Goal: Task Accomplishment & Management: Use online tool/utility

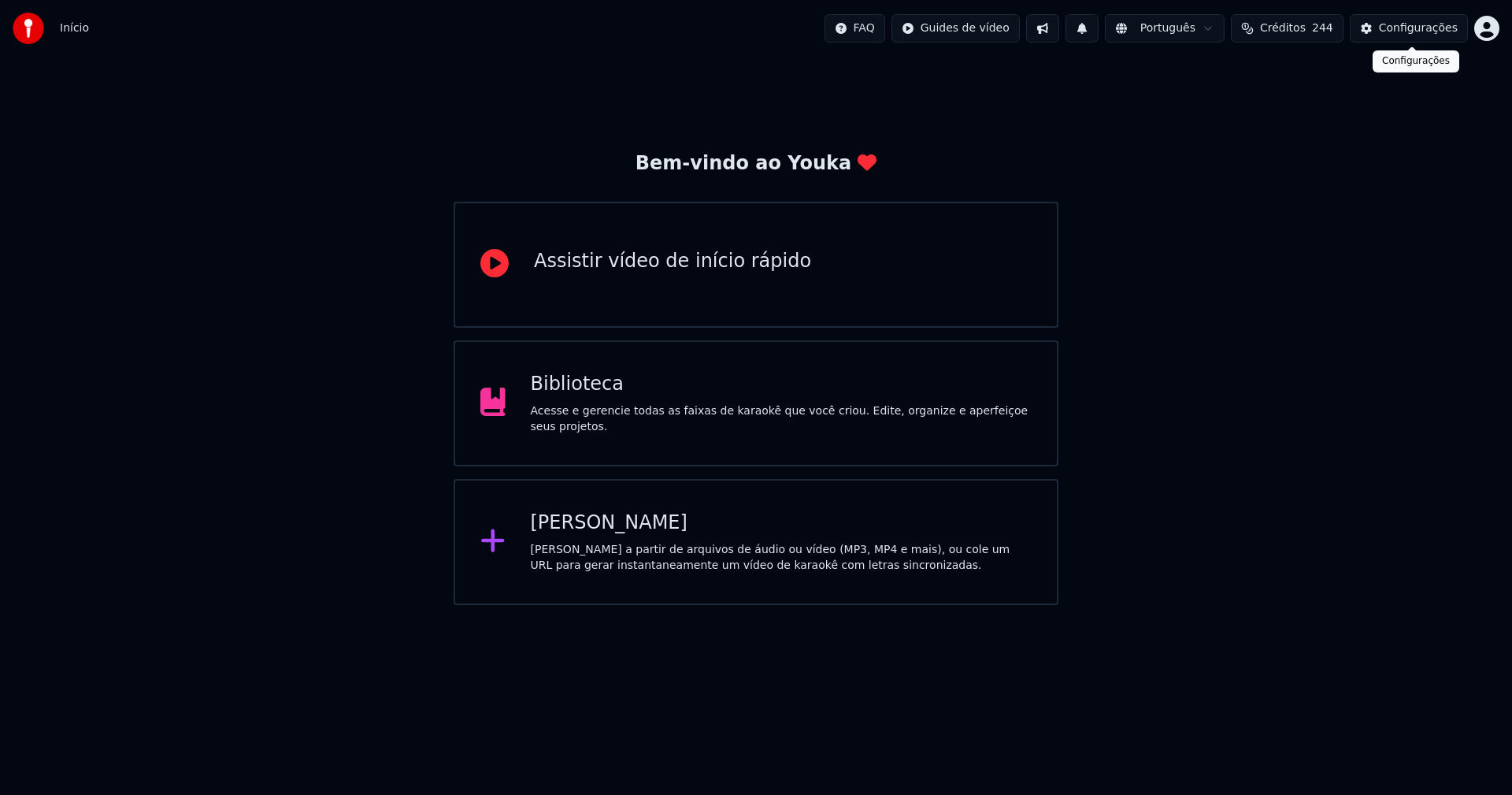
click at [1450, 22] on div "Configurações" at bounding box center [1418, 28] width 79 height 15
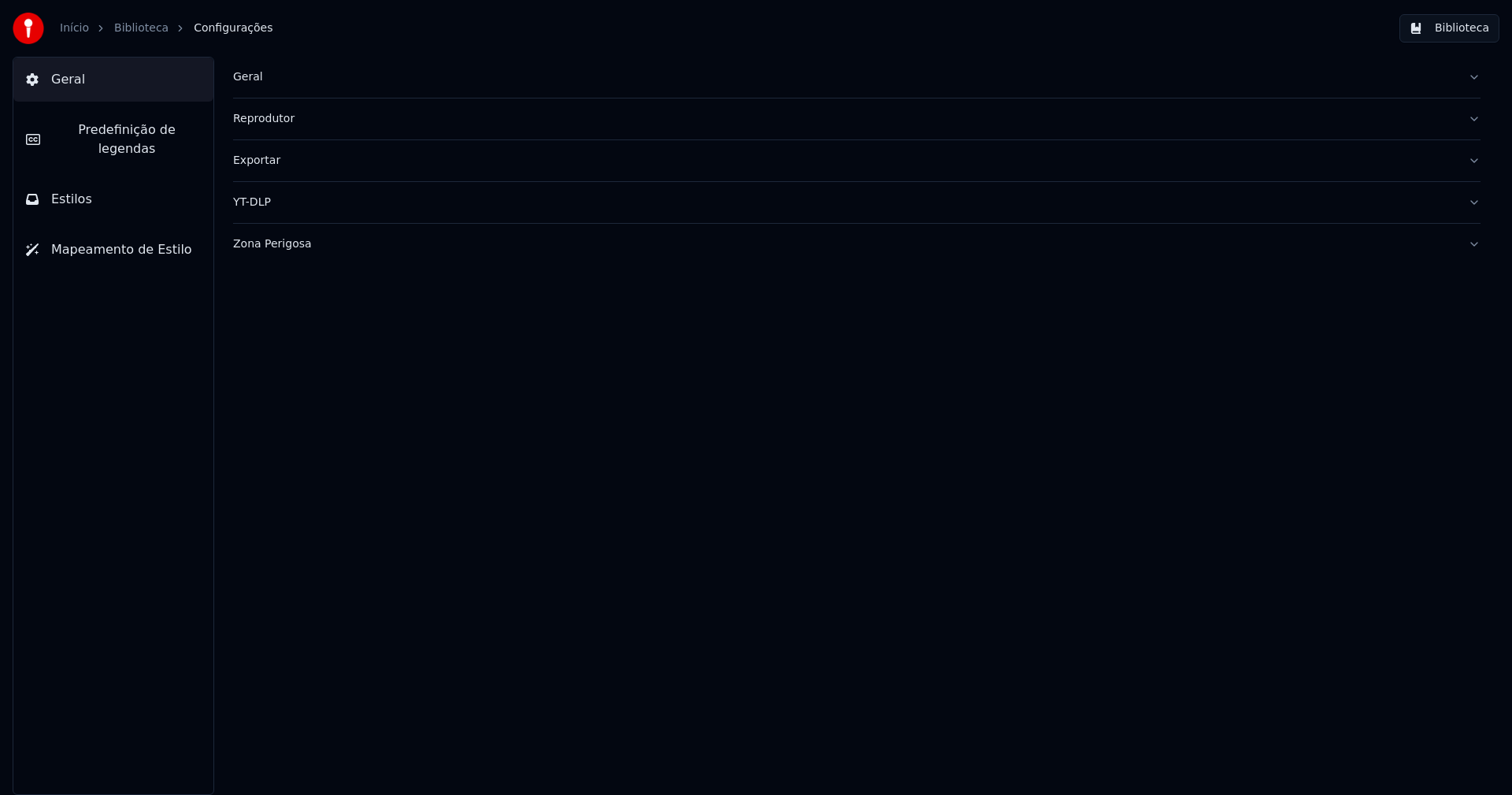
click at [1470, 31] on button "Biblioteca" at bounding box center [1449, 28] width 100 height 28
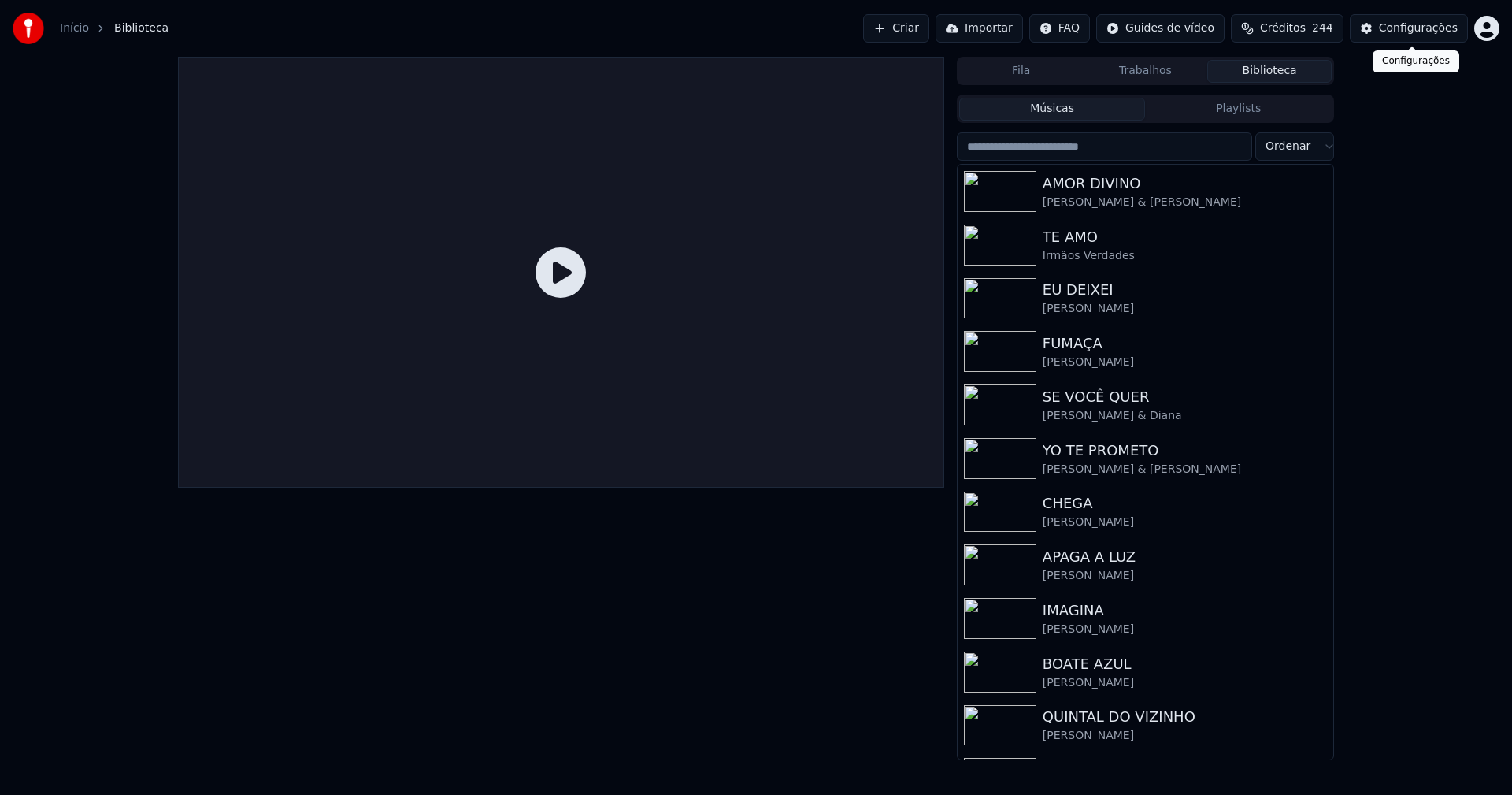
click at [1424, 27] on div "Configurações" at bounding box center [1418, 28] width 79 height 15
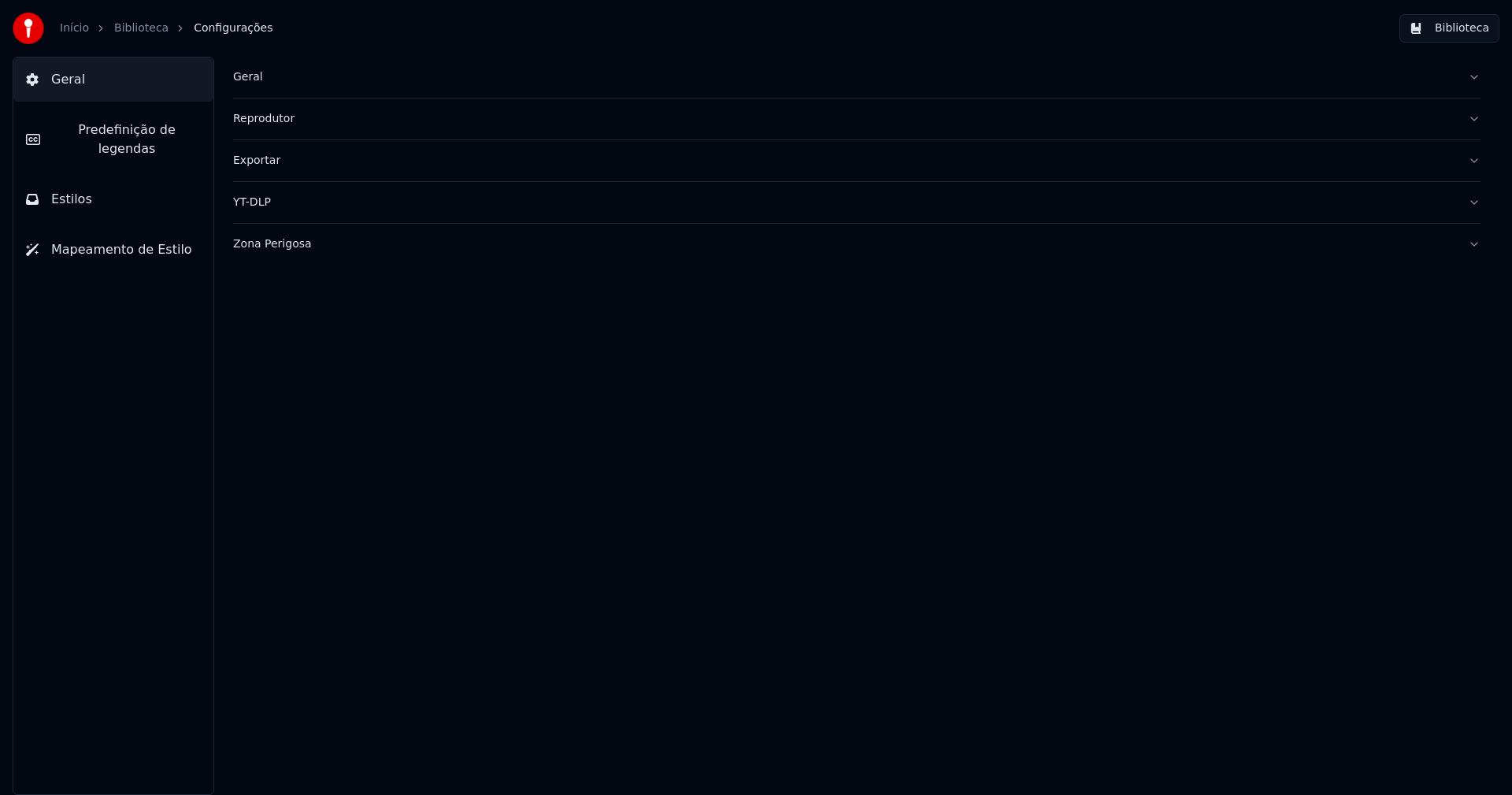
drag, startPoint x: 259, startPoint y: 75, endPoint x: 250, endPoint y: 80, distance: 10.3
click at [258, 77] on div "Geral" at bounding box center [845, 76] width 1223 height 15
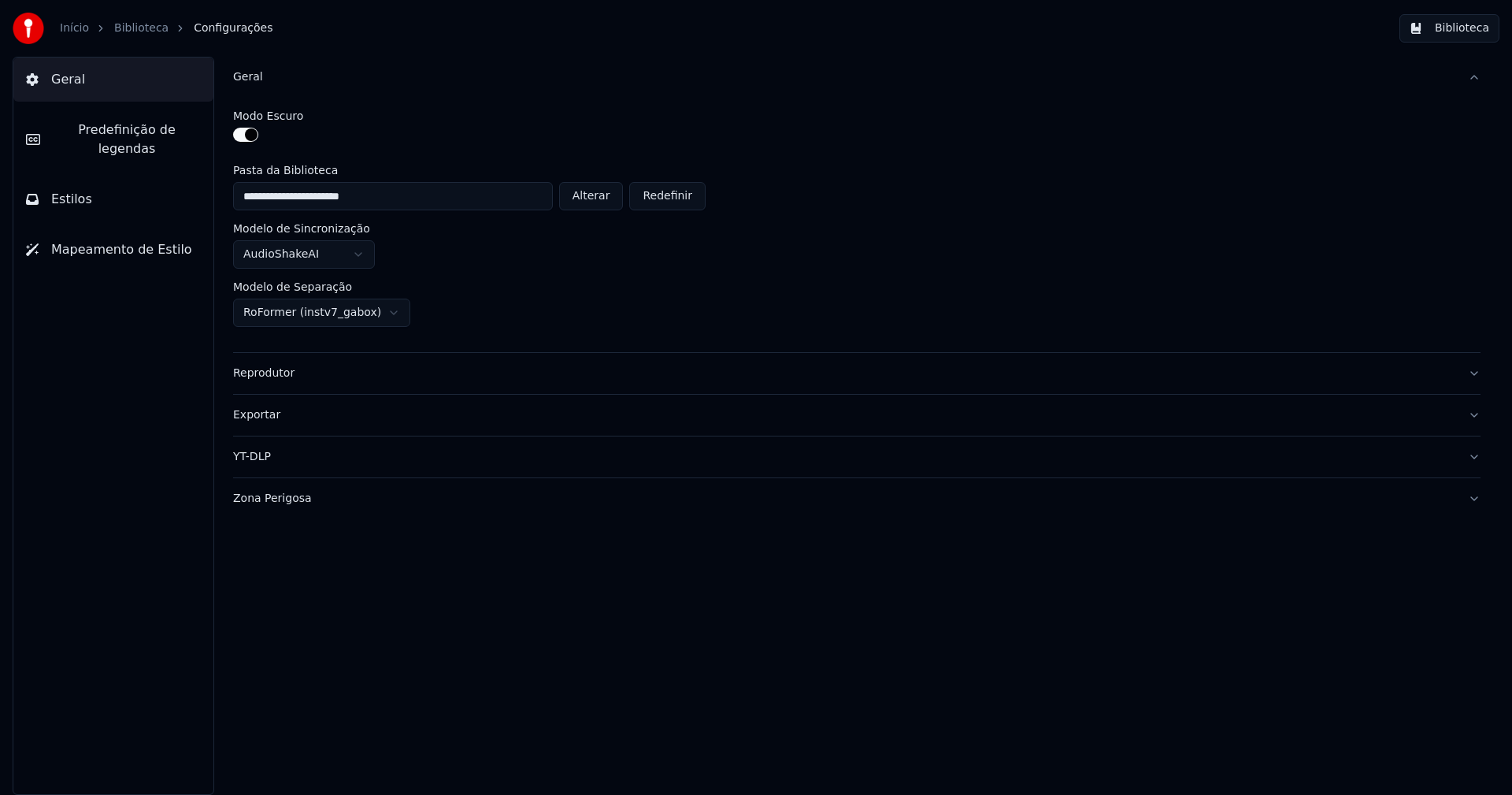
click at [618, 200] on button "Alterar" at bounding box center [592, 196] width 65 height 28
type input "**********"
click at [1465, 26] on button "Biblioteca" at bounding box center [1449, 28] width 100 height 28
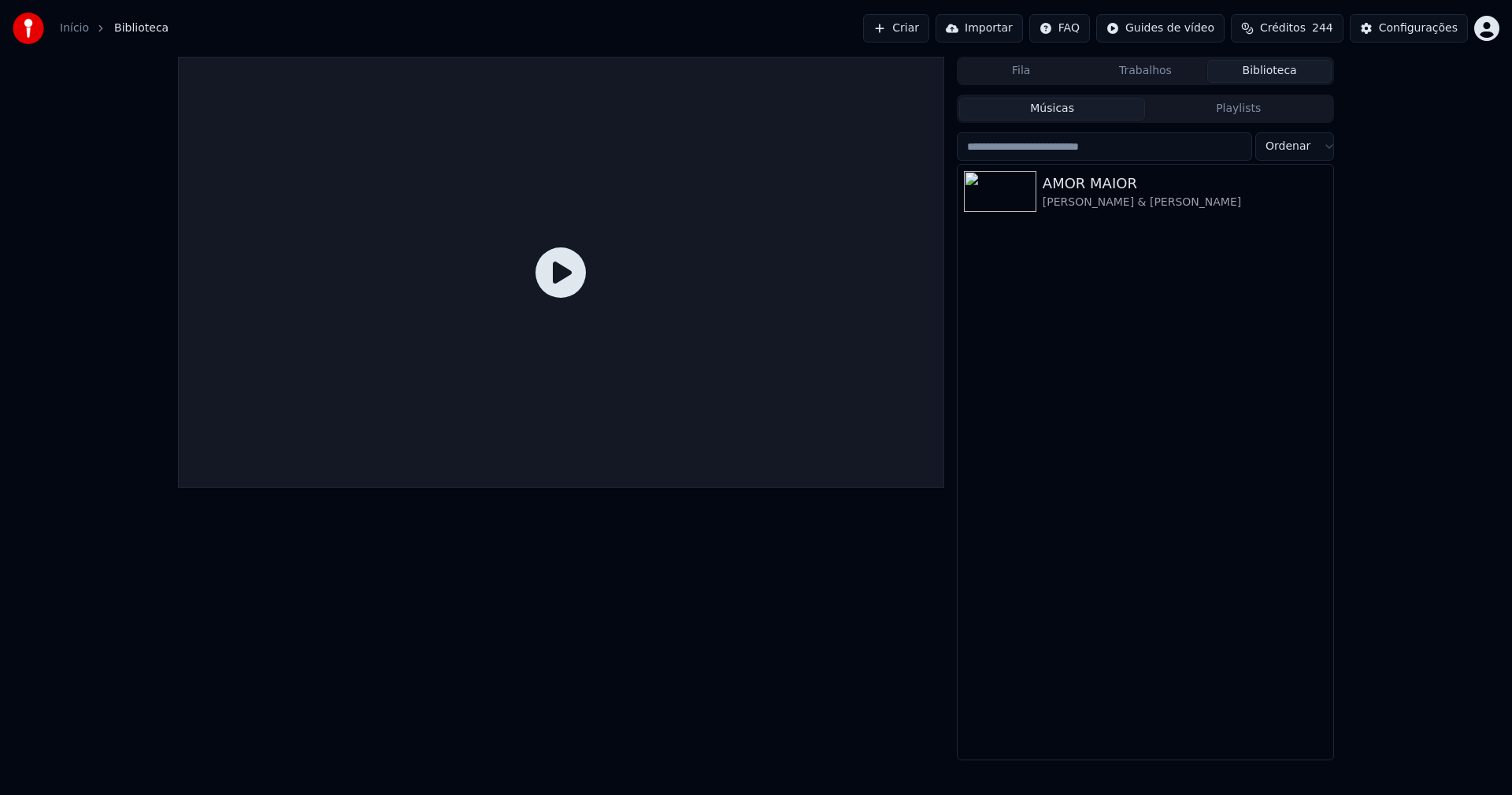
click at [71, 30] on link "Início" at bounding box center [75, 28] width 29 height 15
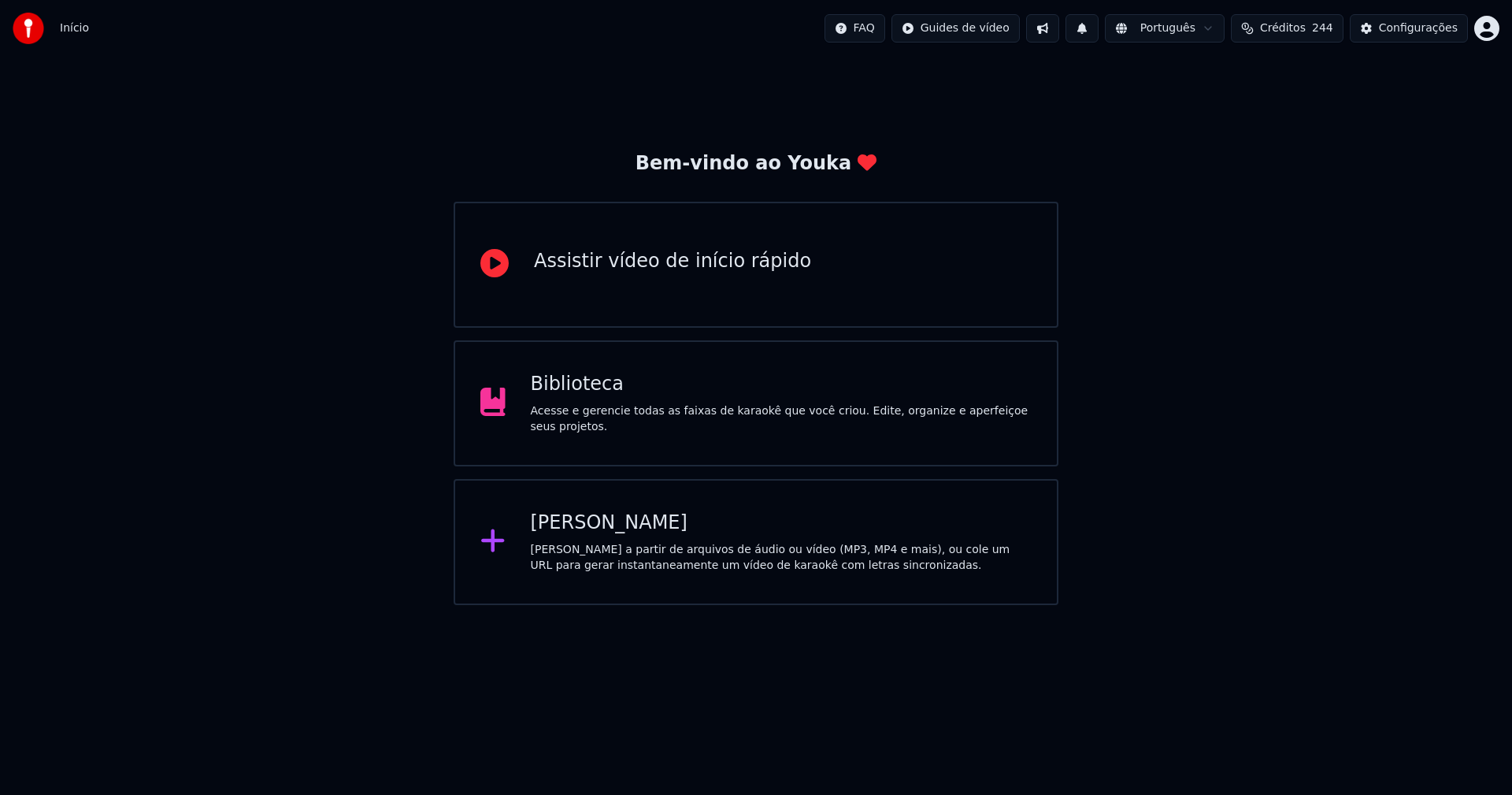
click at [600, 530] on div "[PERSON_NAME]" at bounding box center [782, 522] width 502 height 25
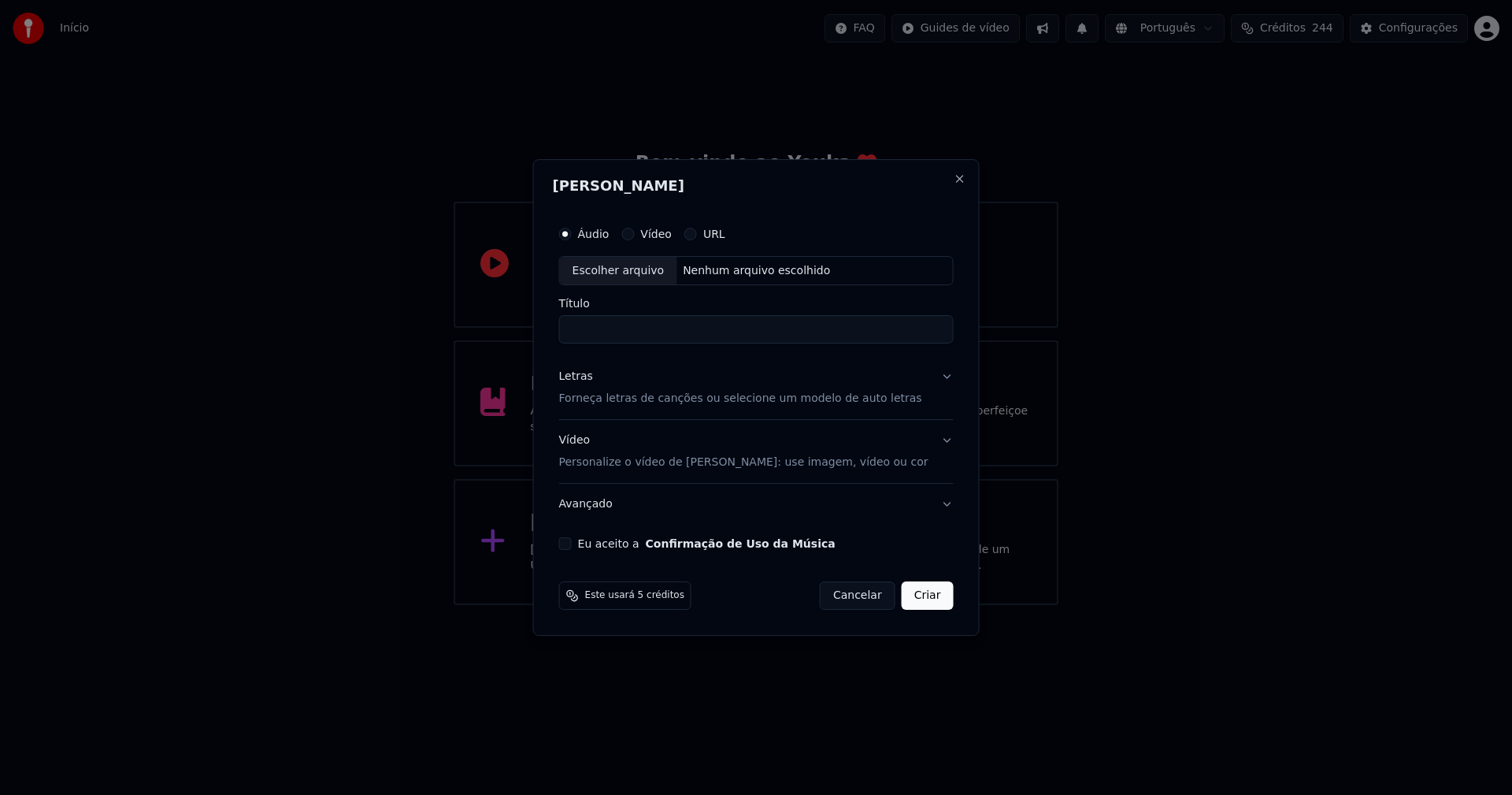
click at [637, 266] on div "Escolher arquivo" at bounding box center [619, 271] width 118 height 28
type input "**********"
click at [591, 374] on div "Letras" at bounding box center [576, 377] width 34 height 15
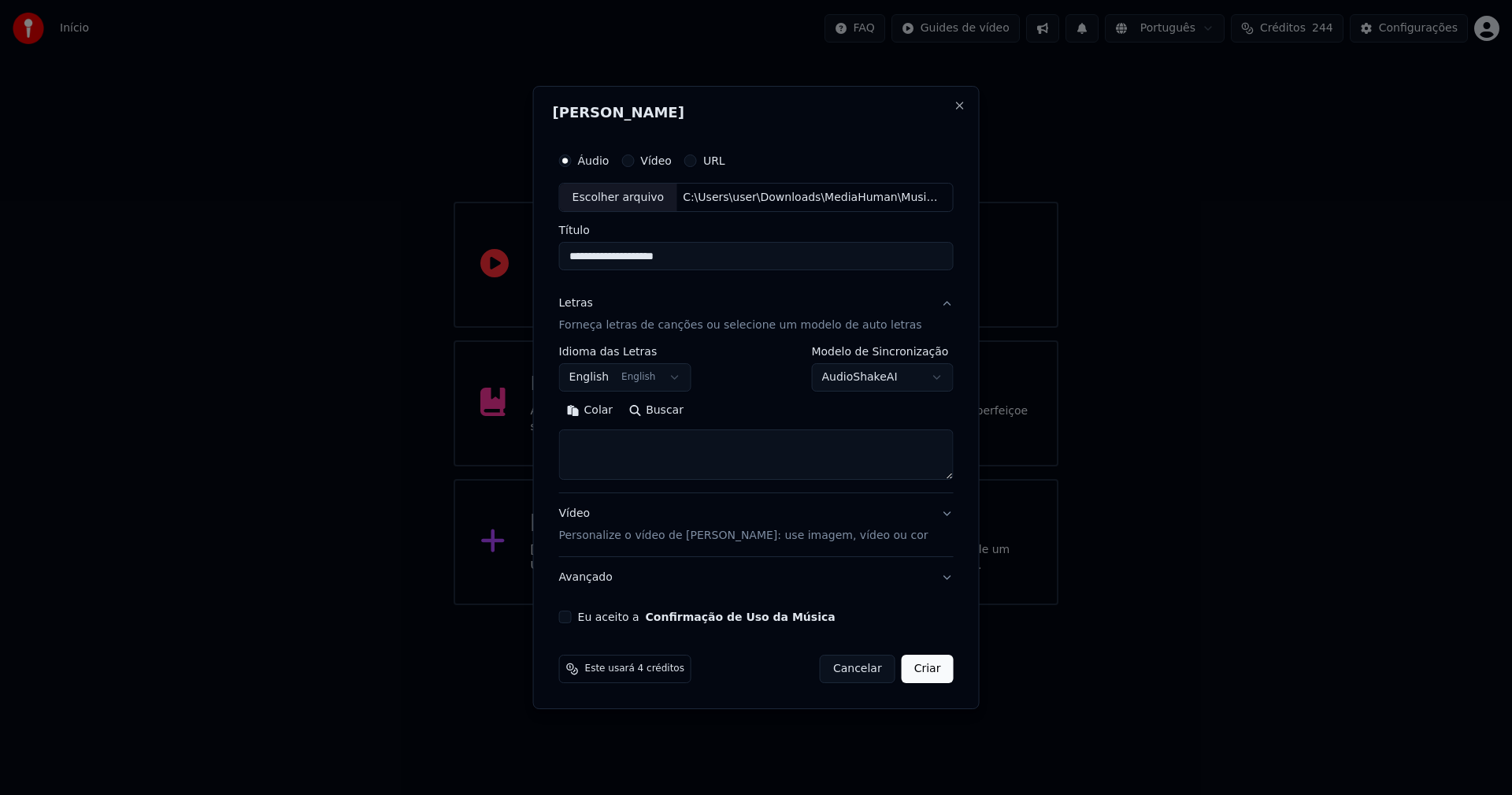
click at [603, 381] on body "**********" at bounding box center [756, 303] width 1512 height 605
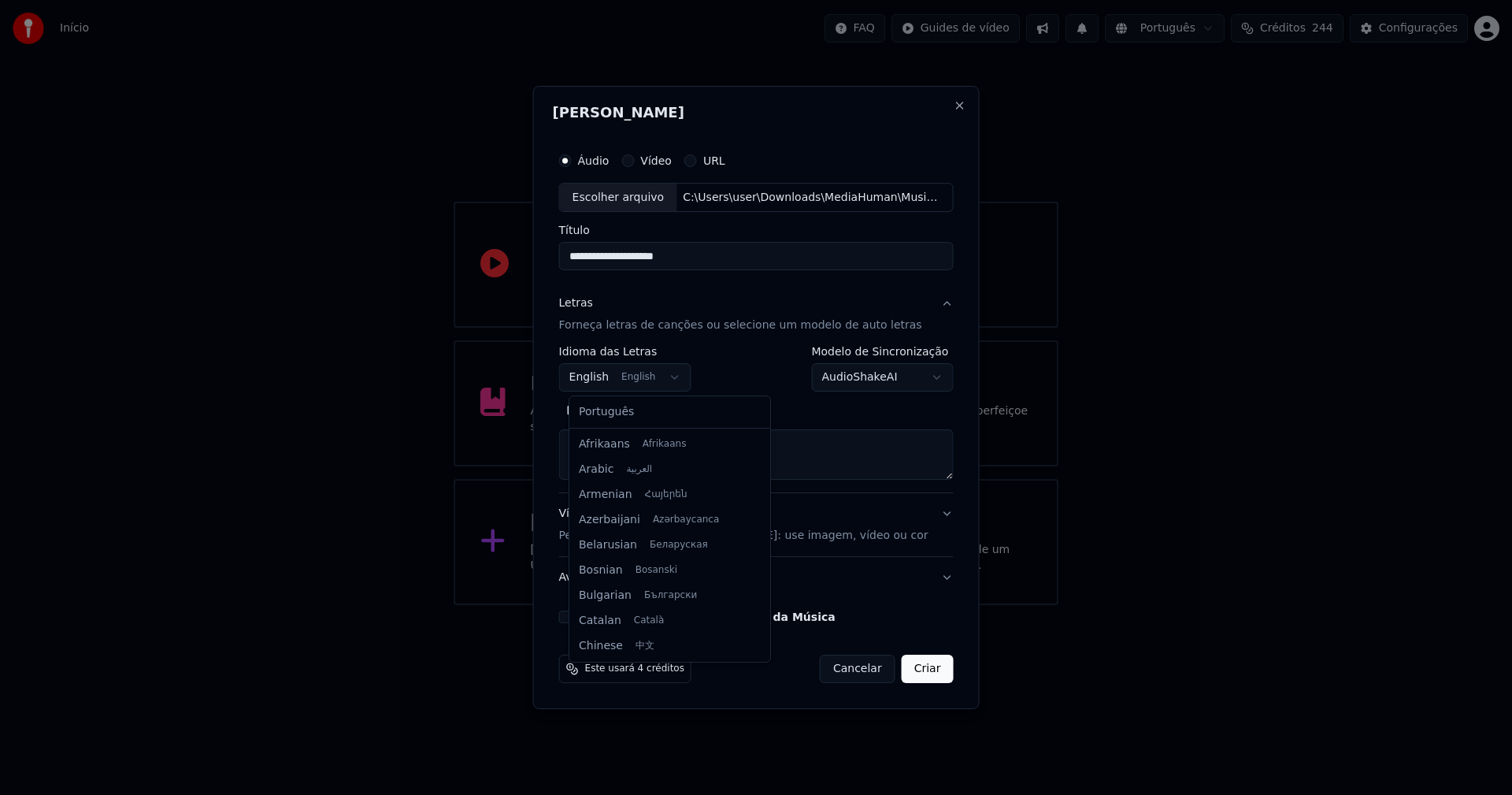
scroll to position [126, 0]
select select "**"
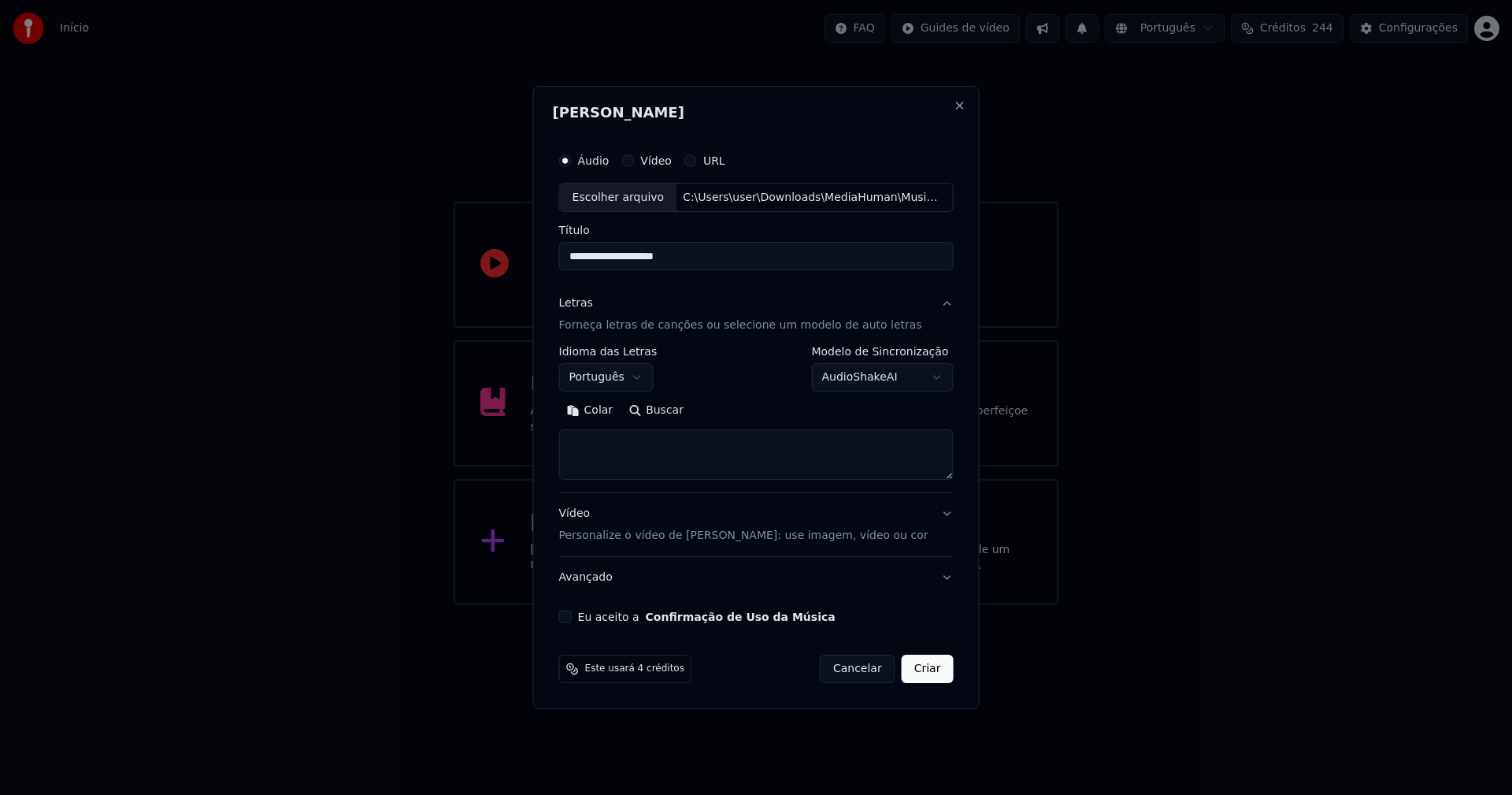
click at [611, 410] on button "Colar" at bounding box center [590, 411] width 62 height 25
click at [579, 457] on textarea "**********" at bounding box center [747, 455] width 375 height 50
type textarea "**********"
click at [572, 617] on button "Eu aceito a Confirmação de Uso da Música" at bounding box center [566, 617] width 13 height 13
click at [920, 670] on button "Criar" at bounding box center [927, 668] width 52 height 28
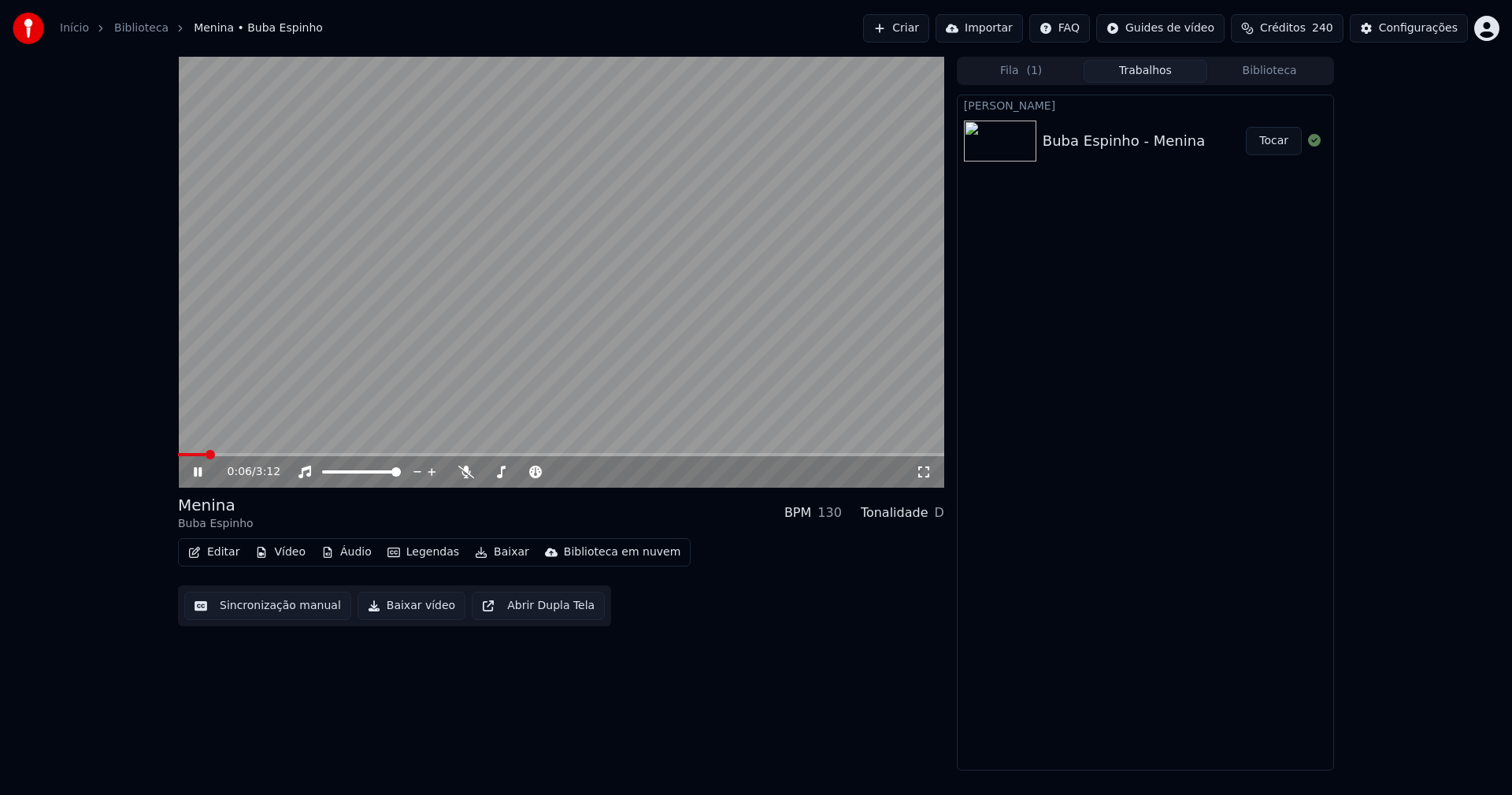
click at [353, 552] on button "Áudio" at bounding box center [347, 552] width 63 height 22
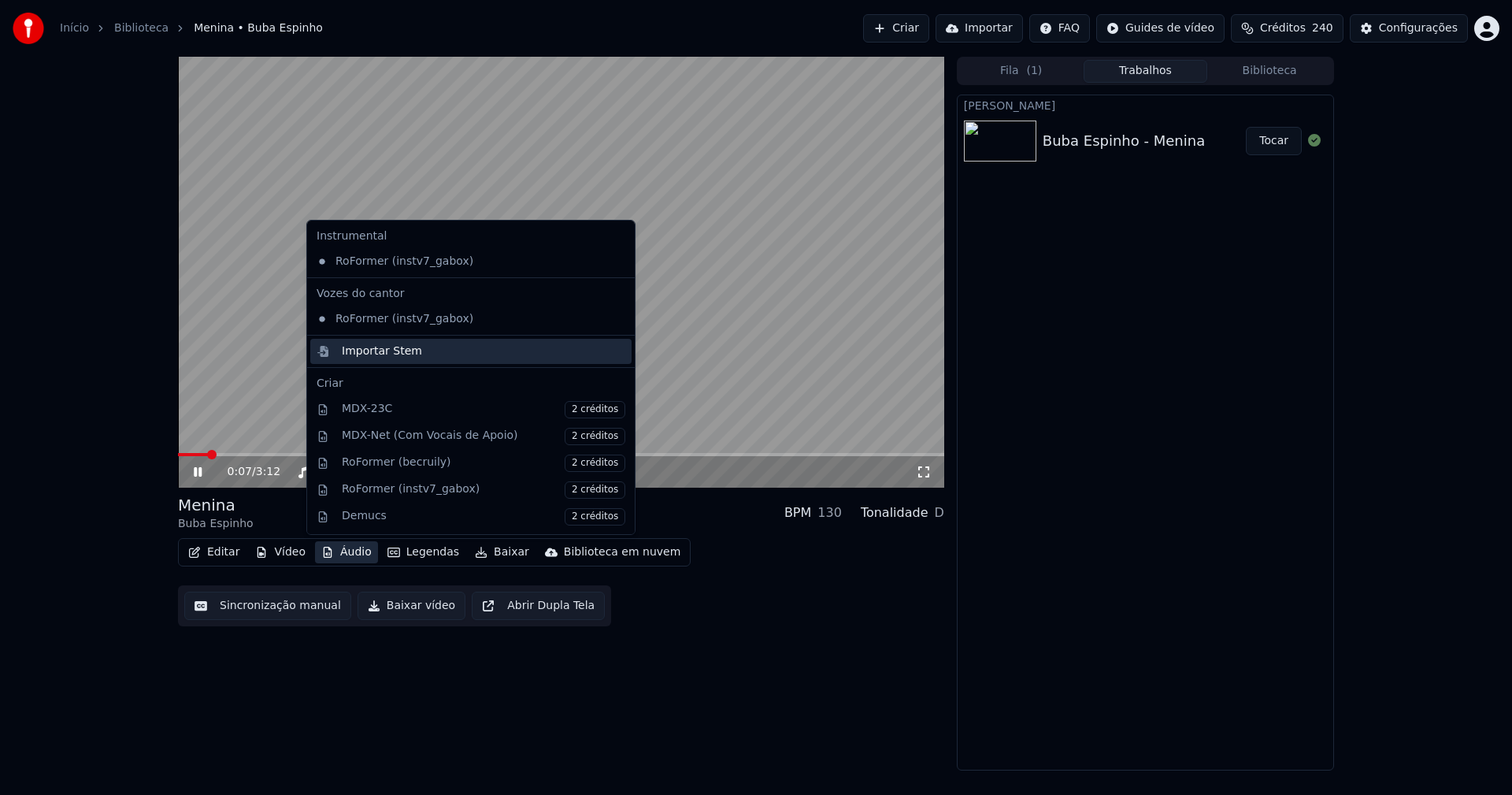
click at [362, 355] on div "Importar Stem" at bounding box center [382, 351] width 80 height 15
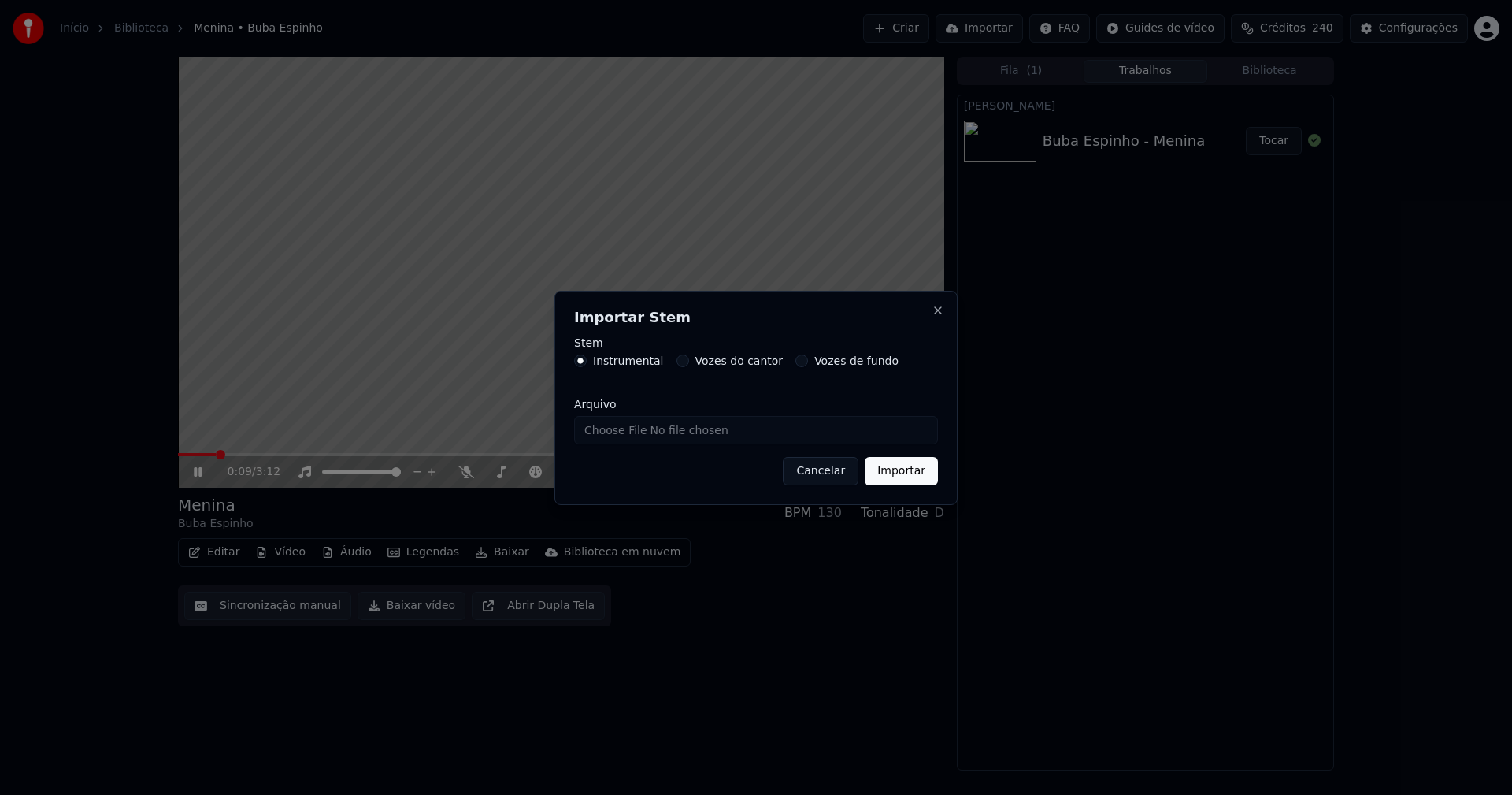
click at [619, 432] on input "Arquivo" at bounding box center [756, 430] width 364 height 28
type input "**********"
click at [910, 482] on button "Importar" at bounding box center [902, 471] width 73 height 28
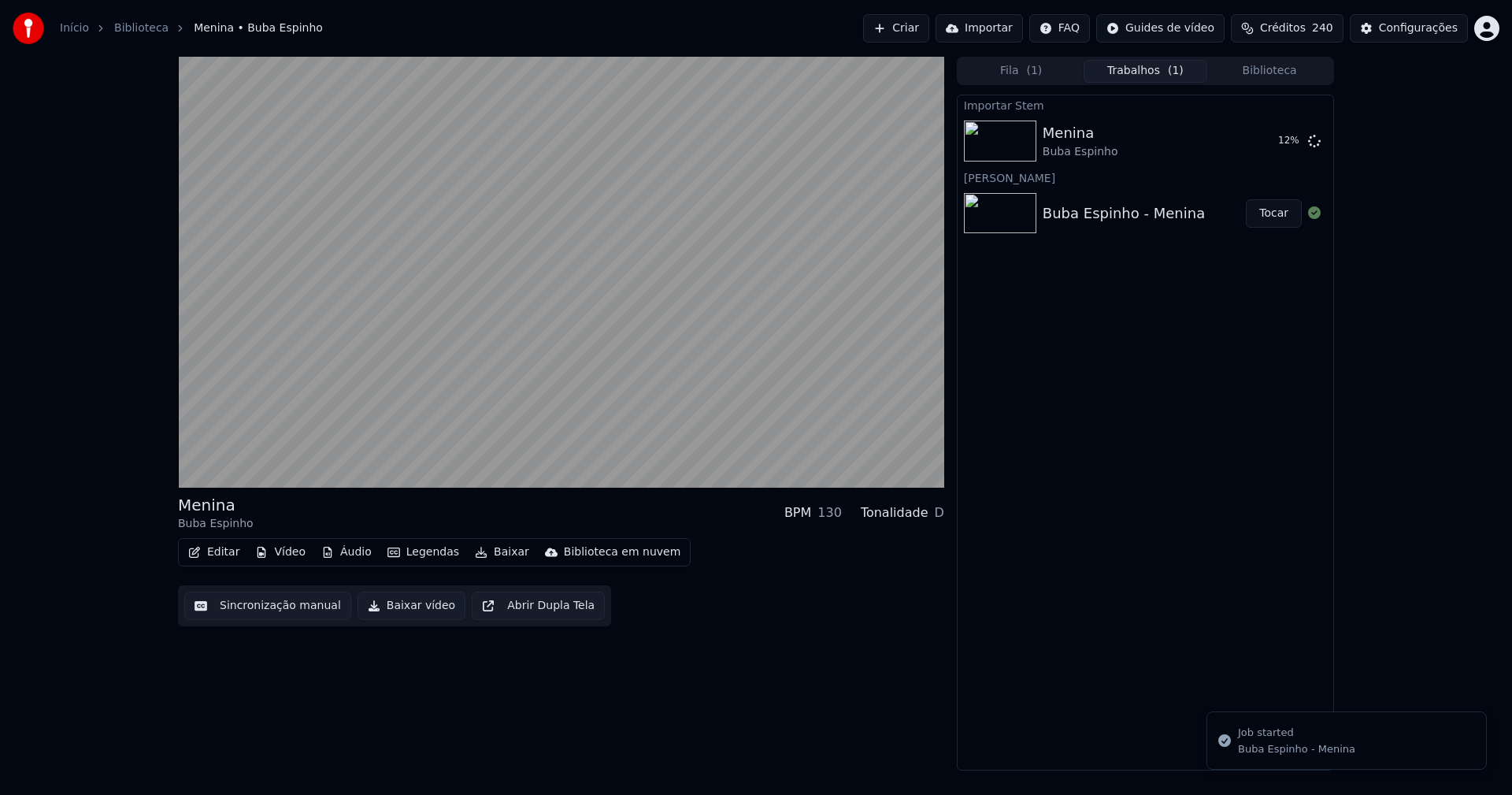
click at [281, 553] on button "Vídeo" at bounding box center [281, 552] width 63 height 22
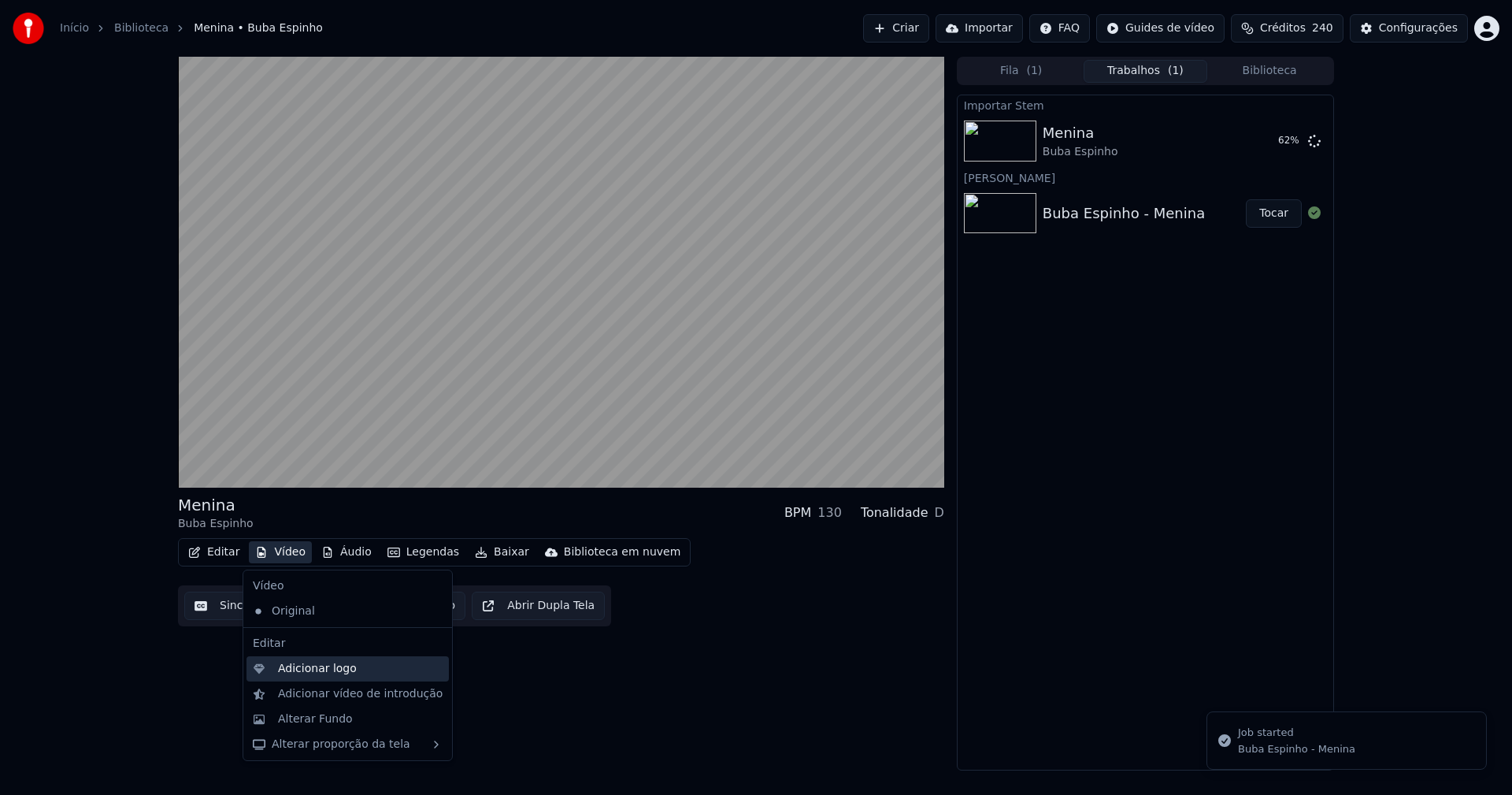
click at [315, 673] on div "Adicionar logo" at bounding box center [317, 668] width 79 height 15
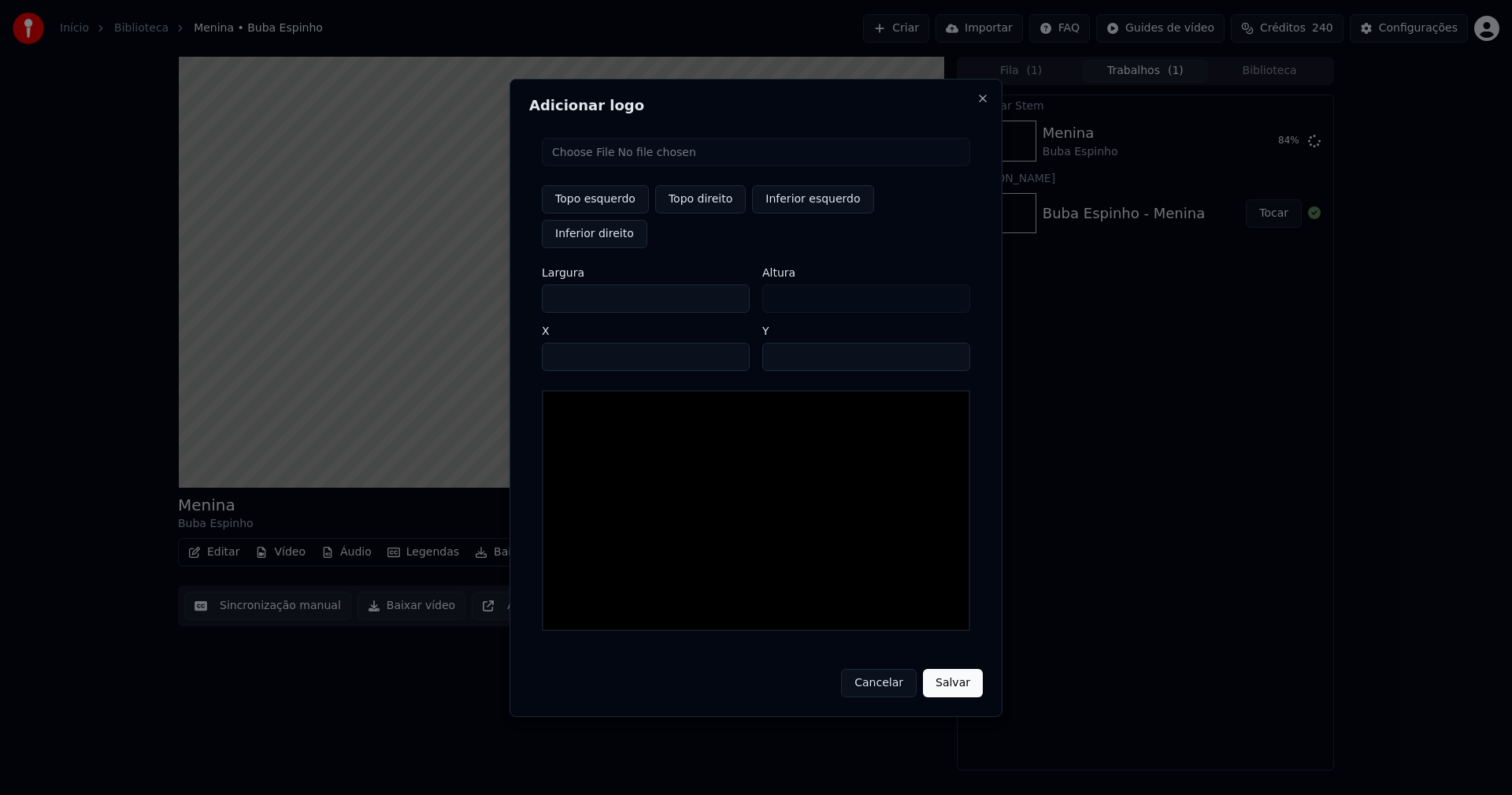
click at [602, 166] on input "file" at bounding box center [756, 152] width 428 height 28
type input "**********"
type input "***"
drag, startPoint x: 715, startPoint y: 219, endPoint x: 551, endPoint y: 280, distance: 175.0
click at [715, 213] on button "Topo direito" at bounding box center [700, 199] width 91 height 28
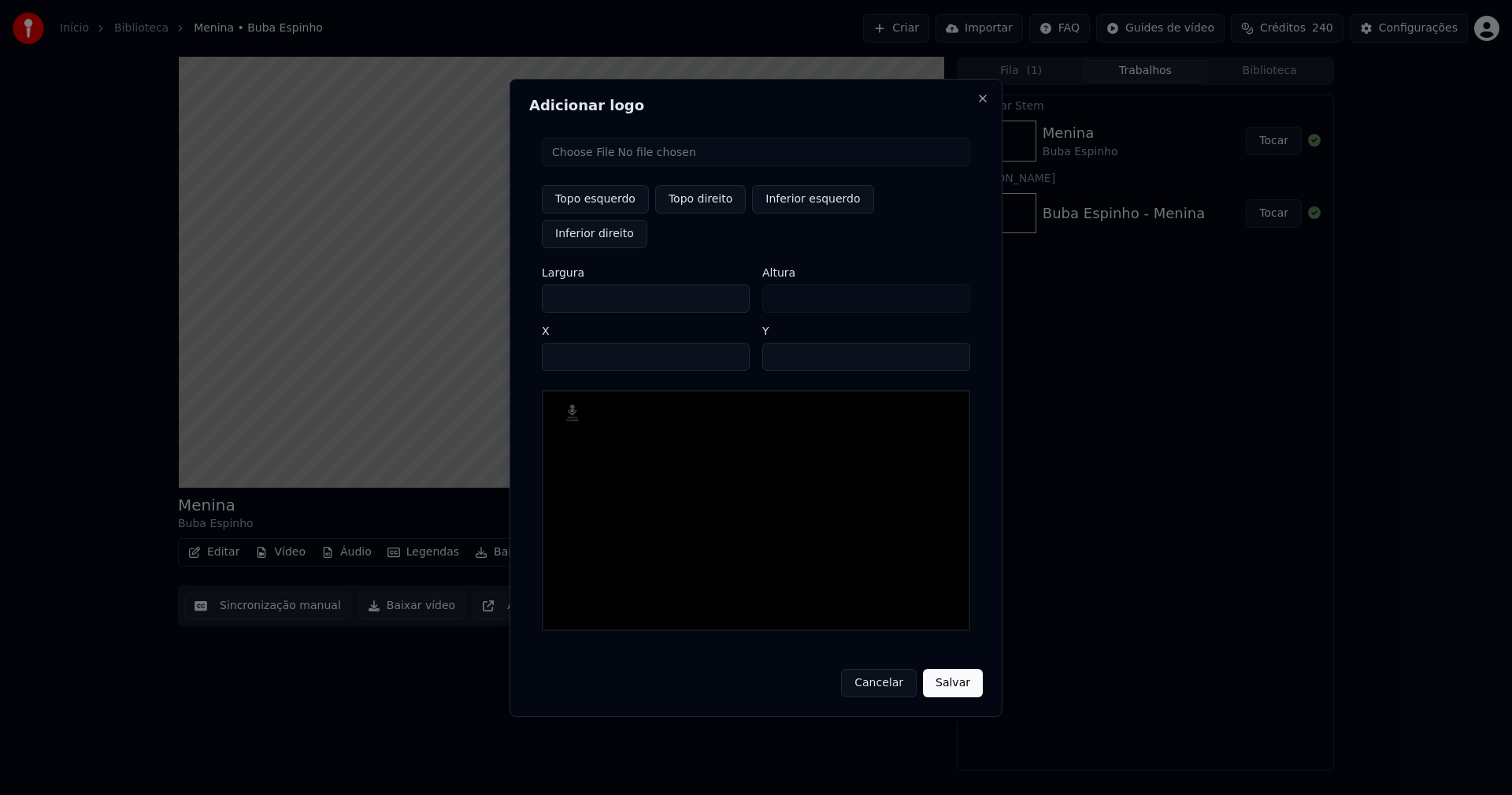
type input "****"
drag, startPoint x: 555, startPoint y: 283, endPoint x: 495, endPoint y: 289, distance: 60.3
click at [495, 289] on body "Início Biblioteca Menina • Buba Espinho Criar Importar FAQ Guides de vídeo Créd…" at bounding box center [756, 398] width 1512 height 795
type input "**"
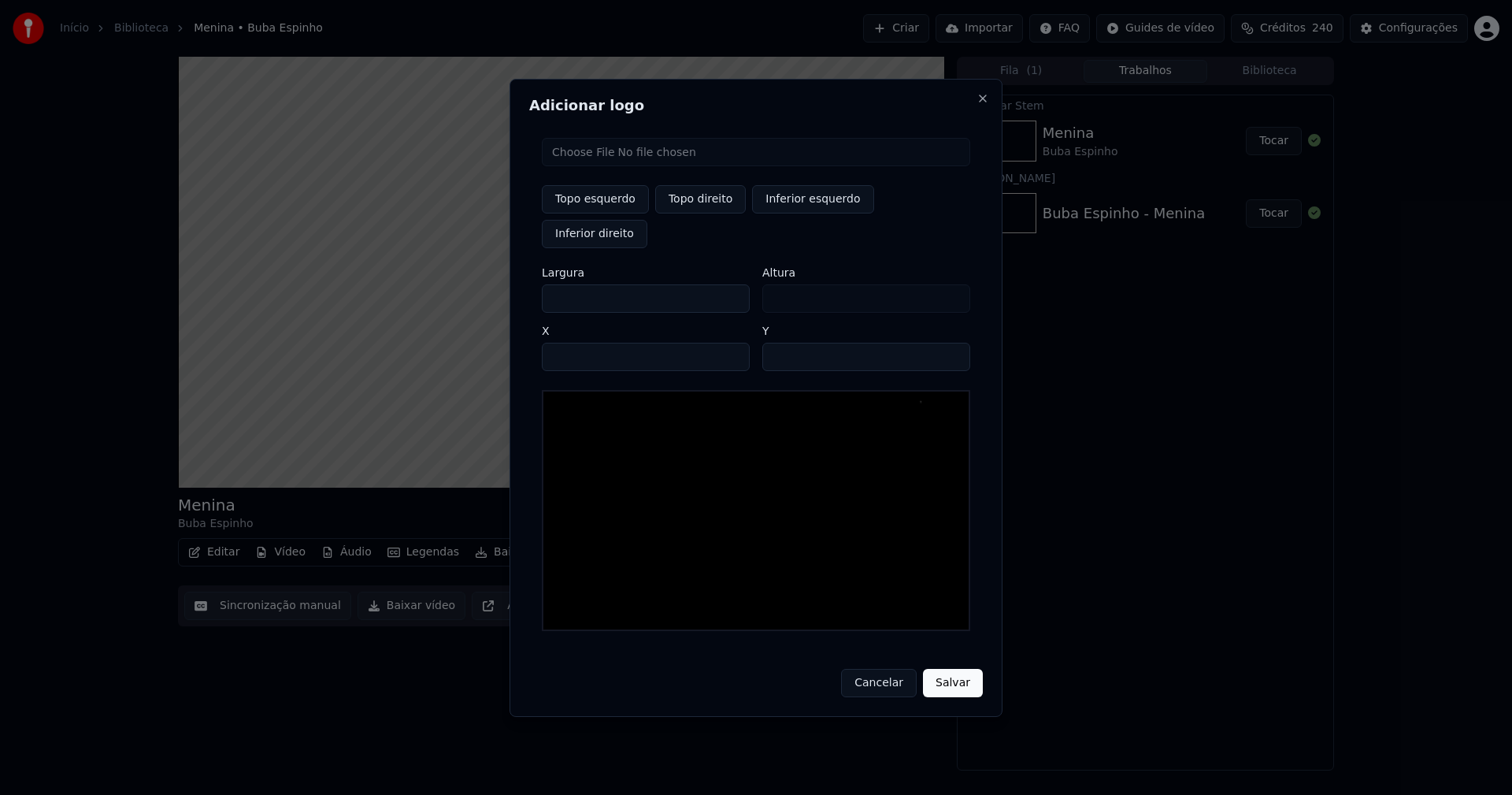
type input "***"
click at [573, 343] on input "****" at bounding box center [645, 357] width 208 height 28
type input "****"
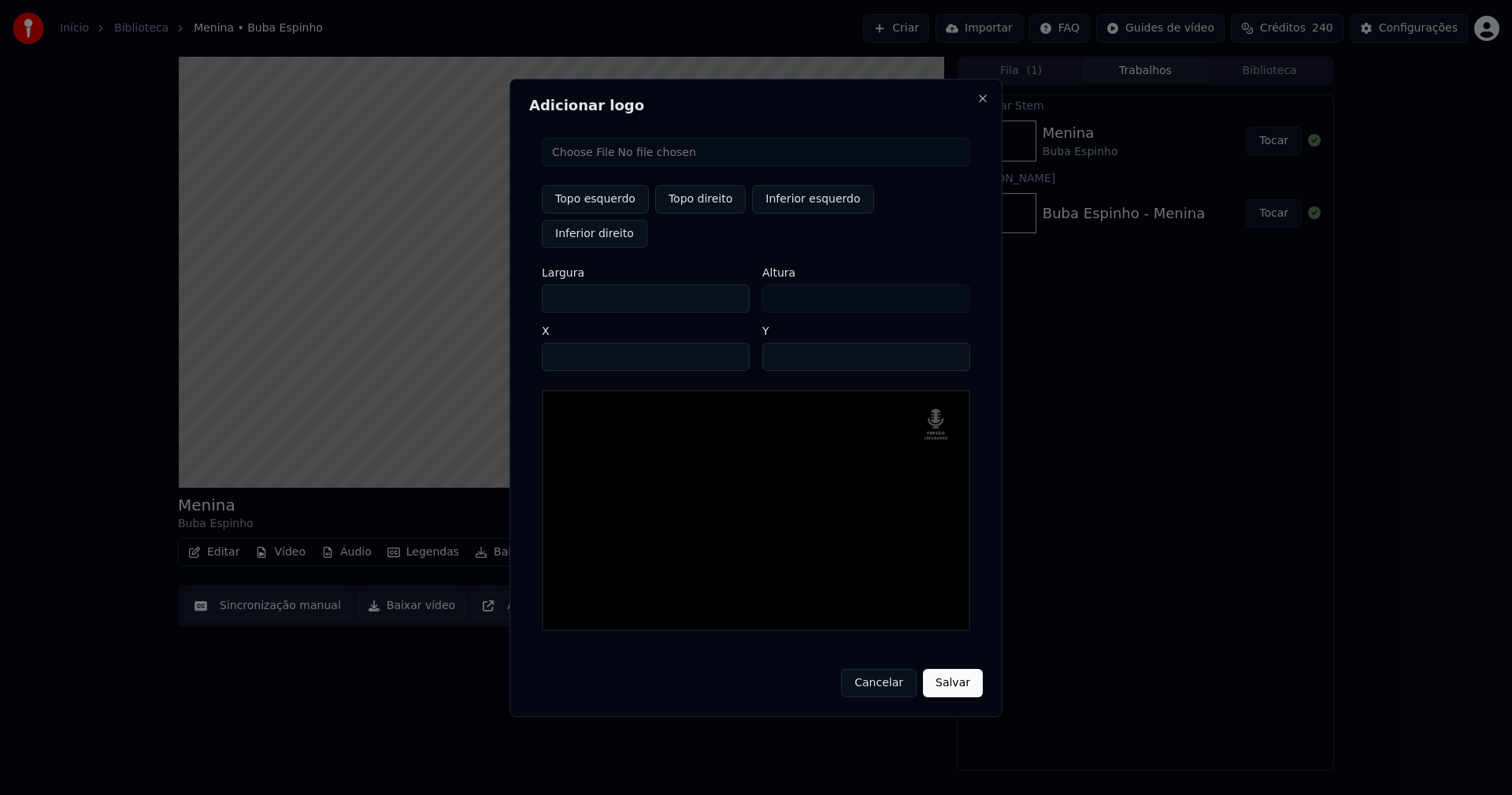
click at [952, 343] on input "**" at bounding box center [866, 357] width 208 height 28
type input "**"
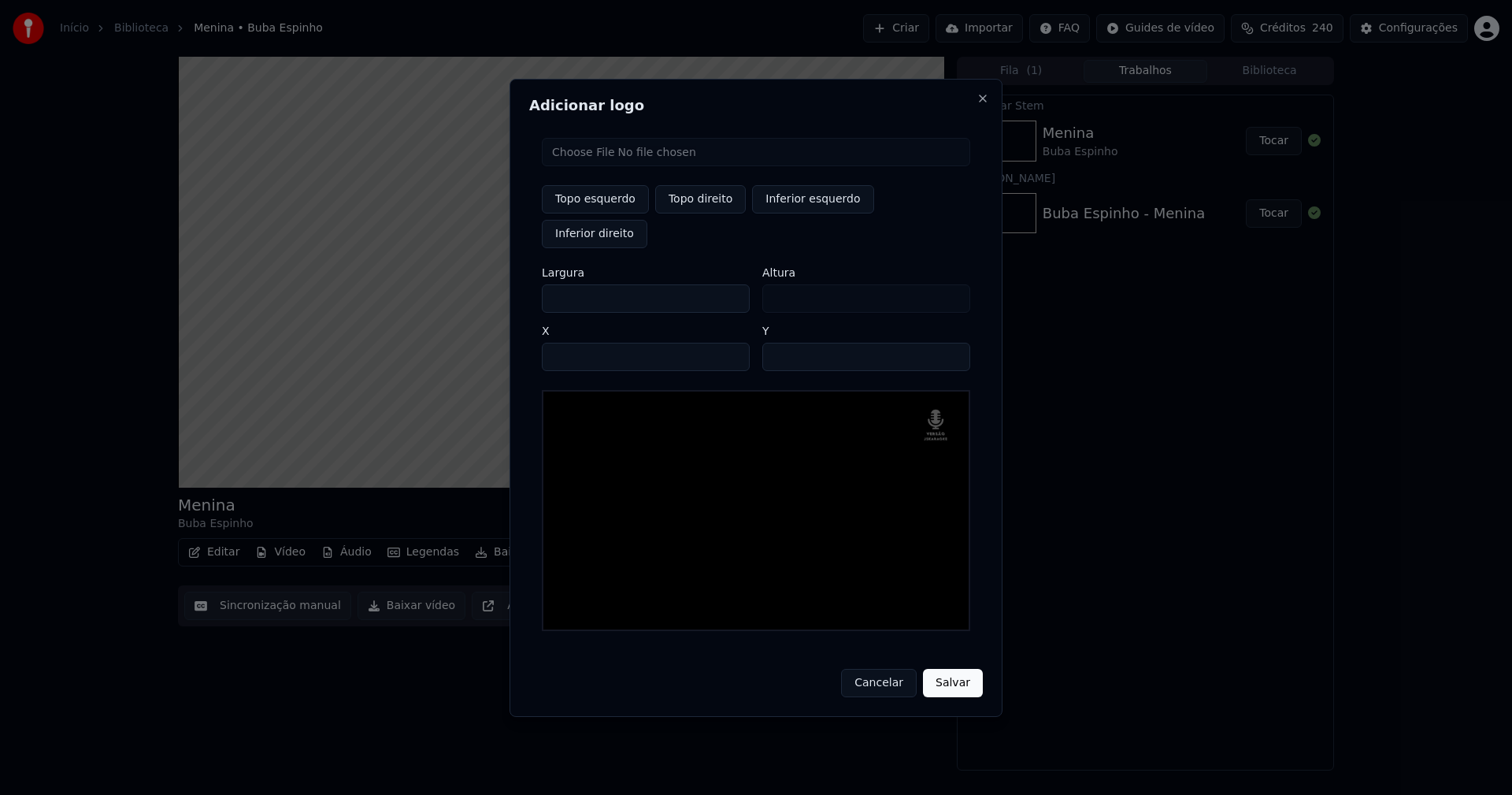
click at [952, 343] on input "**" at bounding box center [866, 357] width 208 height 28
click at [957, 674] on button "Salvar" at bounding box center [953, 683] width 60 height 28
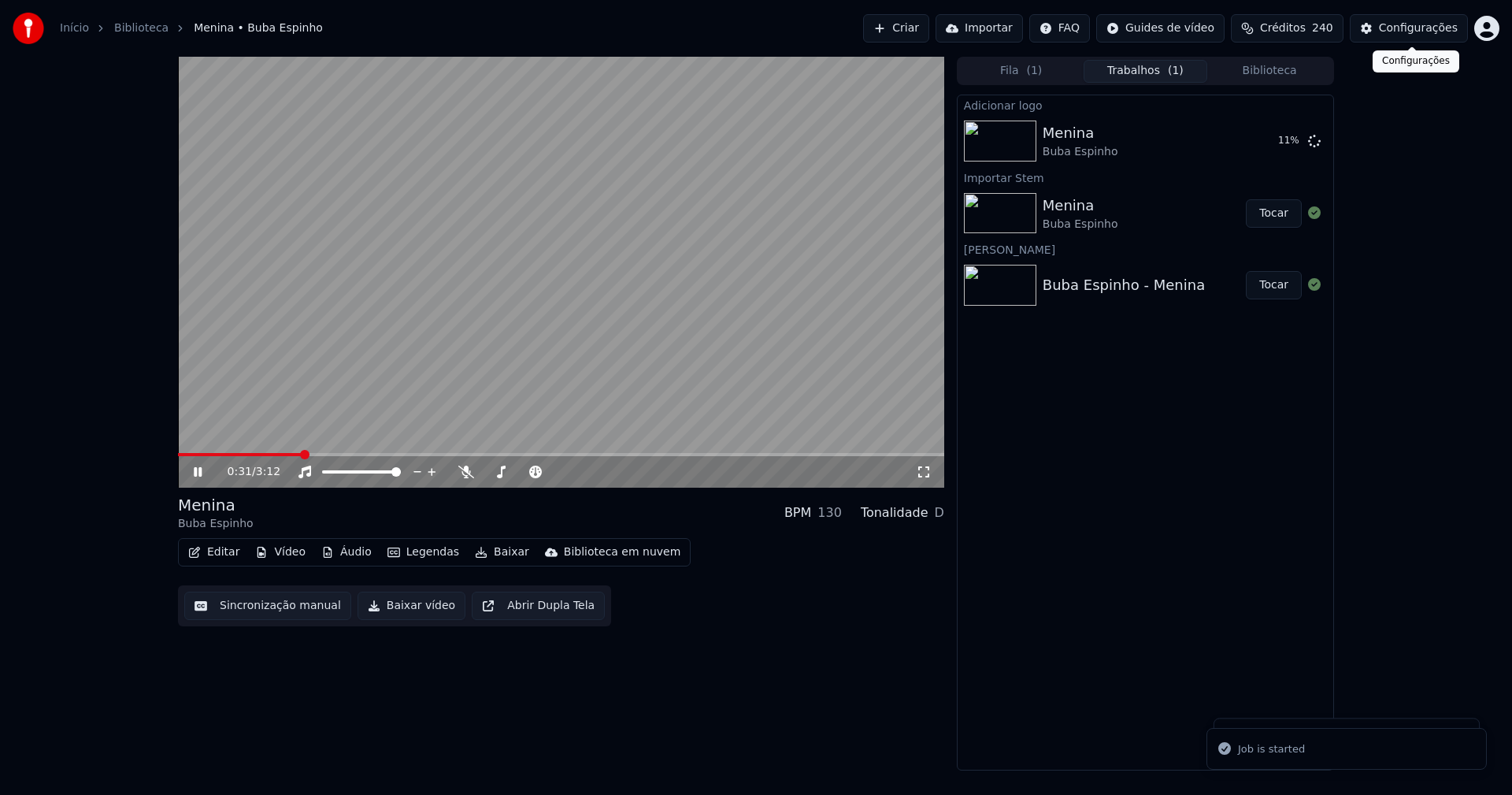
click at [1418, 30] on div "Configurações" at bounding box center [1418, 28] width 79 height 15
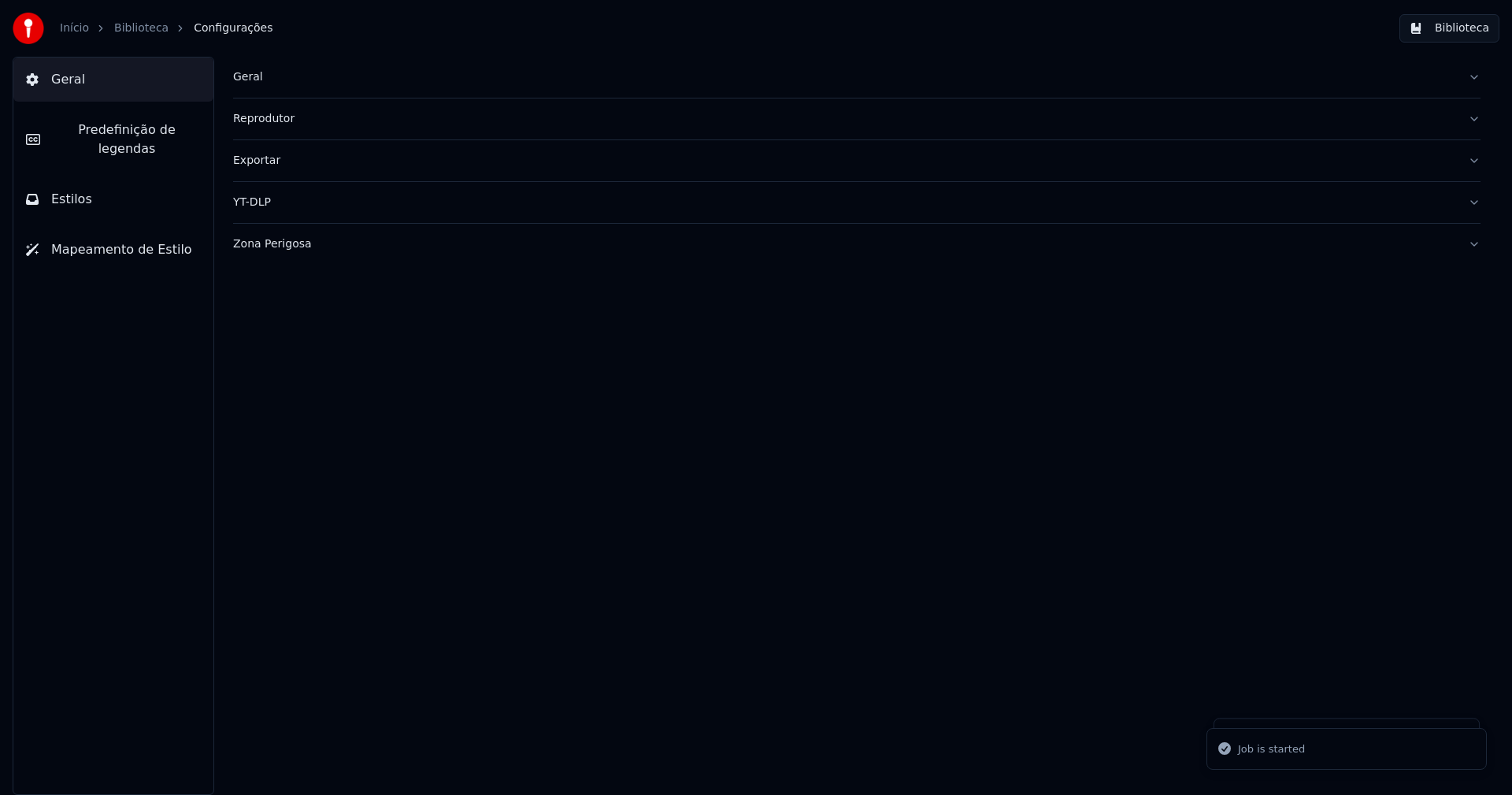
click at [58, 190] on span "Estilos" at bounding box center [71, 199] width 41 height 19
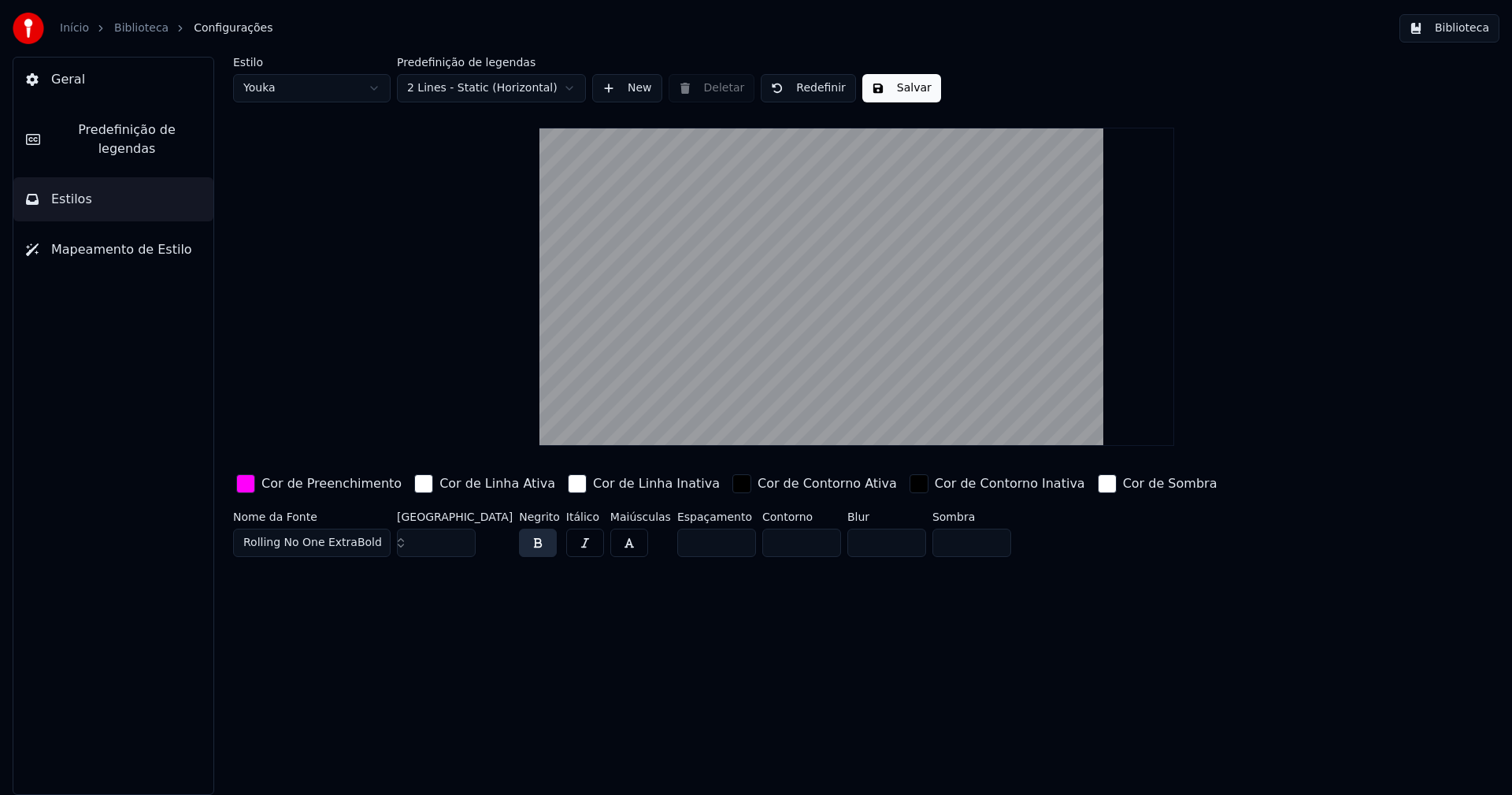
click at [246, 486] on div "button" at bounding box center [245, 483] width 19 height 19
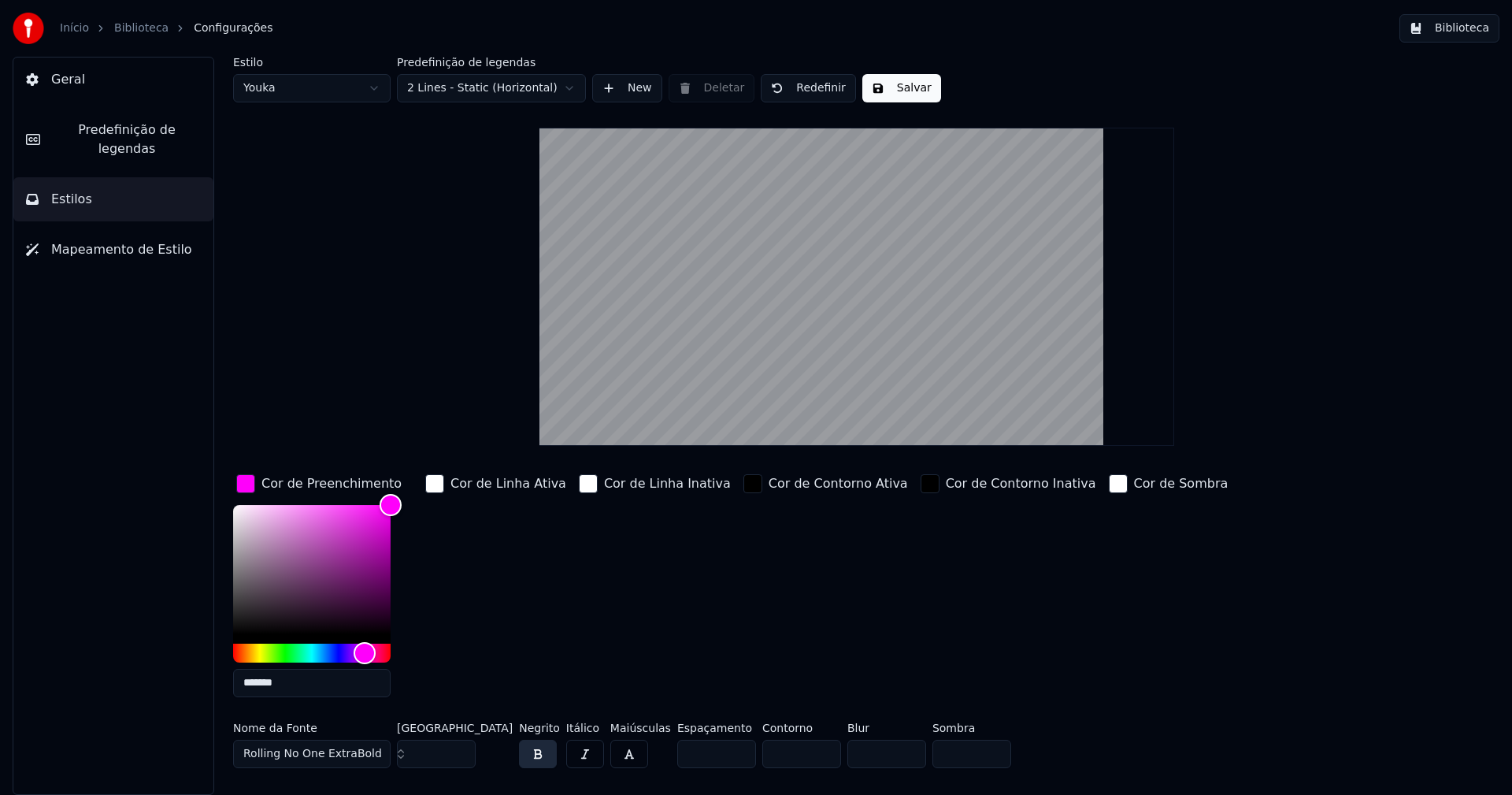
click at [292, 682] on input "*******" at bounding box center [312, 683] width 157 height 28
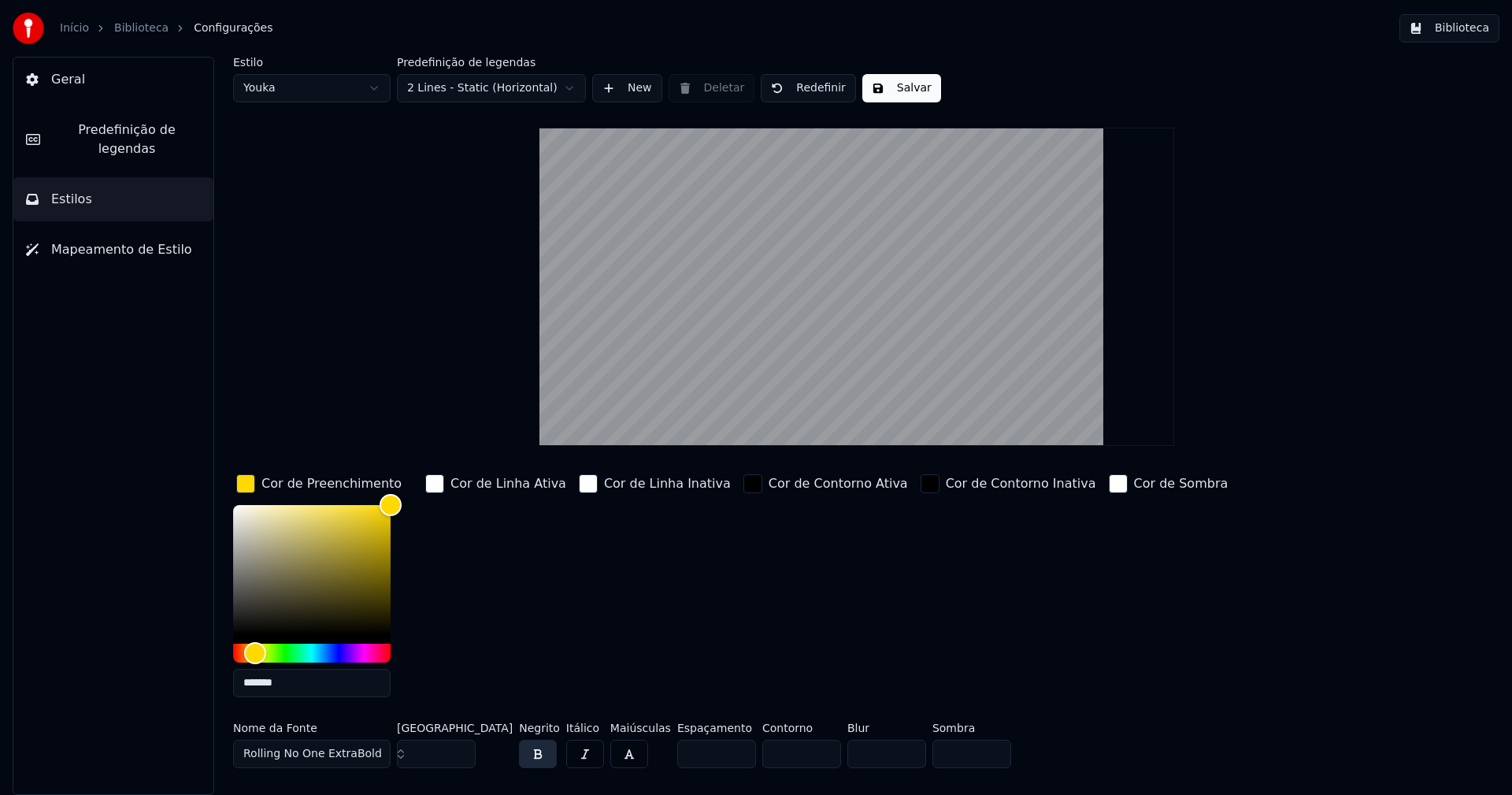
type input "*******"
click at [244, 485] on div "button" at bounding box center [245, 483] width 19 height 19
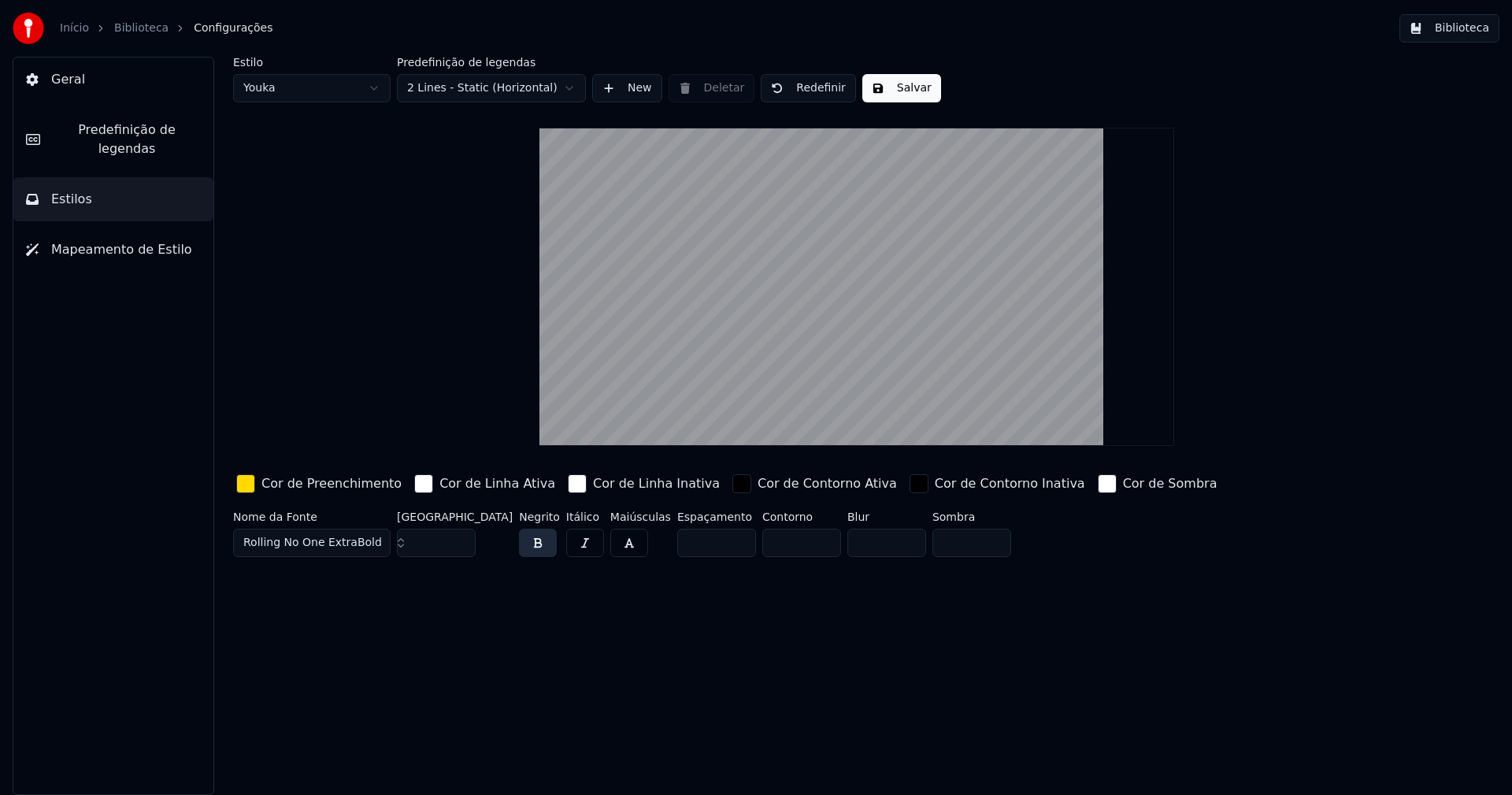
click at [905, 93] on button "Salvar" at bounding box center [902, 88] width 79 height 28
click at [1463, 28] on button "Biblioteca" at bounding box center [1449, 28] width 100 height 28
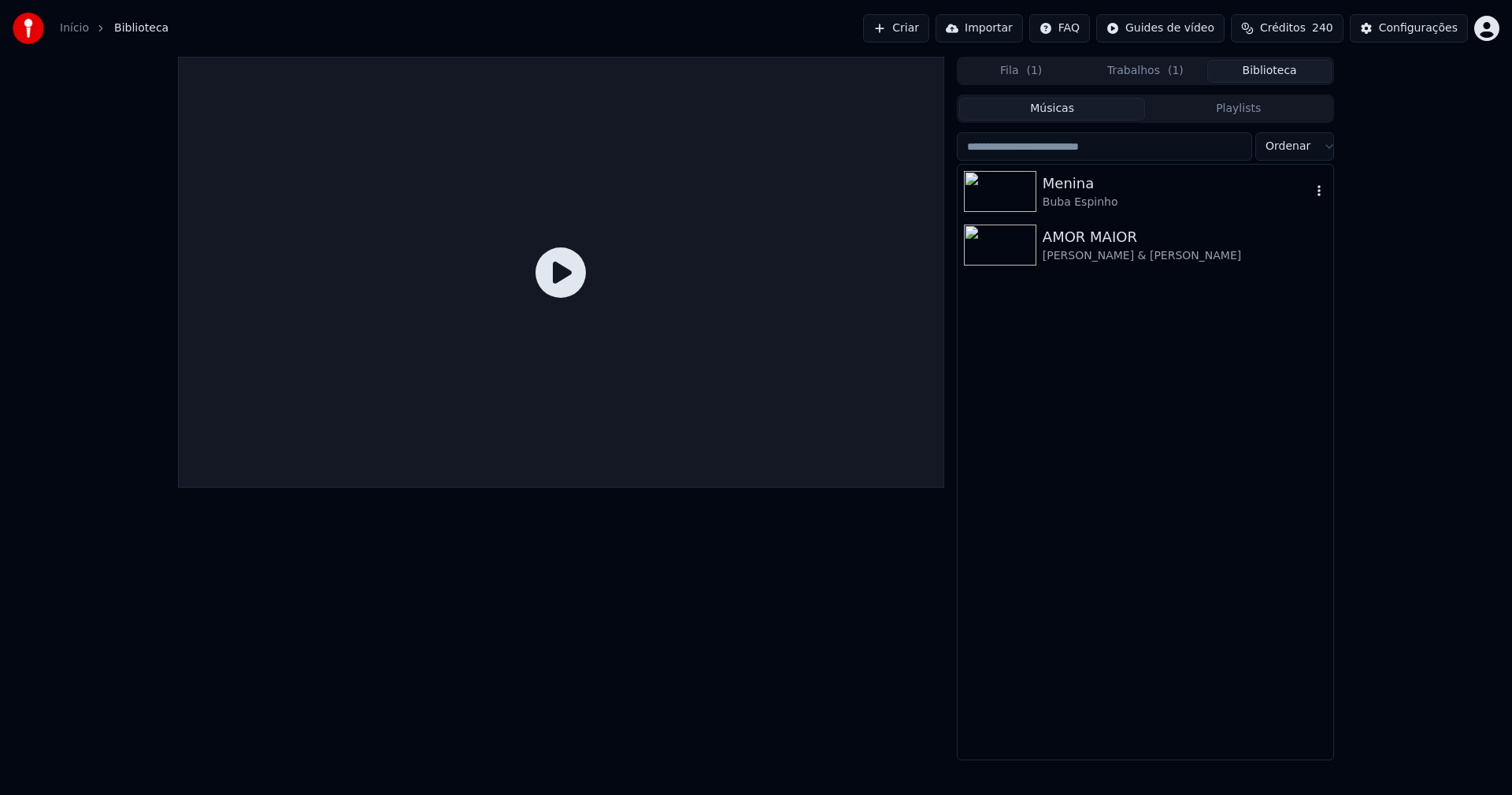
click at [1044, 188] on div "Menina" at bounding box center [1176, 183] width 268 height 22
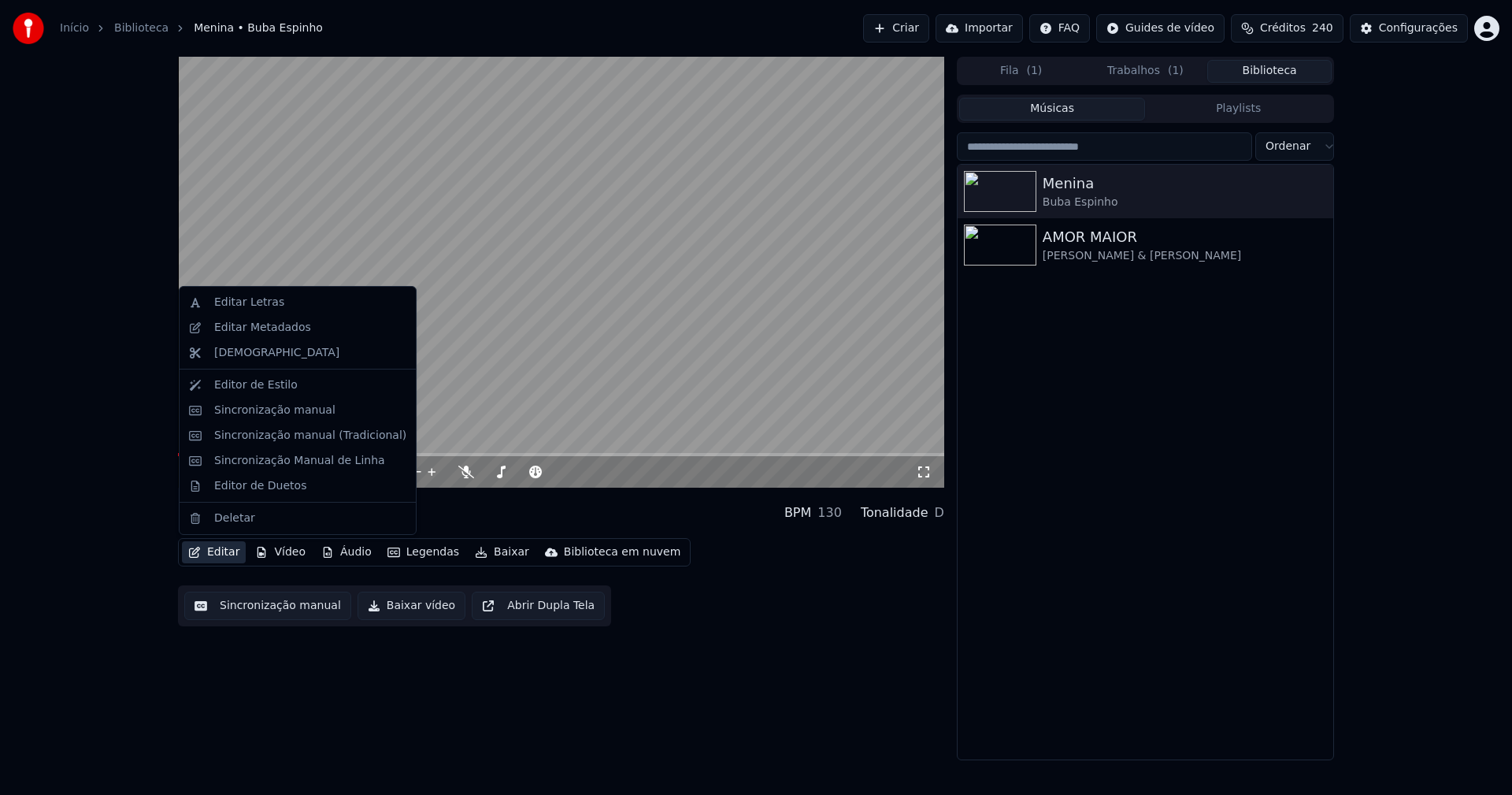
click at [214, 552] on button "Editar" at bounding box center [213, 552] width 64 height 22
click at [272, 333] on div "Editar Metadados" at bounding box center [262, 327] width 96 height 15
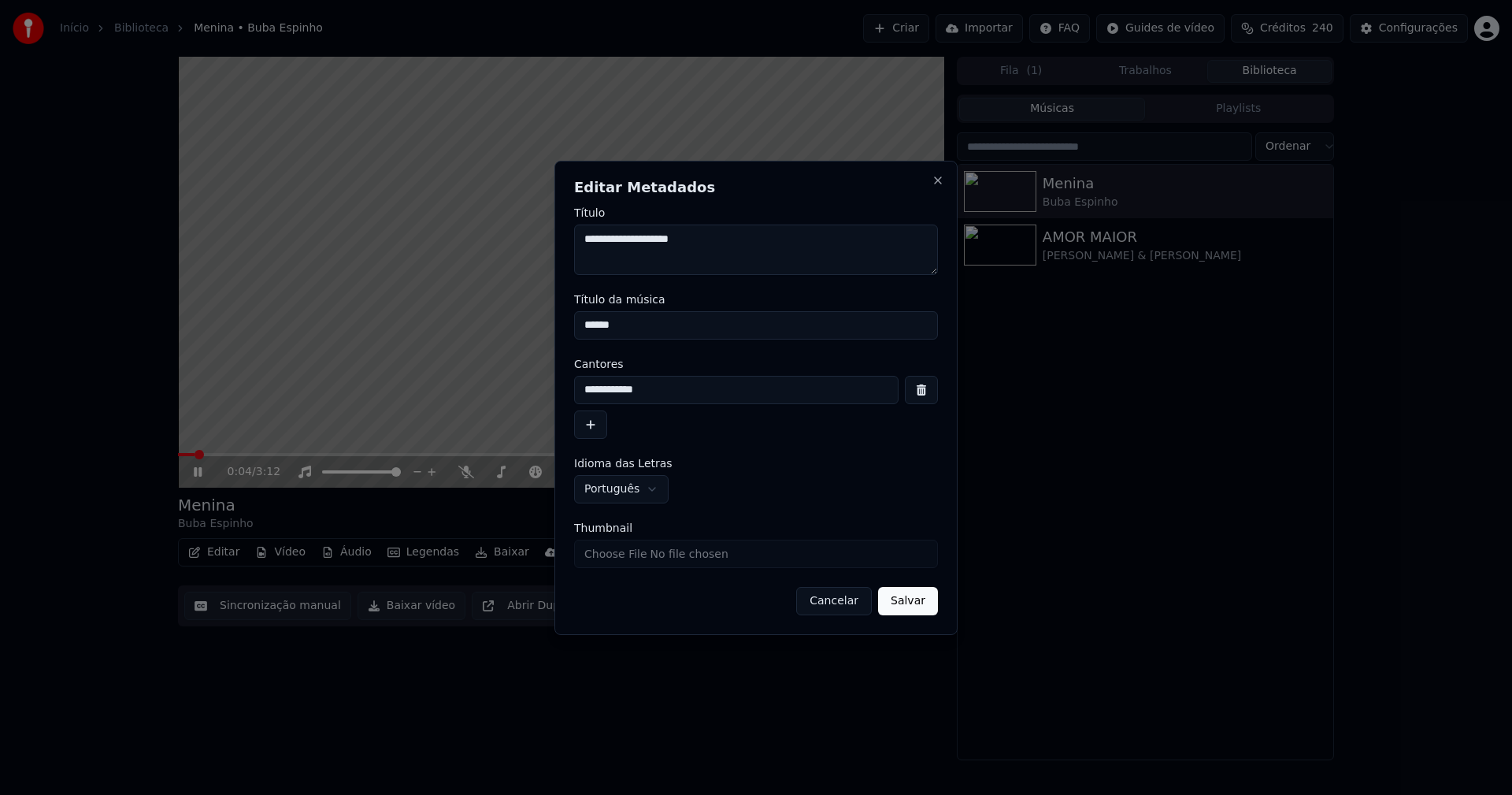
drag, startPoint x: 610, startPoint y: 325, endPoint x: 488, endPoint y: 332, distance: 122.2
click at [488, 332] on body "**********" at bounding box center [756, 398] width 1512 height 795
type input "*"
type input "******"
click at [916, 595] on button "Salvar" at bounding box center [908, 601] width 60 height 28
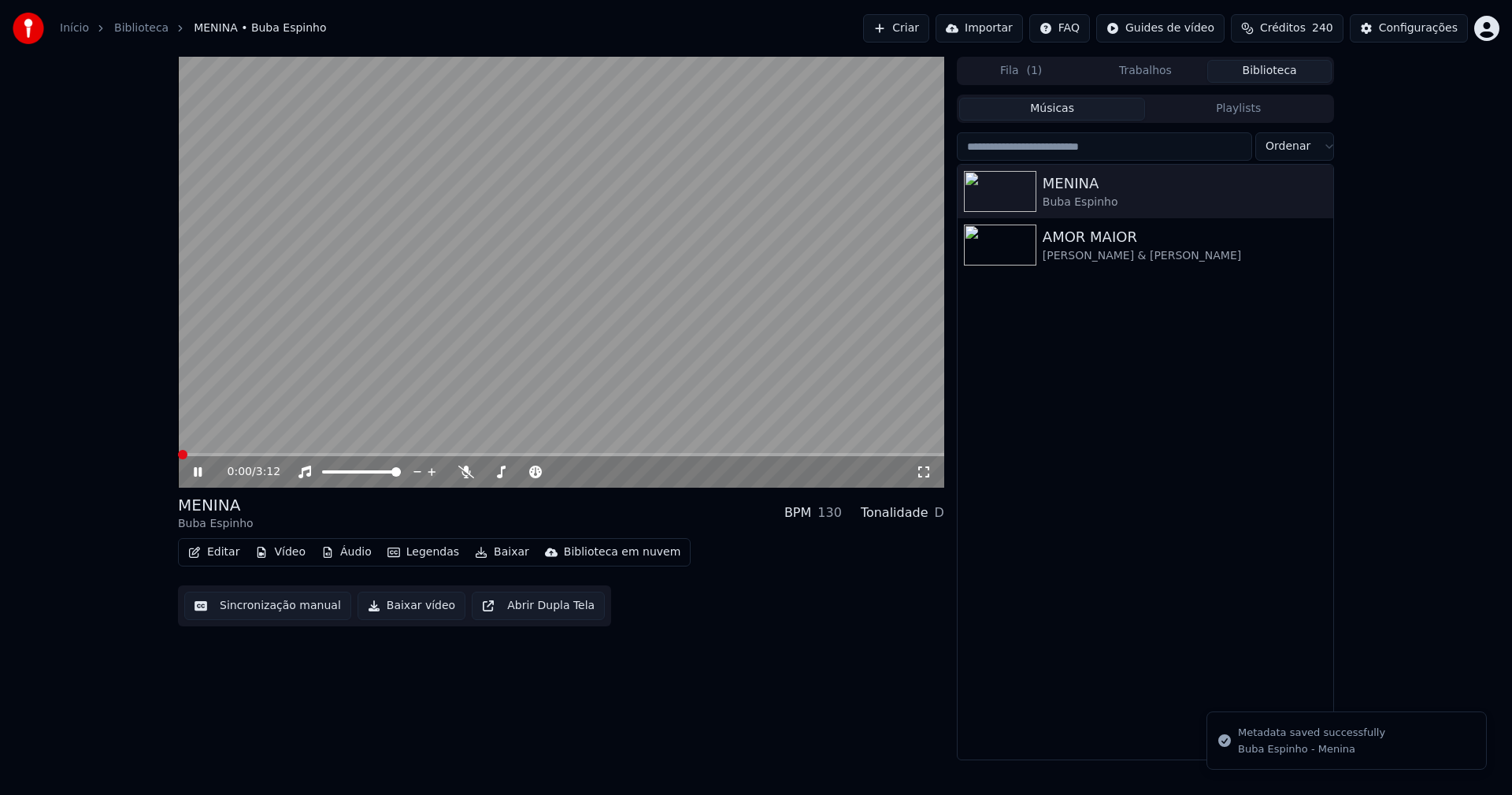
click at [178, 453] on span at bounding box center [178, 455] width 0 height 3
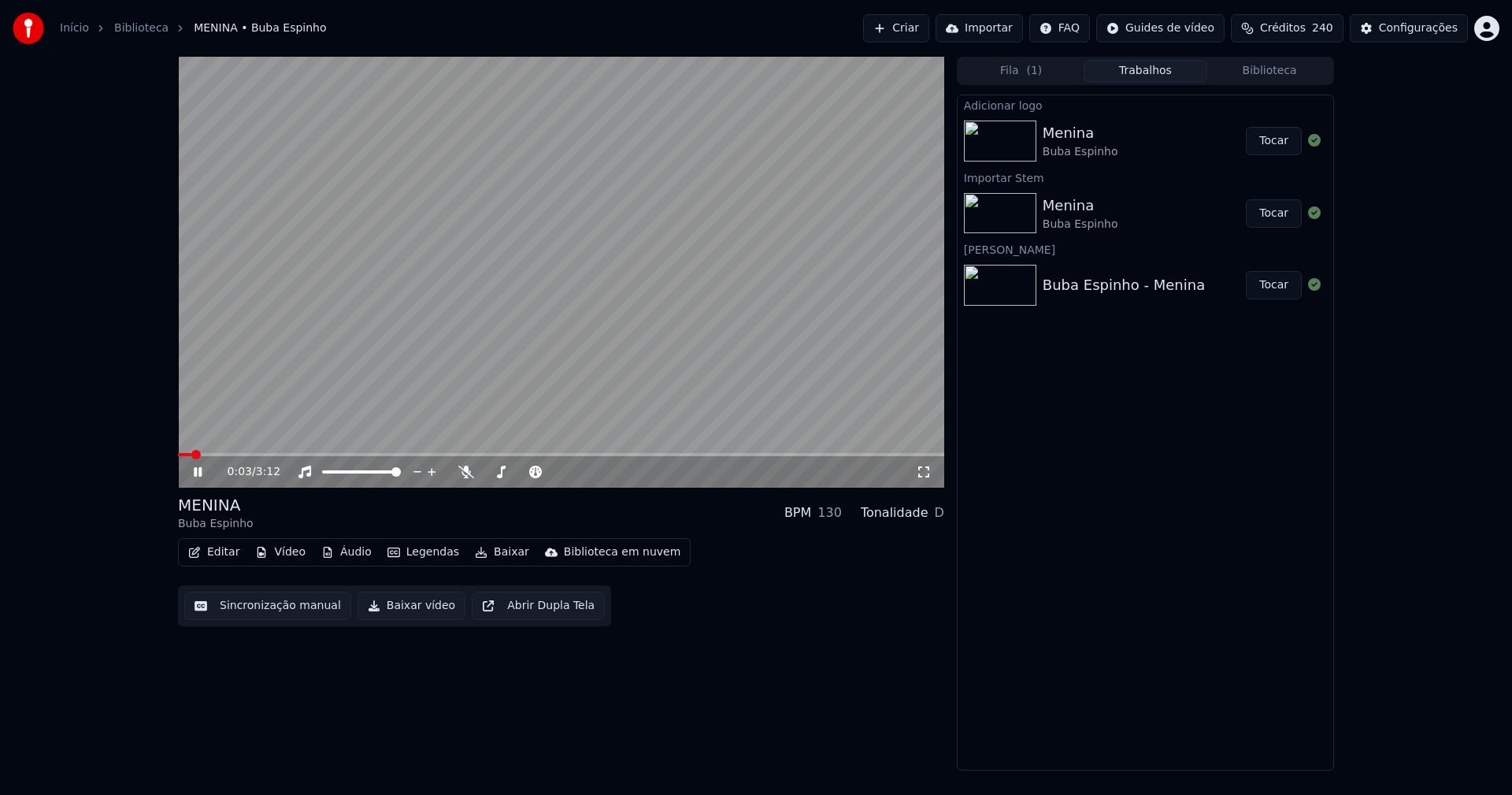
click at [1143, 71] on button "Trabalhos" at bounding box center [1146, 71] width 124 height 23
click at [1279, 141] on button "Tocar" at bounding box center [1274, 140] width 56 height 28
click at [284, 557] on button "Vídeo" at bounding box center [281, 552] width 63 height 22
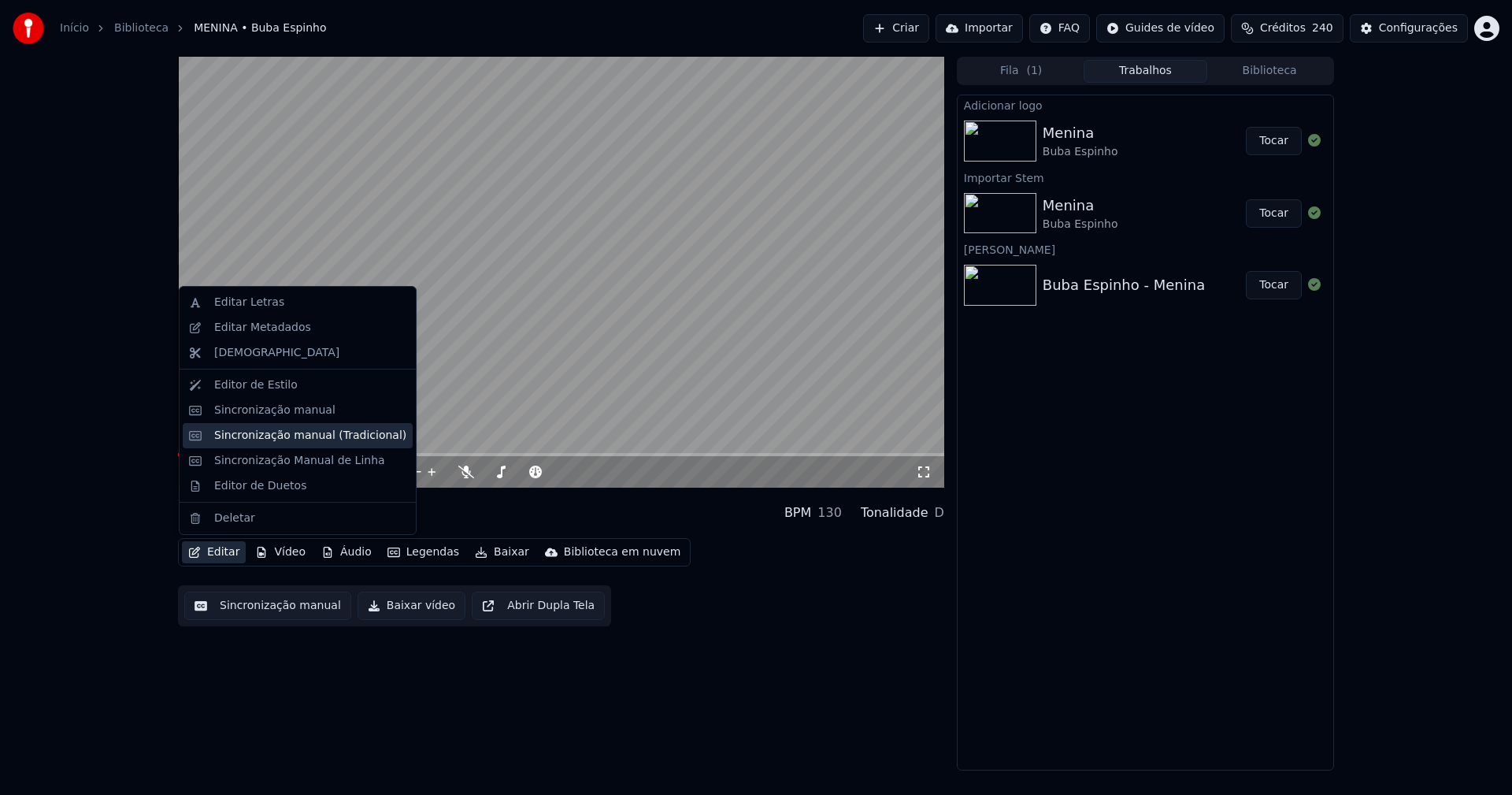
click at [259, 438] on div "Sincronização manual (Tradicional)" at bounding box center [310, 435] width 192 height 15
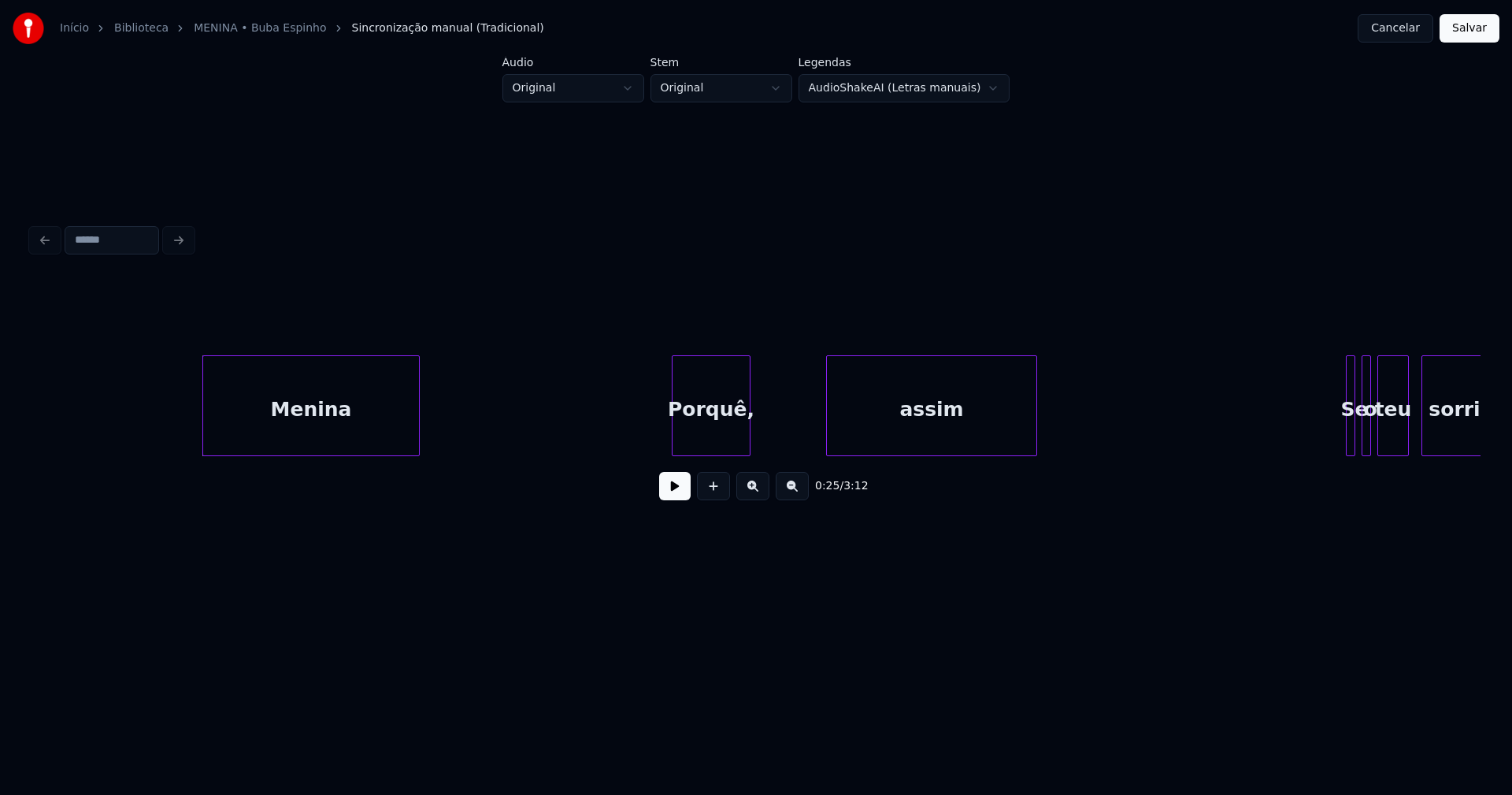
scroll to position [0, 3804]
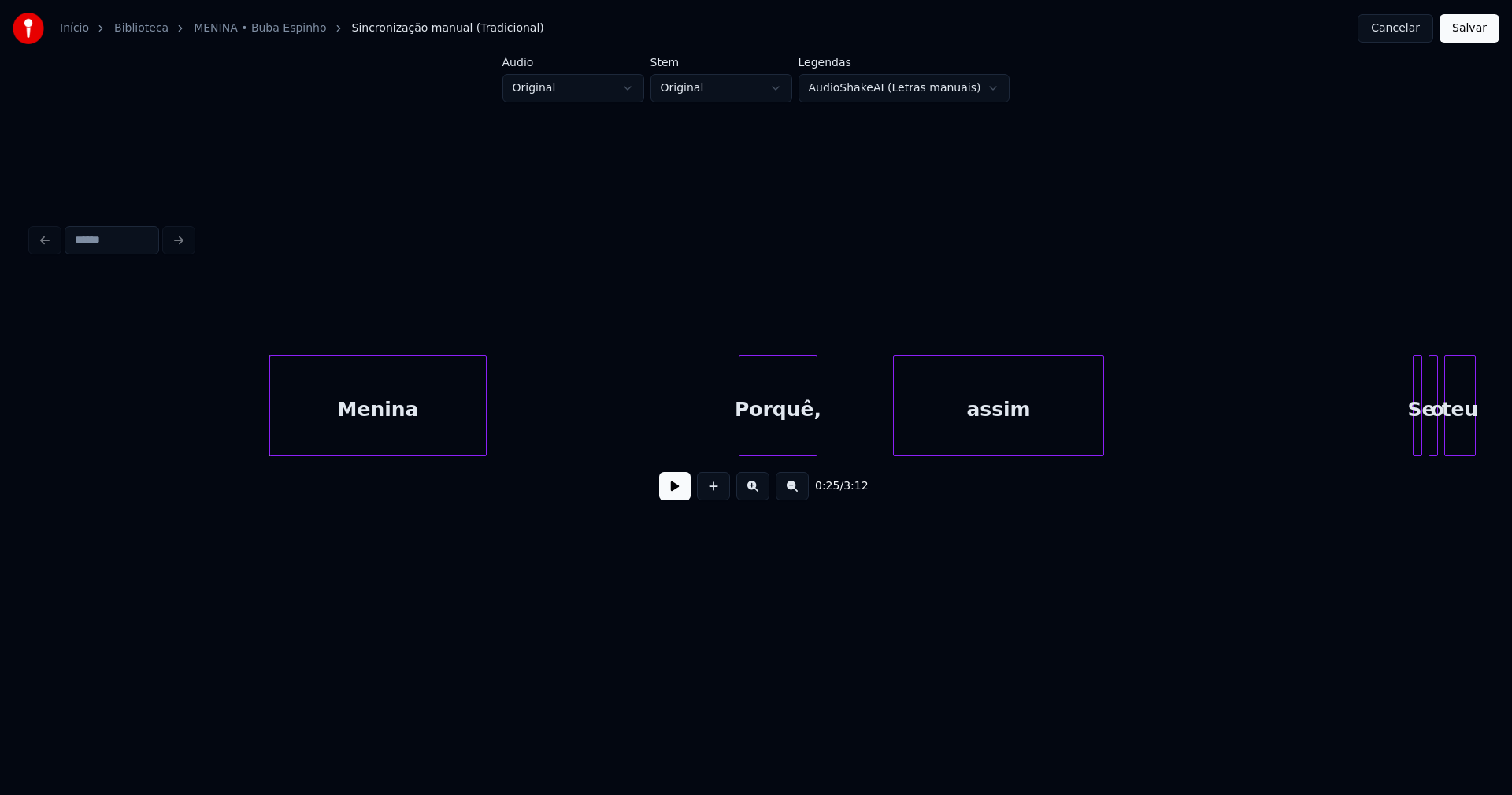
click at [673, 497] on button at bounding box center [675, 486] width 32 height 28
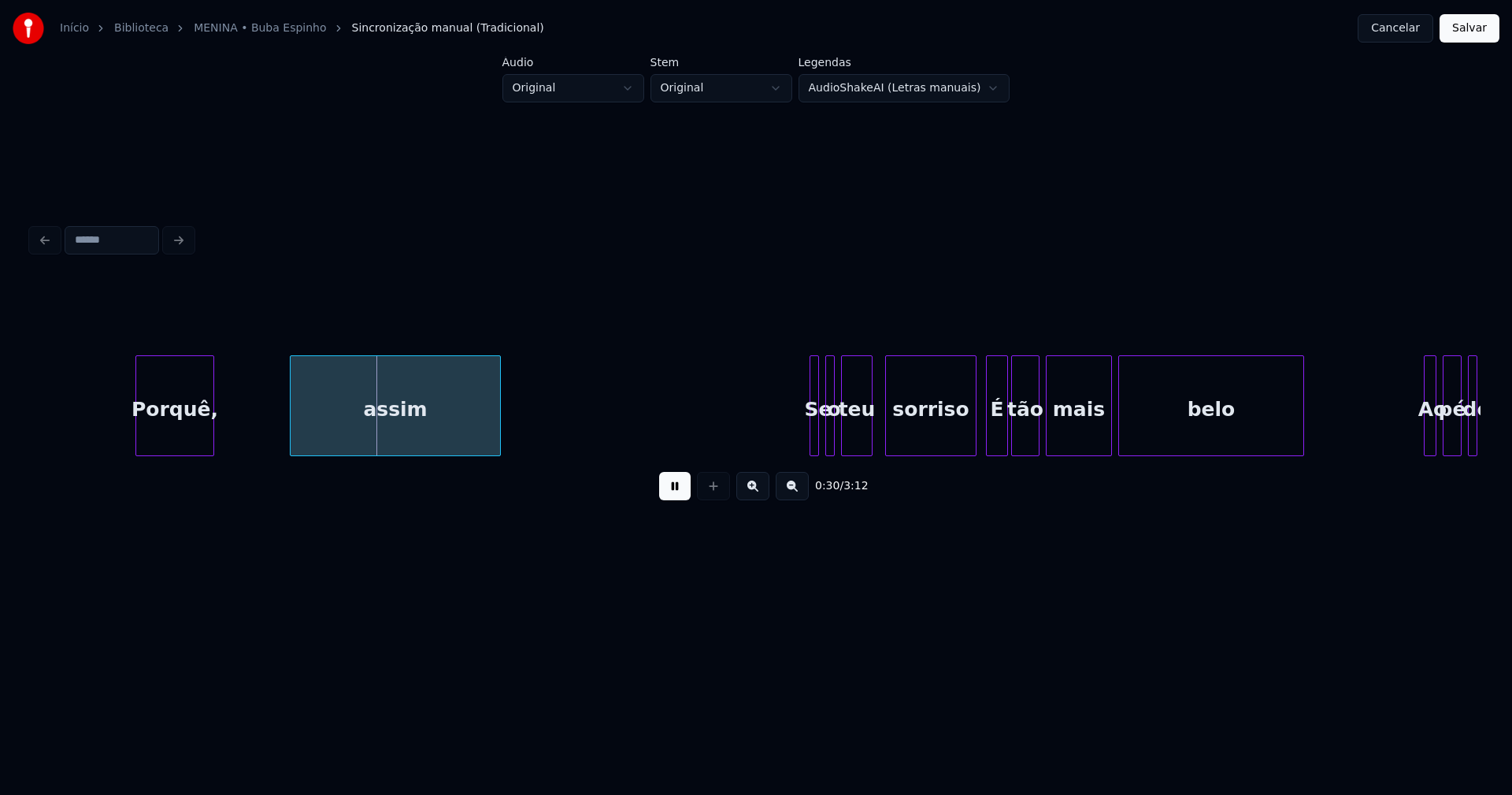
scroll to position [0, 4423]
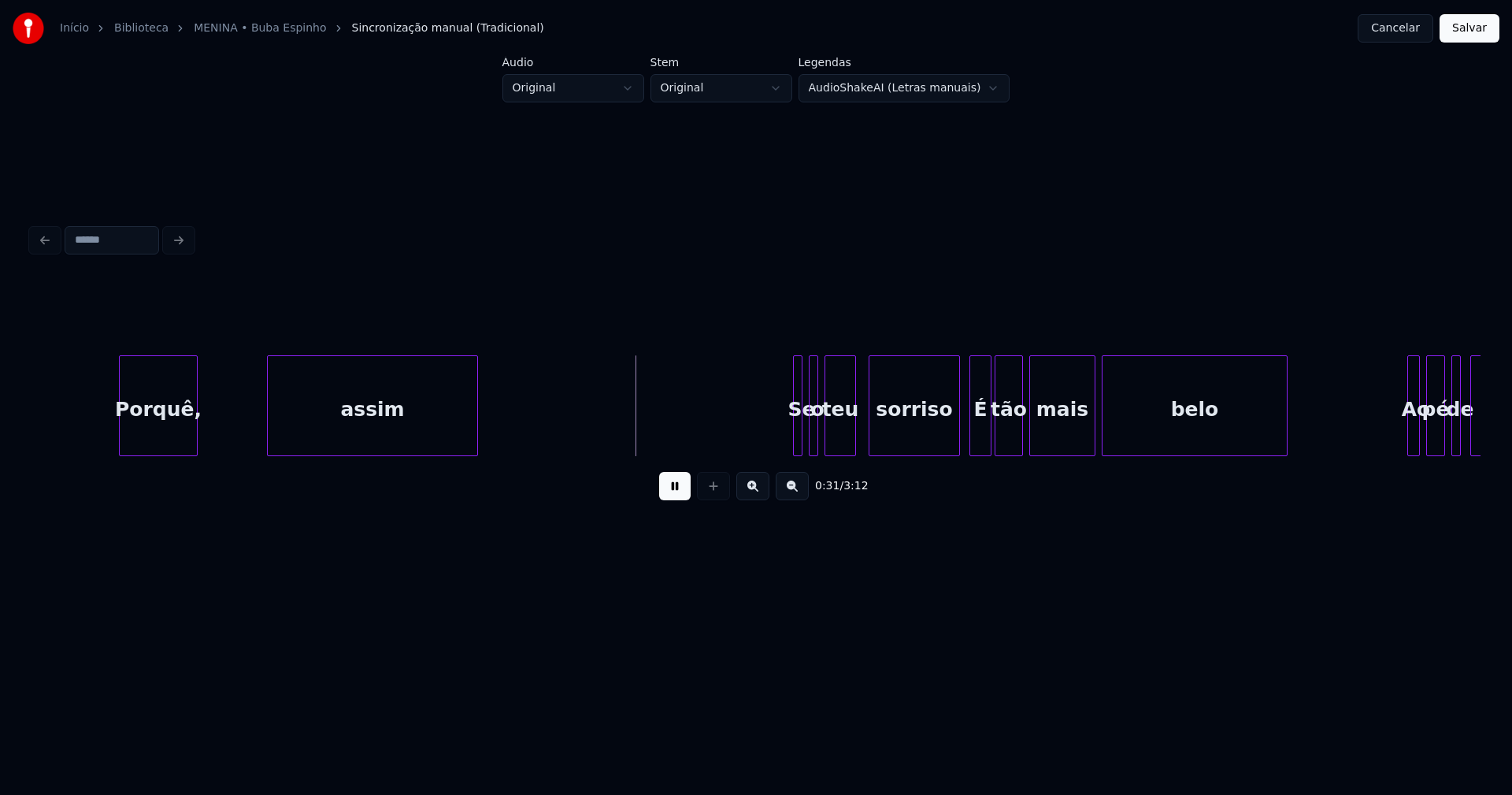
click at [336, 427] on div "assim" at bounding box center [372, 410] width 209 height 107
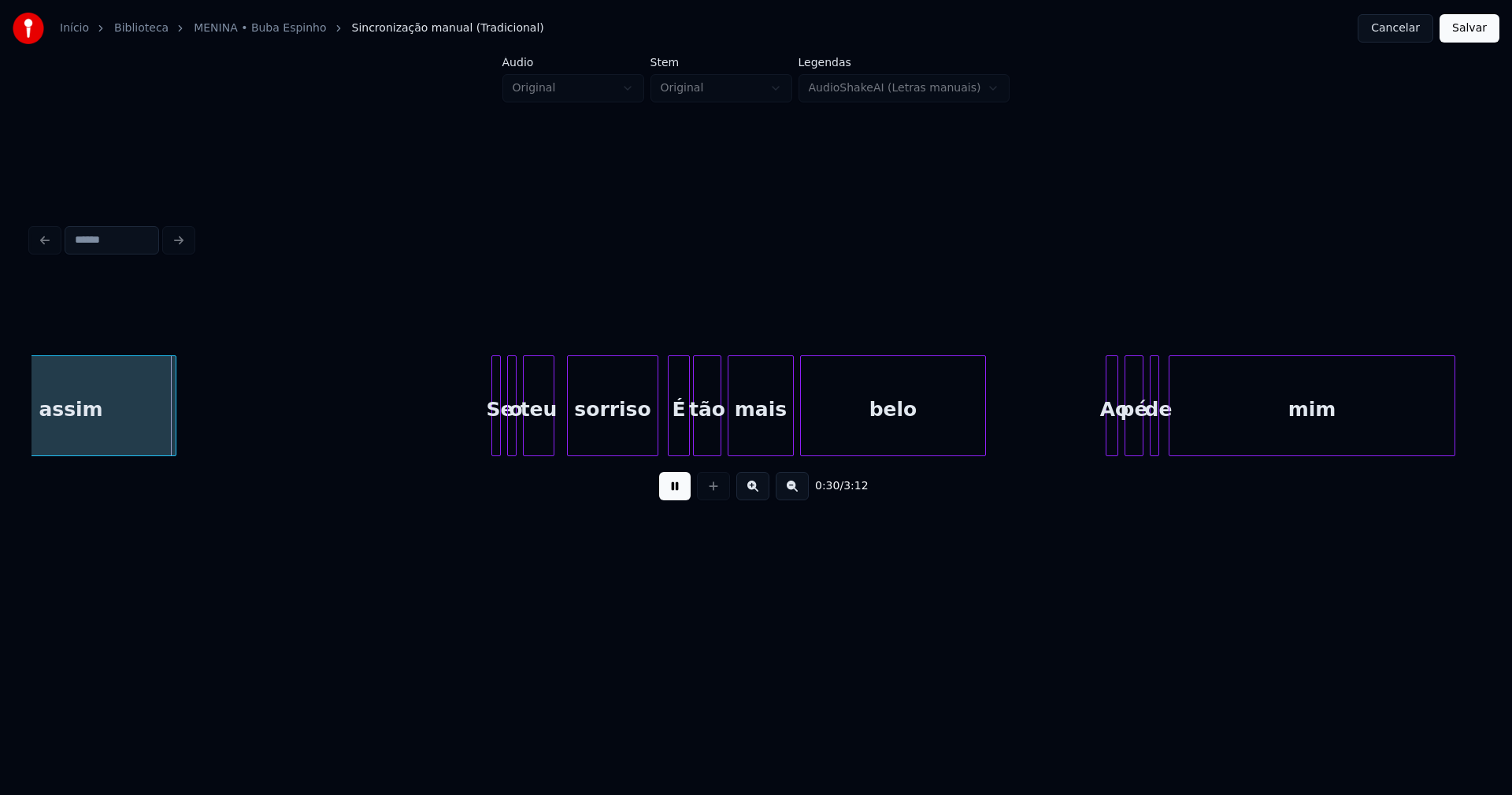
scroll to position [0, 4842]
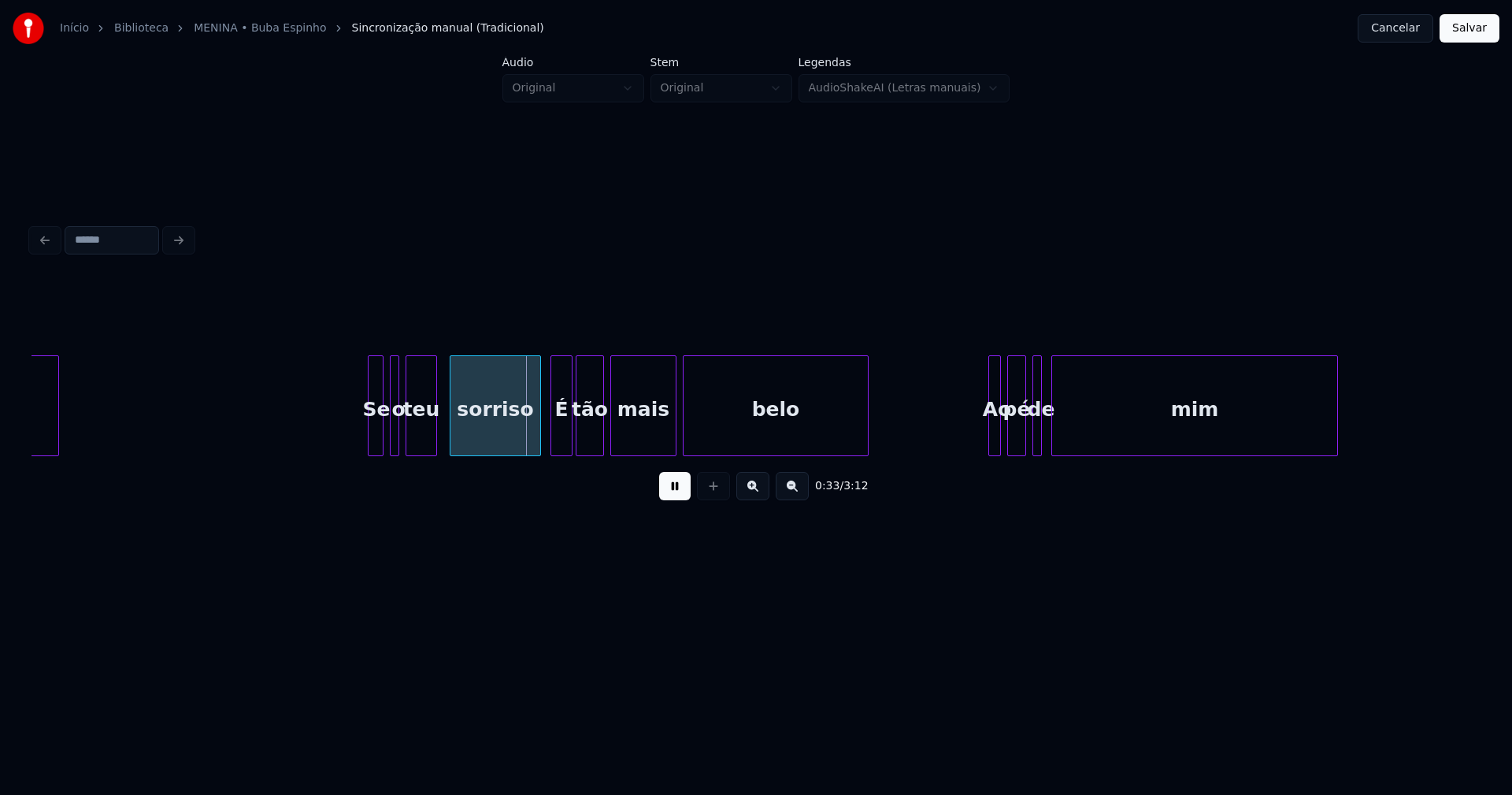
click at [369, 432] on div at bounding box center [371, 406] width 5 height 99
click at [371, 434] on div "Se" at bounding box center [370, 410] width 15 height 107
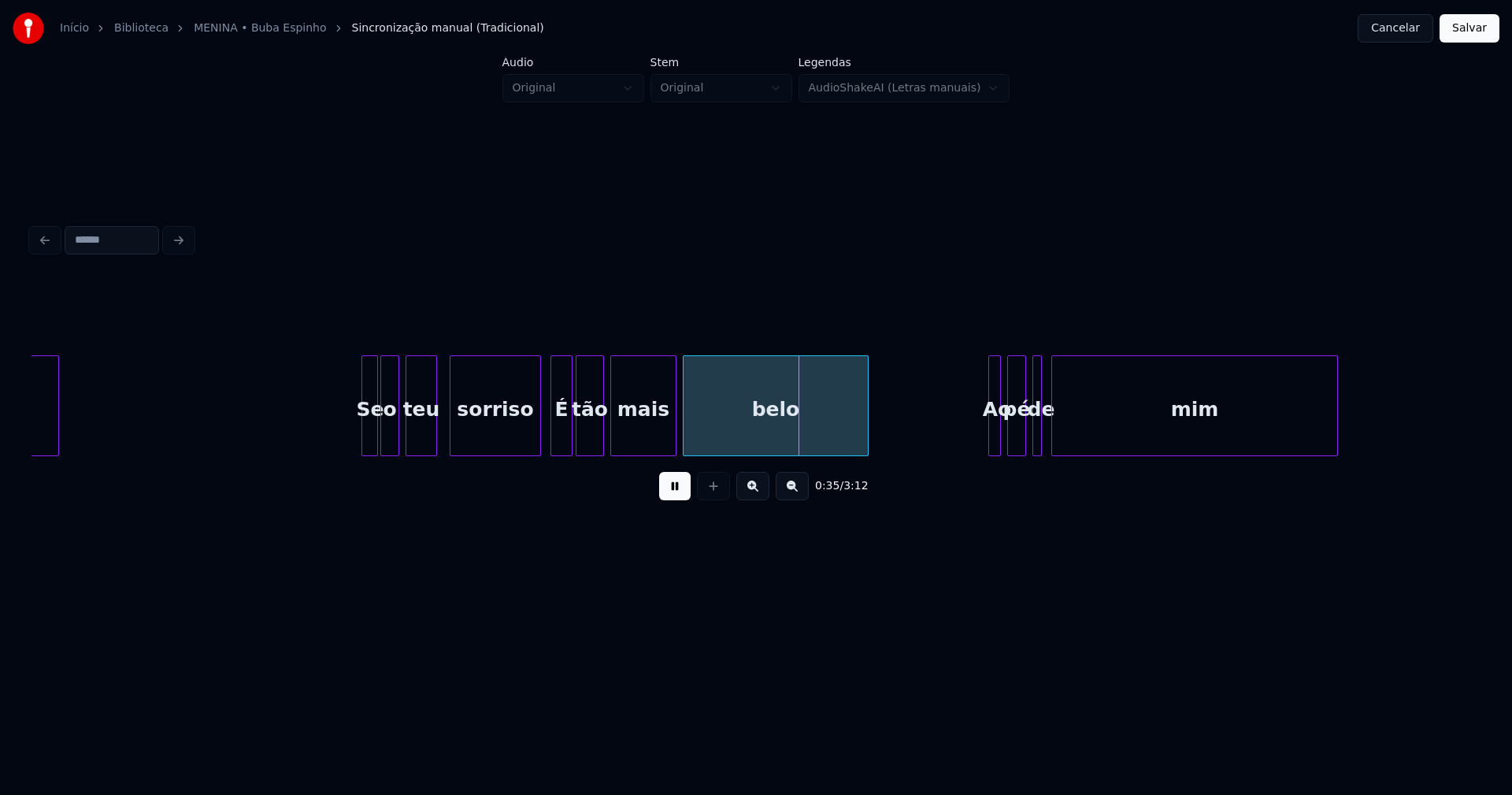
click at [383, 430] on div at bounding box center [383, 406] width 5 height 99
click at [520, 449] on div at bounding box center [520, 406] width 5 height 99
click at [550, 443] on div "É" at bounding box center [546, 410] width 20 height 107
click at [563, 429] on div at bounding box center [565, 406] width 5 height 99
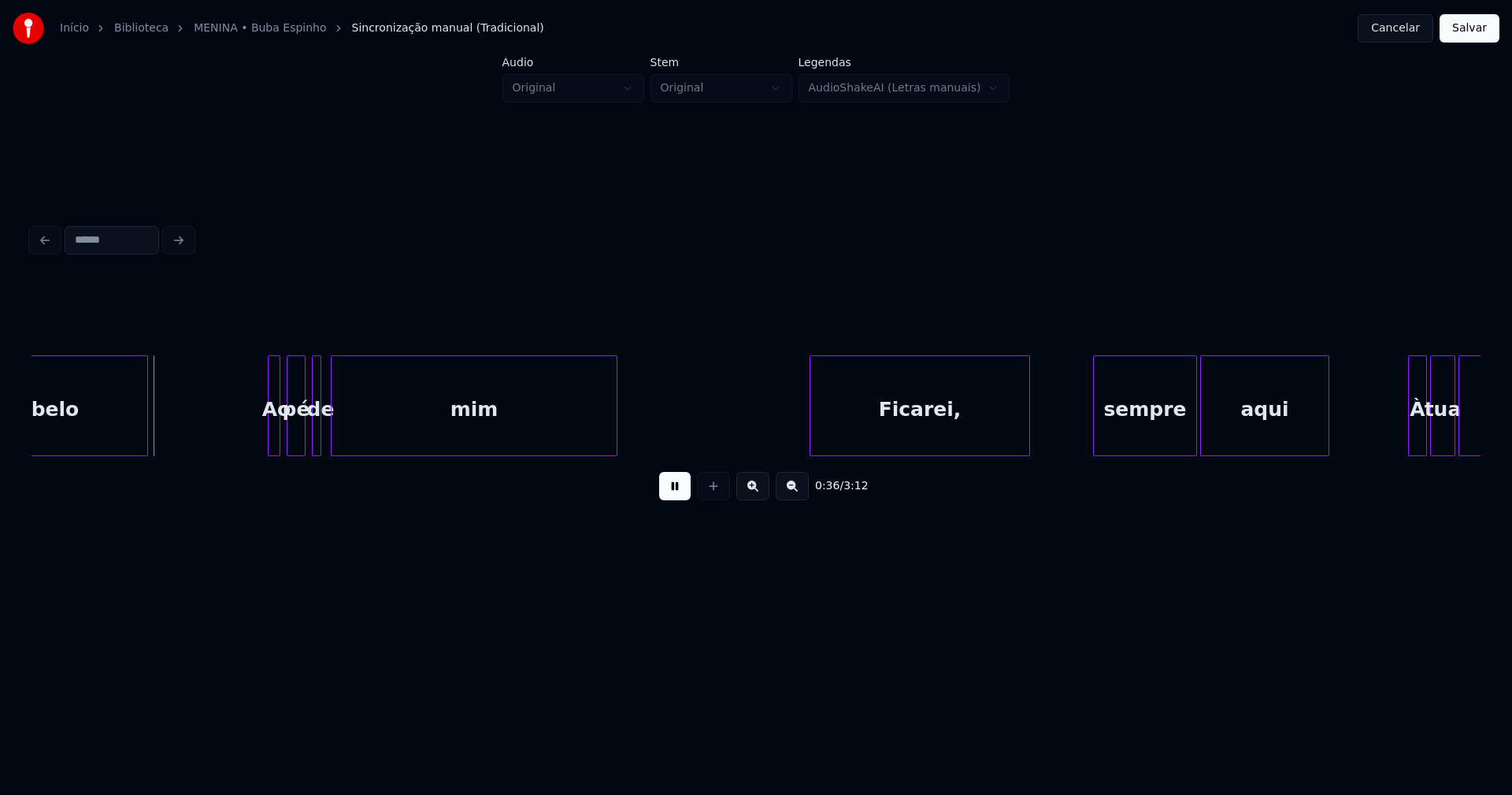
scroll to position [0, 5580]
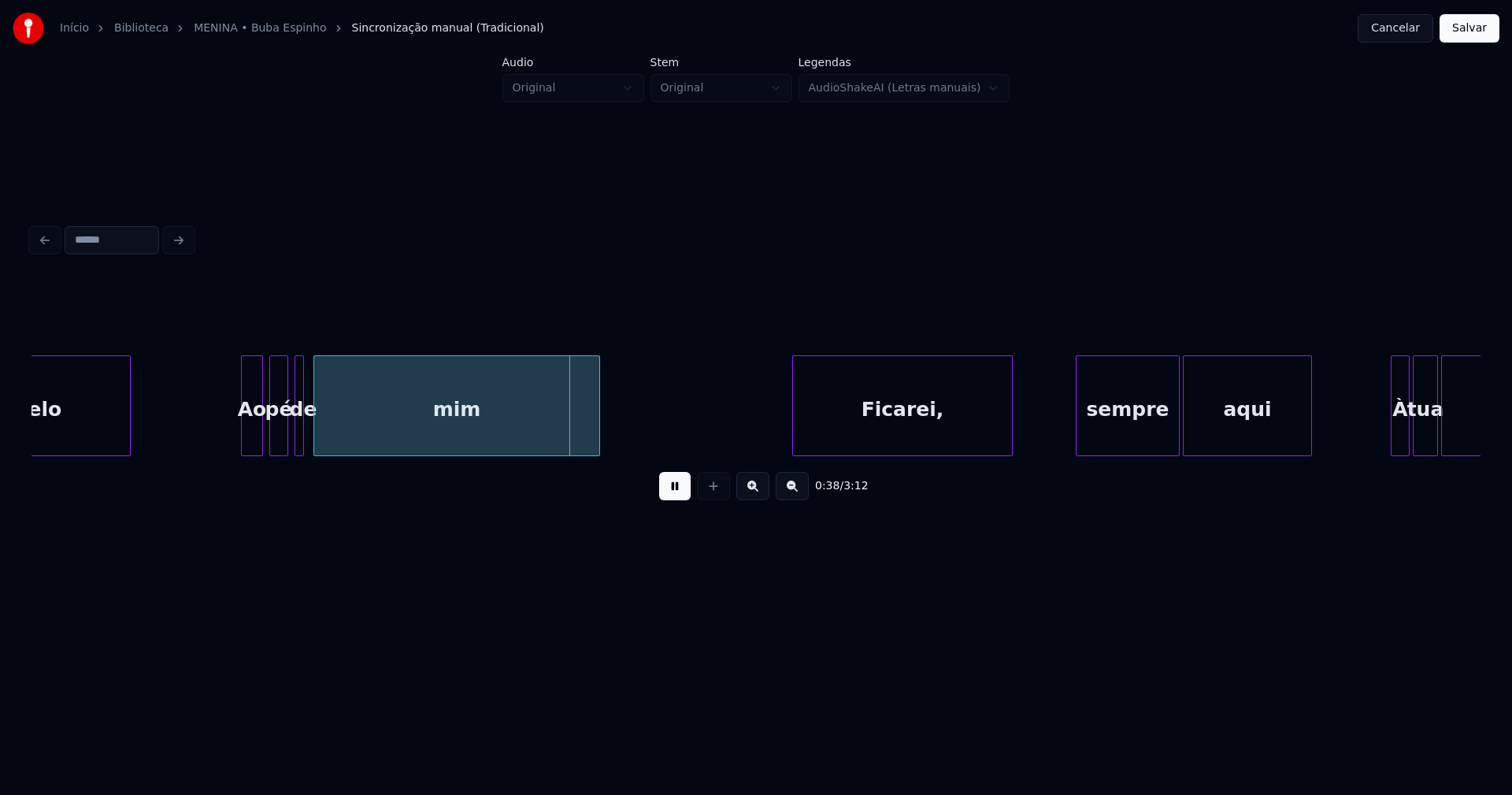
click at [244, 438] on div at bounding box center [244, 406] width 5 height 99
click at [306, 436] on div at bounding box center [307, 406] width 5 height 99
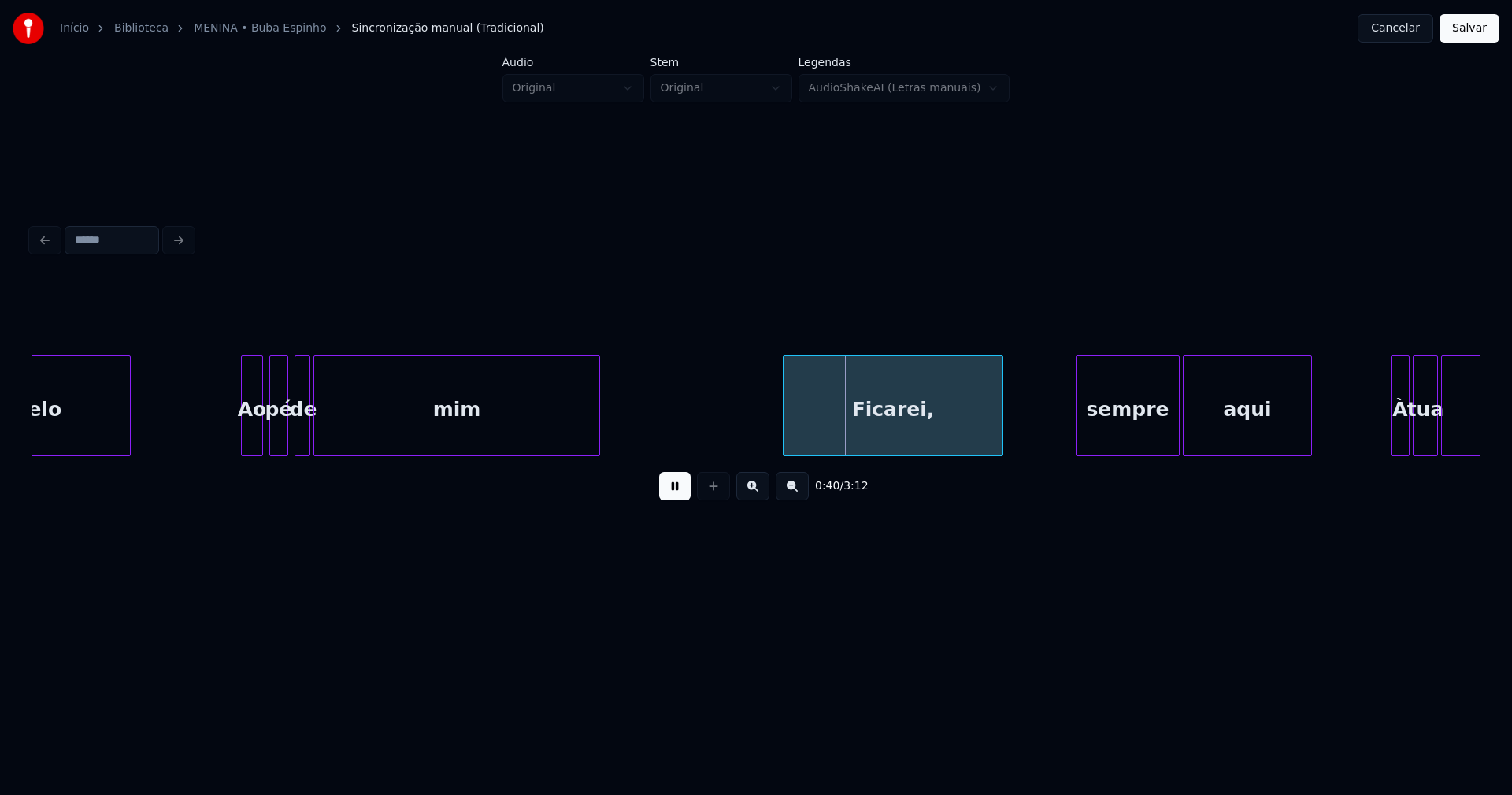
click at [944, 434] on div "Ficarei," at bounding box center [893, 410] width 219 height 107
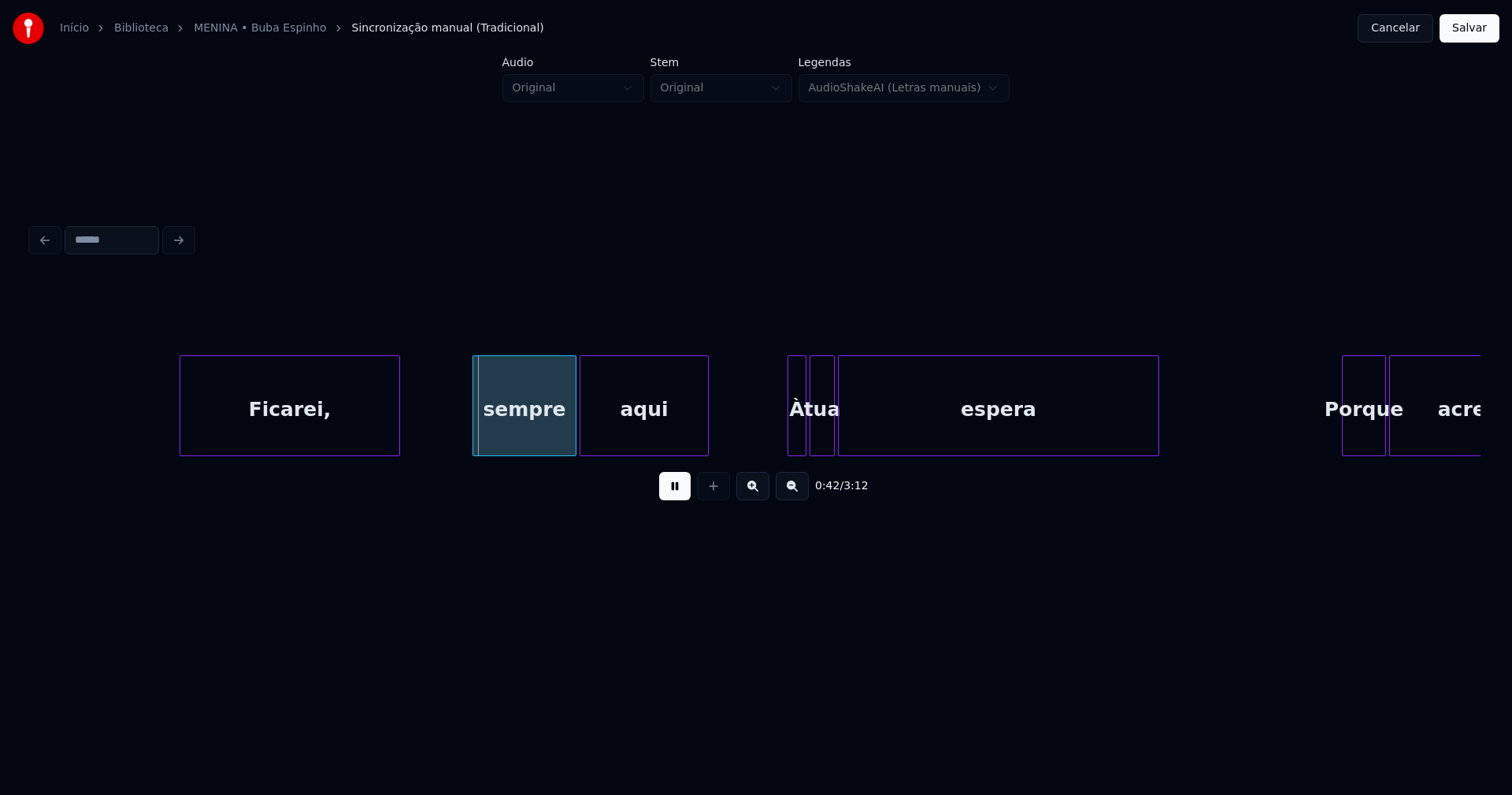
scroll to position [0, 6234]
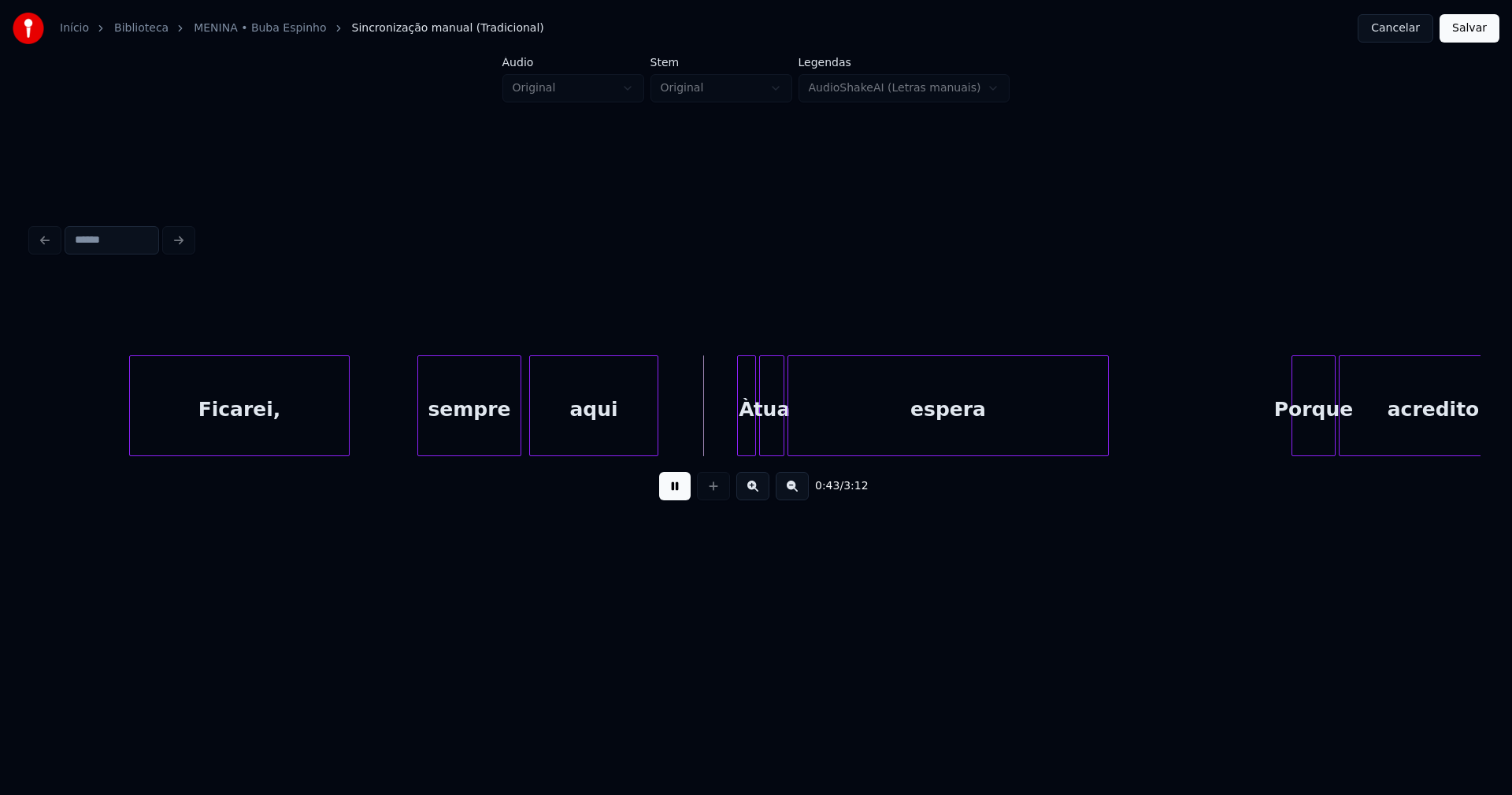
click at [466, 428] on div "sempre" at bounding box center [469, 410] width 102 height 107
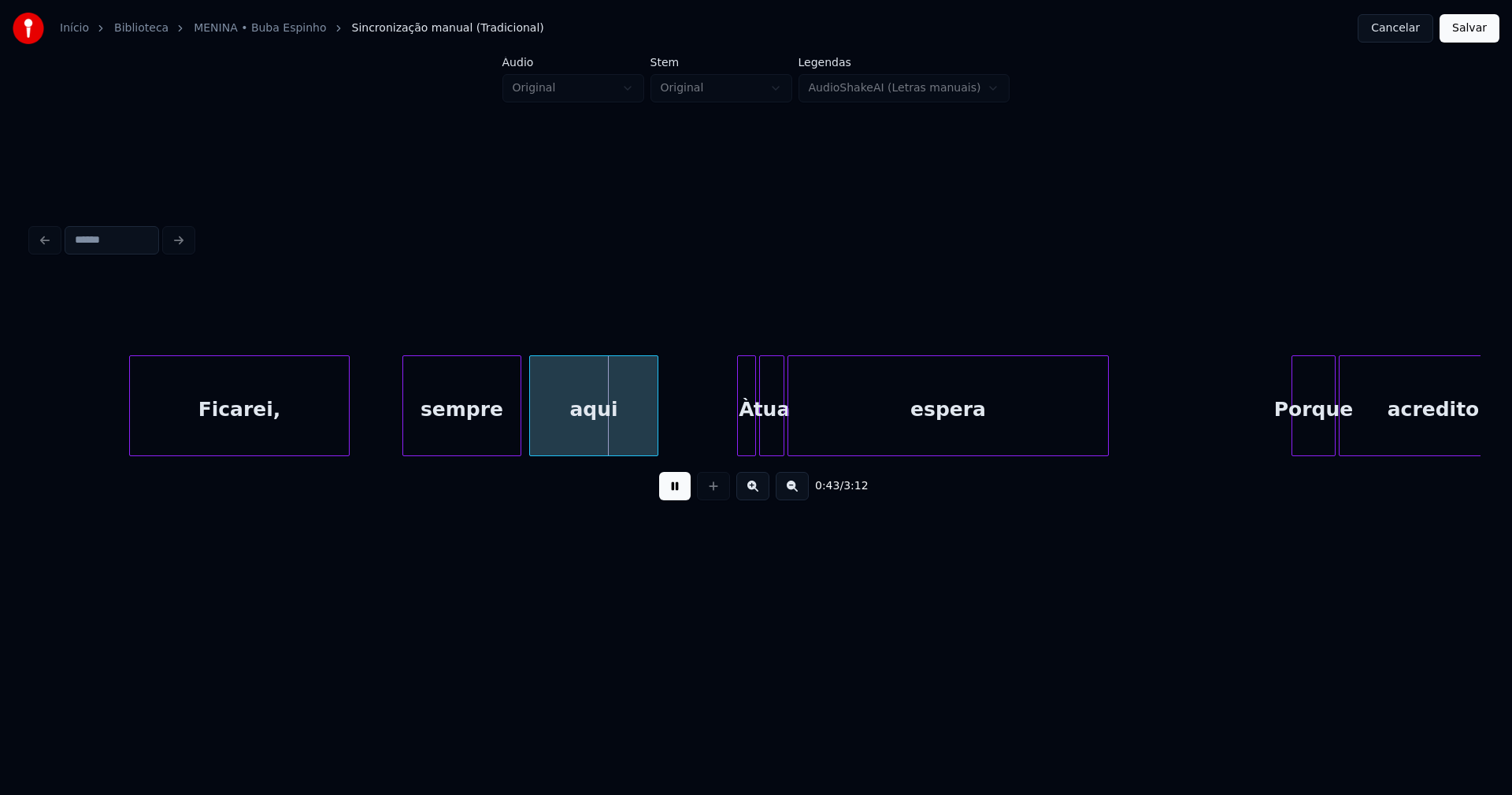
click at [405, 436] on div at bounding box center [405, 406] width 5 height 99
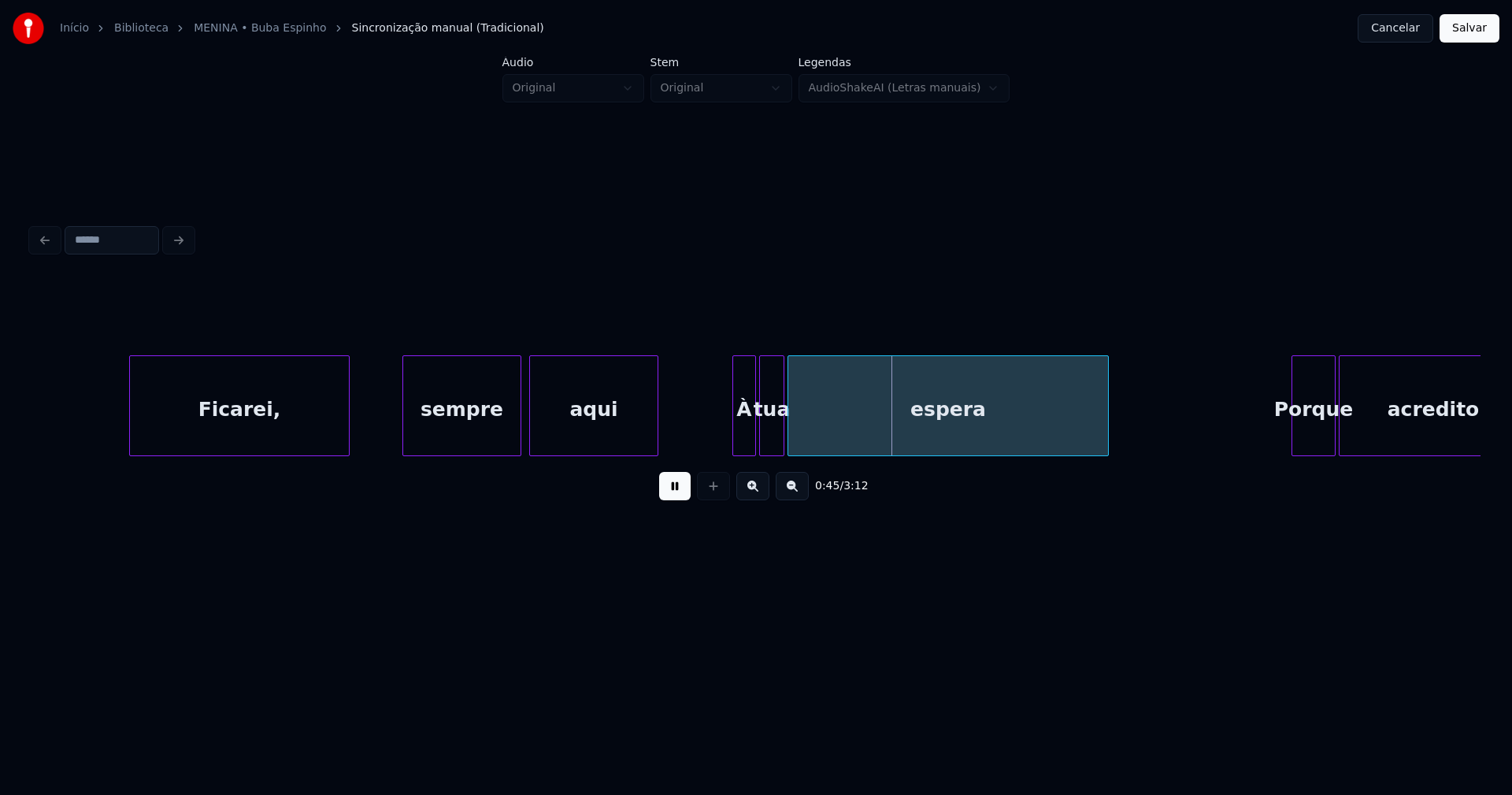
click at [734, 439] on div at bounding box center [735, 406] width 5 height 99
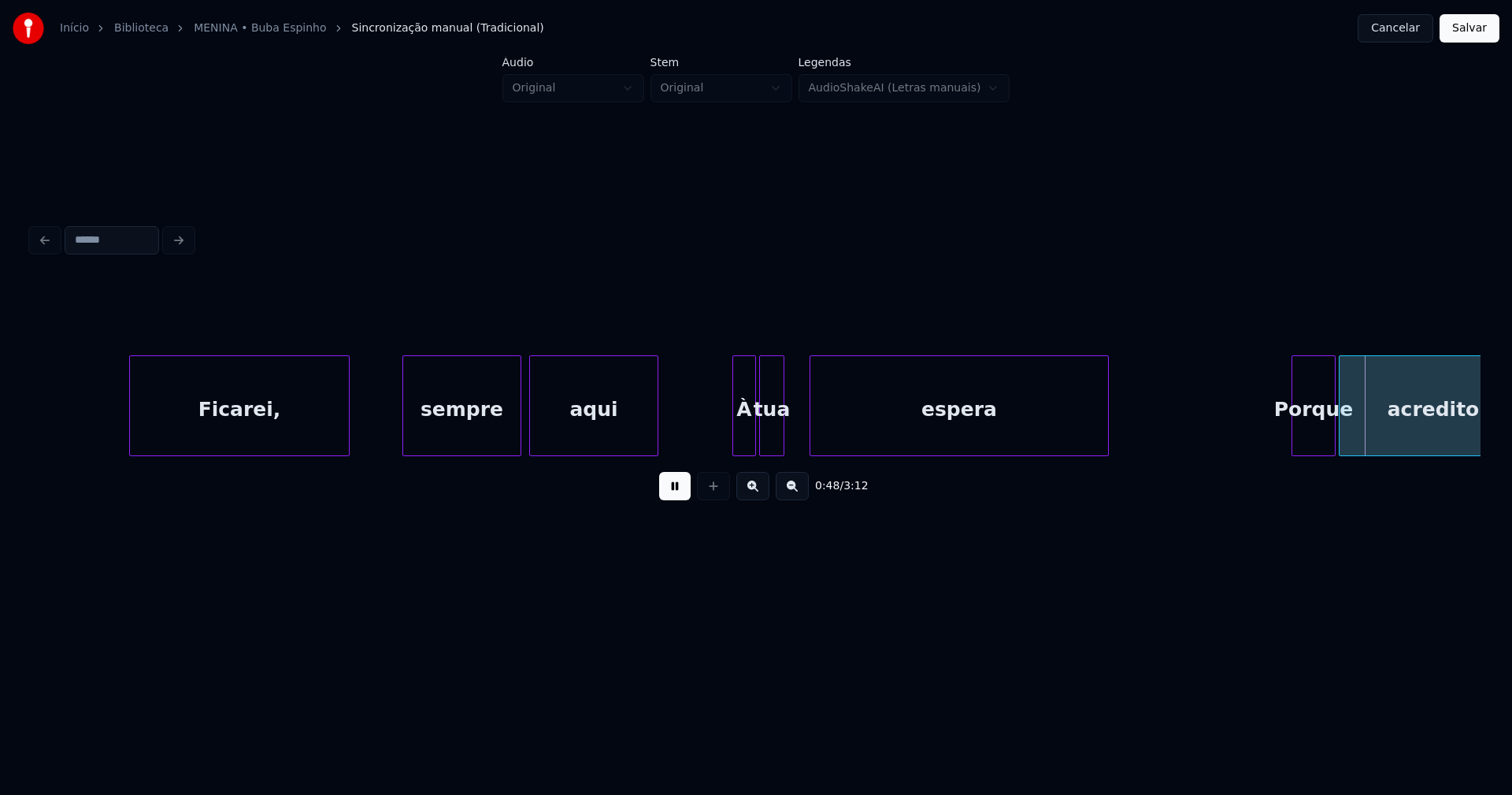
click at [813, 430] on div at bounding box center [813, 406] width 5 height 99
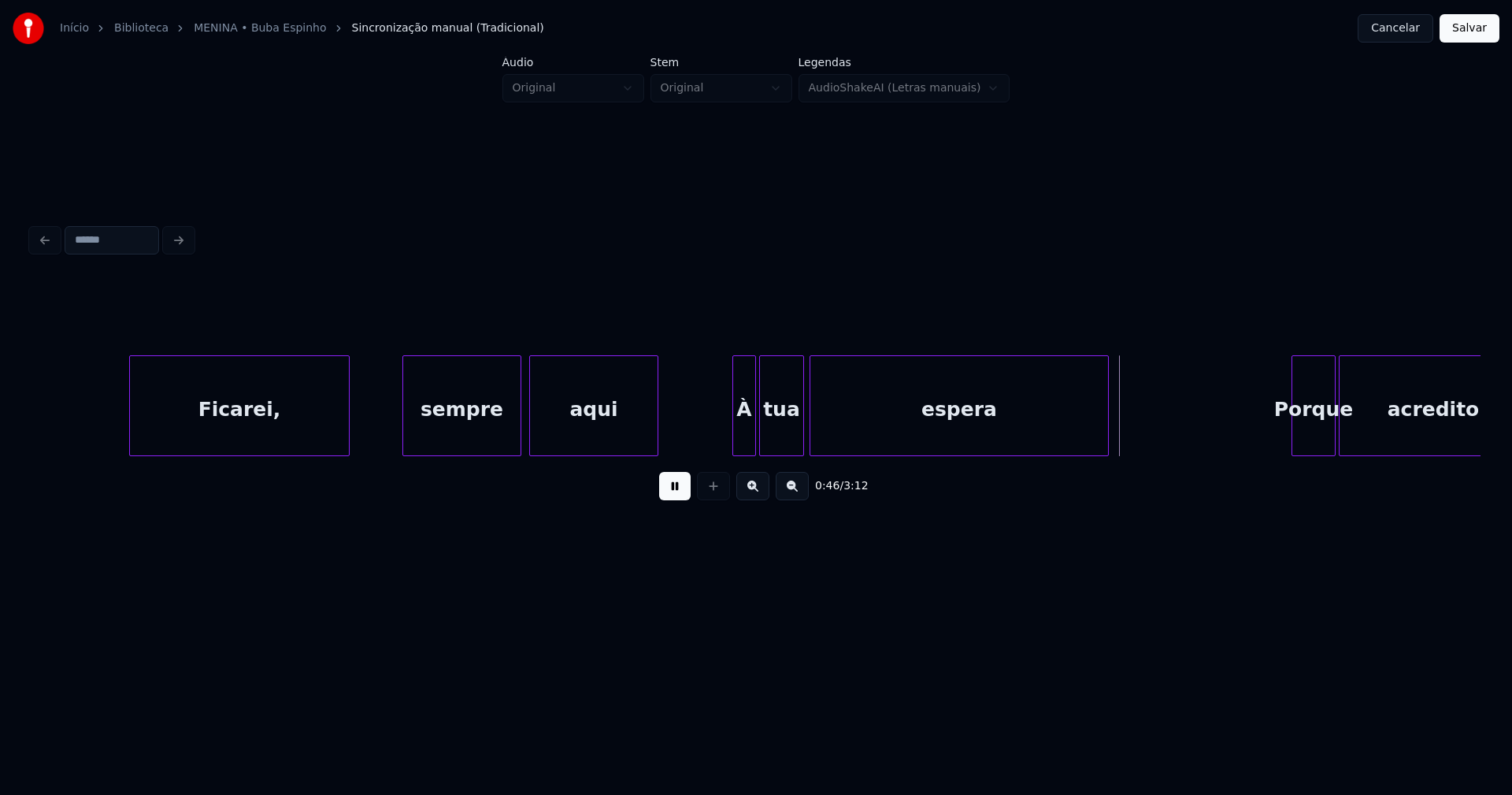
click at [799, 423] on div at bounding box center [801, 406] width 5 height 99
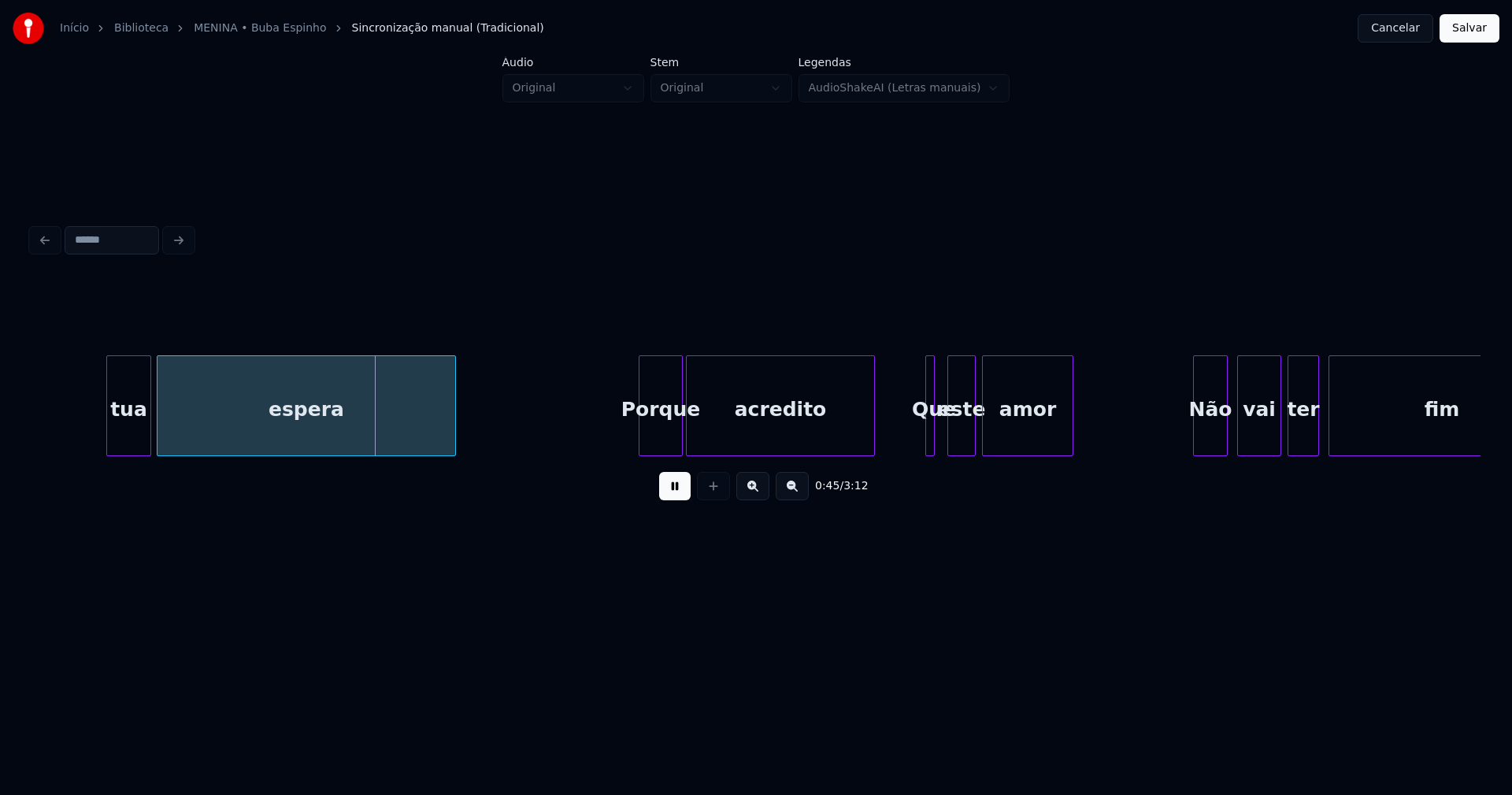
scroll to position [0, 7054]
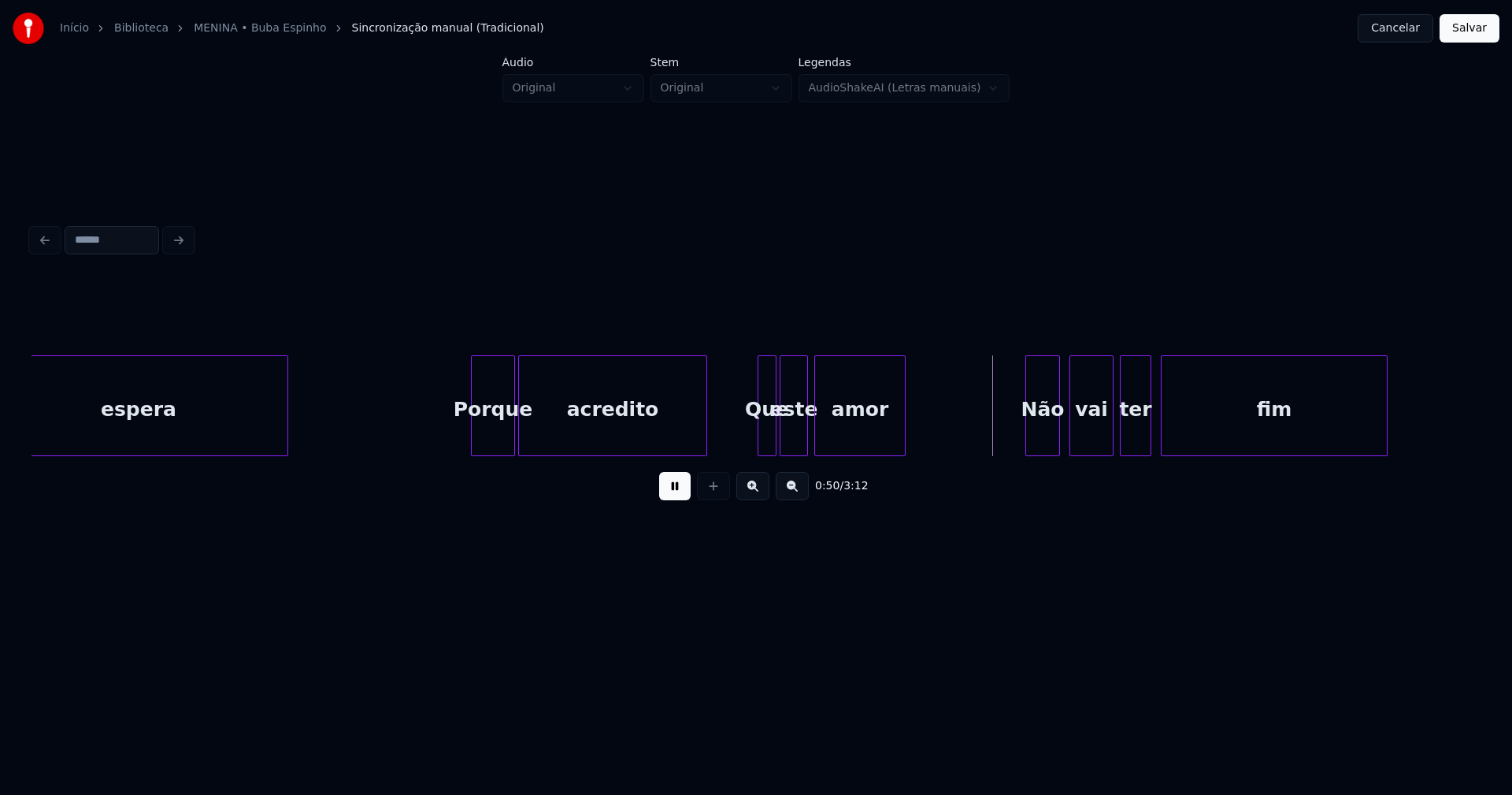
click at [773, 433] on div at bounding box center [773, 406] width 5 height 99
click at [794, 449] on div "este" at bounding box center [789, 406] width 19 height 101
click at [806, 439] on div at bounding box center [807, 406] width 5 height 99
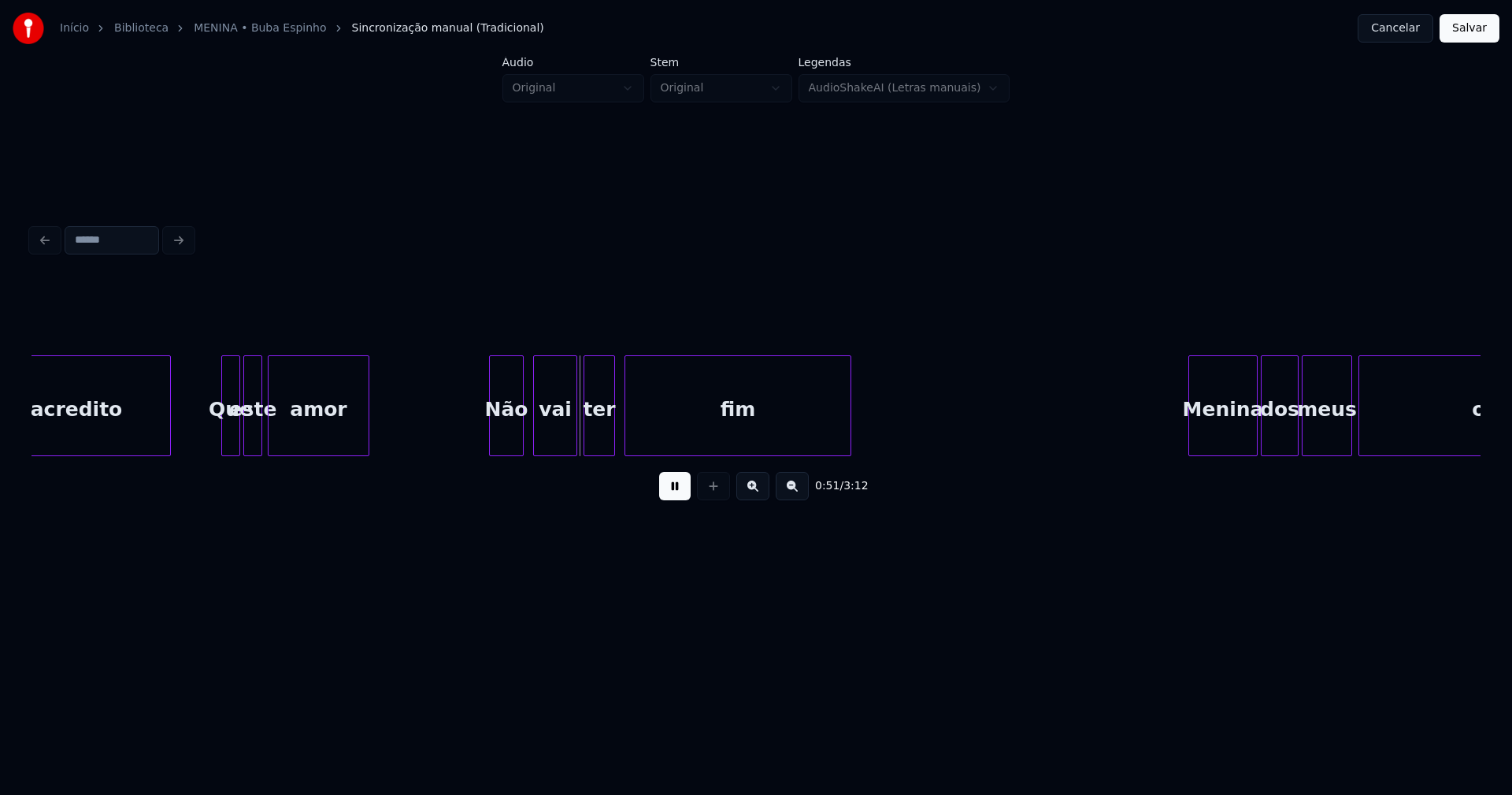
scroll to position [0, 7607]
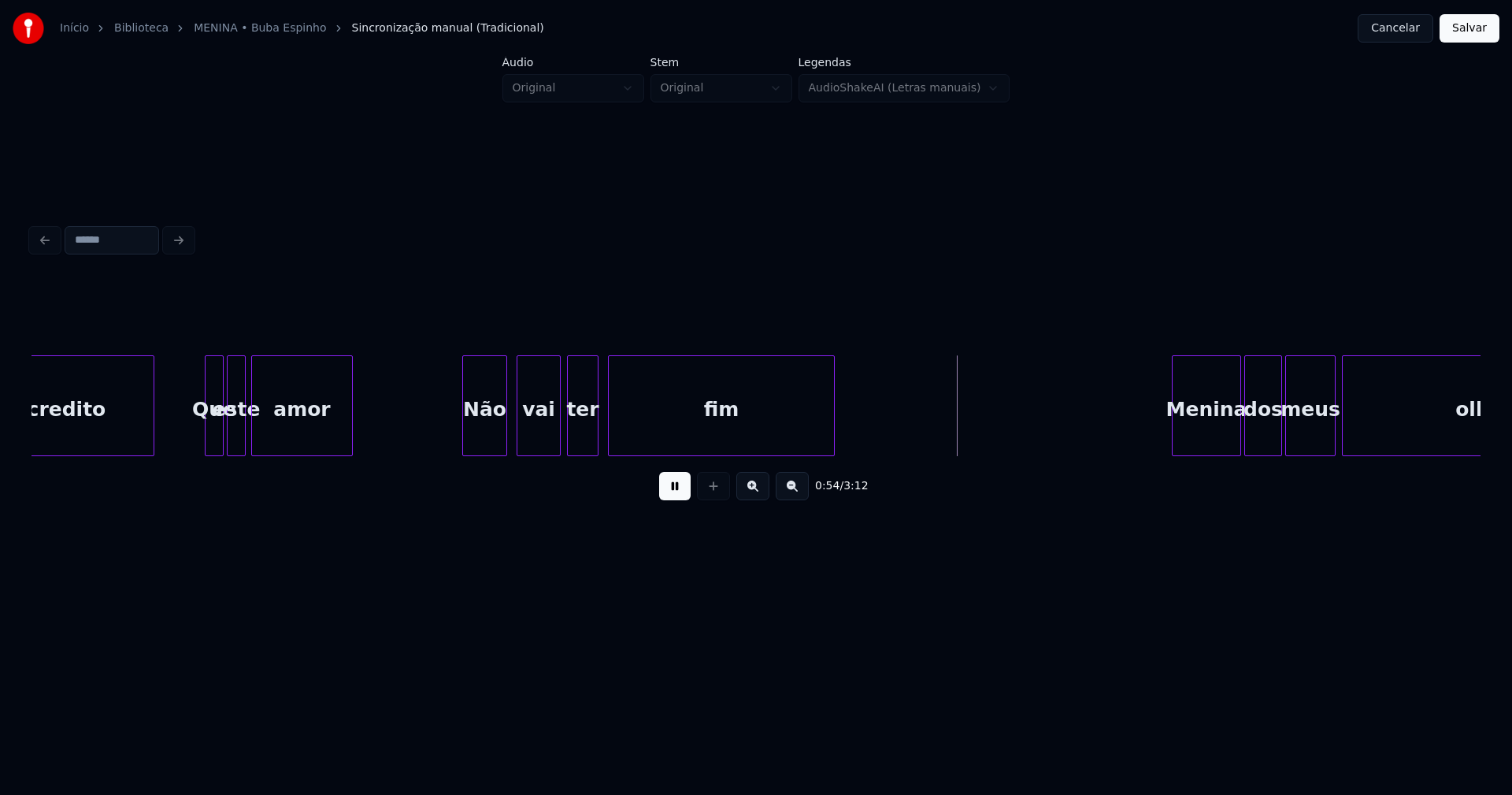
click at [465, 453] on div "acredito Que este amor Não vai ter fim Menina dos meus olhos" at bounding box center [756, 406] width 1449 height 101
click at [619, 428] on div at bounding box center [618, 406] width 5 height 99
click at [606, 421] on div at bounding box center [607, 406] width 5 height 99
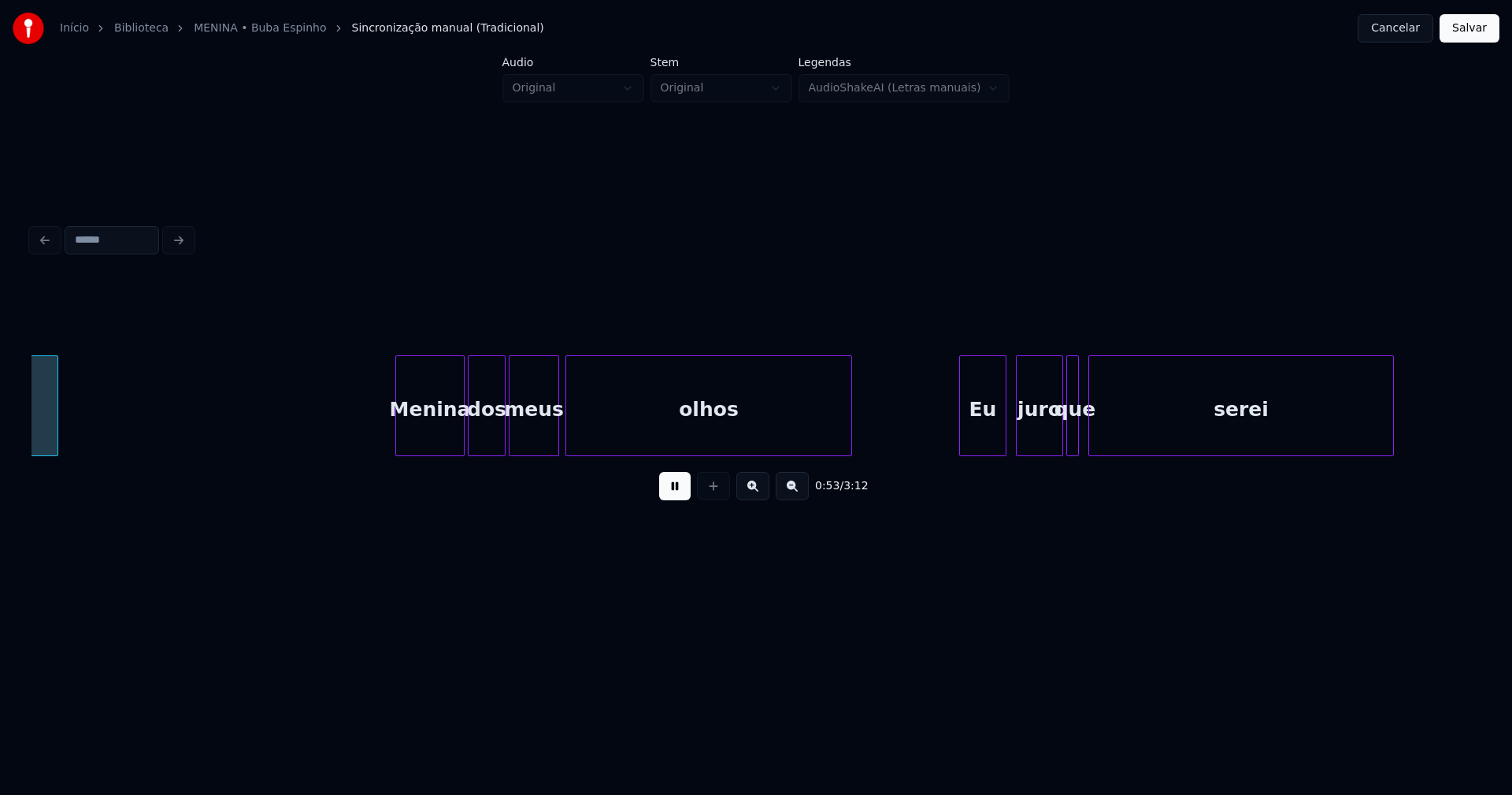
scroll to position [0, 8392]
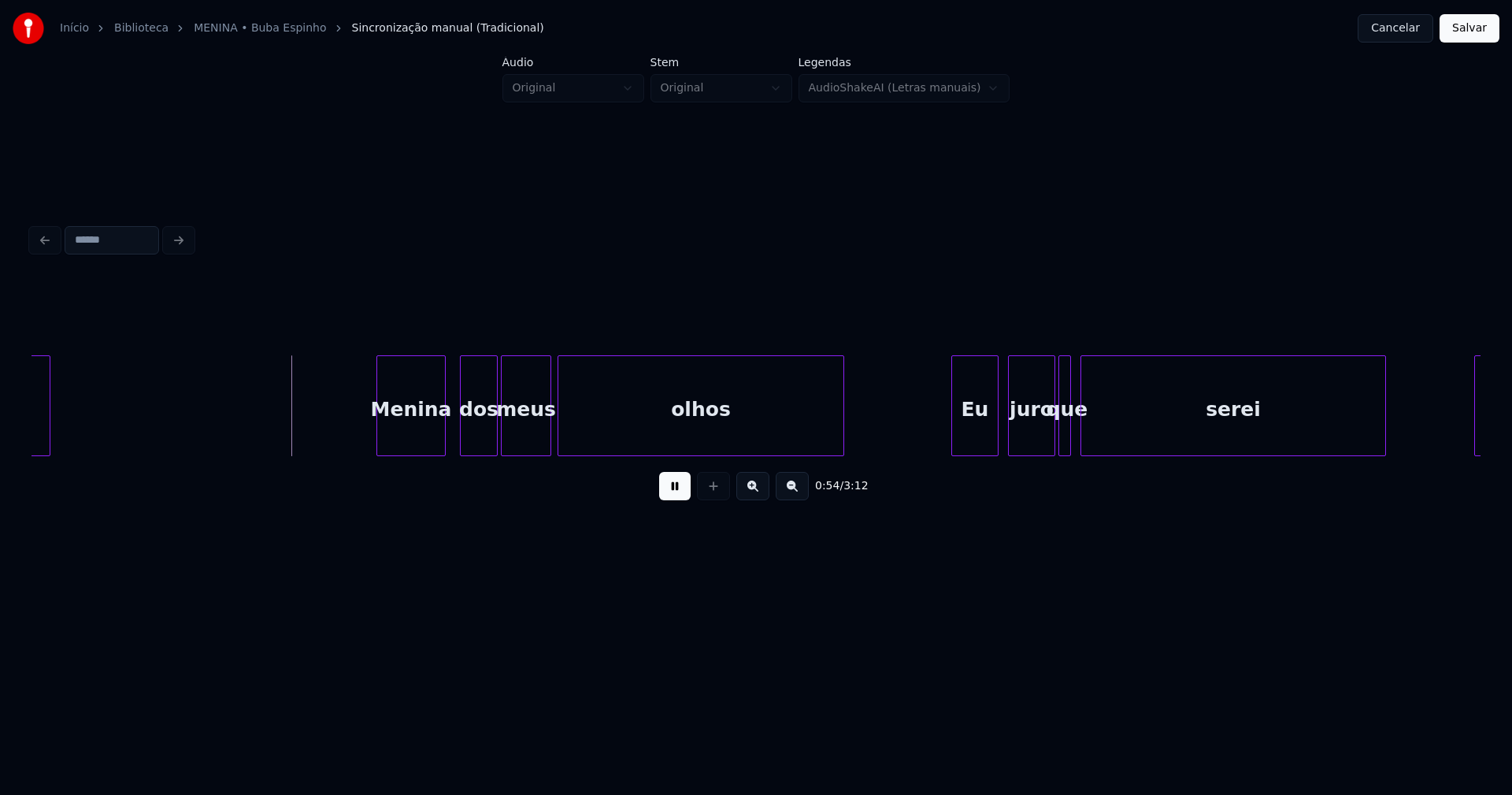
click at [419, 443] on div "Menina" at bounding box center [411, 410] width 68 height 107
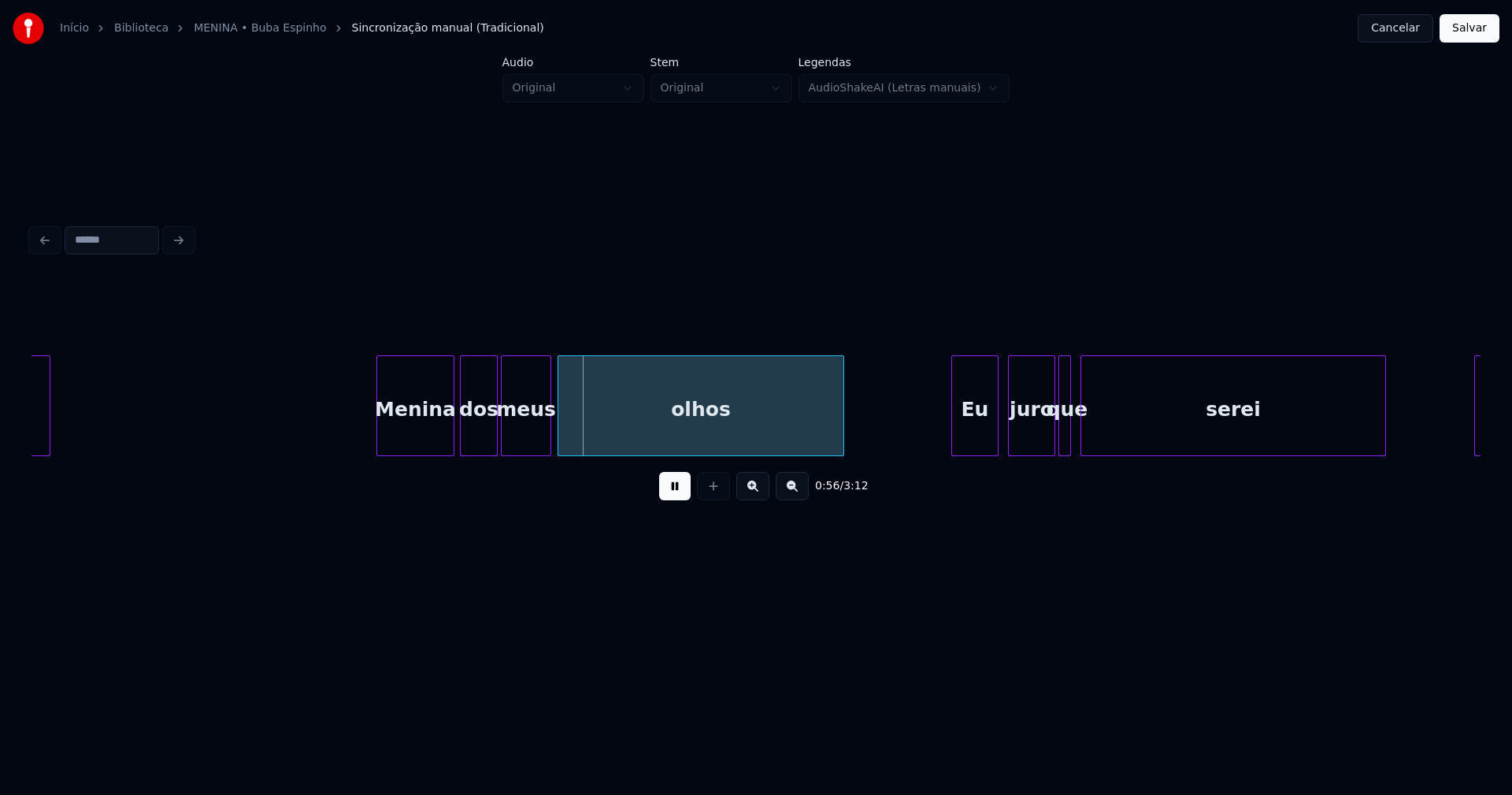
click at [449, 424] on div at bounding box center [452, 406] width 5 height 99
click at [542, 428] on div at bounding box center [541, 406] width 5 height 99
click at [551, 425] on div at bounding box center [554, 406] width 5 height 99
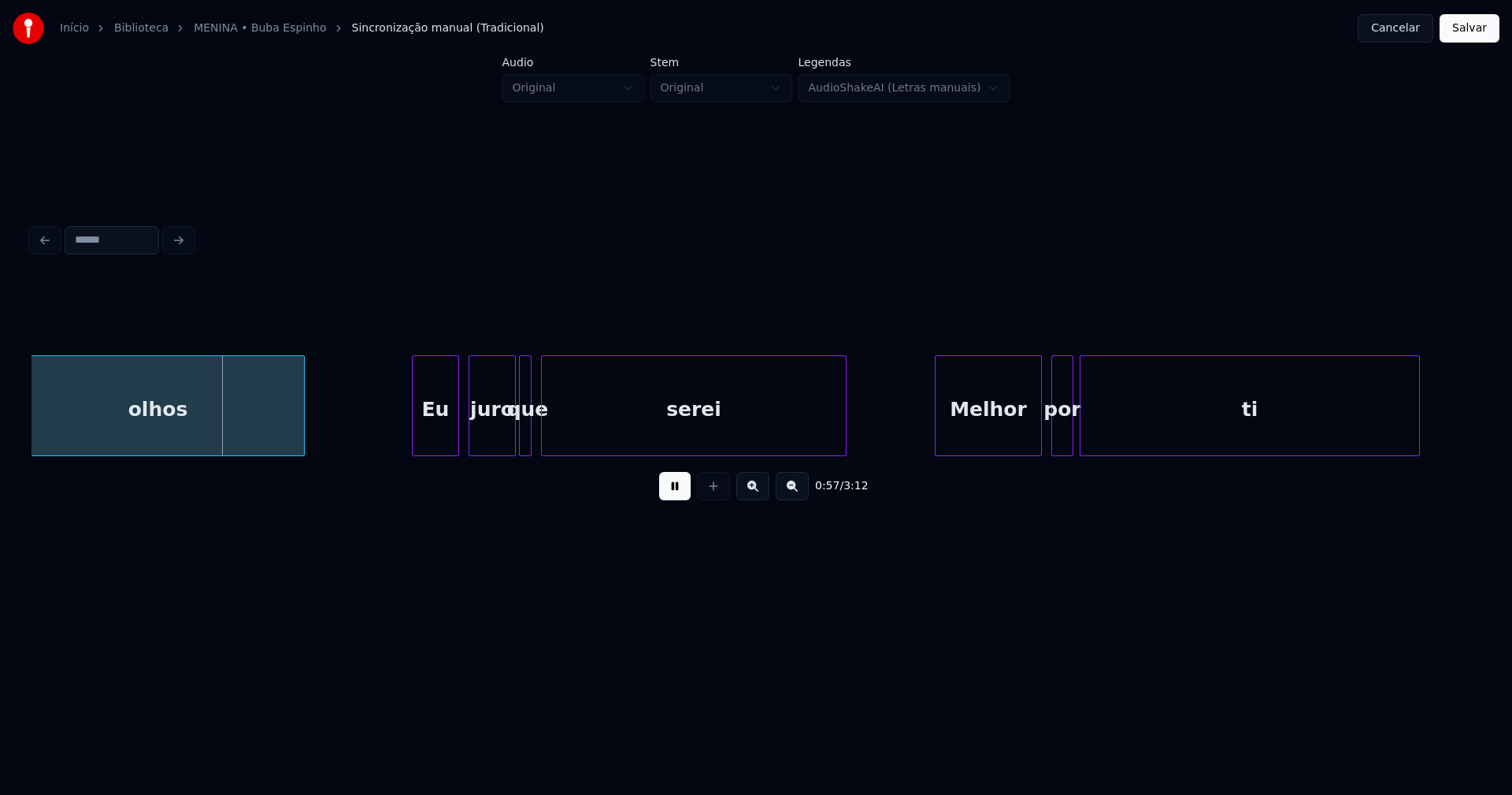
scroll to position [0, 8947]
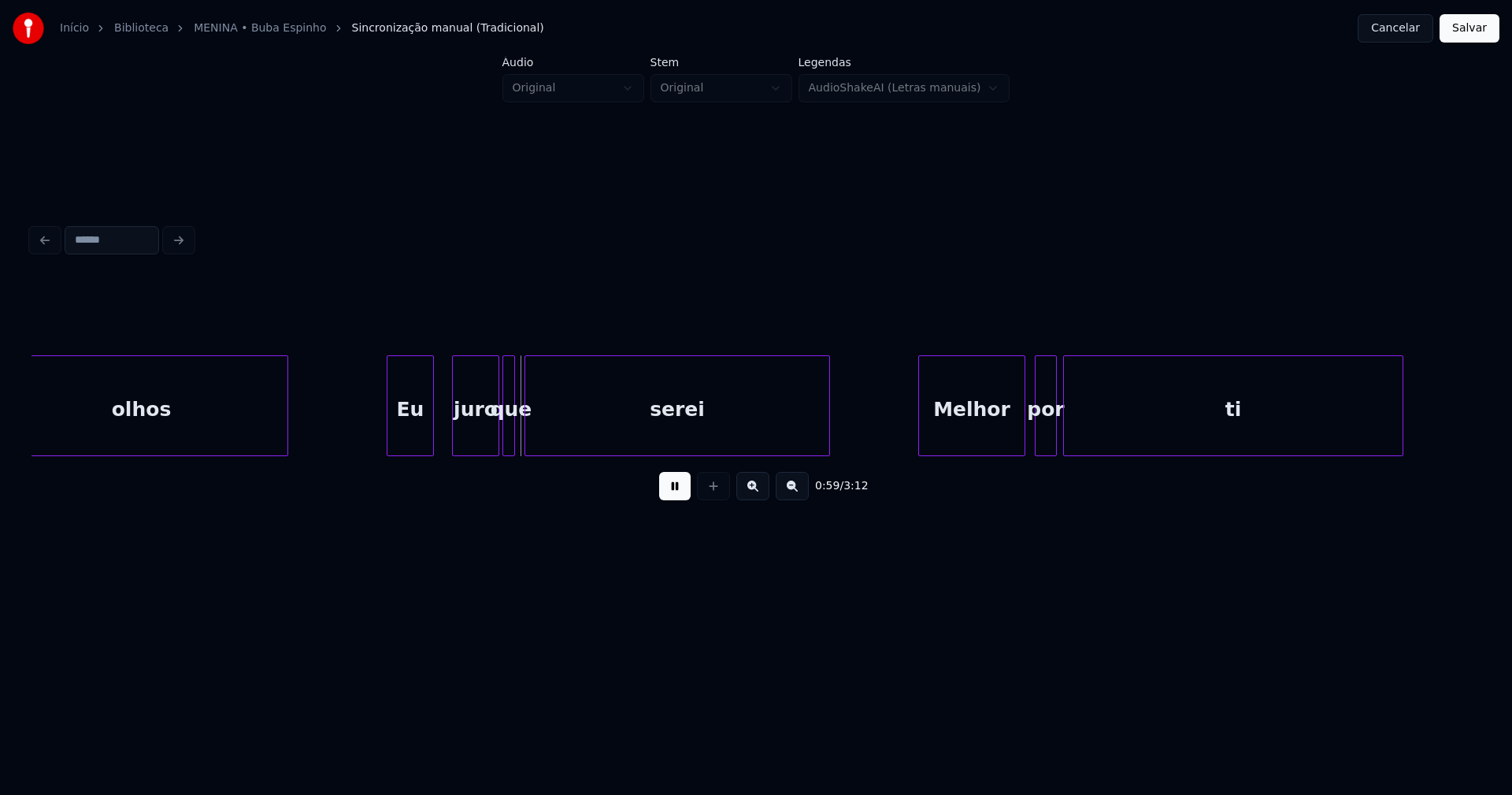
click at [417, 463] on div "0:59 / 3:12" at bounding box center [756, 396] width 1449 height 239
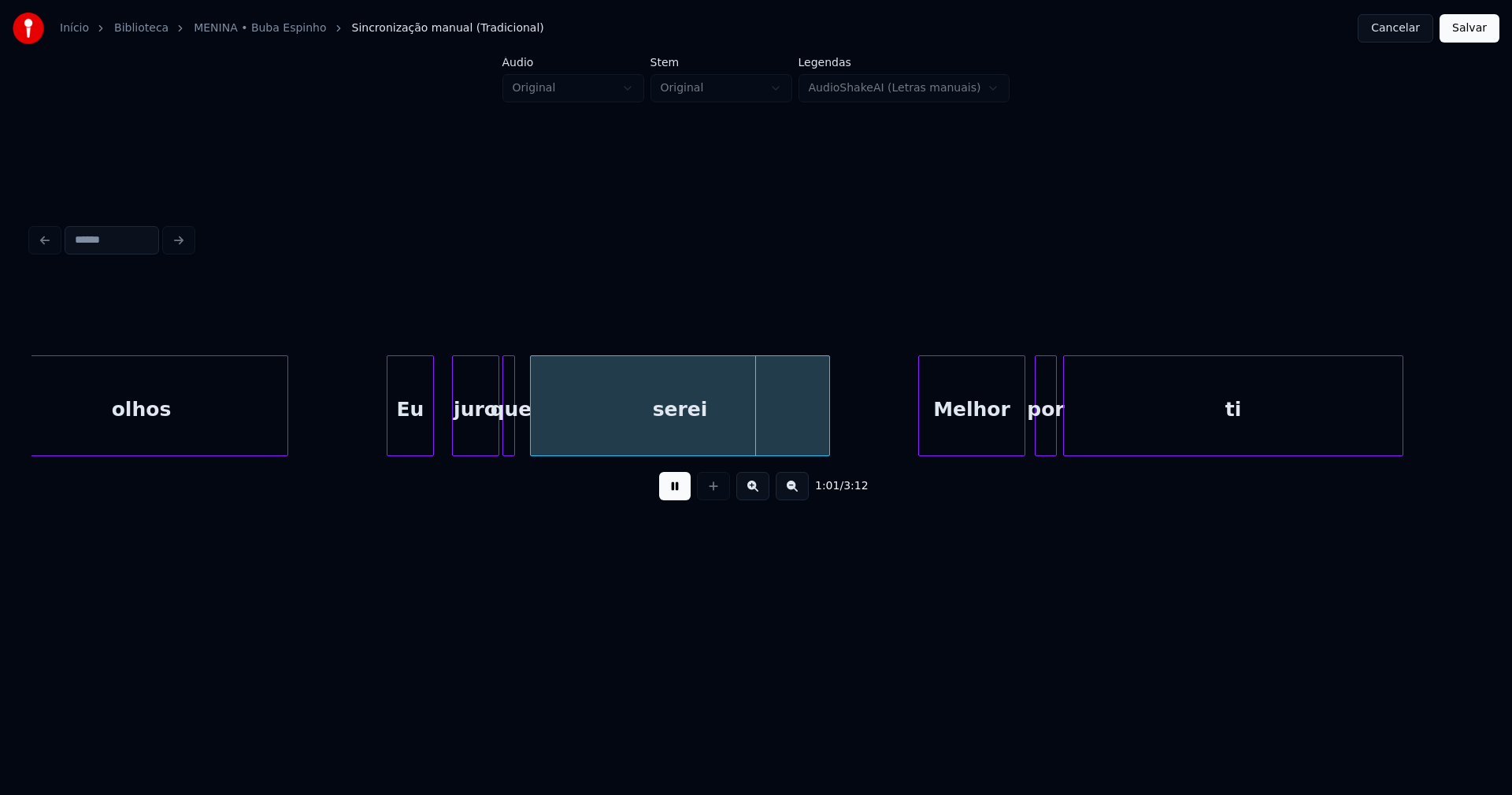
click at [533, 426] on div at bounding box center [533, 406] width 5 height 99
click at [527, 426] on div at bounding box center [525, 406] width 5 height 99
click at [478, 446] on div "juro" at bounding box center [473, 410] width 45 height 107
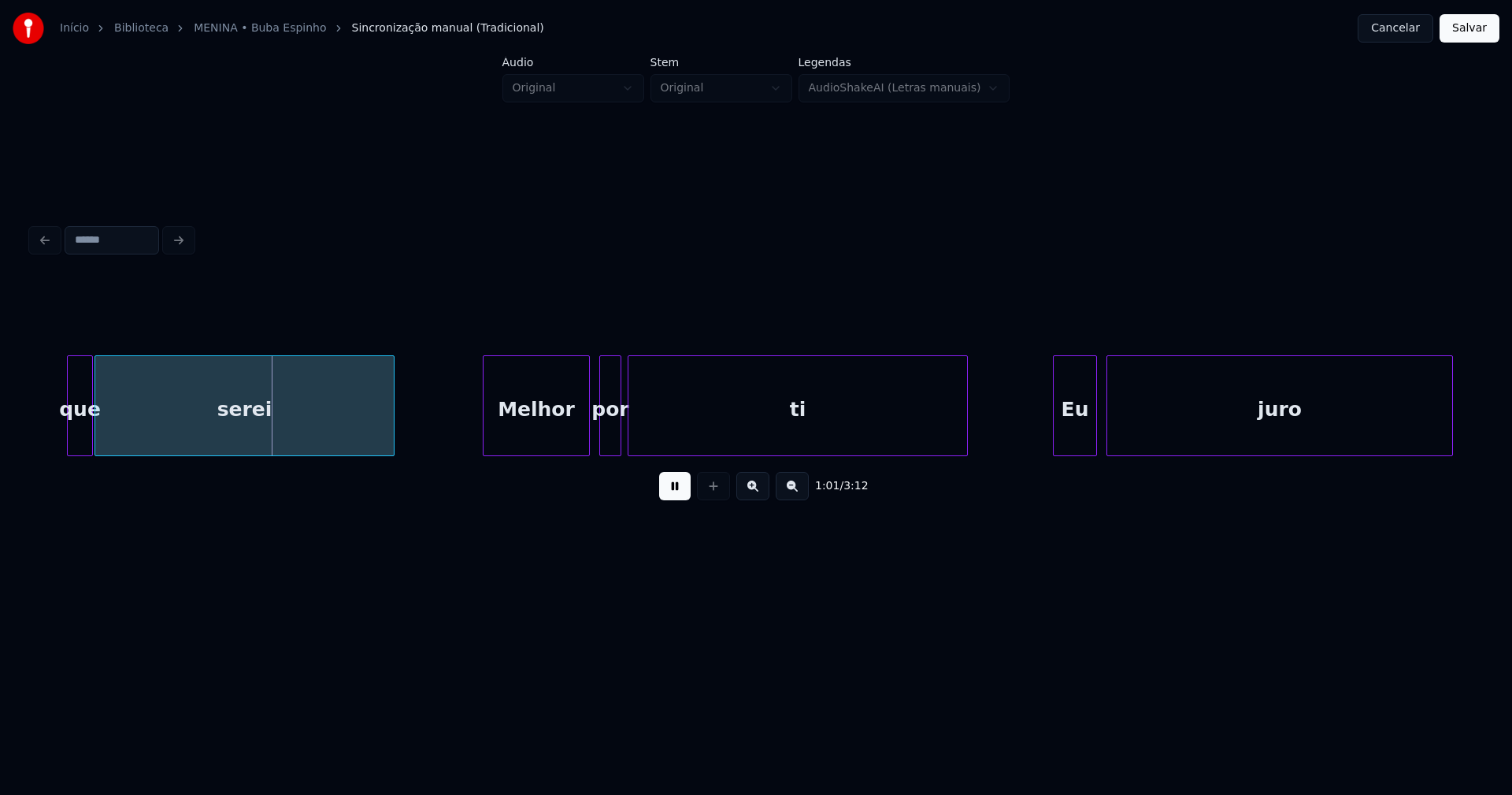
scroll to position [0, 9417]
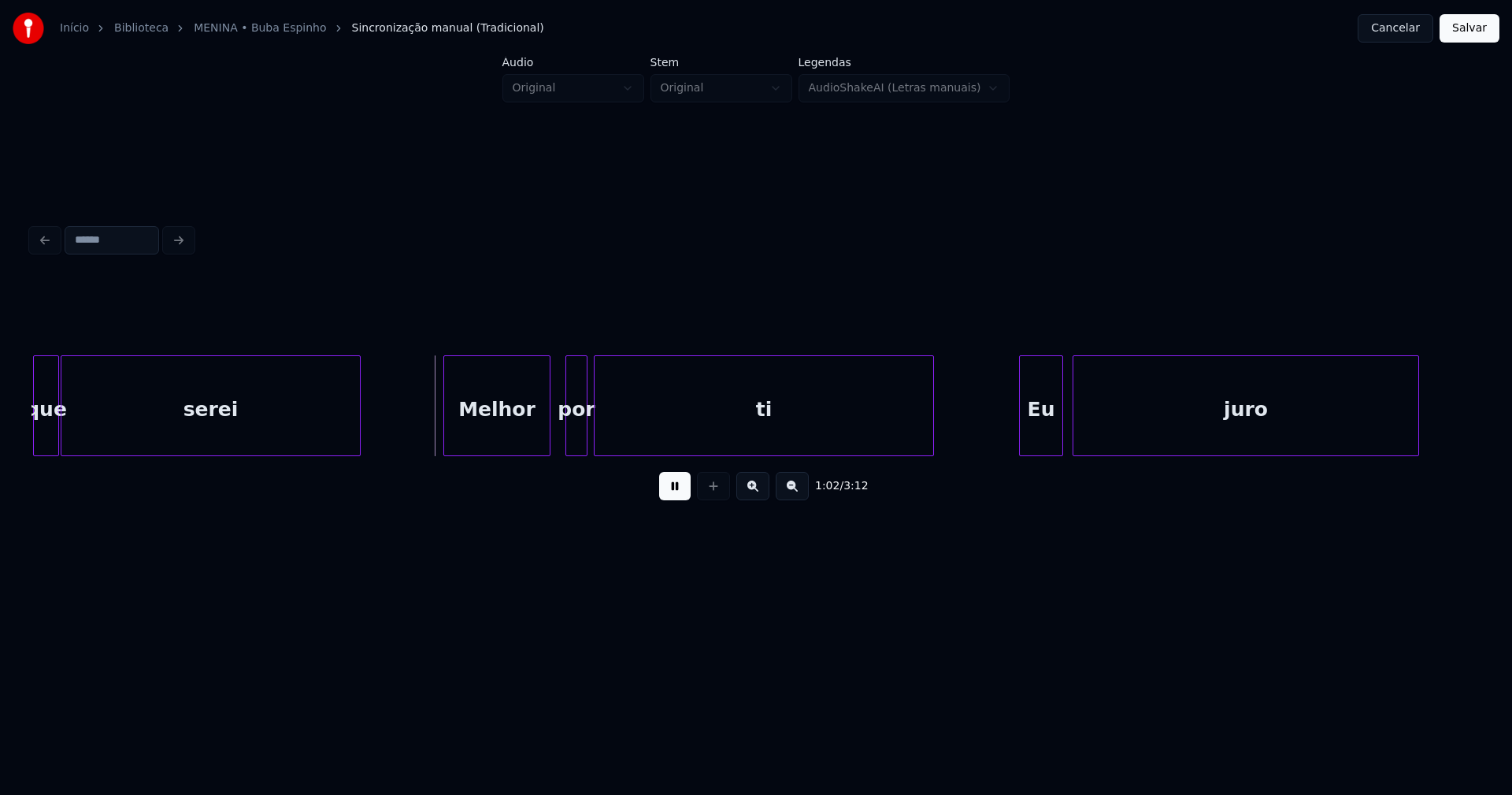
click at [490, 437] on div "Melhor" at bounding box center [497, 410] width 105 height 107
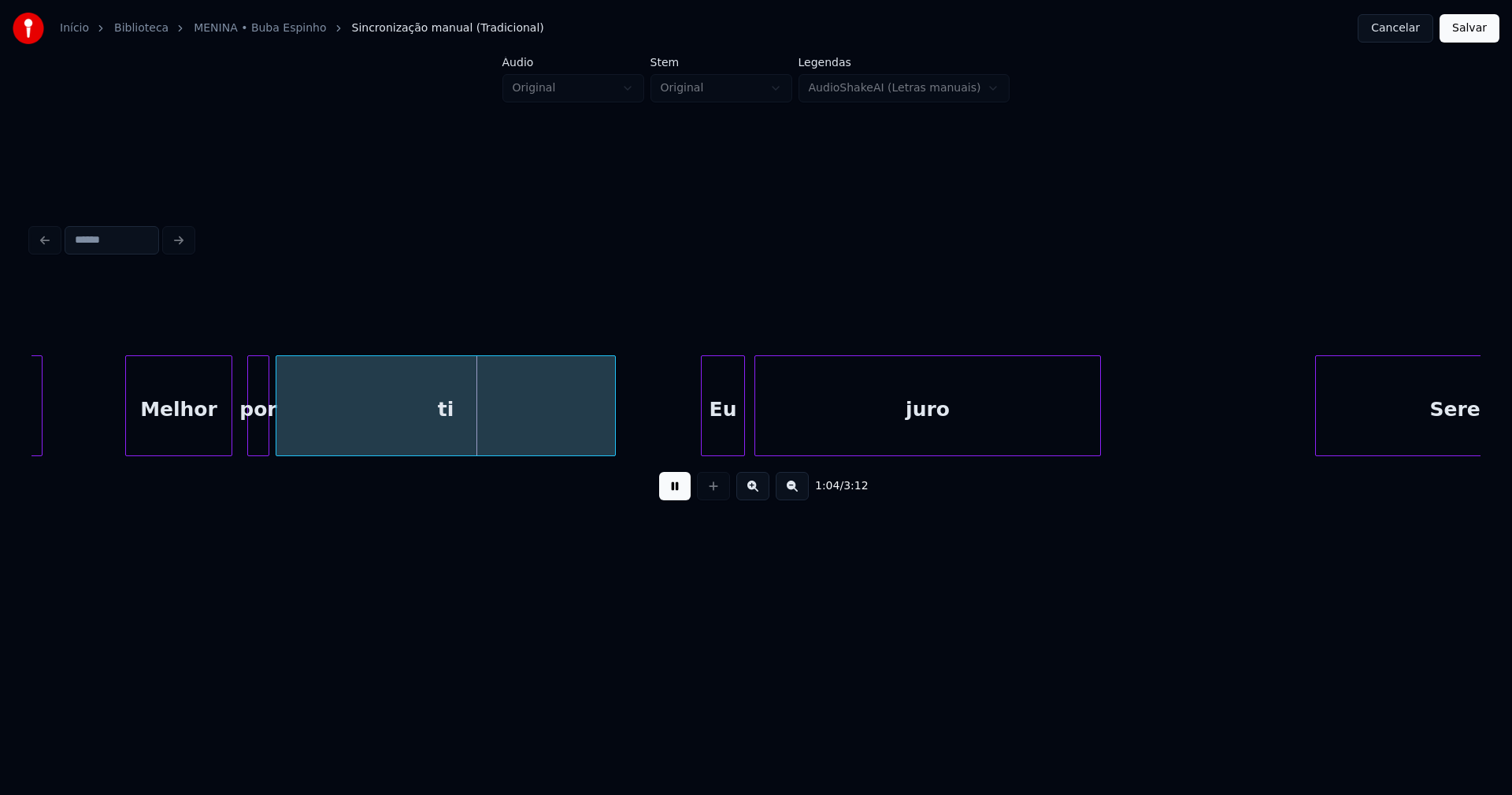
scroll to position [0, 9953]
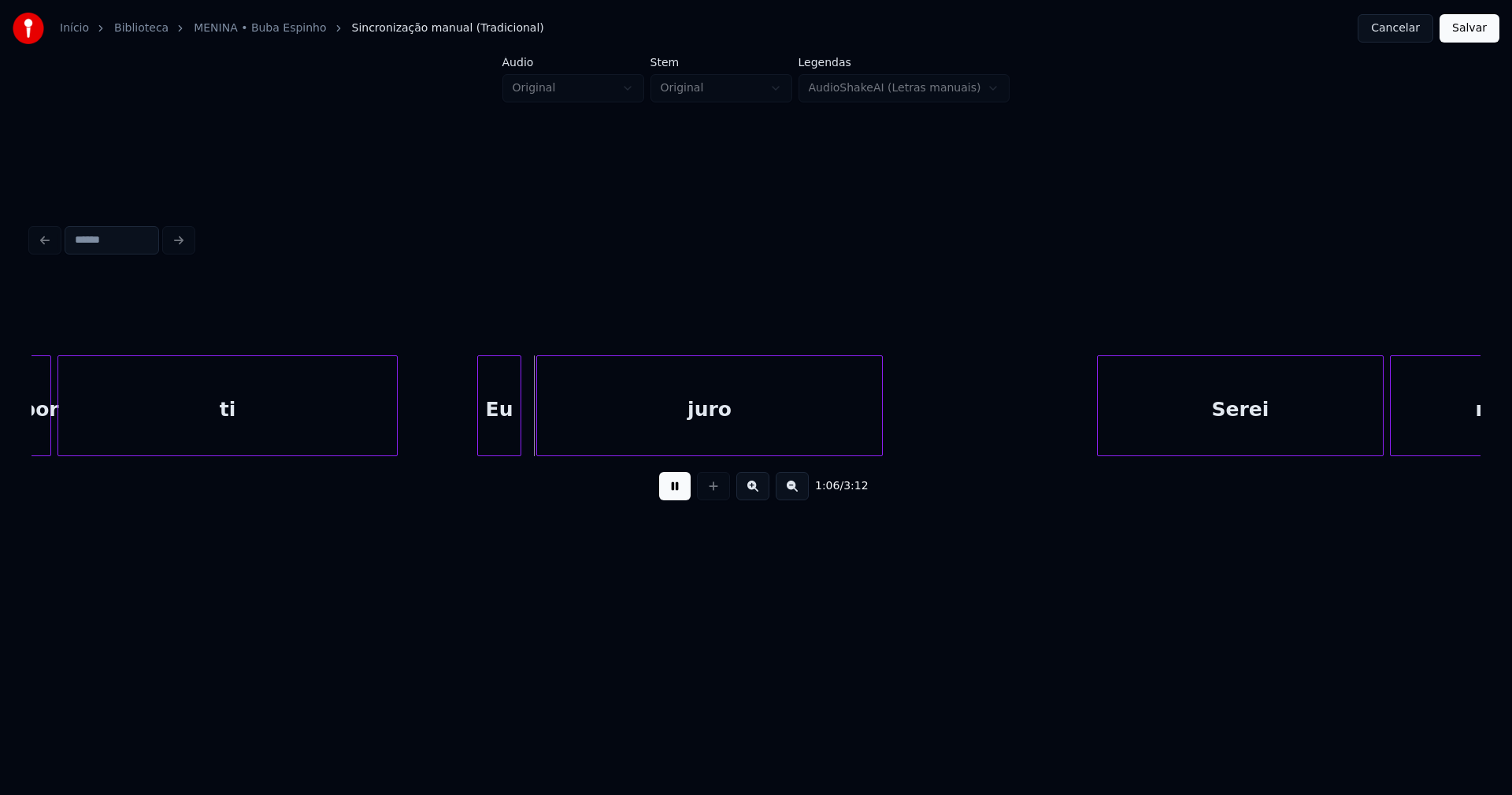
click at [505, 441] on div "Eu" at bounding box center [499, 410] width 42 height 107
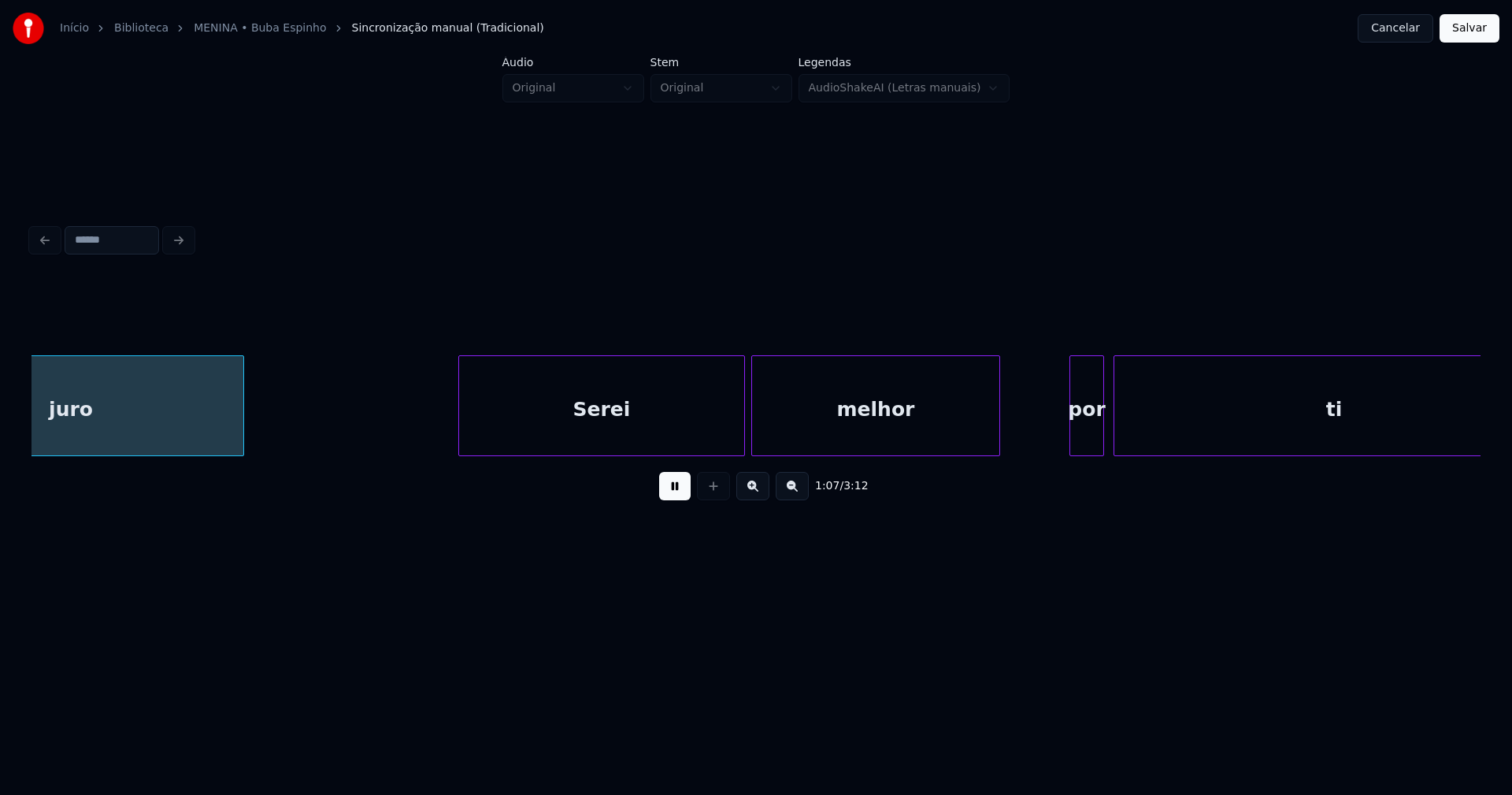
scroll to position [0, 10595]
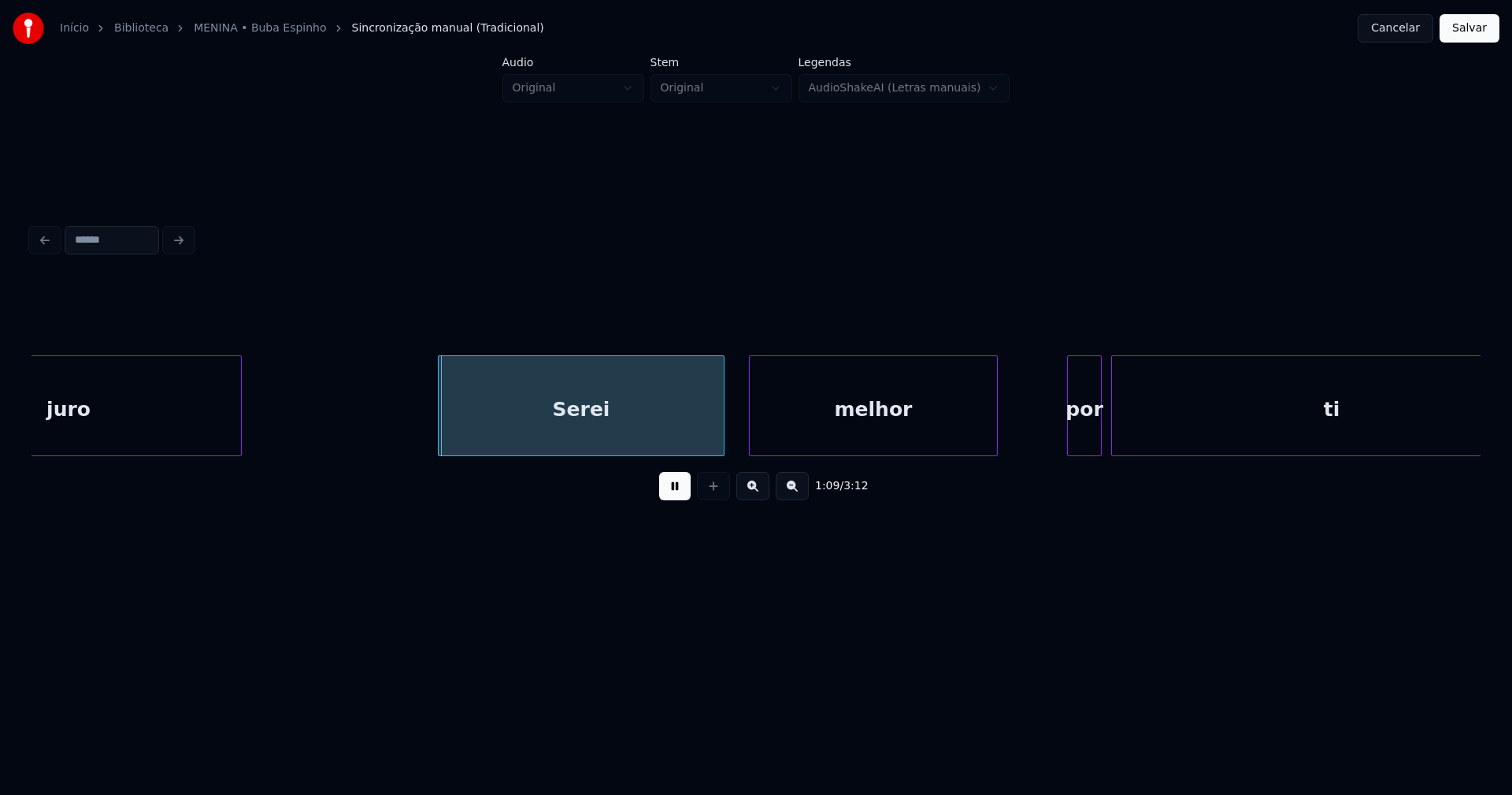
click at [559, 438] on div "Serei" at bounding box center [581, 410] width 285 height 107
click at [535, 437] on div "Serei" at bounding box center [605, 410] width 285 height 107
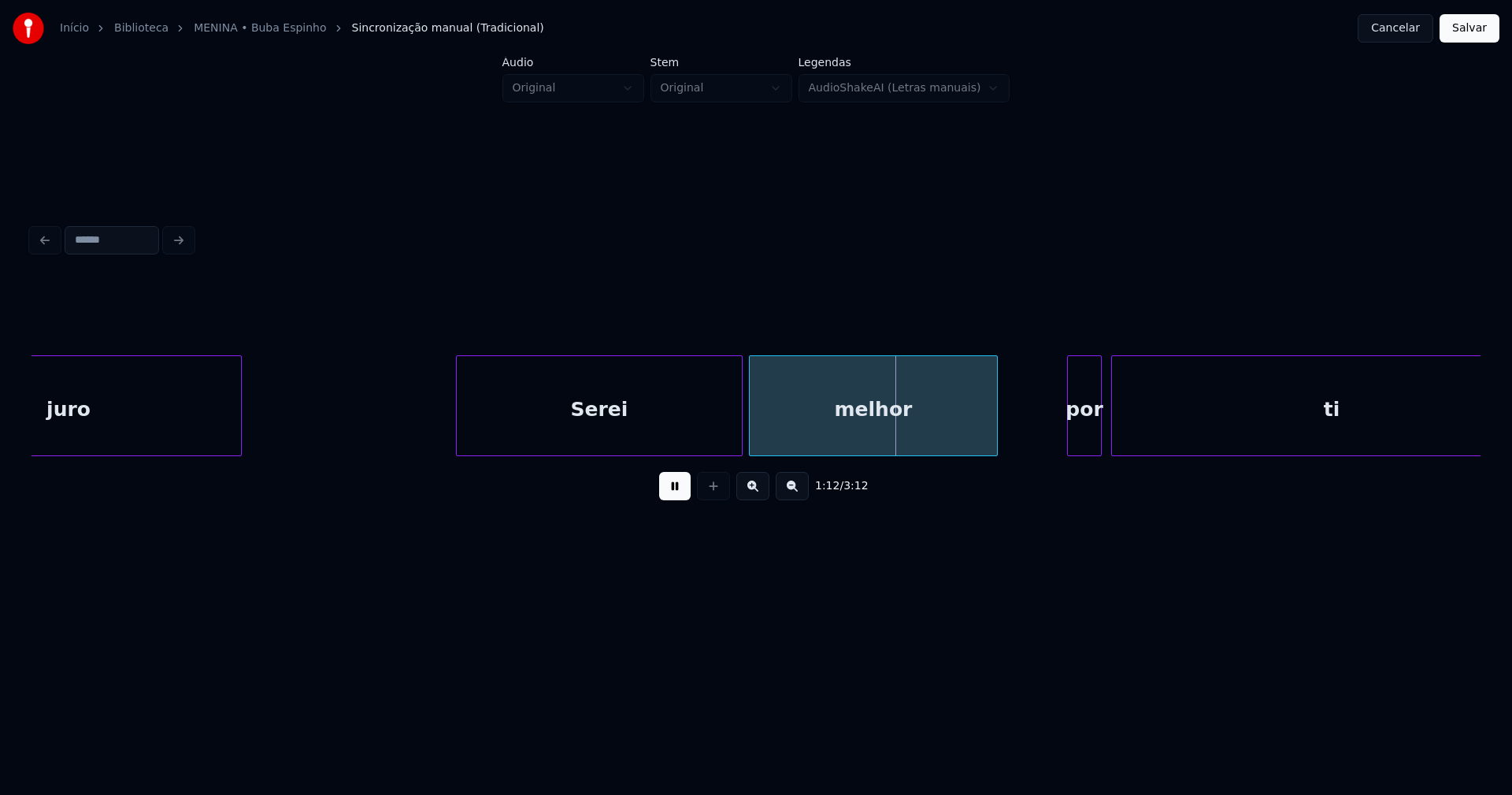
click at [666, 436] on div "Serei" at bounding box center [599, 410] width 285 height 107
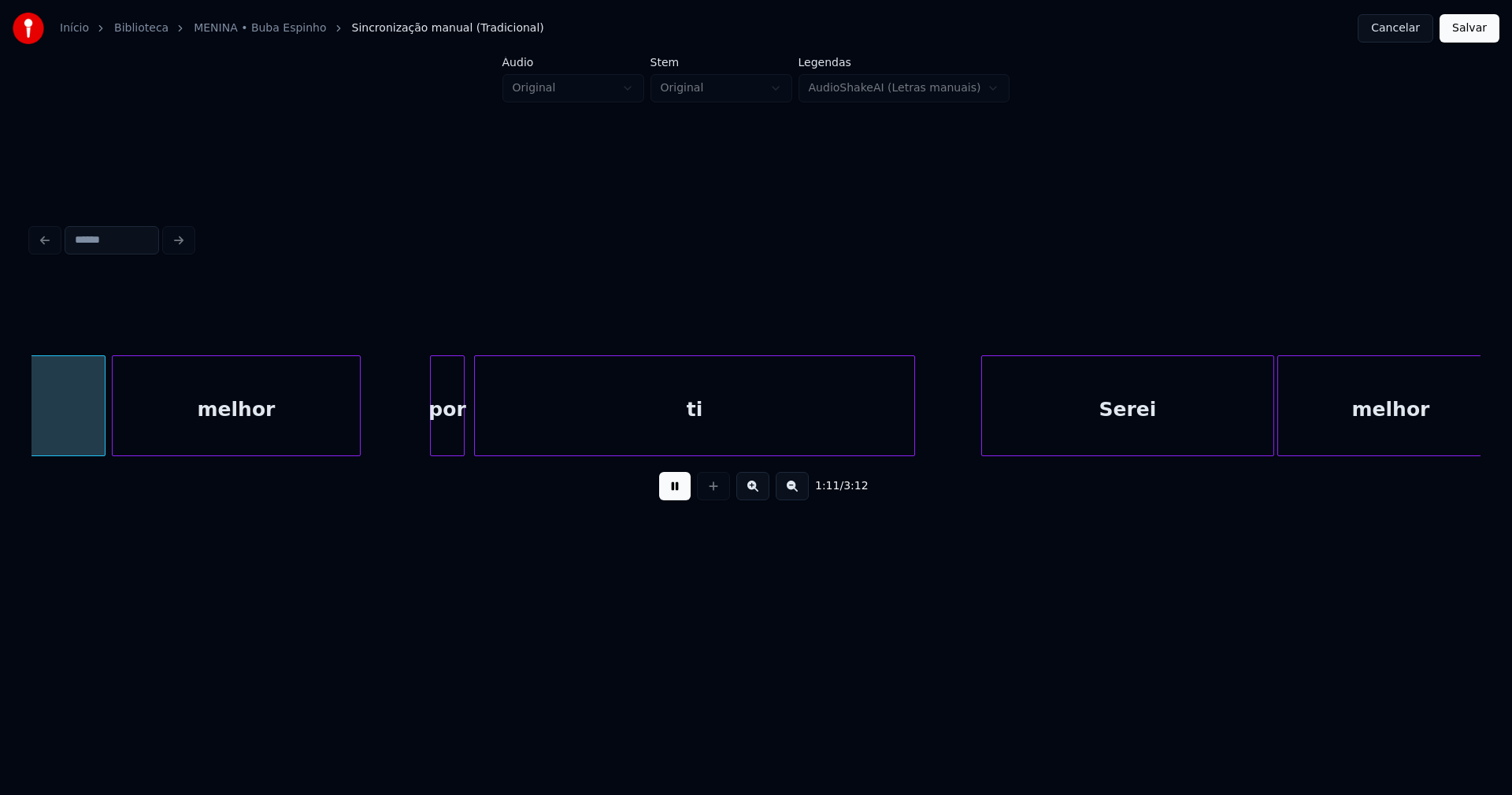
scroll to position [0, 11247]
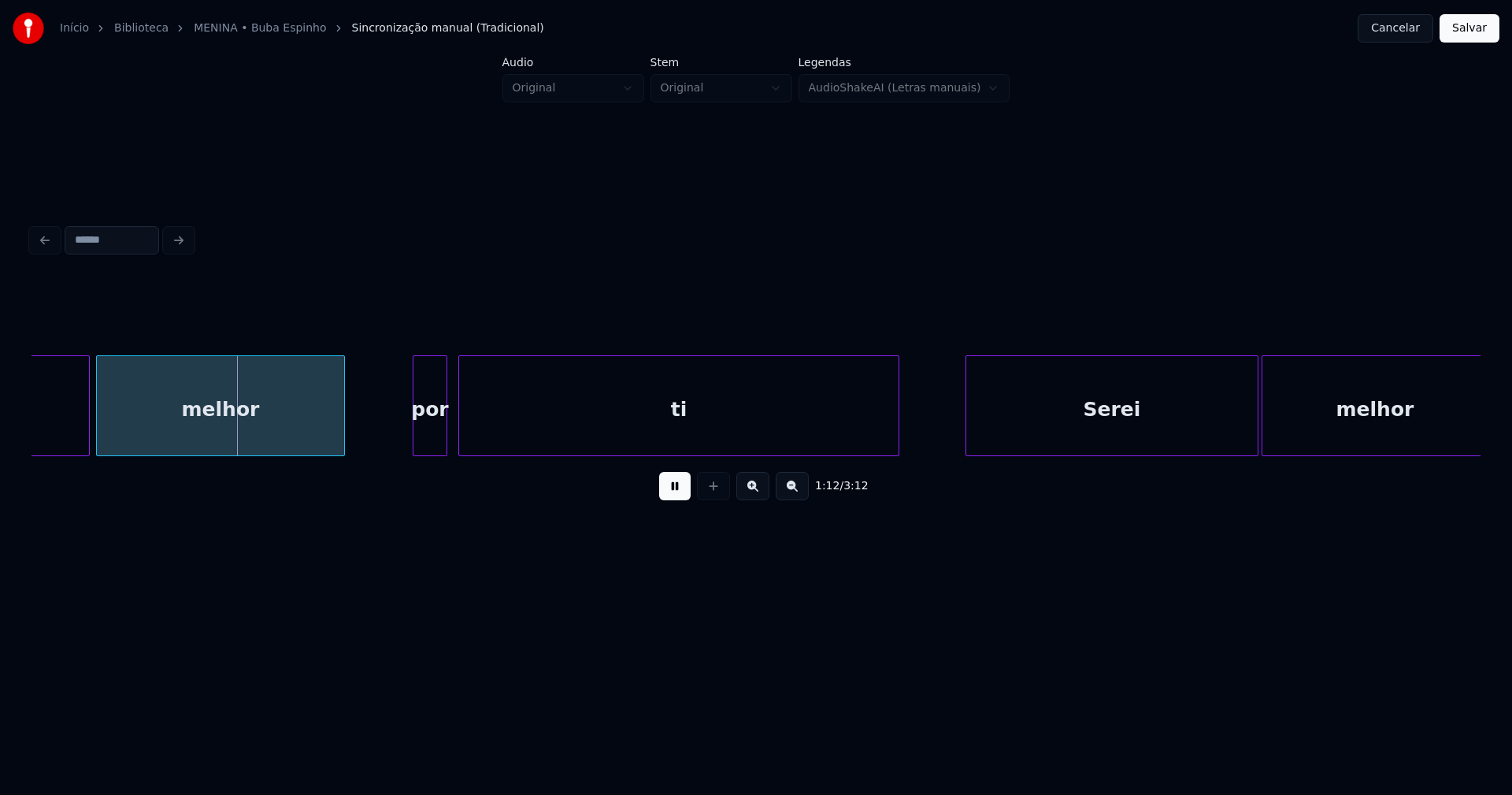
click at [432, 451] on div "Serei melhor por ti Serei melhor" at bounding box center [756, 406] width 1449 height 101
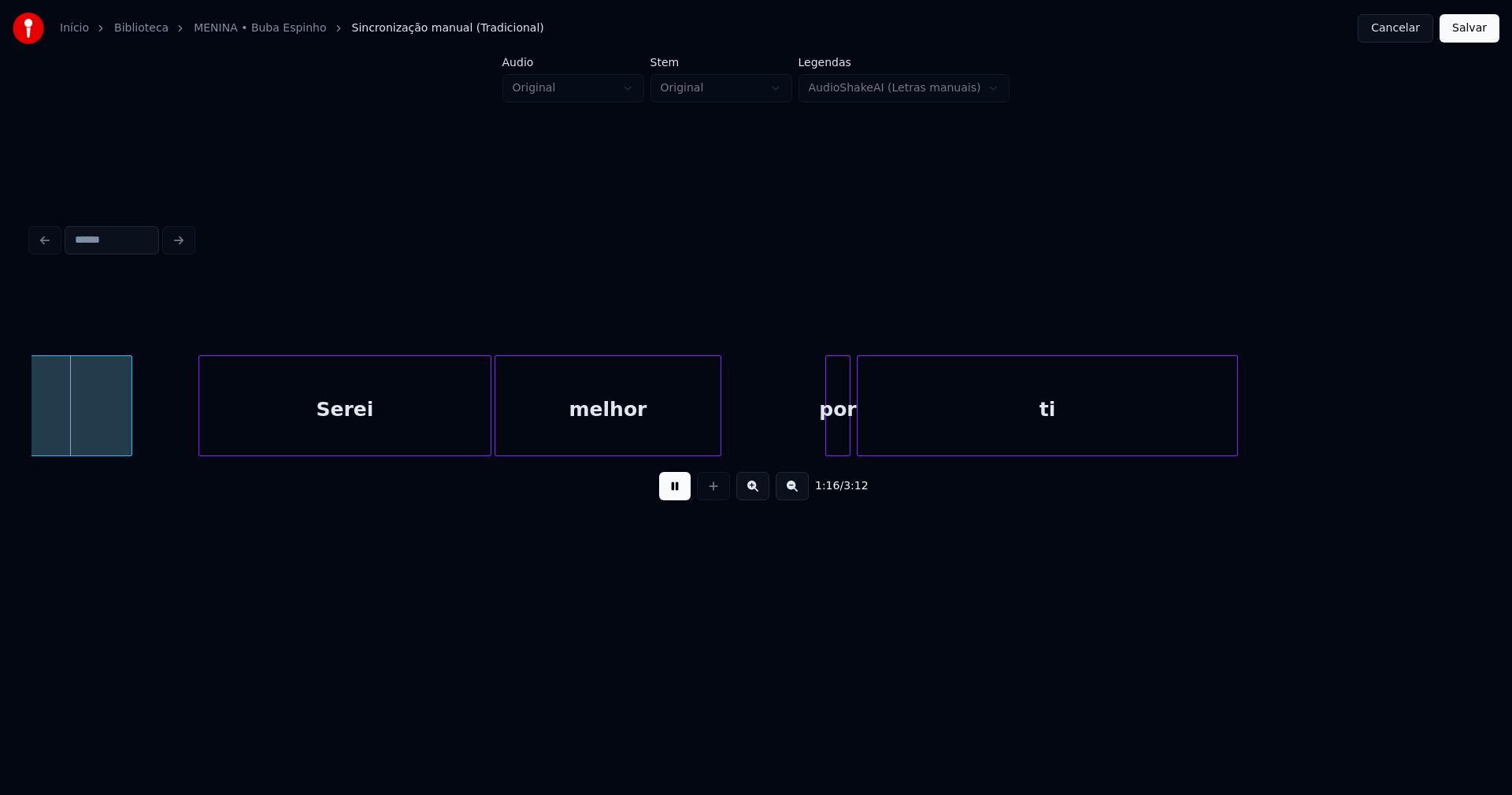
scroll to position [0, 12048]
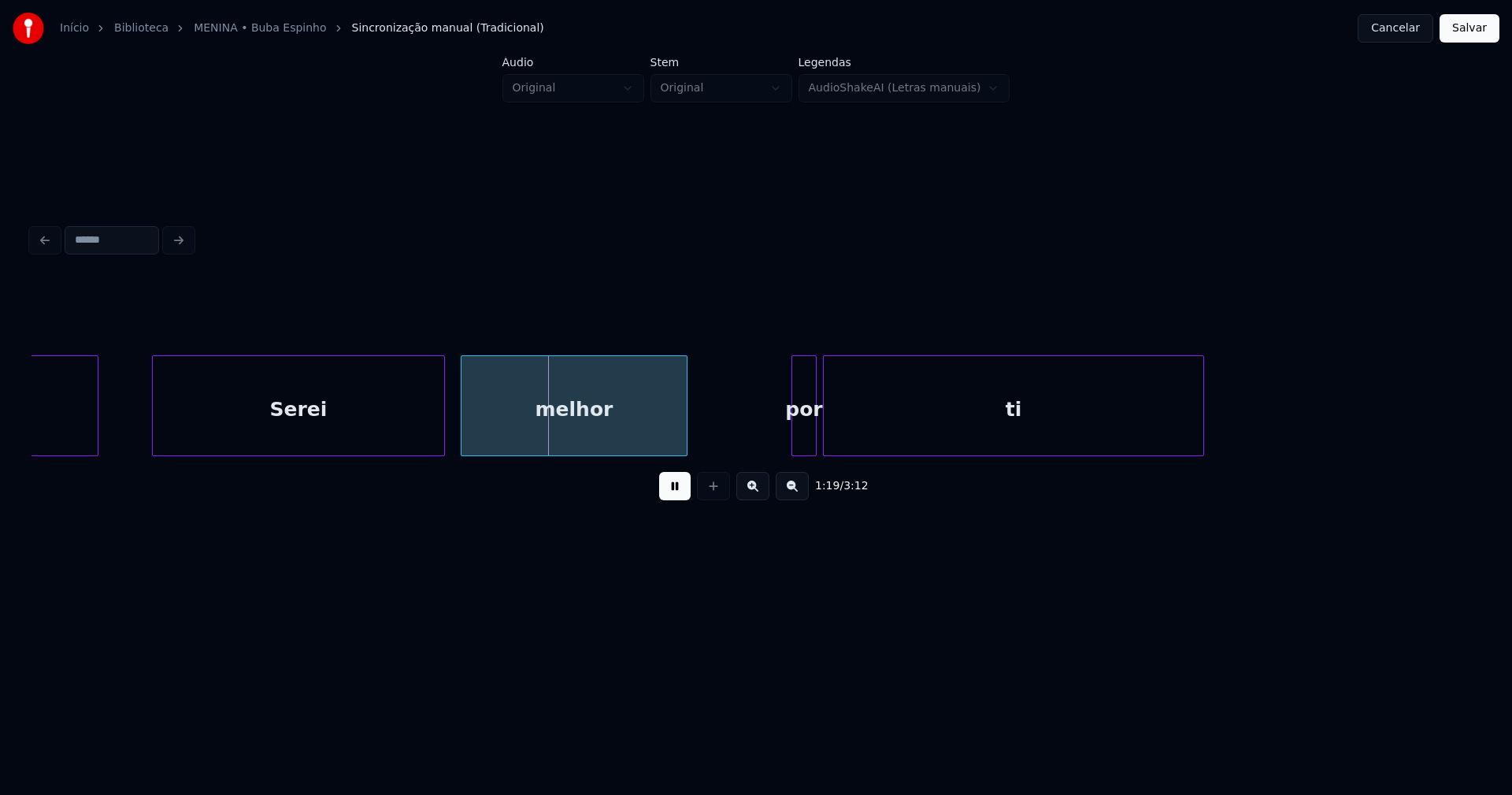
click at [359, 437] on div "Serei" at bounding box center [298, 410] width 291 height 107
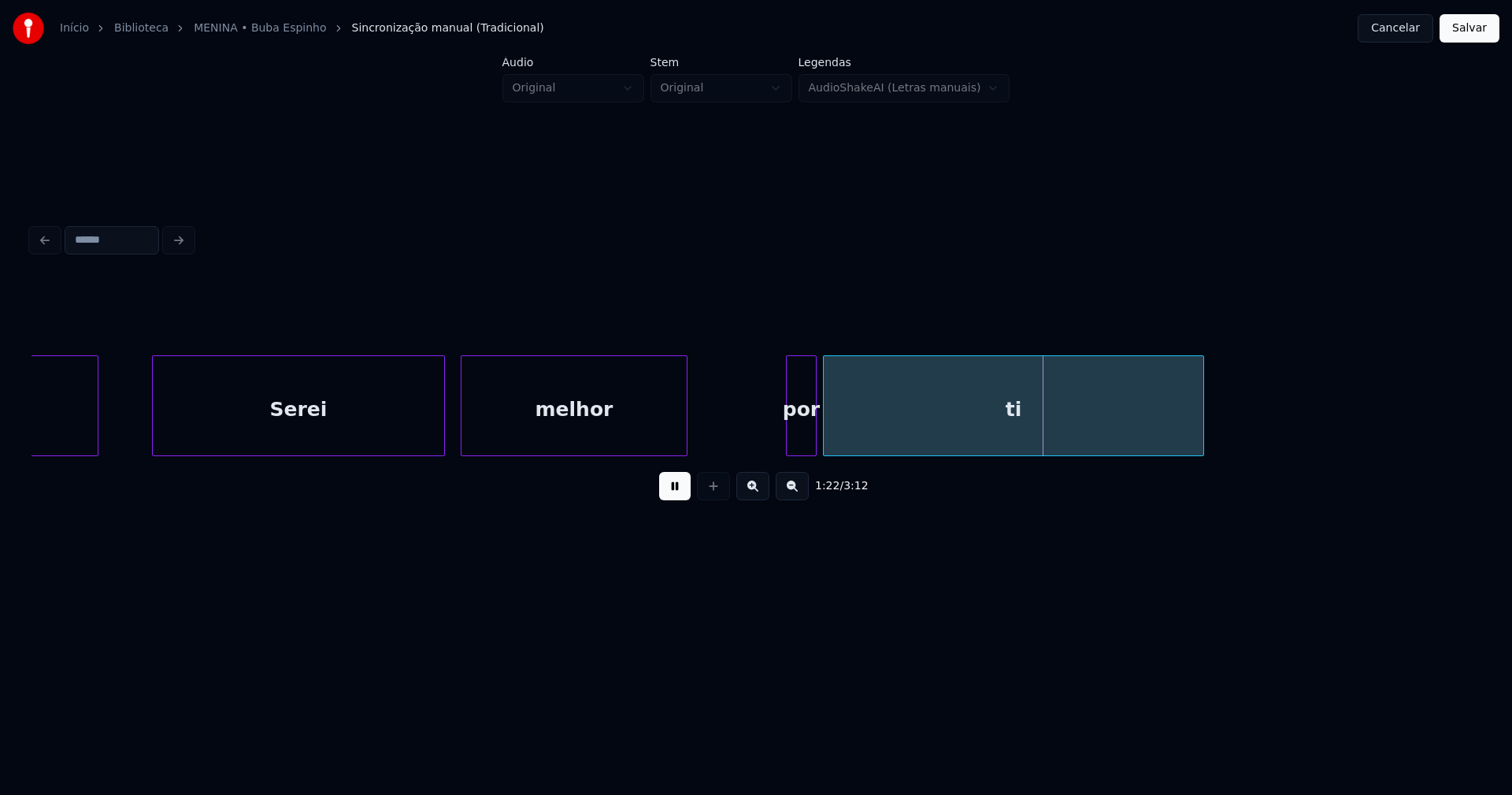
click at [788, 445] on div at bounding box center [789, 406] width 5 height 99
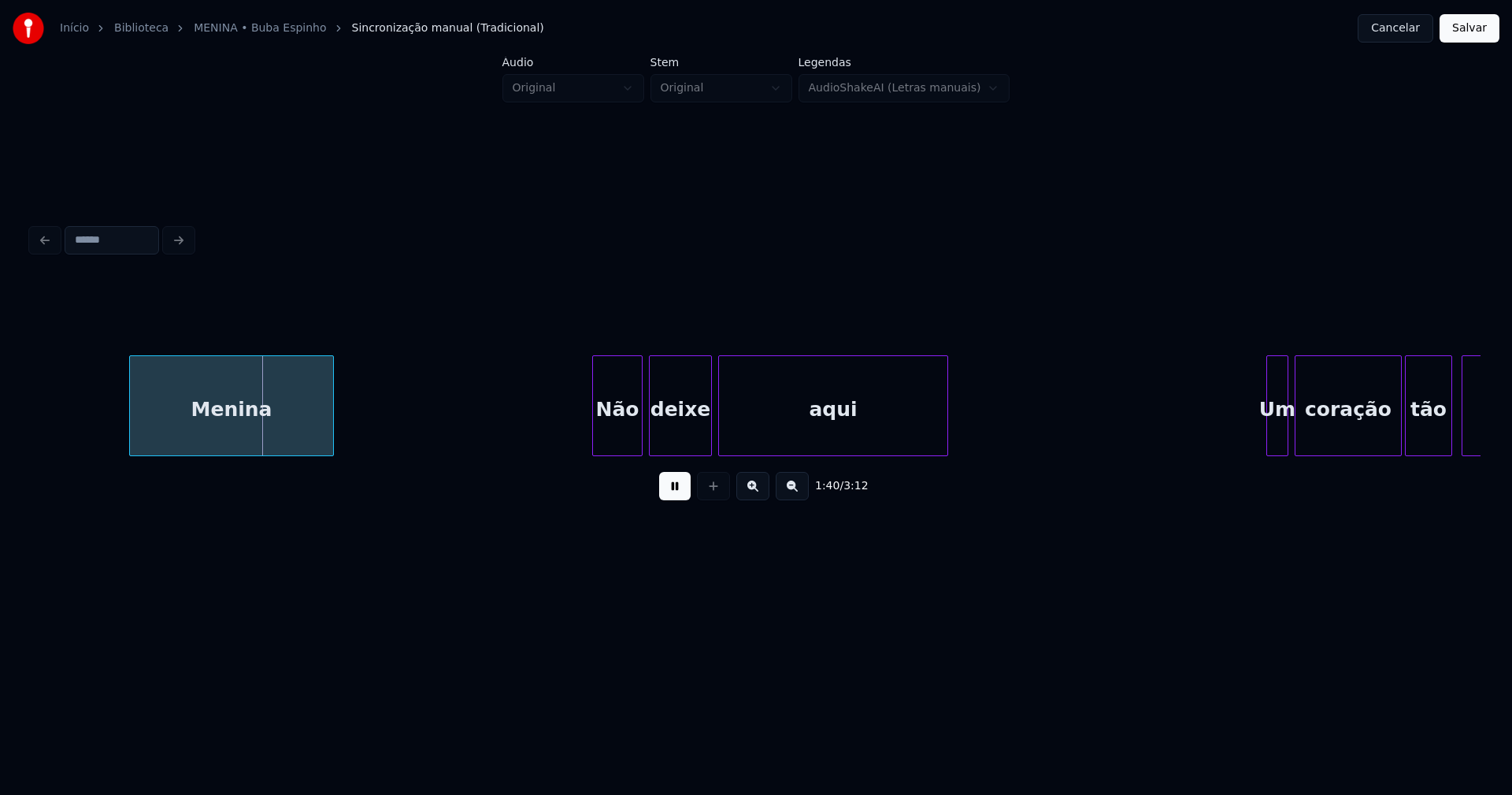
scroll to position [0, 15667]
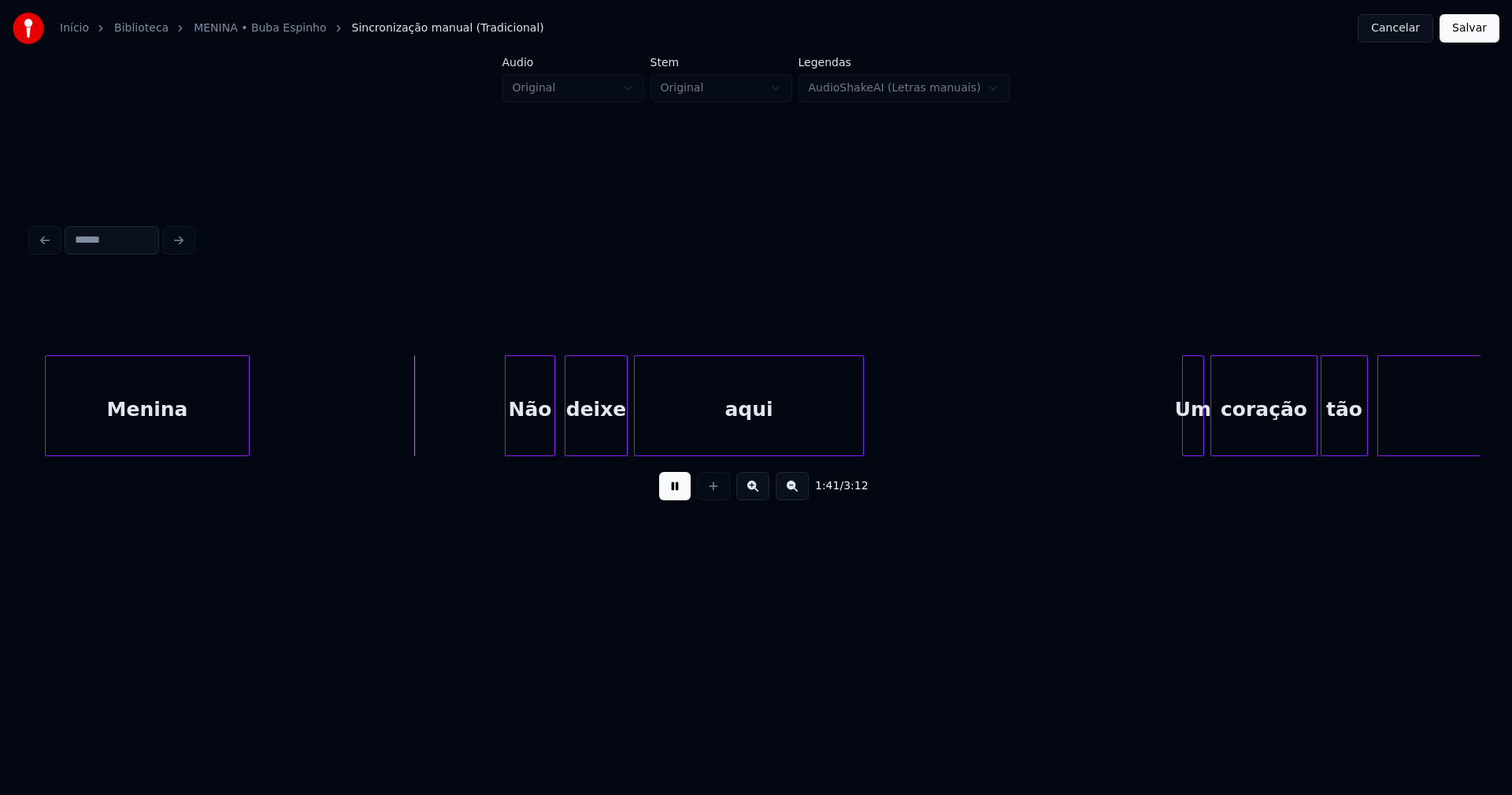
click at [534, 441] on div "Não" at bounding box center [530, 410] width 49 height 107
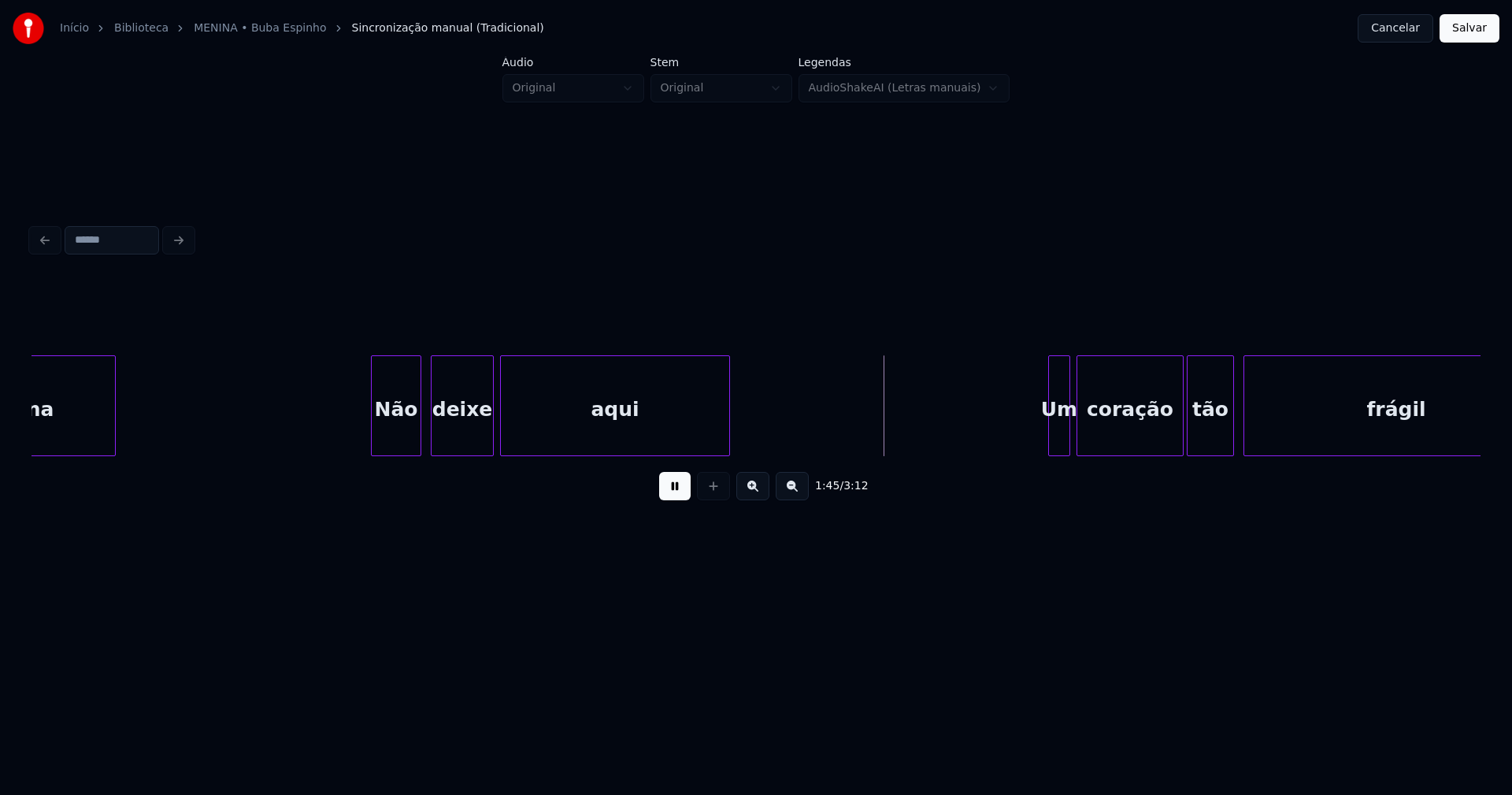
scroll to position [0, 15834]
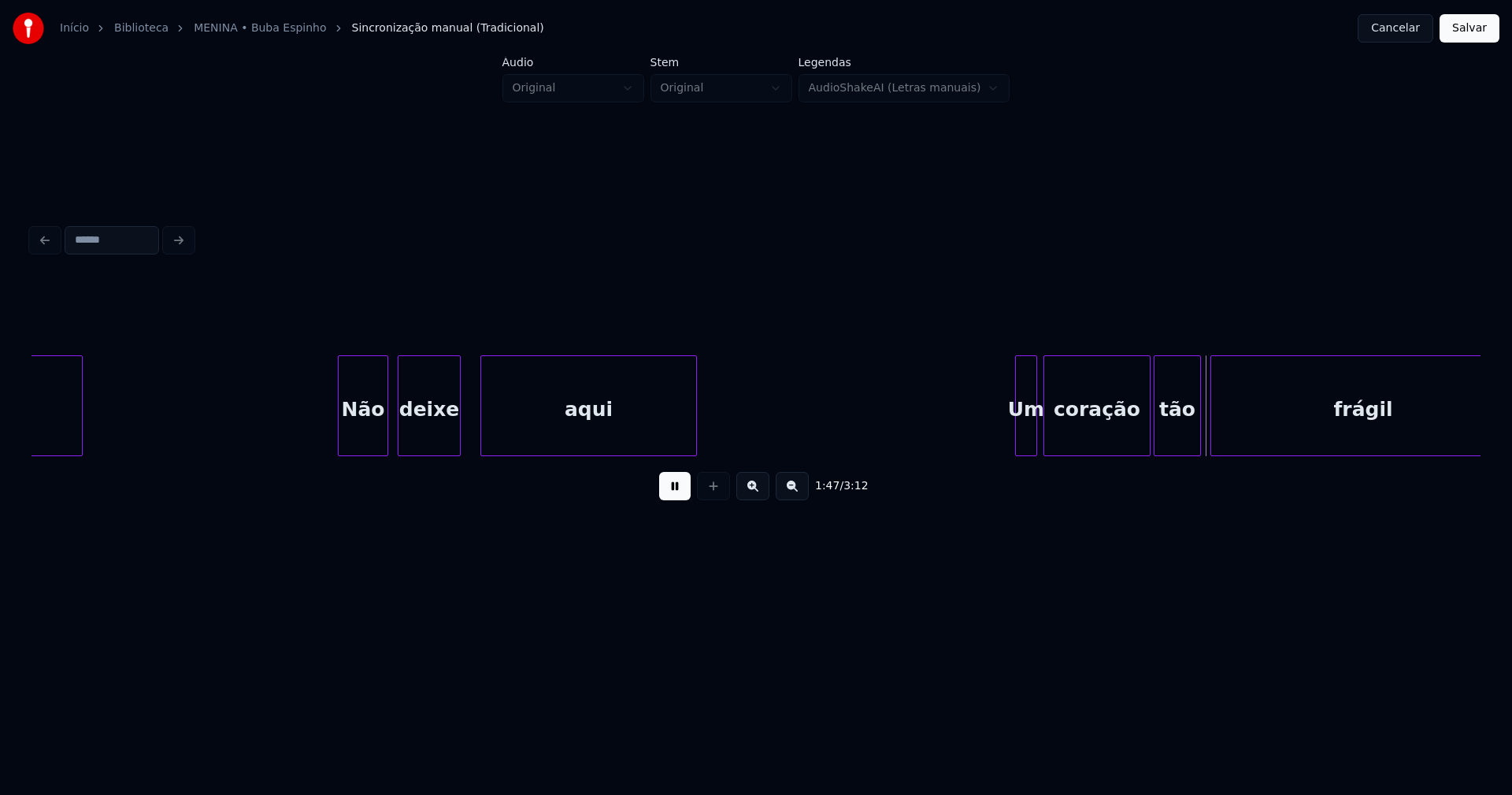
click at [482, 434] on div at bounding box center [483, 406] width 5 height 99
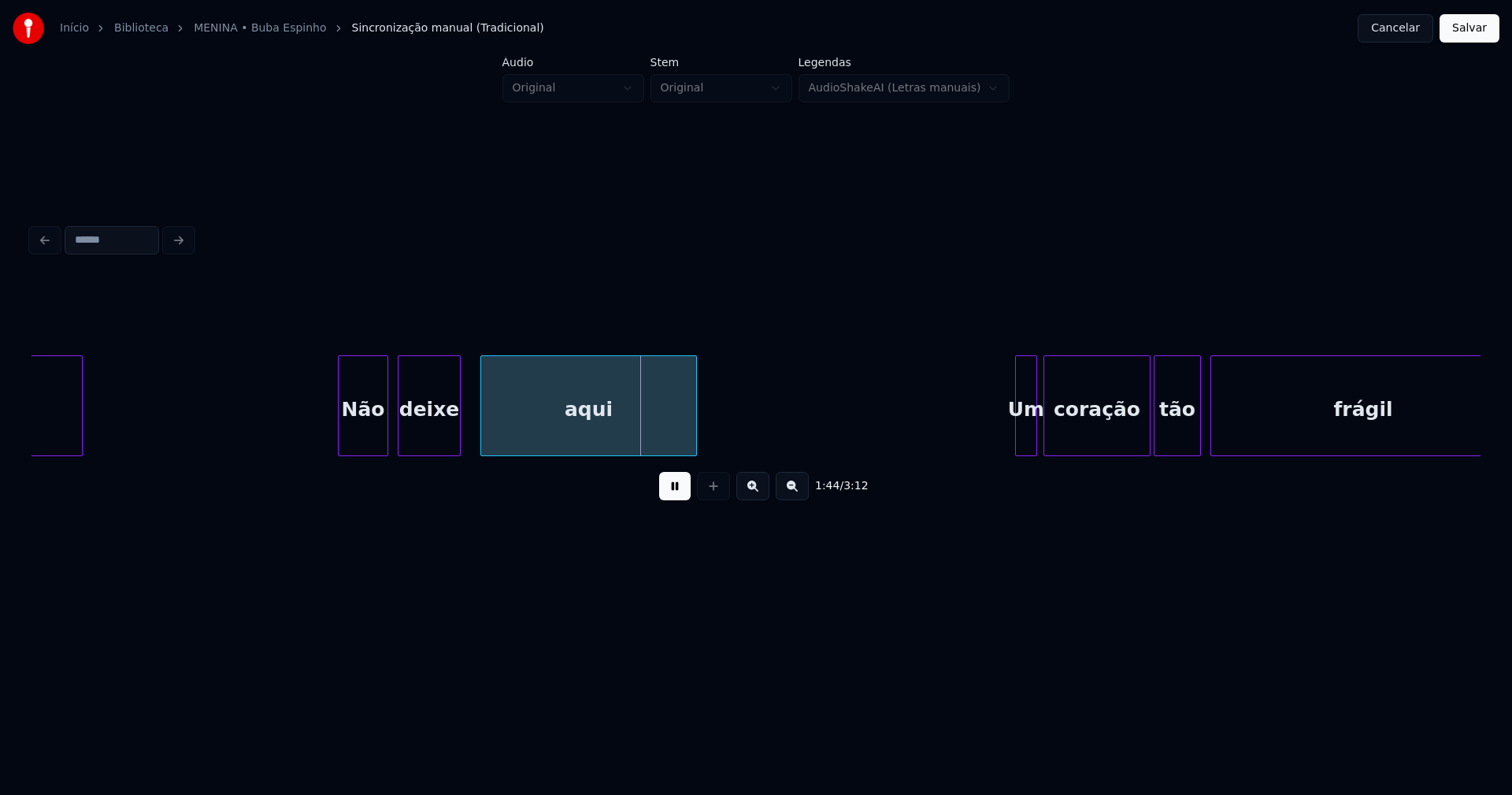
click at [465, 436] on div at bounding box center [466, 406] width 5 height 99
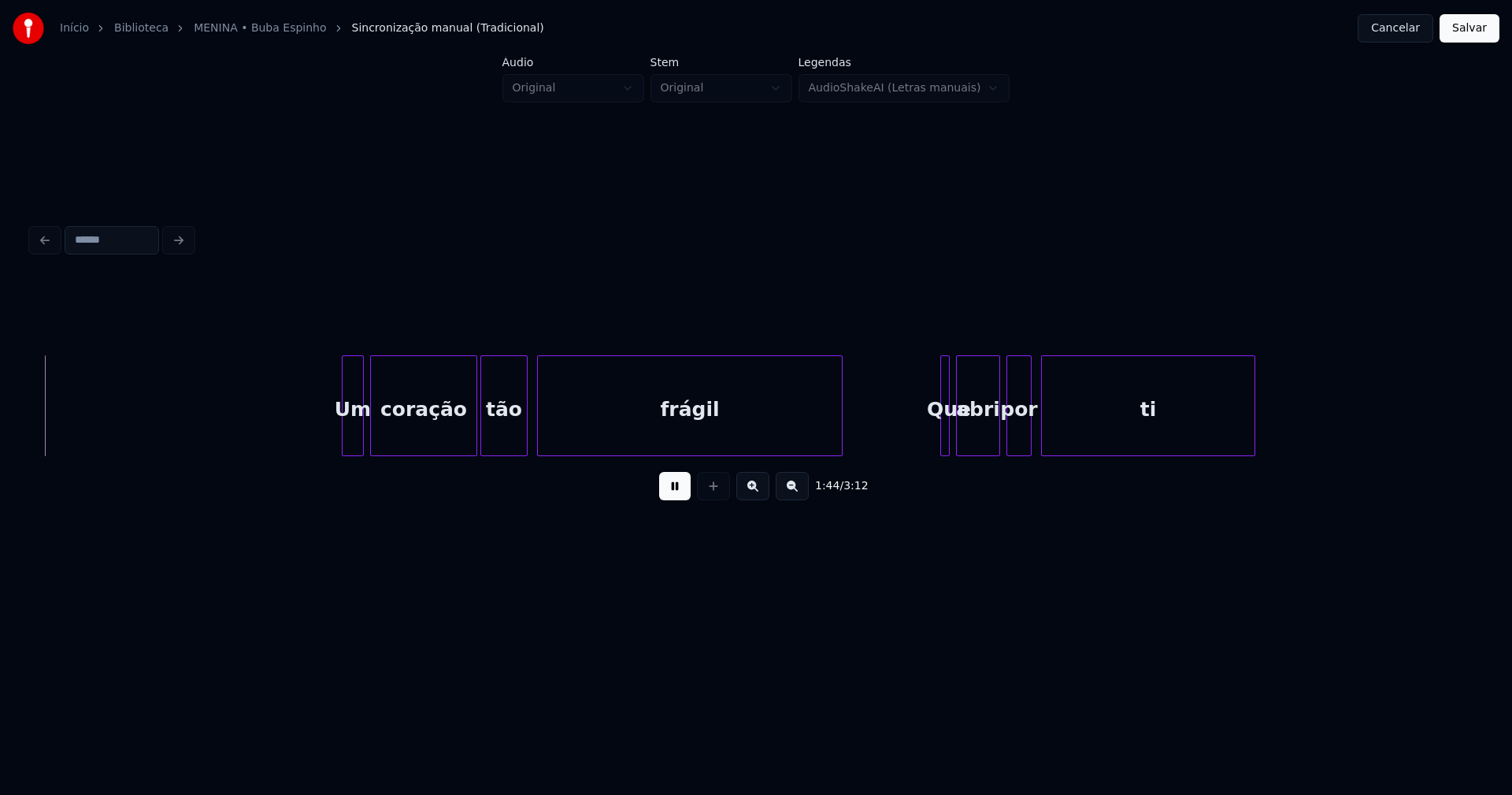
scroll to position [0, 16515]
click at [339, 440] on div "Um" at bounding box center [339, 410] width 20 height 107
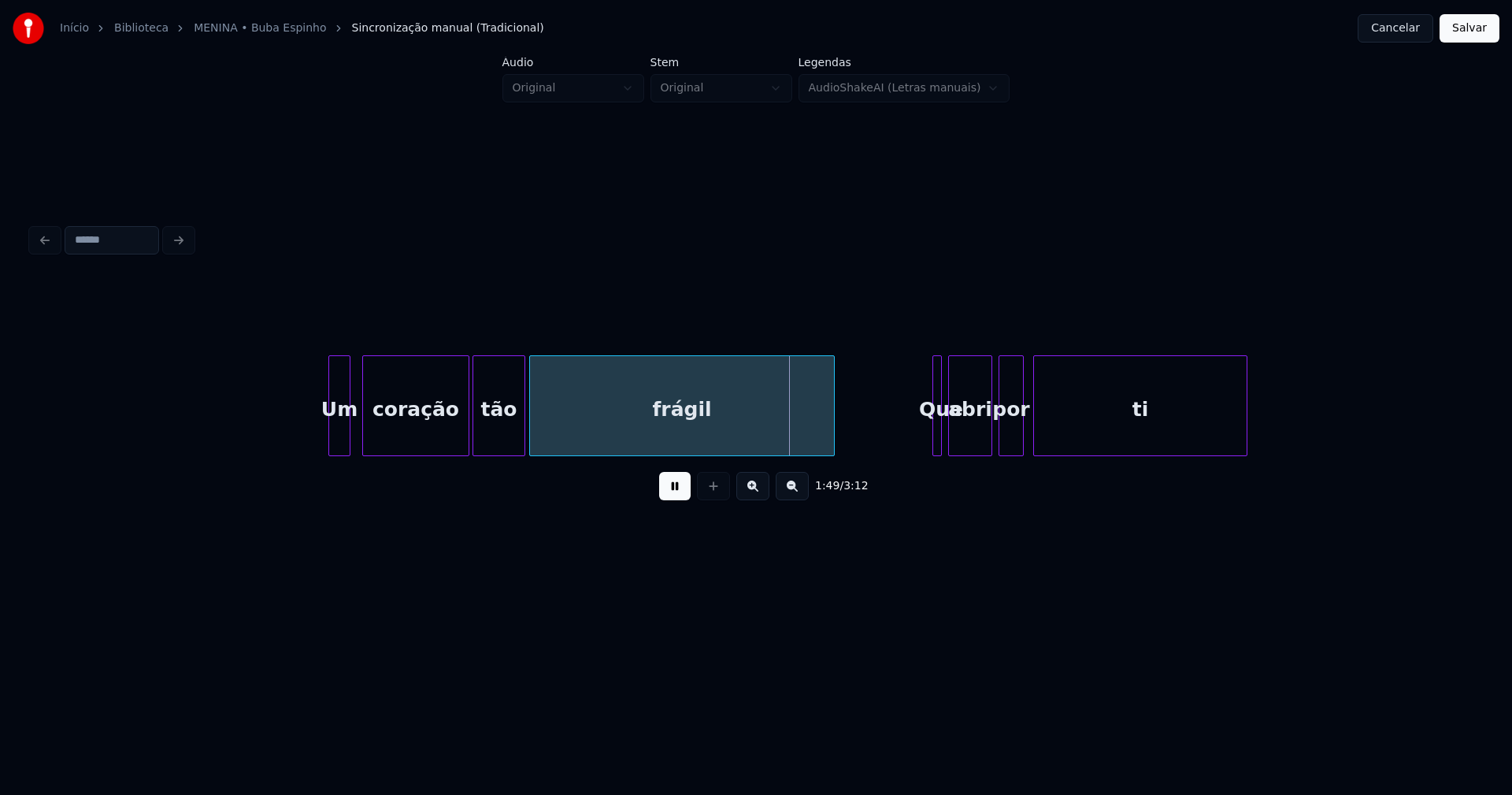
click at [522, 421] on div at bounding box center [522, 406] width 5 height 99
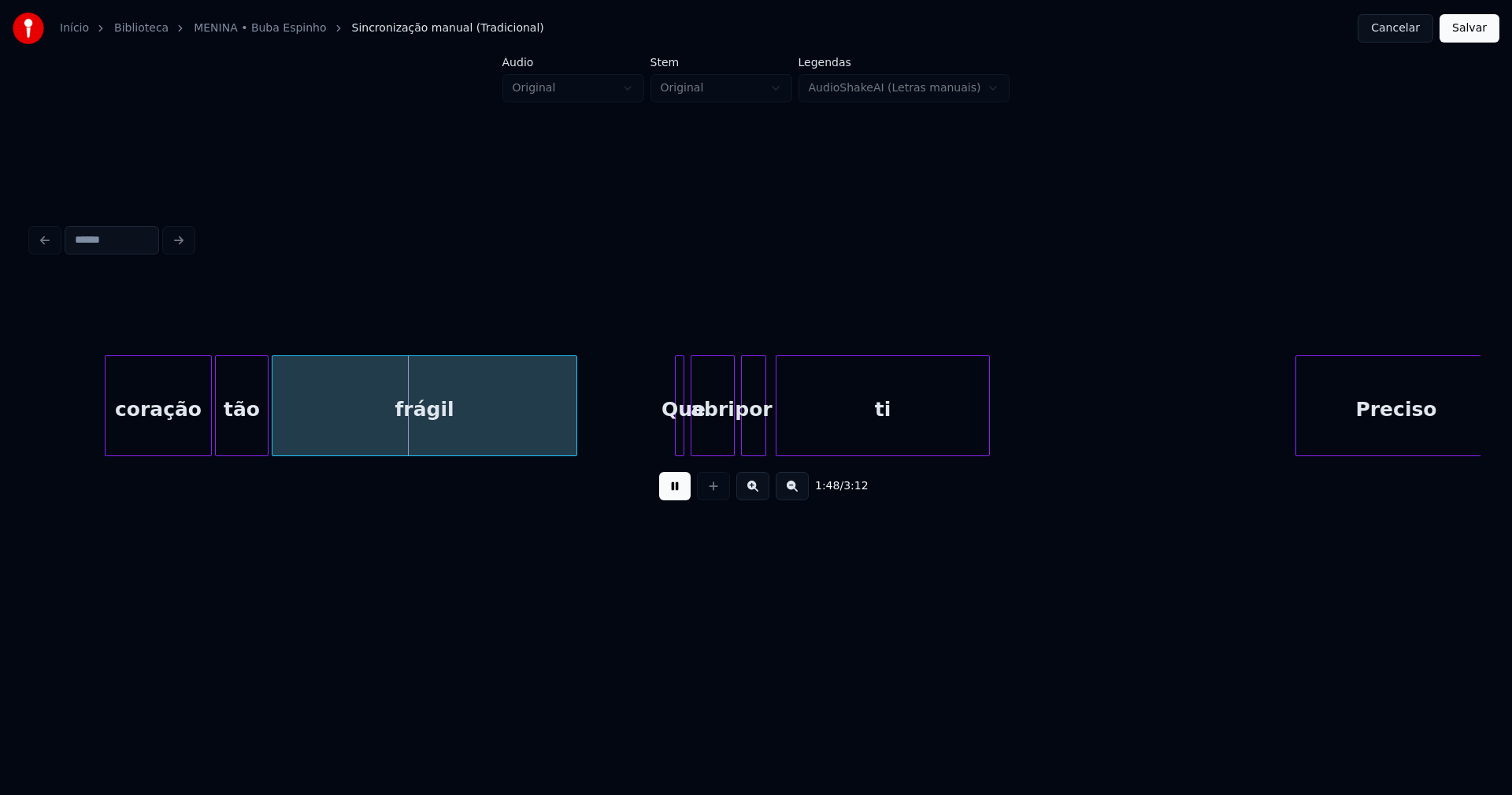
scroll to position [0, 16907]
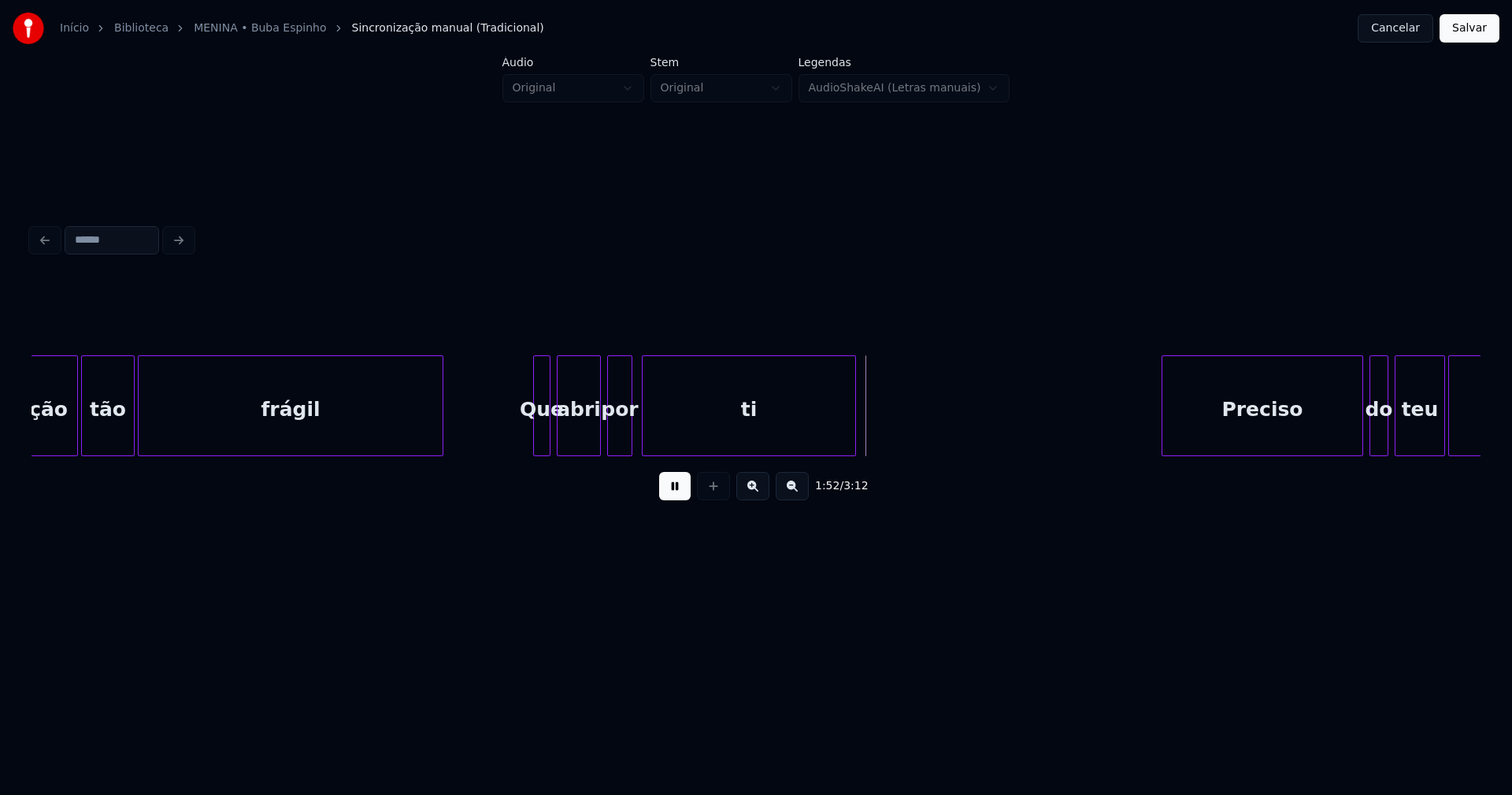
click at [535, 437] on div at bounding box center [537, 406] width 5 height 99
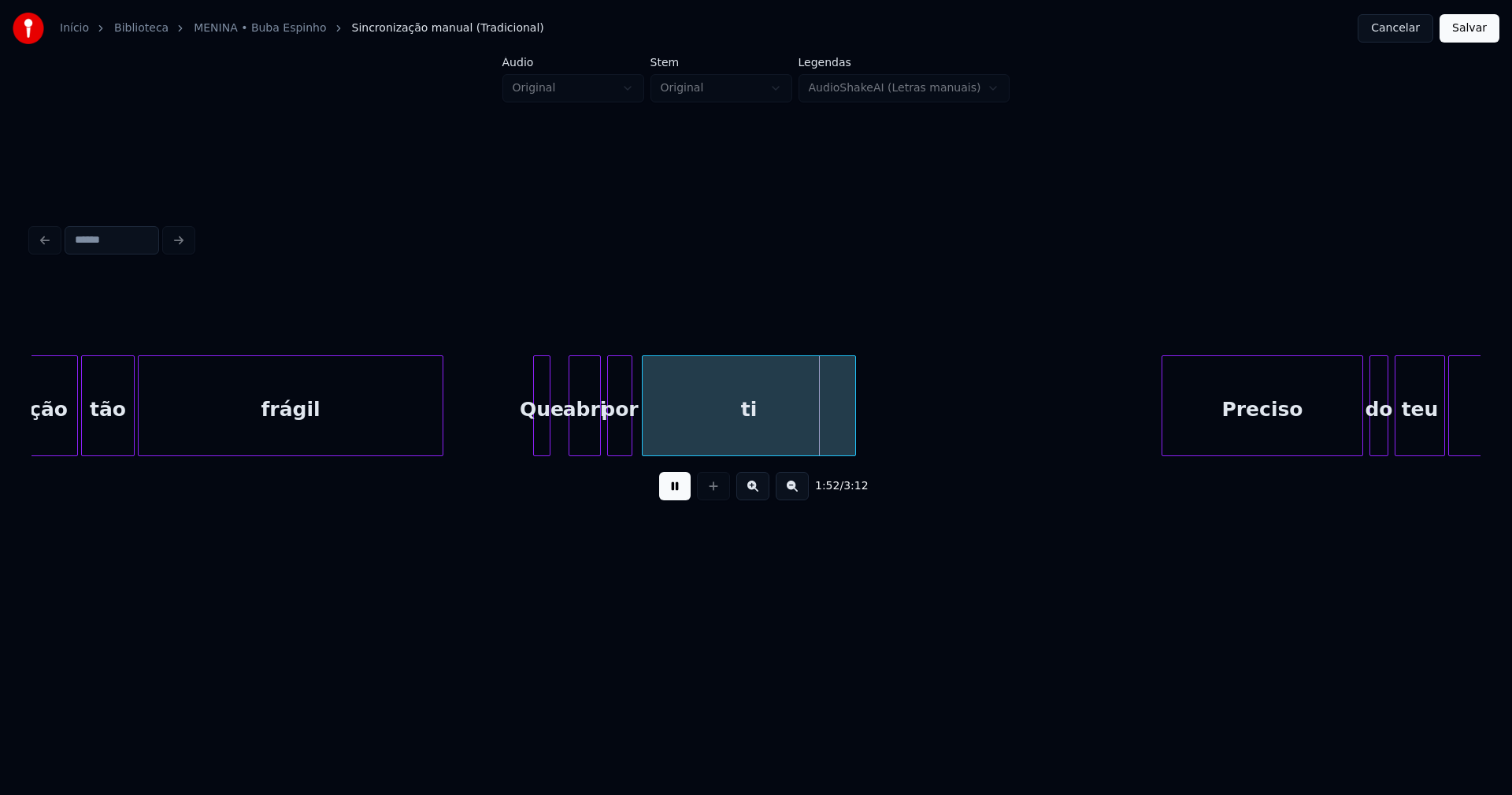
click at [571, 432] on div at bounding box center [572, 406] width 5 height 99
click at [563, 431] on div at bounding box center [561, 406] width 5 height 99
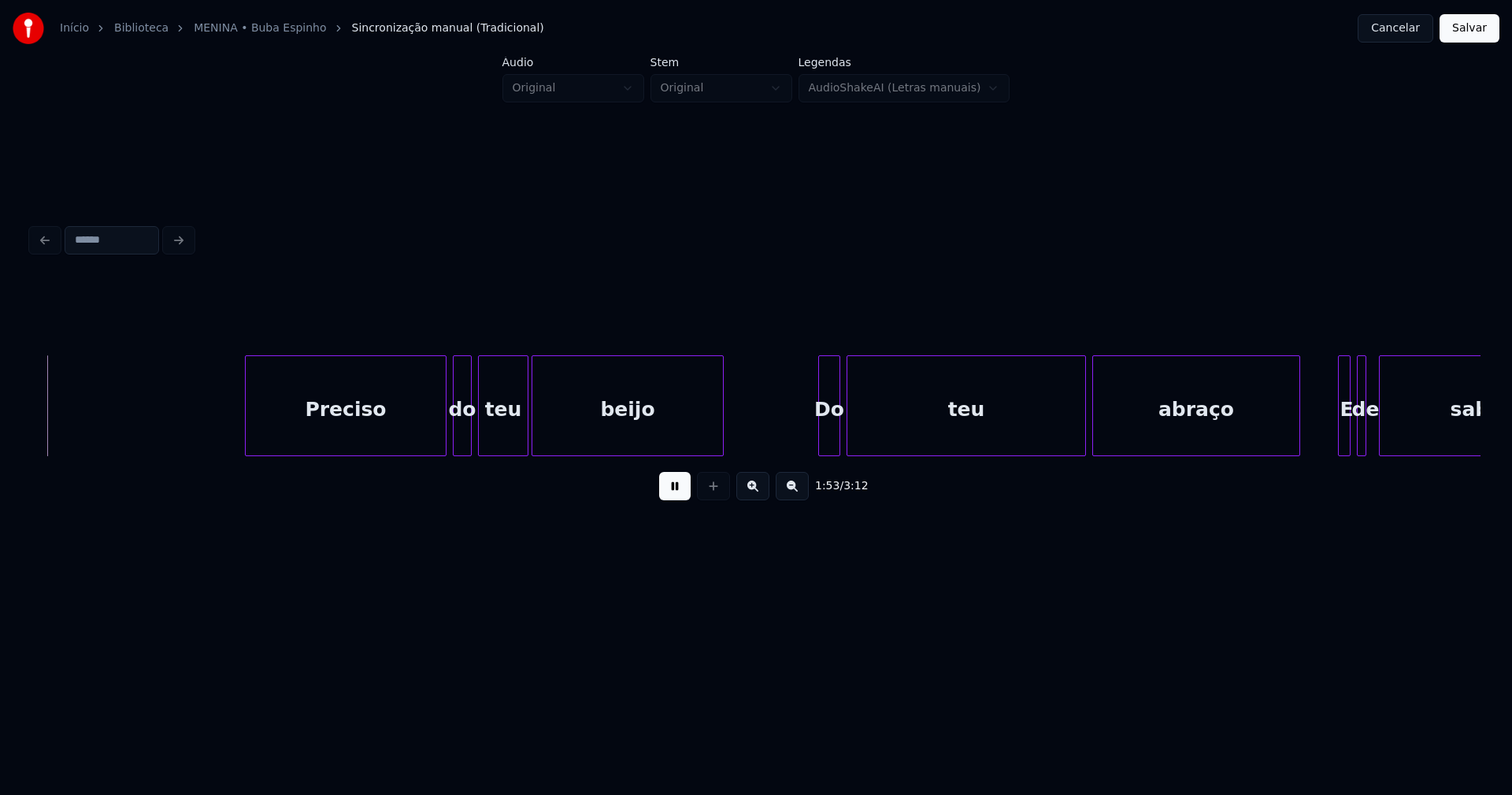
scroll to position [0, 17824]
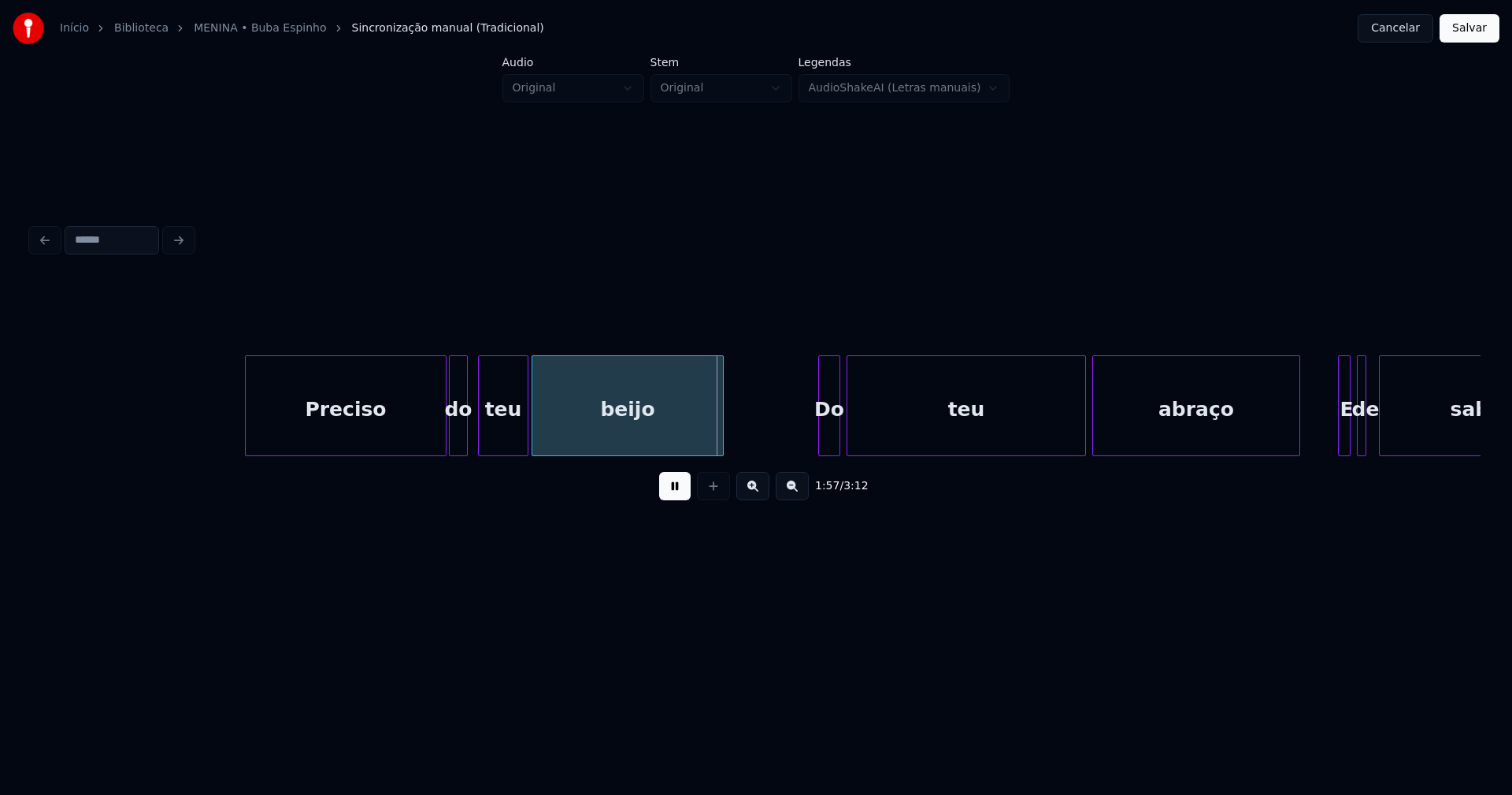
click at [459, 440] on div "do" at bounding box center [458, 410] width 17 height 107
click at [506, 440] on div "teu" at bounding box center [499, 410] width 49 height 107
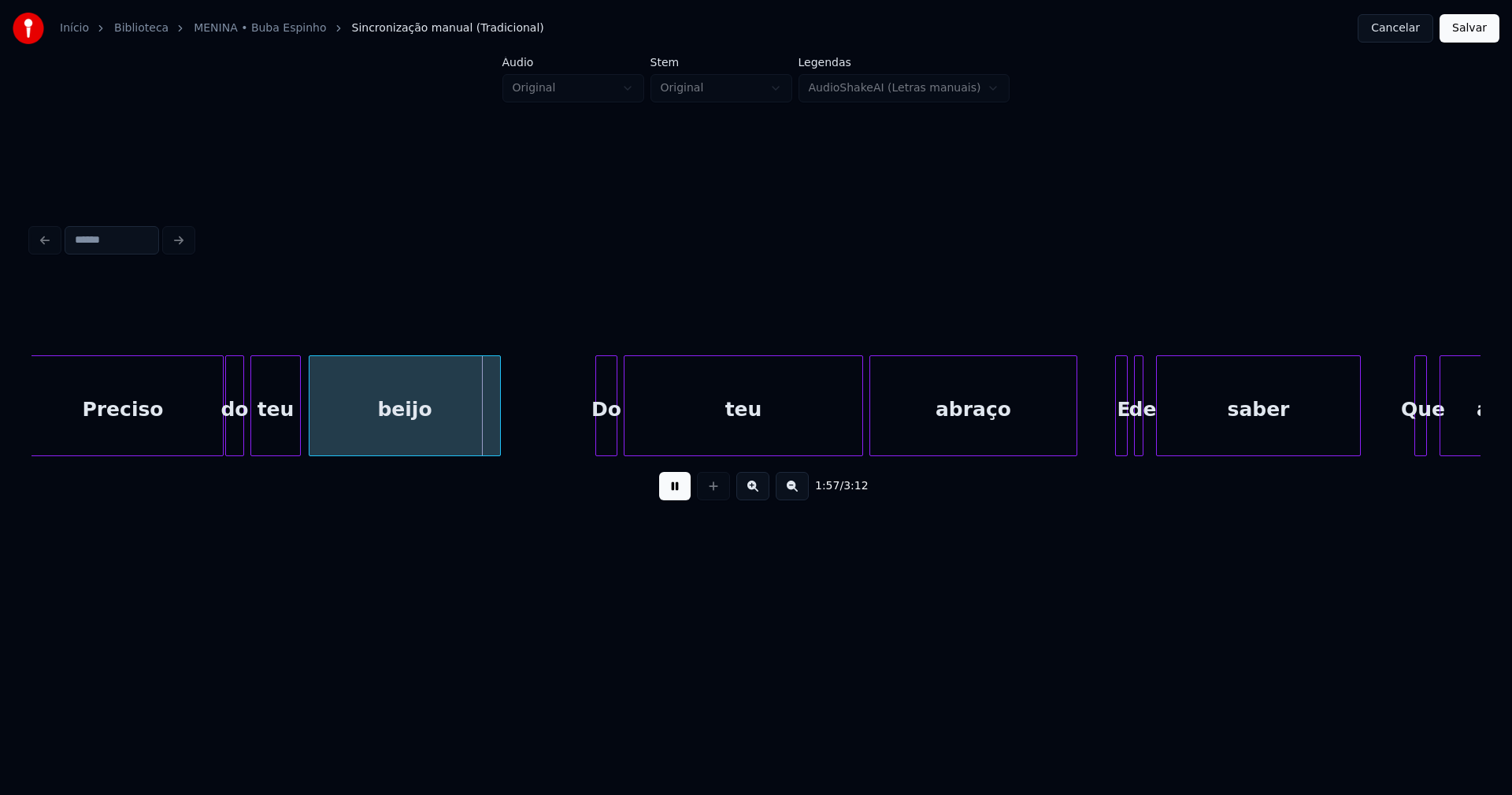
scroll to position [0, 18063]
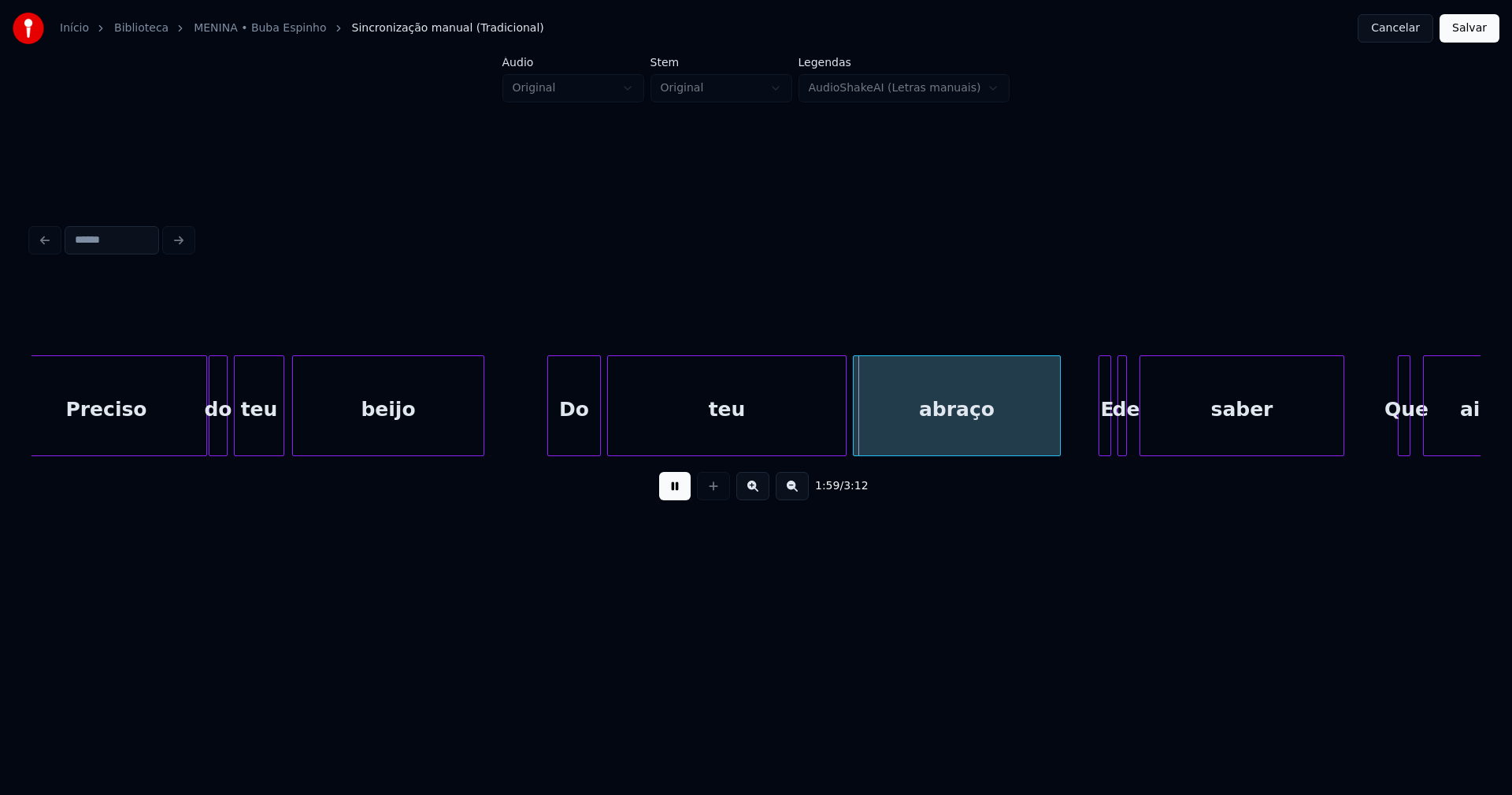
click at [550, 439] on div at bounding box center [550, 406] width 5 height 99
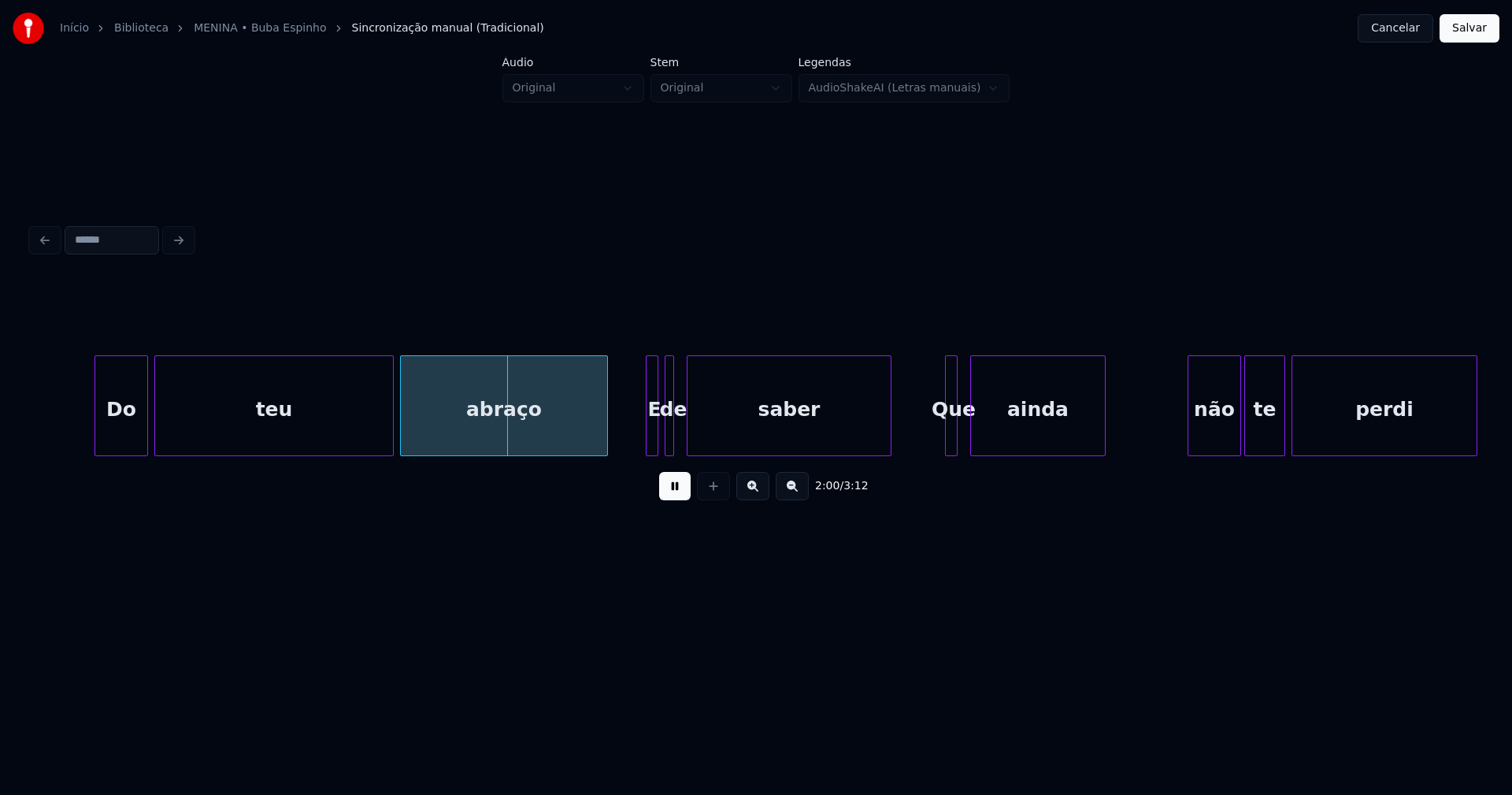
scroll to position [0, 18617]
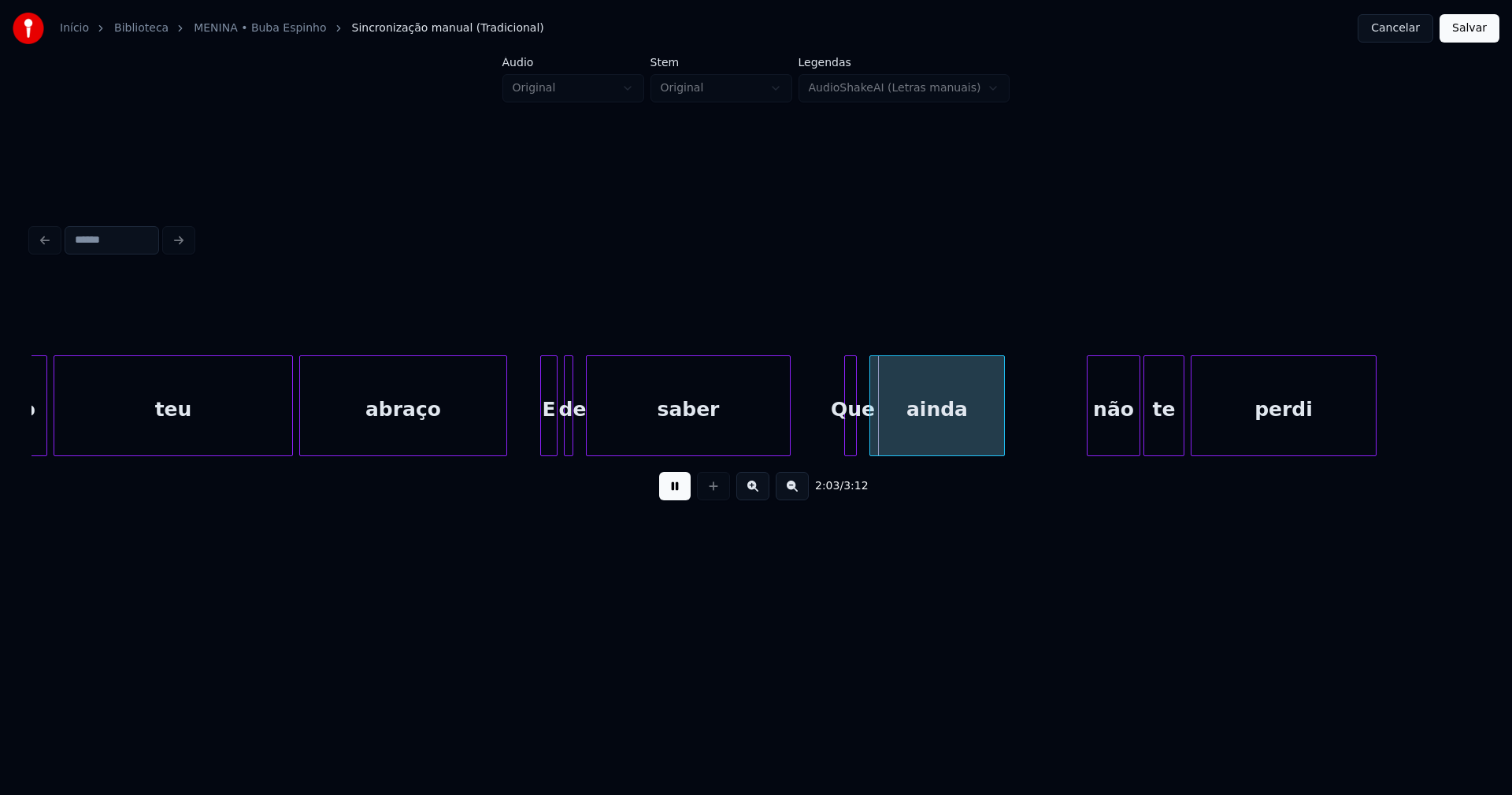
click at [542, 435] on div at bounding box center [543, 406] width 5 height 99
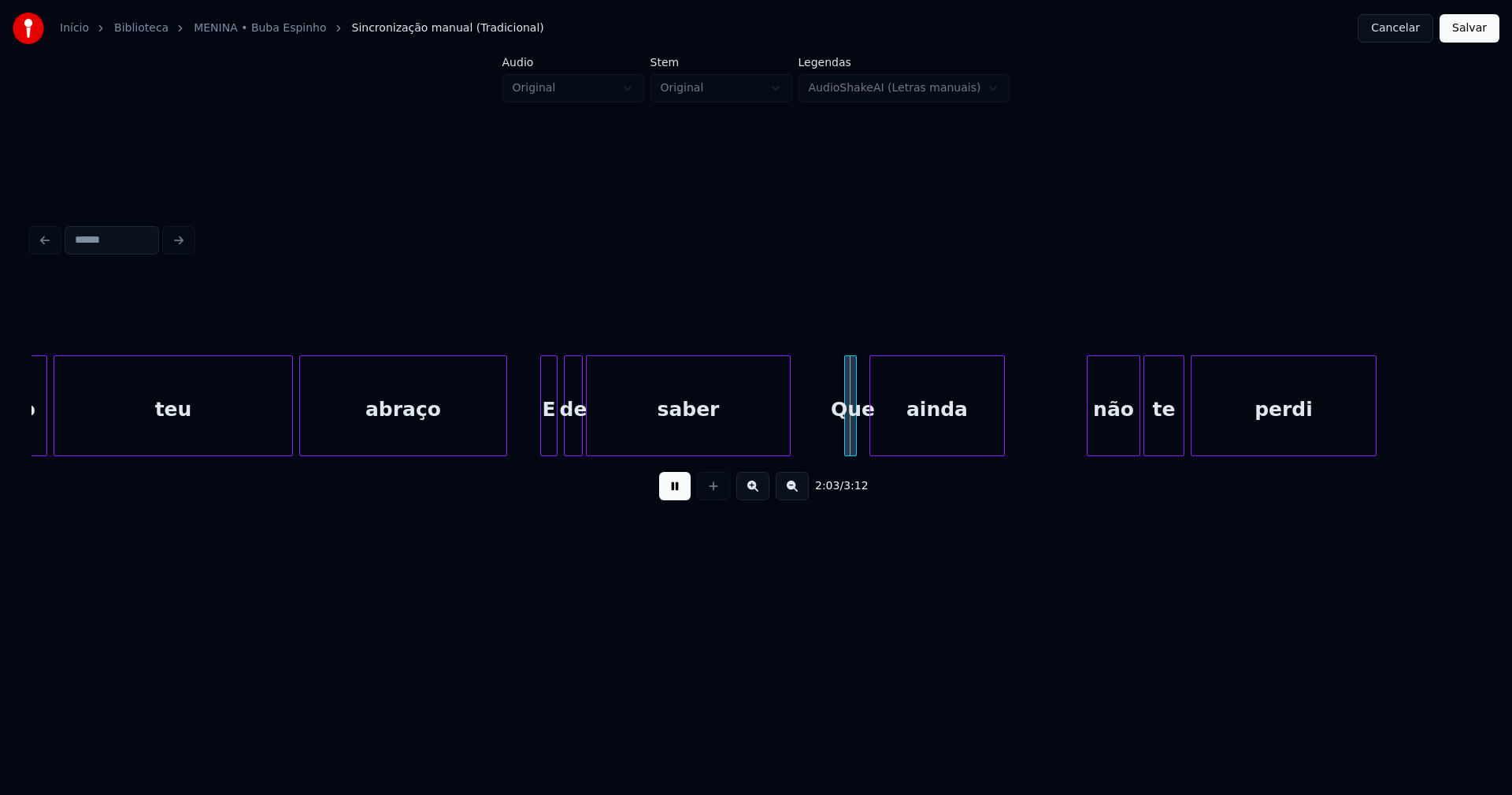
click at [580, 428] on div at bounding box center [580, 406] width 5 height 99
click at [497, 435] on div at bounding box center [496, 406] width 5 height 99
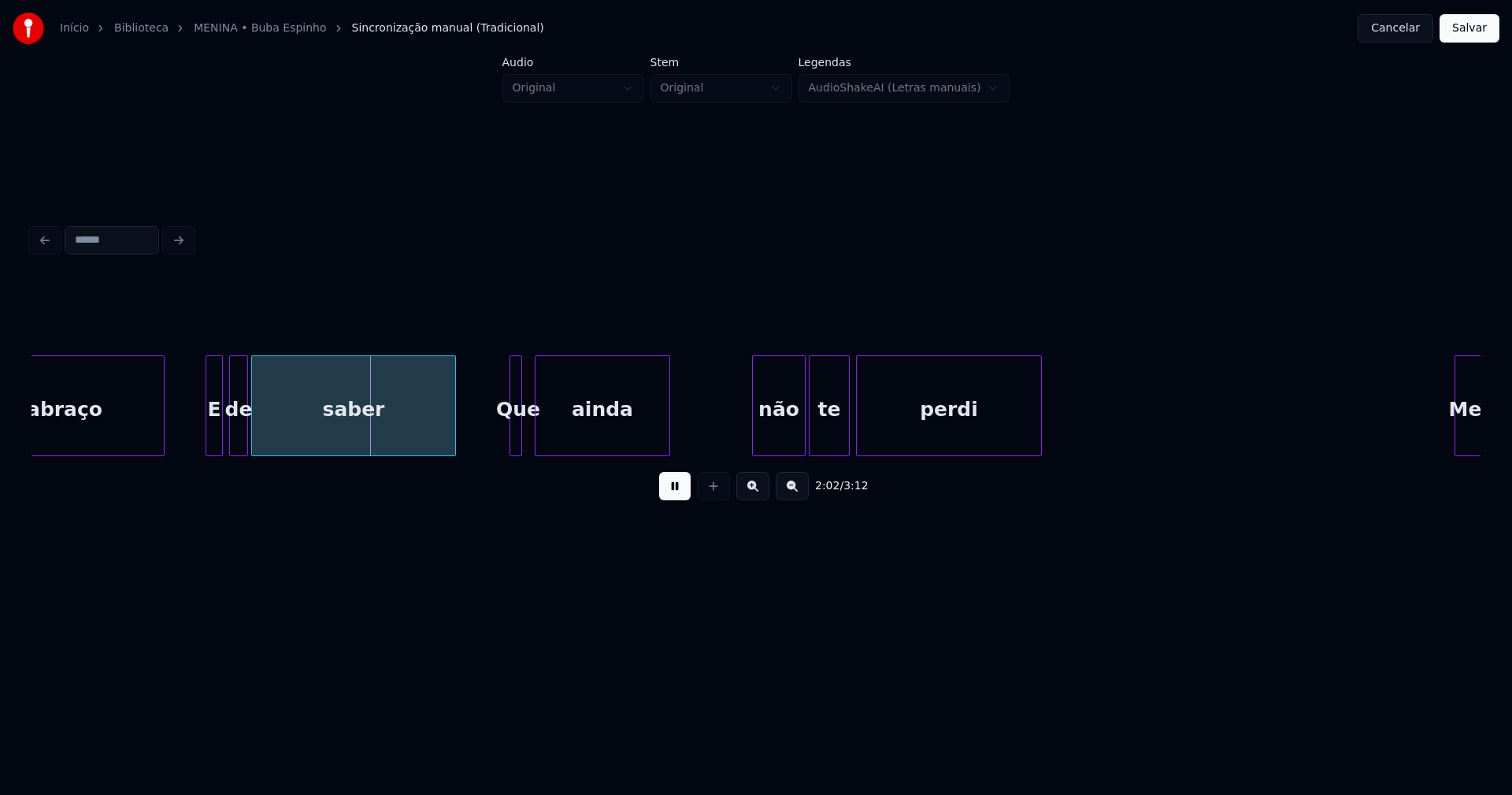
scroll to position [0, 18985]
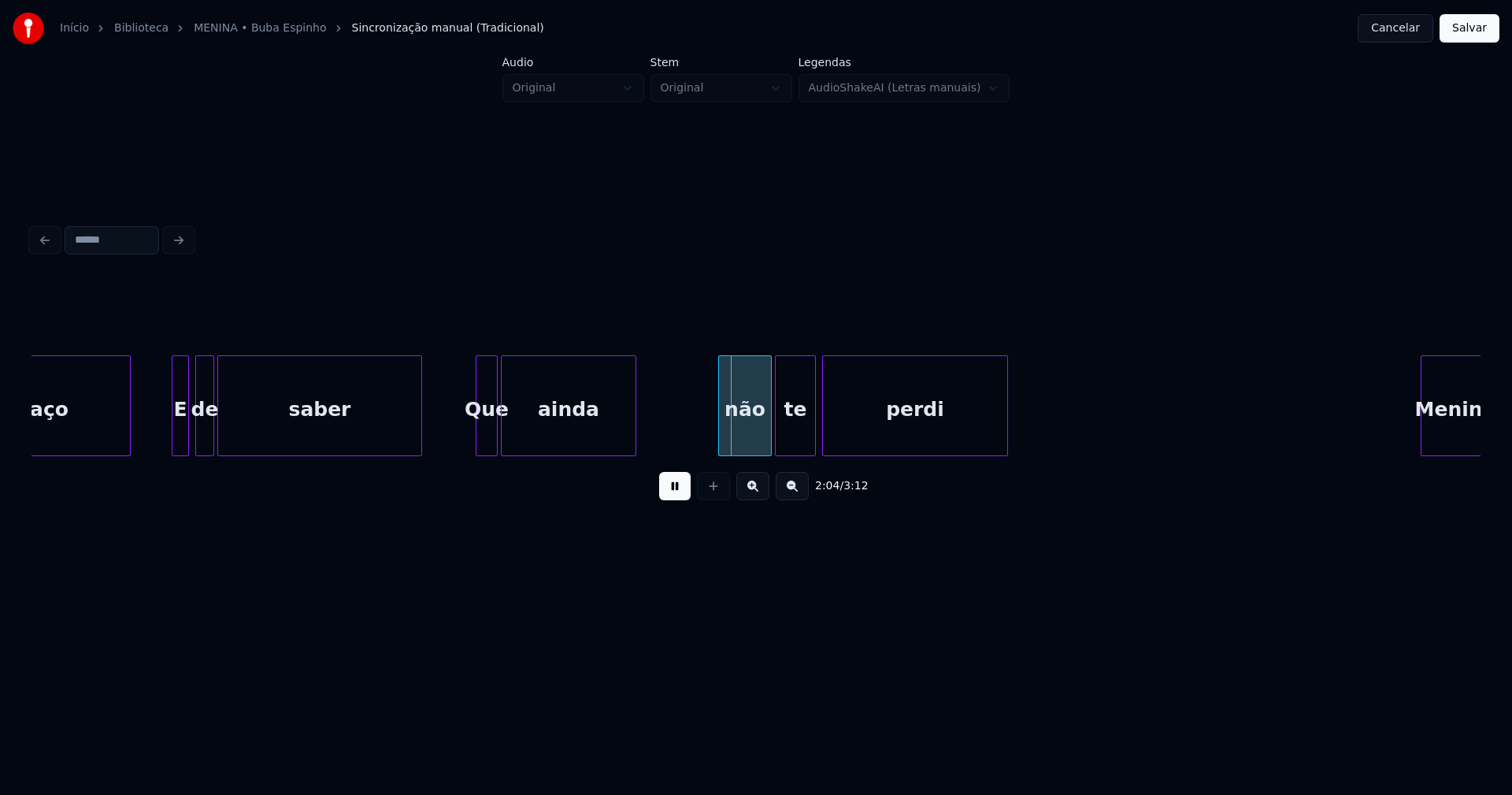
click at [494, 440] on div at bounding box center [495, 406] width 5 height 99
click at [745, 445] on div "não" at bounding box center [740, 410] width 52 height 107
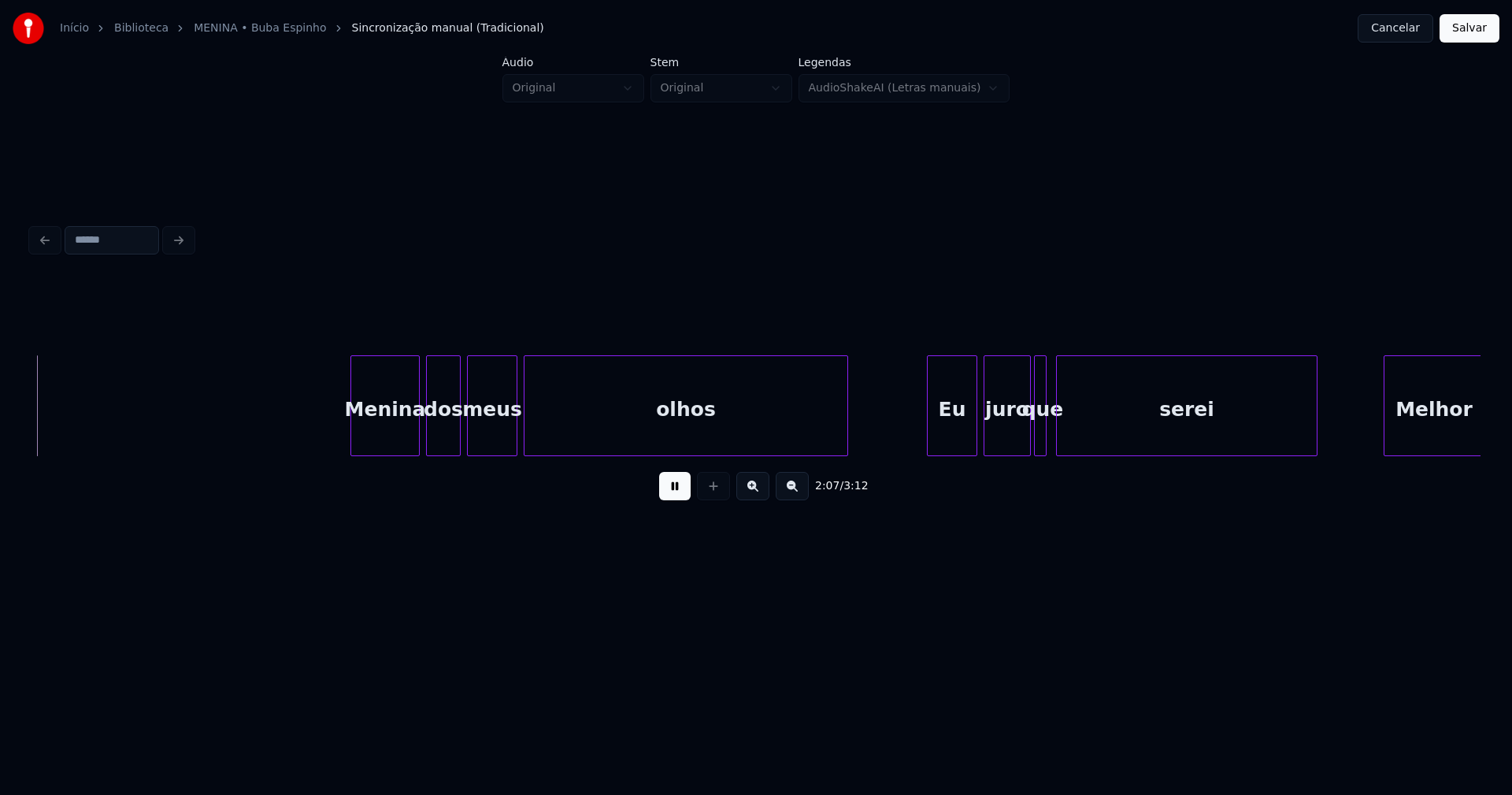
scroll to position [0, 20081]
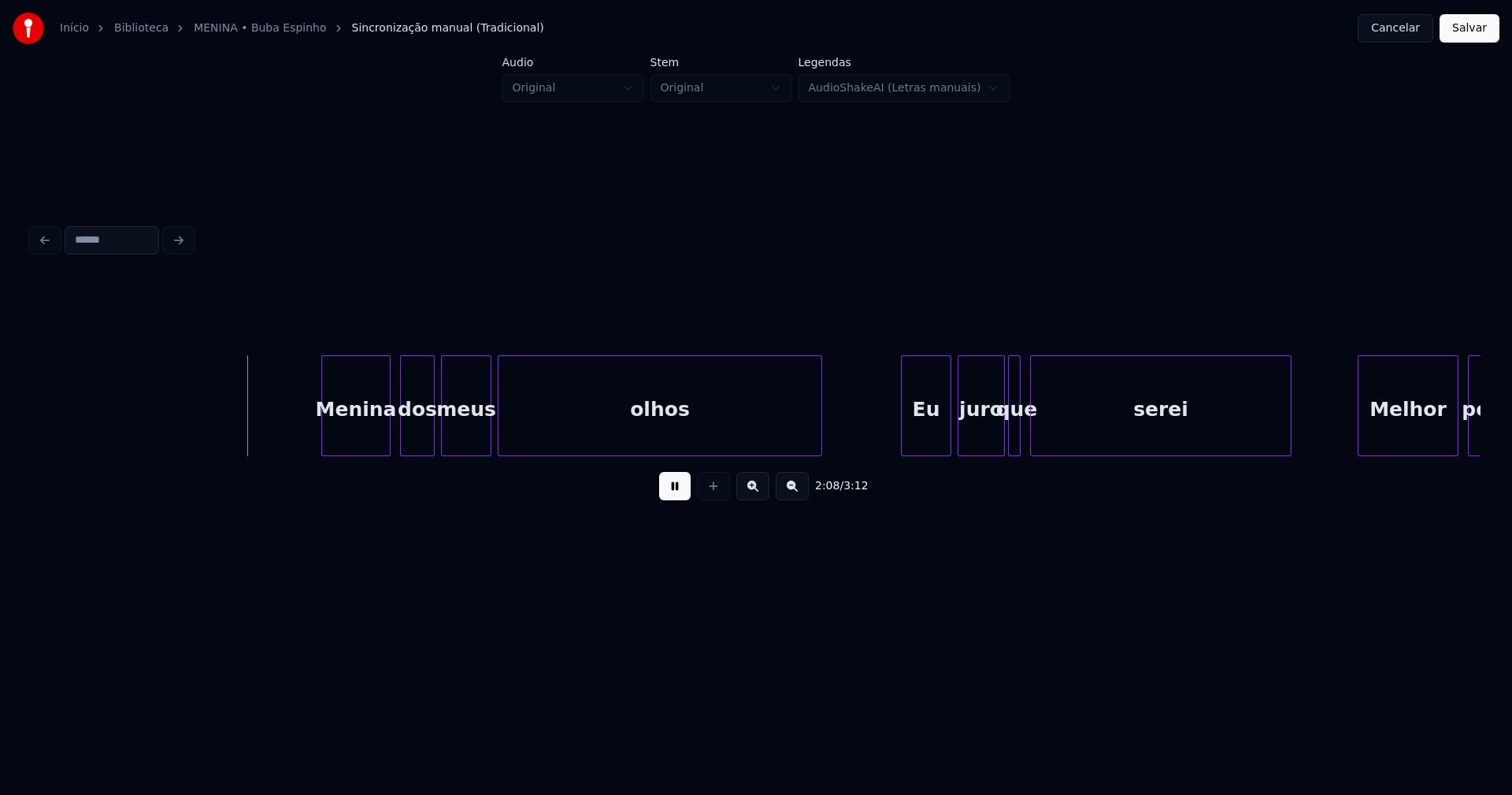
click at [359, 432] on div "Menina" at bounding box center [356, 410] width 68 height 107
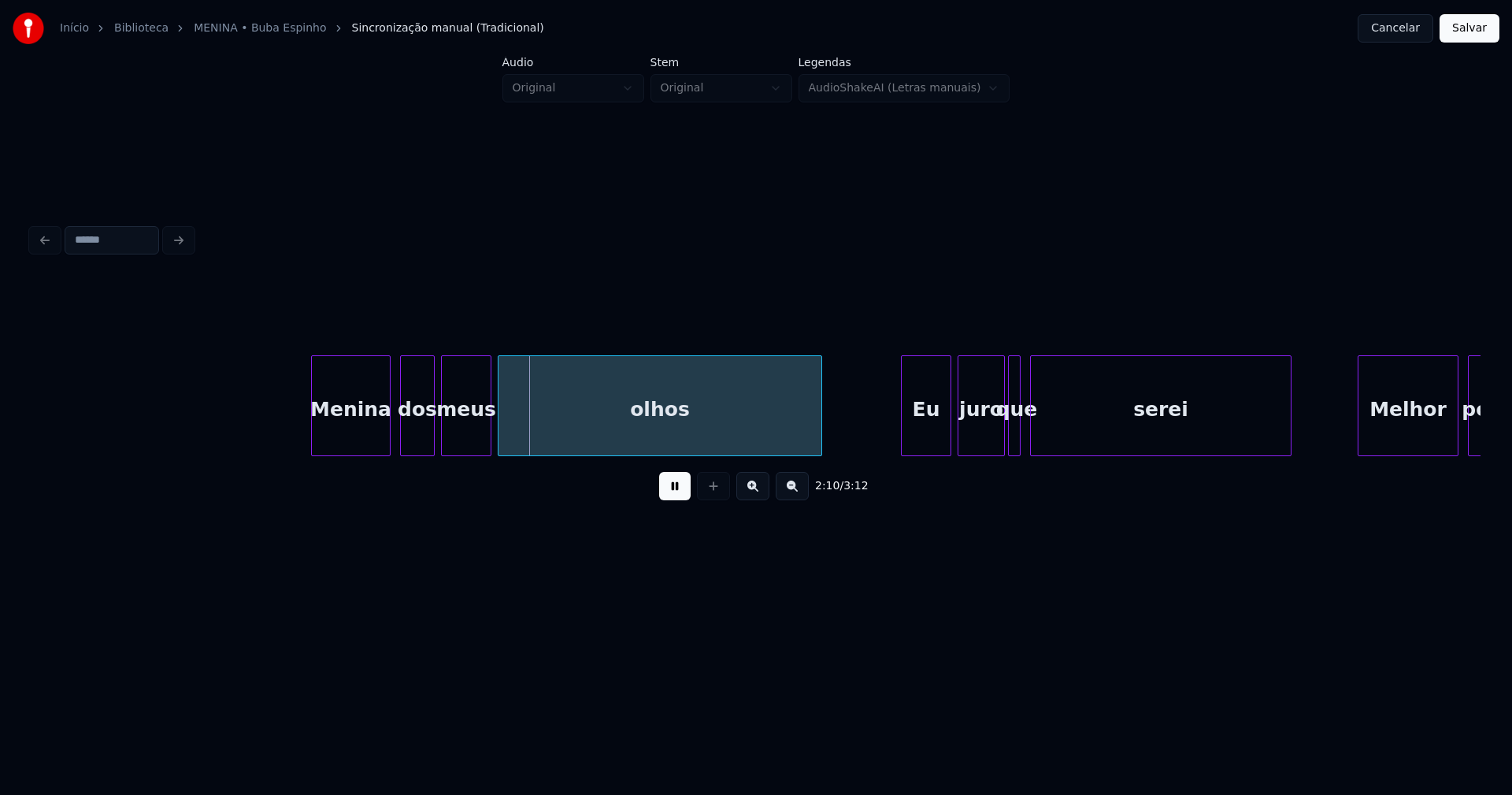
click at [313, 426] on div at bounding box center [315, 406] width 5 height 99
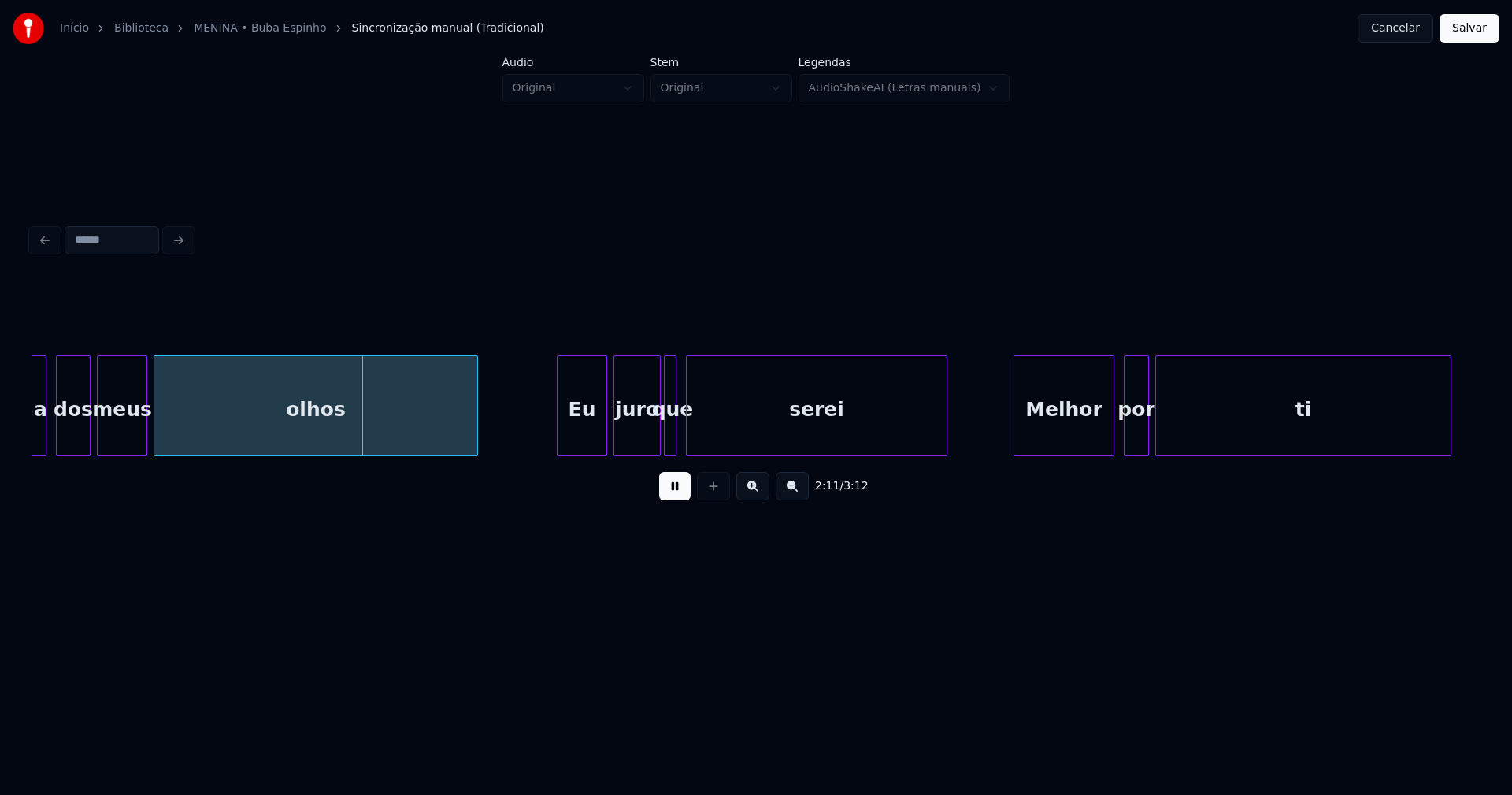
scroll to position [0, 20492]
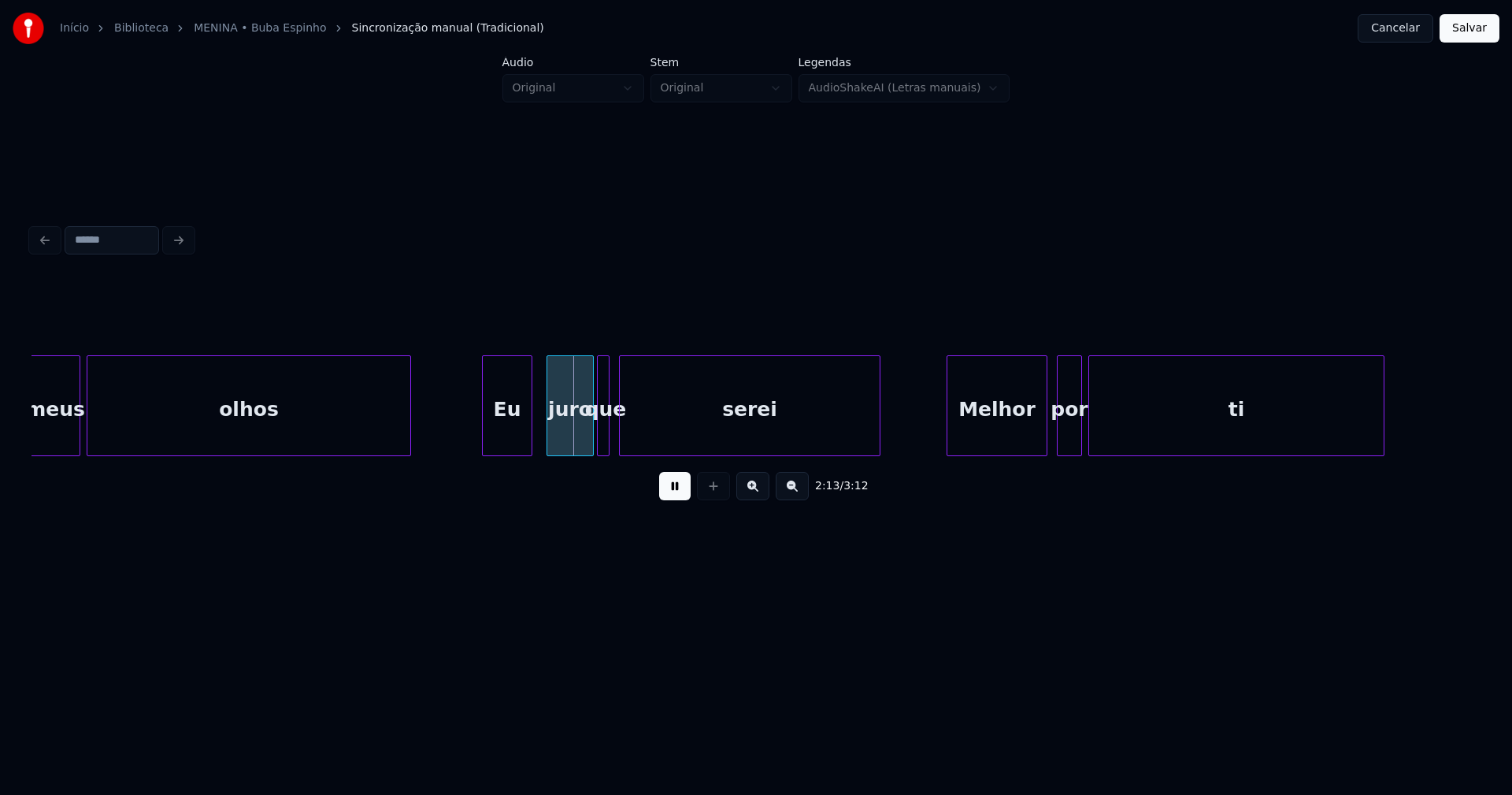
click at [508, 441] on div "Eu" at bounding box center [507, 410] width 49 height 107
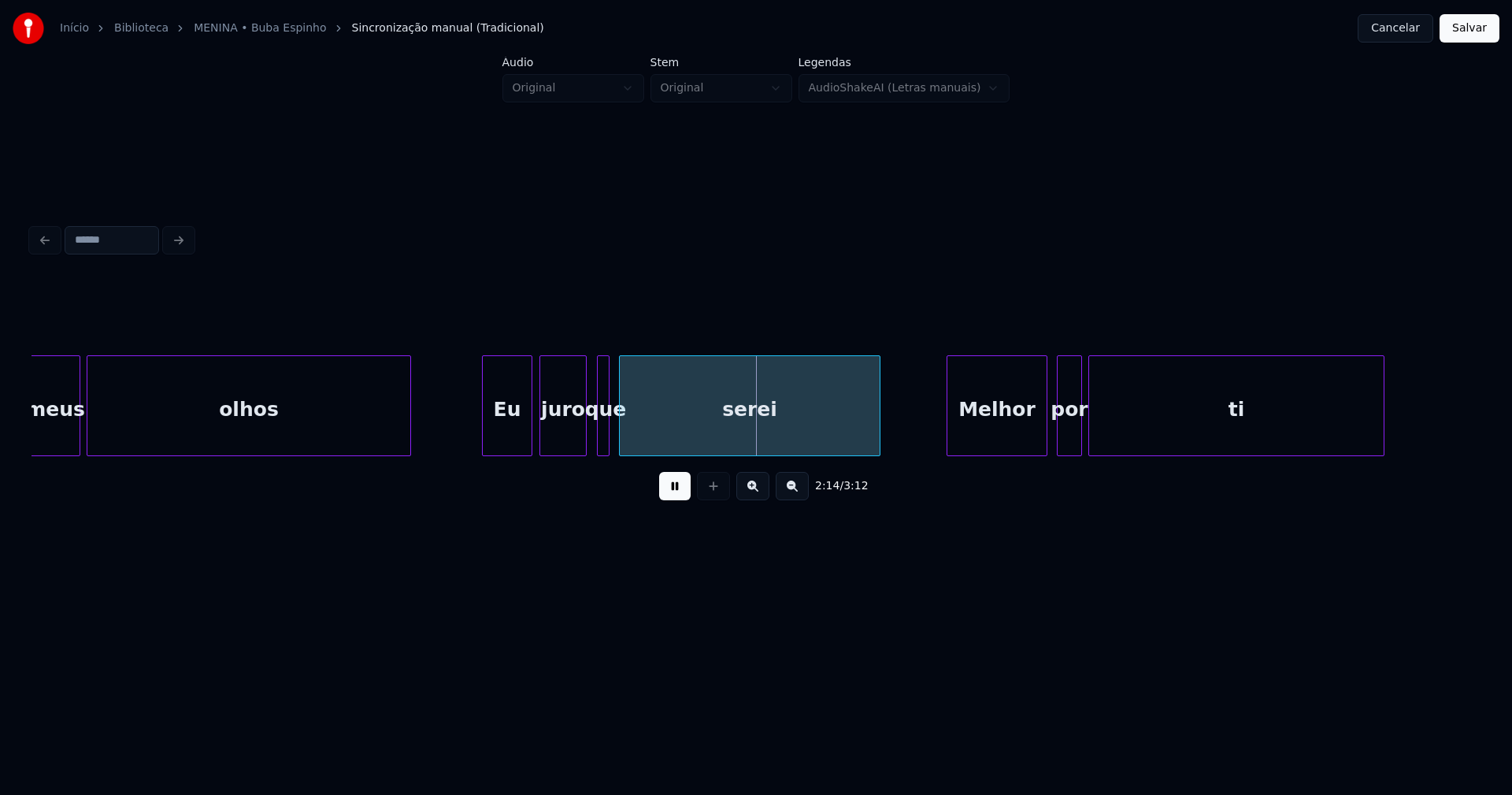
click at [577, 453] on div "meus olhos Eu juro que serei Melhor por ti" at bounding box center [756, 406] width 1449 height 101
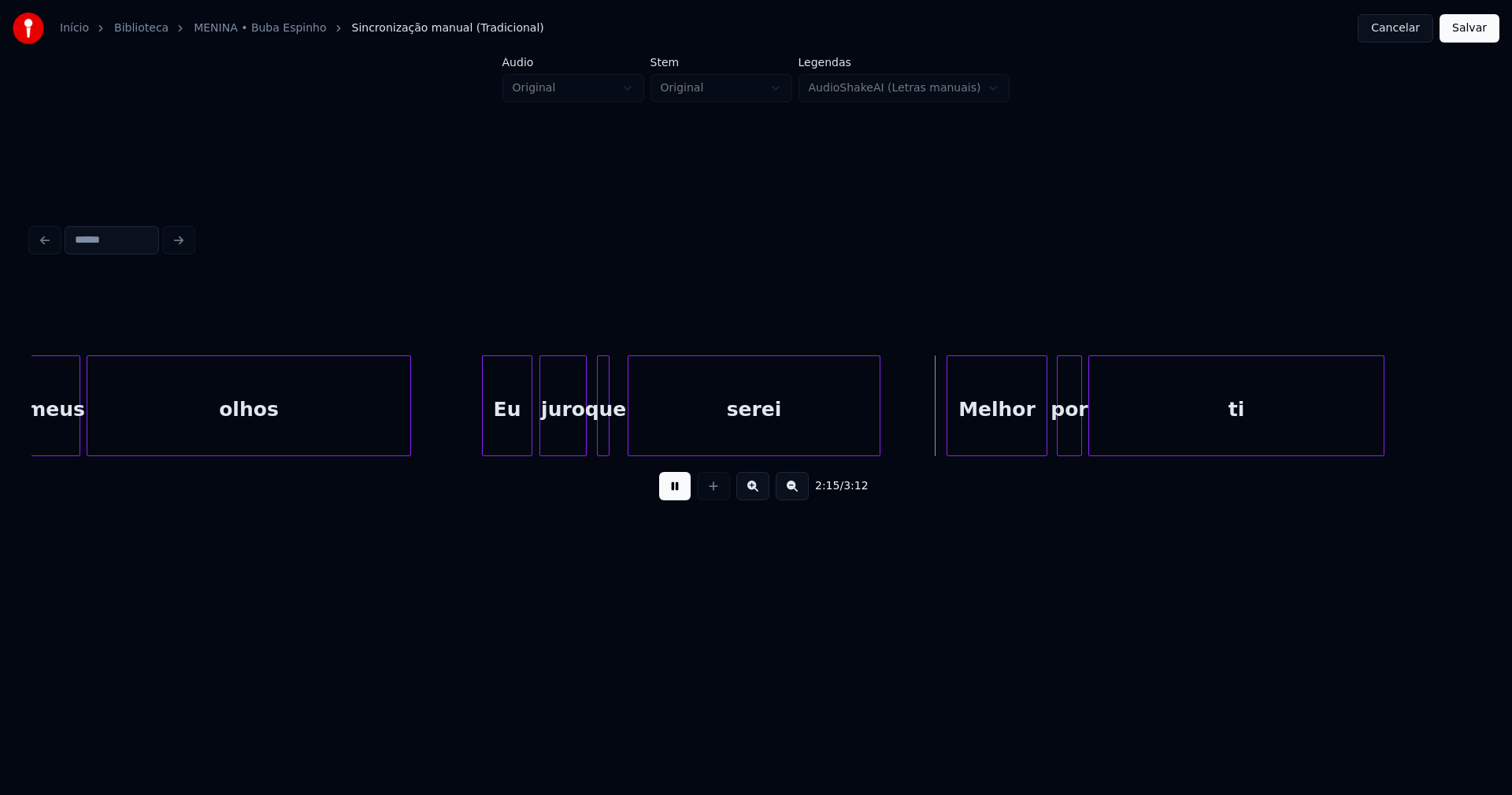
click at [629, 429] on div at bounding box center [631, 406] width 5 height 99
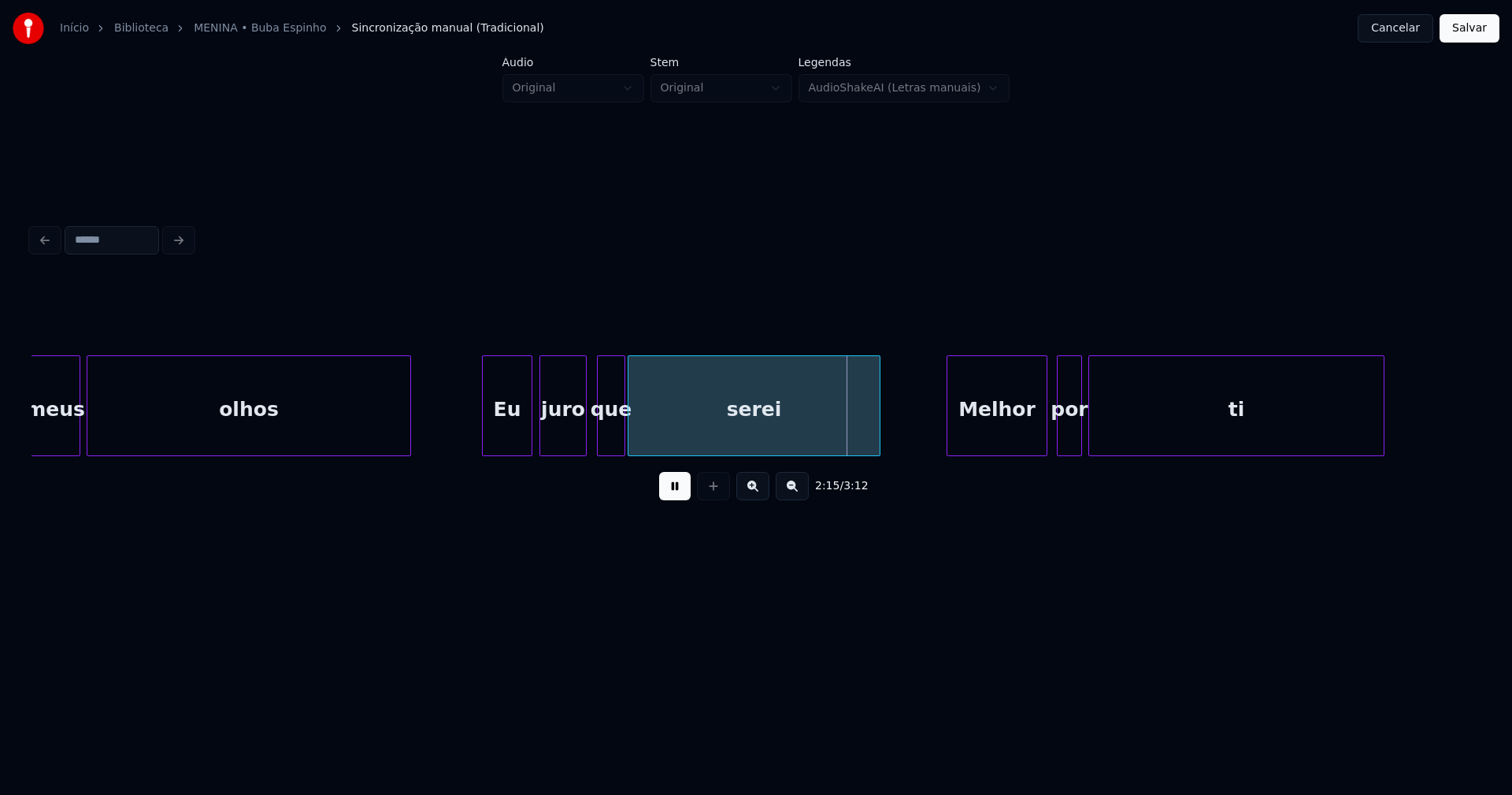
click at [621, 426] on div at bounding box center [622, 406] width 5 height 99
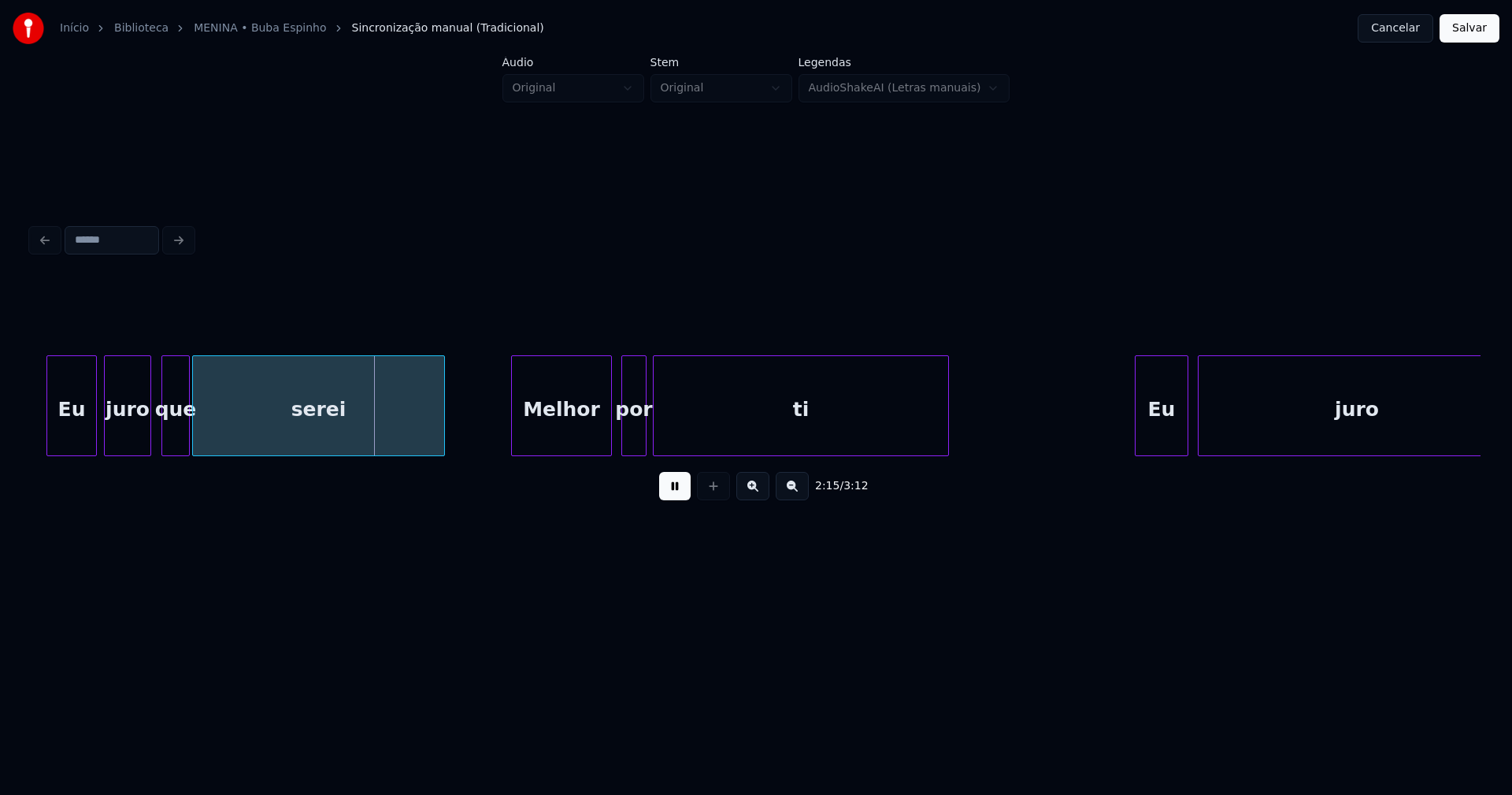
scroll to position [0, 20929]
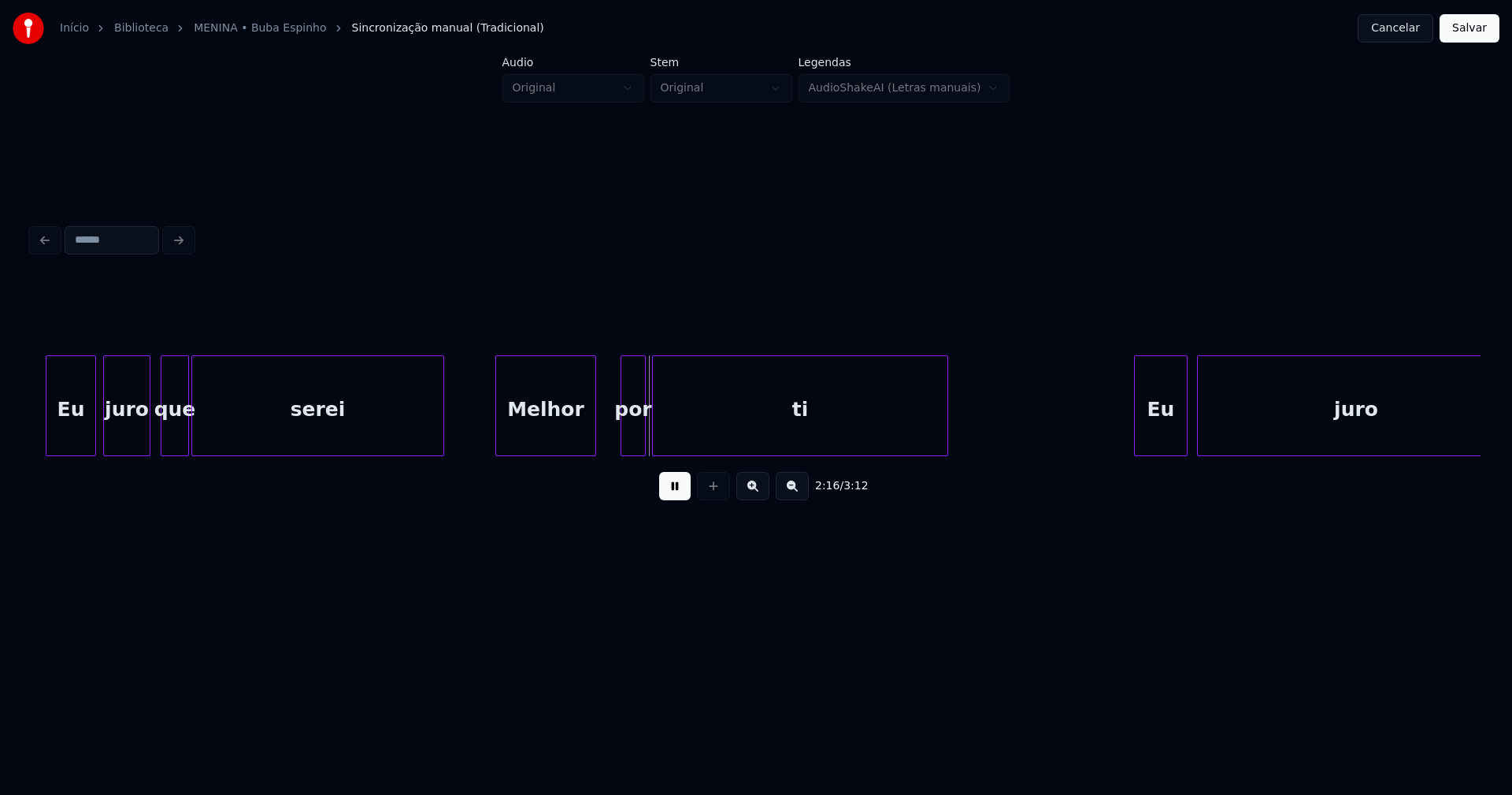
click at [557, 432] on div "Melhor" at bounding box center [546, 410] width 99 height 107
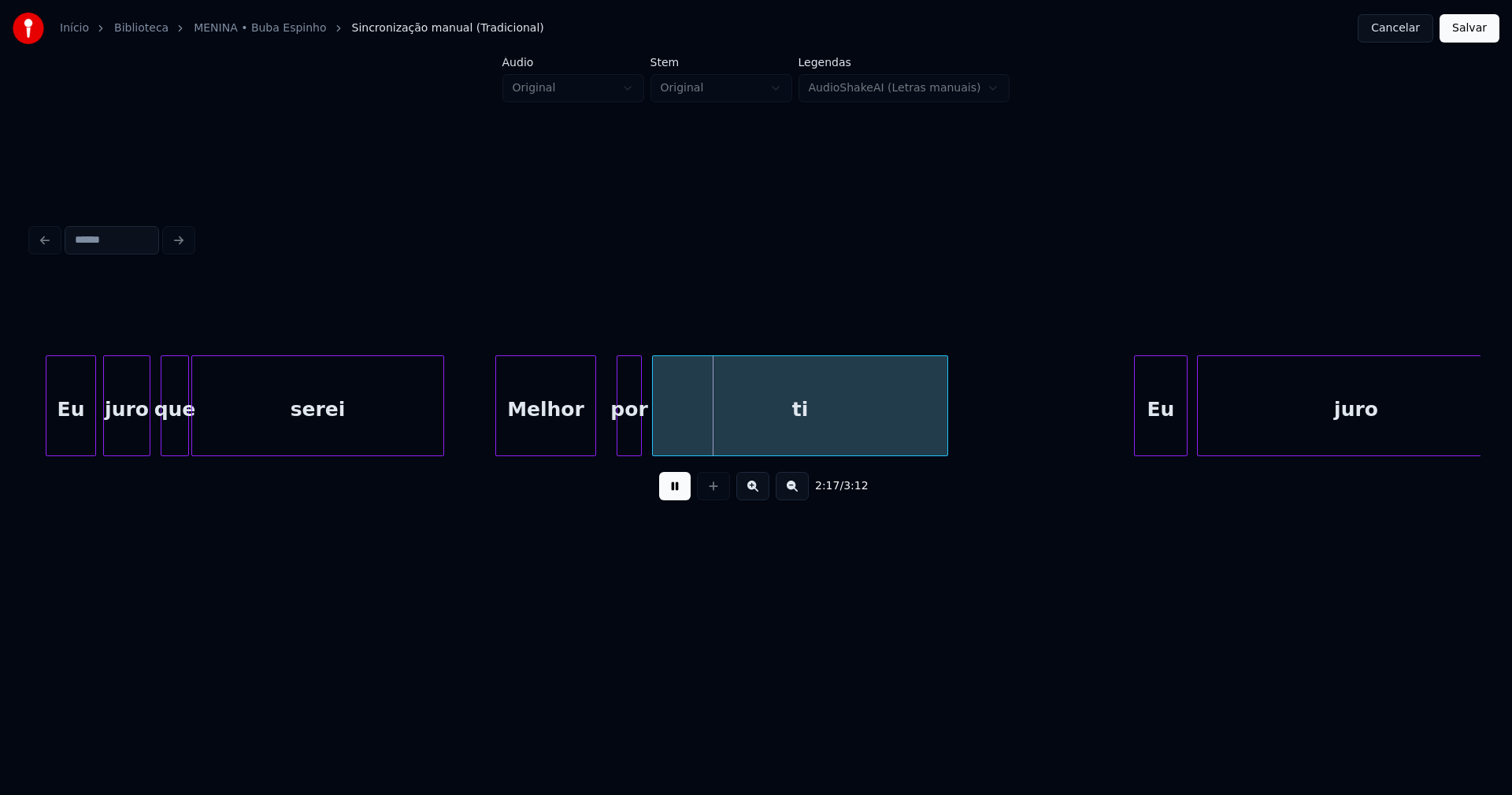
click at [632, 437] on div "por" at bounding box center [629, 410] width 24 height 107
click at [604, 427] on div at bounding box center [602, 406] width 5 height 99
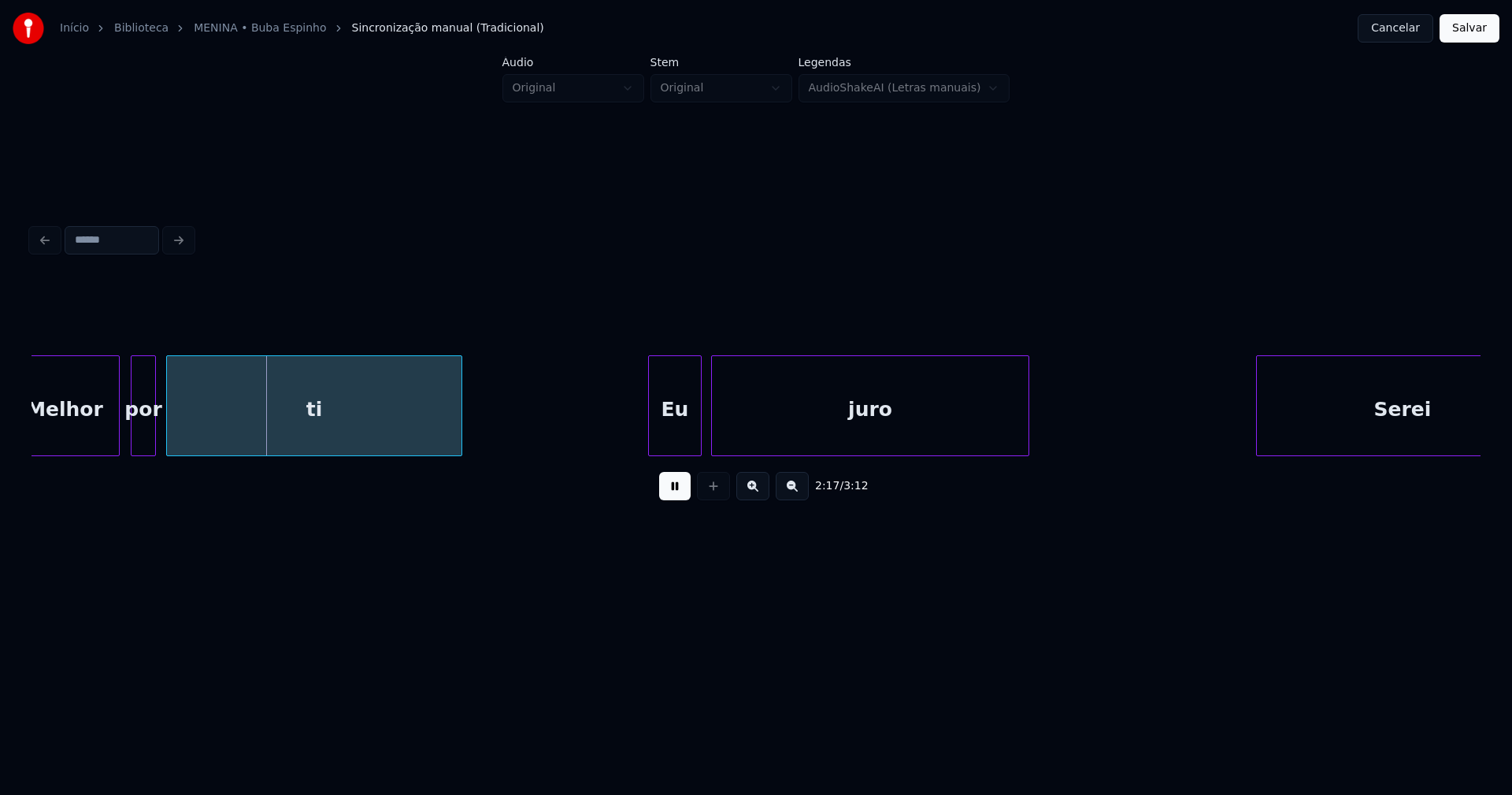
scroll to position [0, 21431]
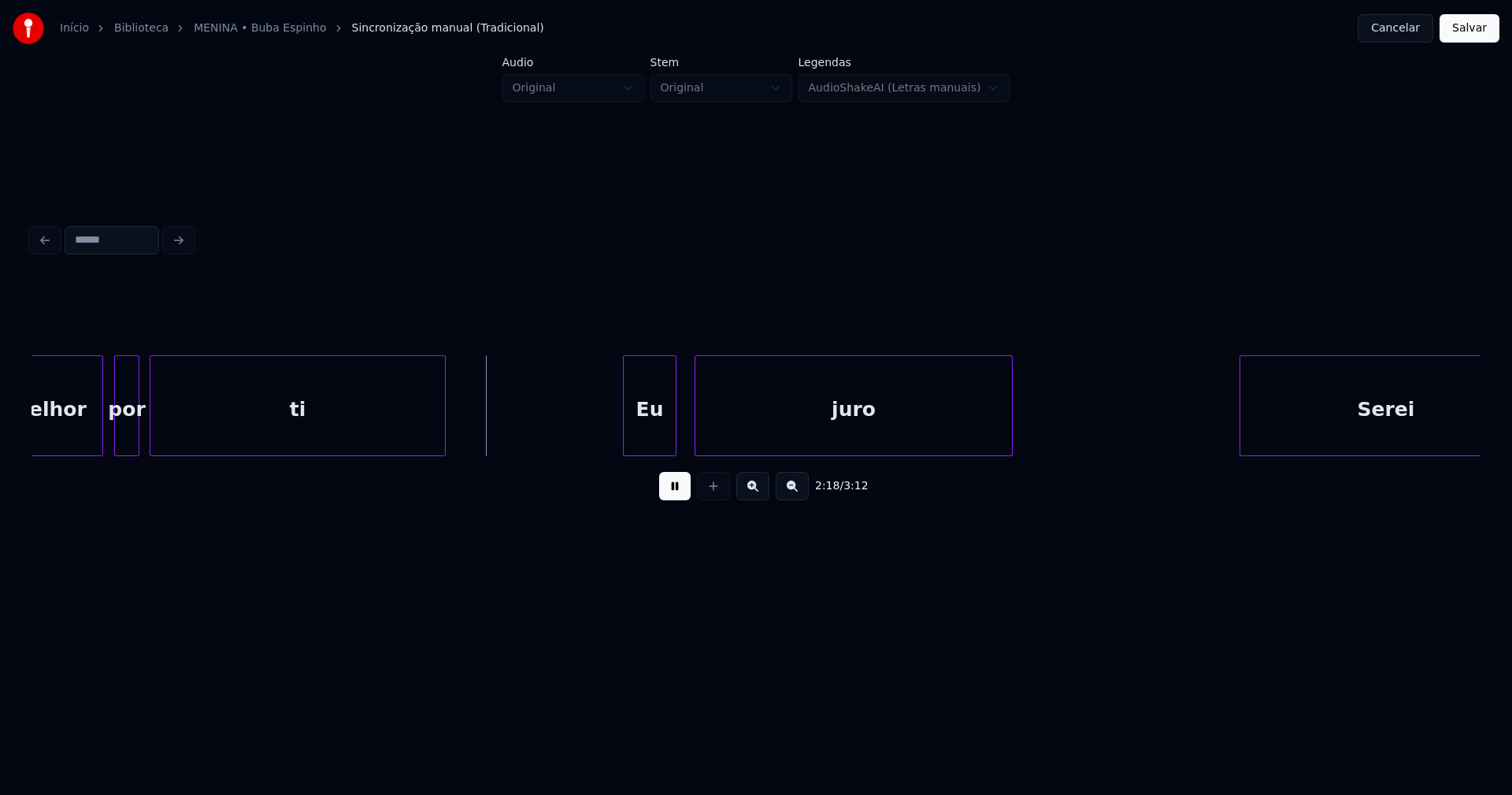
click at [666, 443] on div "Eu" at bounding box center [649, 410] width 52 height 107
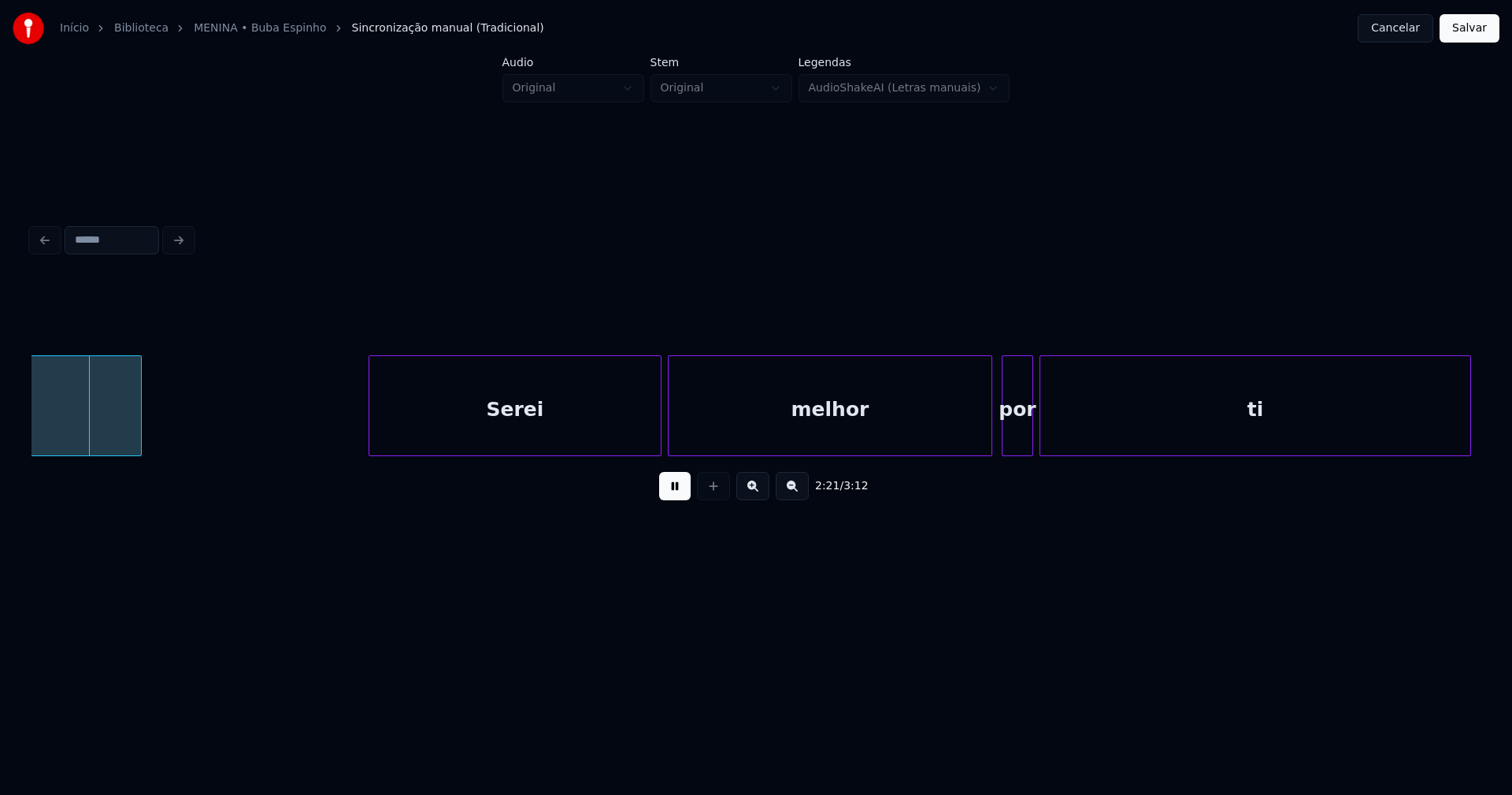
scroll to position [0, 22319]
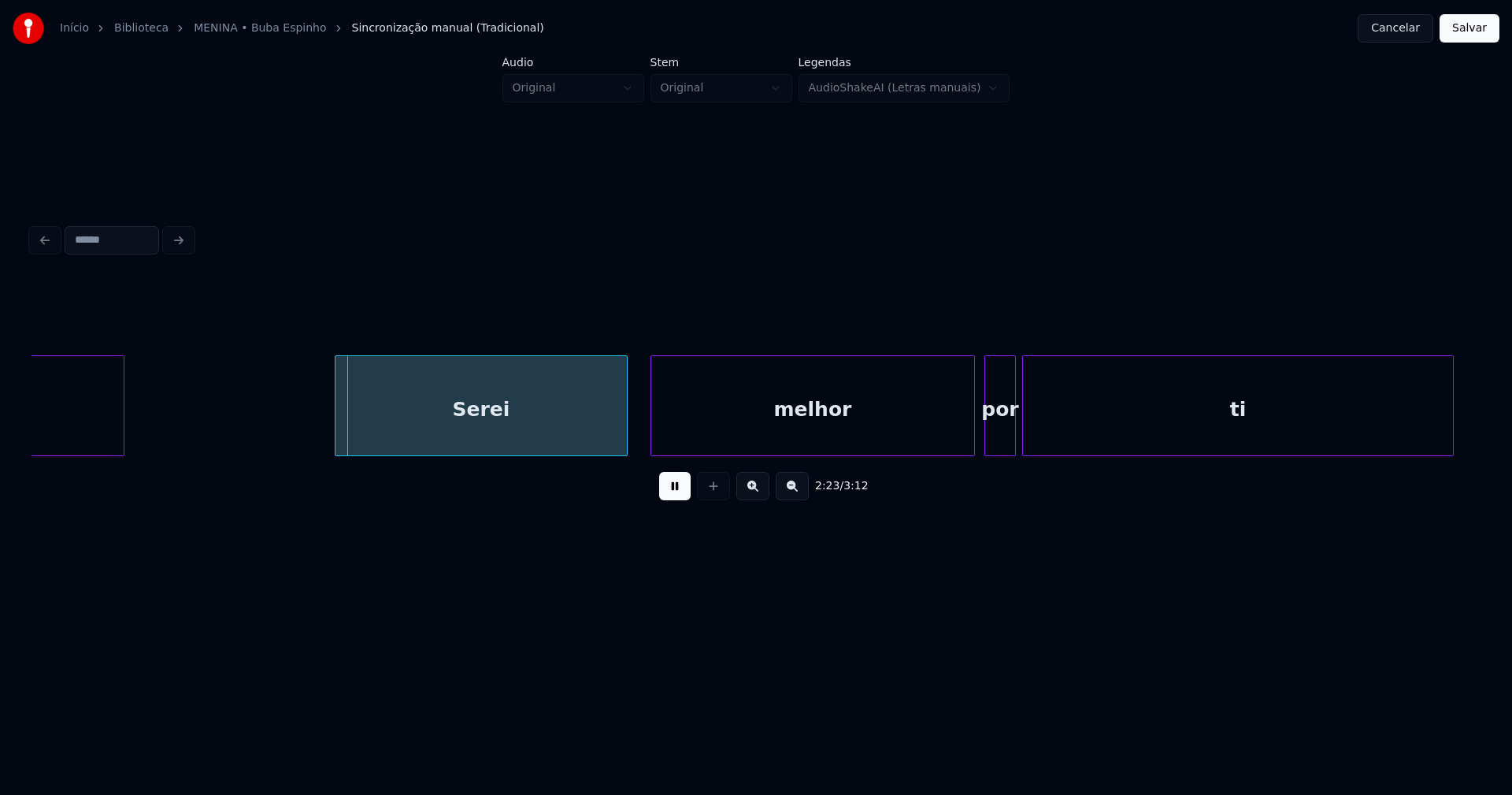
click at [484, 432] on div "Serei" at bounding box center [481, 410] width 291 height 107
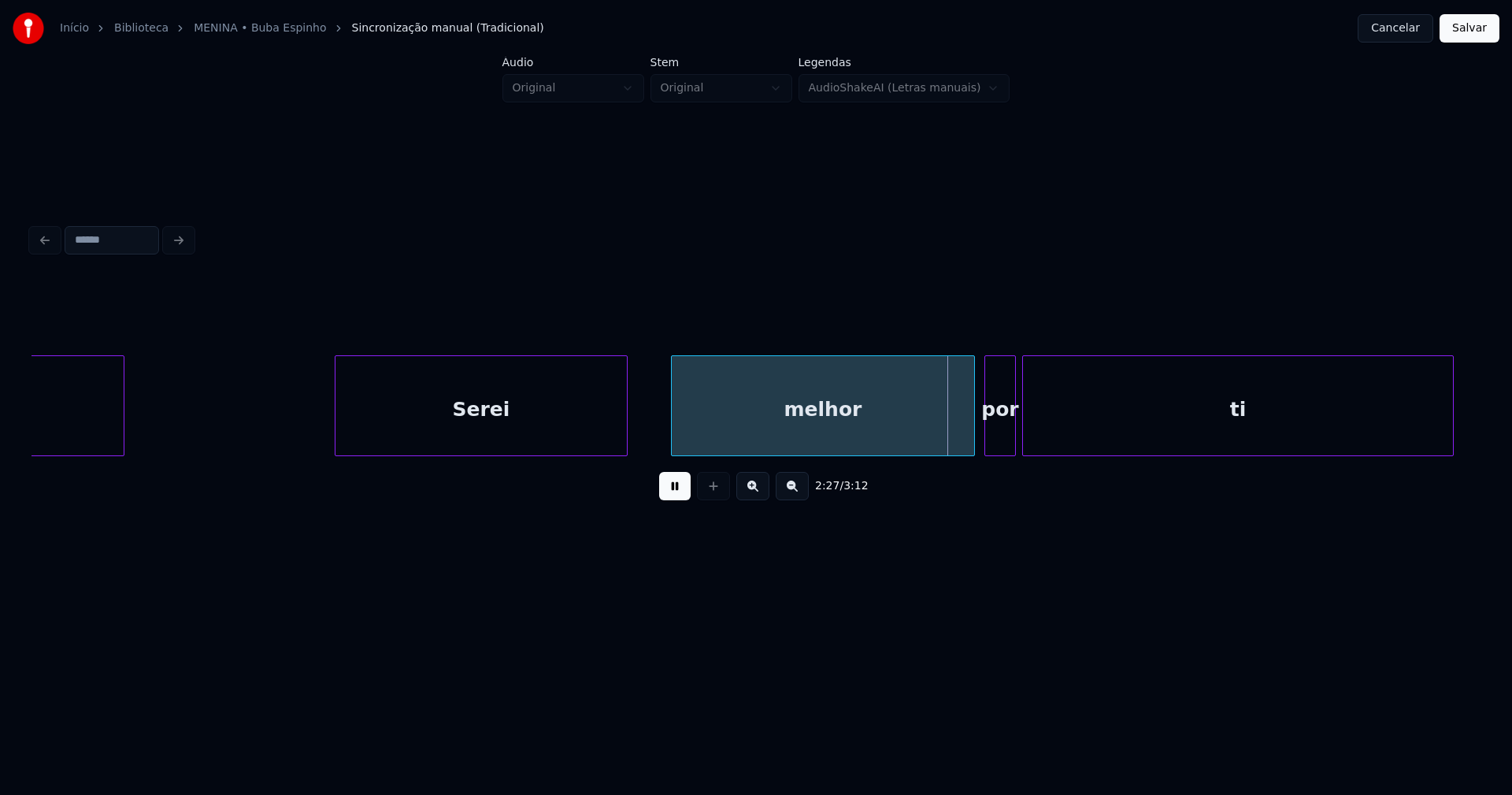
click at [674, 426] on div at bounding box center [675, 406] width 5 height 99
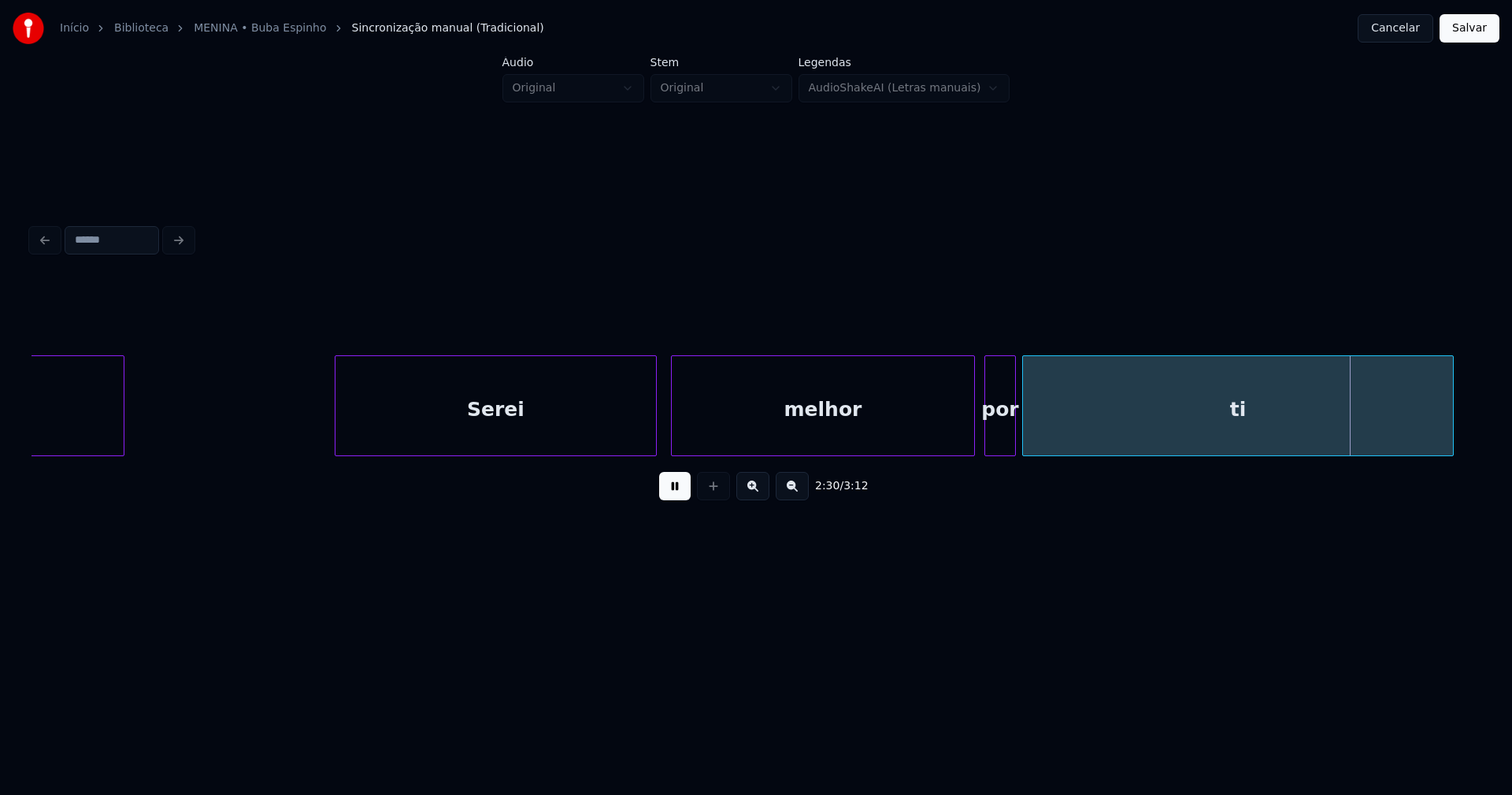
click at [655, 422] on div at bounding box center [653, 406] width 5 height 99
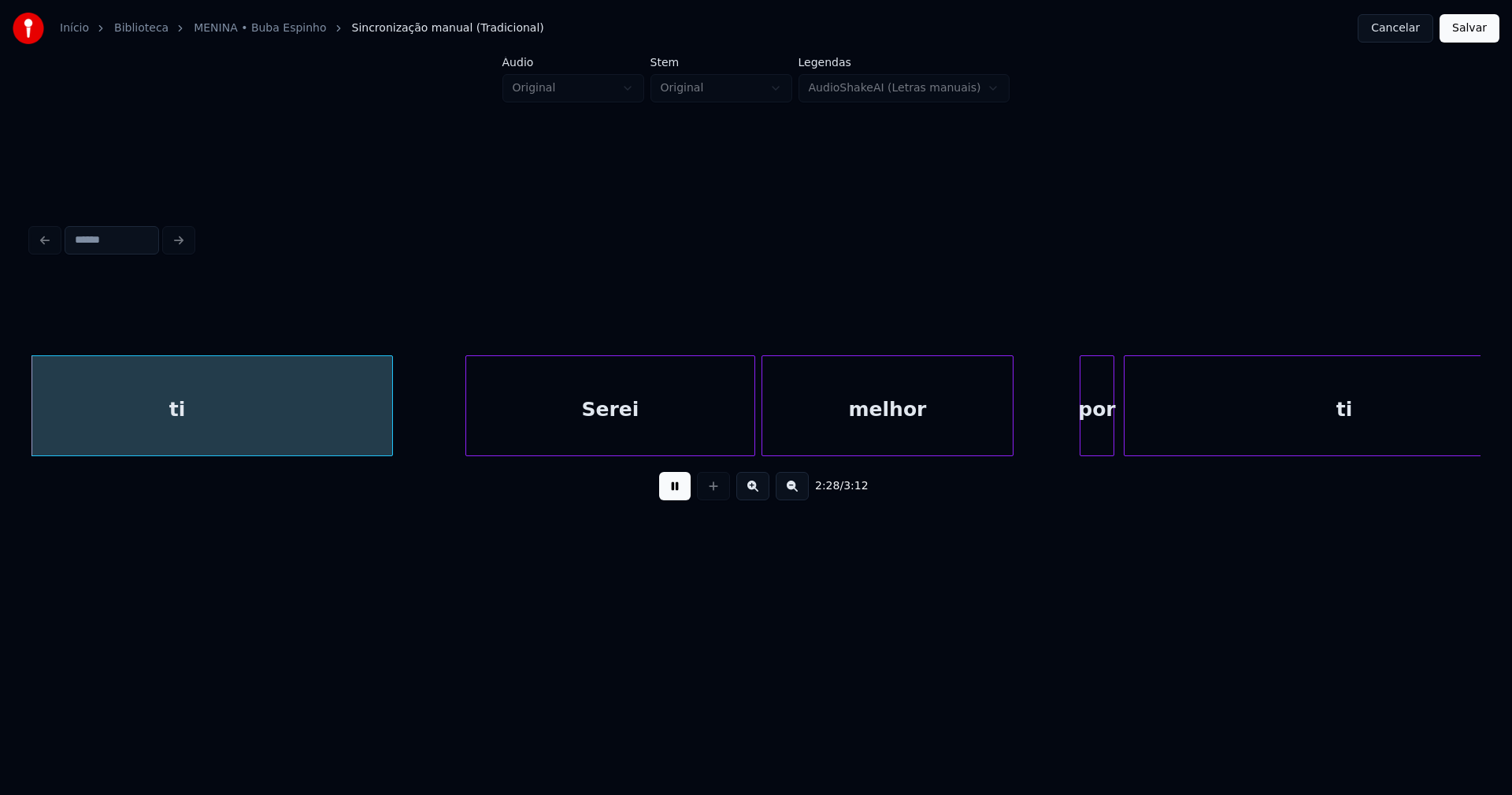
scroll to position [0, 23385]
click at [614, 432] on div "Serei" at bounding box center [592, 410] width 289 height 107
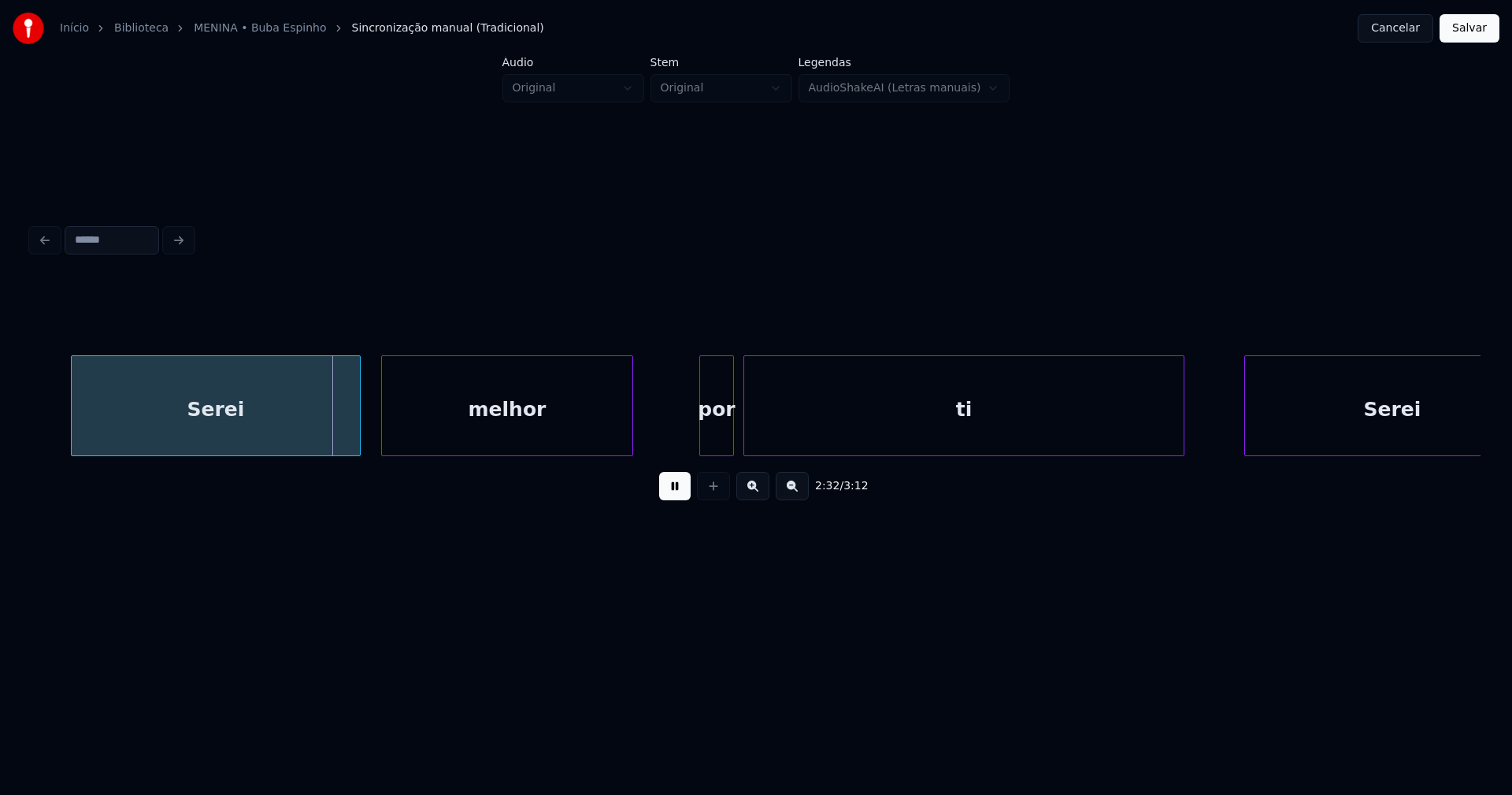
scroll to position [0, 23827]
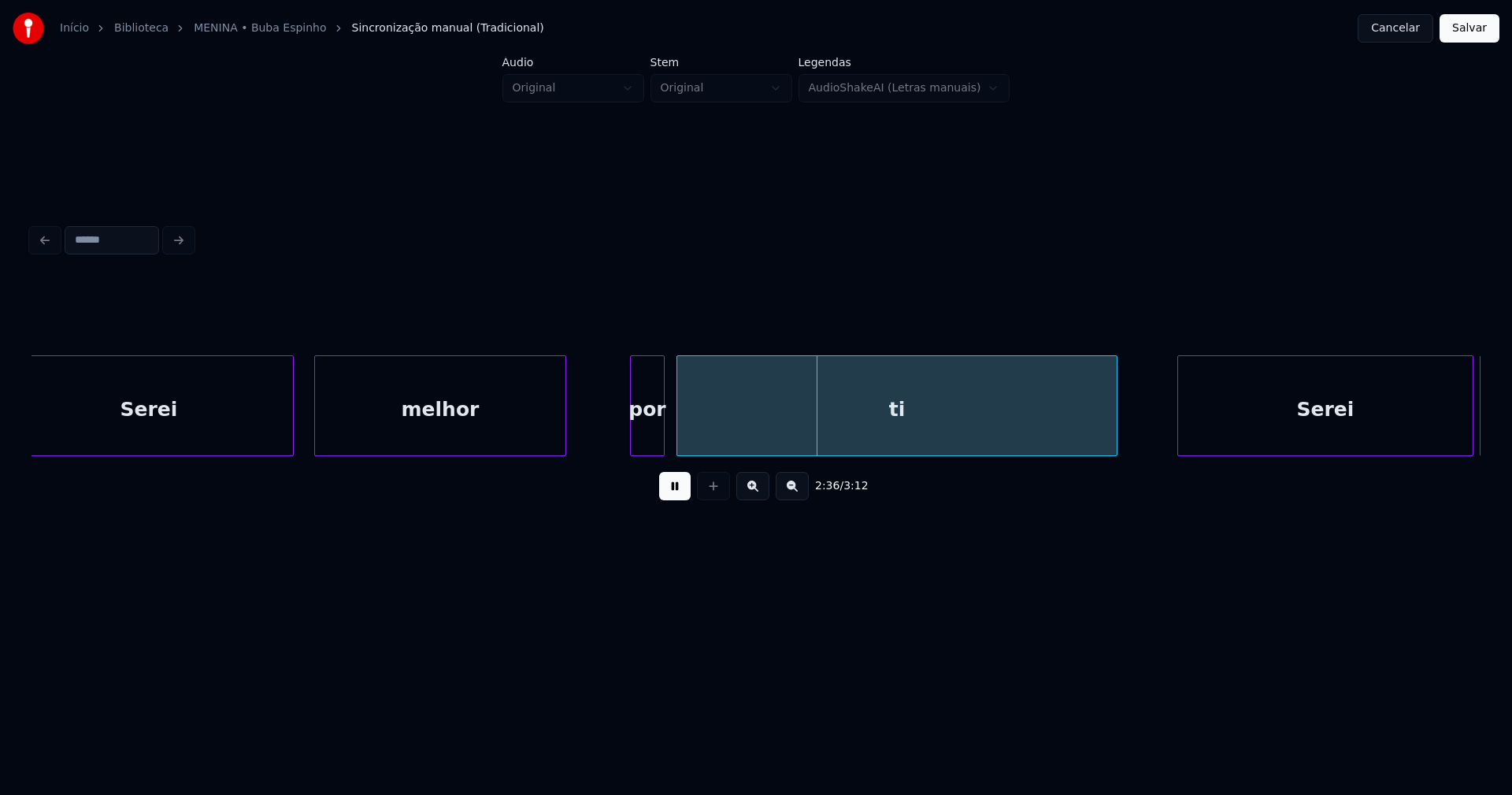
click at [650, 429] on div "por" at bounding box center [647, 410] width 33 height 107
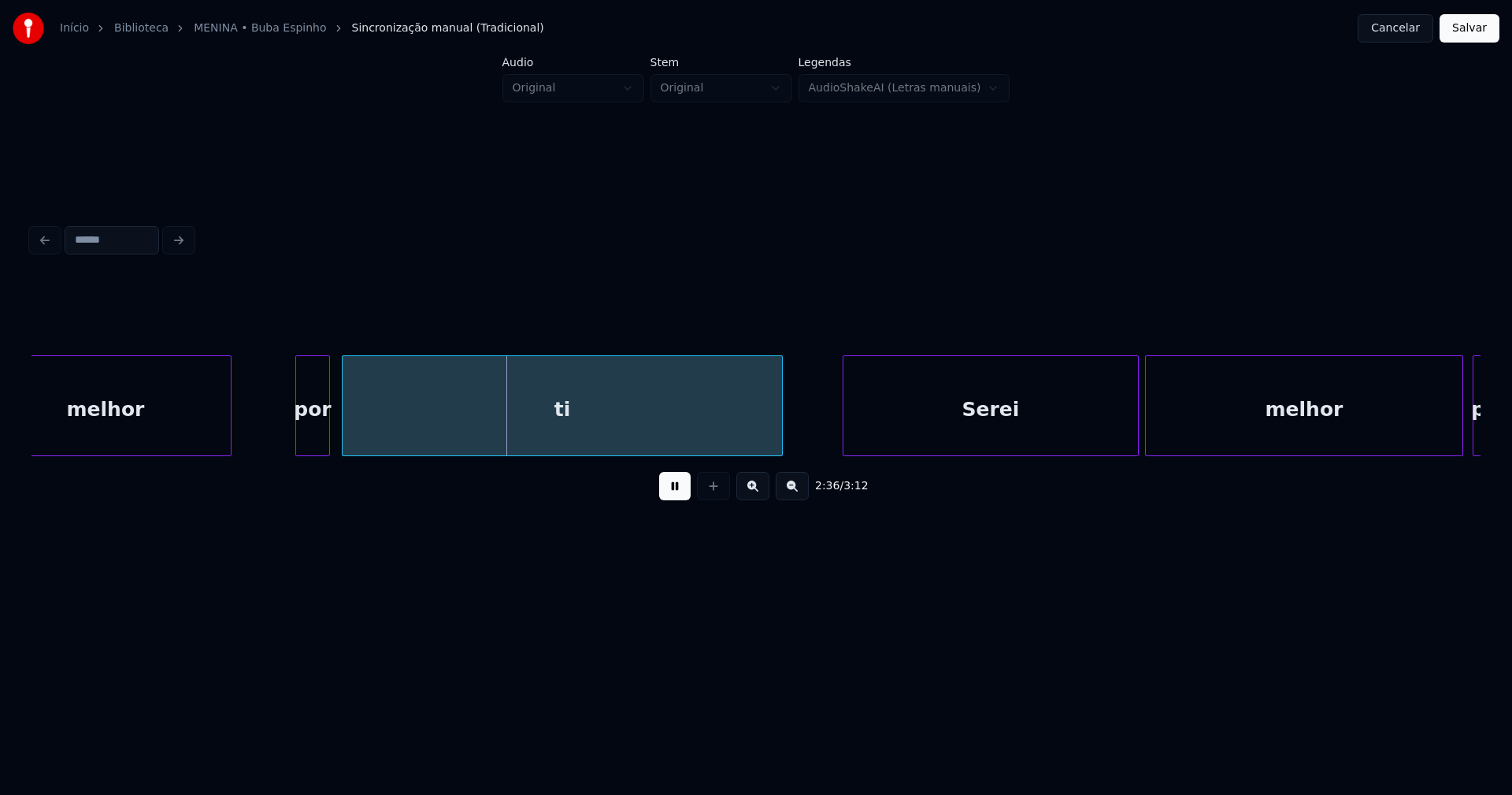
scroll to position [0, 24498]
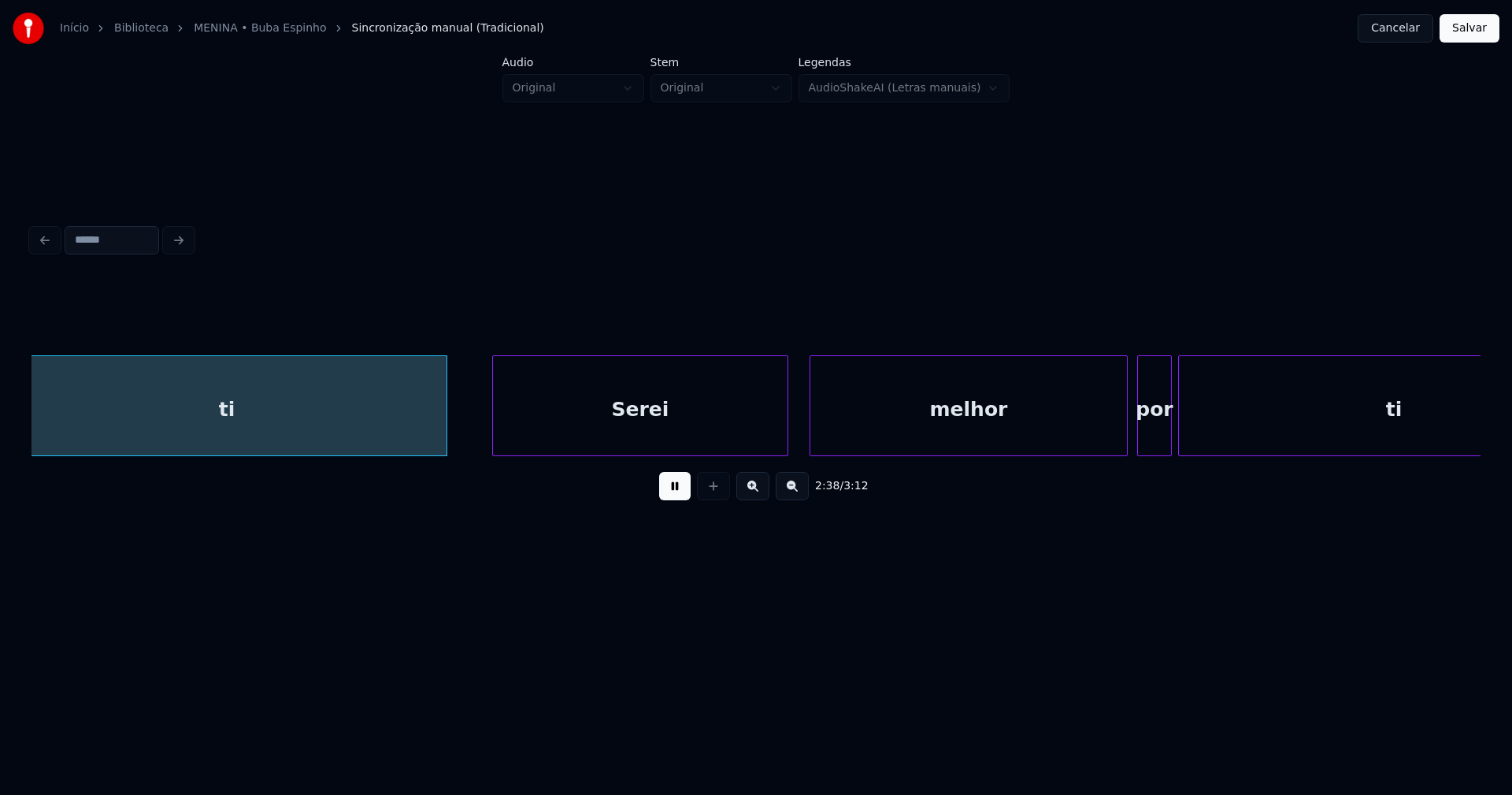
click at [572, 441] on div "Serei" at bounding box center [640, 410] width 294 height 107
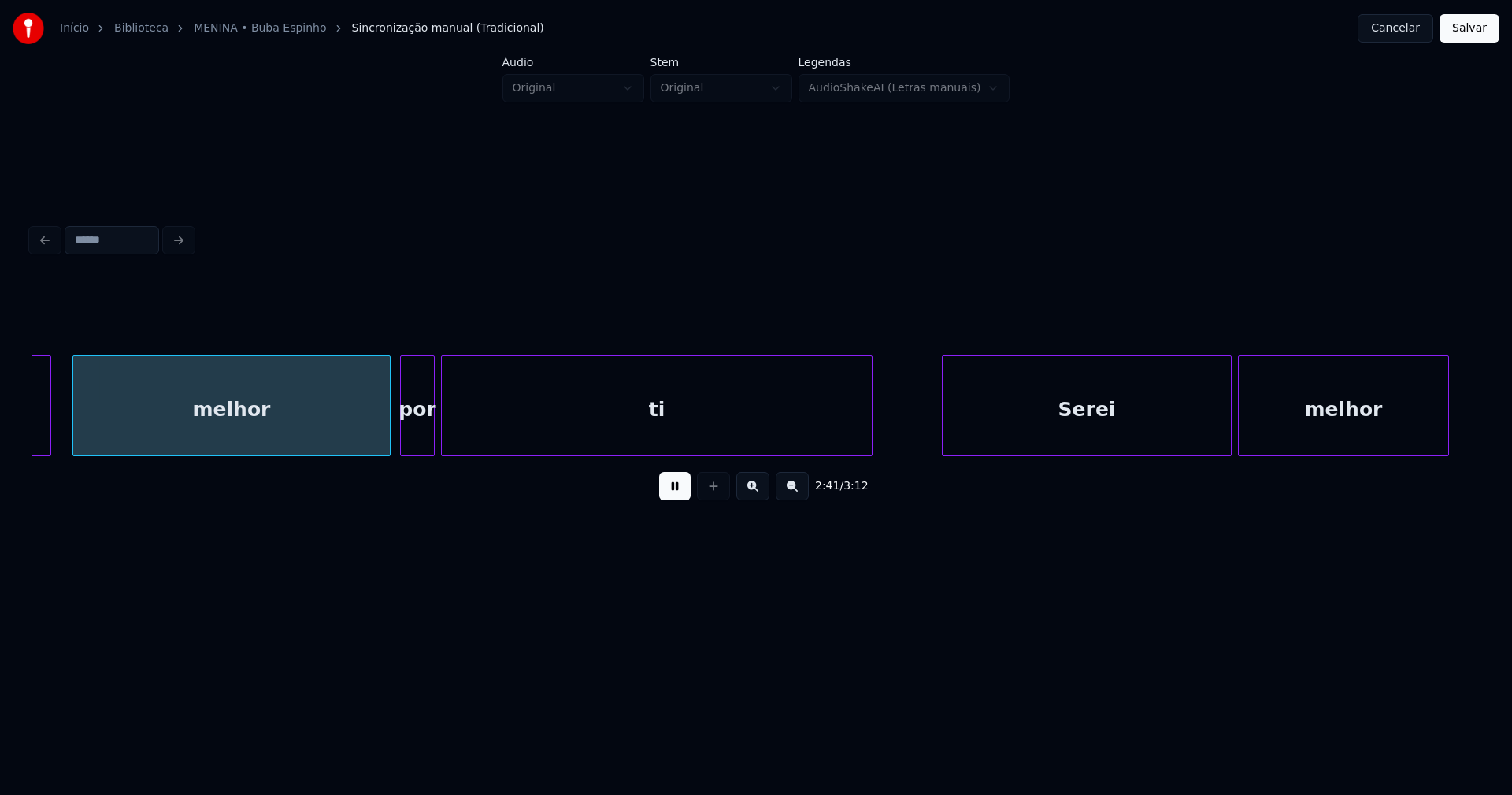
scroll to position [0, 25352]
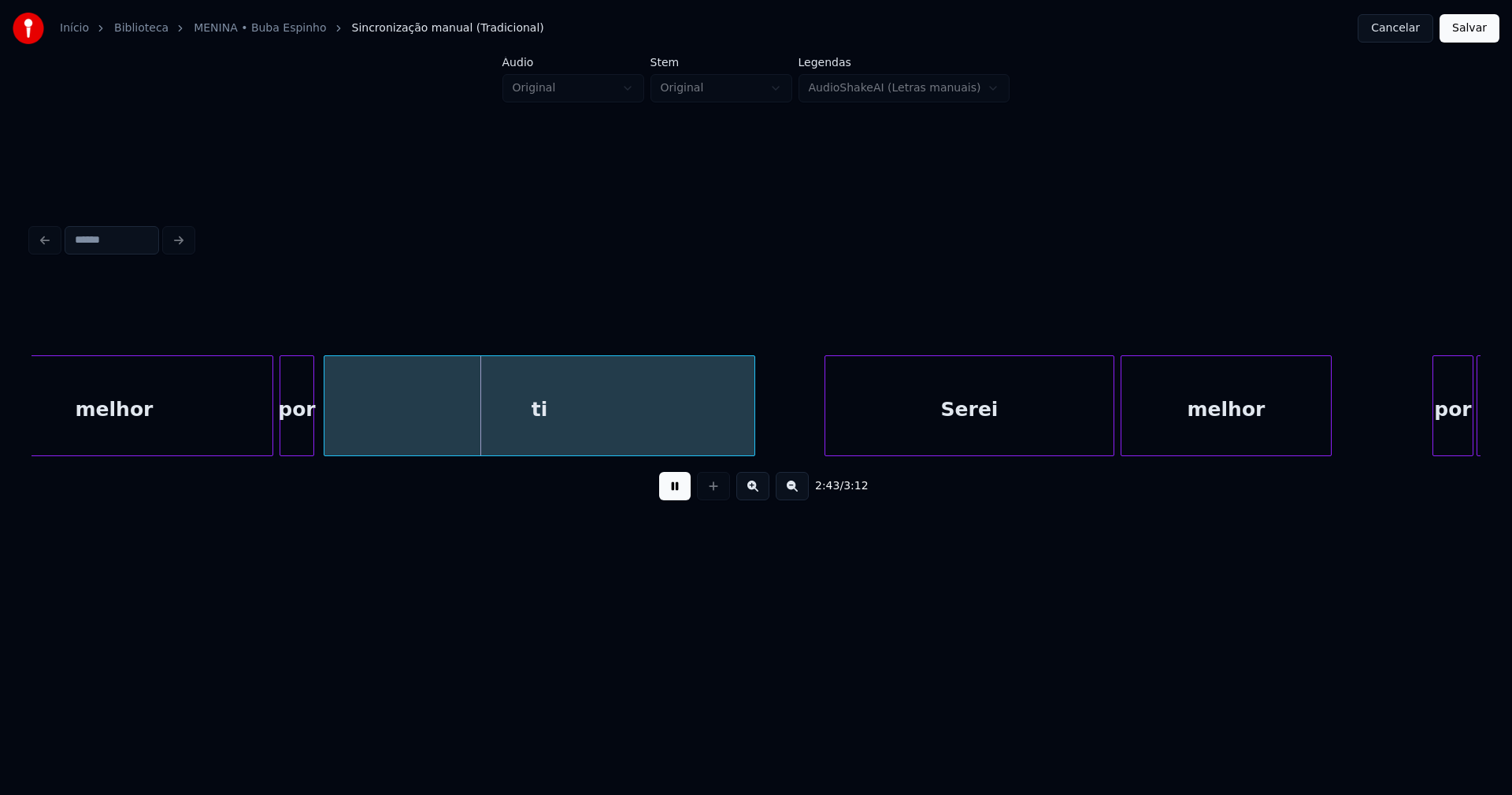
click at [296, 432] on div "por" at bounding box center [297, 410] width 33 height 107
click at [951, 436] on div "Serei" at bounding box center [955, 410] width 289 height 107
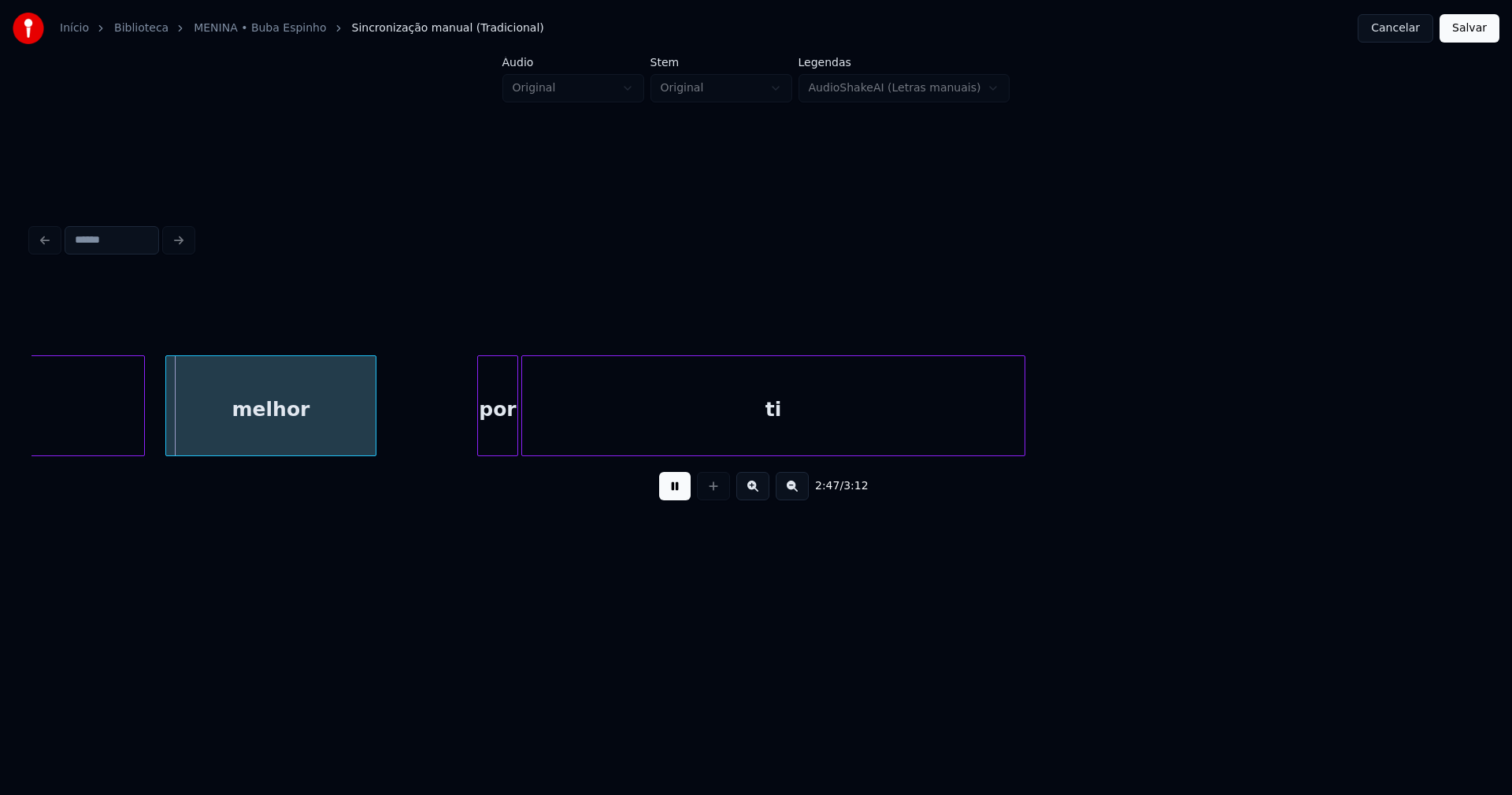
scroll to position [0, 26340]
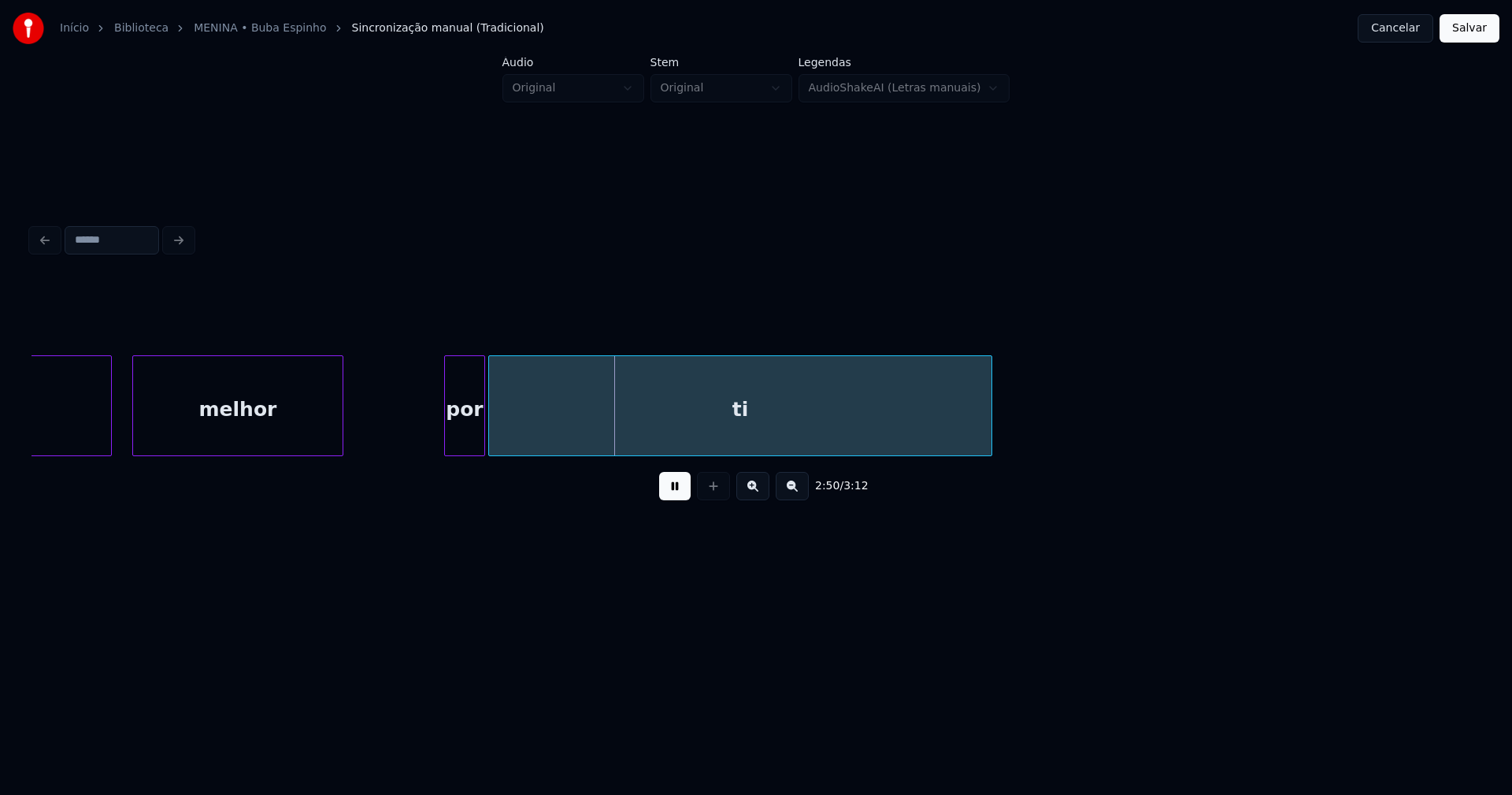
click at [1472, 35] on button "Salvar" at bounding box center [1470, 28] width 60 height 28
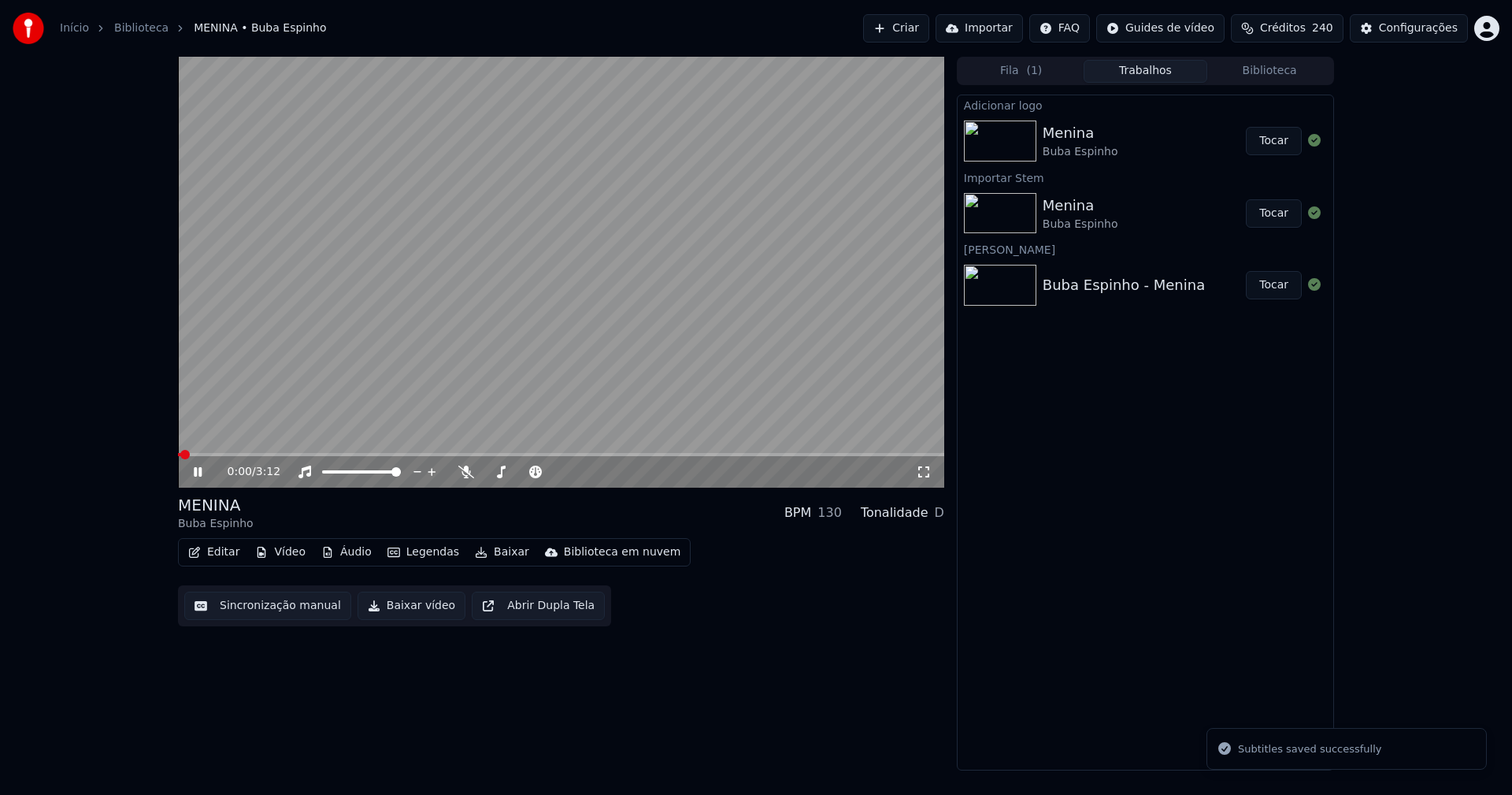
click at [924, 473] on icon at bounding box center [923, 472] width 15 height 13
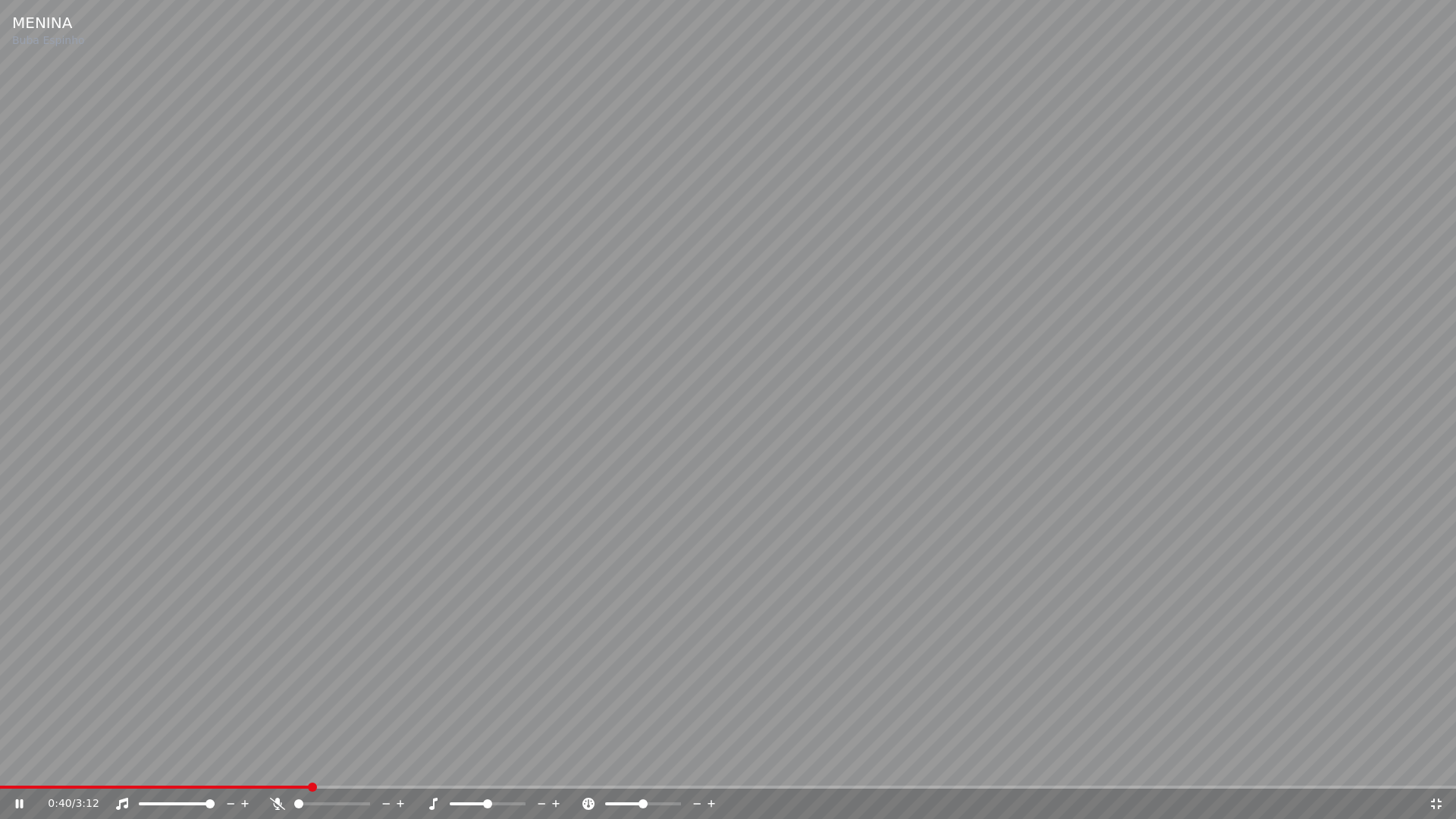
click at [1436, 764] on icon at bounding box center [1436, 804] width 15 height 12
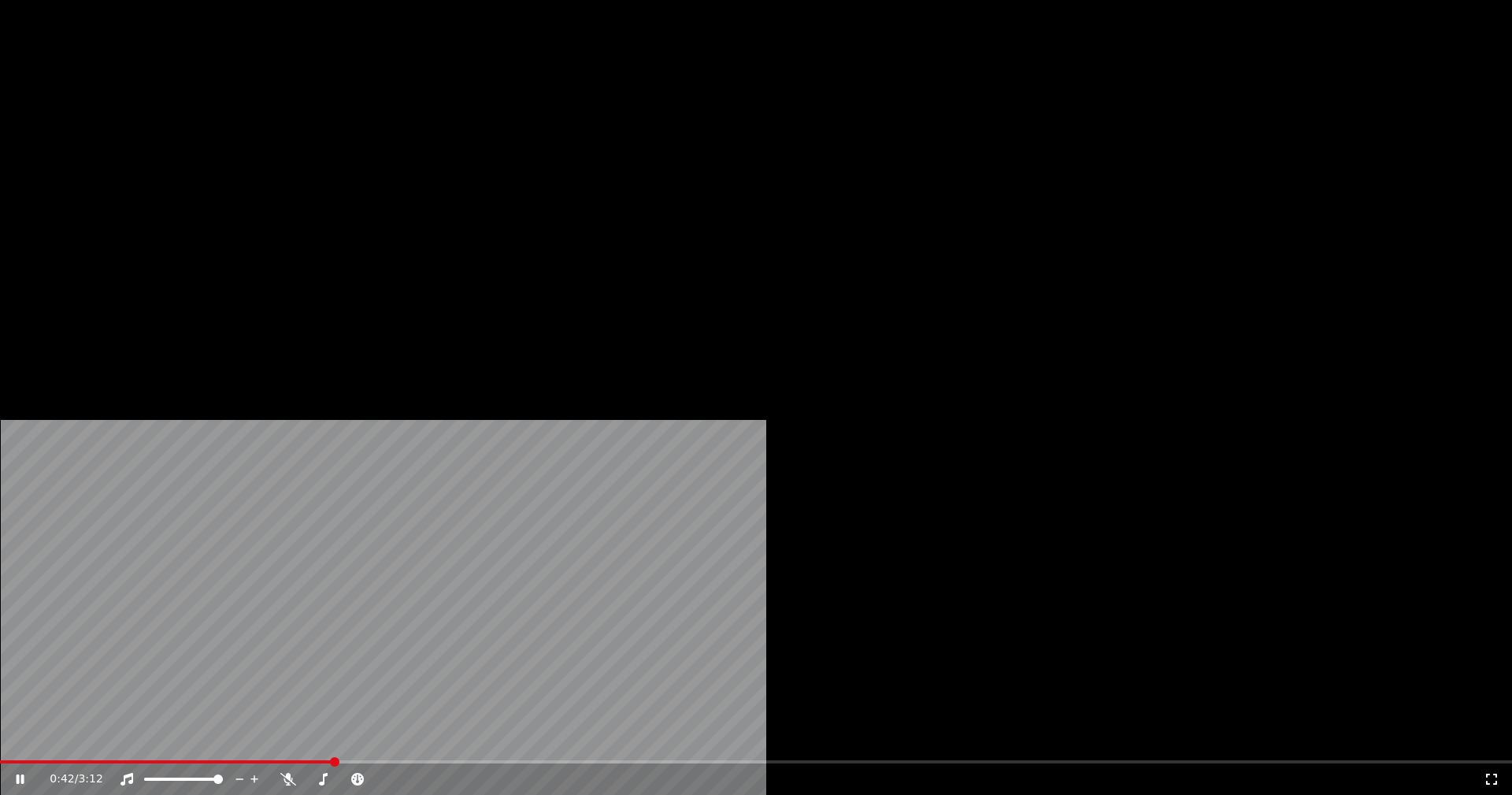
click at [289, 132] on button "Vídeo" at bounding box center [281, 121] width 63 height 22
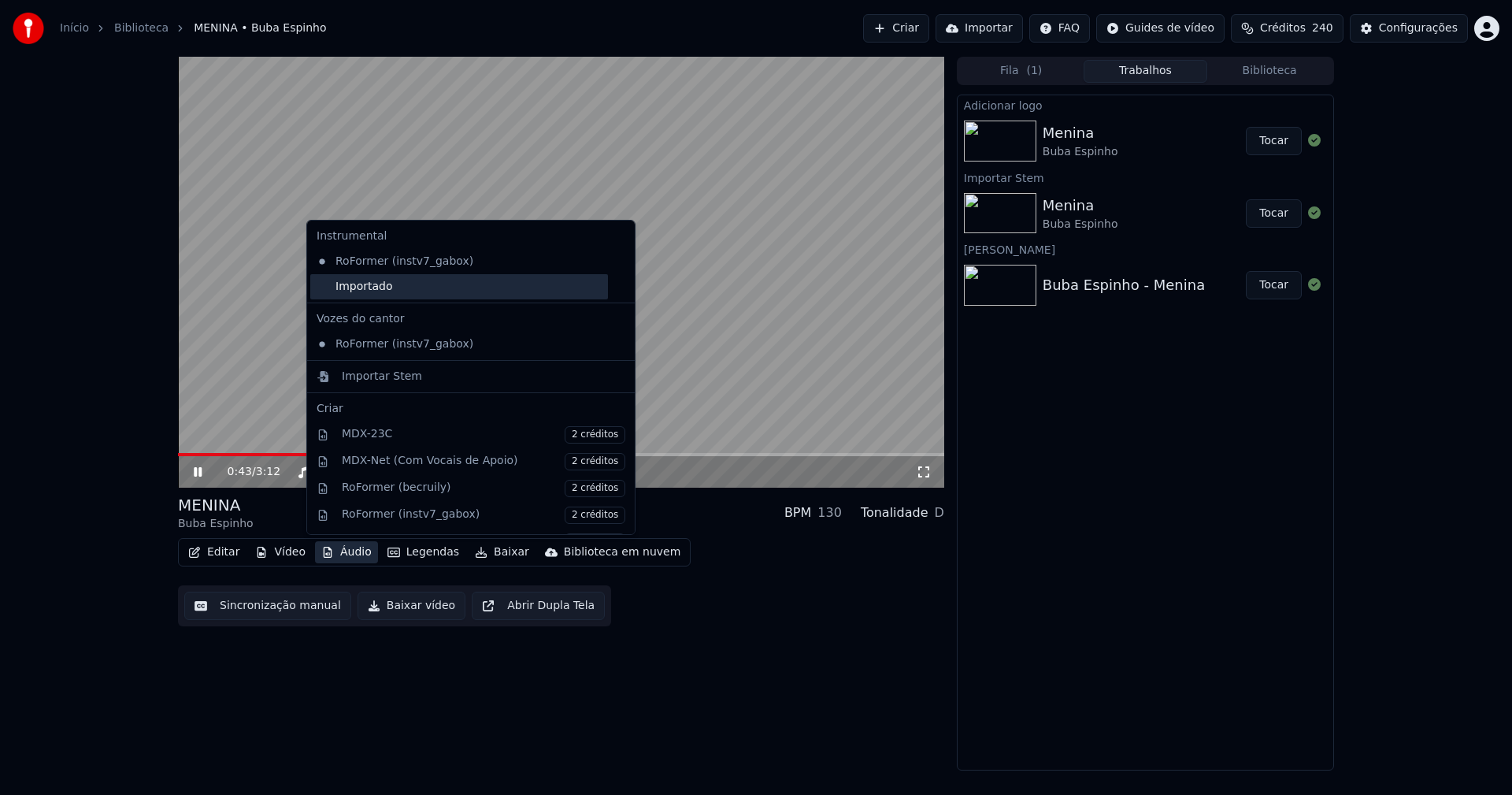
click at [328, 286] on div "Importado" at bounding box center [459, 286] width 298 height 25
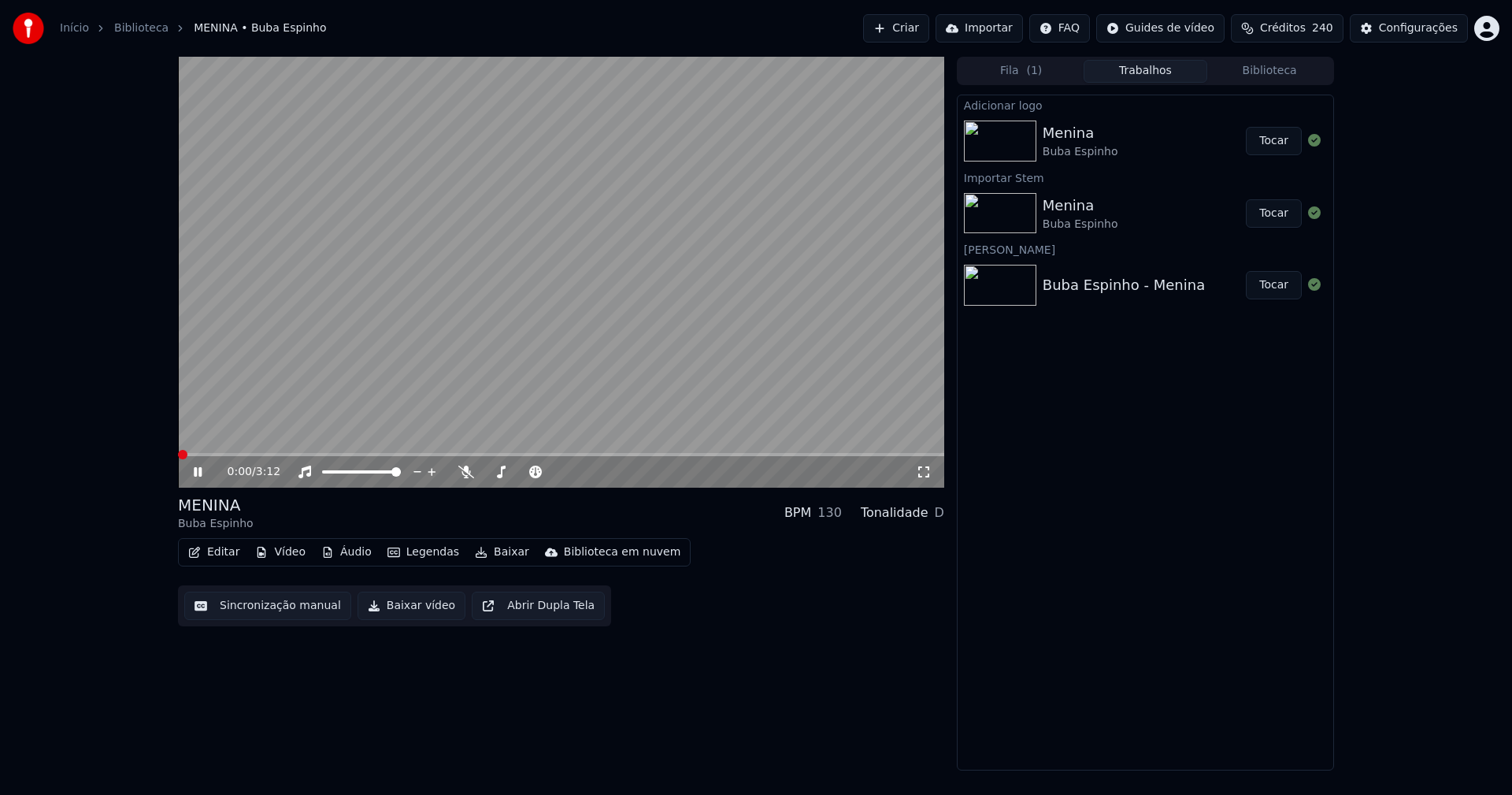
drag, startPoint x: 921, startPoint y: 467, endPoint x: 923, endPoint y: 488, distance: 21.1
click at [922, 467] on icon at bounding box center [923, 472] width 15 height 13
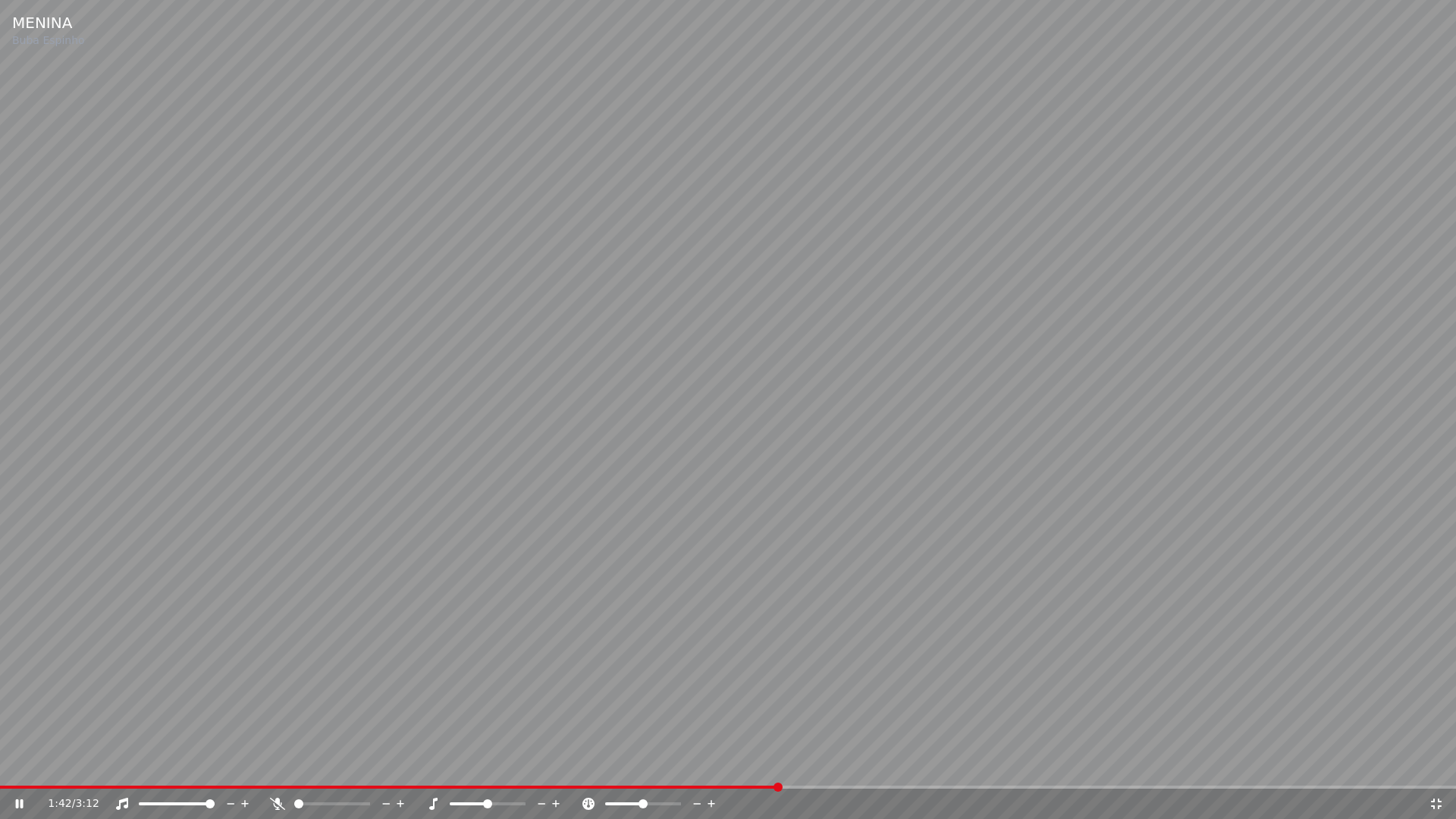
click at [1440, 764] on icon at bounding box center [1436, 804] width 15 height 12
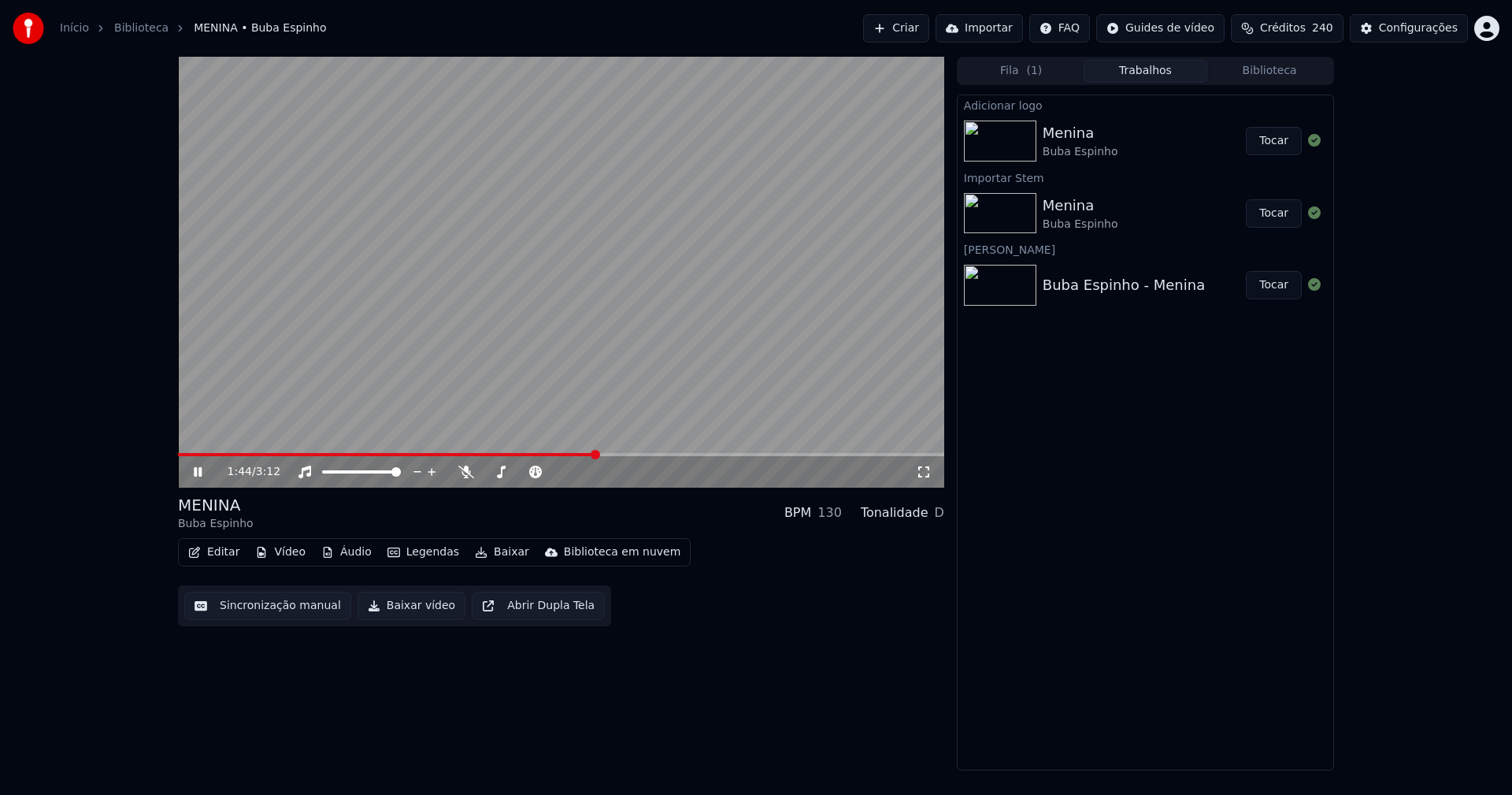
click at [203, 473] on icon at bounding box center [209, 472] width 37 height 13
click at [407, 608] on button "Baixar vídeo" at bounding box center [411, 605] width 108 height 28
click at [286, 553] on button "Vídeo" at bounding box center [281, 552] width 63 height 22
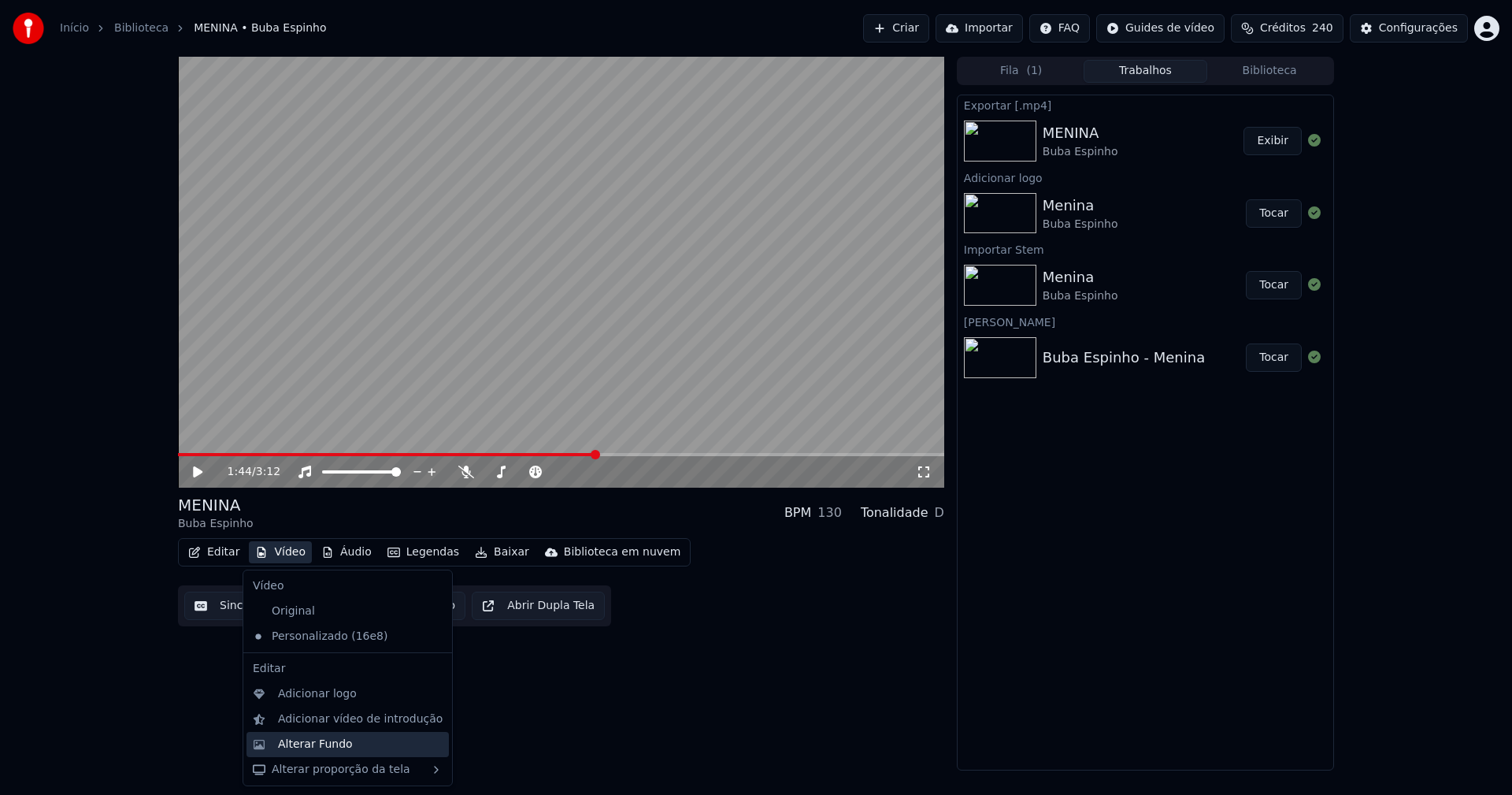
click at [310, 738] on div "Alterar Fundo" at bounding box center [315, 744] width 75 height 15
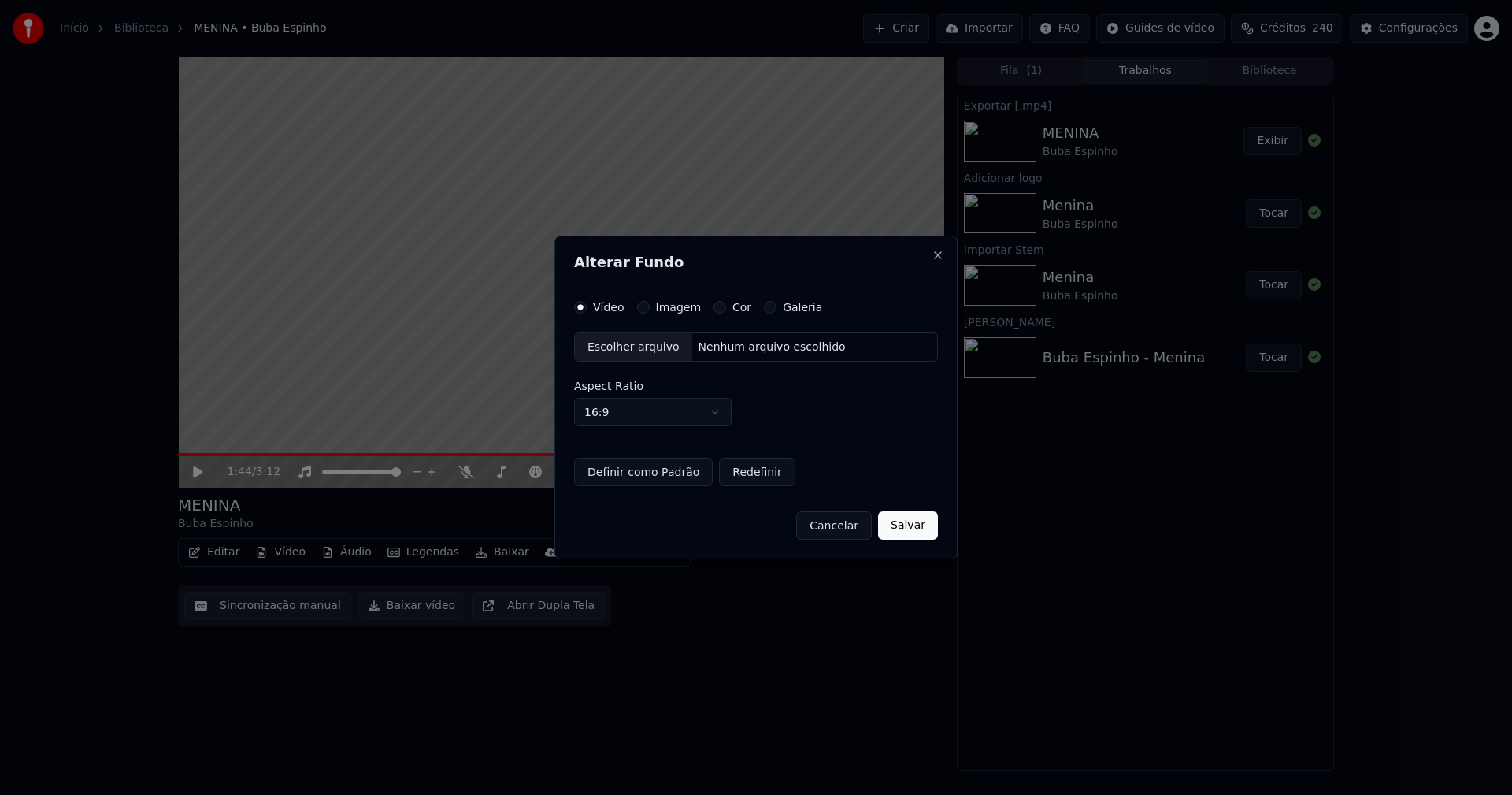
click at [630, 352] on div "Escolher arquivo" at bounding box center [633, 347] width 118 height 28
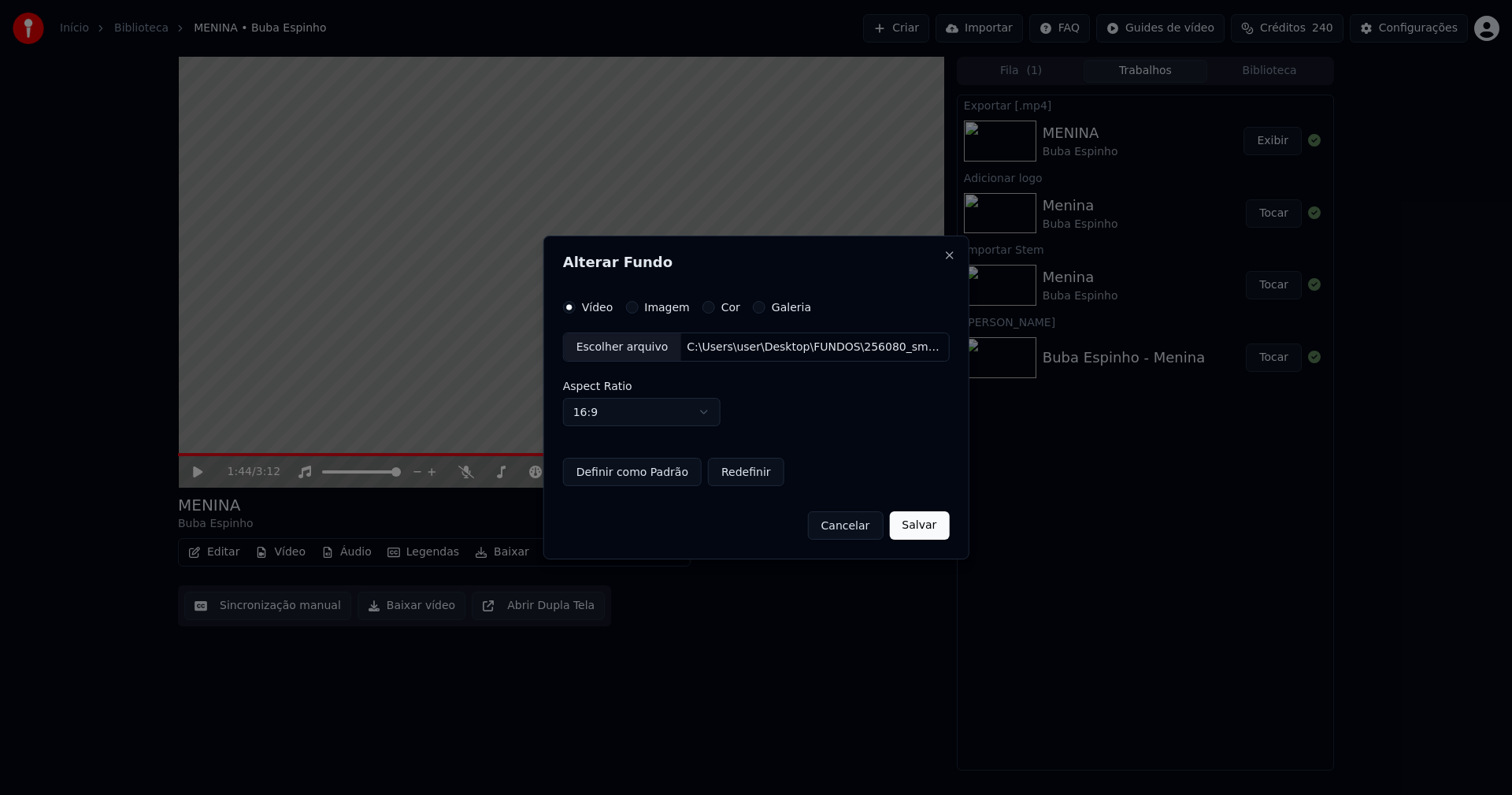
click at [919, 531] on button "Salvar" at bounding box center [919, 525] width 60 height 28
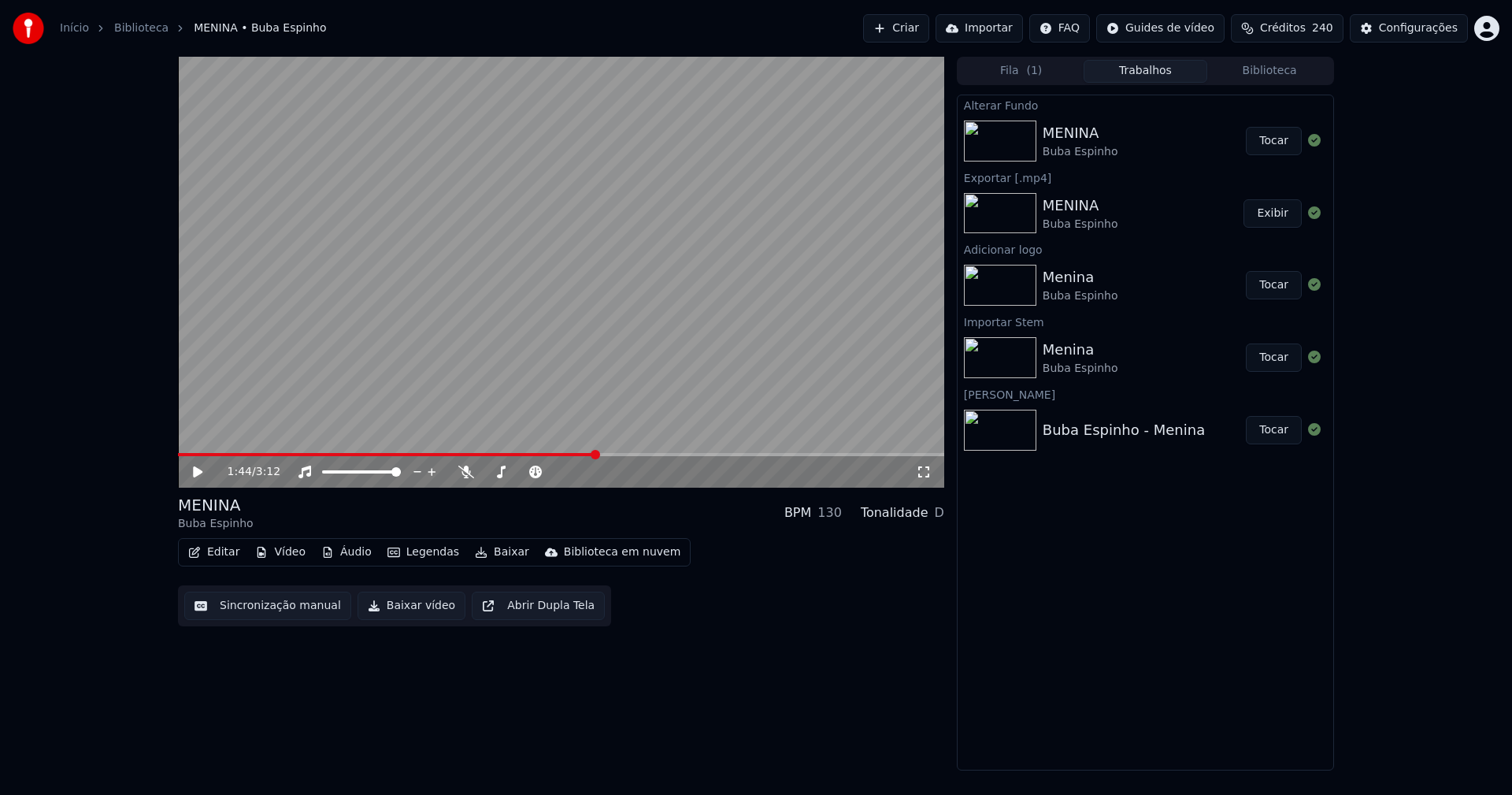
drag, startPoint x: 1278, startPoint y: 144, endPoint x: 1258, endPoint y: 149, distance: 20.6
click at [1278, 146] on button "Tocar" at bounding box center [1274, 140] width 56 height 28
click at [200, 475] on icon at bounding box center [198, 472] width 8 height 10
click at [402, 607] on button "Baixar vídeo" at bounding box center [411, 605] width 108 height 28
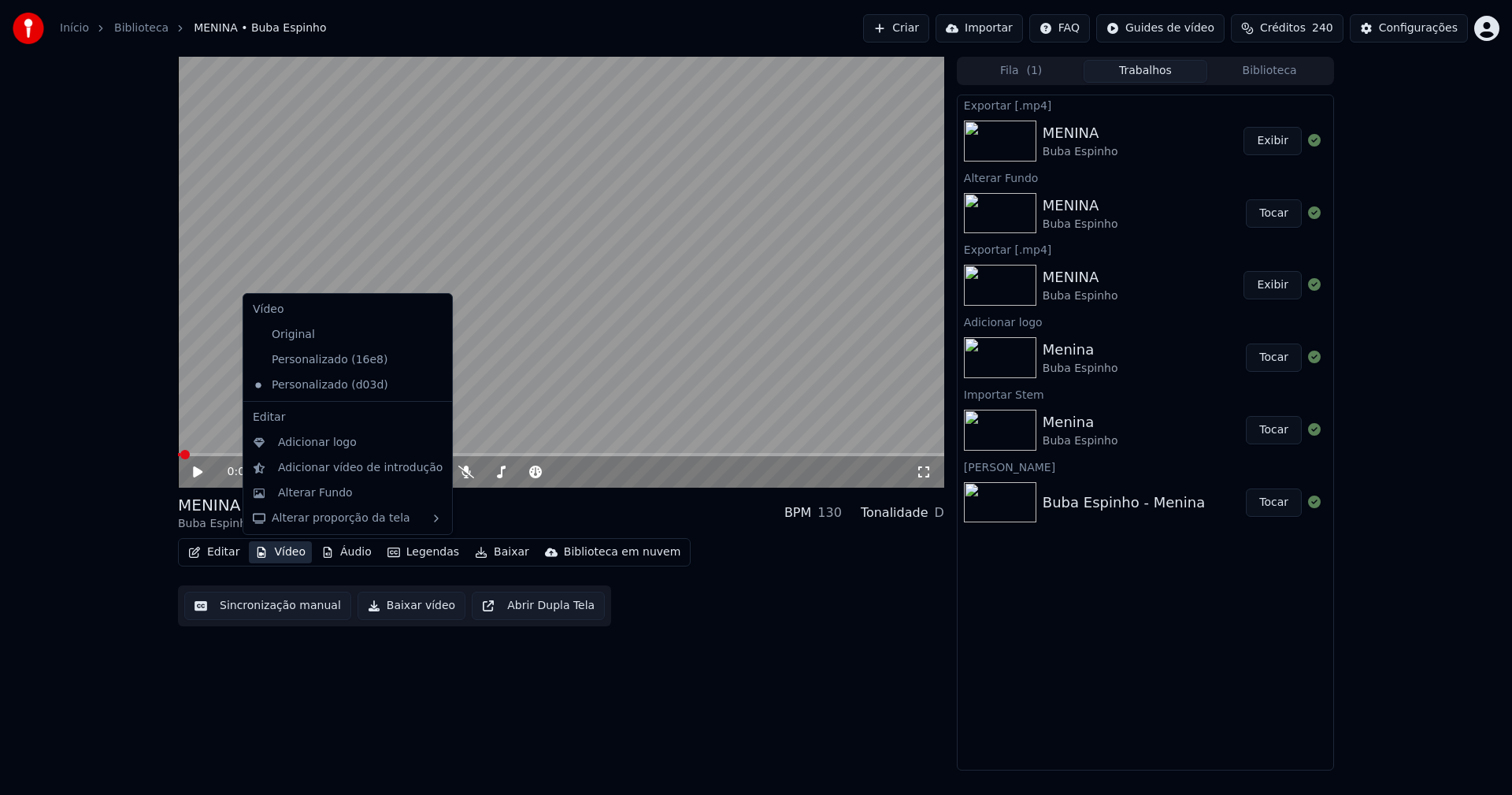
click at [284, 552] on button "Vídeo" at bounding box center [281, 552] width 63 height 22
click at [325, 363] on div "Personalizado (16e8)" at bounding box center [336, 359] width 178 height 25
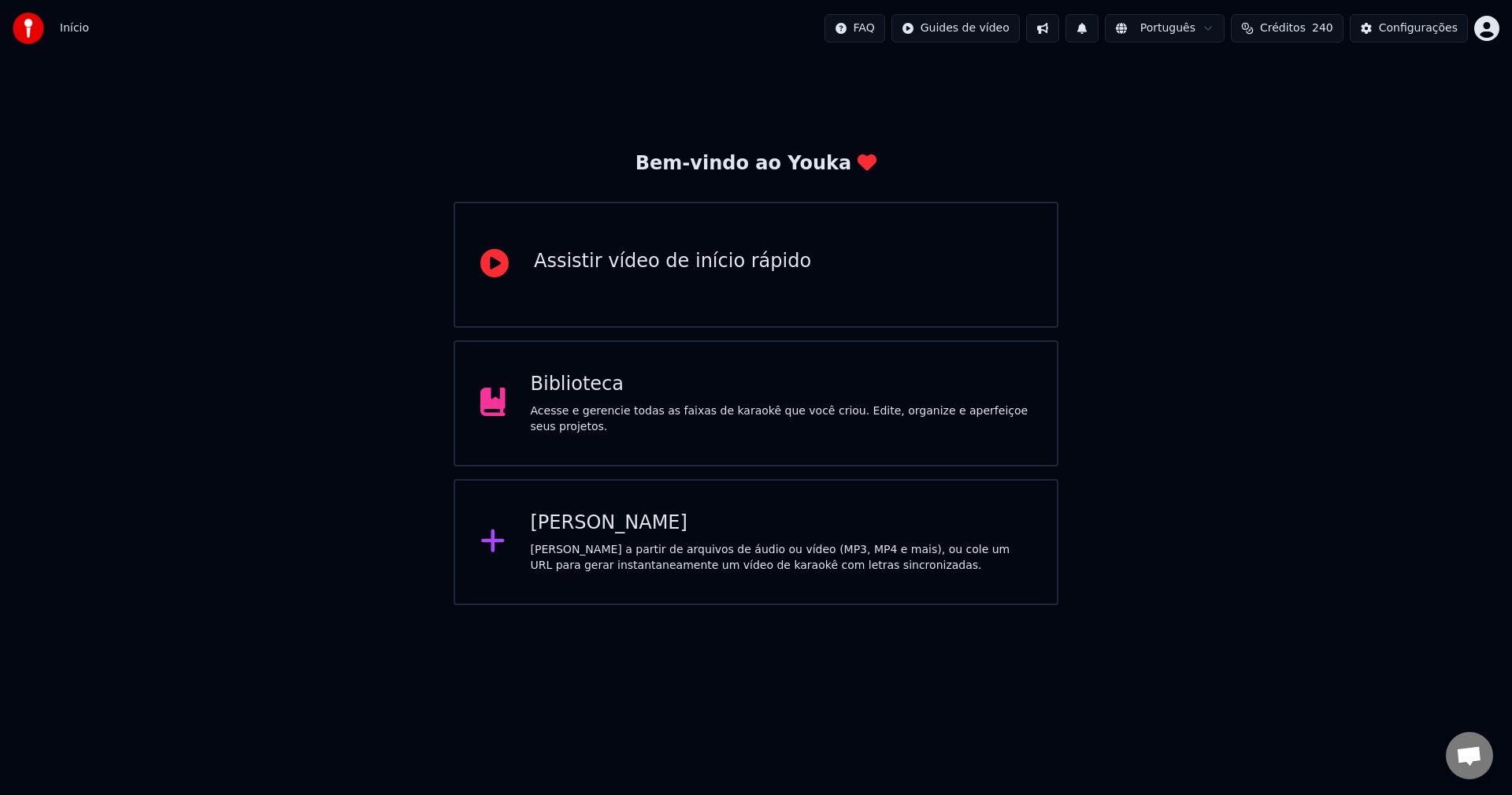
scroll to position [4468, 0]
click at [1465, 761] on span "Conversa aberta" at bounding box center [1469, 757] width 26 height 22
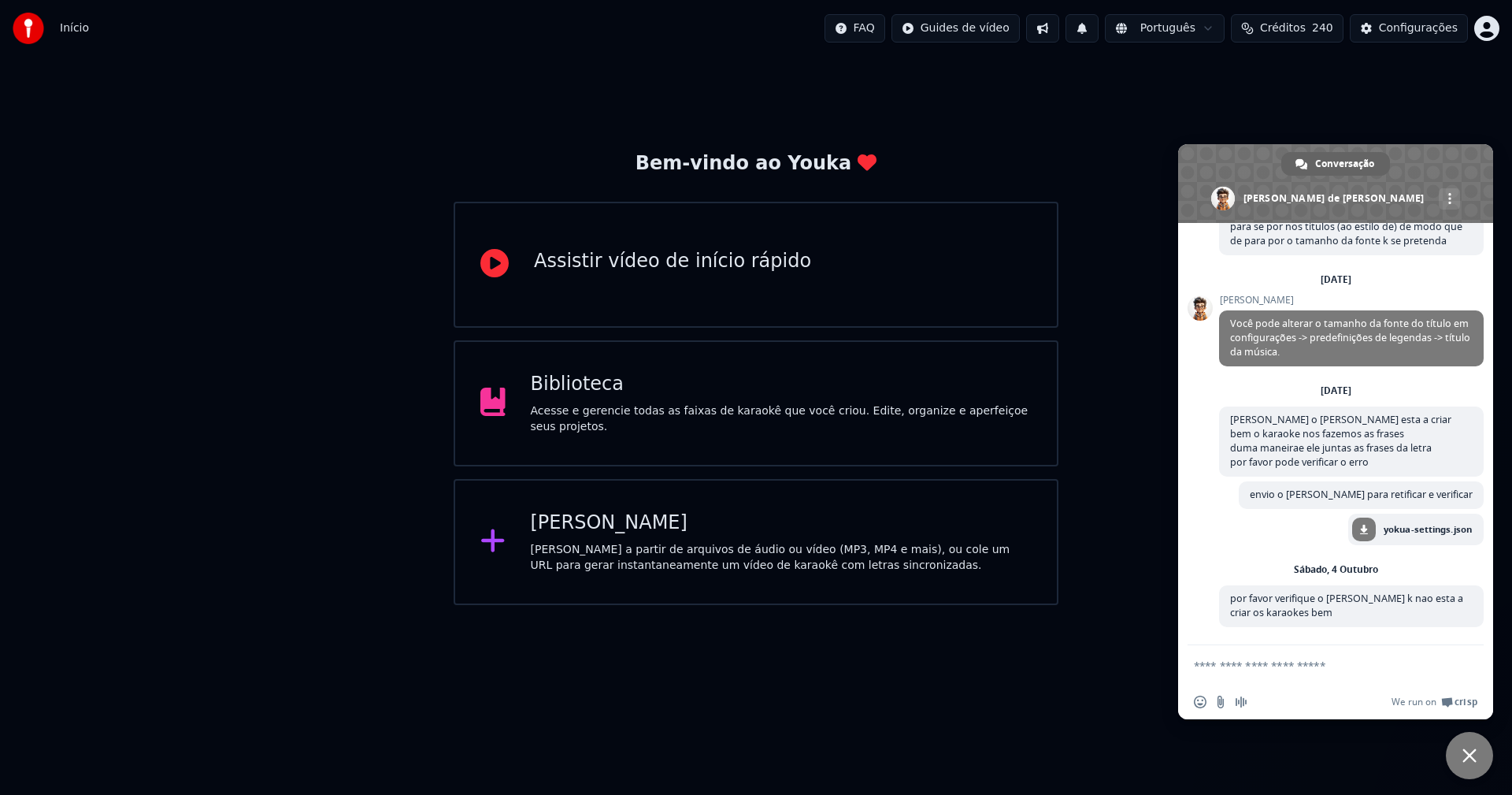
click at [584, 526] on div "[PERSON_NAME]" at bounding box center [782, 522] width 502 height 25
click at [568, 527] on div "[PERSON_NAME]" at bounding box center [782, 522] width 502 height 25
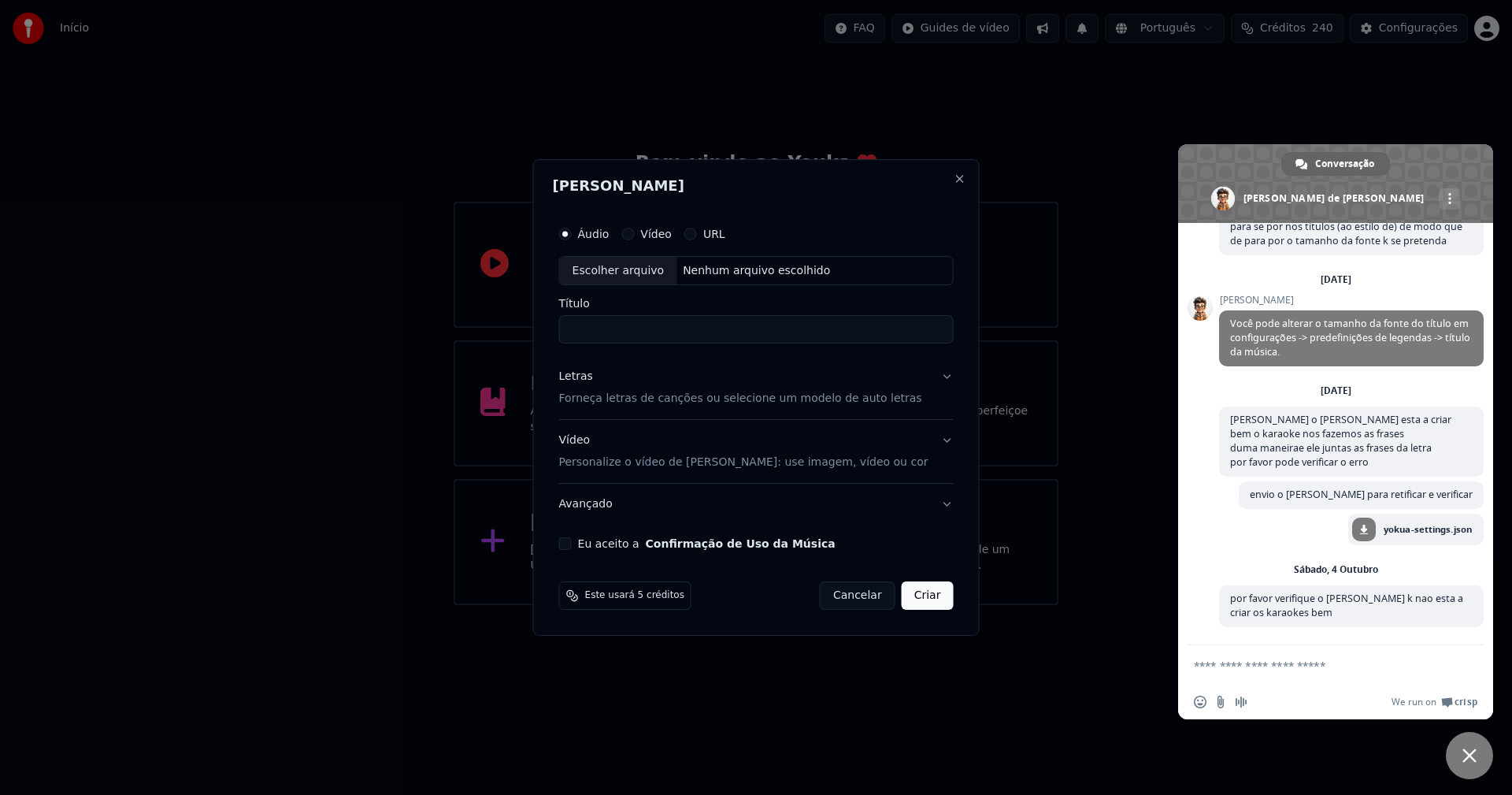
click at [624, 269] on div "Escolher arquivo" at bounding box center [619, 271] width 118 height 28
type input "**********"
click at [583, 377] on div "Letras" at bounding box center [576, 377] width 34 height 15
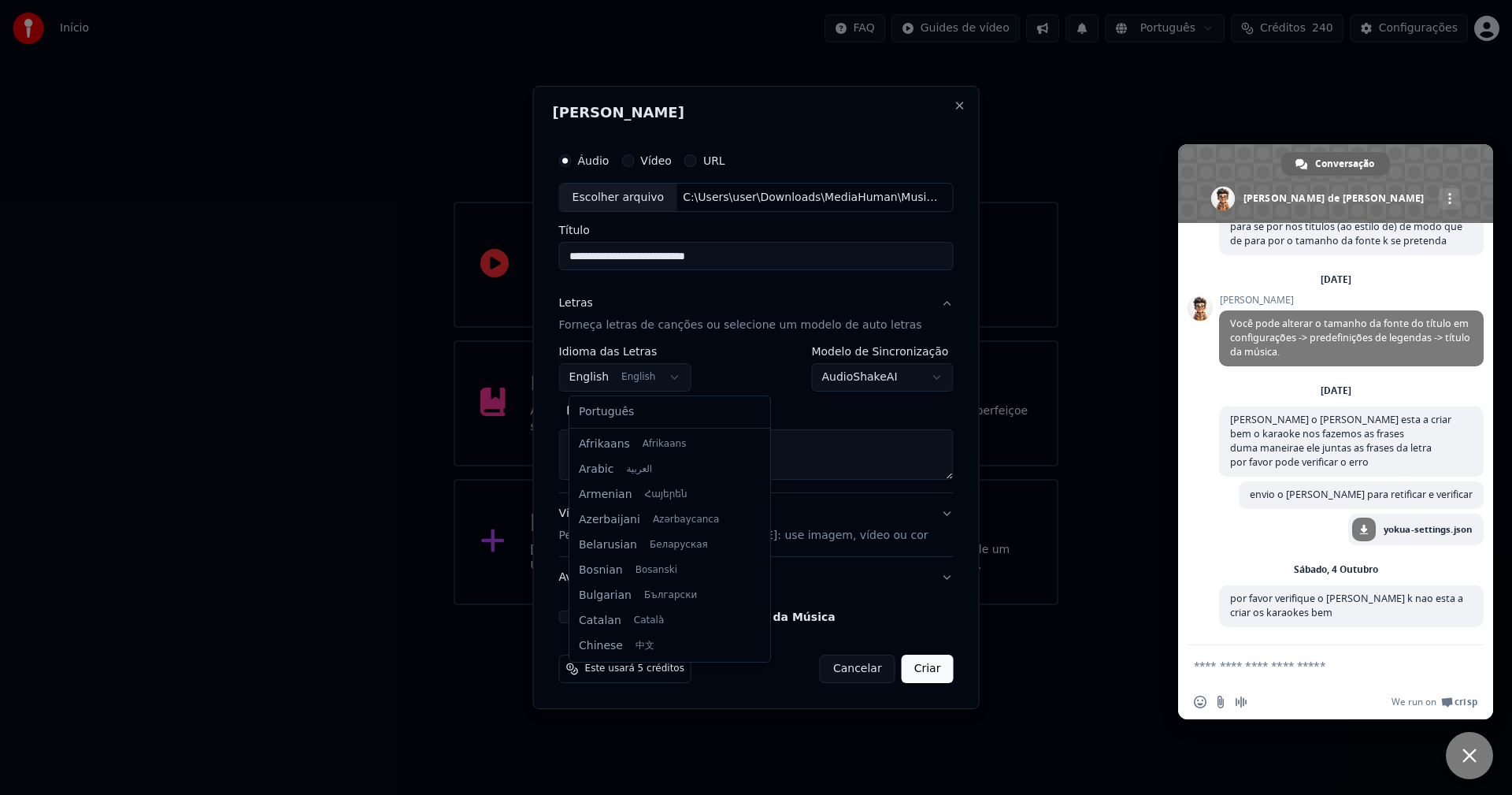
click at [618, 374] on body "Início FAQ Guides de vídeo Português Créditos 240 Configurações Bem-vindo ao Yo…" at bounding box center [756, 303] width 1512 height 605
select select "**"
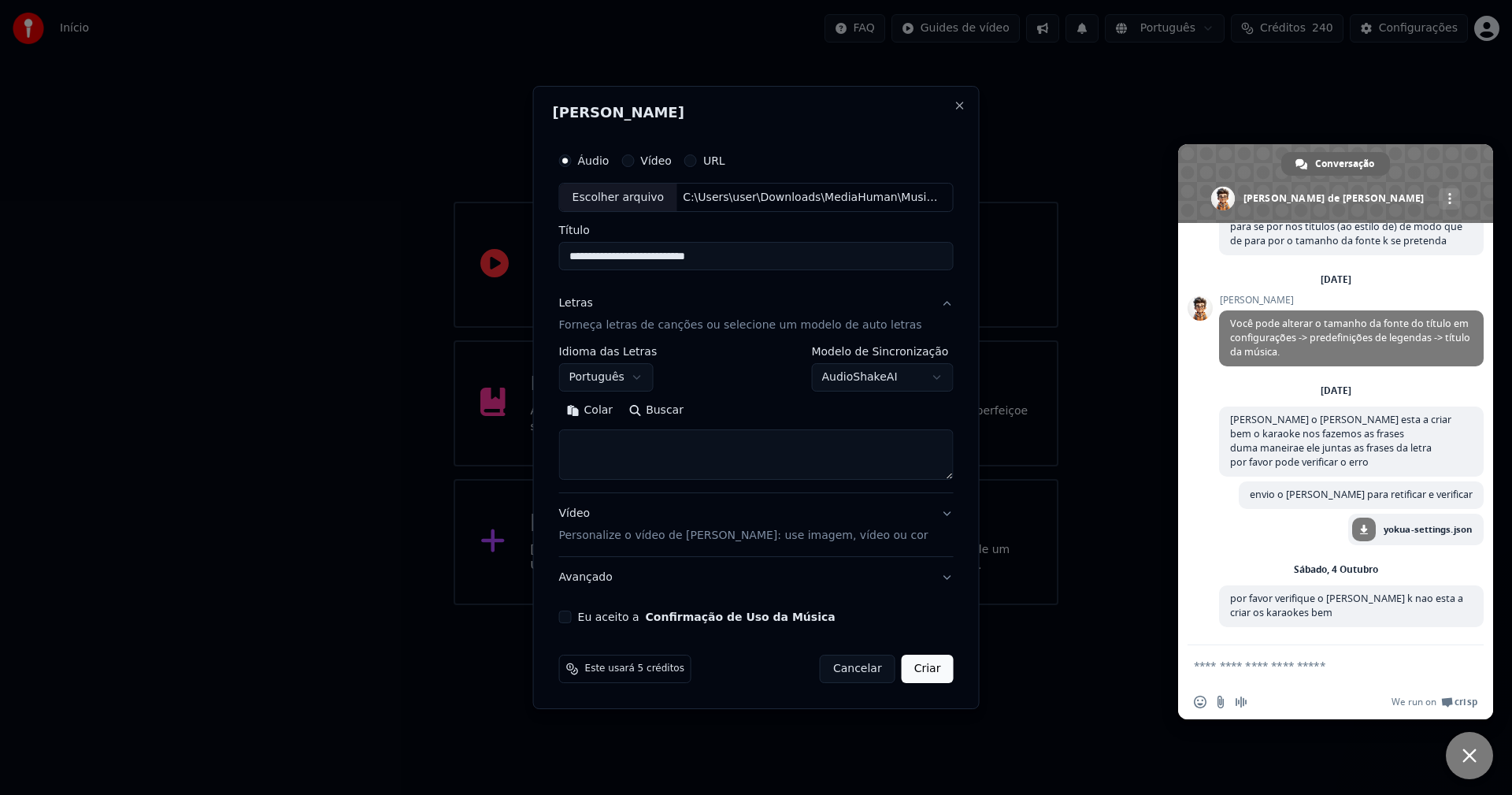
click at [609, 407] on button "Colar" at bounding box center [590, 411] width 62 height 25
click at [758, 412] on button "Expandir" at bounding box center [741, 411] width 82 height 25
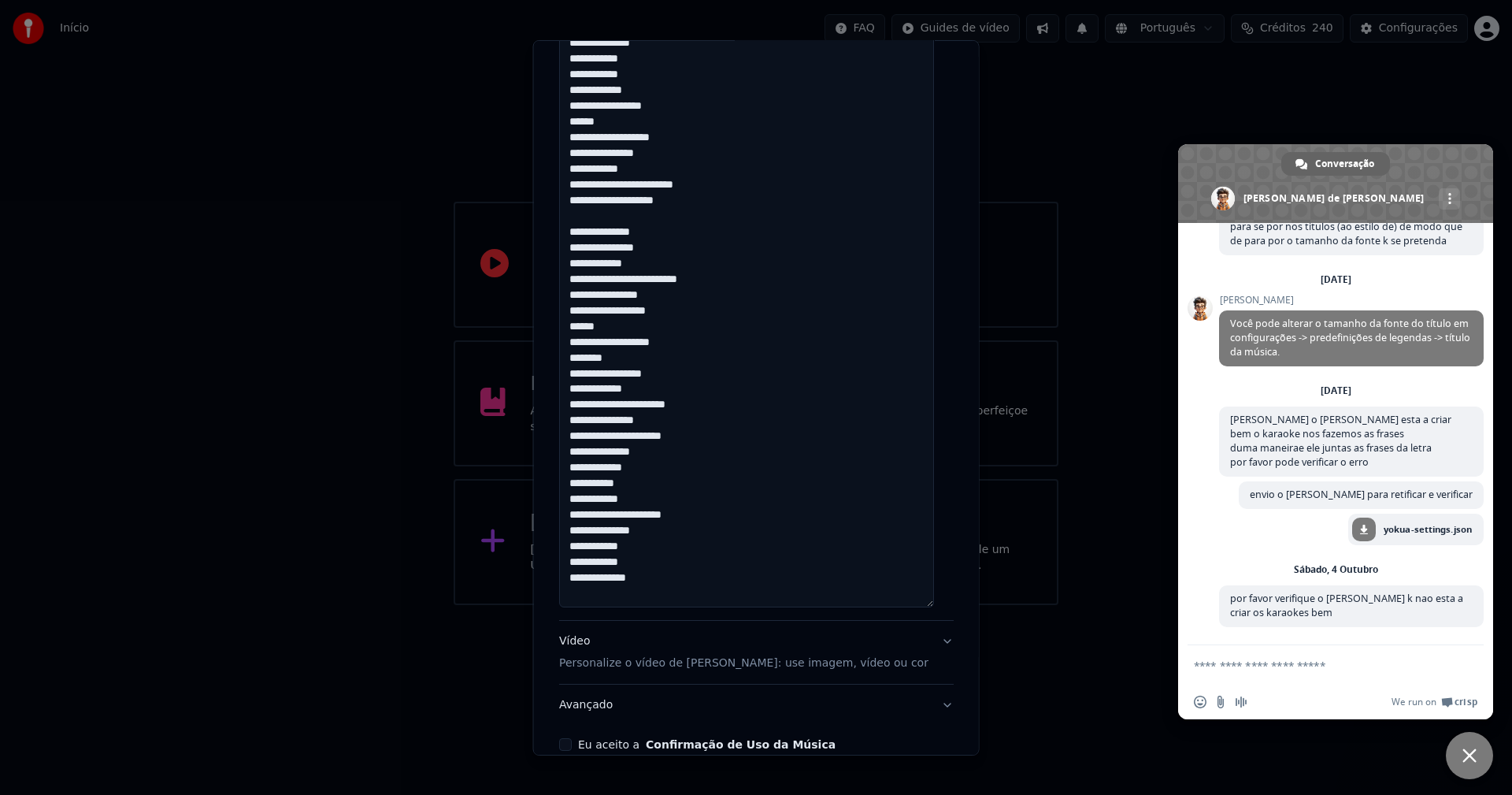
scroll to position [1067, 0]
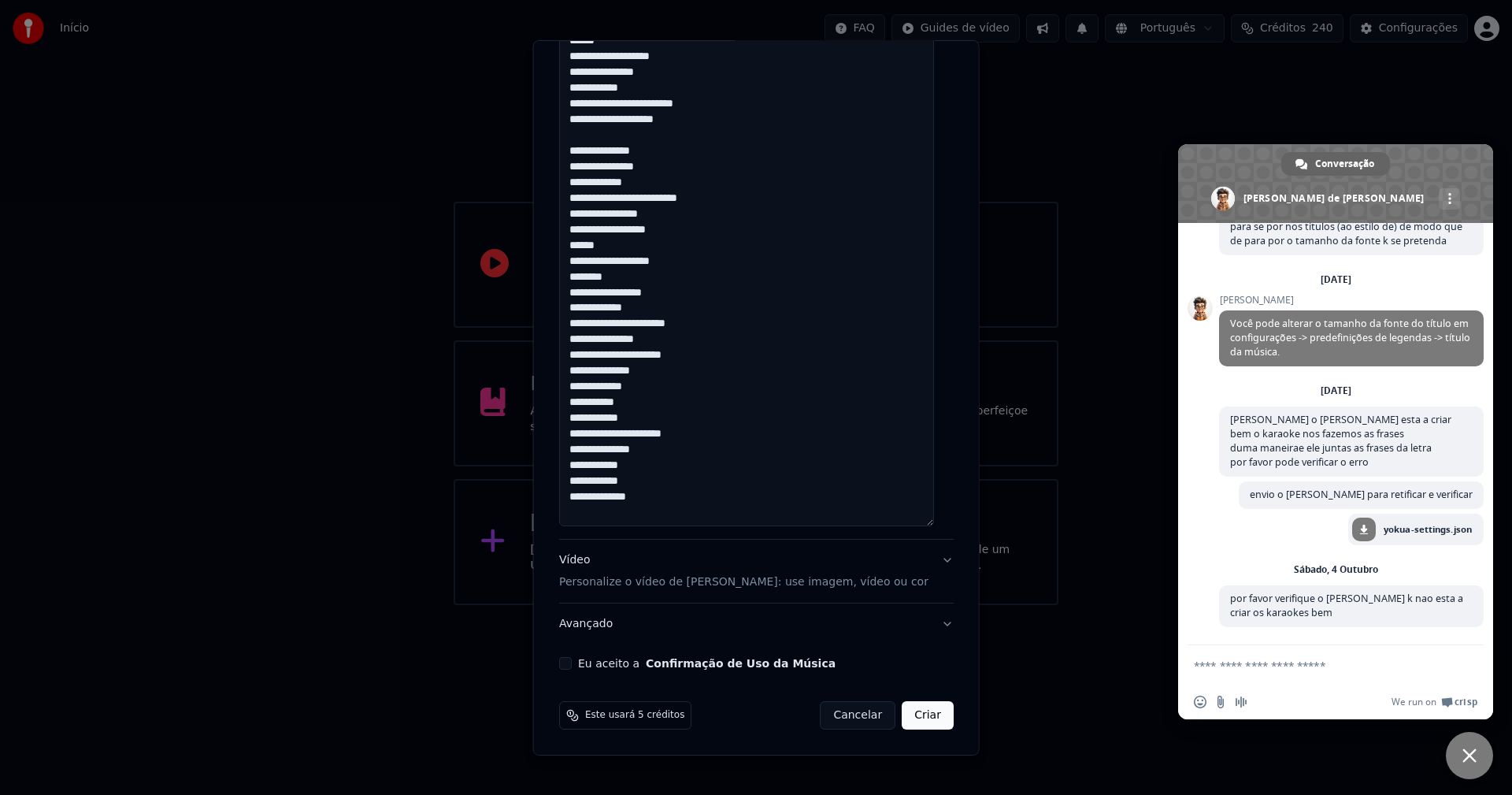
click at [572, 661] on button "Eu aceito a Confirmação de Uso da Música" at bounding box center [566, 664] width 13 height 13
click at [914, 716] on button "Criar" at bounding box center [927, 715] width 52 height 28
type textarea "**********"
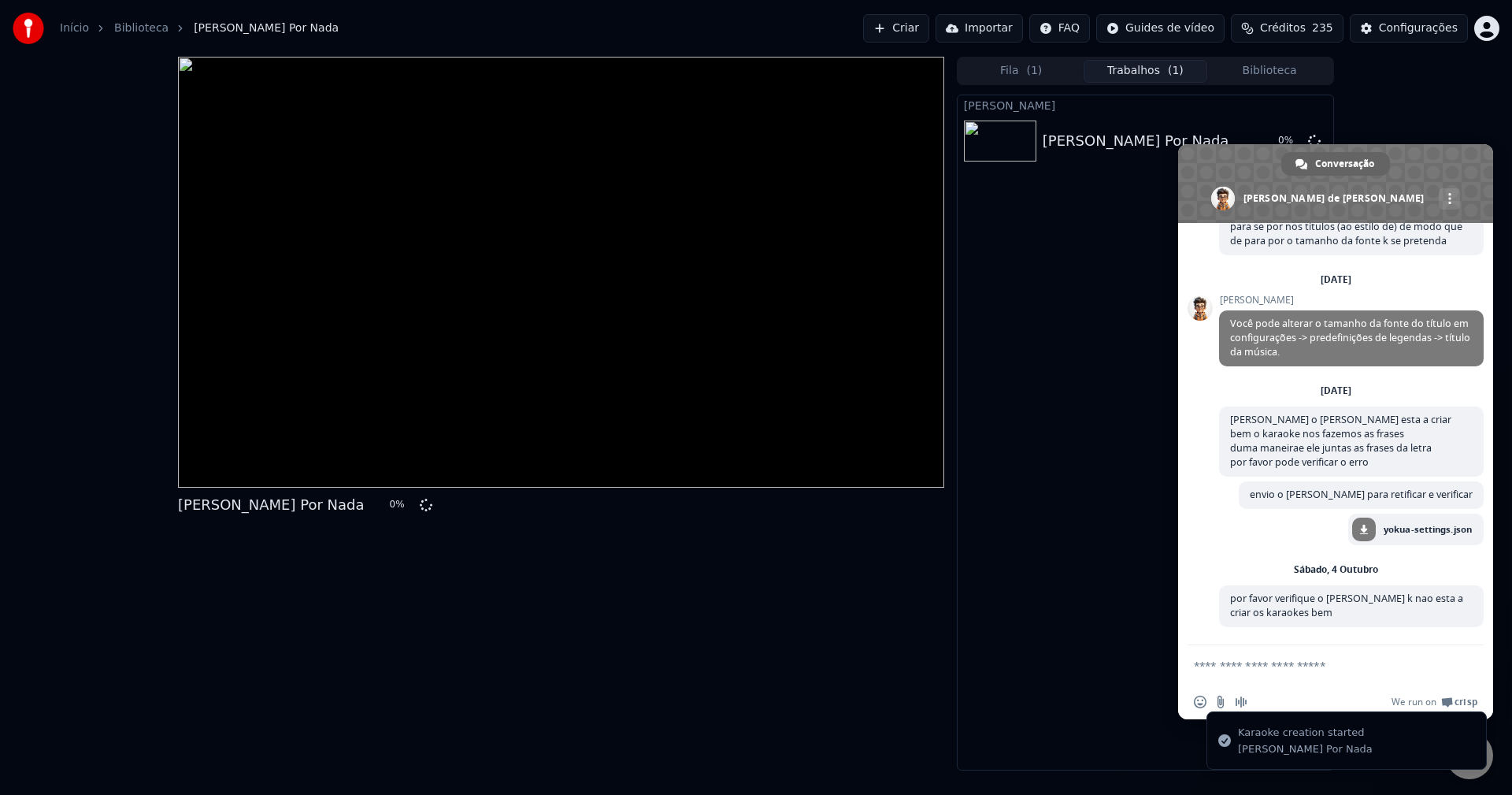
click at [1467, 766] on li "Karaoke creation started Paulo Ricardo - Tudo Por Nada" at bounding box center [1347, 741] width 281 height 58
click at [1471, 754] on span "Bate-papo próximo" at bounding box center [1469, 755] width 14 height 14
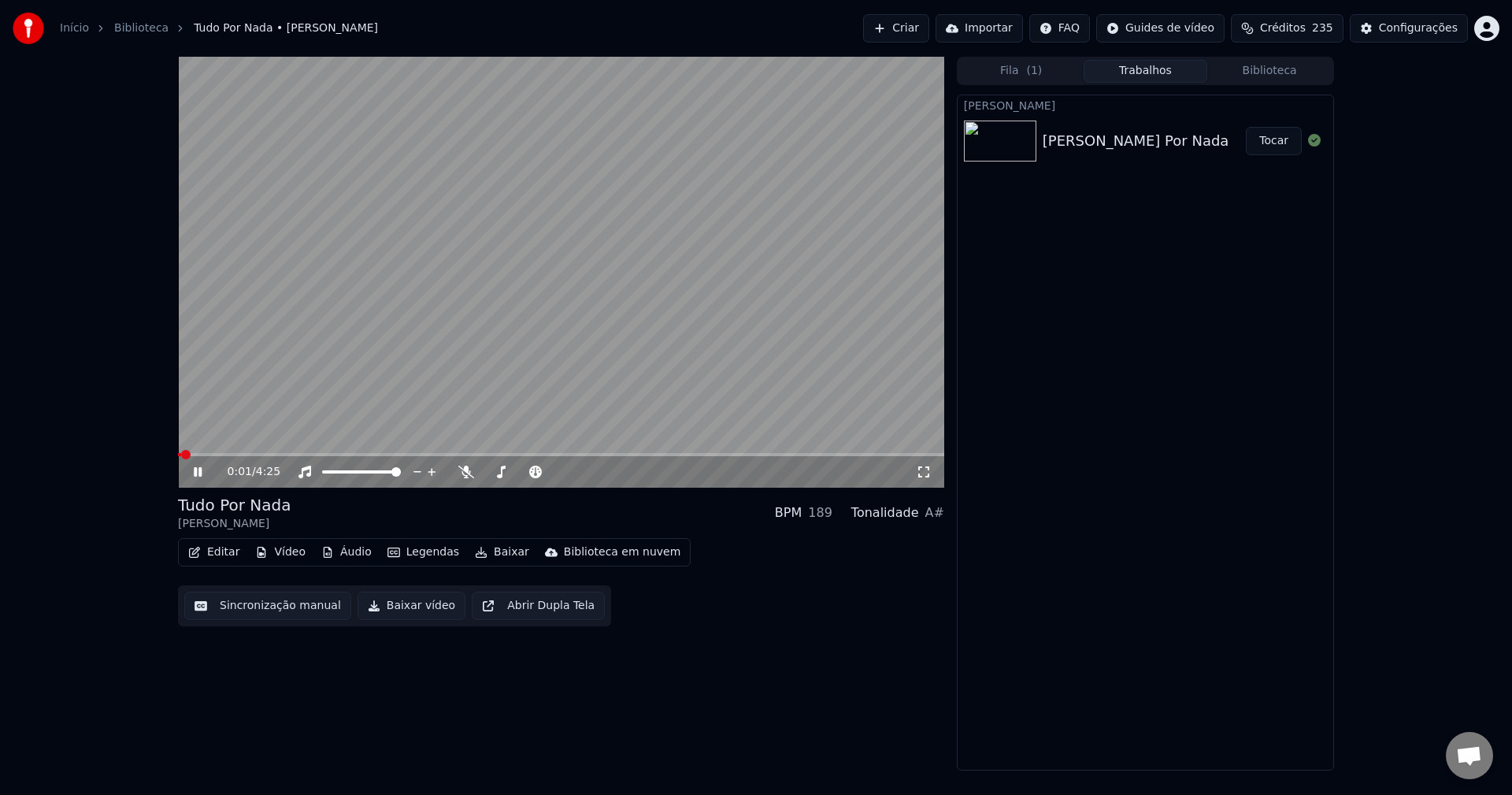
click at [179, 453] on span at bounding box center [180, 455] width 3 height 3
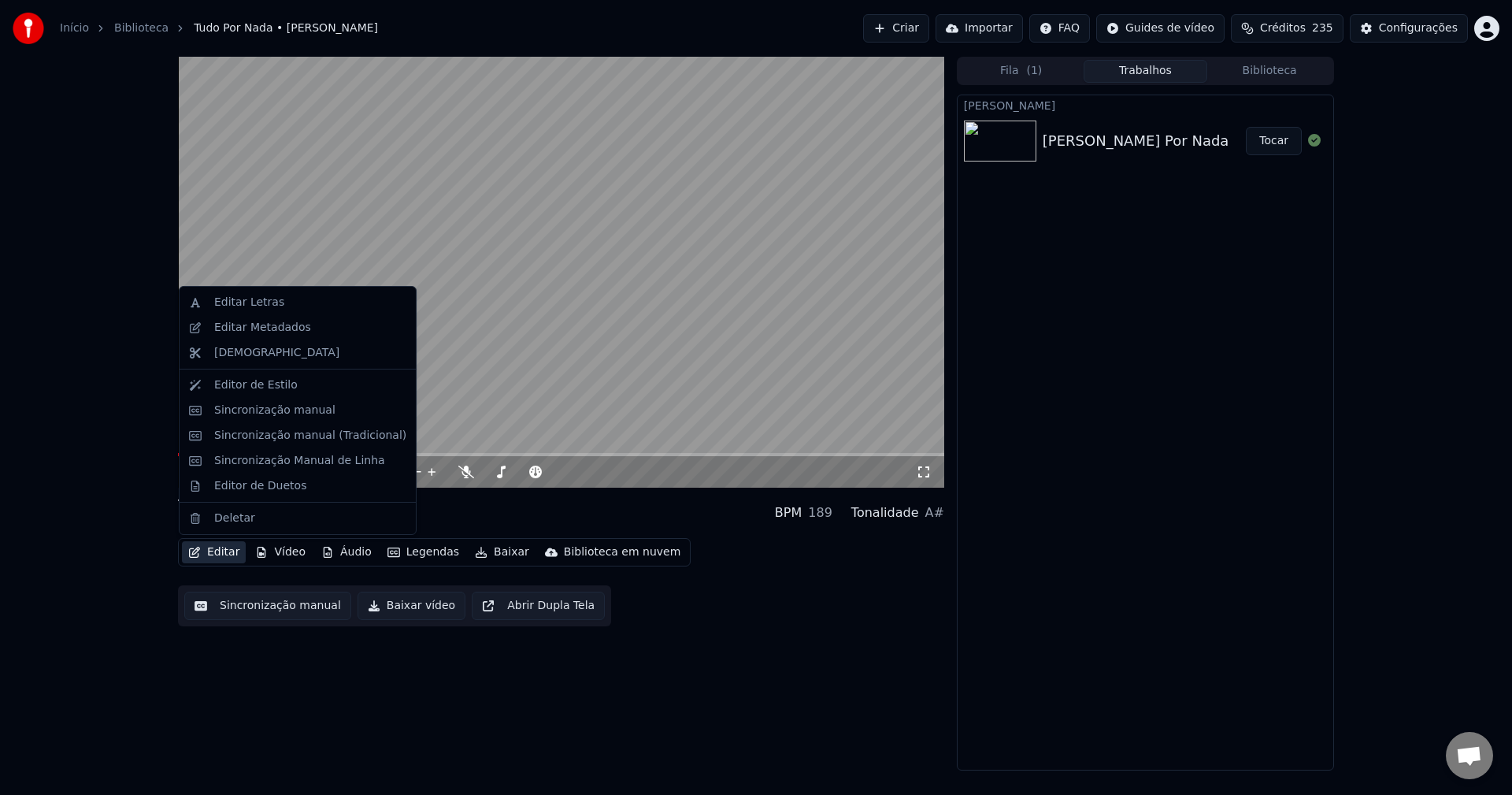
click at [218, 549] on button "Editar" at bounding box center [213, 552] width 64 height 22
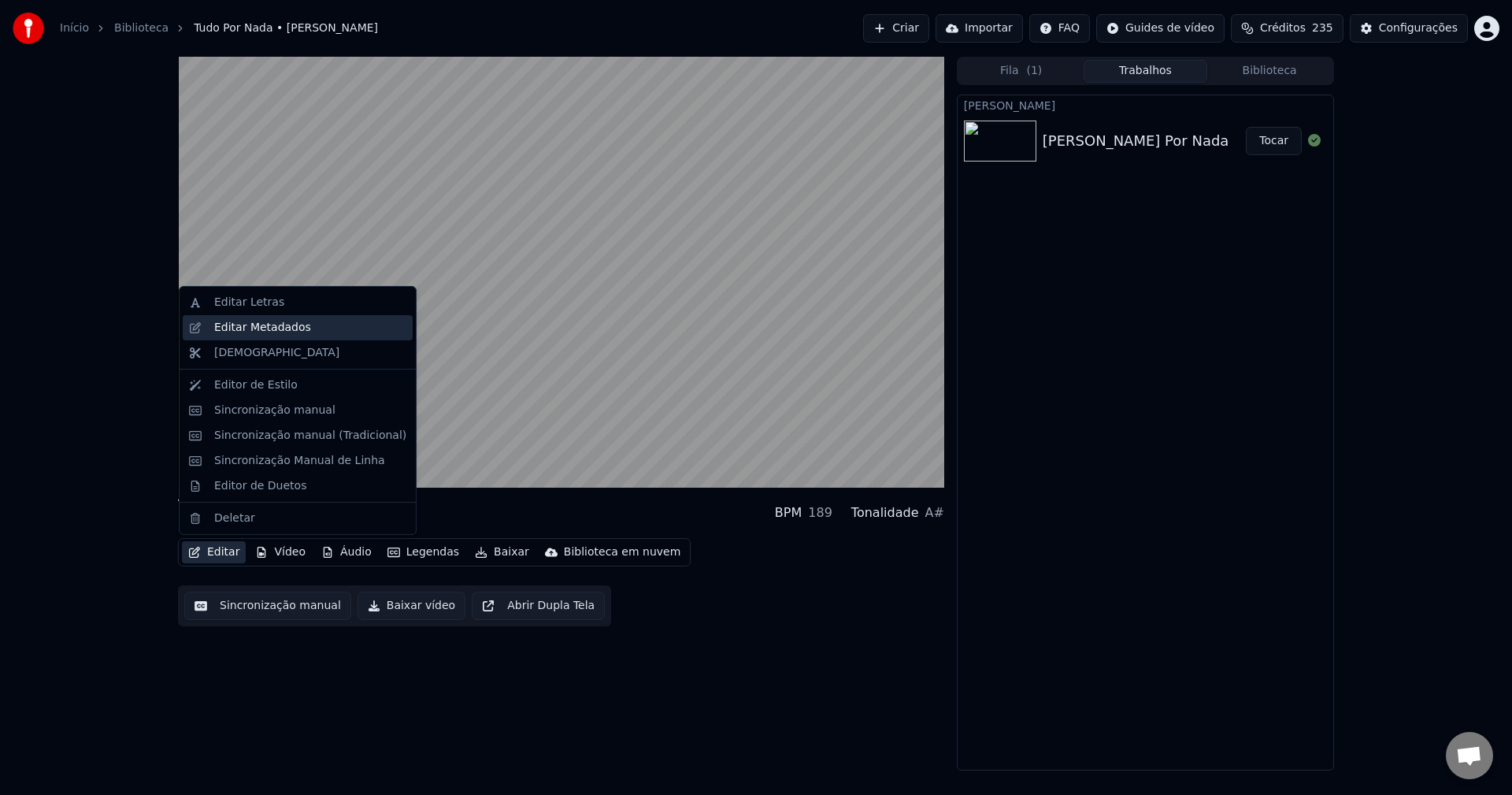
click at [240, 332] on div "Editar Metadados" at bounding box center [262, 327] width 96 height 15
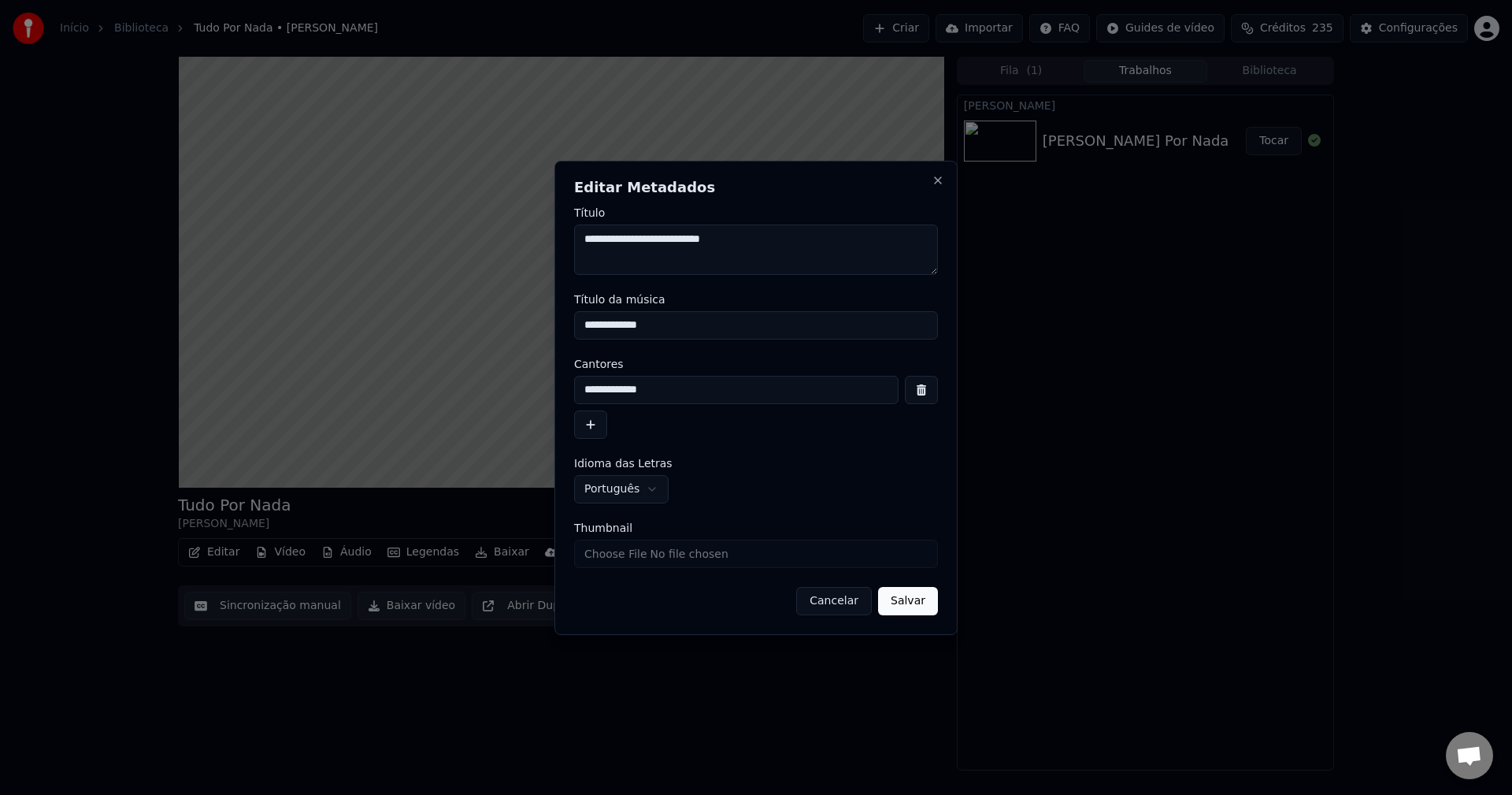
drag, startPoint x: 571, startPoint y: 323, endPoint x: 462, endPoint y: 312, distance: 109.6
click at [464, 312] on body "Início Biblioteca Tudo Por Nada • Paulo Ricardo Criar Importar FAQ Guides de ví…" at bounding box center [756, 398] width 1512 height 795
type input "**********"
click at [928, 600] on button "Salvar" at bounding box center [908, 601] width 60 height 28
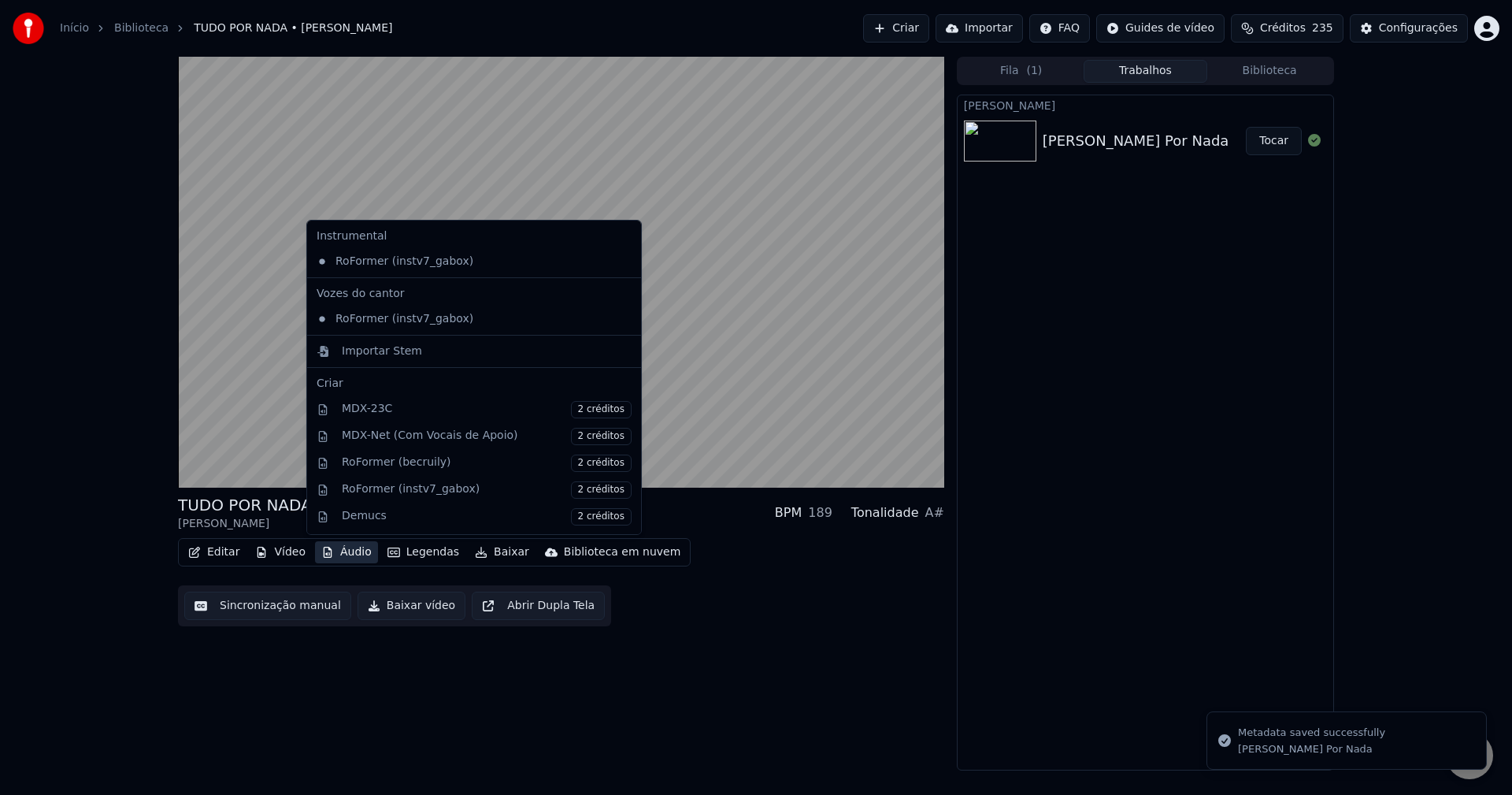
click at [349, 555] on button "Áudio" at bounding box center [347, 552] width 63 height 22
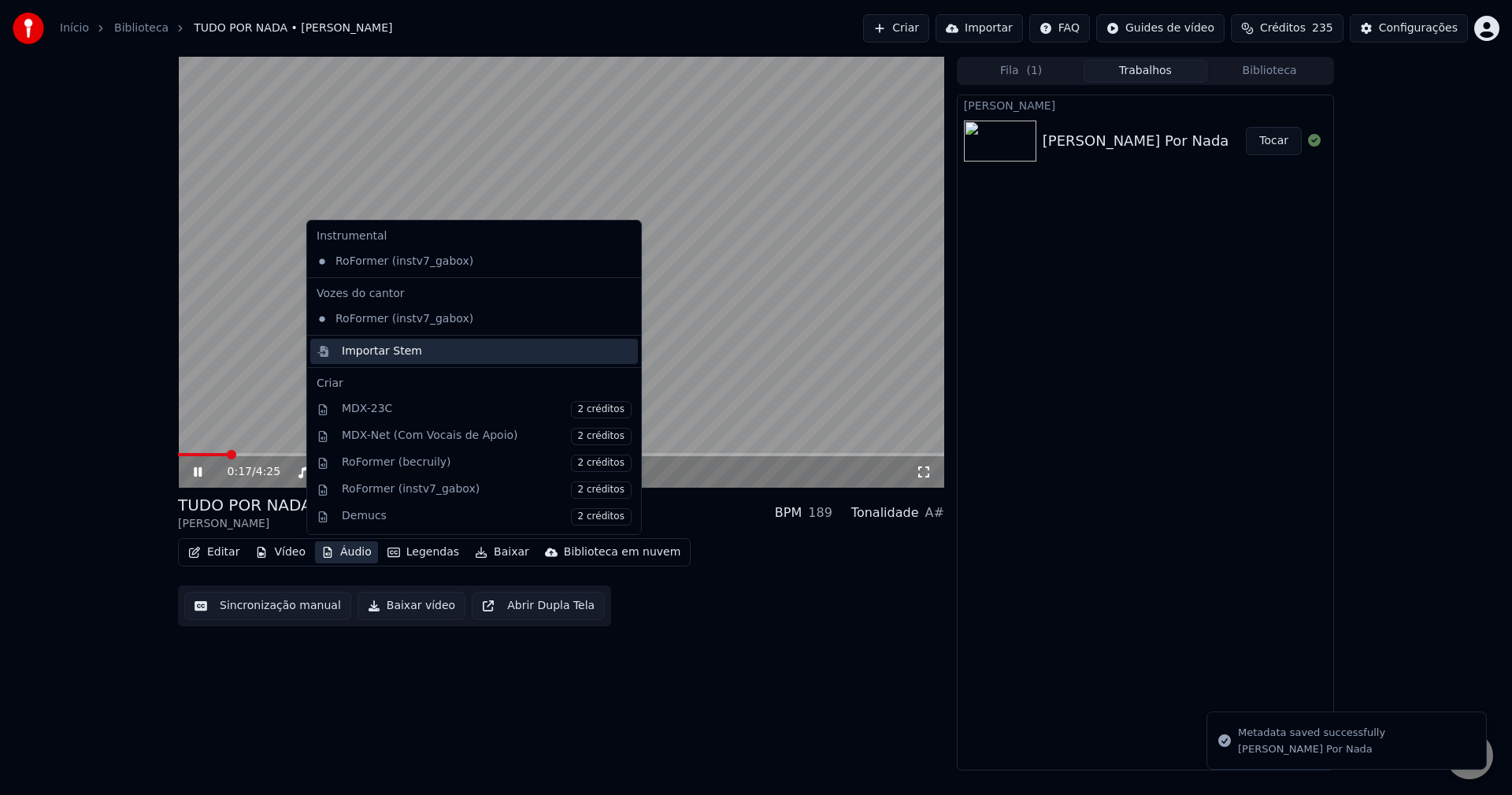
click at [375, 350] on div "Importar Stem" at bounding box center [382, 351] width 80 height 15
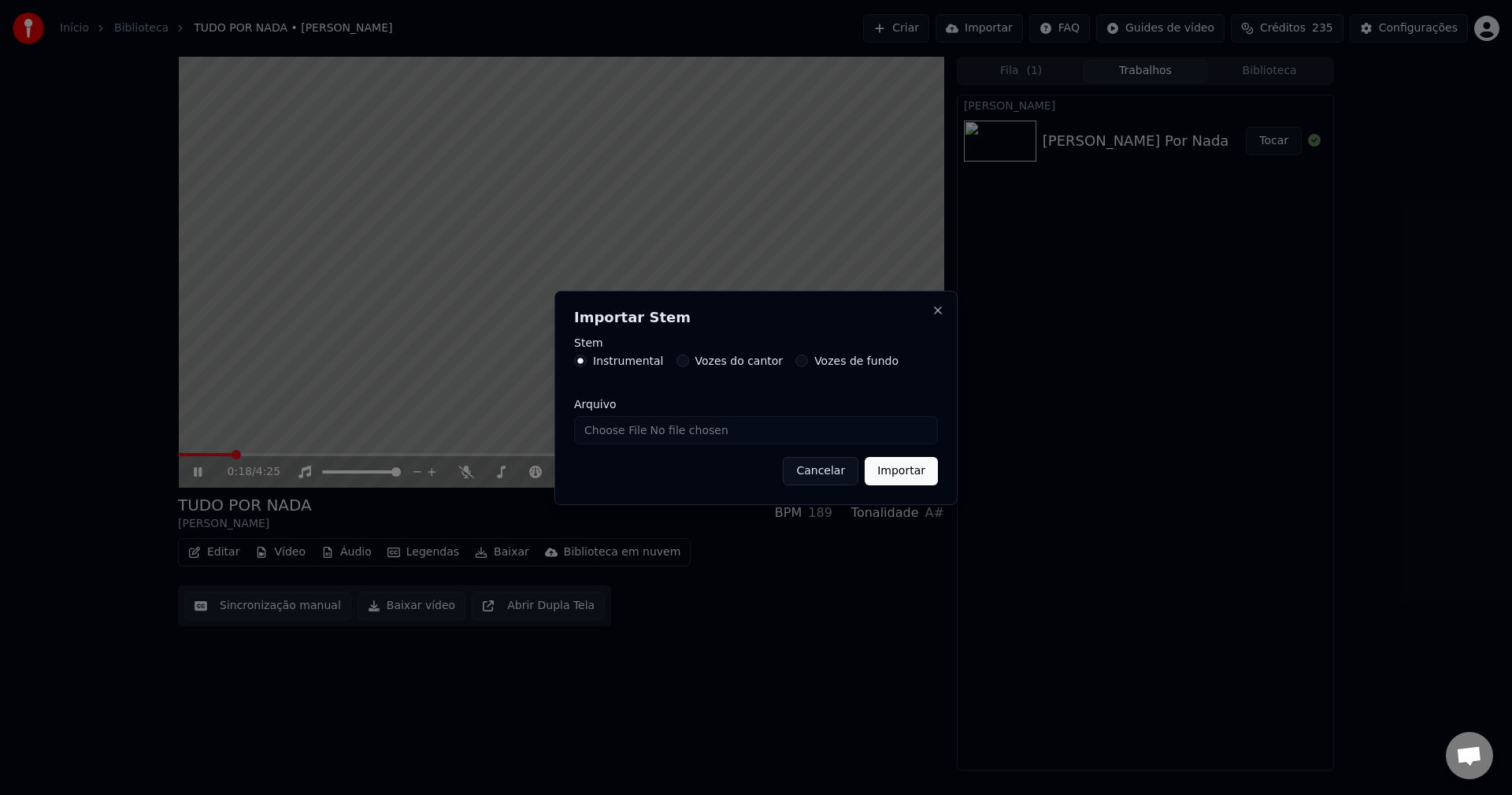
click at [633, 429] on input "Arquivo" at bounding box center [756, 430] width 364 height 28
type input "**********"
click at [919, 476] on button "Importar" at bounding box center [902, 471] width 73 height 28
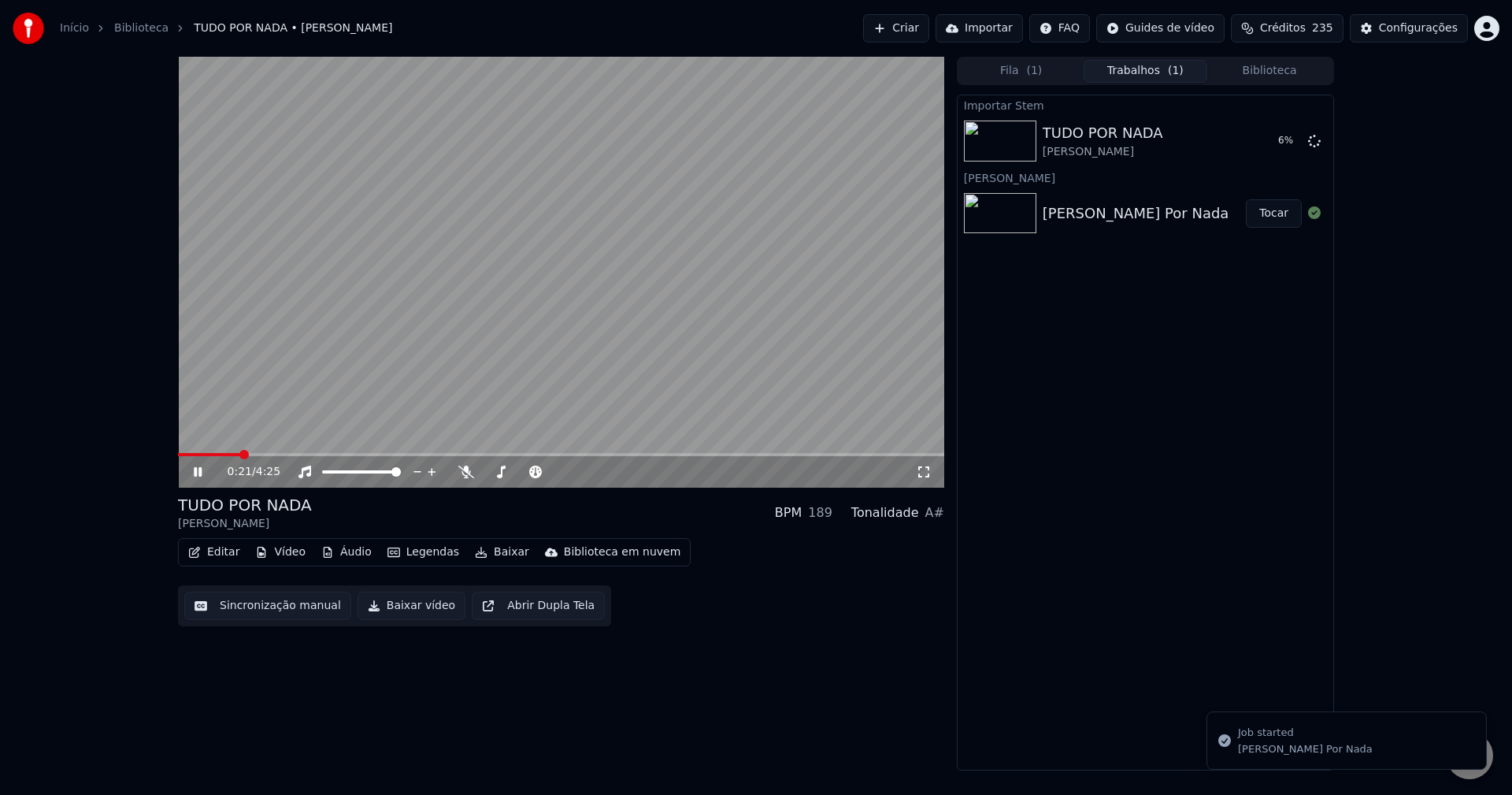
click at [286, 552] on button "Vídeo" at bounding box center [281, 552] width 63 height 22
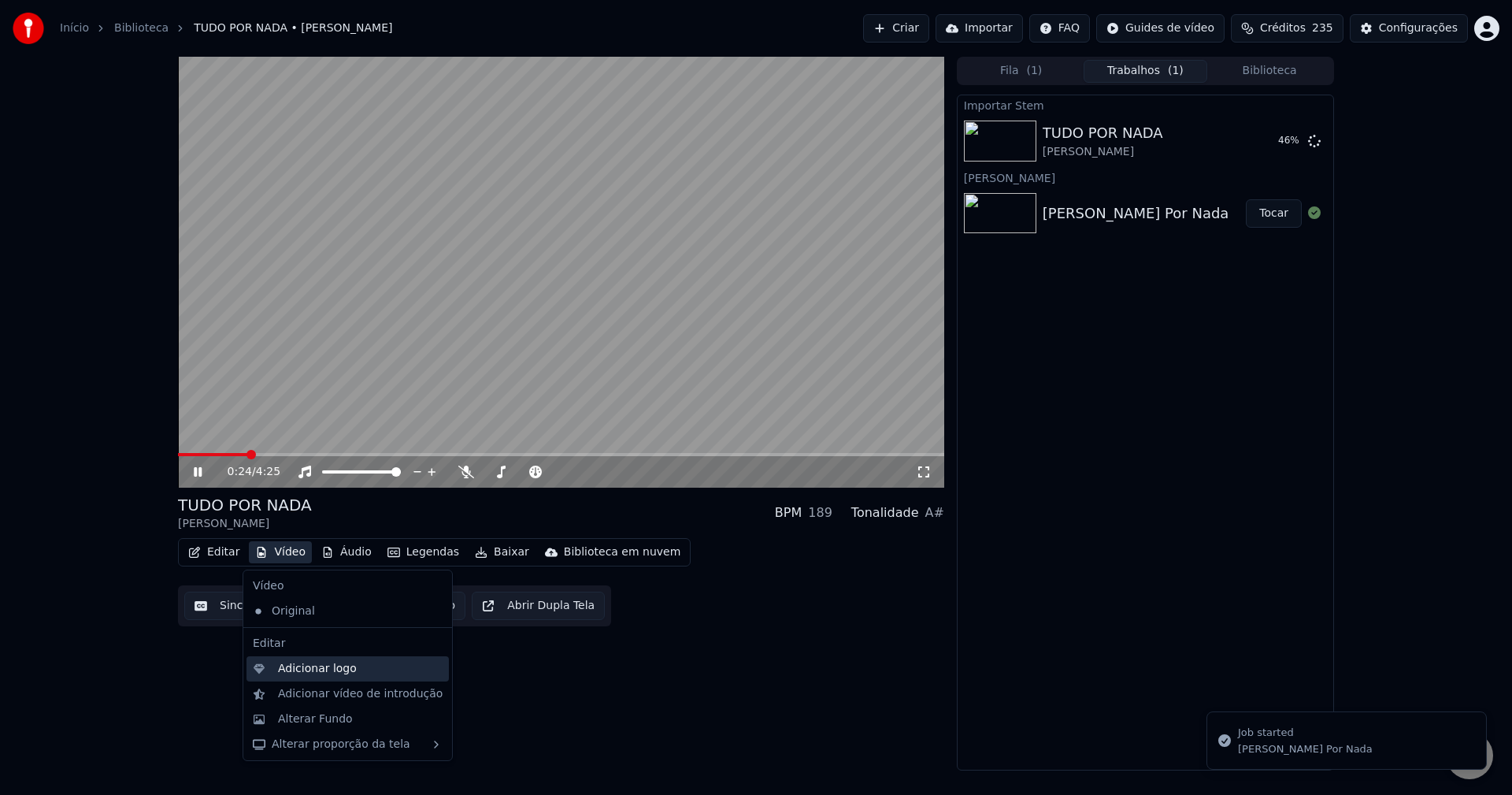
click at [309, 663] on div "Adicionar logo" at bounding box center [317, 668] width 79 height 15
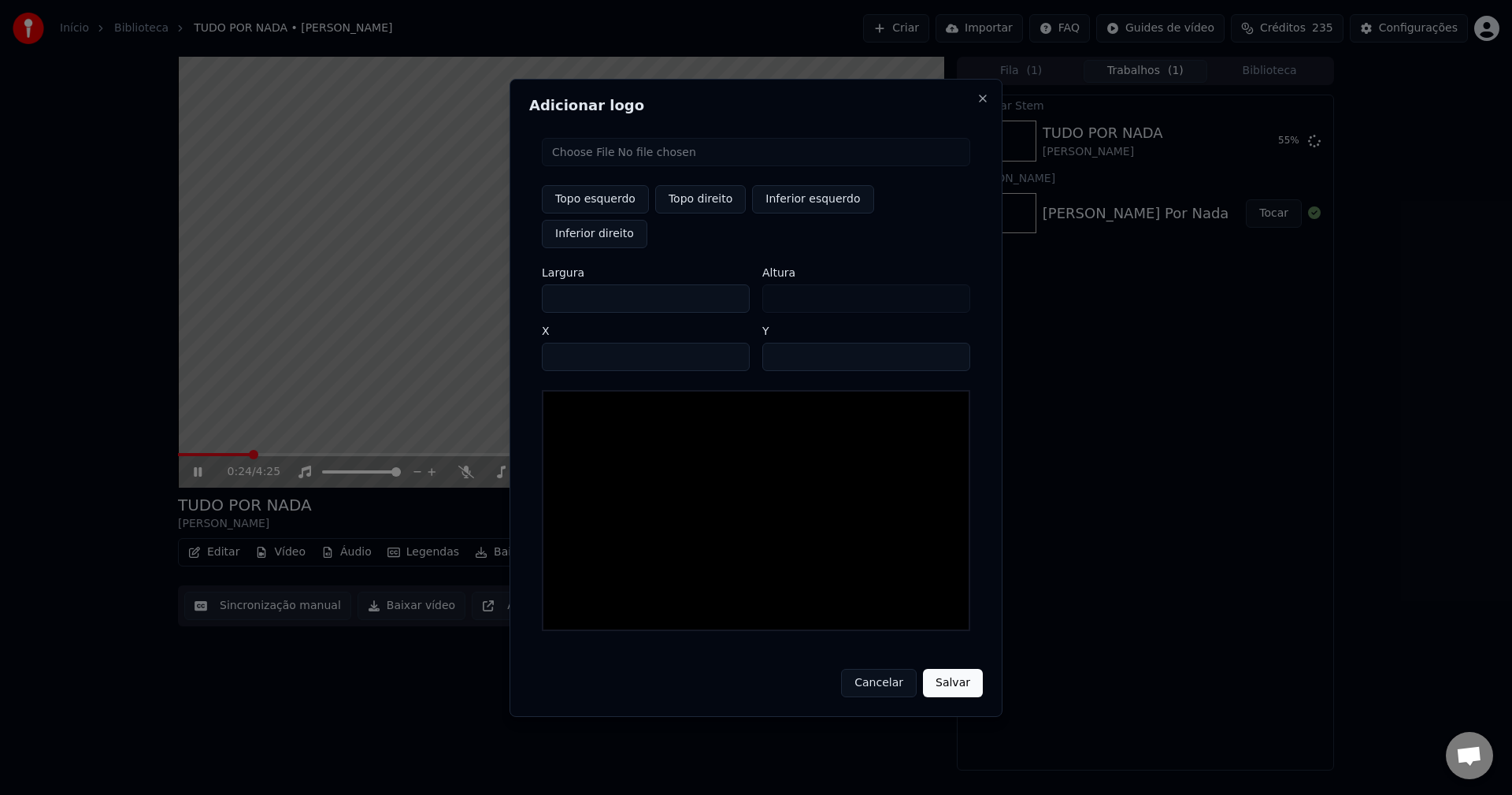
click at [606, 165] on input "file" at bounding box center [756, 152] width 428 height 28
type input "**********"
type input "***"
click at [711, 213] on button "Topo direito" at bounding box center [700, 199] width 91 height 28
type input "****"
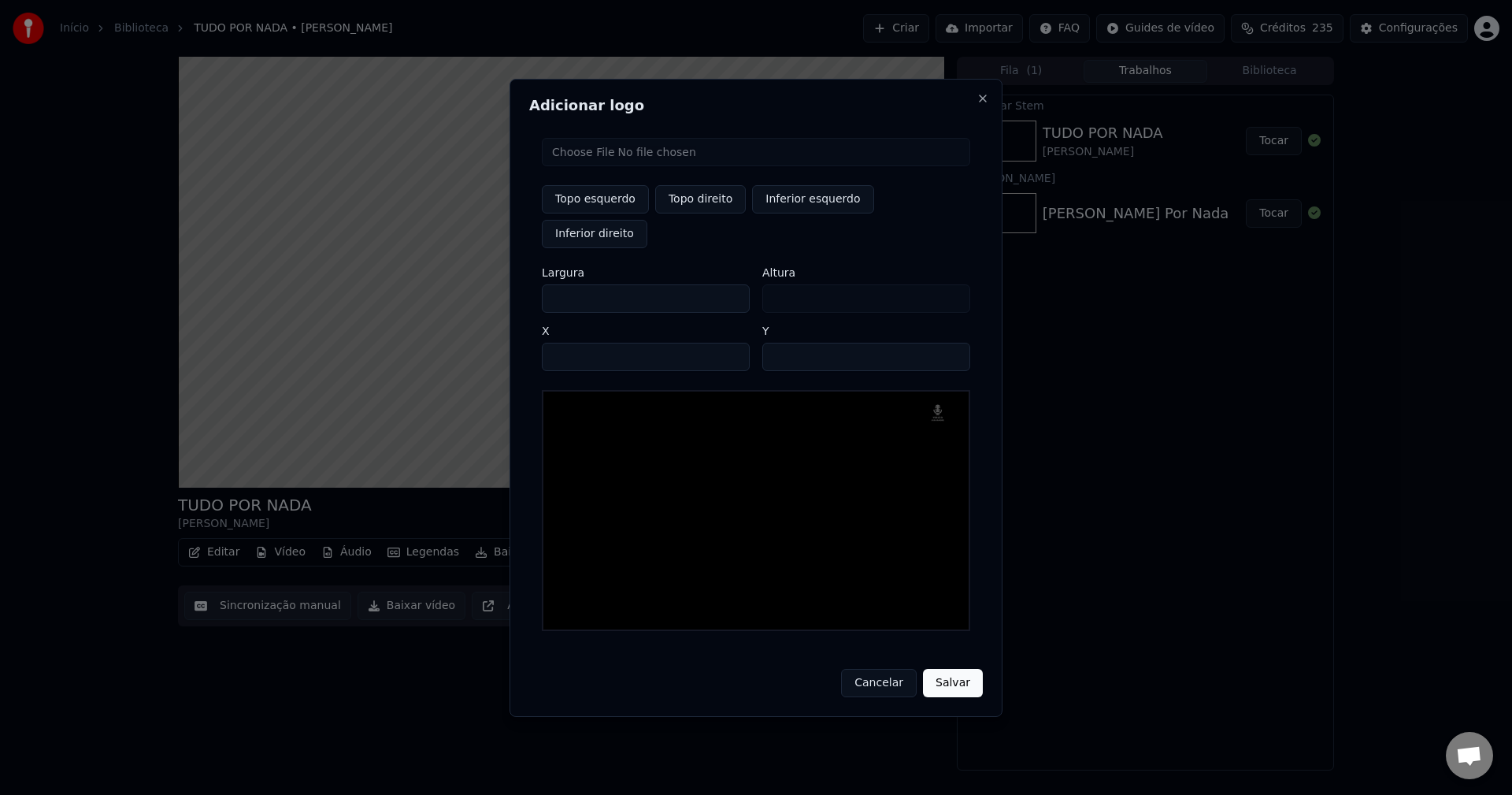
drag, startPoint x: 567, startPoint y: 281, endPoint x: 463, endPoint y: 297, distance: 105.2
click at [465, 296] on body "Início Biblioteca TUDO POR NADA • Paulo Ricardo Criar Importar FAQ Guides de ví…" at bounding box center [756, 398] width 1512 height 795
type input "**"
type input "***"
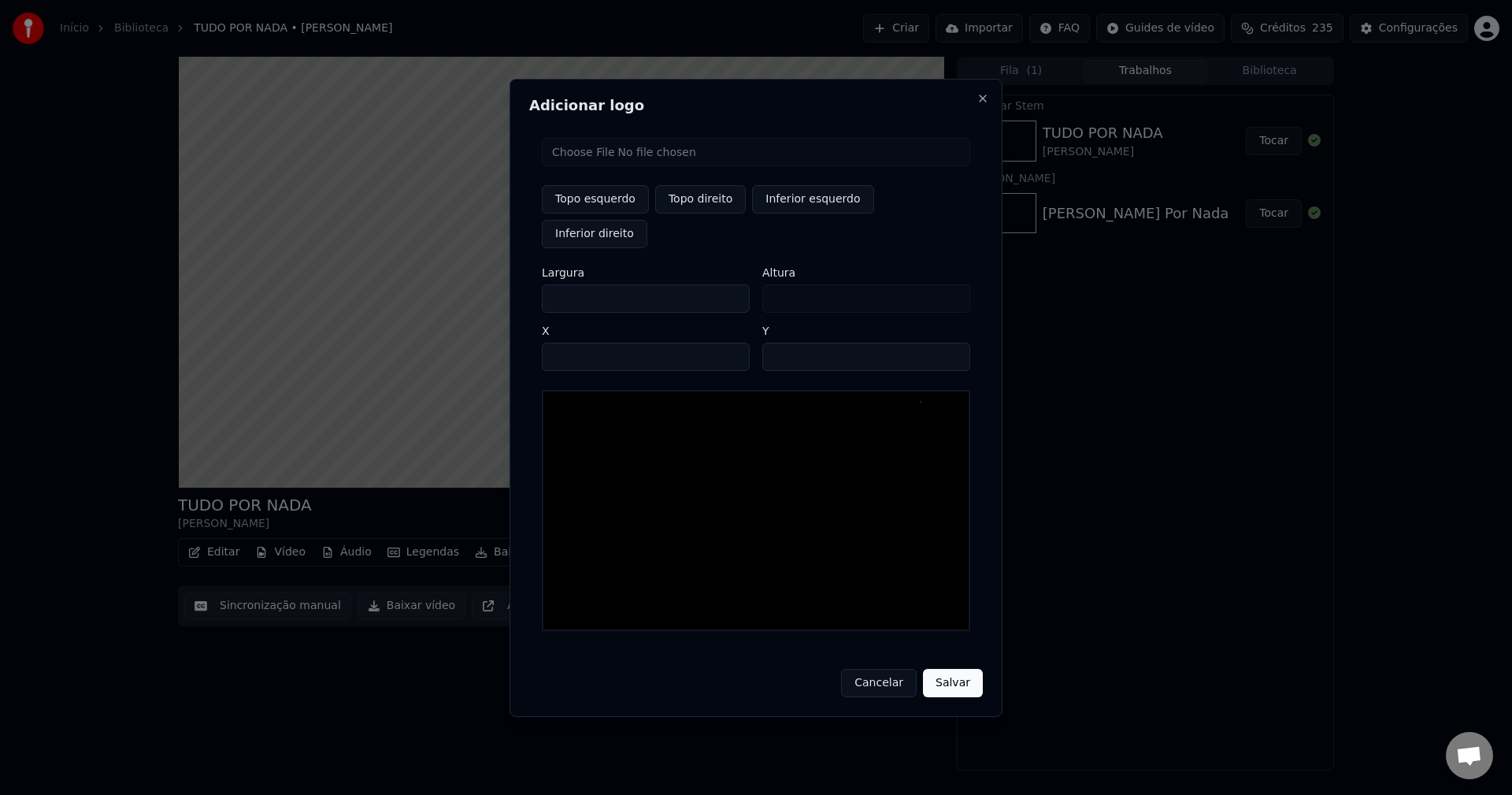
type input "***"
click at [573, 343] on input "****" at bounding box center [645, 357] width 208 height 28
type input "****"
click at [949, 343] on input "**" at bounding box center [866, 357] width 208 height 28
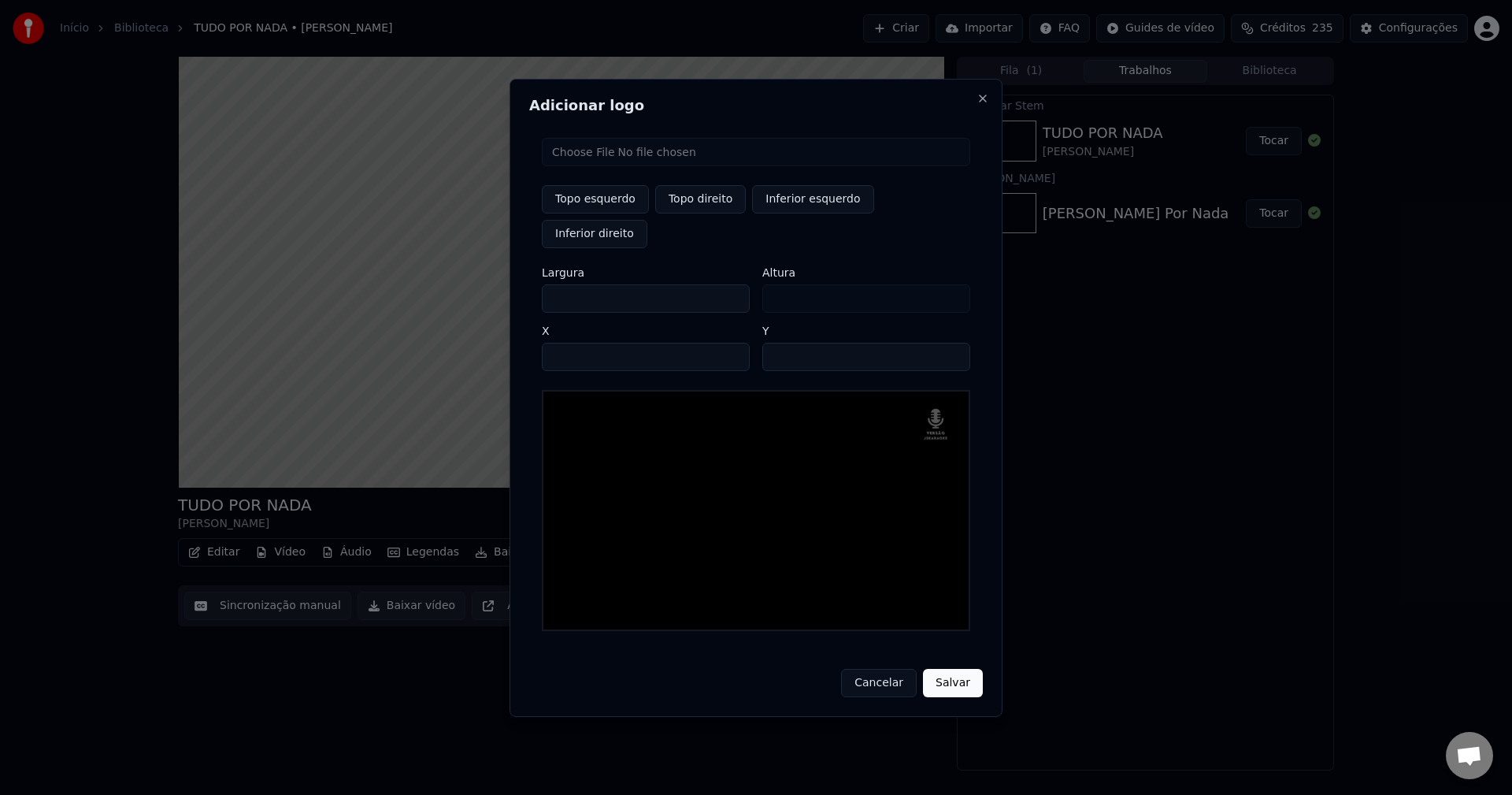
click at [949, 343] on input "**" at bounding box center [866, 357] width 208 height 28
type input "**"
click at [949, 343] on input "**" at bounding box center [866, 357] width 208 height 28
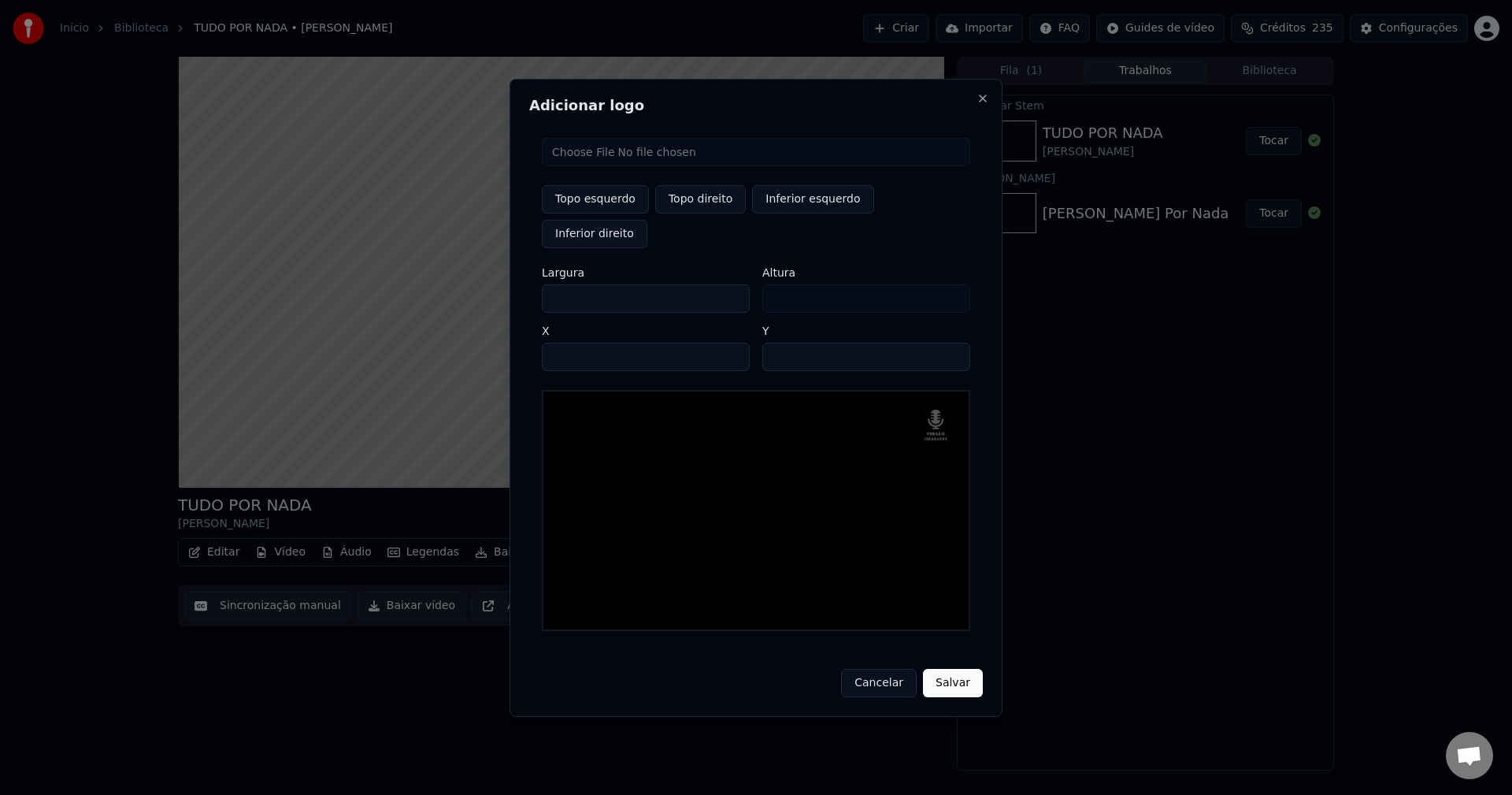
click at [955, 670] on button "Salvar" at bounding box center [953, 683] width 60 height 28
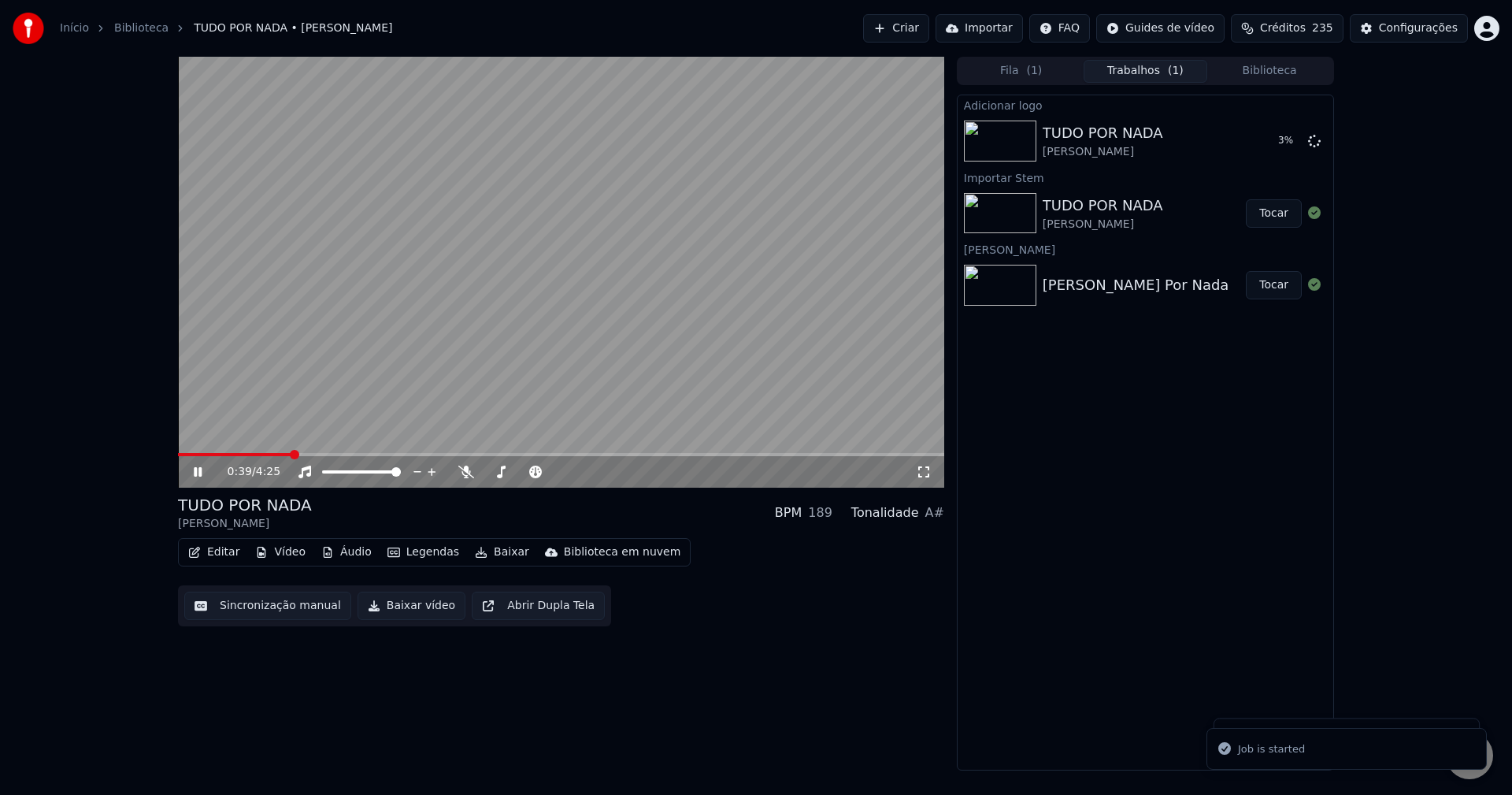
click at [339, 553] on button "Áudio" at bounding box center [347, 552] width 63 height 22
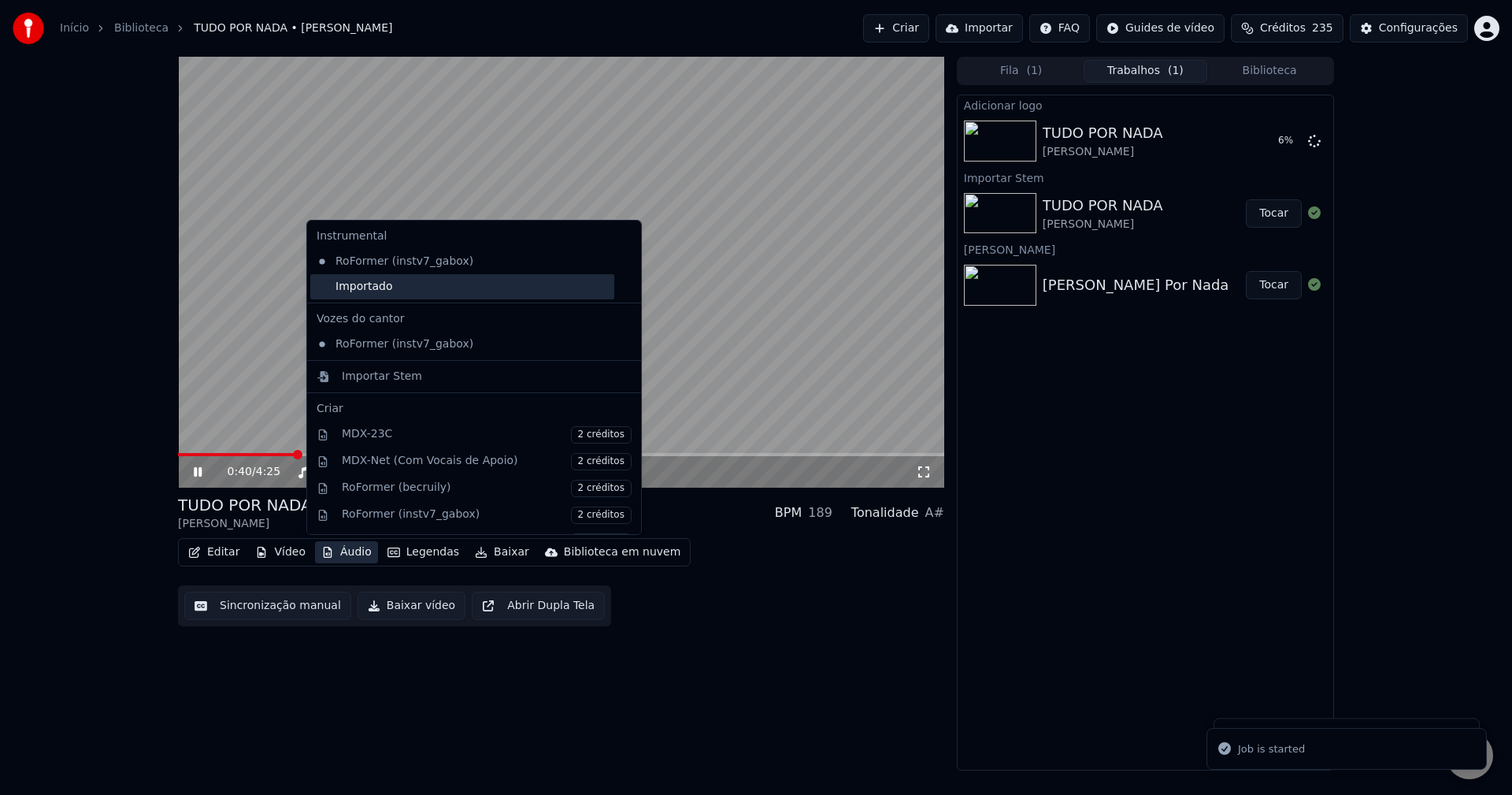
click at [338, 291] on div "Importado" at bounding box center [462, 286] width 304 height 25
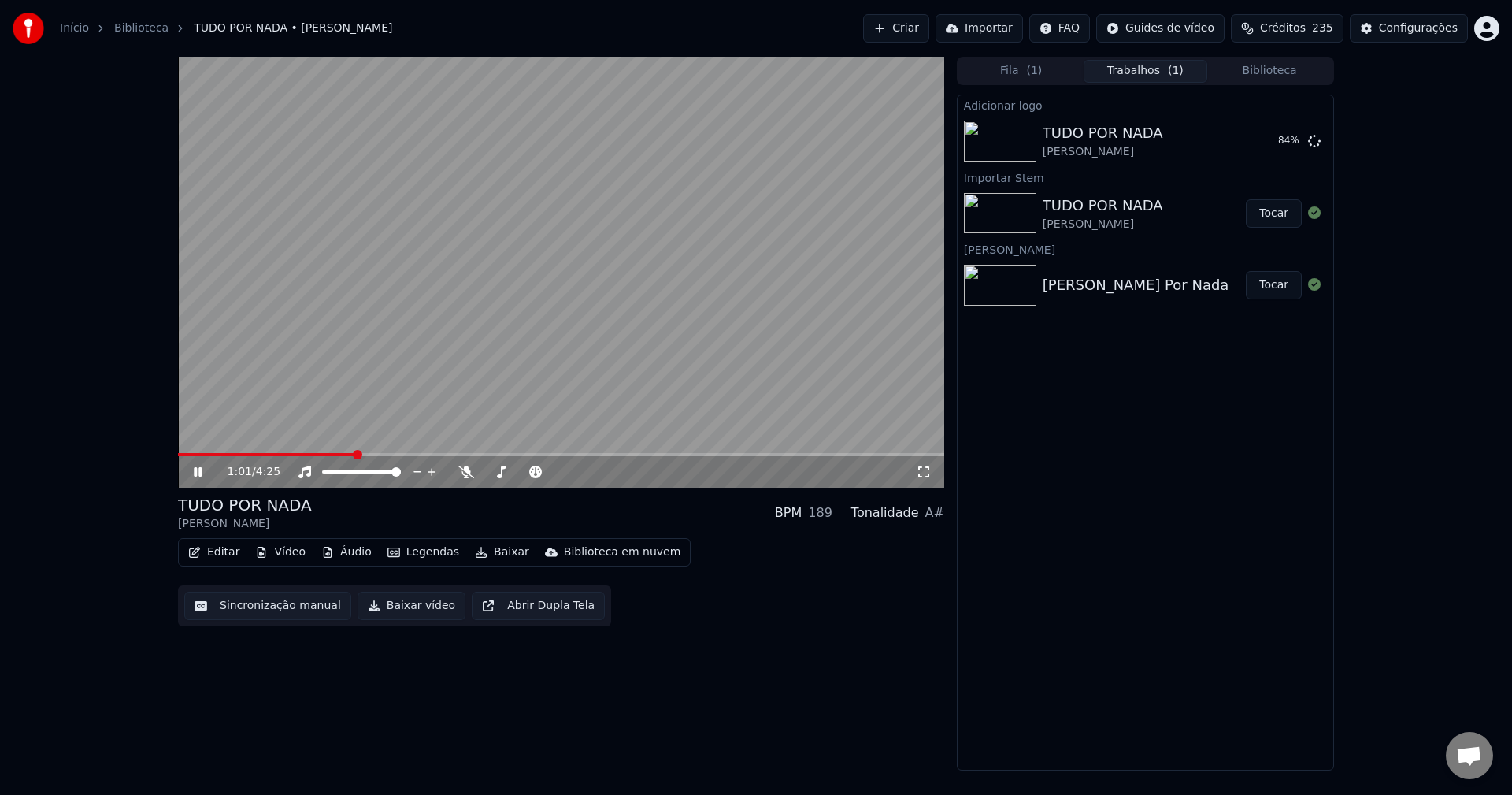
click at [194, 471] on icon at bounding box center [209, 472] width 37 height 13
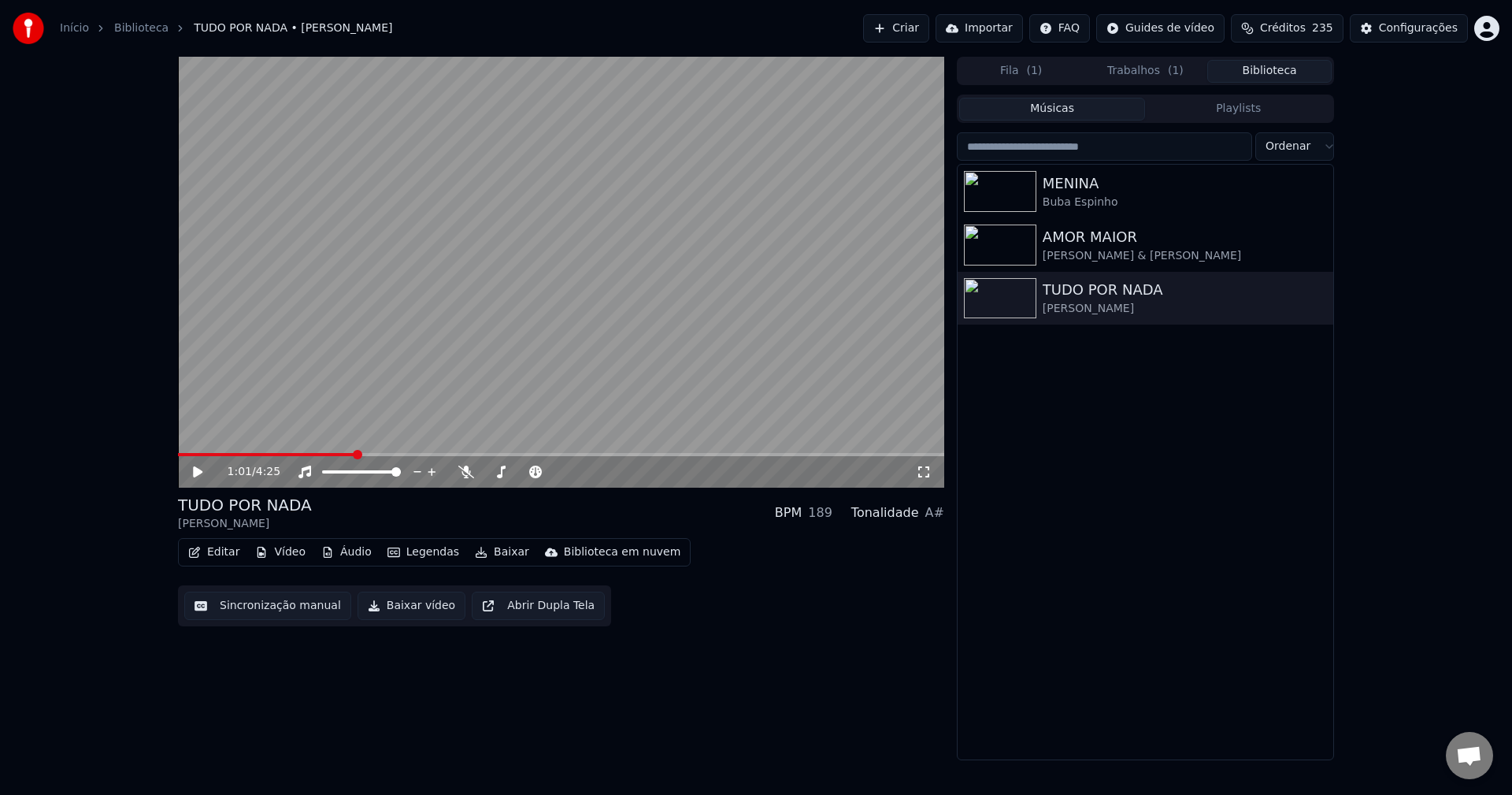
click at [1294, 75] on button "Biblioteca" at bounding box center [1269, 71] width 124 height 23
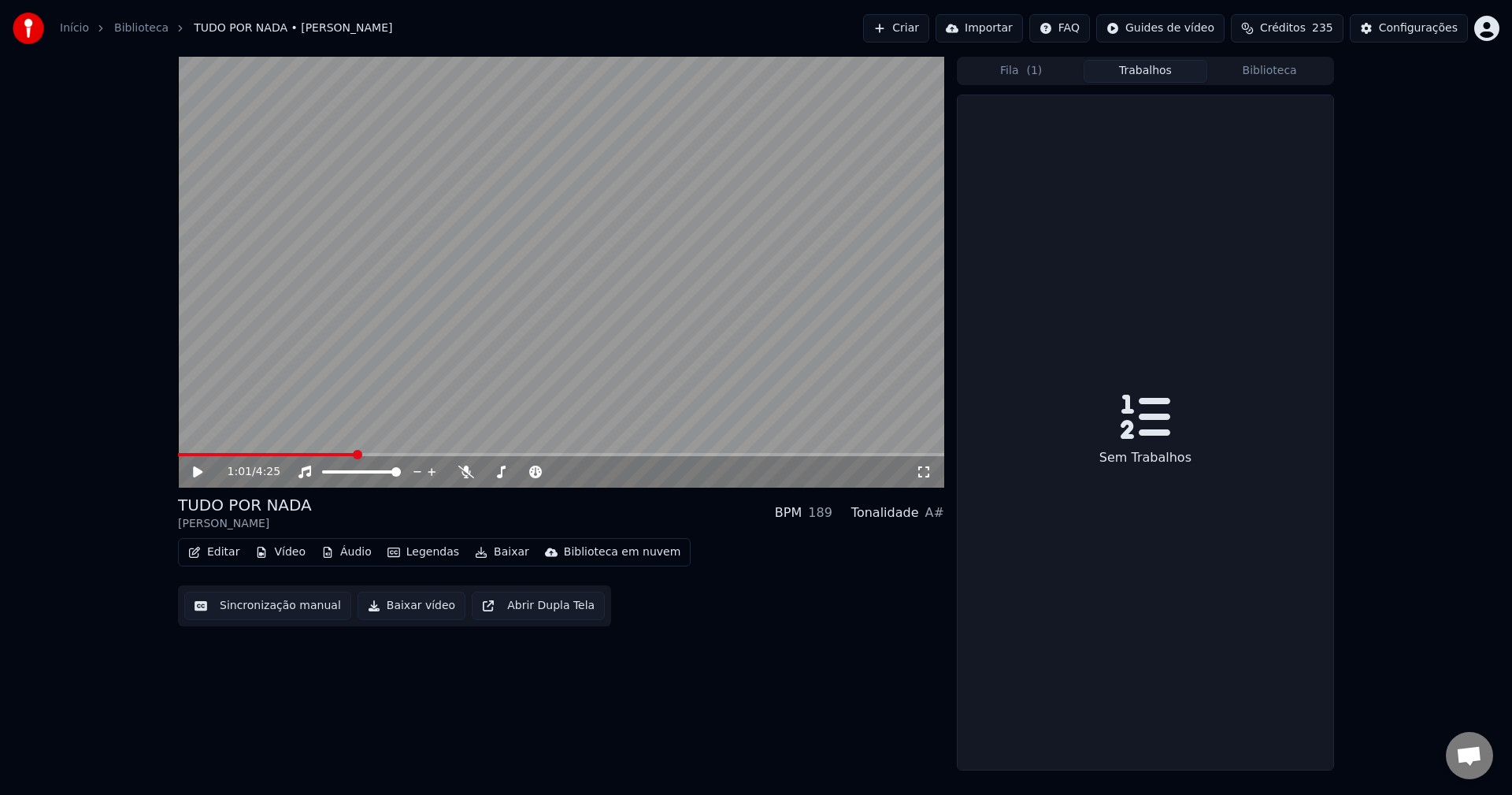
click at [1158, 69] on button "Trabalhos" at bounding box center [1146, 71] width 124 height 23
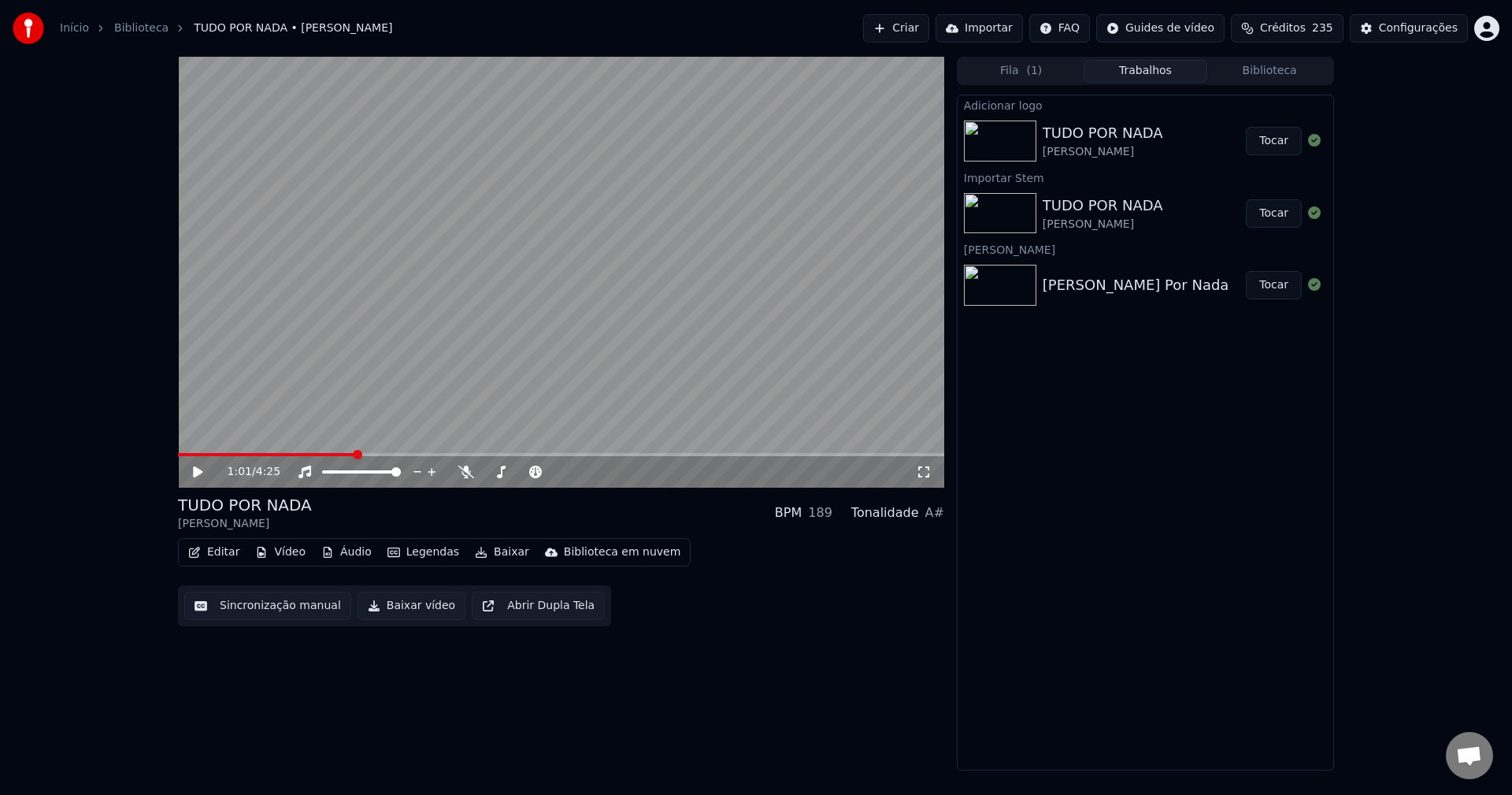
click at [1272, 146] on button "Tocar" at bounding box center [1274, 140] width 56 height 28
drag, startPoint x: 220, startPoint y: 460, endPoint x: 271, endPoint y: 423, distance: 63.0
click at [199, 475] on icon at bounding box center [209, 472] width 37 height 13
click at [229, 557] on button "Editar" at bounding box center [213, 552] width 64 height 22
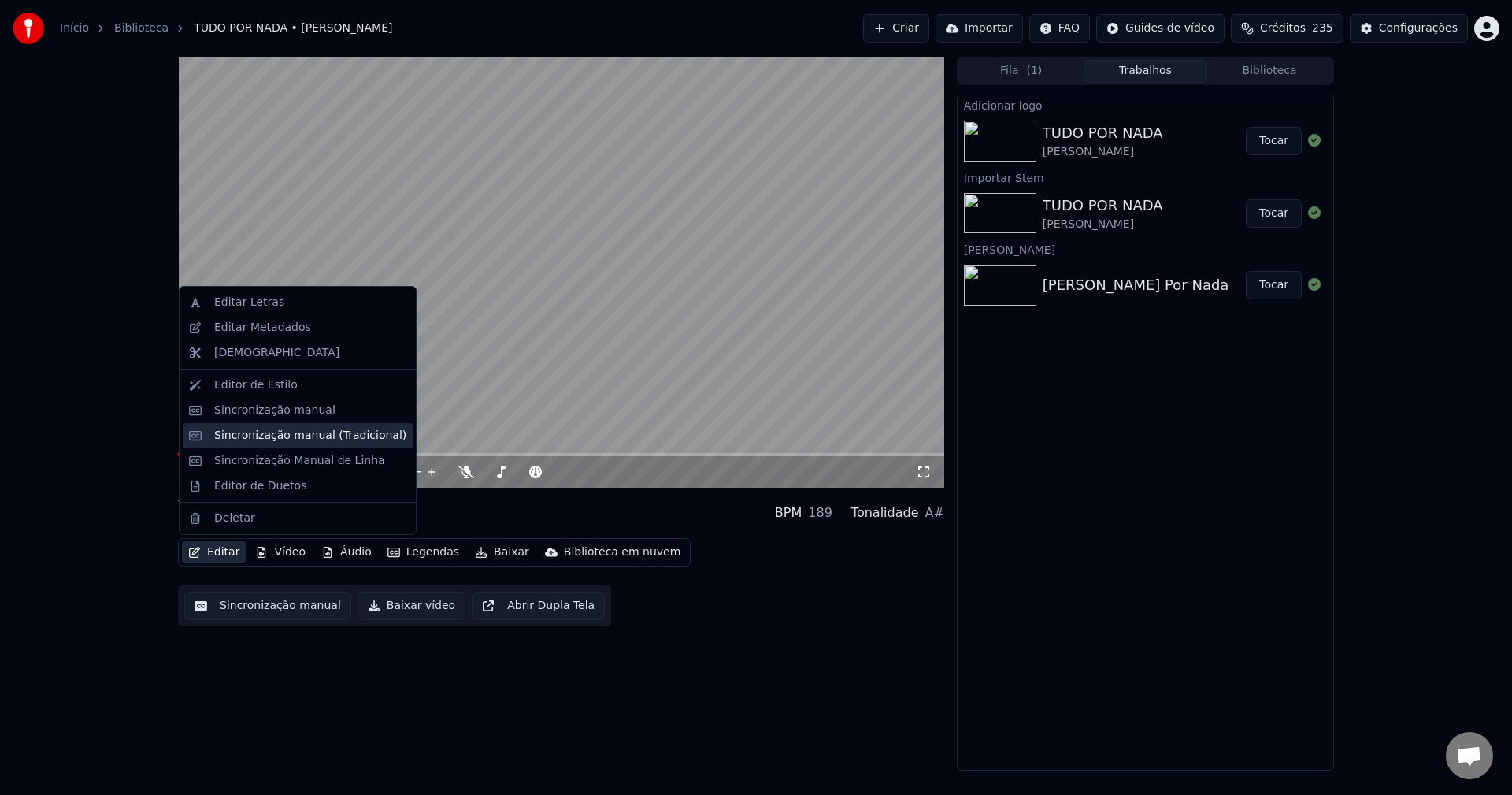
click at [275, 437] on div "Sincronização manual (Tradicional)" at bounding box center [310, 435] width 192 height 15
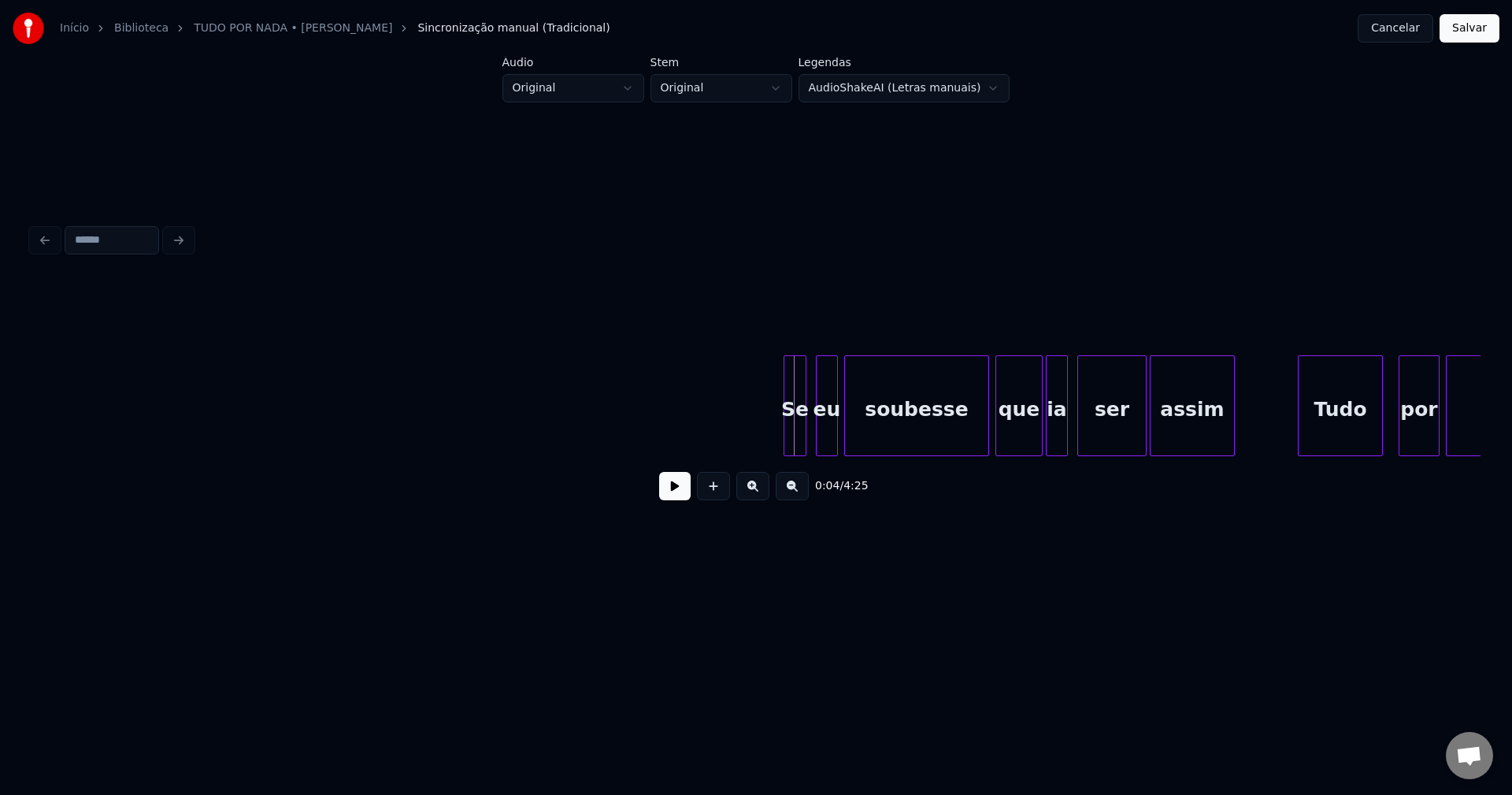
click at [786, 439] on div at bounding box center [786, 406] width 5 height 99
click at [675, 500] on button at bounding box center [675, 486] width 32 height 28
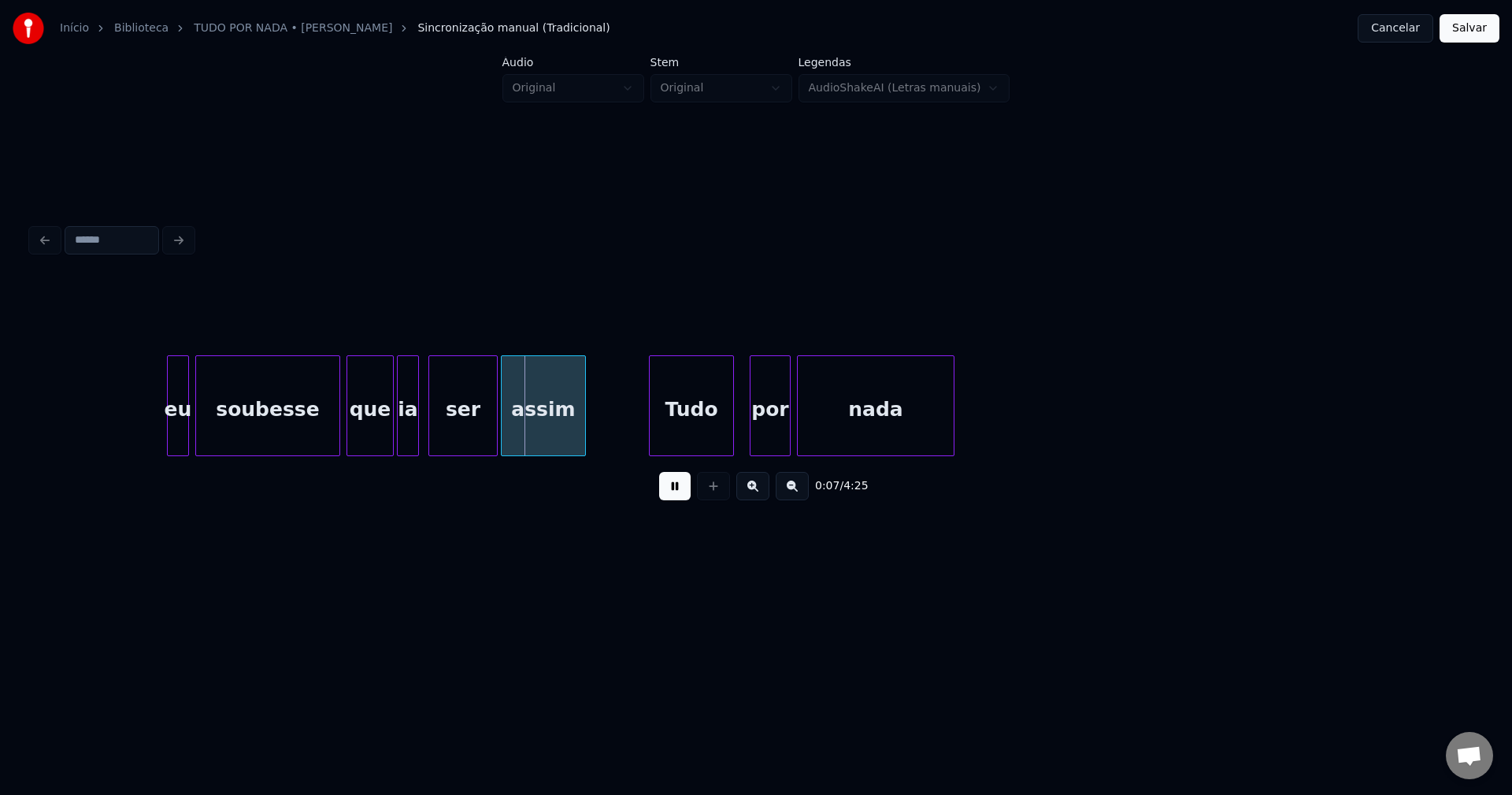
scroll to position [0, 788]
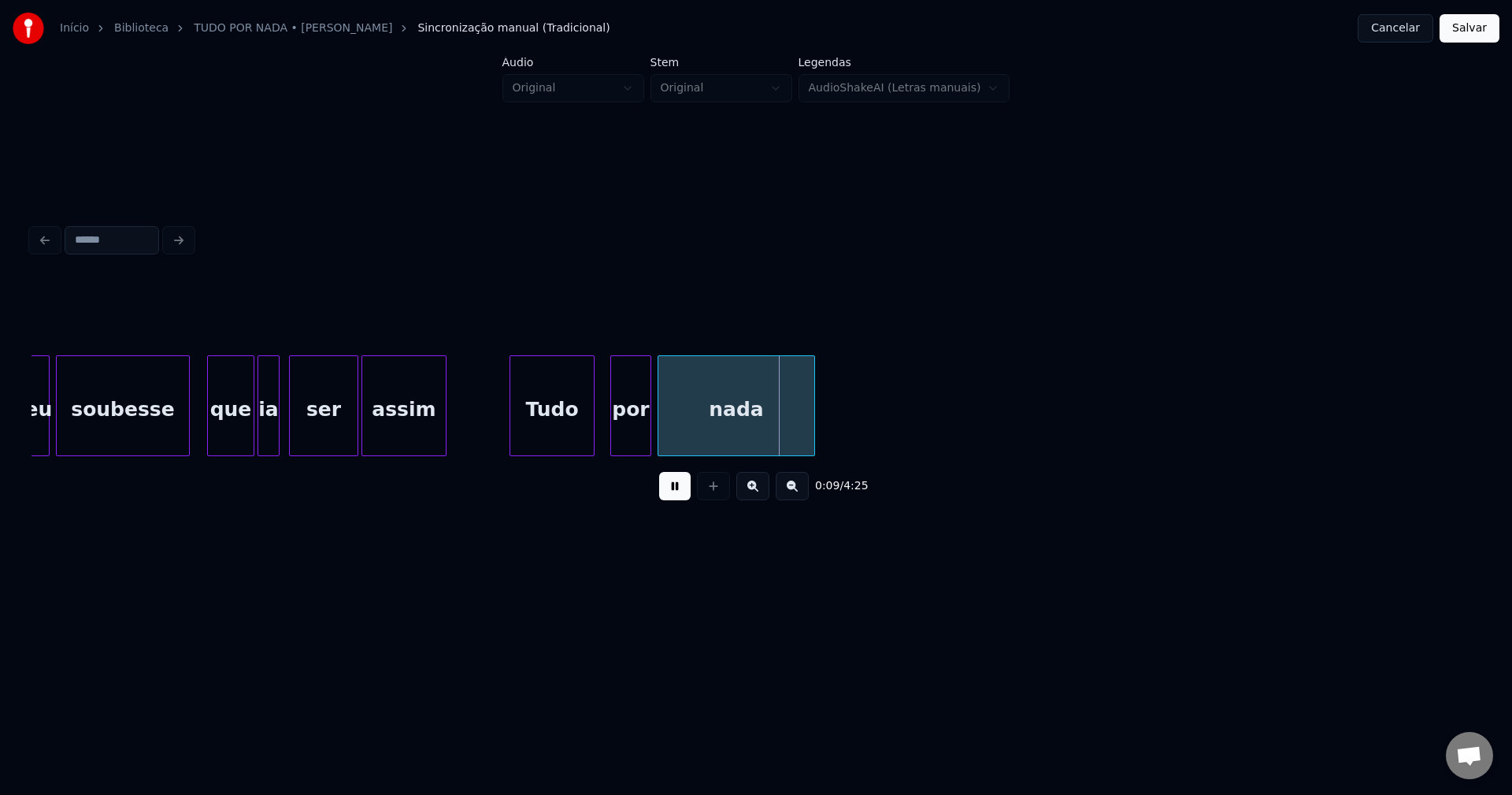
click at [185, 446] on div at bounding box center [186, 406] width 5 height 99
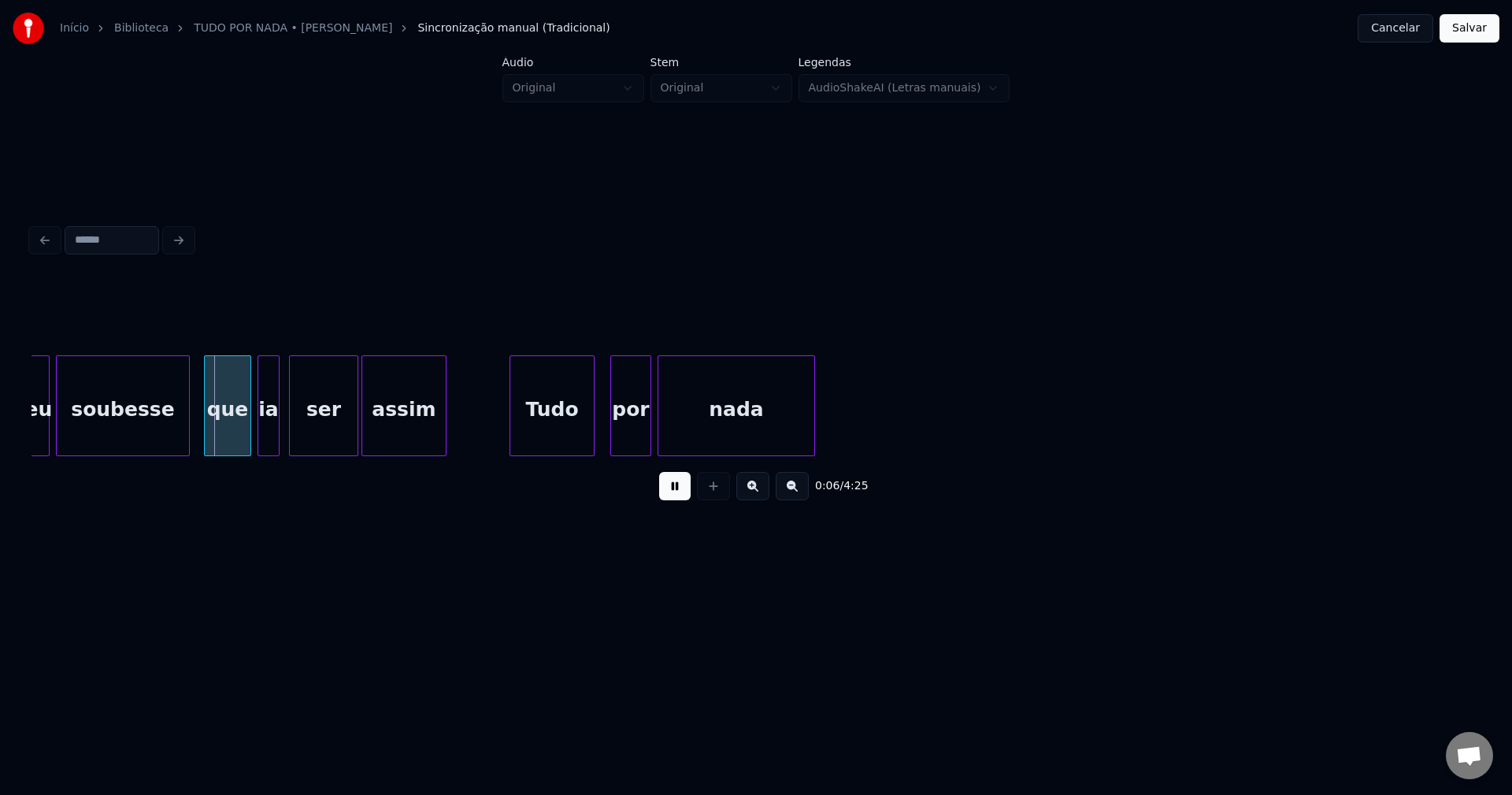
click at [233, 433] on div "que" at bounding box center [228, 410] width 45 height 107
click at [552, 421] on div "Tudo" at bounding box center [550, 410] width 84 height 107
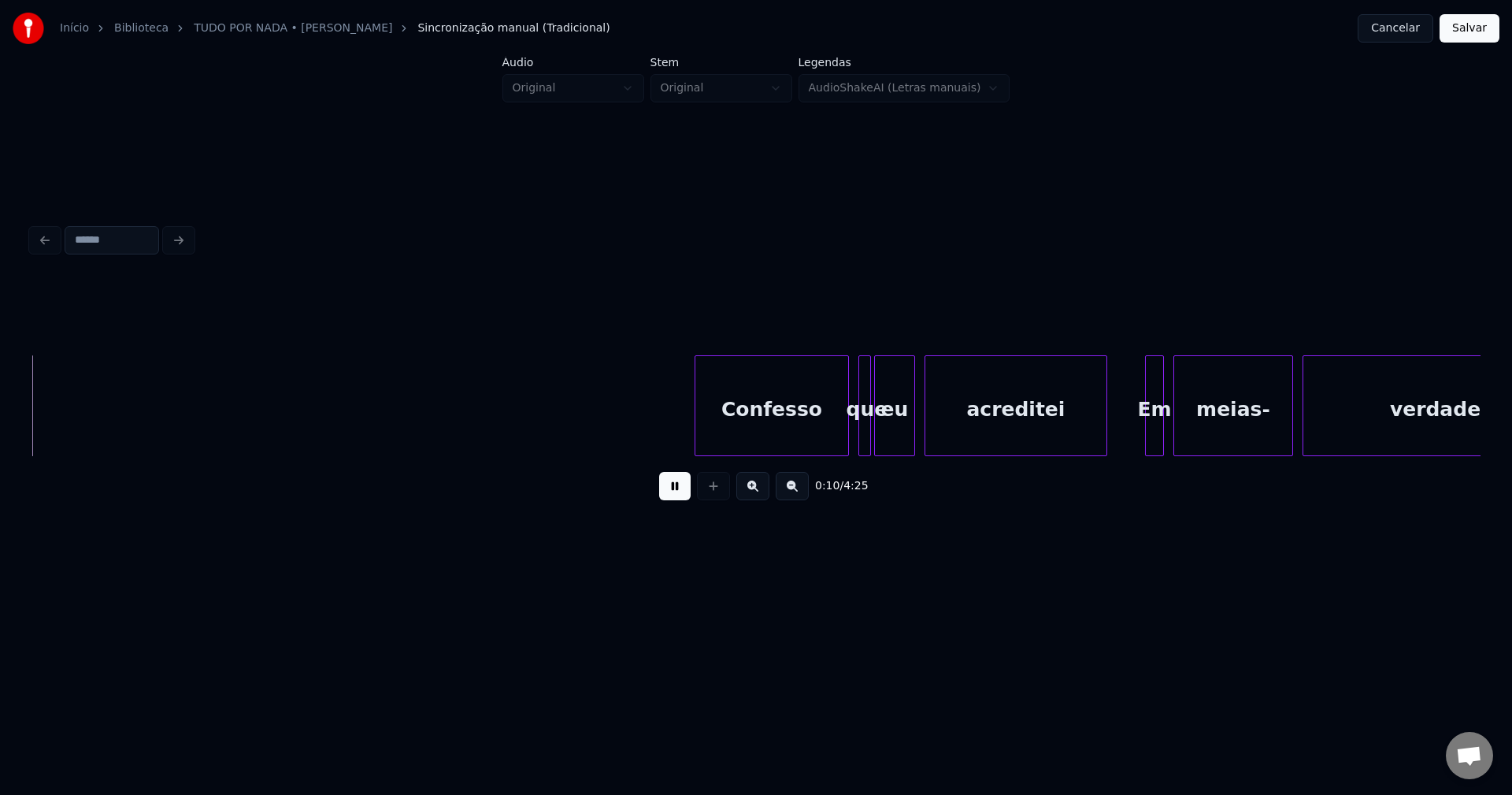
scroll to position [0, 1746]
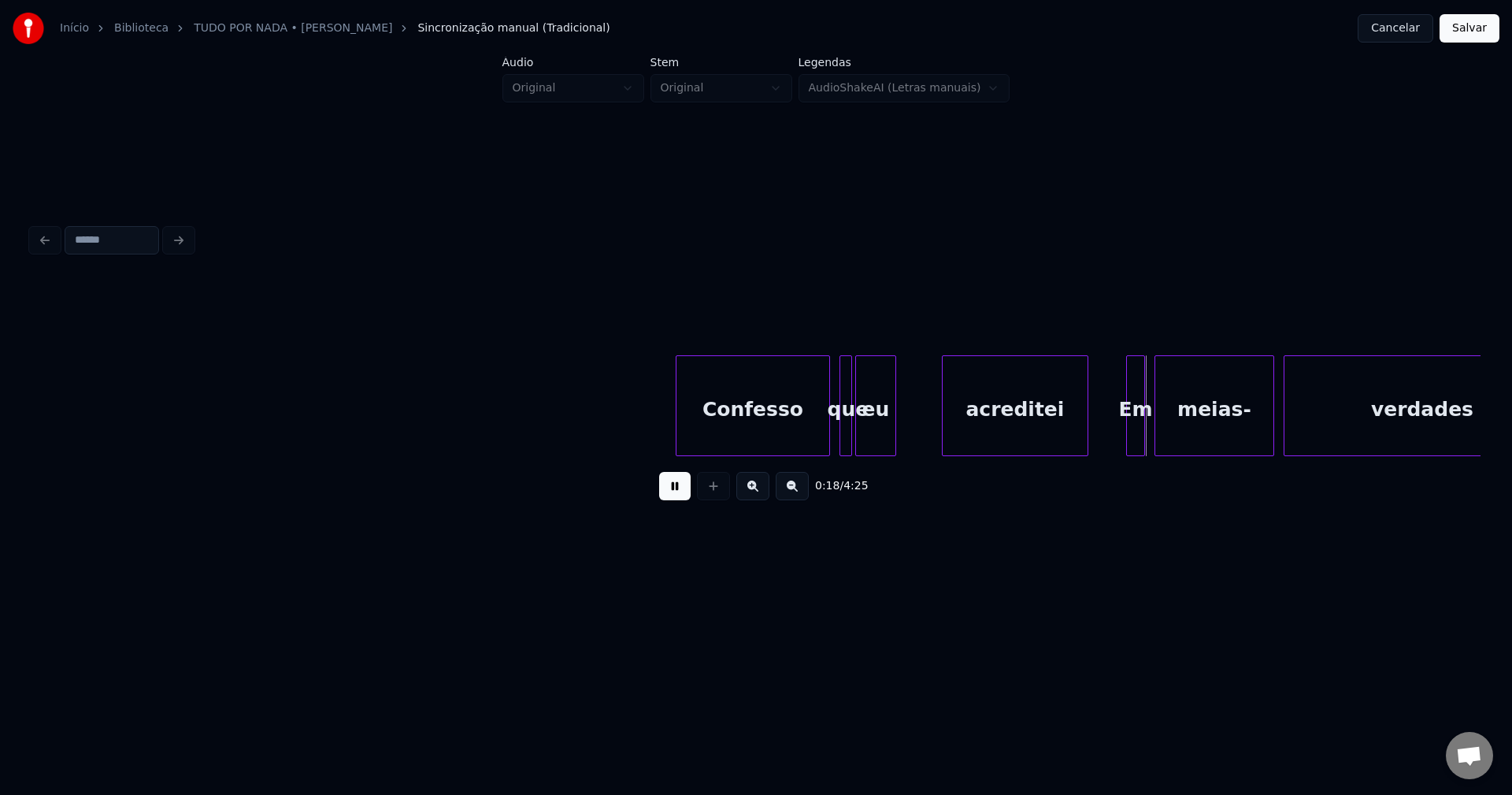
click at [943, 428] on div at bounding box center [945, 406] width 5 height 99
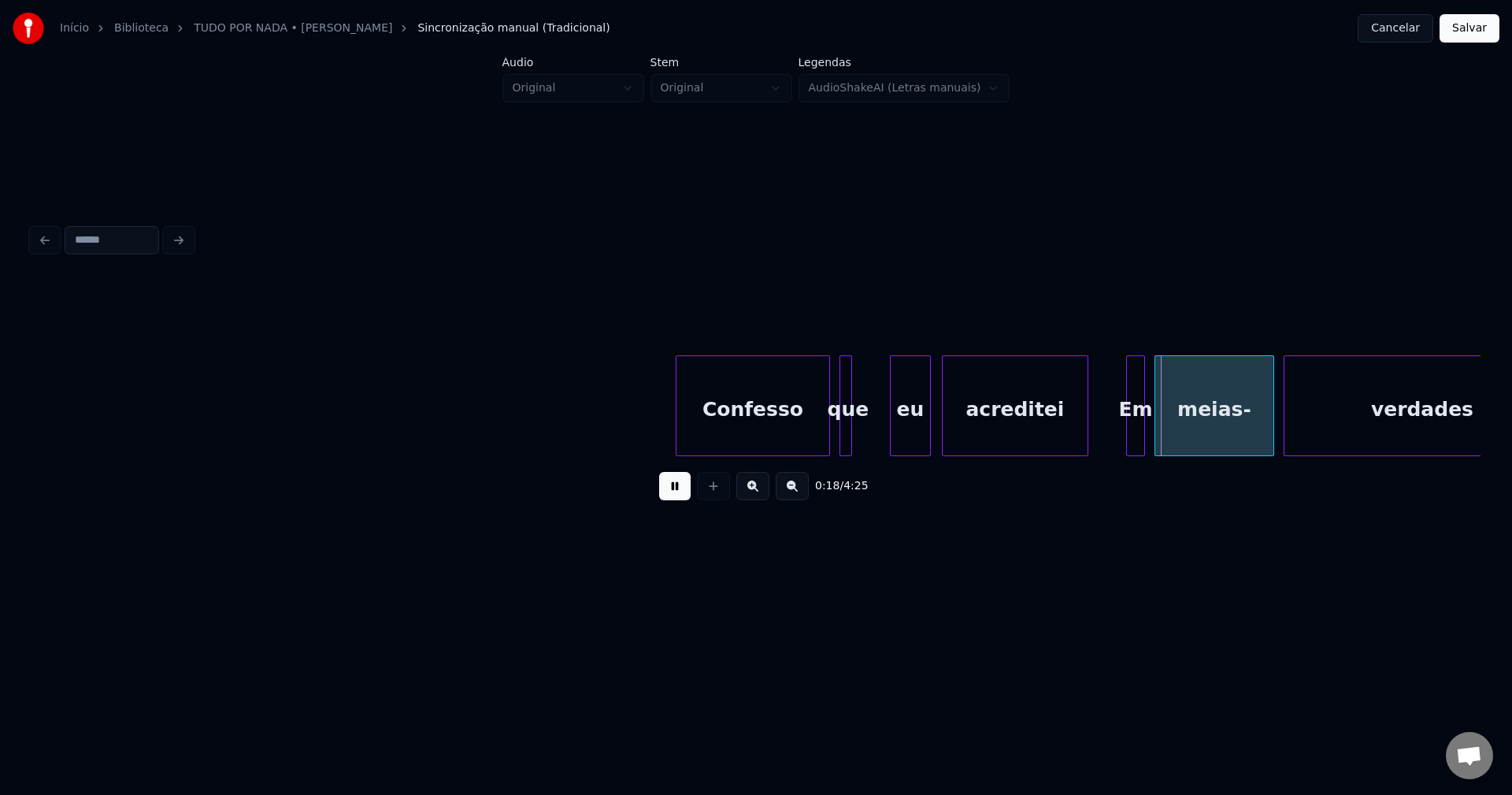
click at [904, 434] on div "eu" at bounding box center [910, 410] width 40 height 107
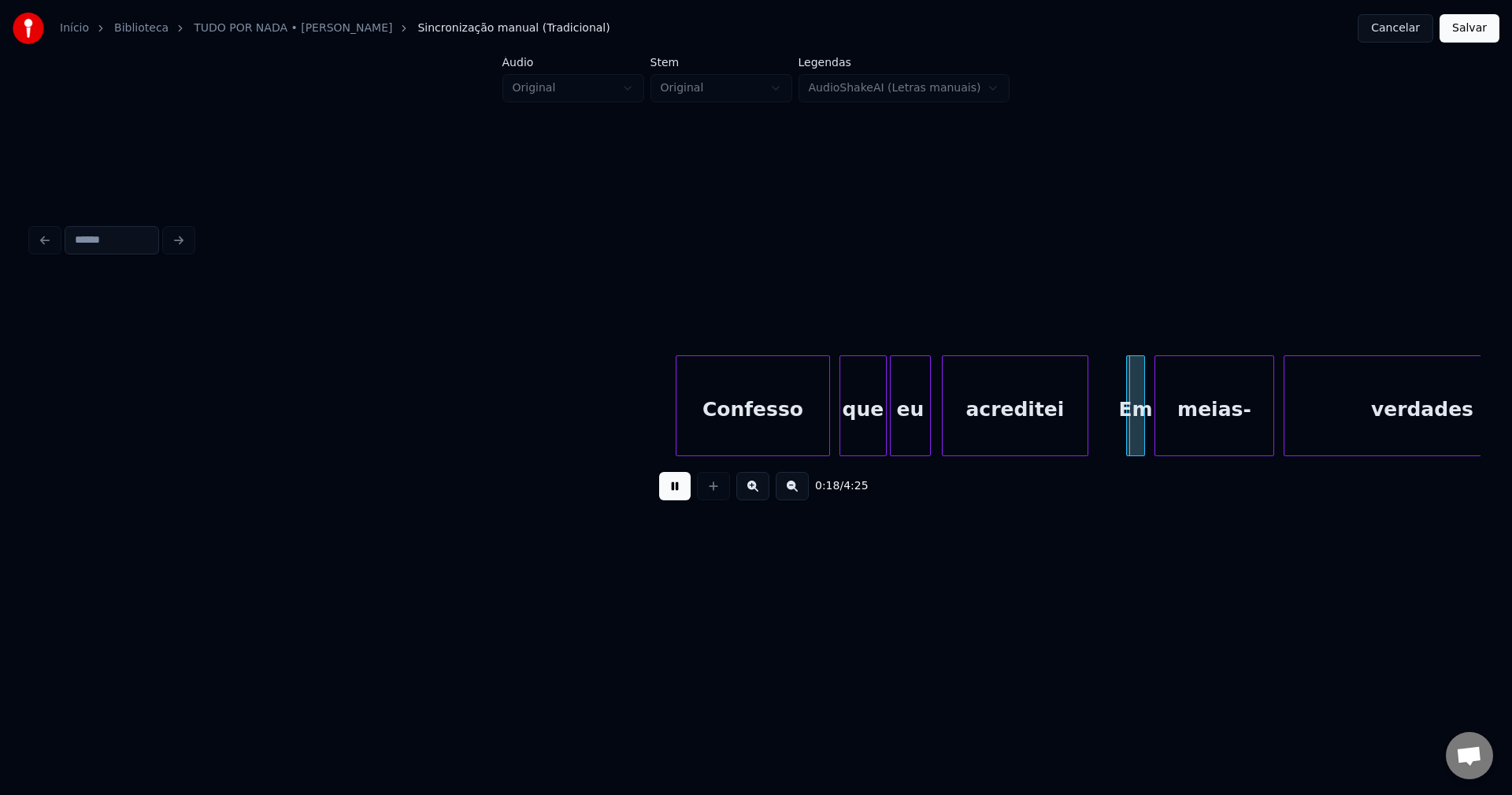
click at [884, 424] on div at bounding box center [884, 406] width 5 height 99
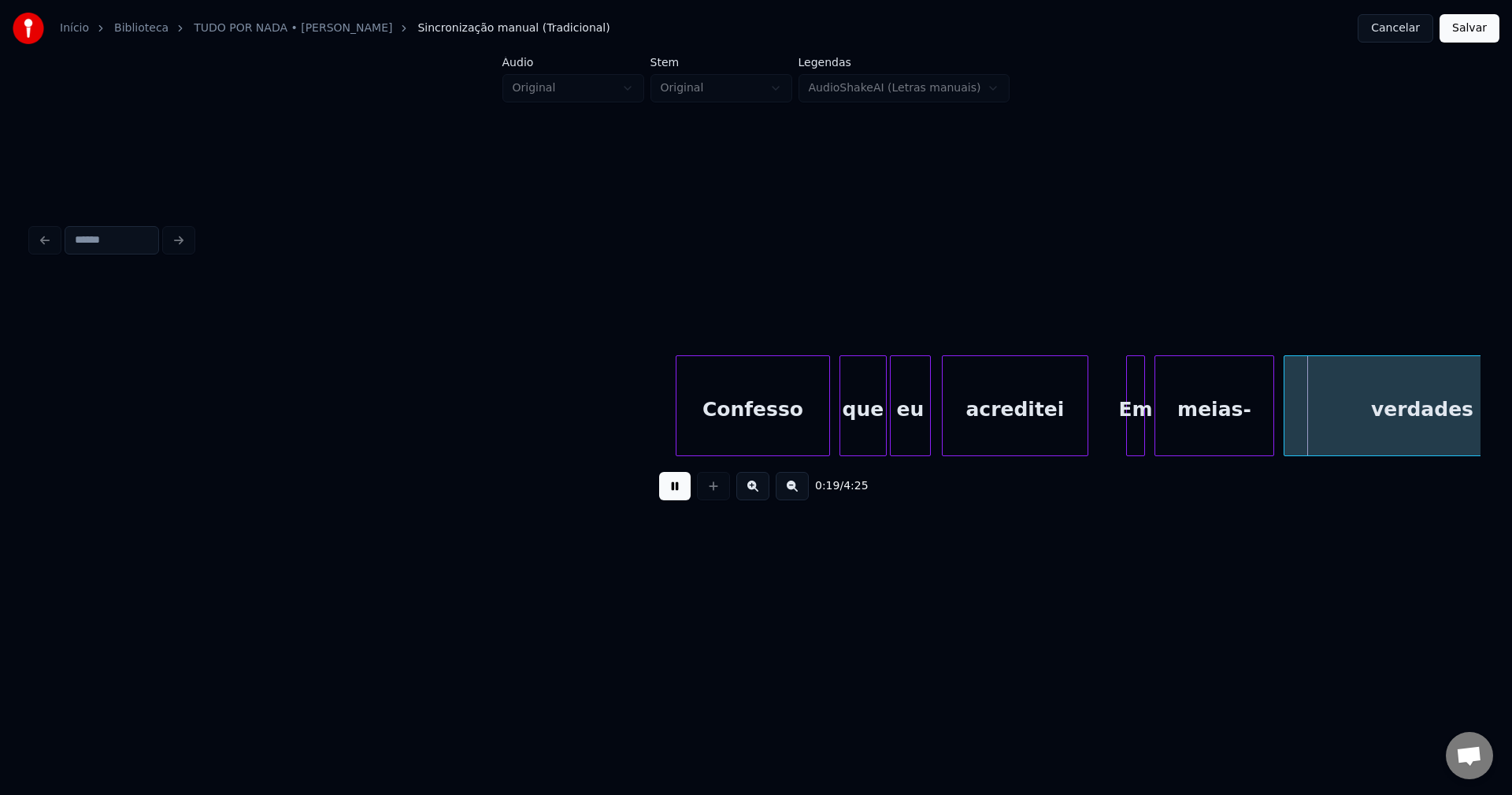
click at [670, 494] on button at bounding box center [675, 486] width 32 height 28
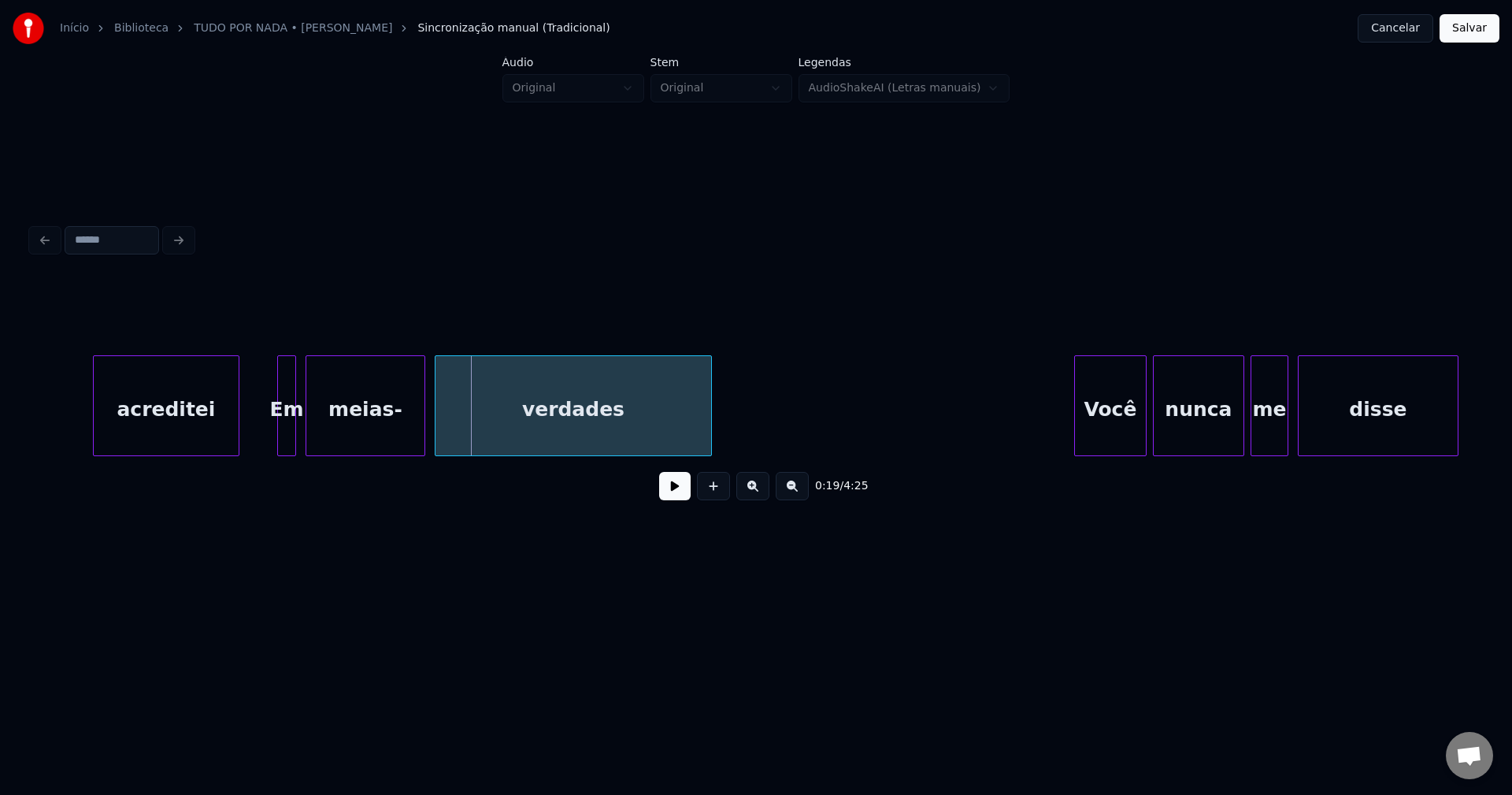
scroll to position [0, 2688]
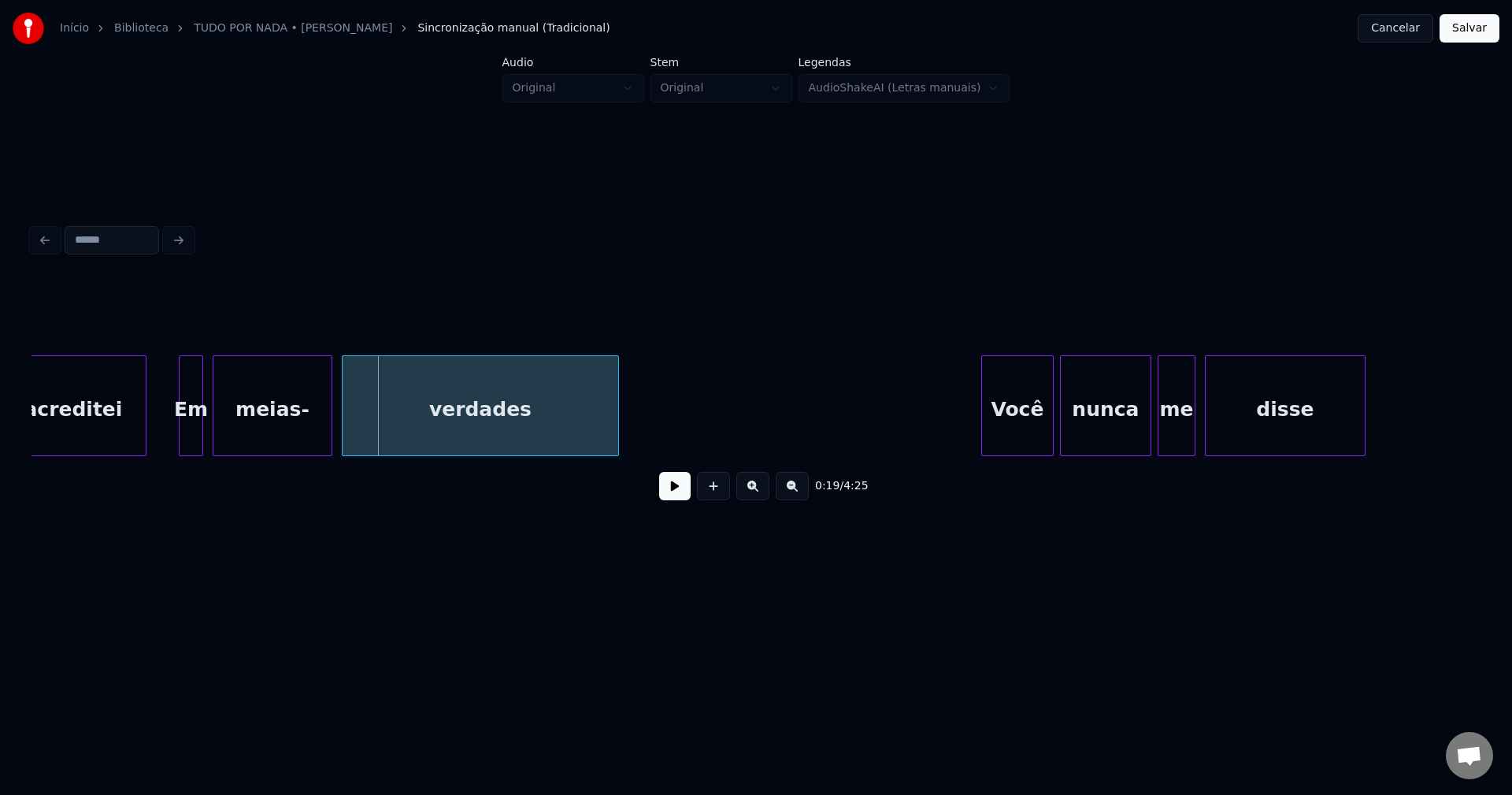
click at [182, 445] on div at bounding box center [182, 406] width 5 height 99
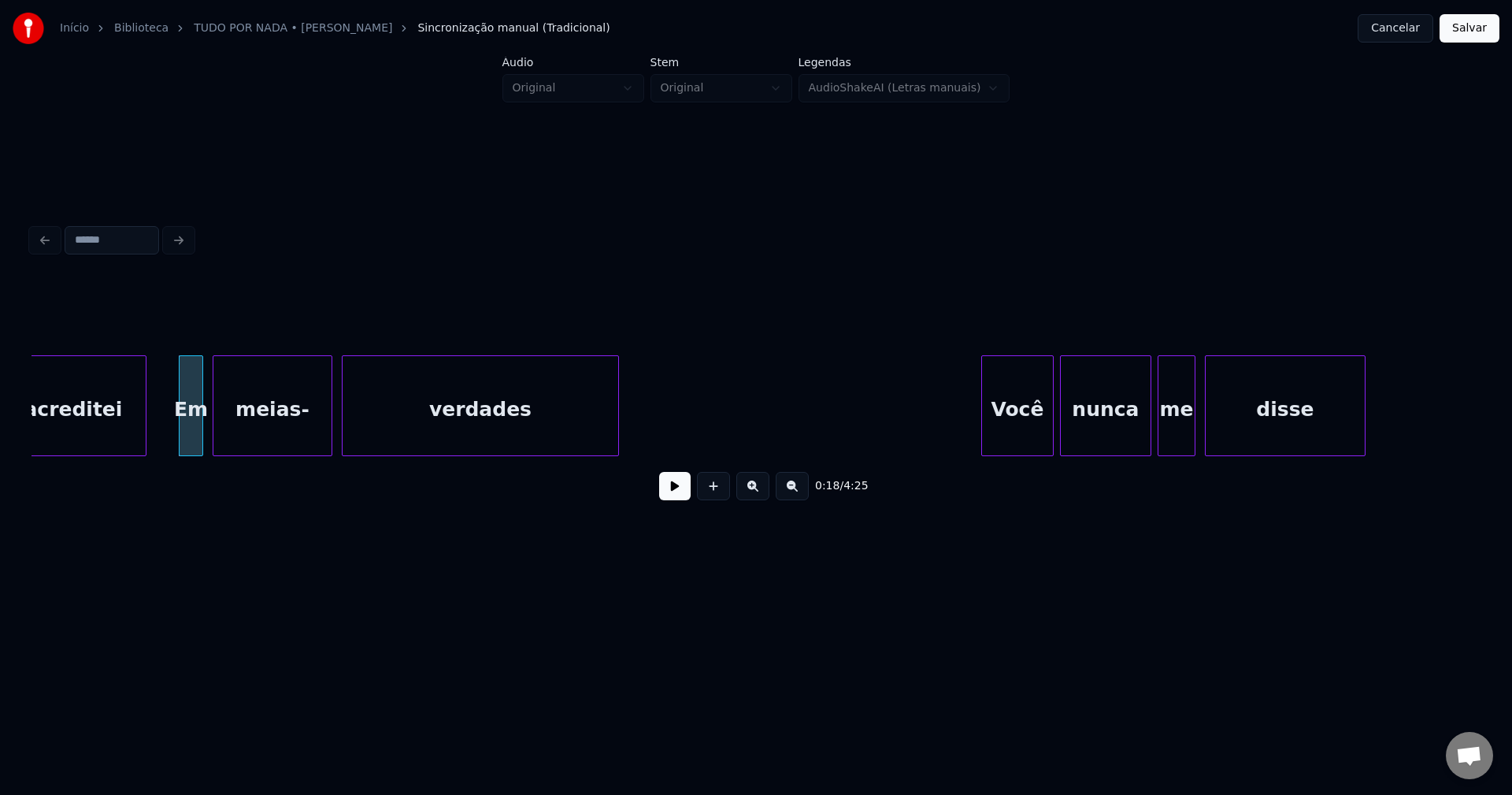
click at [681, 492] on button at bounding box center [675, 486] width 32 height 28
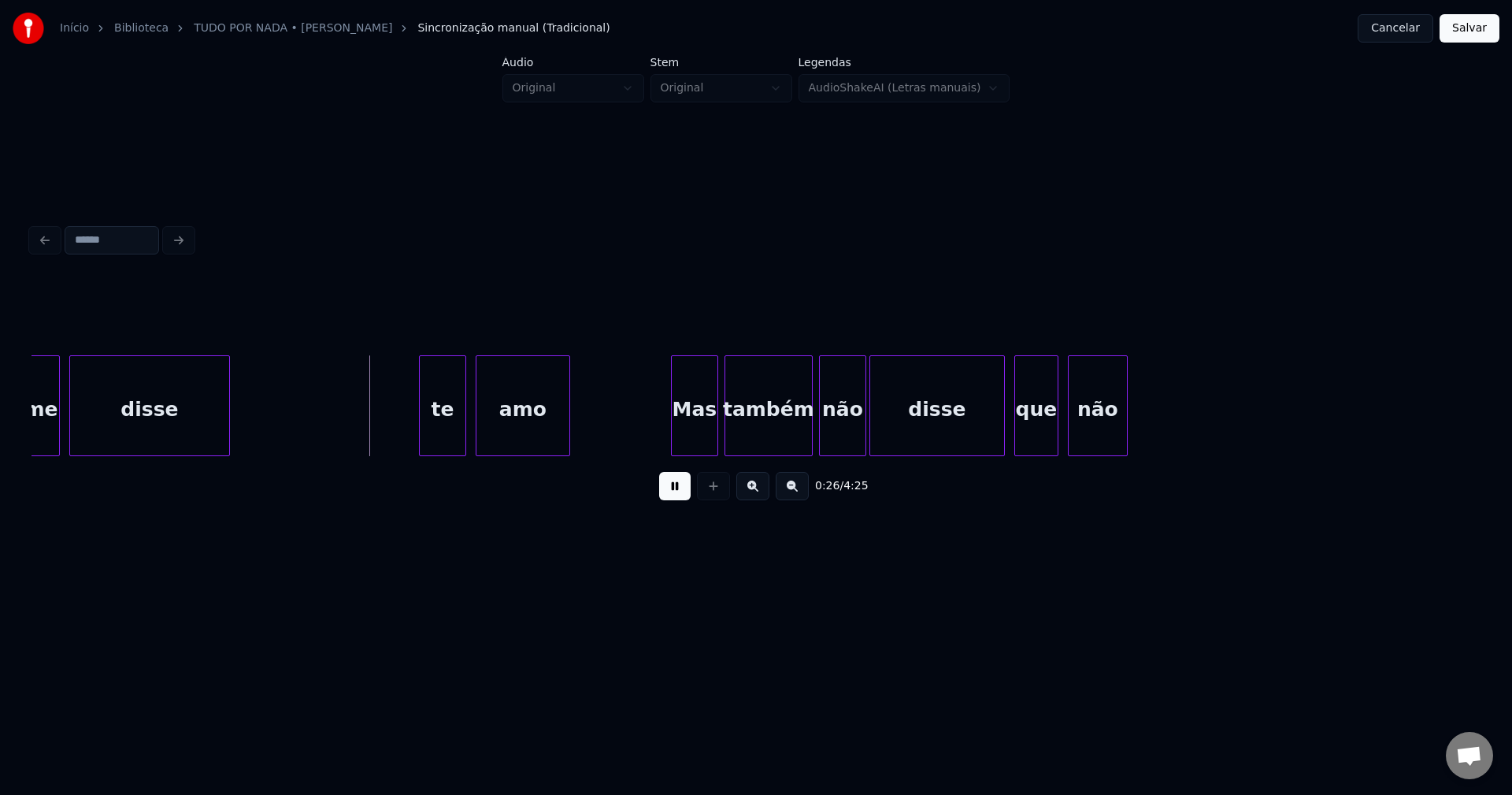
scroll to position [0, 3870]
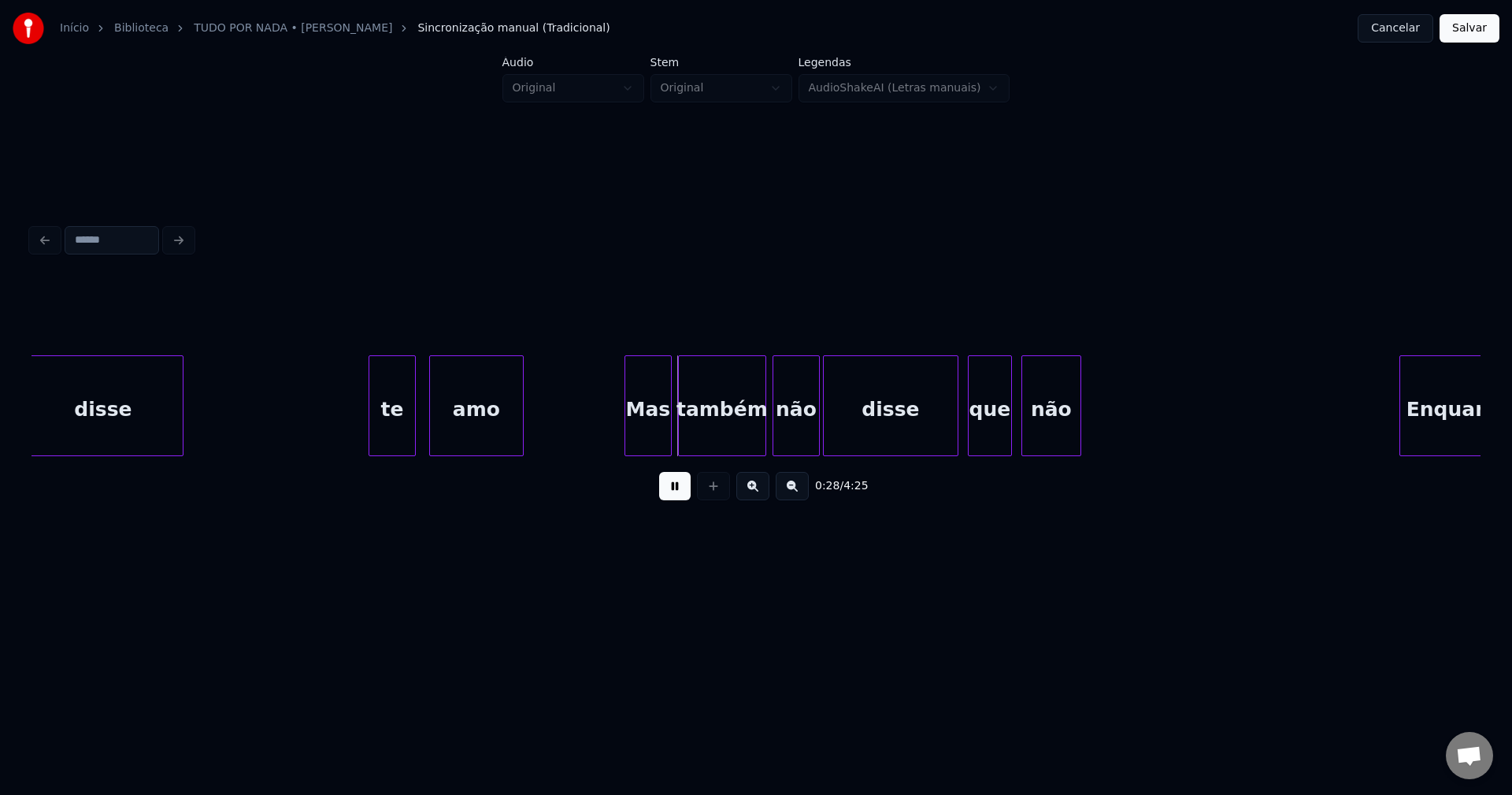
click at [386, 442] on div "te" at bounding box center [392, 410] width 45 height 107
click at [381, 440] on div "te" at bounding box center [392, 410] width 45 height 107
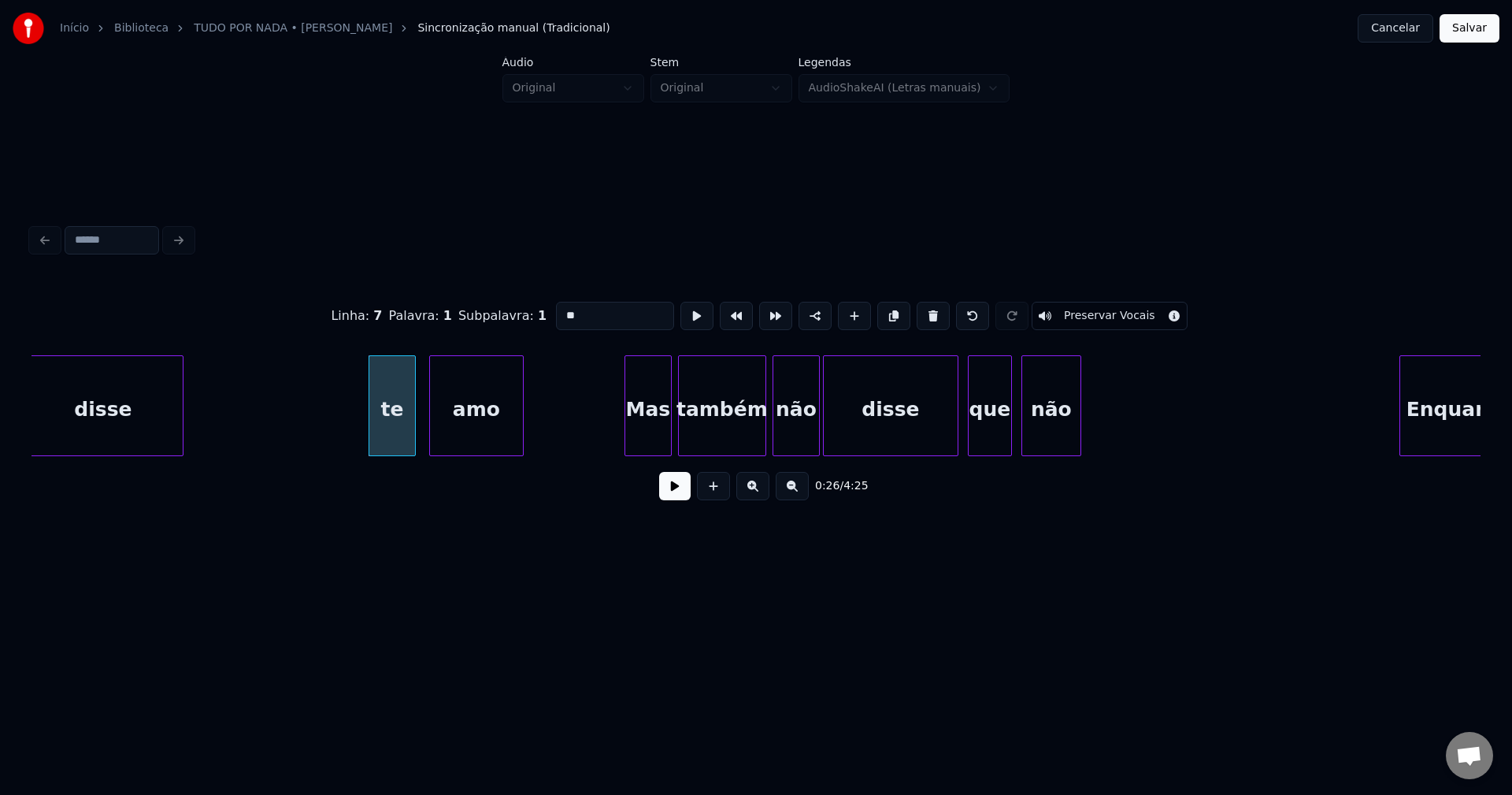
drag, startPoint x: 560, startPoint y: 310, endPoint x: 544, endPoint y: 316, distance: 17.1
click at [556, 316] on input "**" at bounding box center [615, 316] width 118 height 28
type input "**"
click at [682, 501] on button at bounding box center [675, 486] width 32 height 28
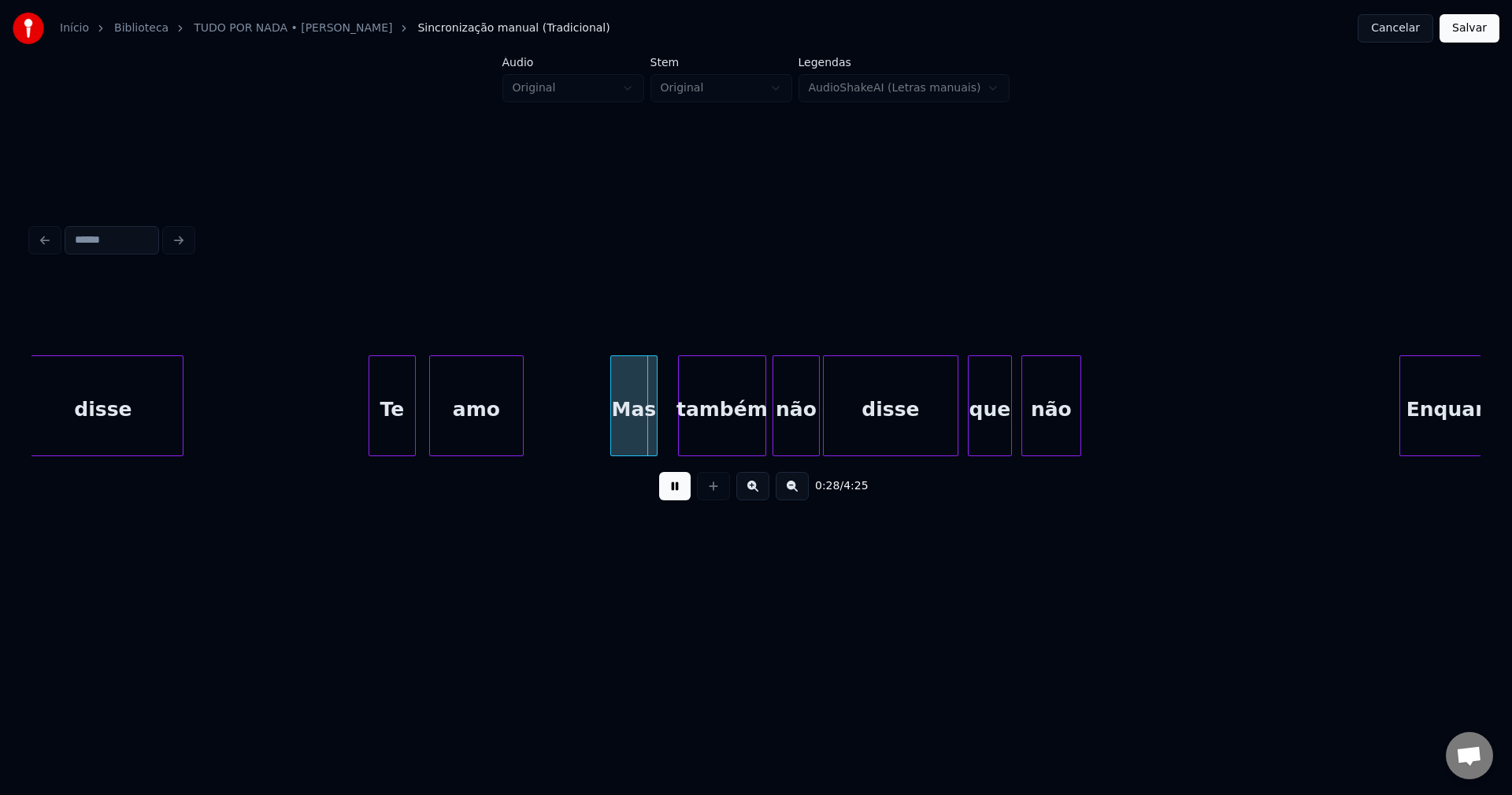
click at [632, 449] on div "Mas" at bounding box center [634, 410] width 45 height 107
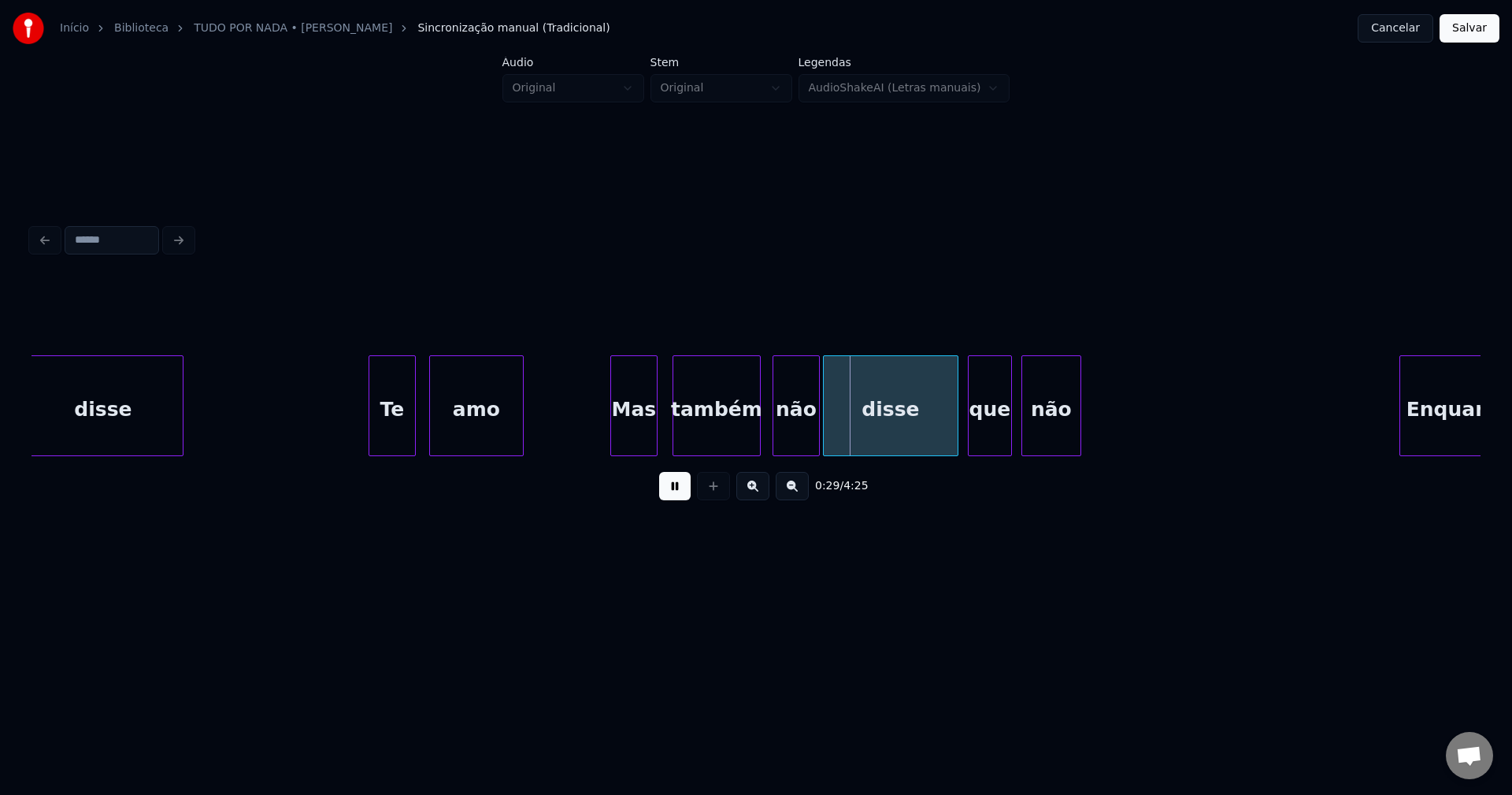
click at [728, 438] on div "também" at bounding box center [717, 410] width 87 height 107
click at [948, 434] on div at bounding box center [950, 406] width 5 height 99
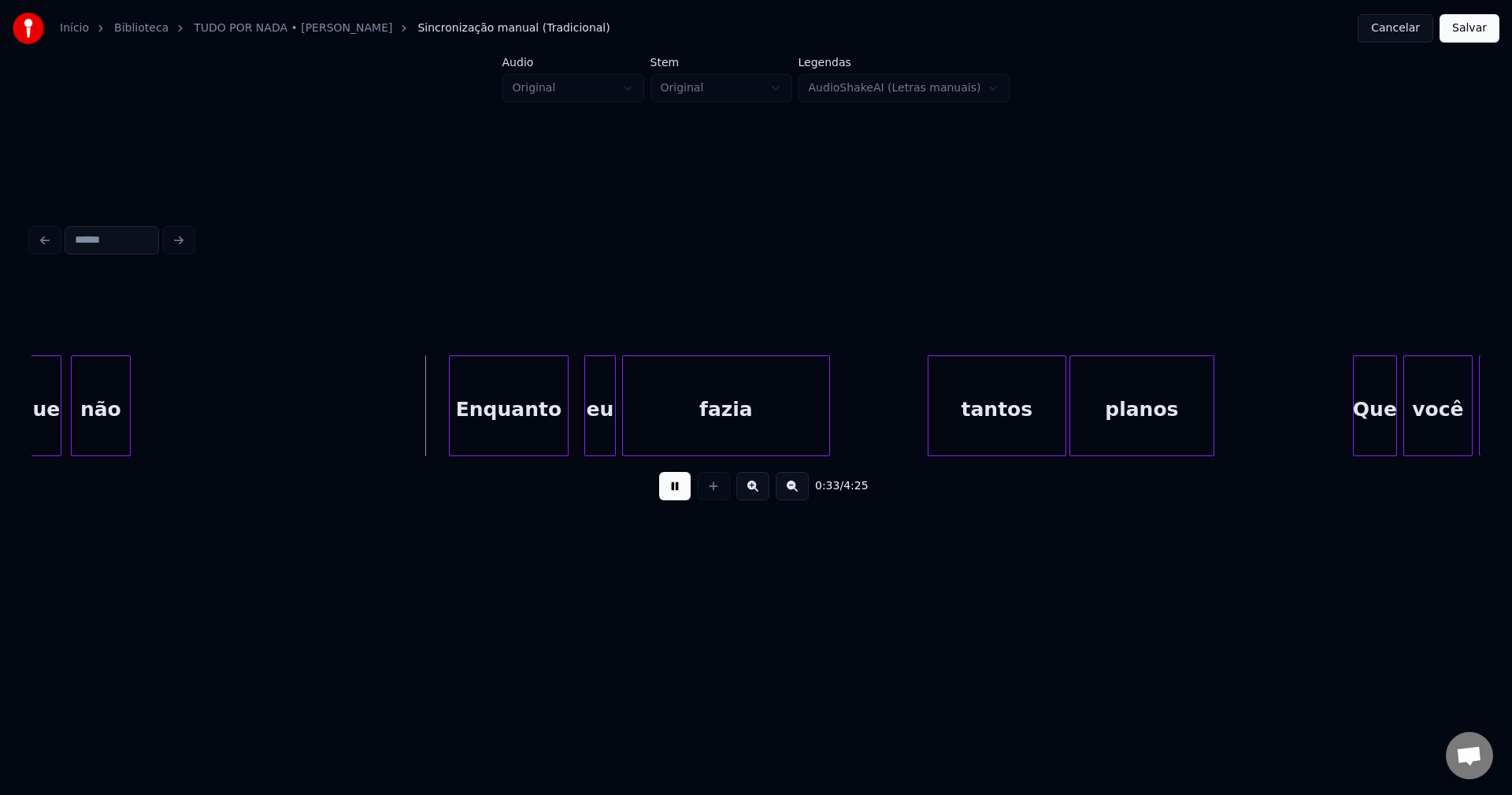
scroll to position [0, 4868]
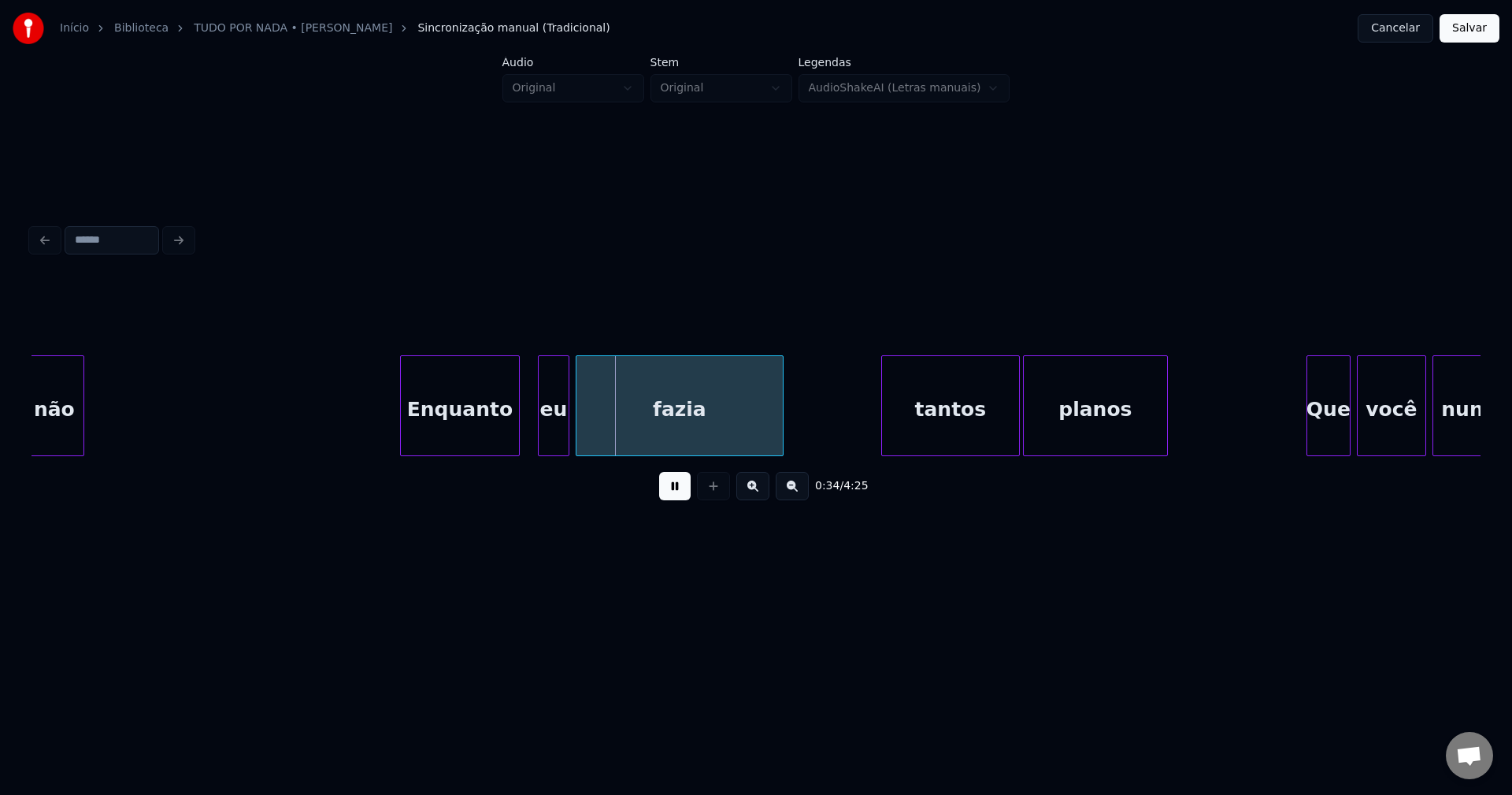
click at [468, 436] on div "Enquanto" at bounding box center [460, 410] width 118 height 107
click at [544, 449] on div "eu" at bounding box center [542, 410] width 30 height 107
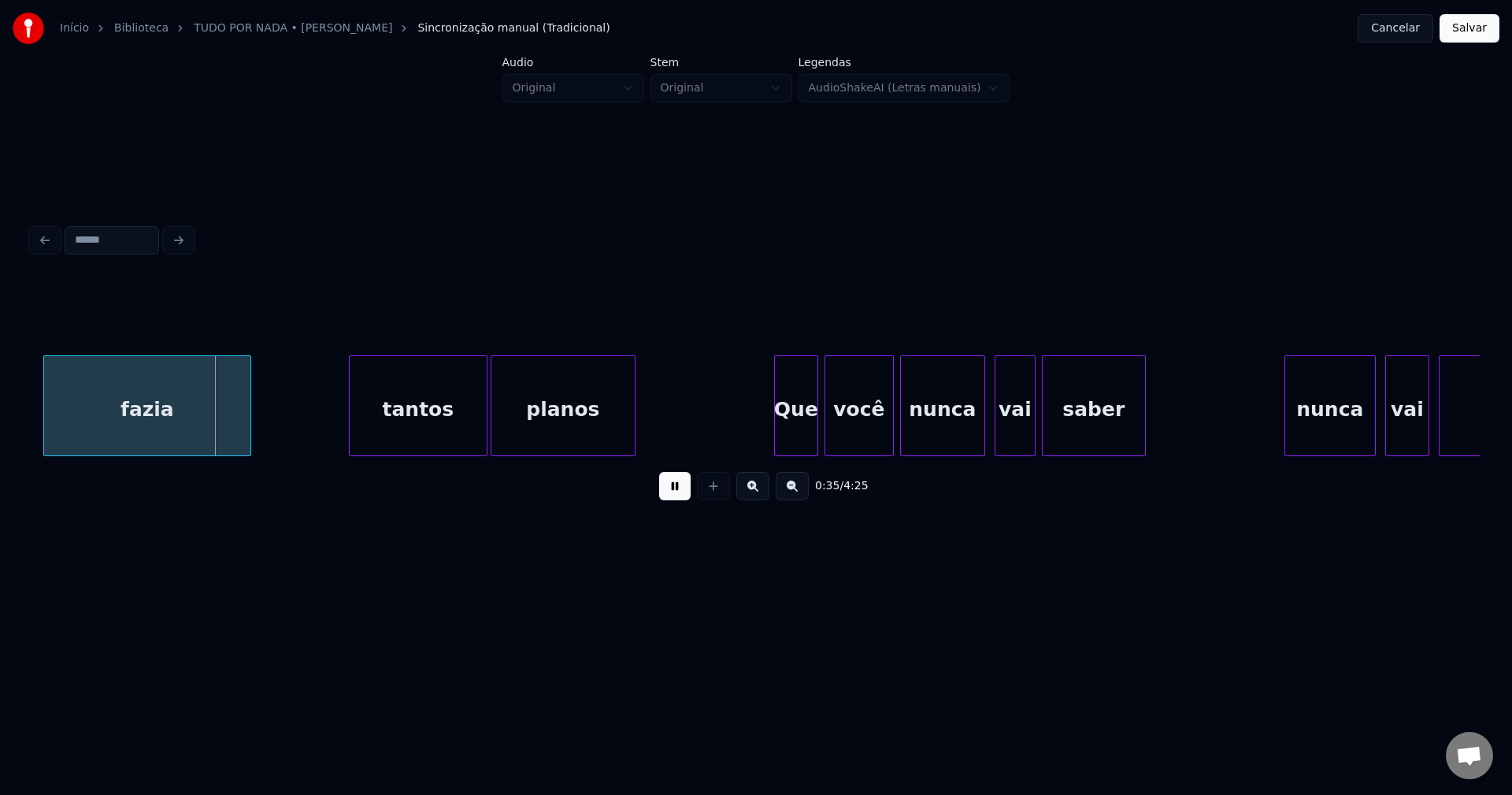
scroll to position [0, 5470]
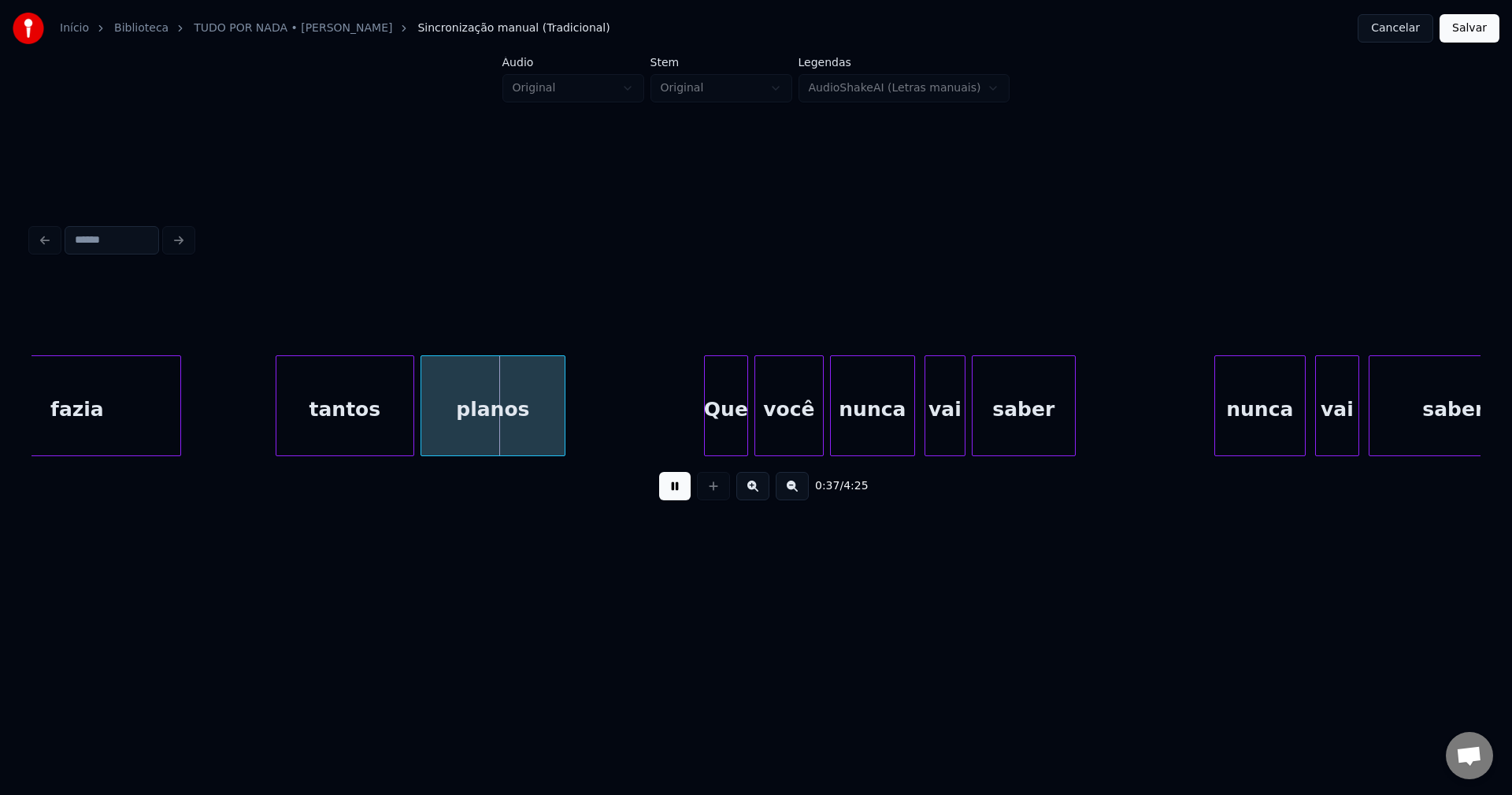
click at [344, 436] on div "tantos" at bounding box center [345, 410] width 137 height 107
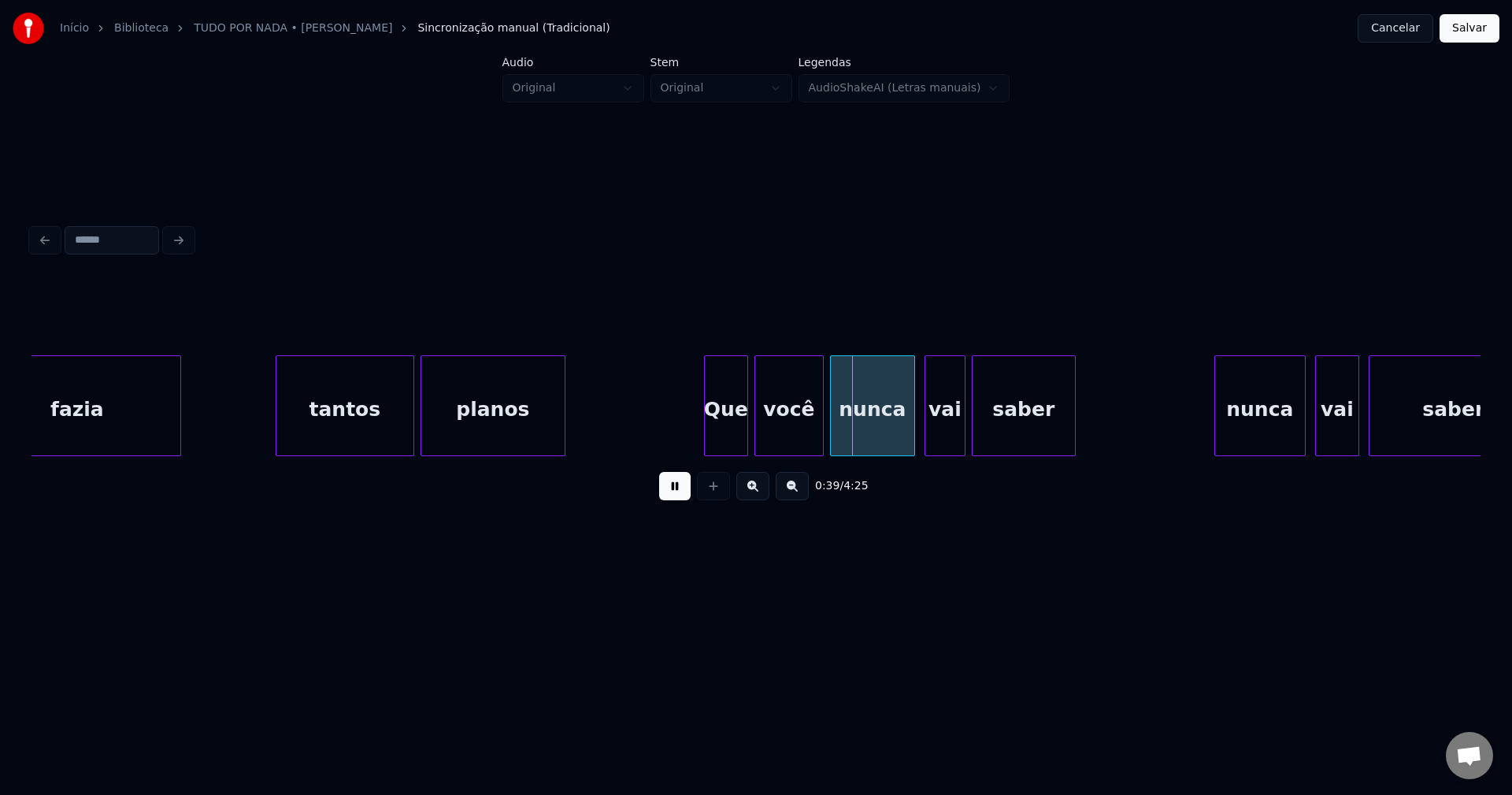
click at [307, 426] on div "tantos" at bounding box center [345, 410] width 137 height 107
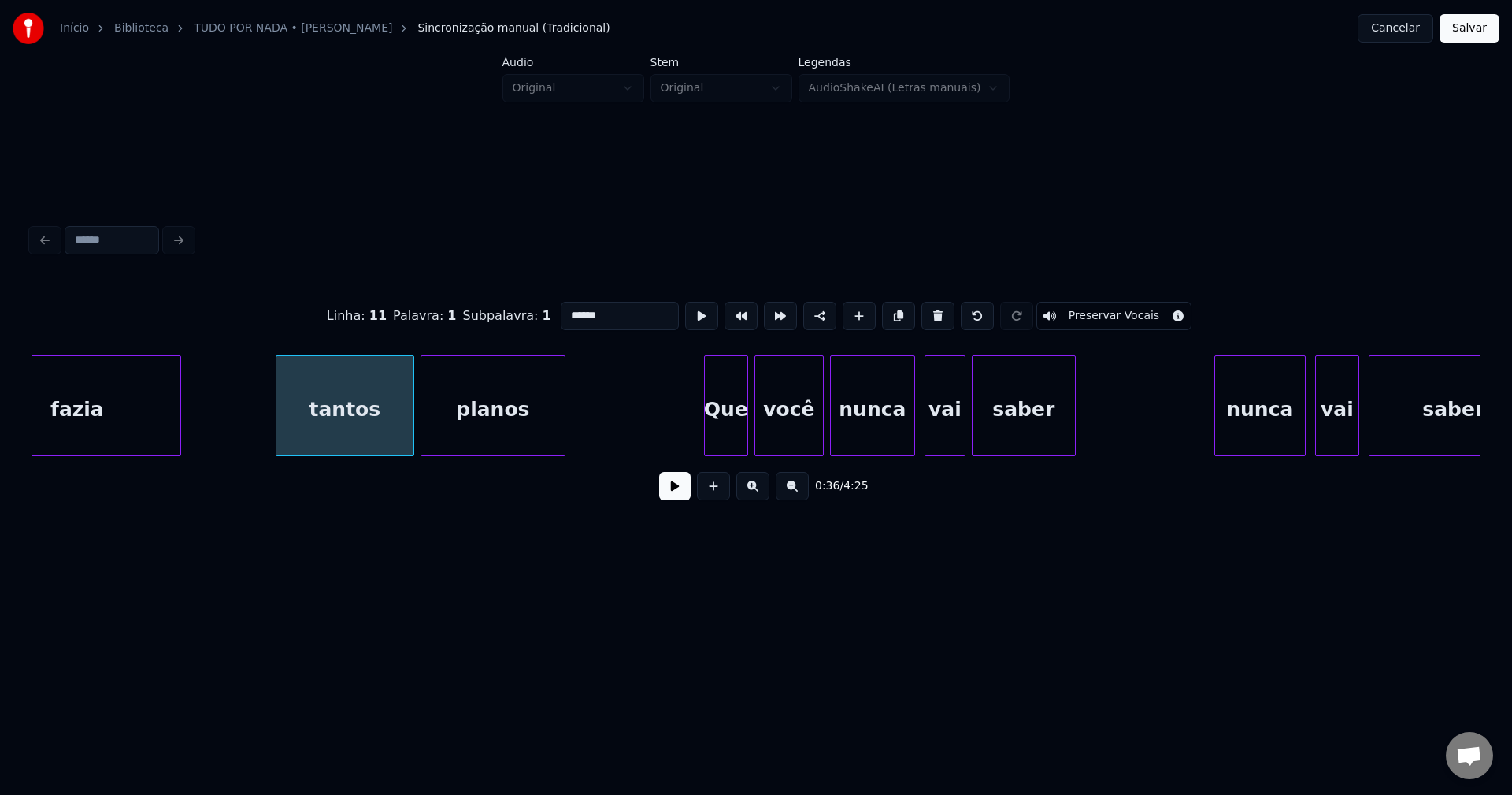
click at [562, 308] on input "******" at bounding box center [620, 316] width 118 height 28
click at [676, 495] on button at bounding box center [675, 486] width 32 height 28
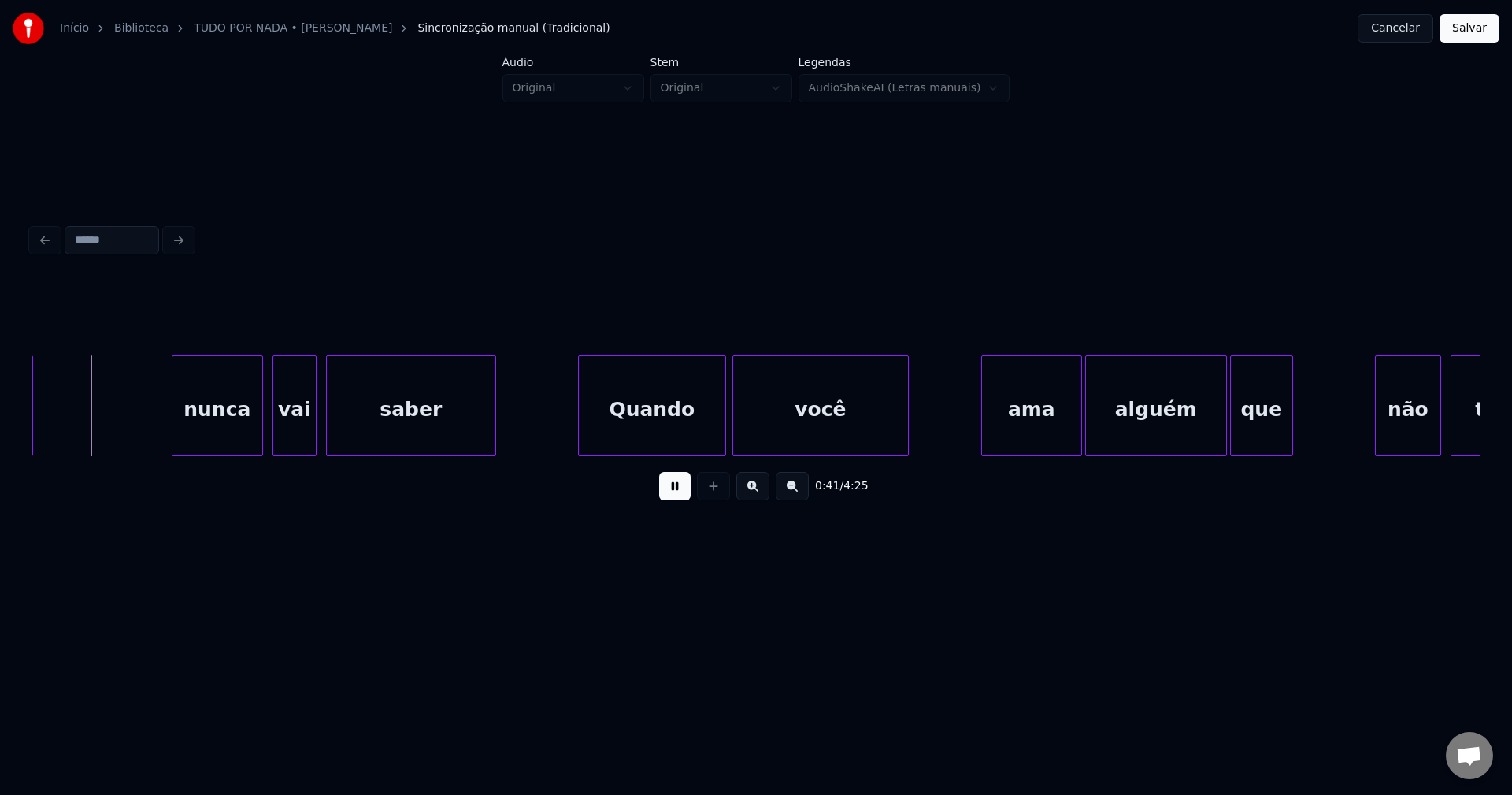
scroll to position [0, 6535]
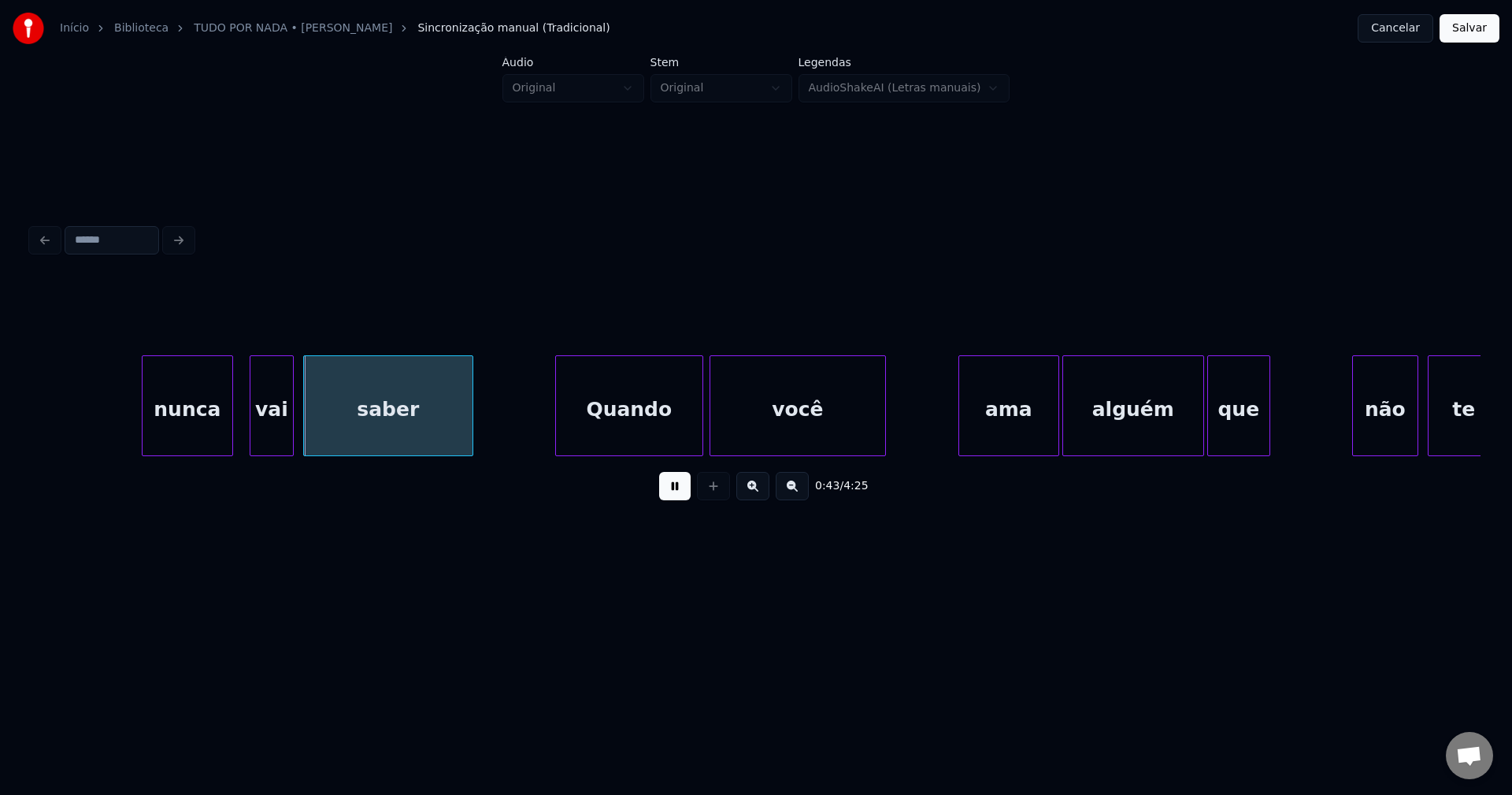
click at [188, 433] on div "nunca" at bounding box center [187, 410] width 90 height 107
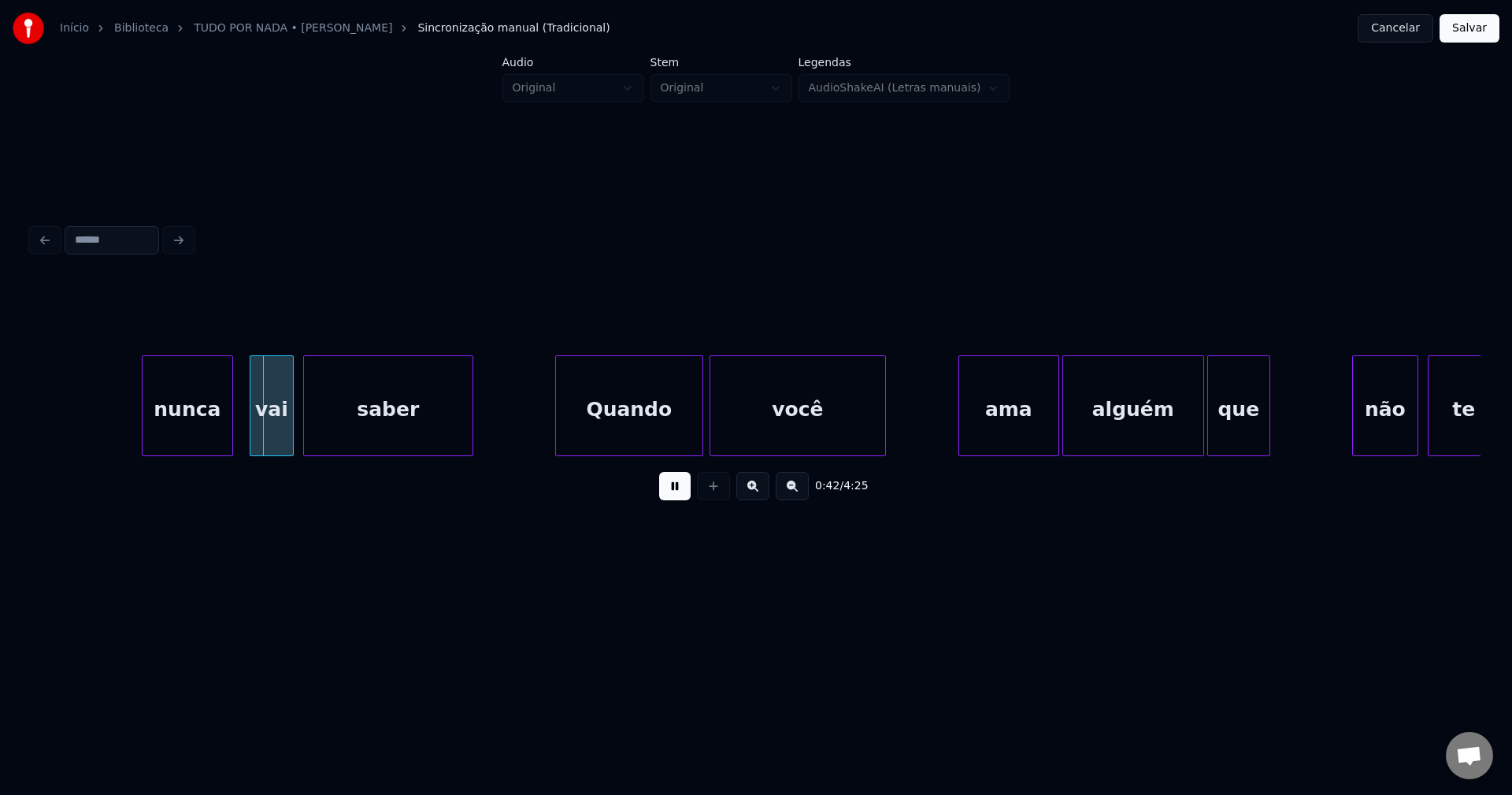
scroll to position [0, 6142]
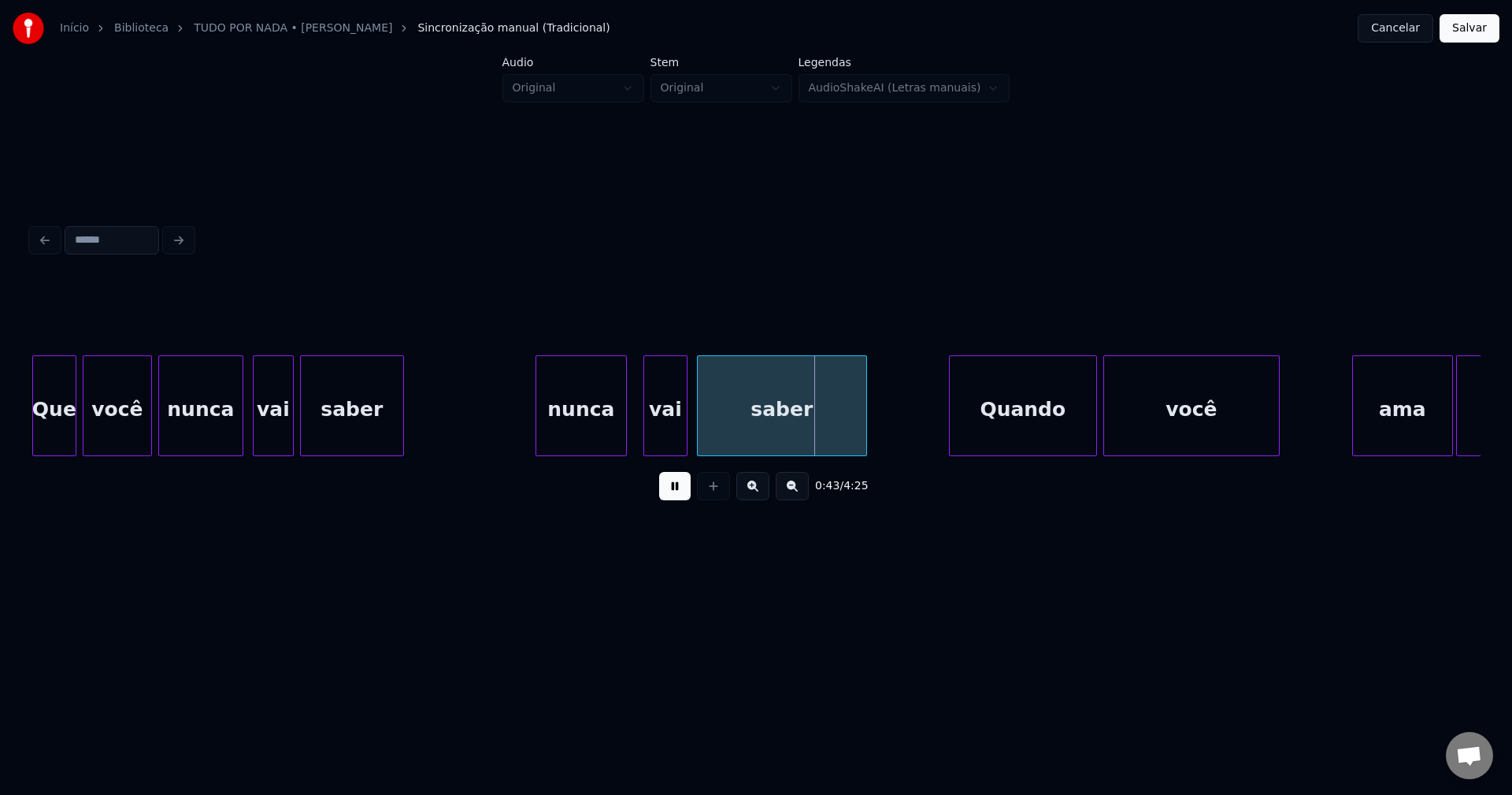
click at [587, 438] on div "nunca" at bounding box center [580, 410] width 90 height 107
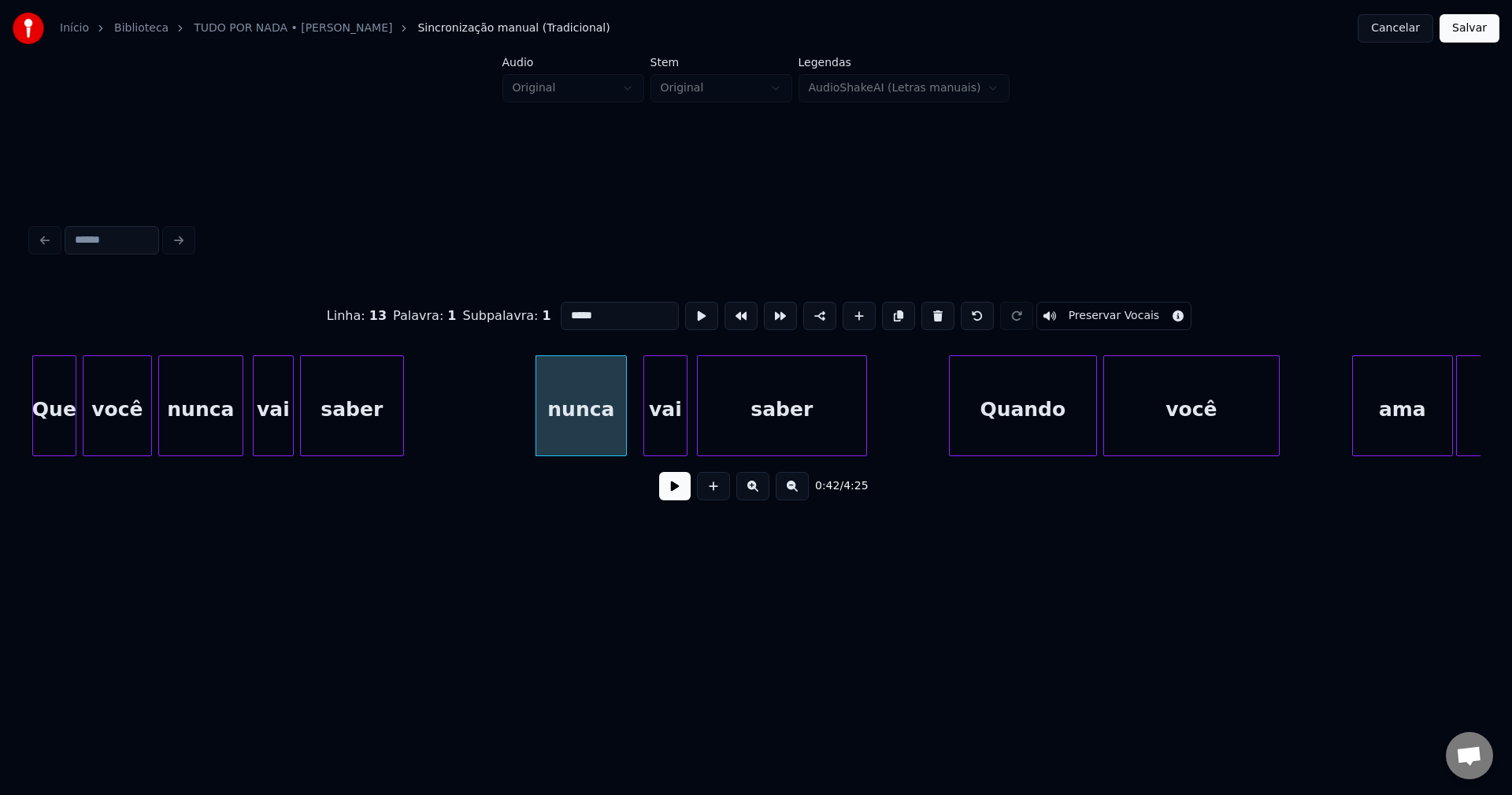
click at [565, 309] on input "*****" at bounding box center [620, 316] width 118 height 28
type input "*****"
click at [679, 501] on button at bounding box center [675, 486] width 32 height 28
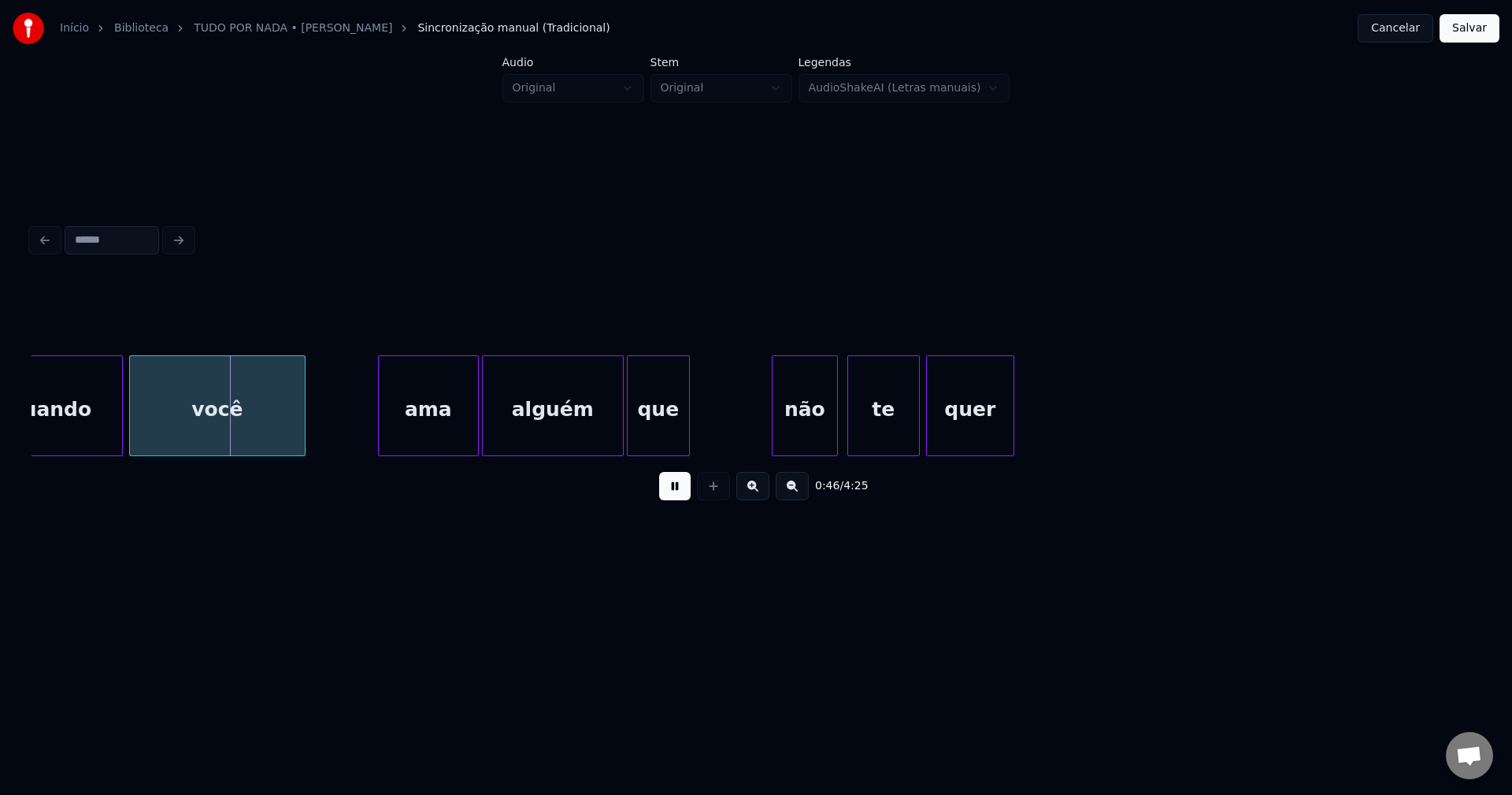
scroll to position [0, 7138]
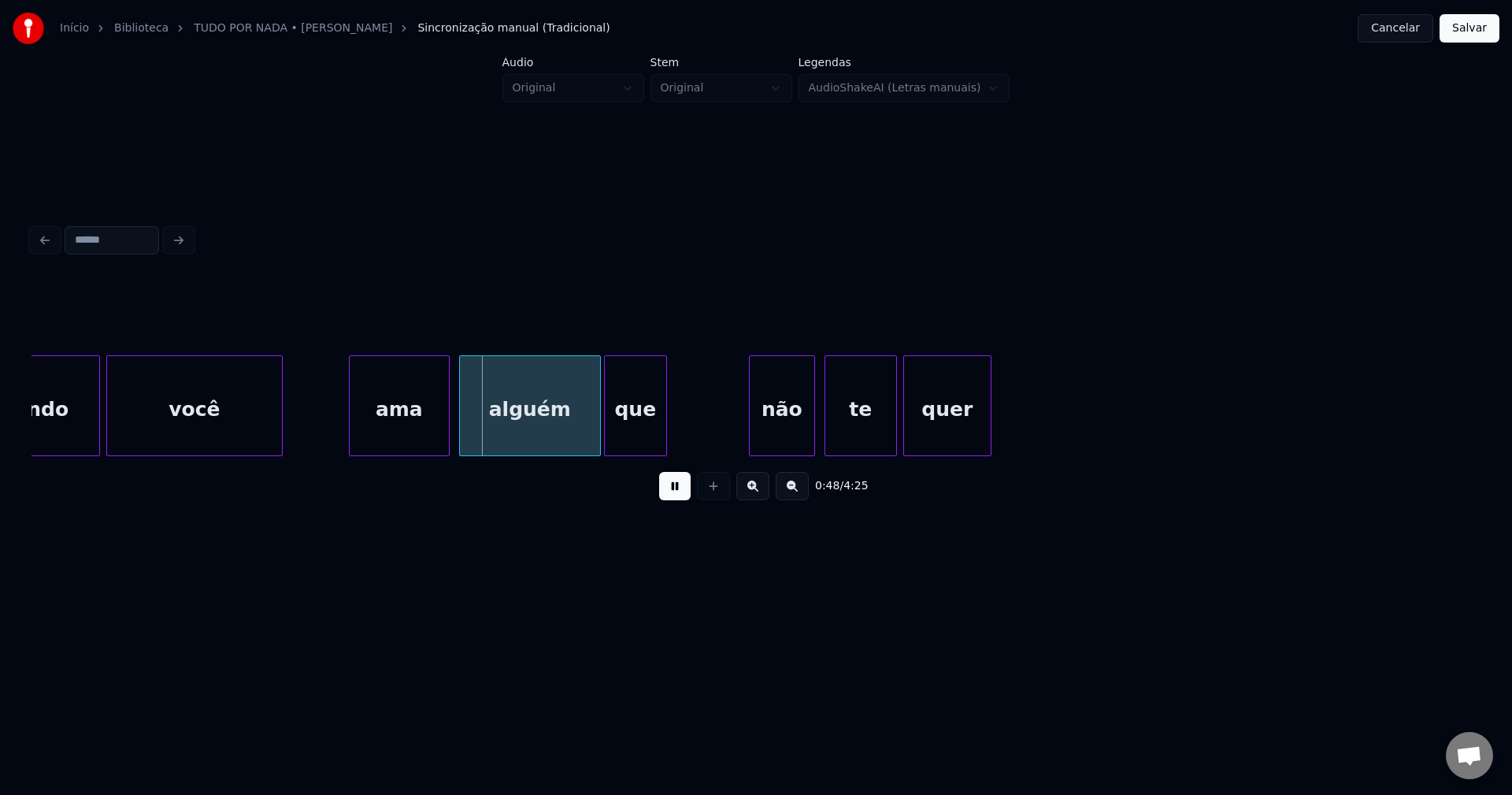
click at [396, 442] on div "ama" at bounding box center [399, 410] width 99 height 107
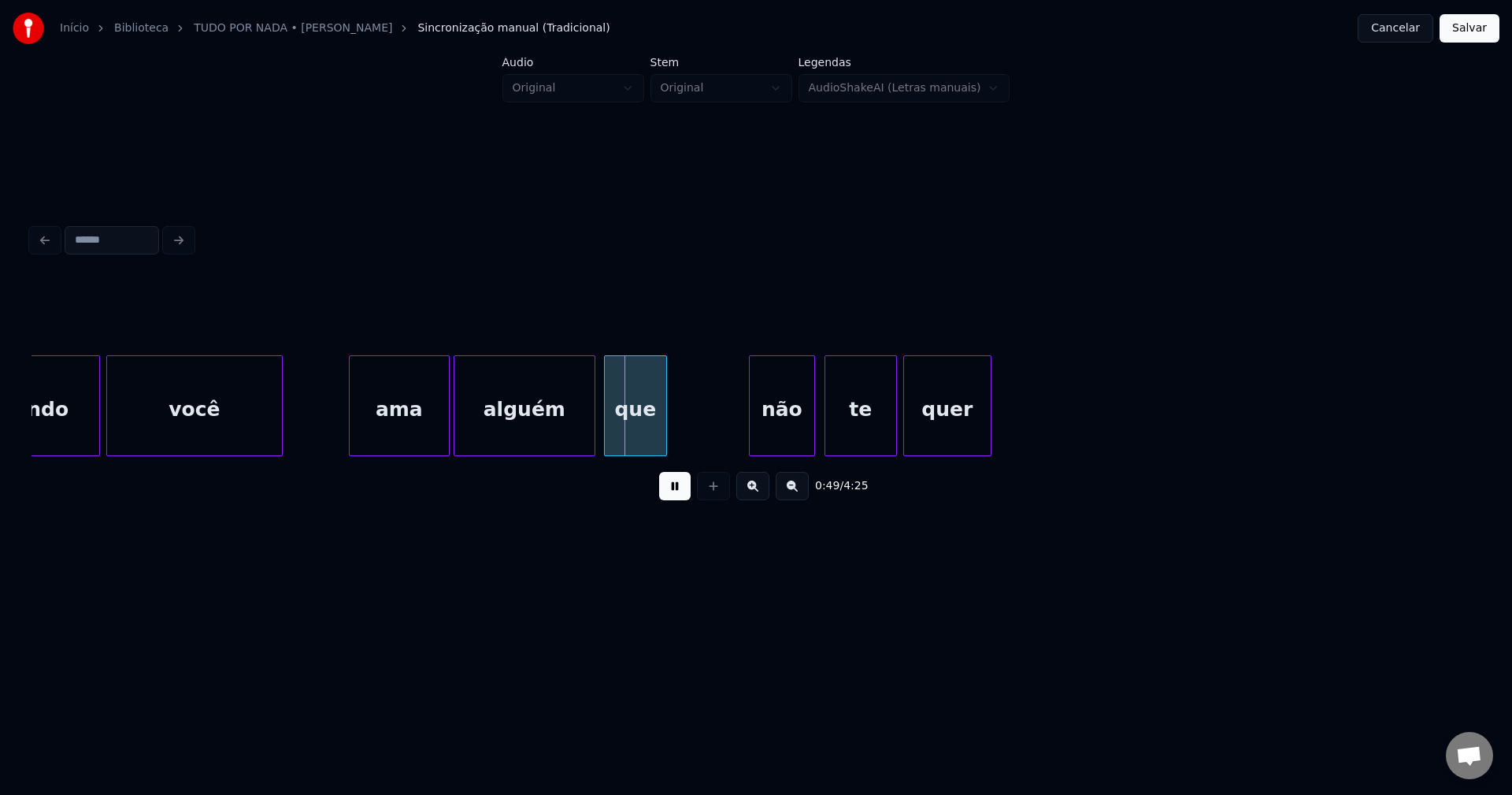
click at [482, 432] on div "alguém" at bounding box center [524, 410] width 140 height 107
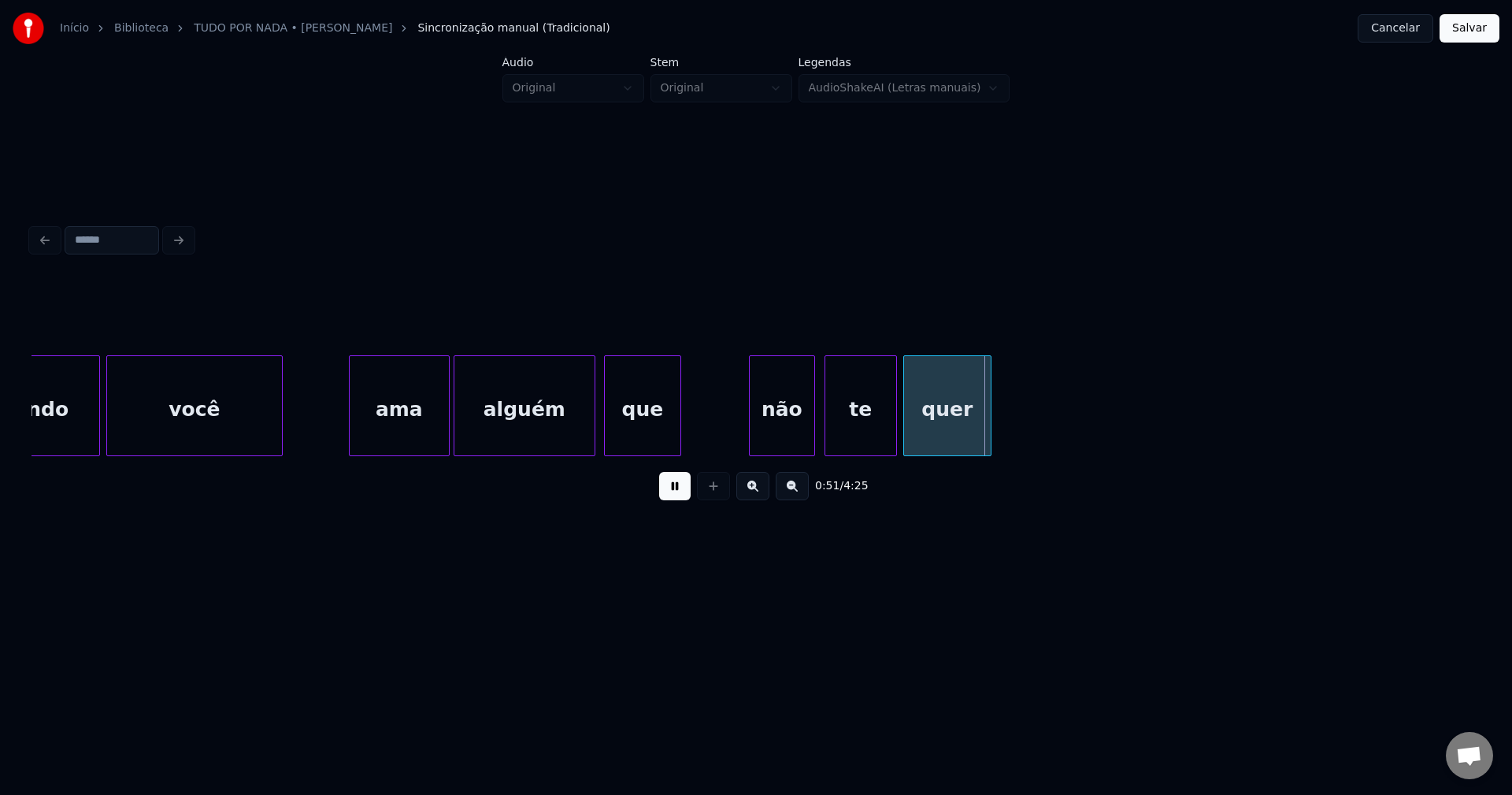
click at [679, 431] on div at bounding box center [678, 406] width 5 height 99
click at [777, 442] on div "não" at bounding box center [763, 410] width 65 height 107
click at [812, 420] on div at bounding box center [812, 406] width 5 height 99
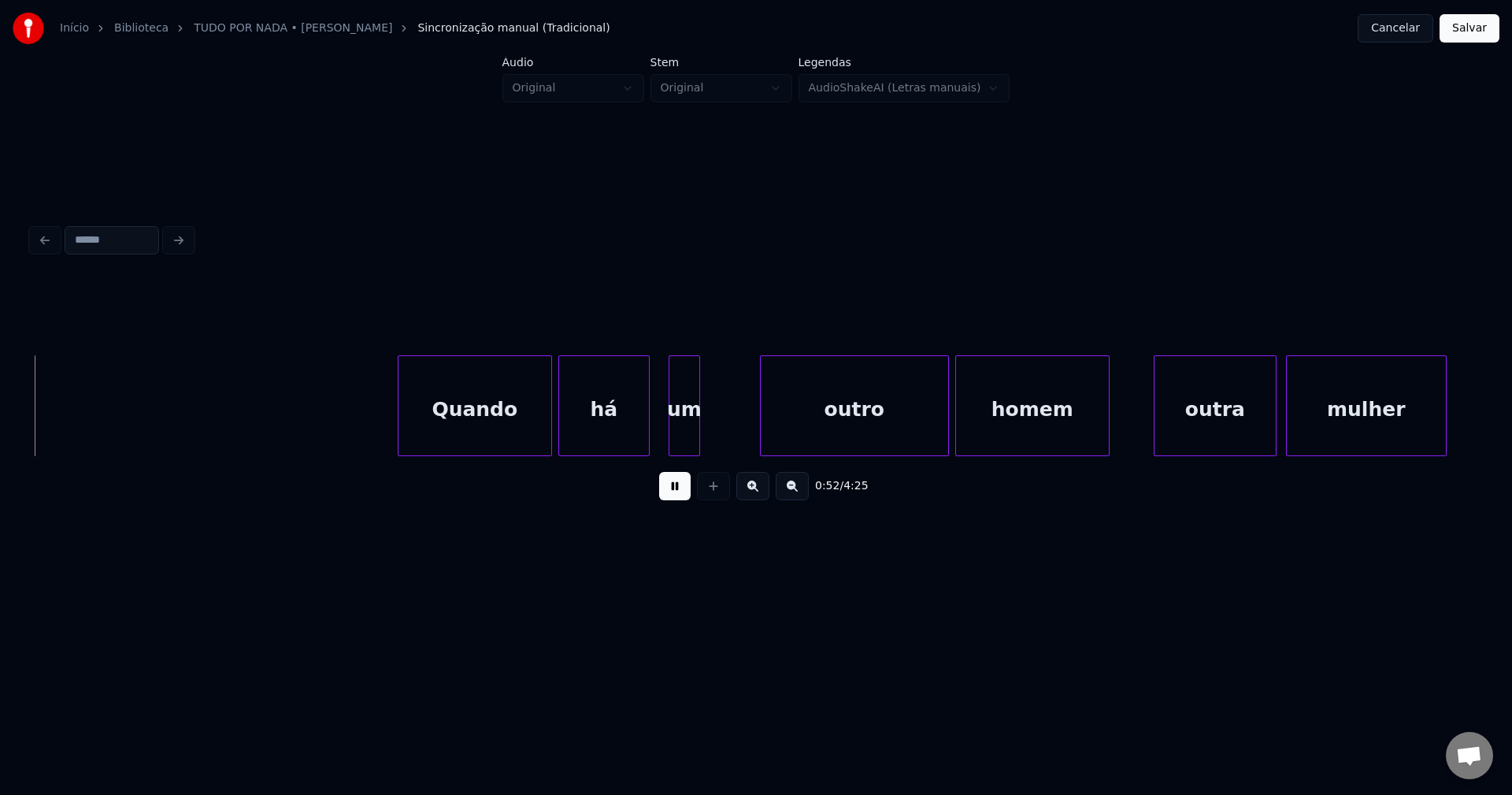
scroll to position [0, 8305]
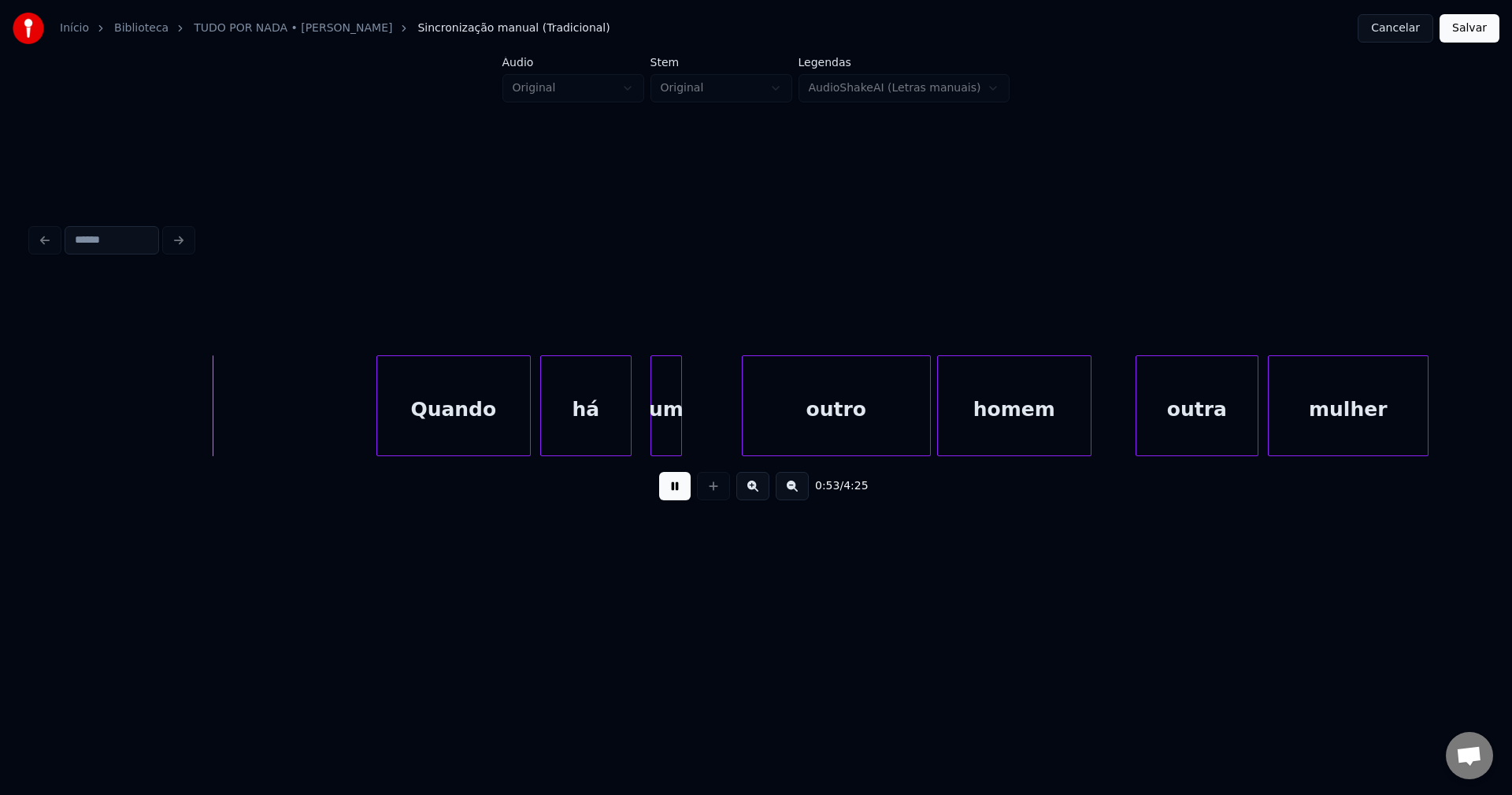
click at [452, 409] on div "Quando" at bounding box center [453, 410] width 152 height 107
click at [602, 410] on div "há" at bounding box center [583, 410] width 90 height 107
click at [619, 426] on div at bounding box center [621, 406] width 5 height 99
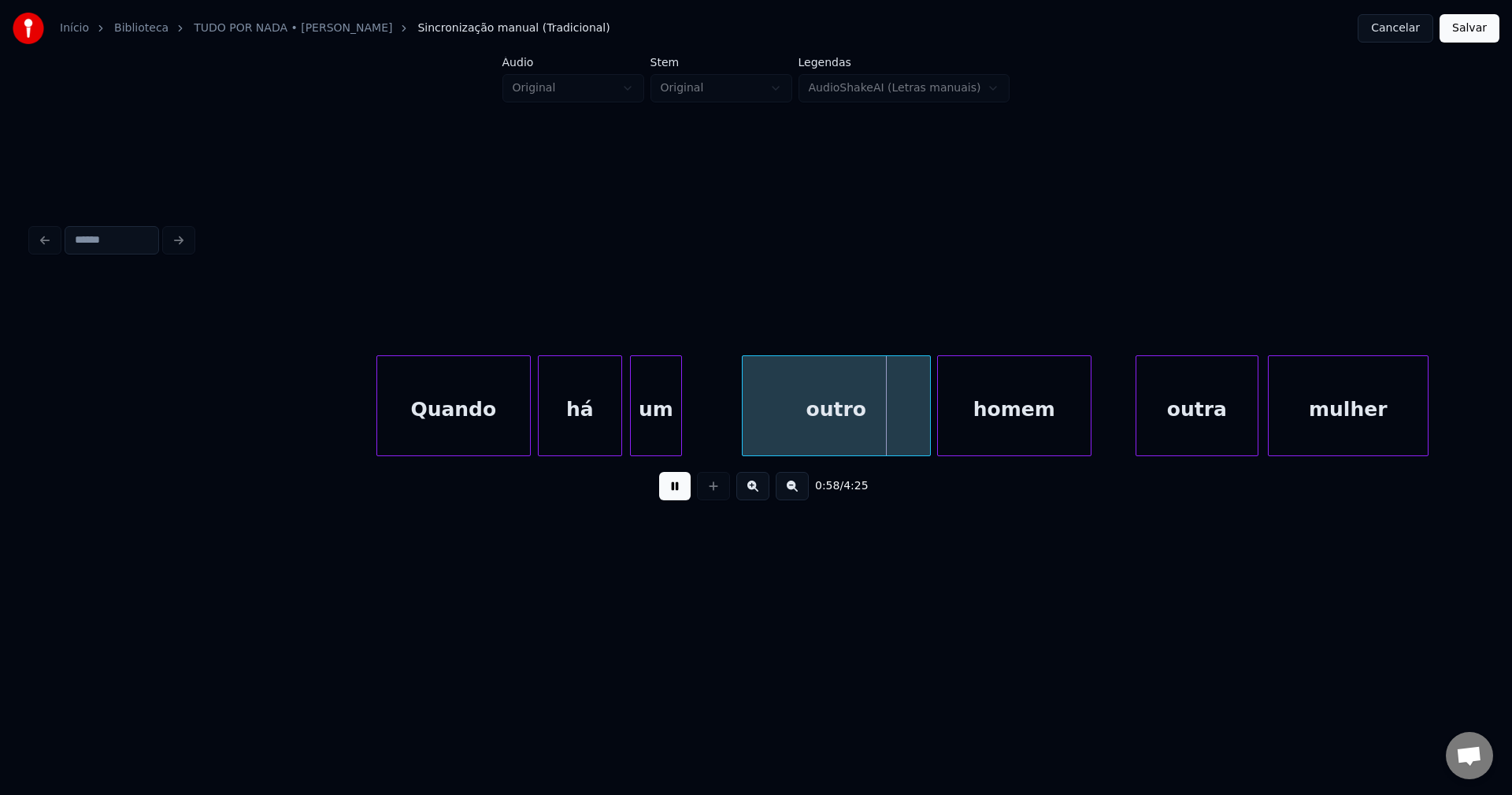
click at [631, 436] on div at bounding box center [633, 406] width 5 height 99
click at [807, 440] on div "outro" at bounding box center [829, 410] width 187 height 107
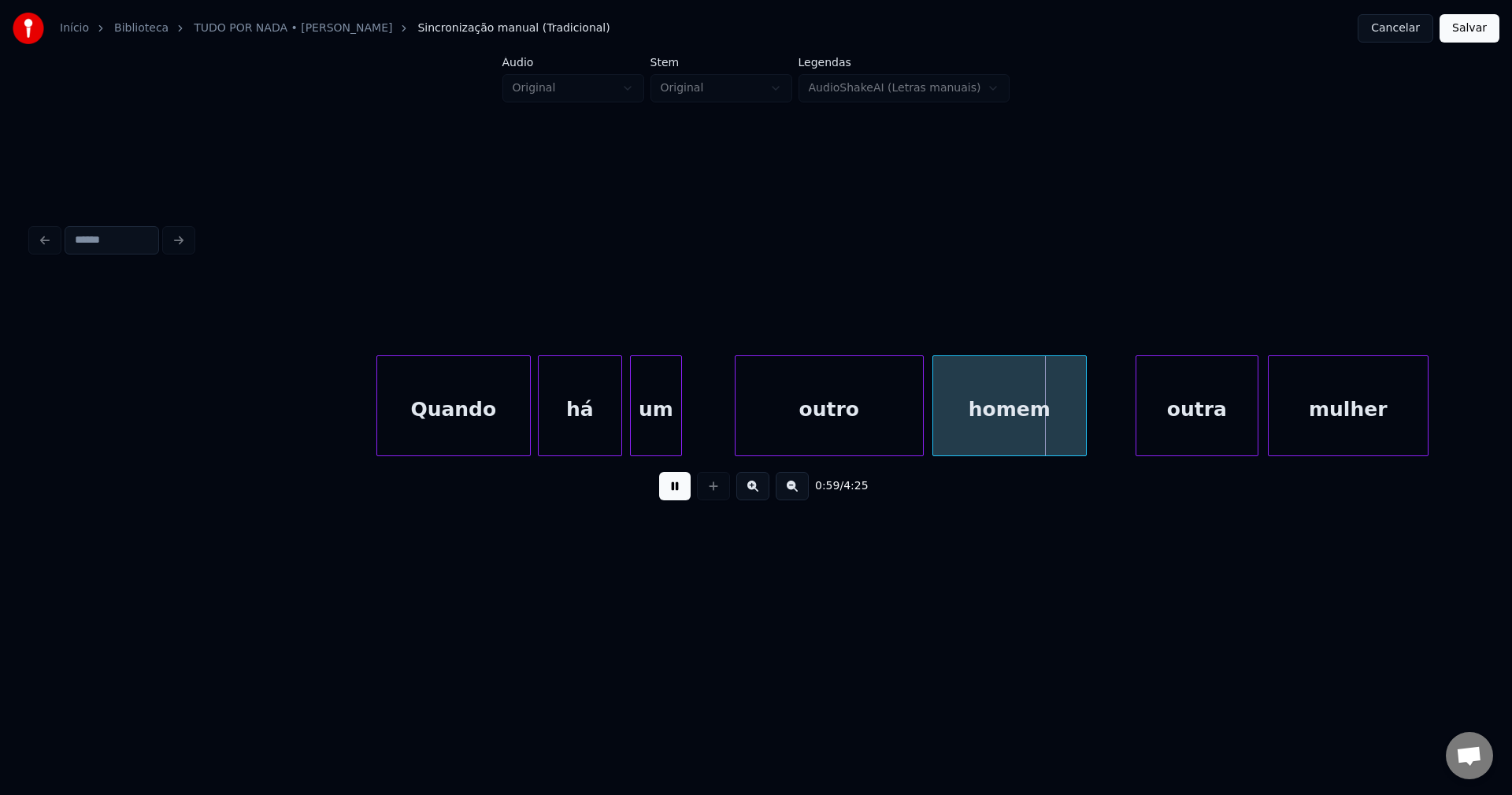
click at [983, 431] on div "homem" at bounding box center [1009, 410] width 152 height 107
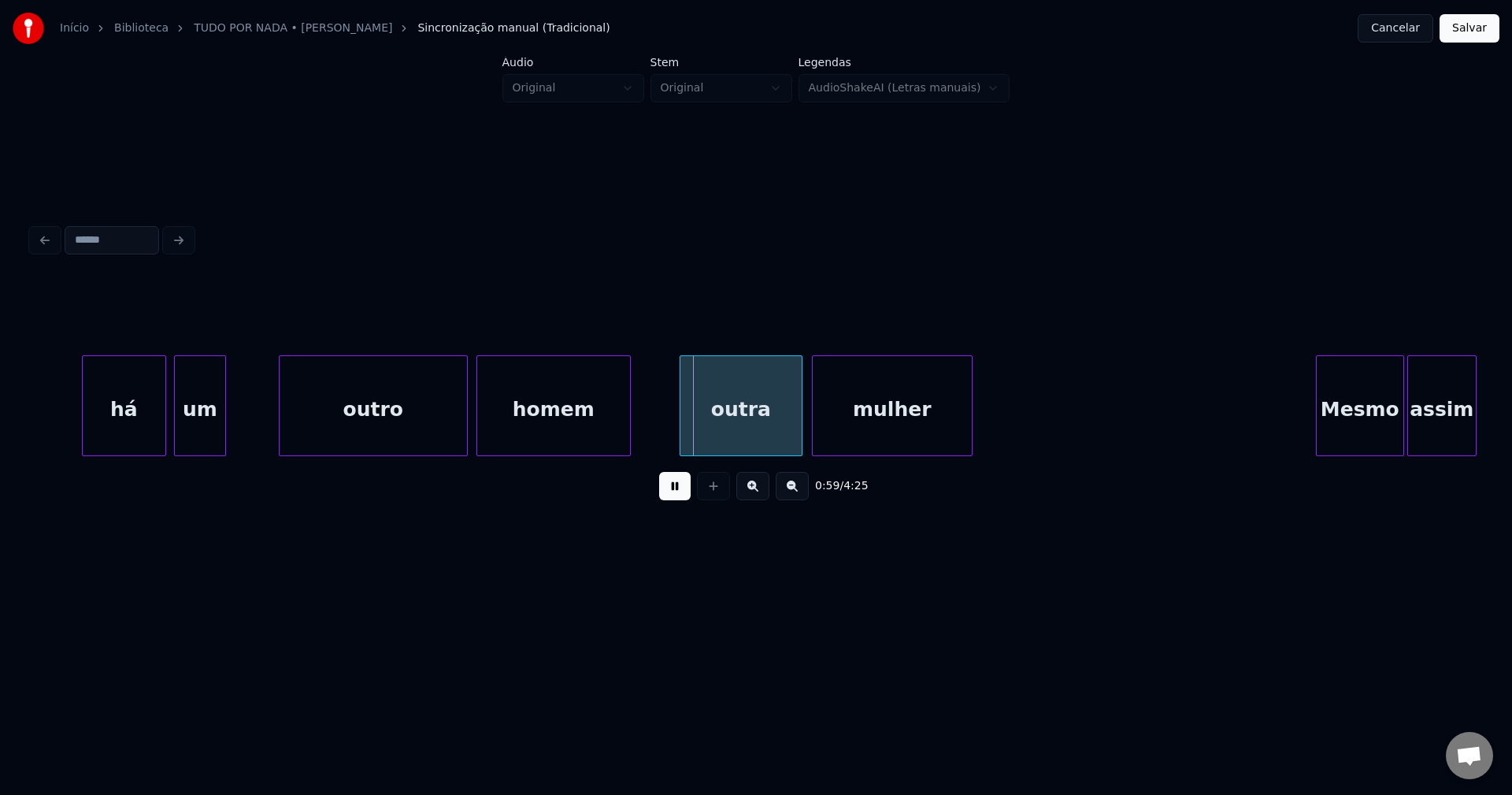
scroll to position [0, 8854]
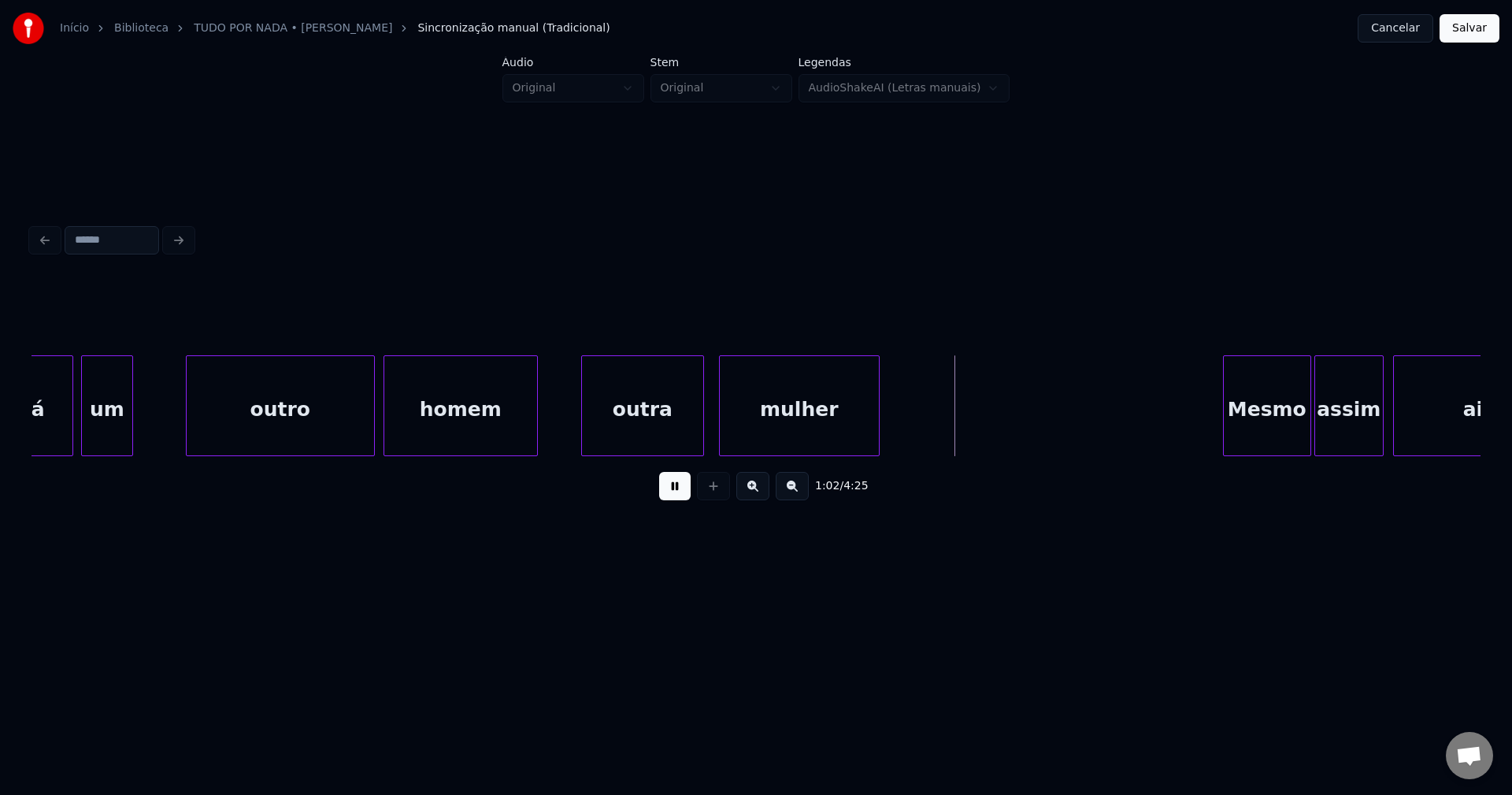
click at [610, 445] on div "outra" at bounding box center [643, 410] width 122 height 107
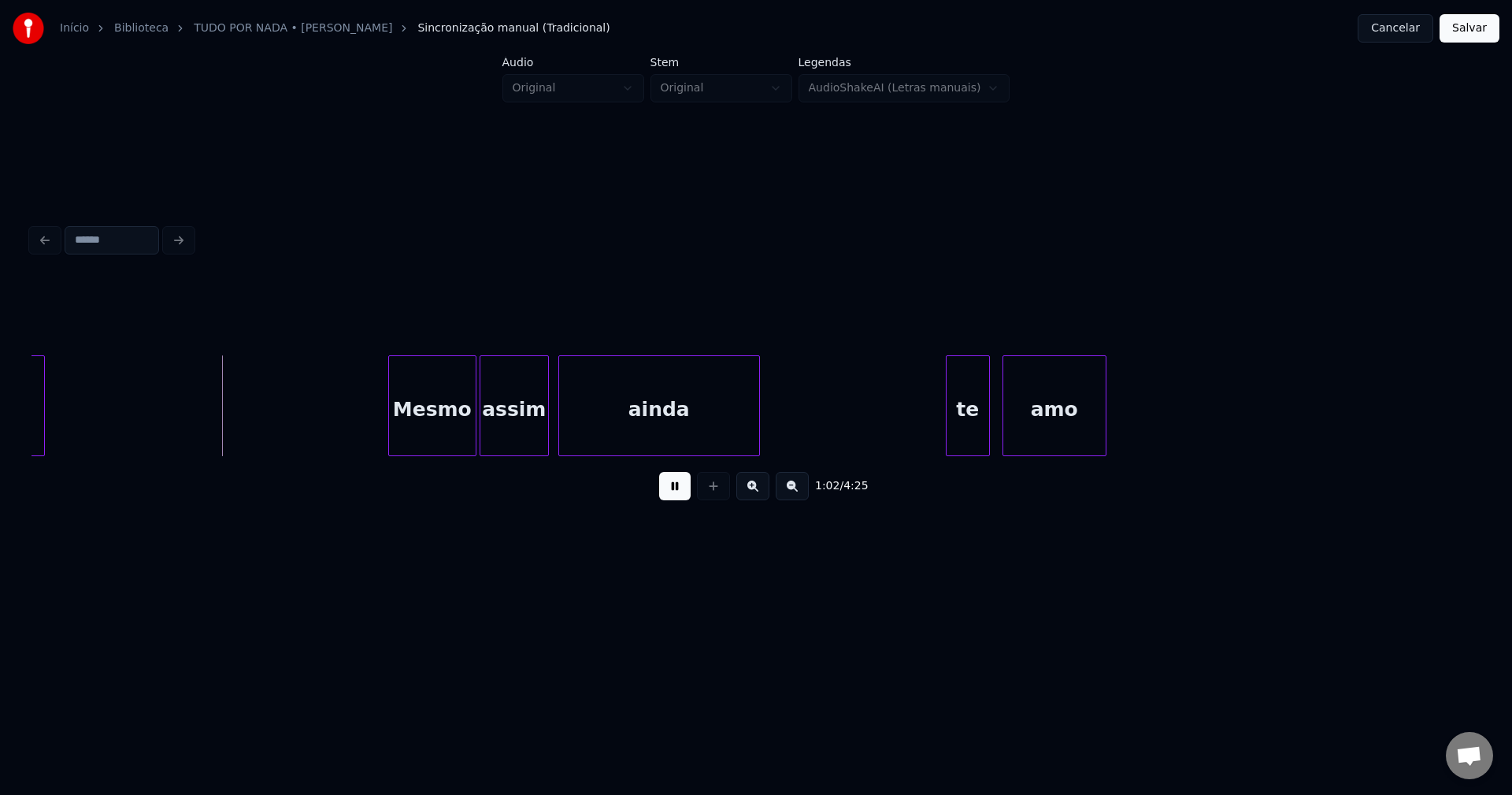
scroll to position [0, 9804]
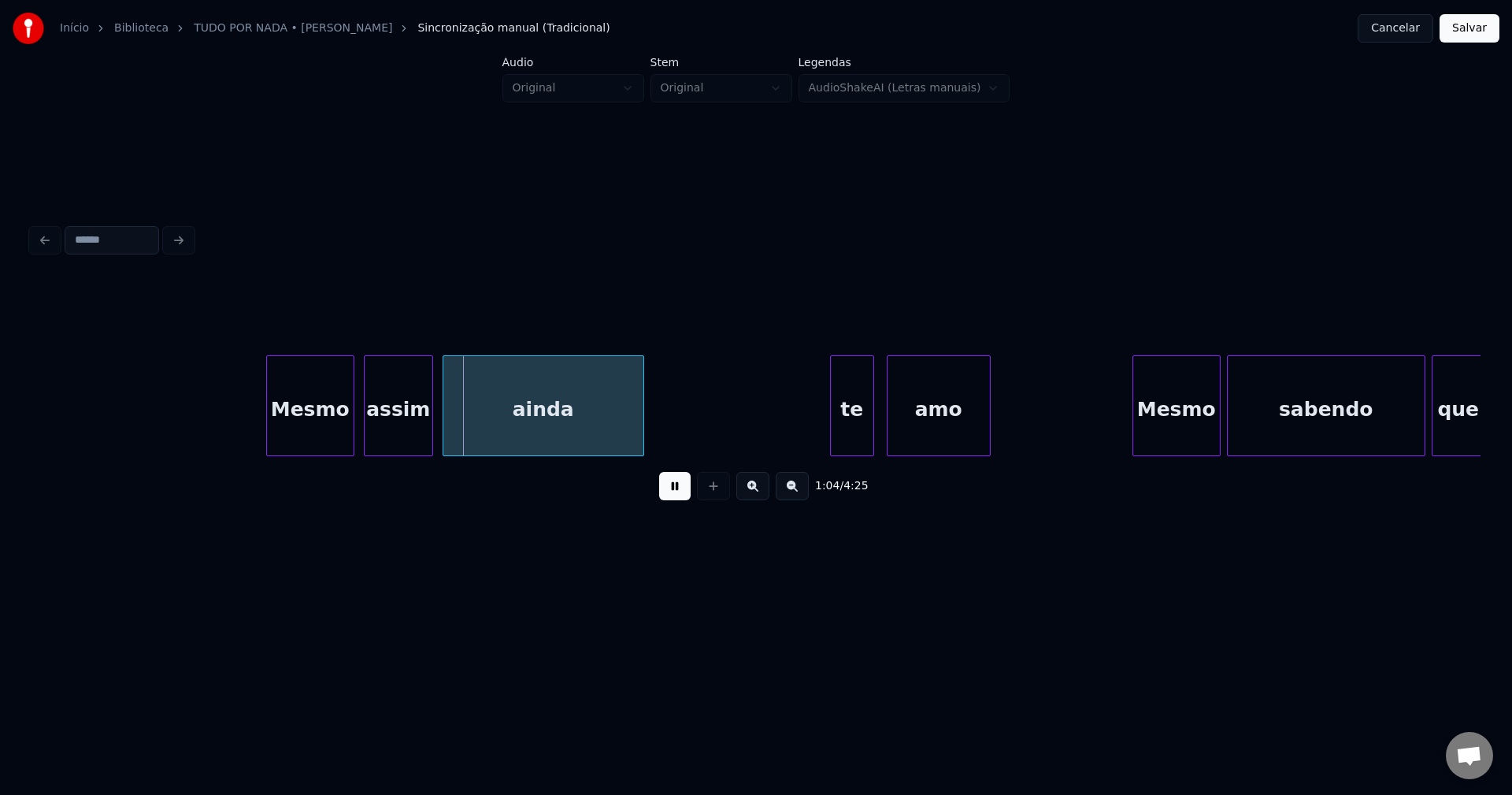
click at [315, 426] on div "Mesmo" at bounding box center [310, 410] width 87 height 107
click at [261, 428] on div "Mesmo" at bounding box center [305, 406] width 88 height 101
click at [355, 419] on div at bounding box center [355, 406] width 5 height 99
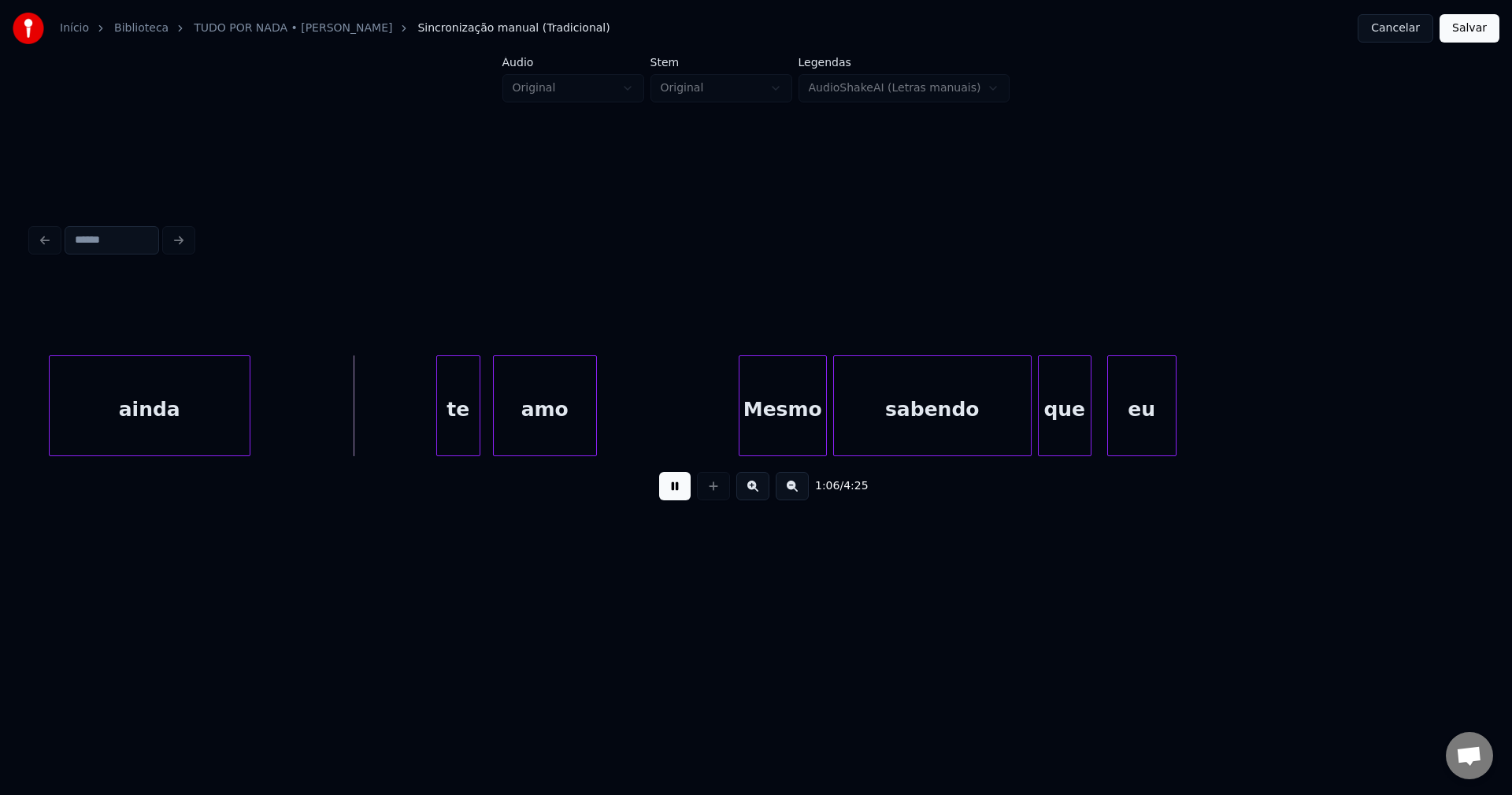
scroll to position [0, 10221]
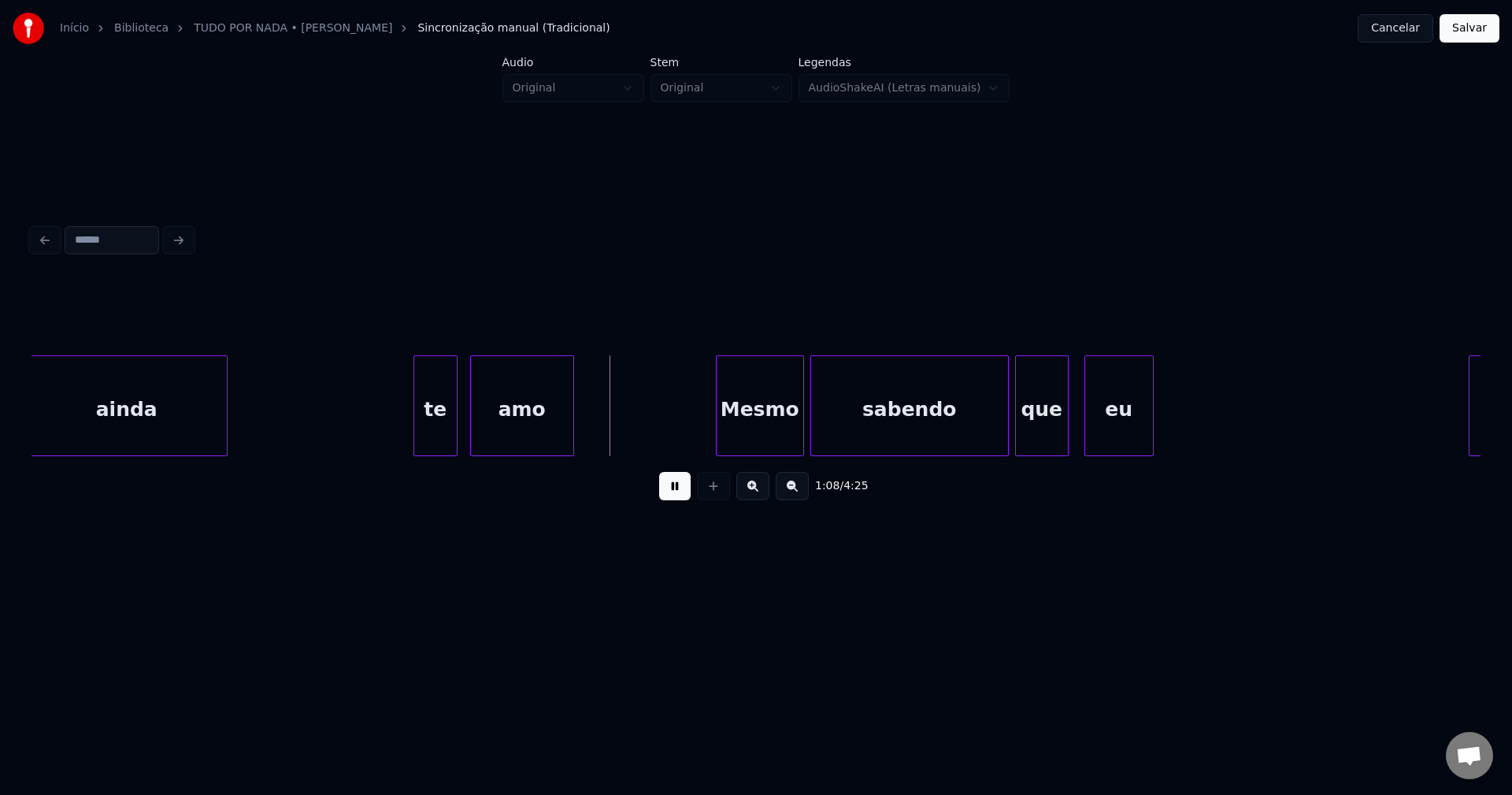
click at [441, 429] on div "te" at bounding box center [435, 410] width 42 height 107
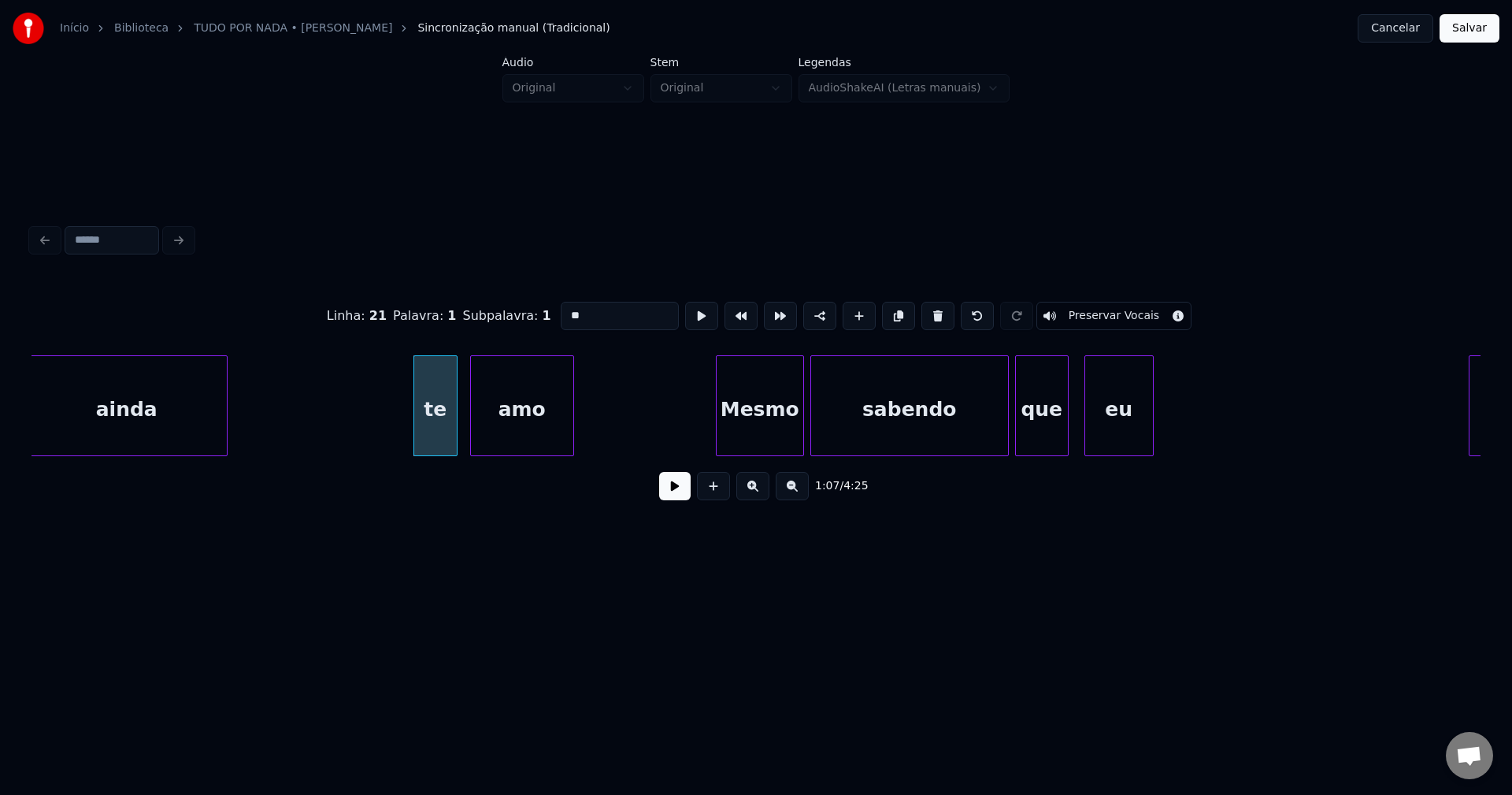
drag, startPoint x: 561, startPoint y: 306, endPoint x: 548, endPoint y: 313, distance: 14.8
click at [561, 313] on input "**" at bounding box center [620, 316] width 118 height 28
type input "**"
click at [687, 491] on button at bounding box center [675, 486] width 32 height 28
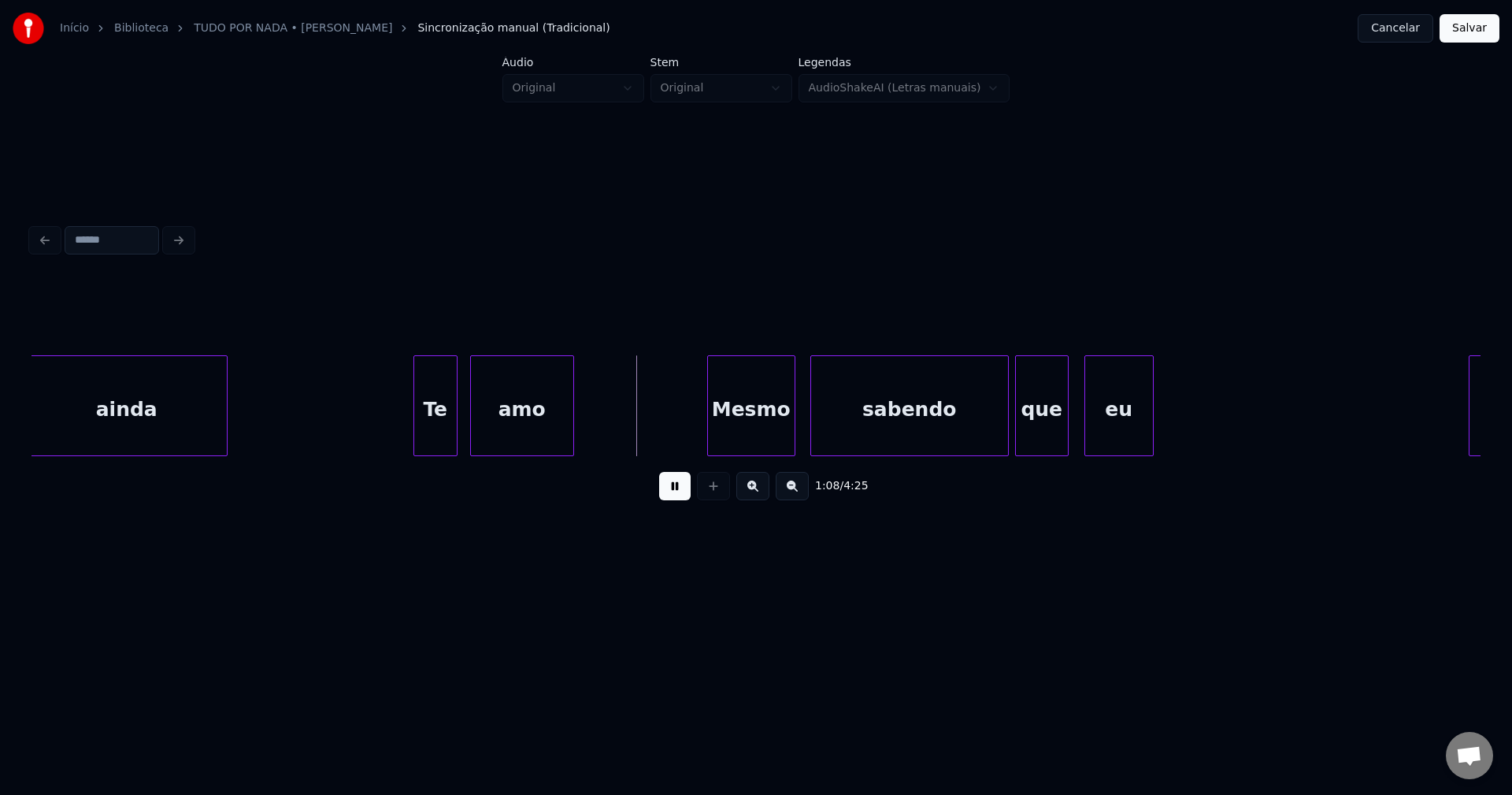
click at [750, 432] on div "Mesmo" at bounding box center [751, 410] width 87 height 107
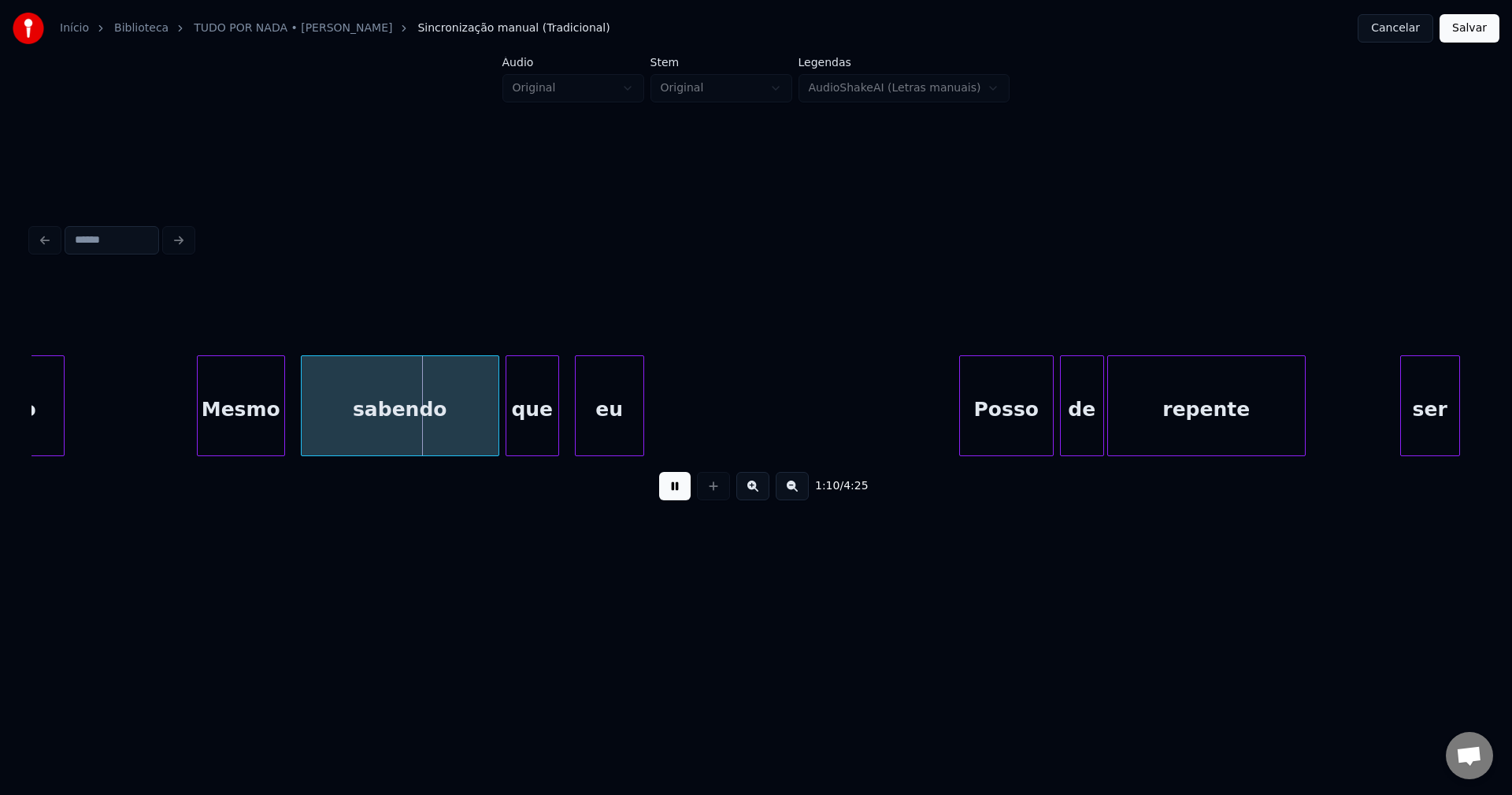
scroll to position [0, 10916]
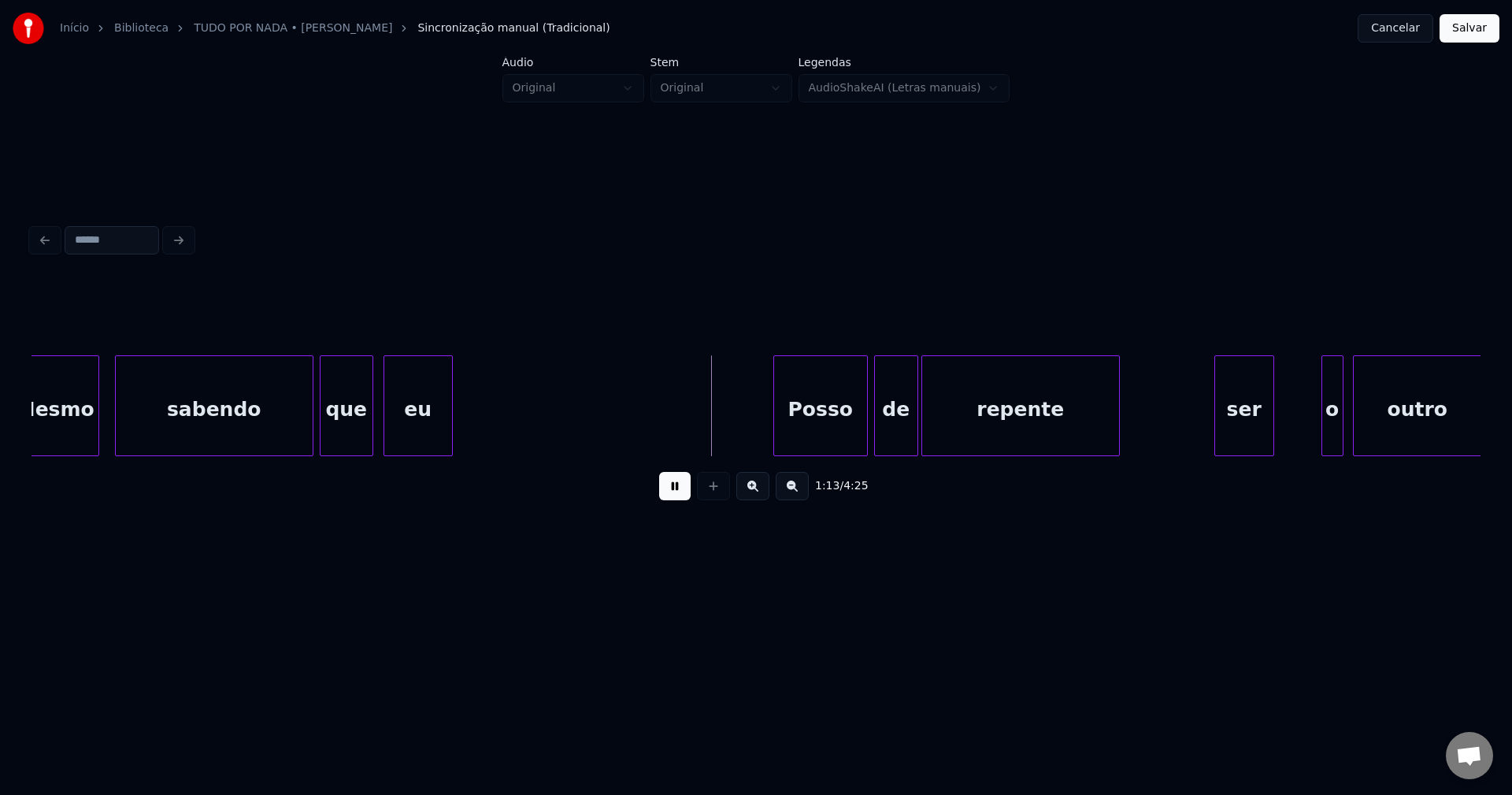
click at [405, 445] on div "eu" at bounding box center [418, 410] width 68 height 107
click at [461, 411] on div at bounding box center [460, 406] width 5 height 99
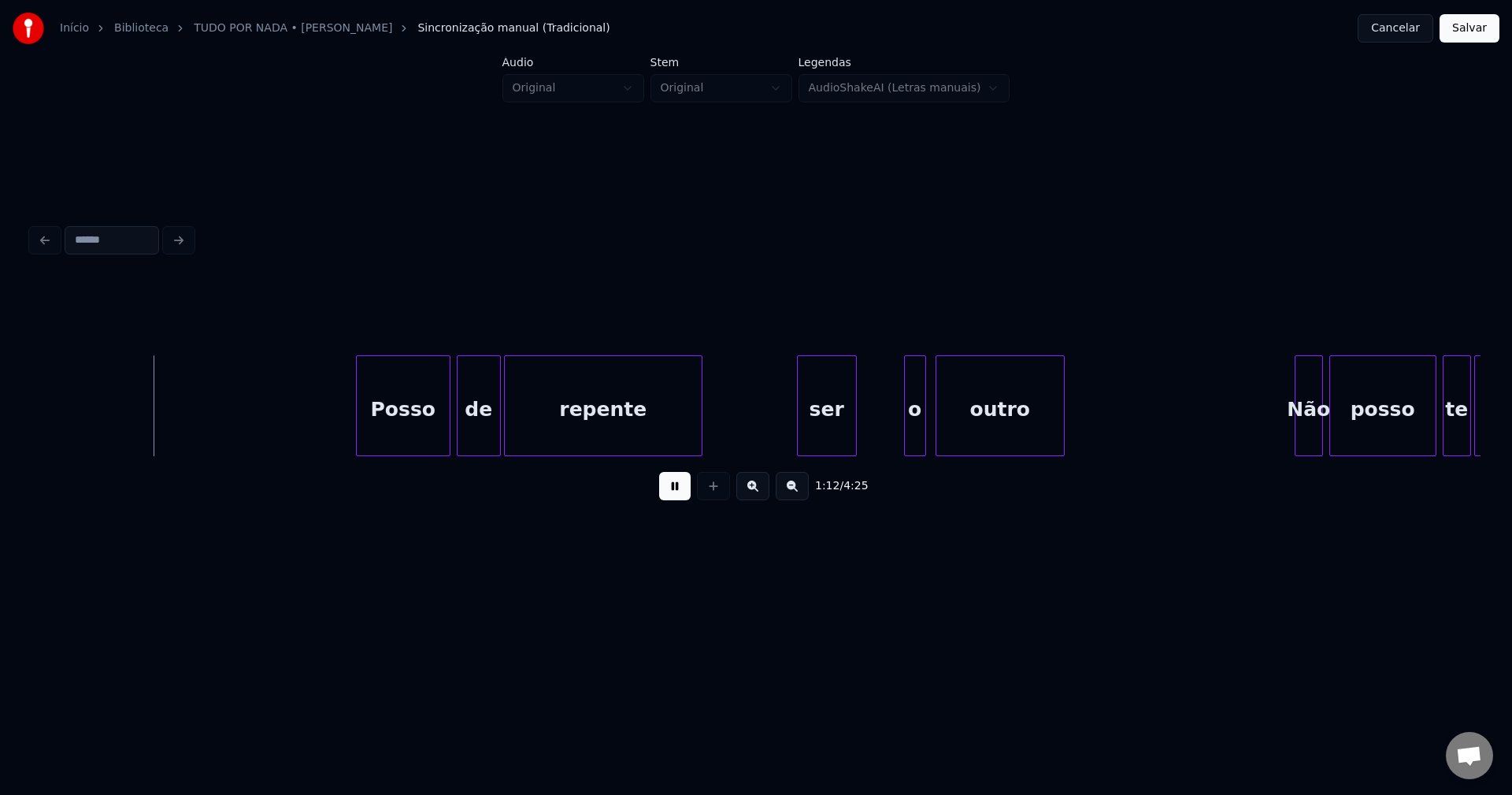
scroll to position [0, 11357]
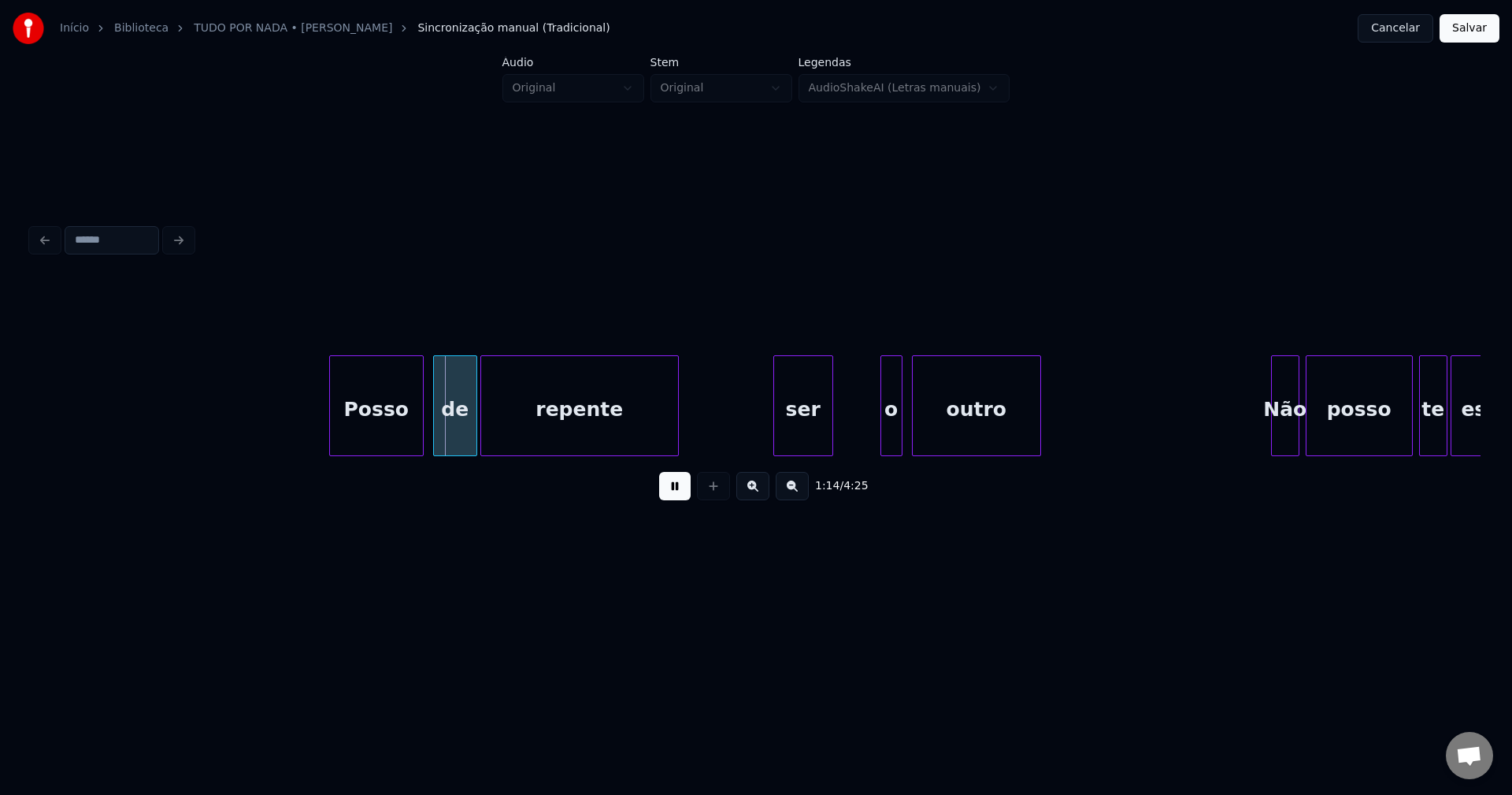
click at [400, 424] on div "Posso" at bounding box center [376, 410] width 93 height 107
click at [875, 443] on div at bounding box center [875, 406] width 5 height 99
click at [938, 439] on div "outro" at bounding box center [973, 410] width 127 height 107
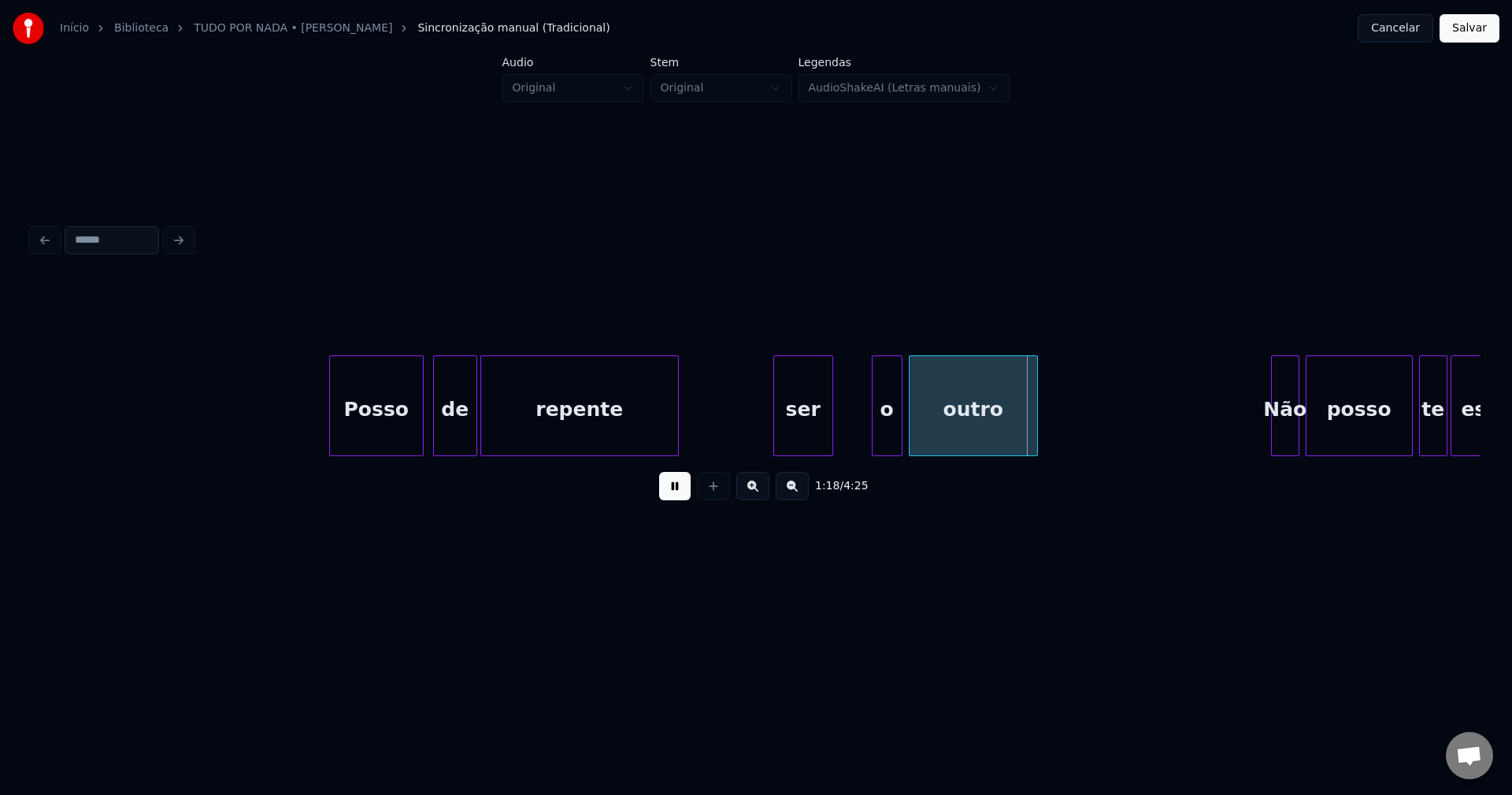
click at [798, 438] on div "ser" at bounding box center [803, 410] width 58 height 107
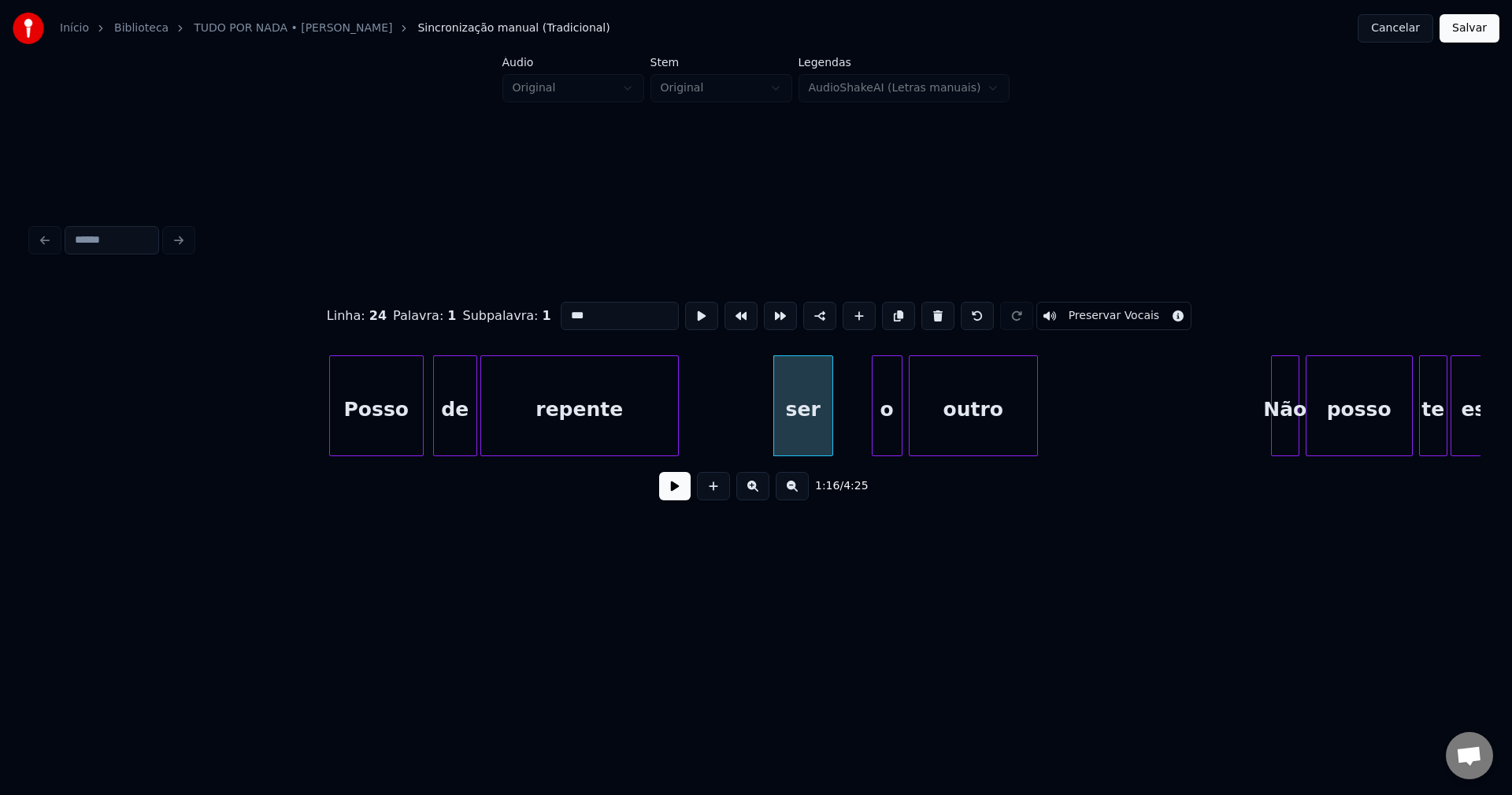
drag, startPoint x: 563, startPoint y: 309, endPoint x: 538, endPoint y: 319, distance: 26.9
click at [538, 319] on div "Linha : 24 Palavra : 1 Subpalavra : 1 *** Preservar Vocais" at bounding box center [756, 316] width 1449 height 79
type input "***"
drag, startPoint x: 676, startPoint y: 499, endPoint x: 563, endPoint y: 472, distance: 116.2
click at [676, 498] on button at bounding box center [675, 486] width 32 height 28
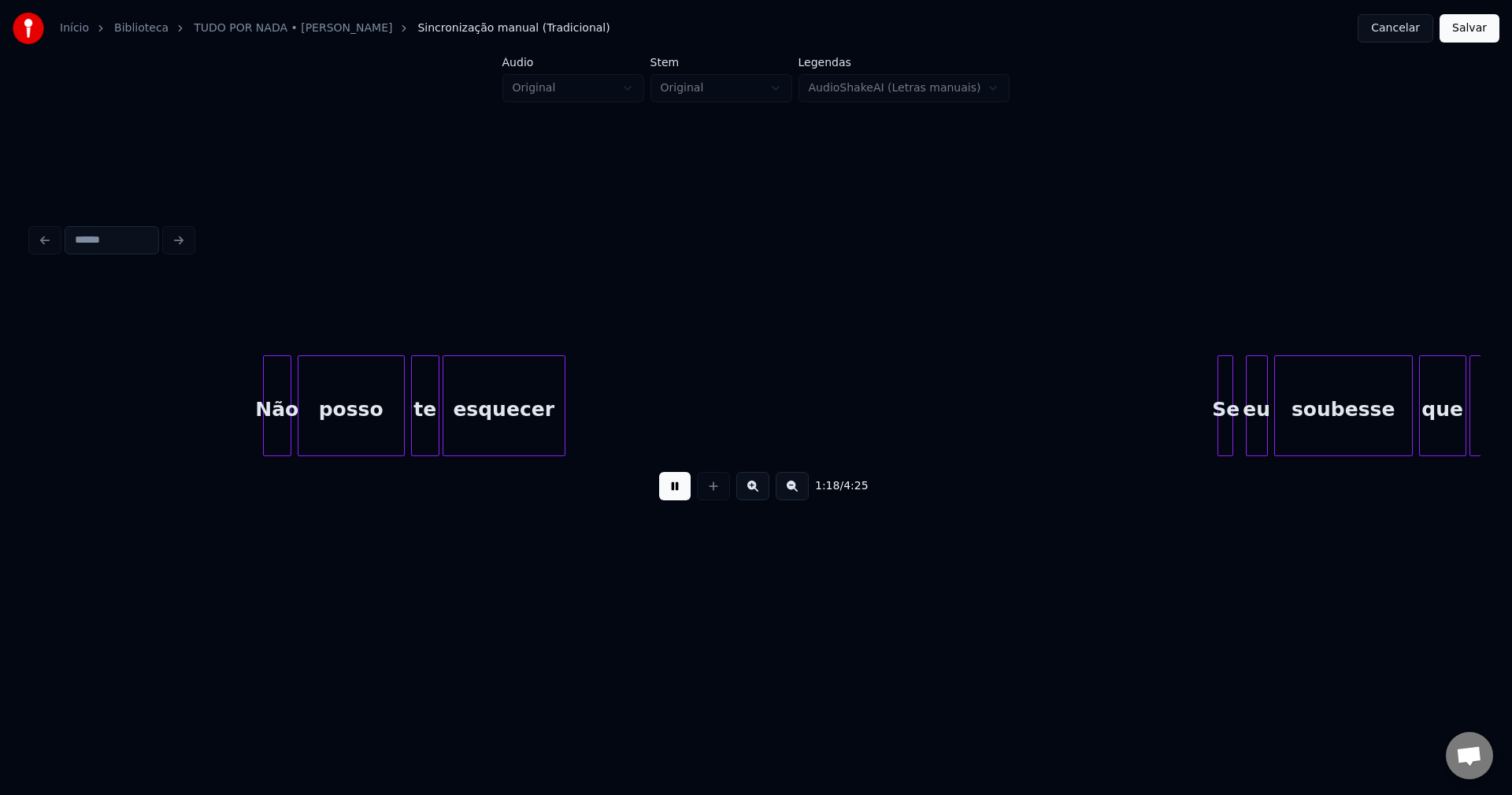
scroll to position [0, 12371]
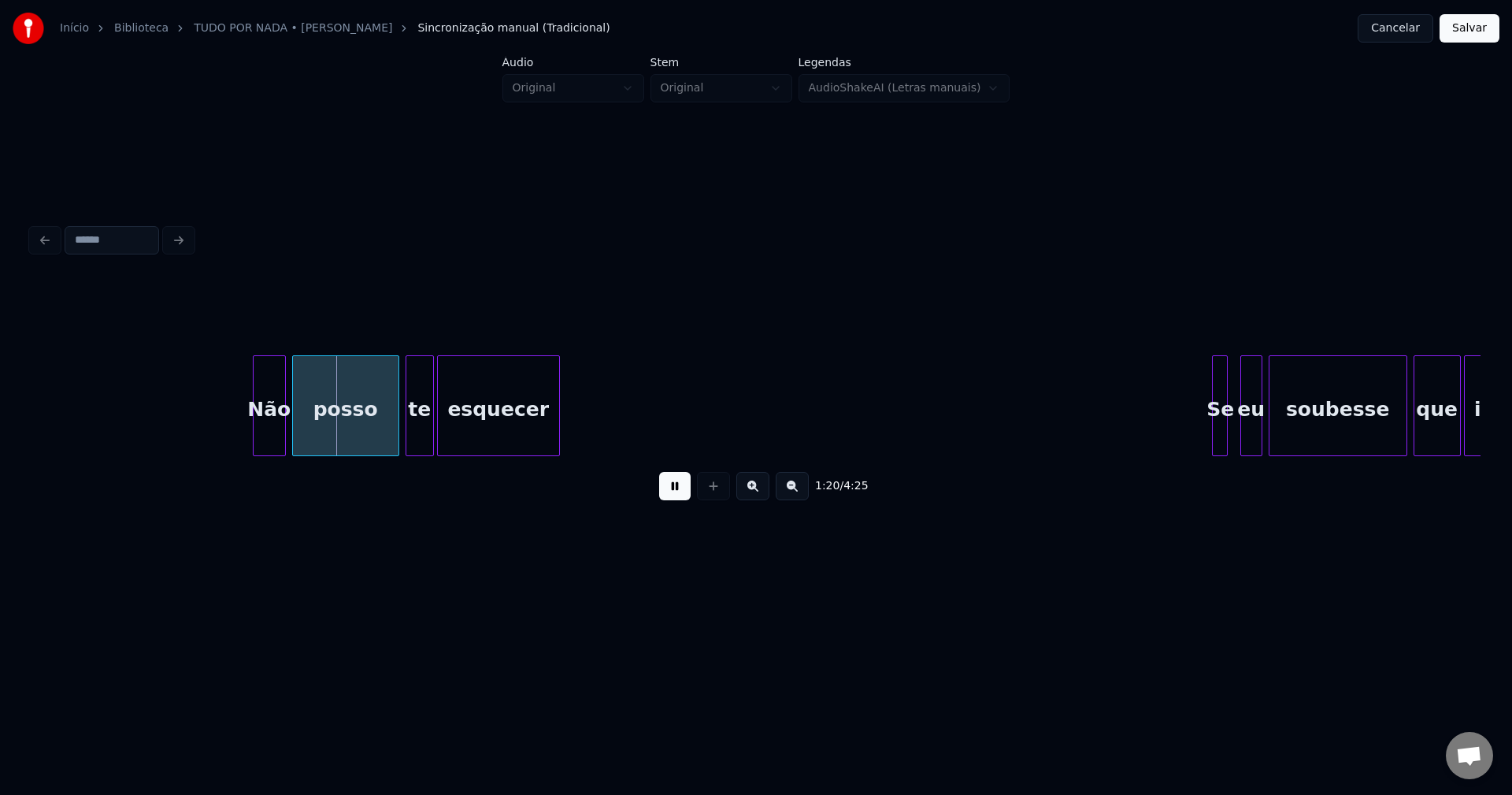
click at [257, 445] on div at bounding box center [256, 406] width 5 height 99
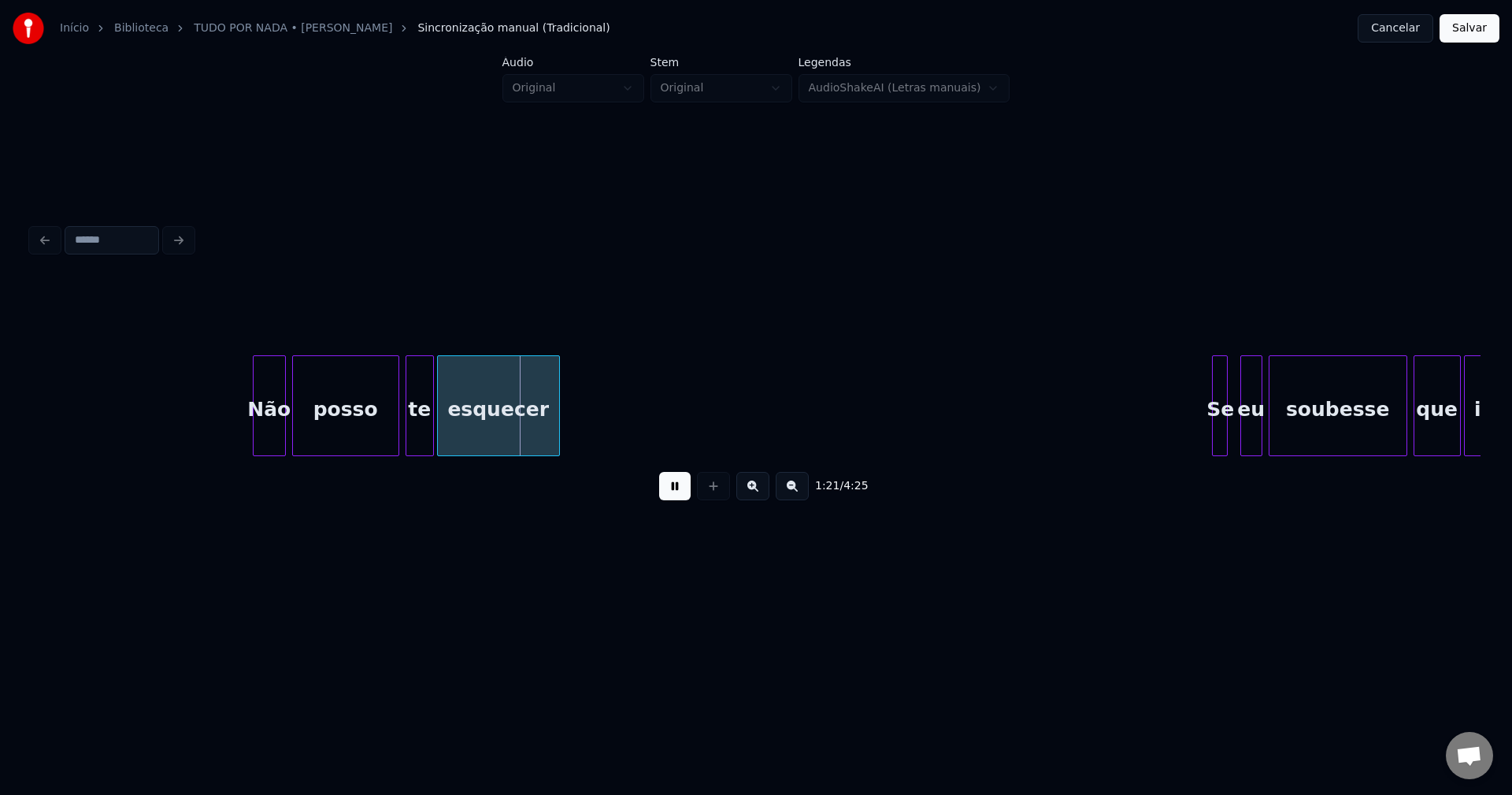
click at [443, 424] on div "esquecer" at bounding box center [499, 410] width 122 height 107
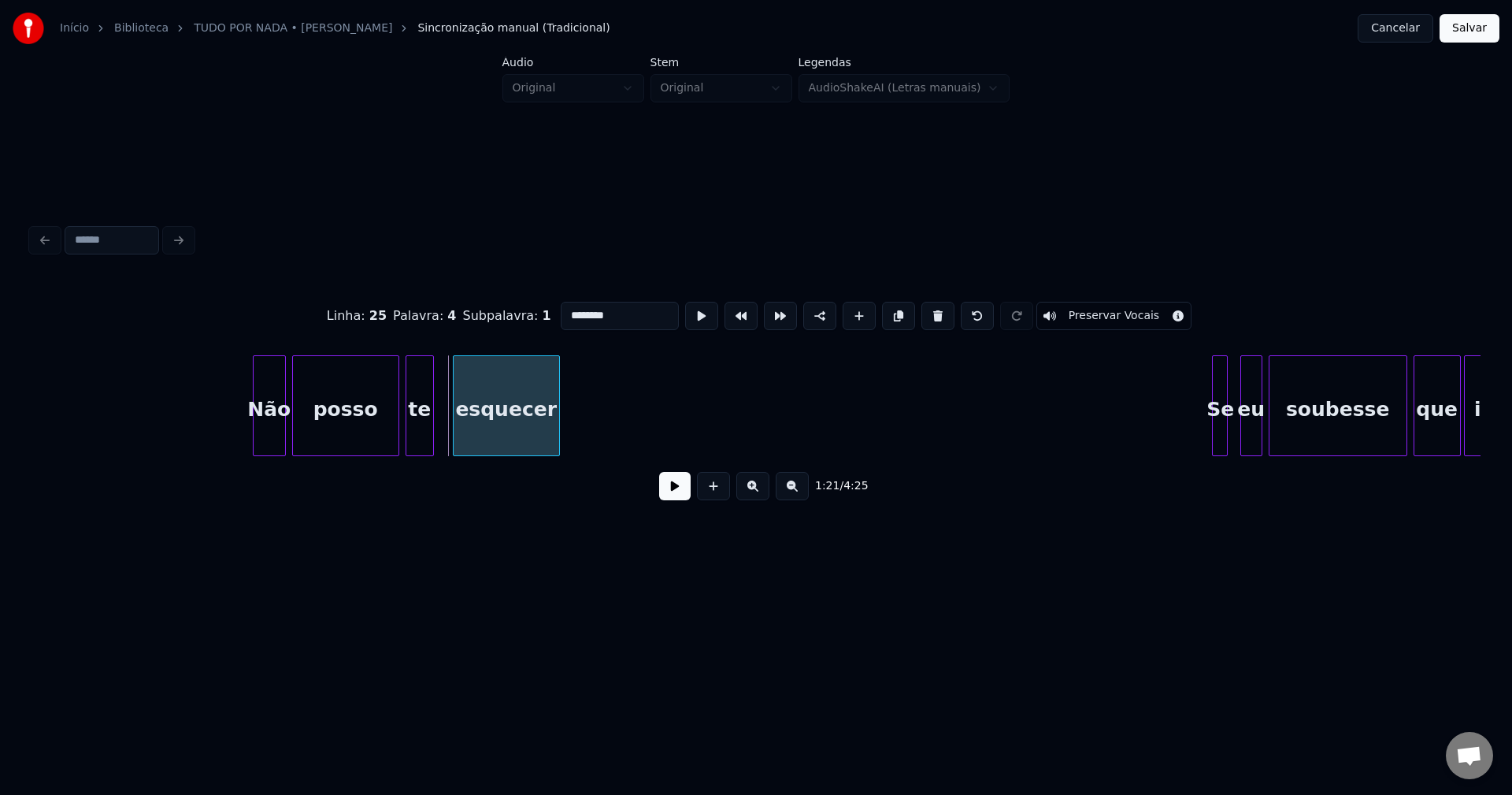
click at [453, 420] on div at bounding box center [456, 406] width 5 height 99
click at [418, 436] on div "te" at bounding box center [421, 410] width 27 height 107
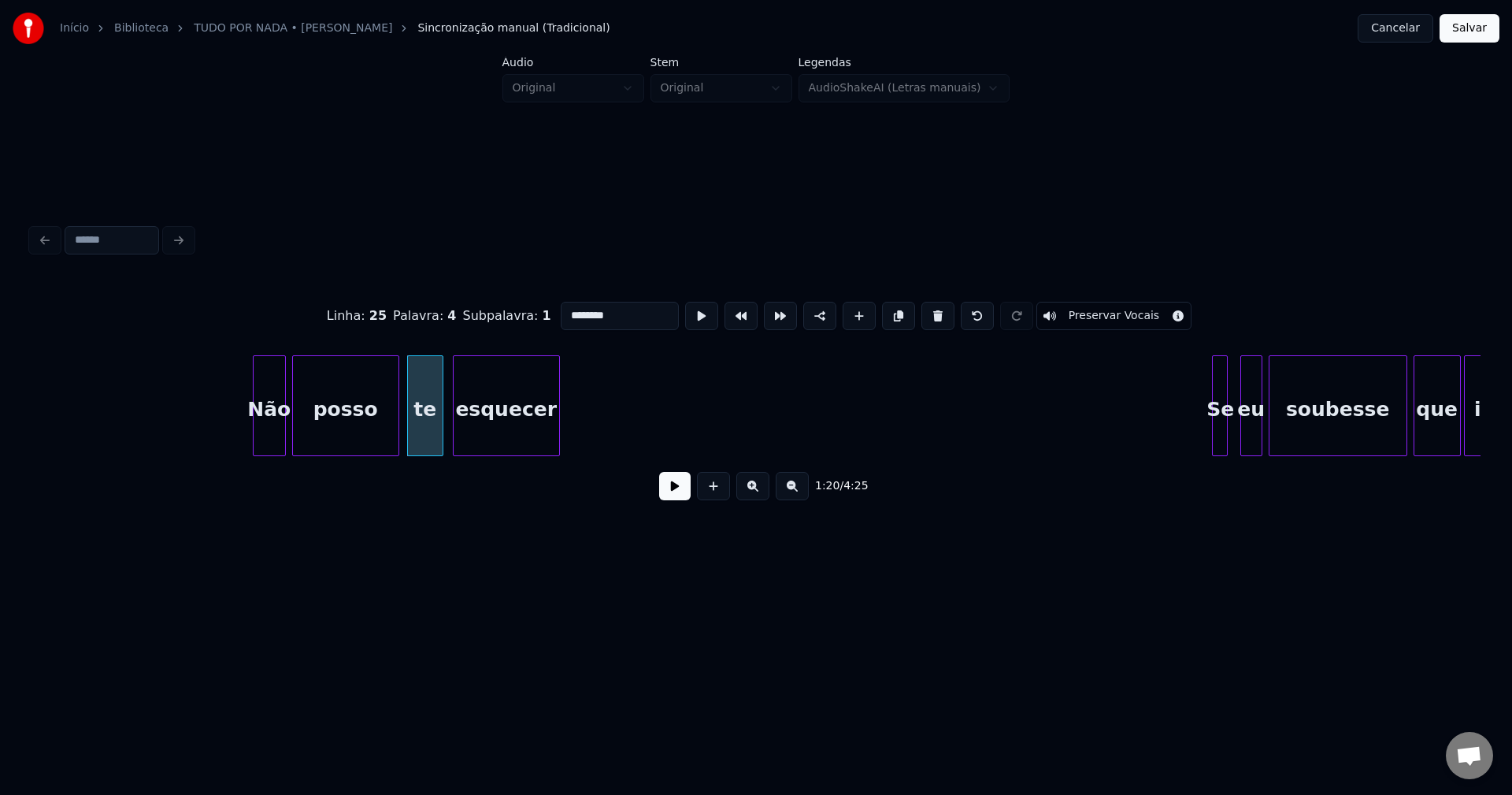
click at [440, 426] on div at bounding box center [440, 406] width 5 height 99
click at [678, 491] on button at bounding box center [675, 486] width 32 height 28
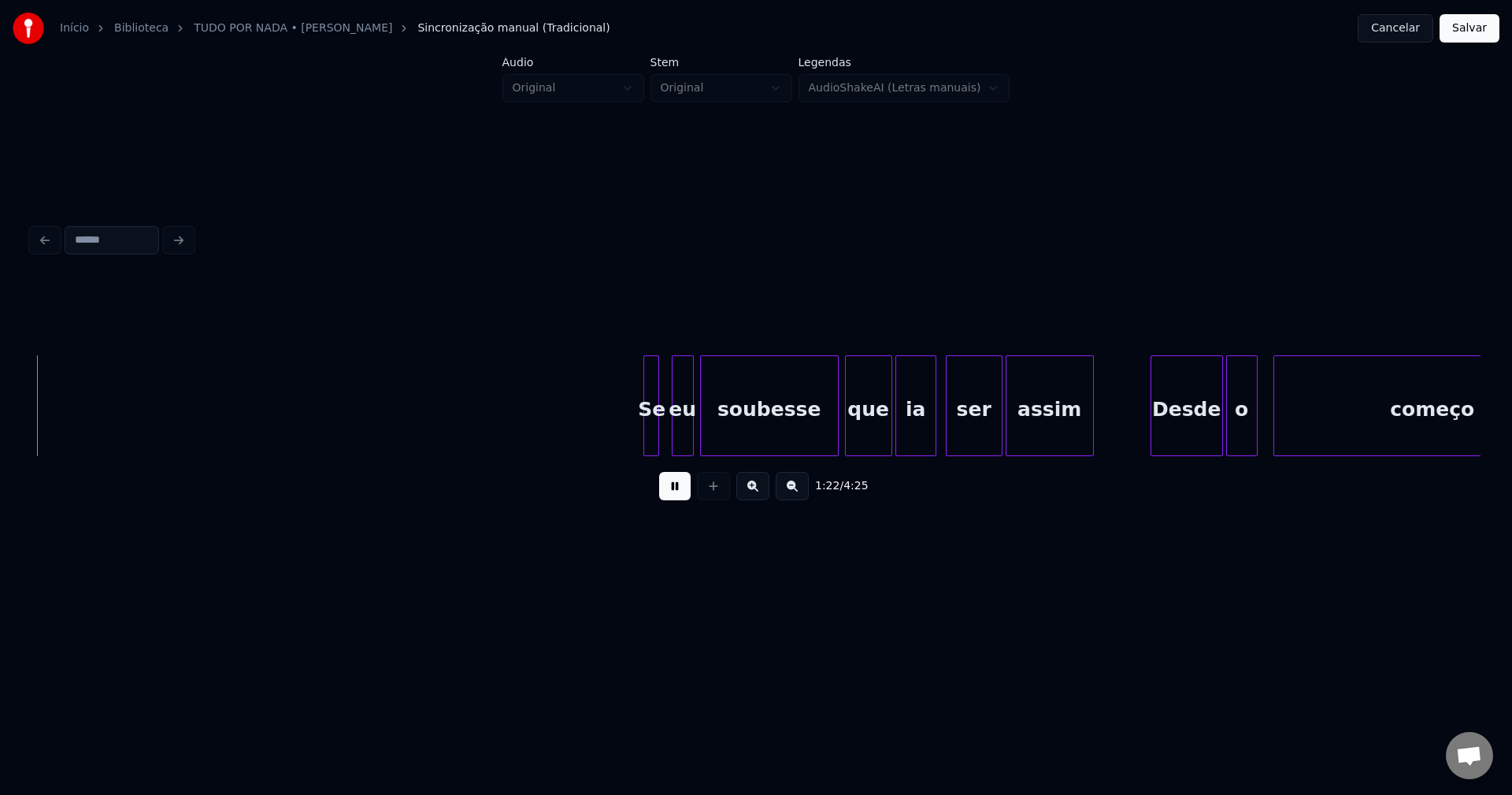
scroll to position [0, 12955]
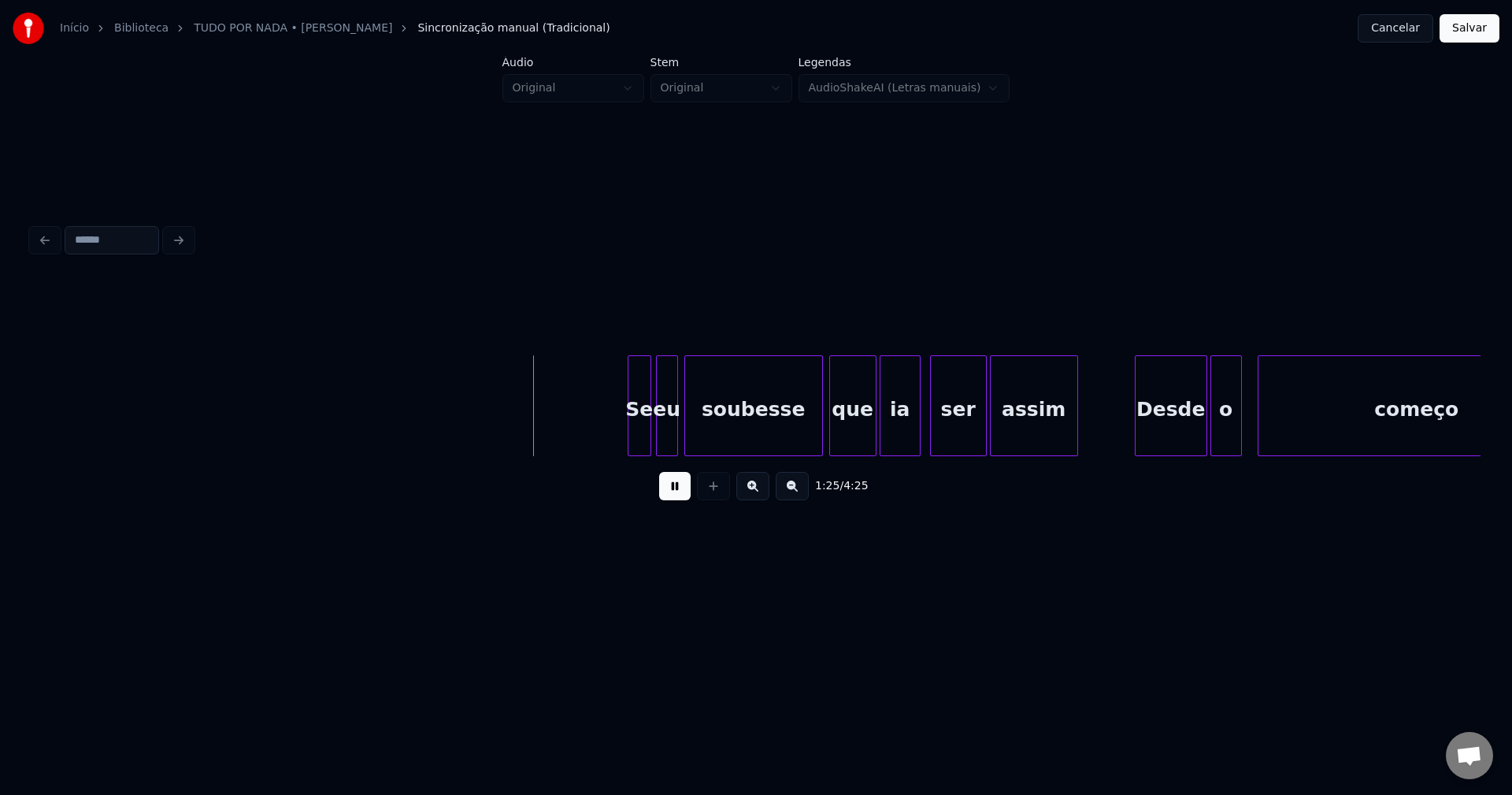
click at [647, 439] on div at bounding box center [649, 406] width 5 height 99
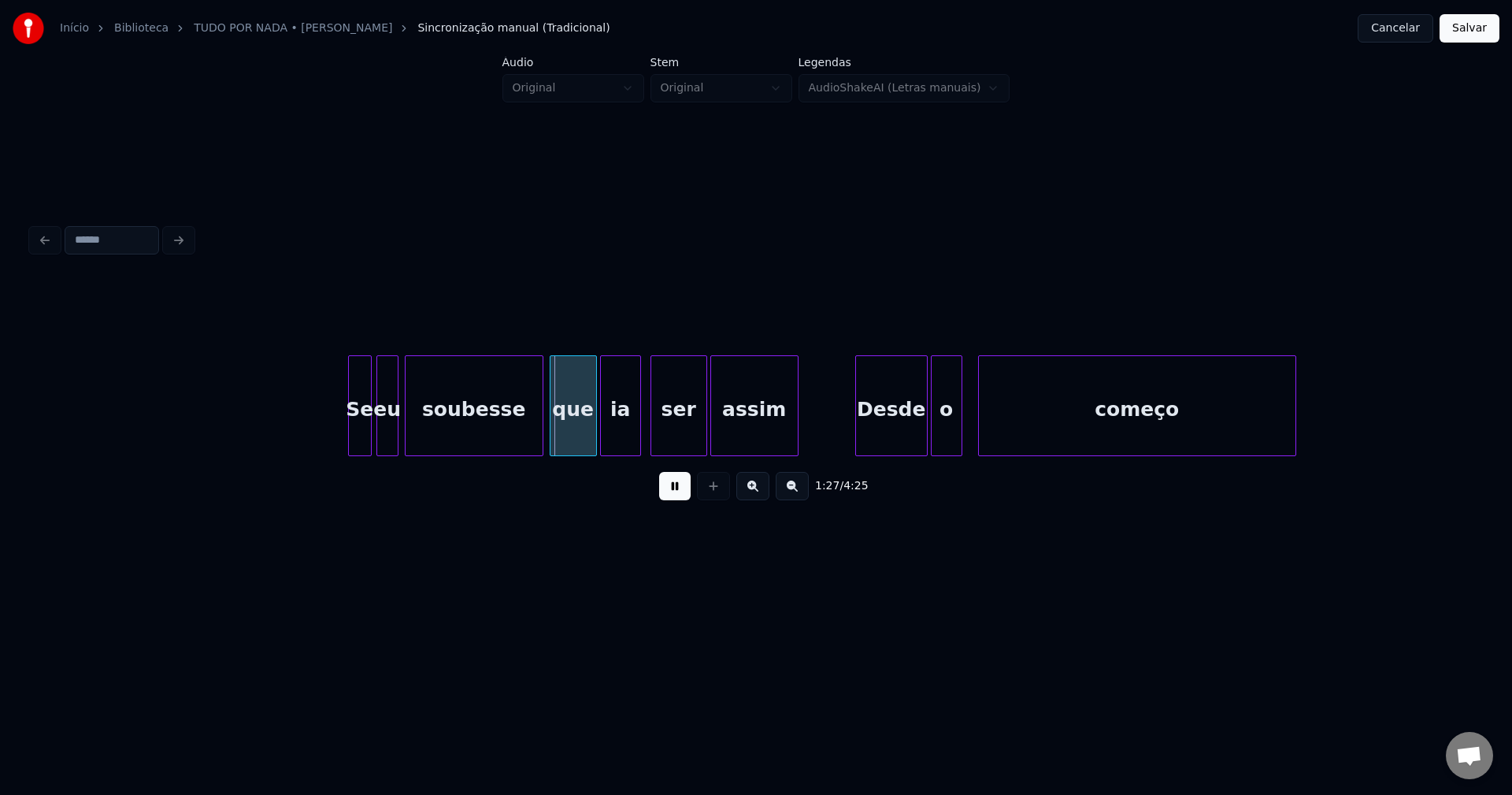
scroll to position [0, 13258]
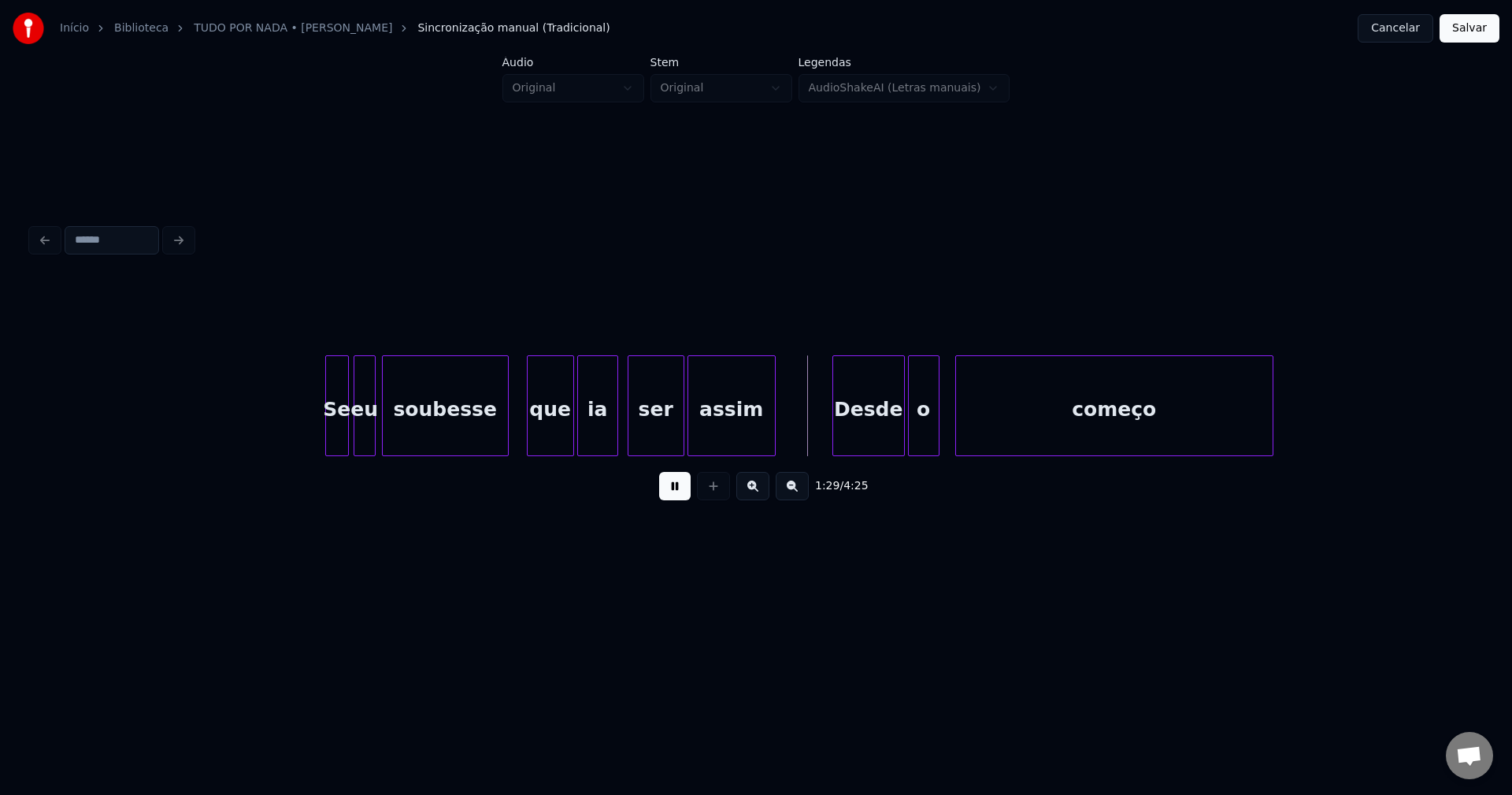
click at [504, 447] on div at bounding box center [506, 406] width 5 height 99
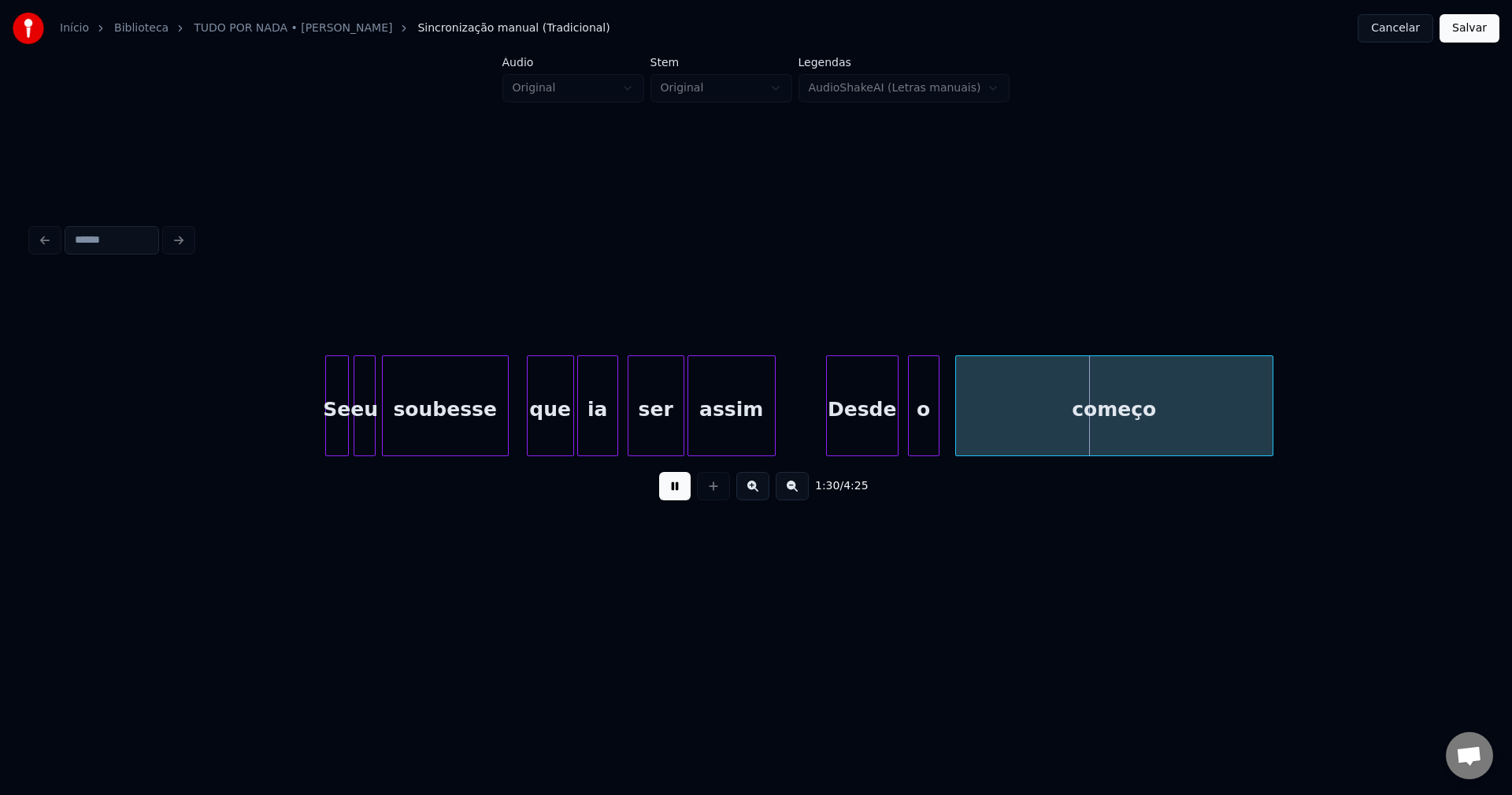
click at [861, 442] on div "Desde" at bounding box center [862, 410] width 71 height 107
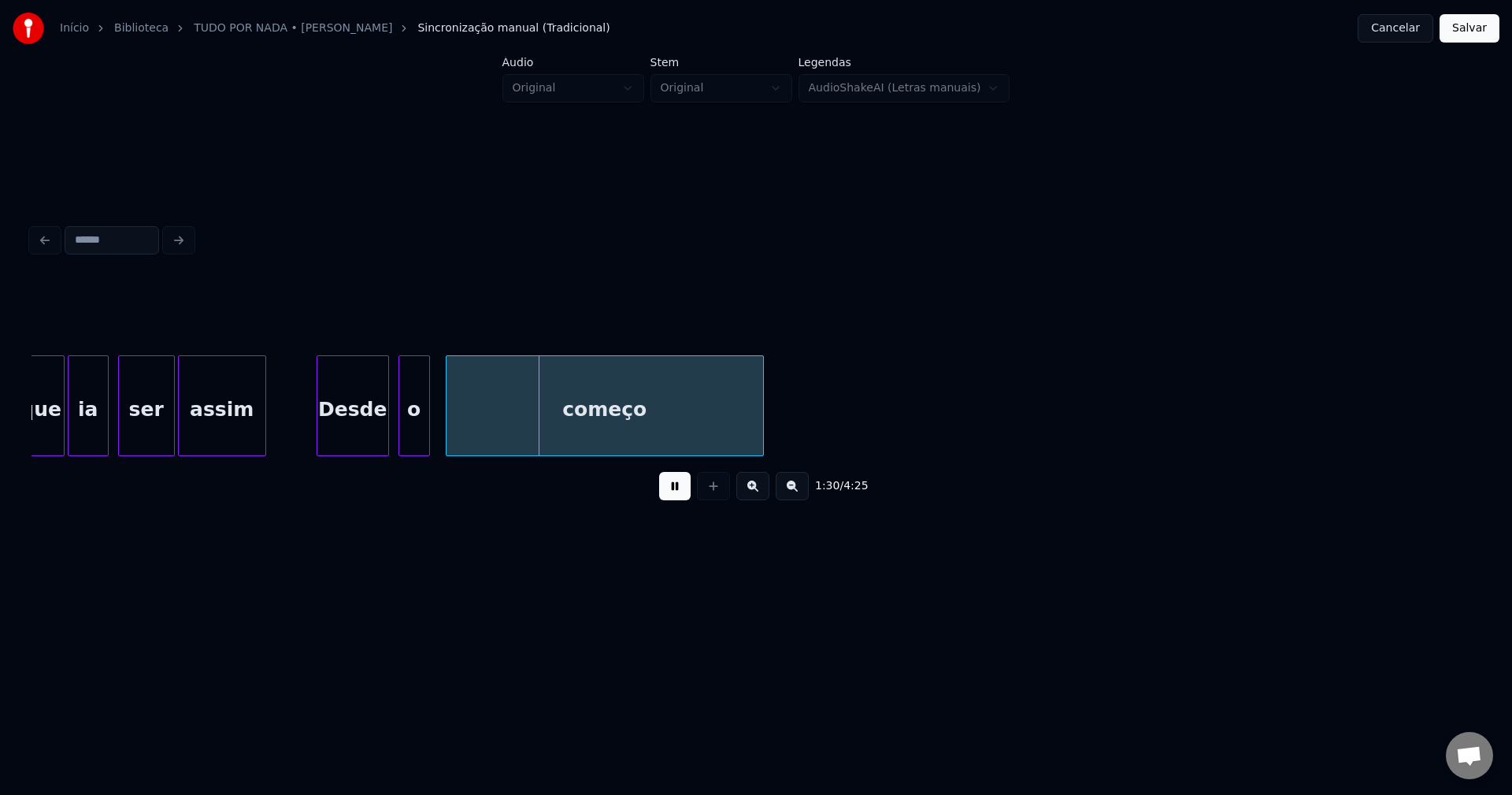
scroll to position [0, 13884]
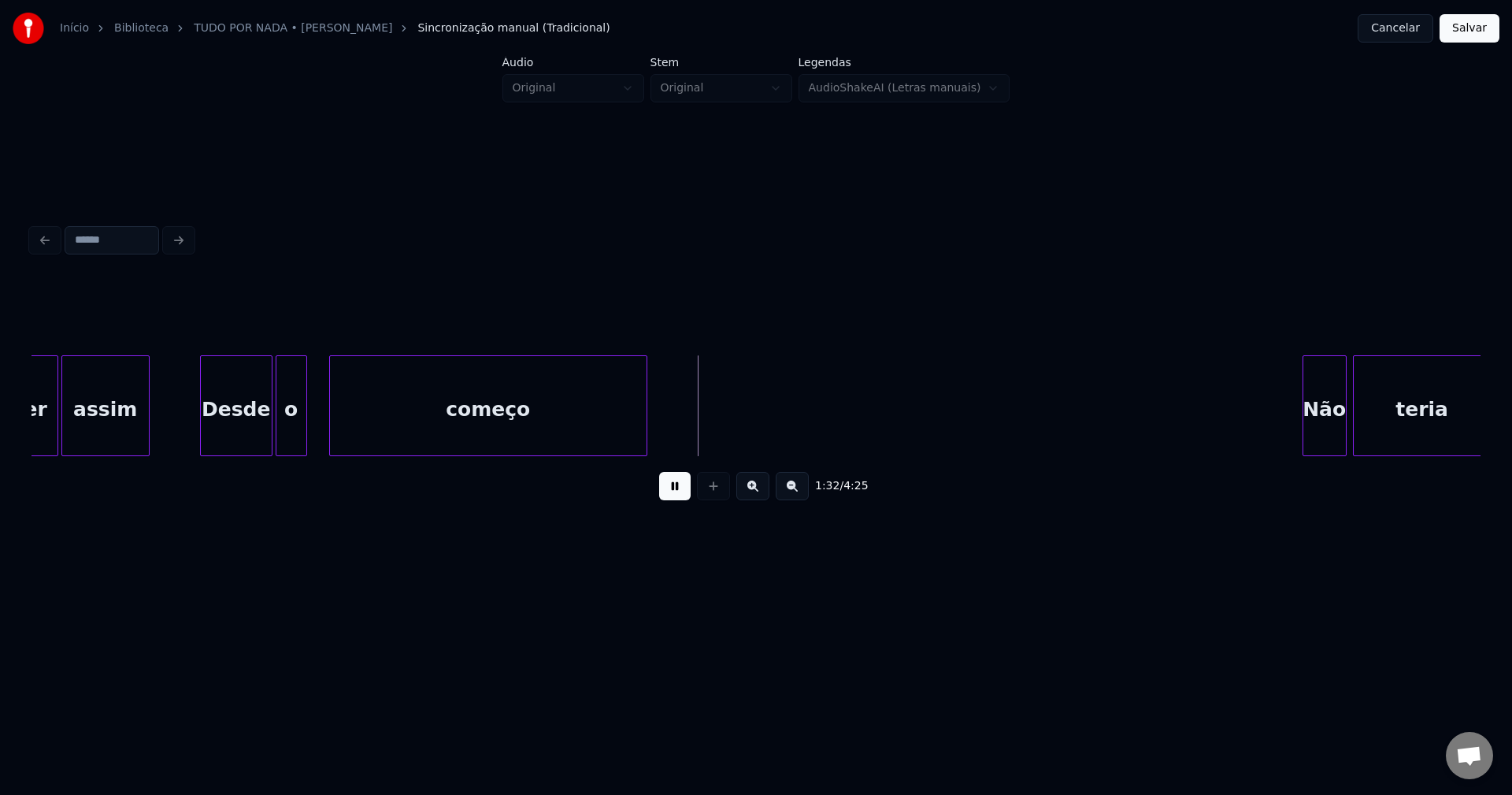
click at [296, 440] on div "o" at bounding box center [291, 410] width 30 height 107
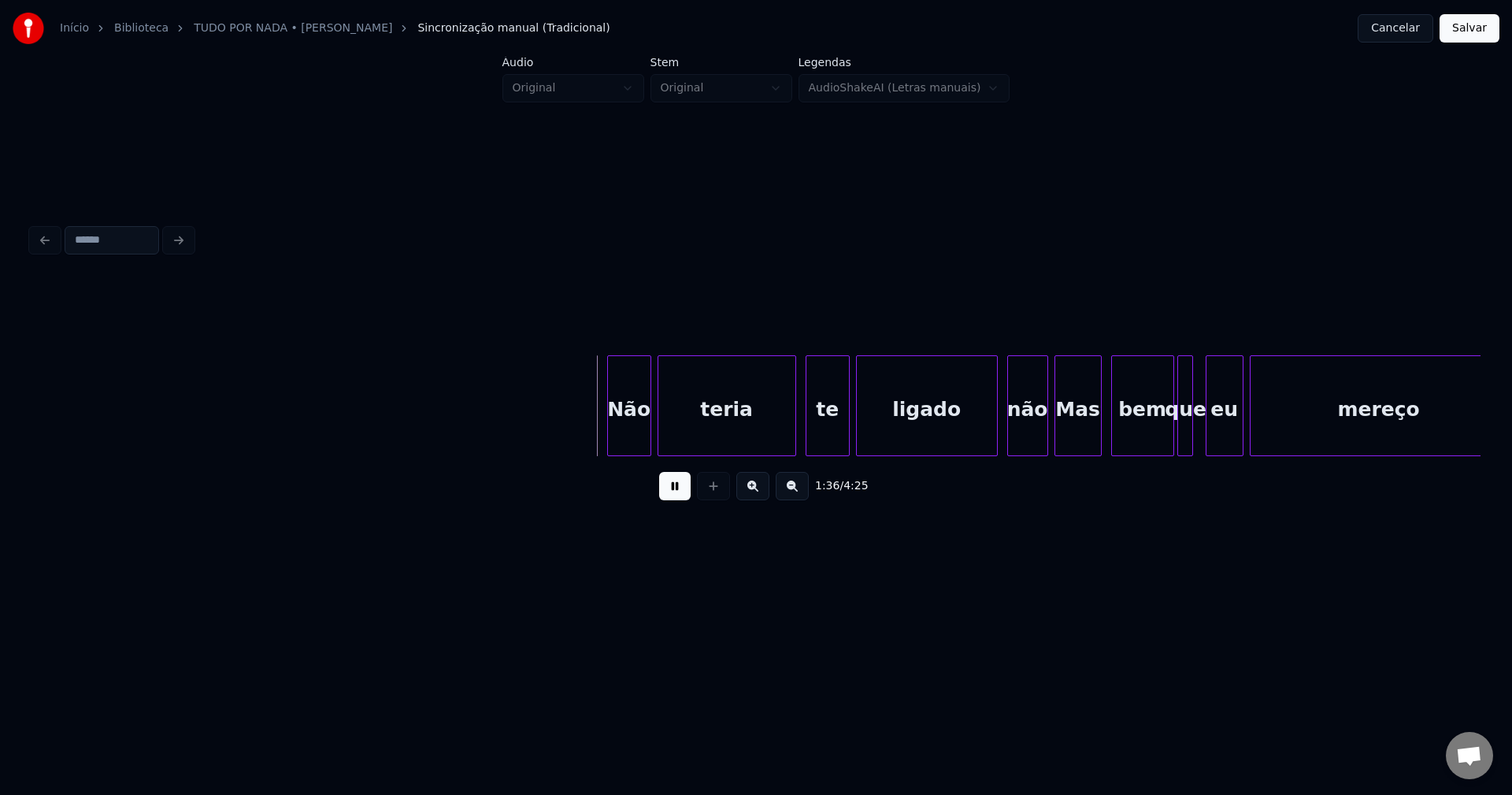
scroll to position [0, 14602]
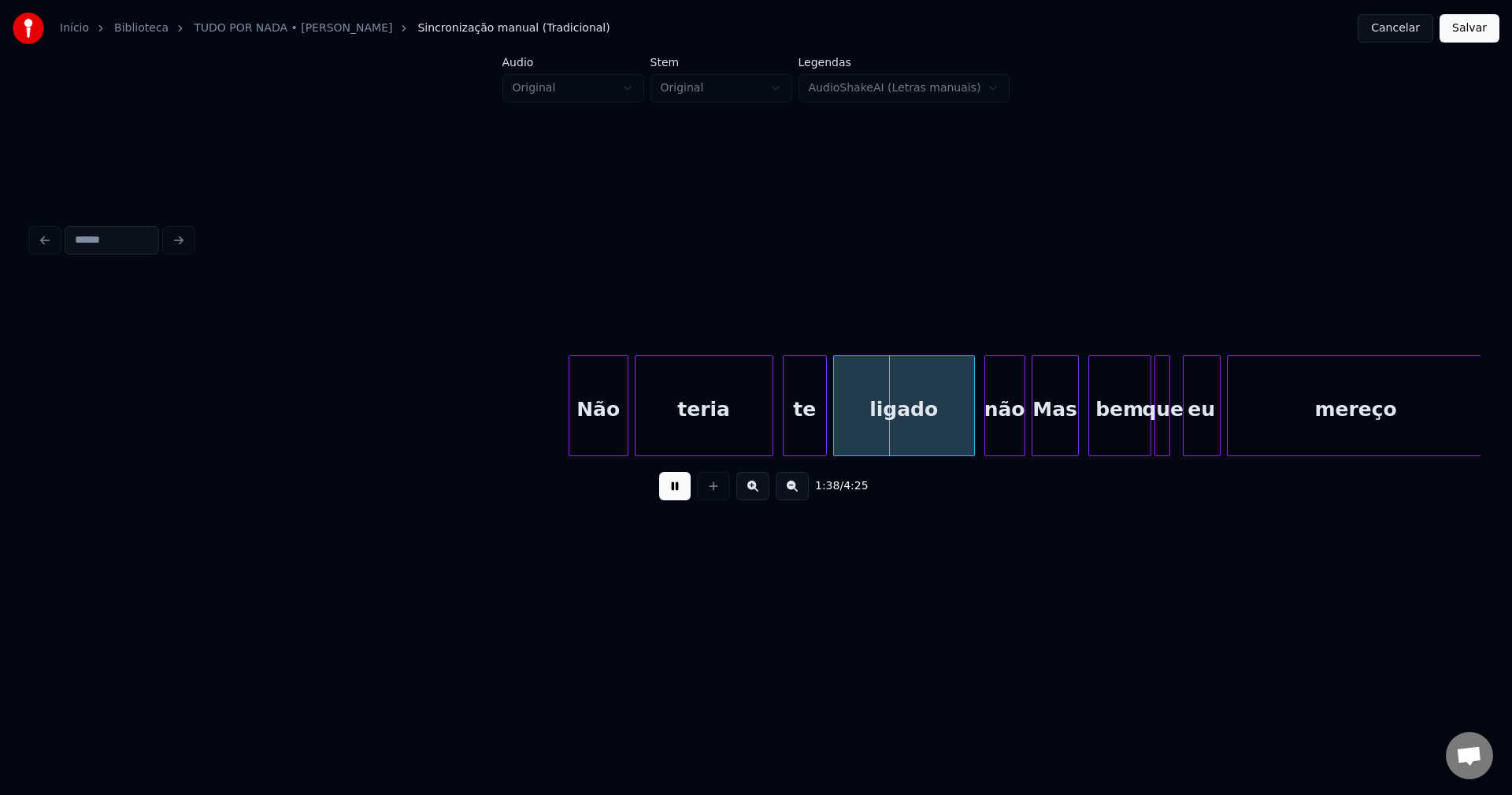
click at [569, 439] on div at bounding box center [572, 406] width 5 height 99
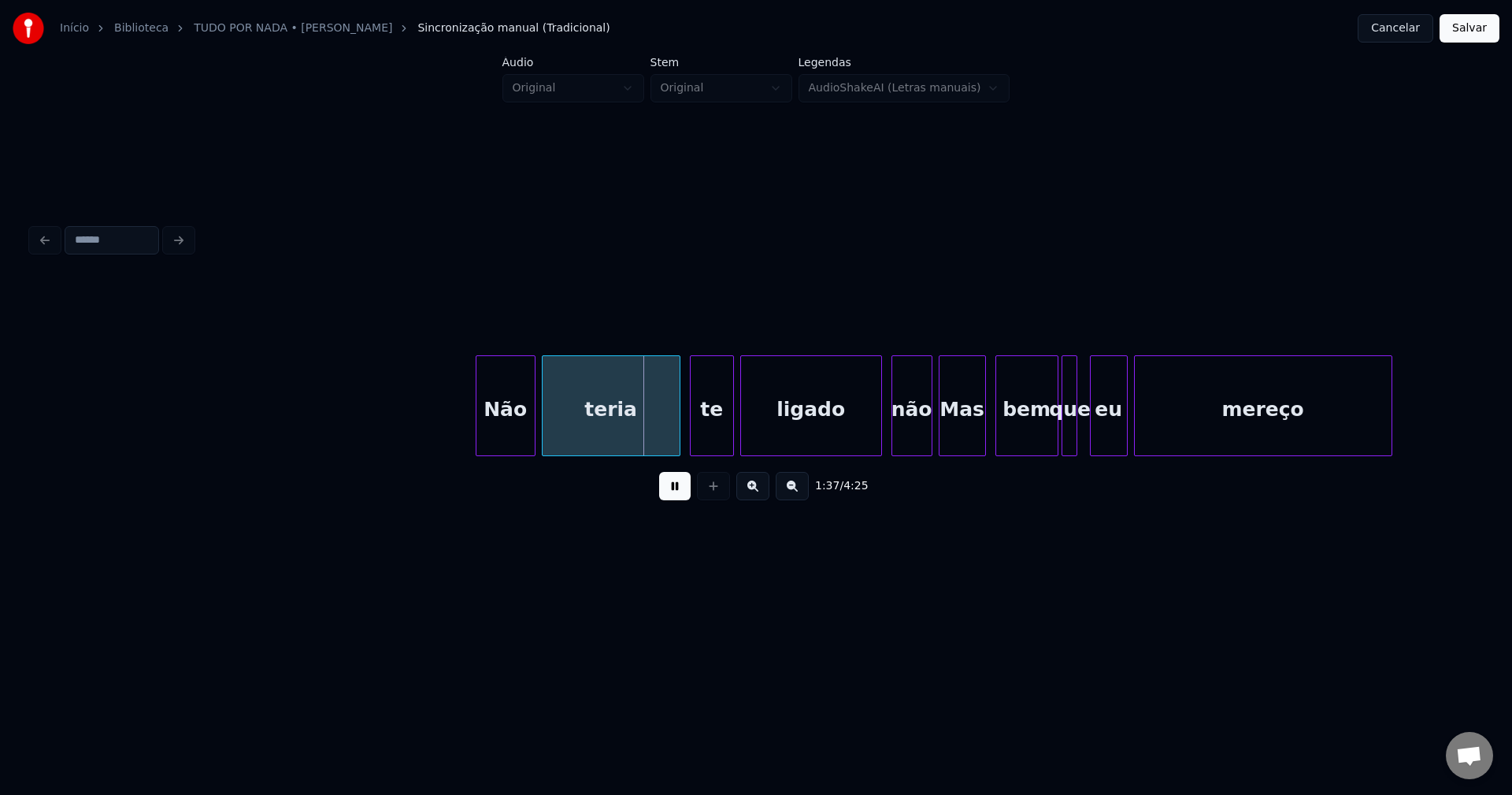
scroll to position [0, 14718]
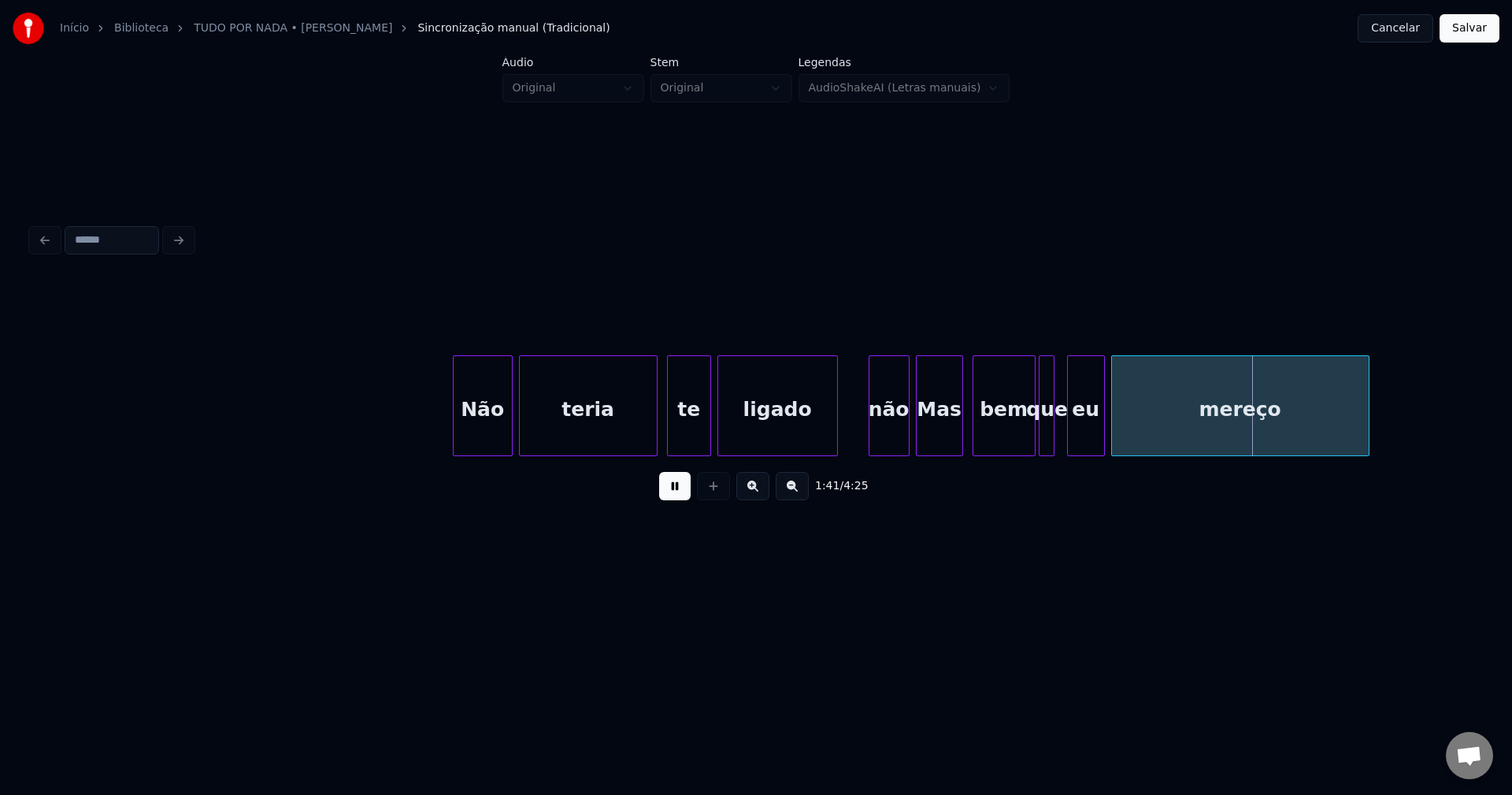
click at [834, 445] on div at bounding box center [835, 406] width 5 height 99
click at [882, 443] on div "não" at bounding box center [884, 410] width 40 height 107
click at [865, 453] on div "Não teria te ligado não Mas bem que eu mereço" at bounding box center [756, 406] width 1449 height 101
click at [906, 447] on div "Mas" at bounding box center [914, 410] width 45 height 107
click at [946, 446] on div "Mas" at bounding box center [949, 410] width 45 height 107
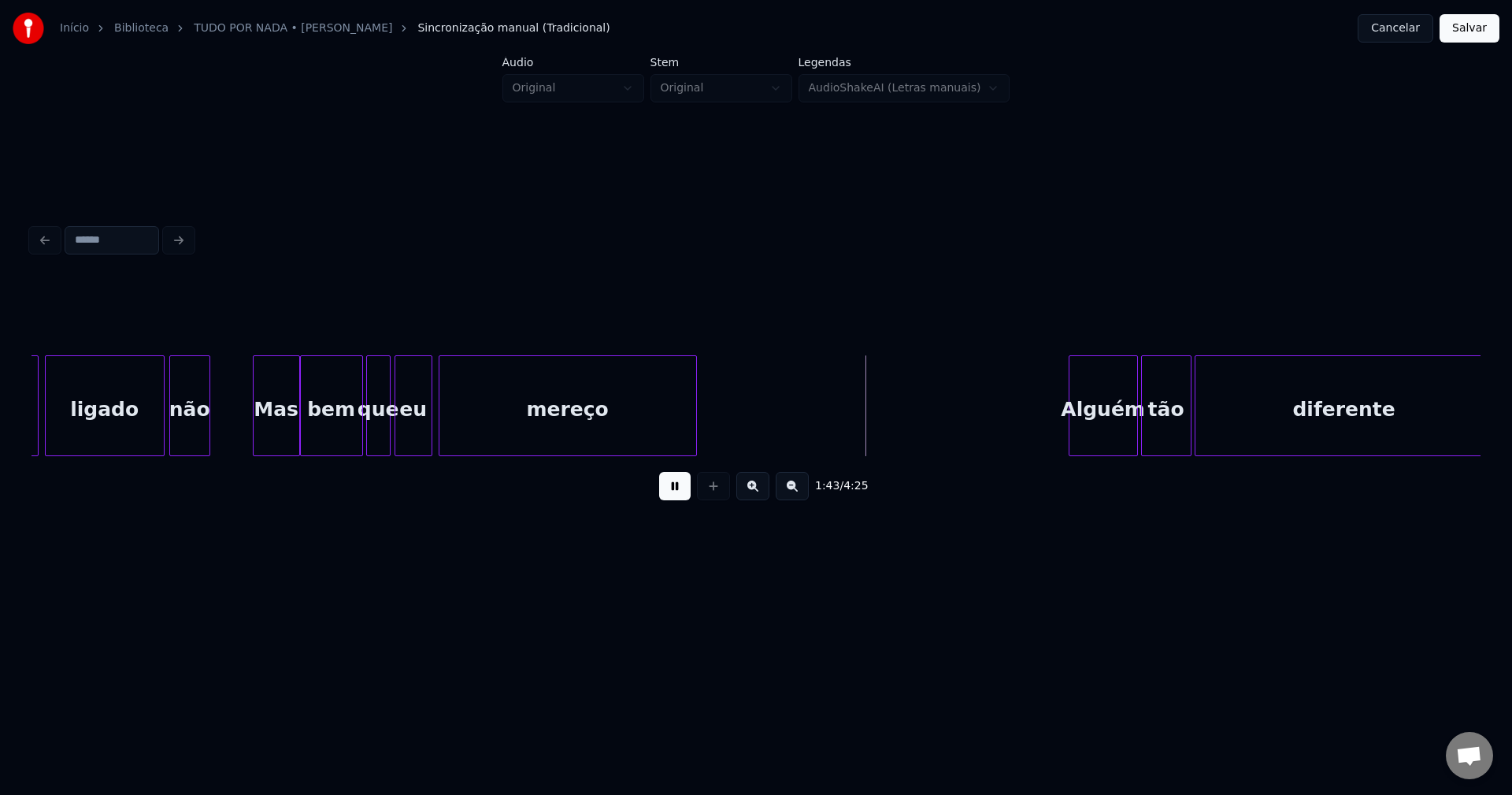
scroll to position [0, 15366]
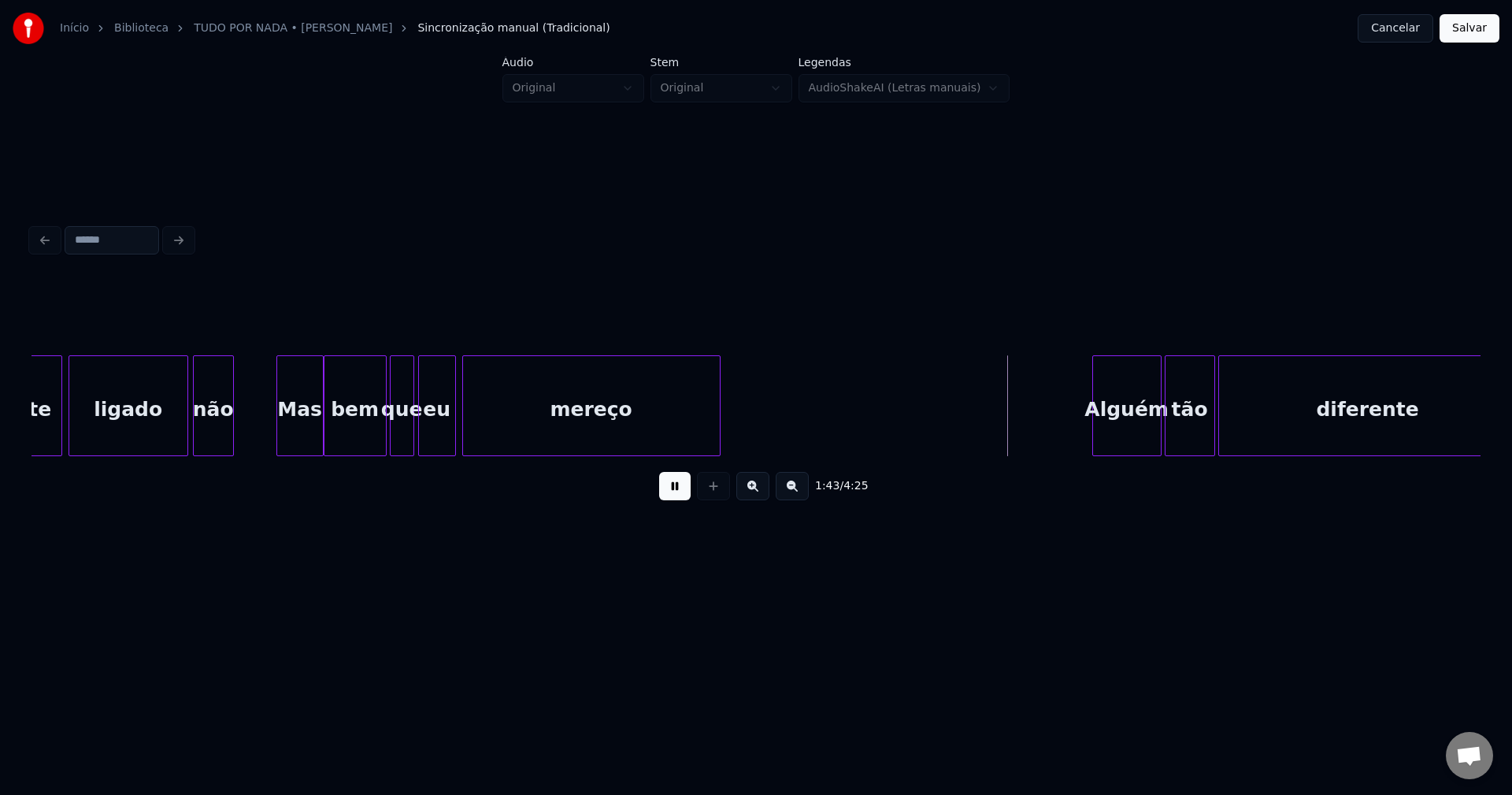
click at [481, 421] on div at bounding box center [483, 406] width 5 height 99
click at [495, 412] on div at bounding box center [495, 406] width 5 height 99
click at [461, 445] on div "eu" at bounding box center [460, 410] width 36 height 107
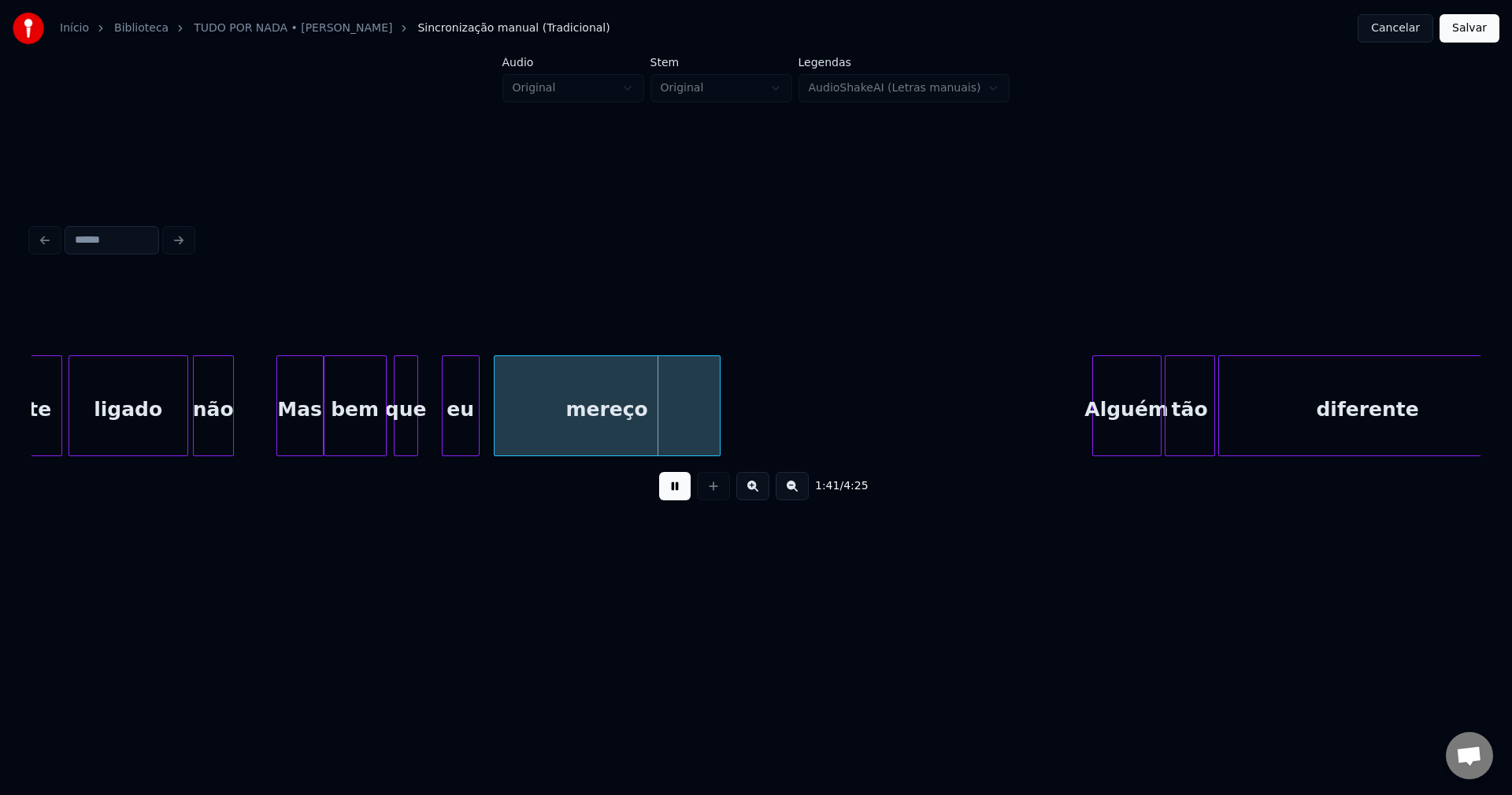
click at [408, 444] on div "que" at bounding box center [406, 410] width 23 height 107
click at [430, 426] on div at bounding box center [431, 406] width 5 height 99
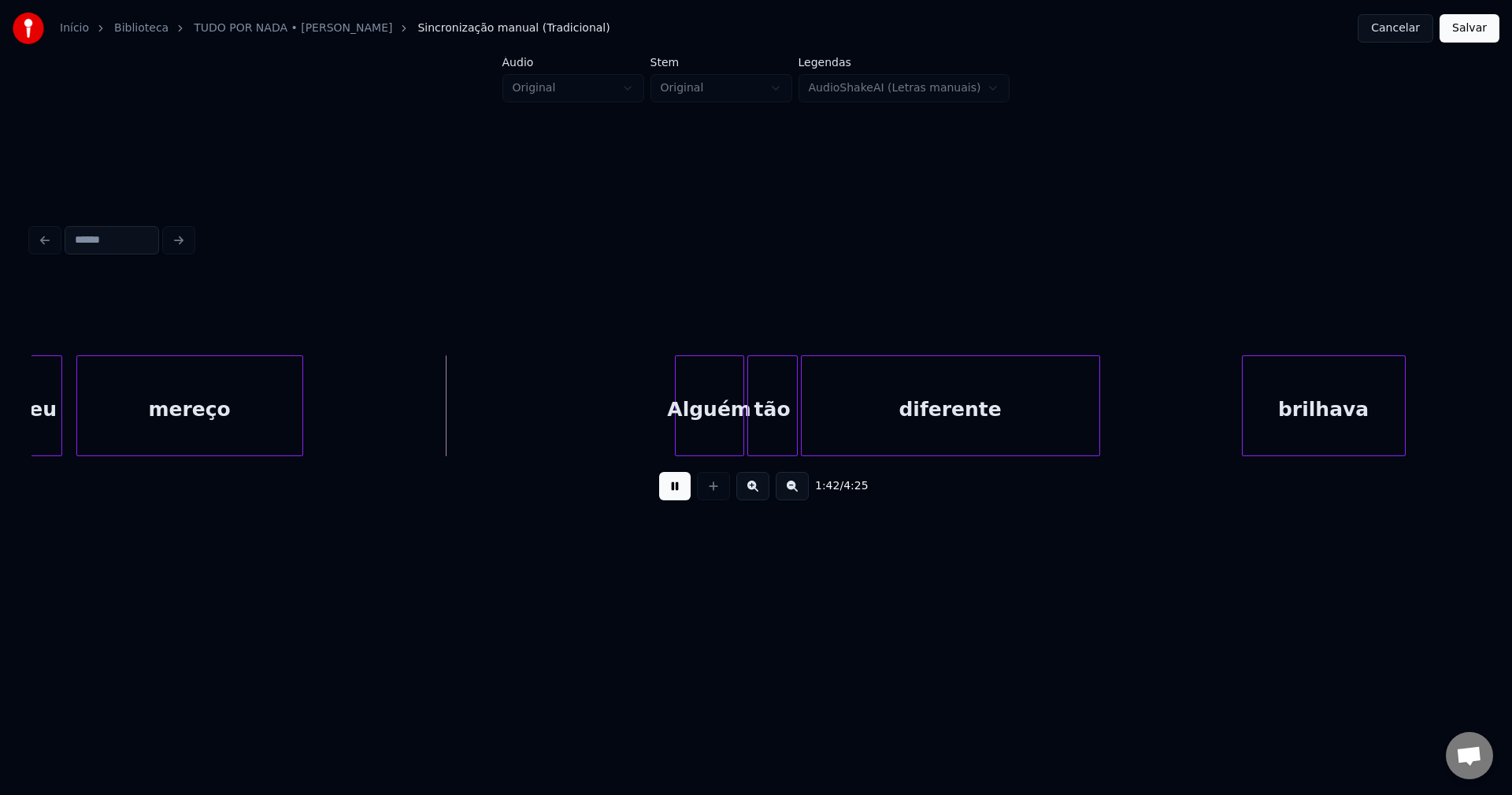
scroll to position [0, 16016]
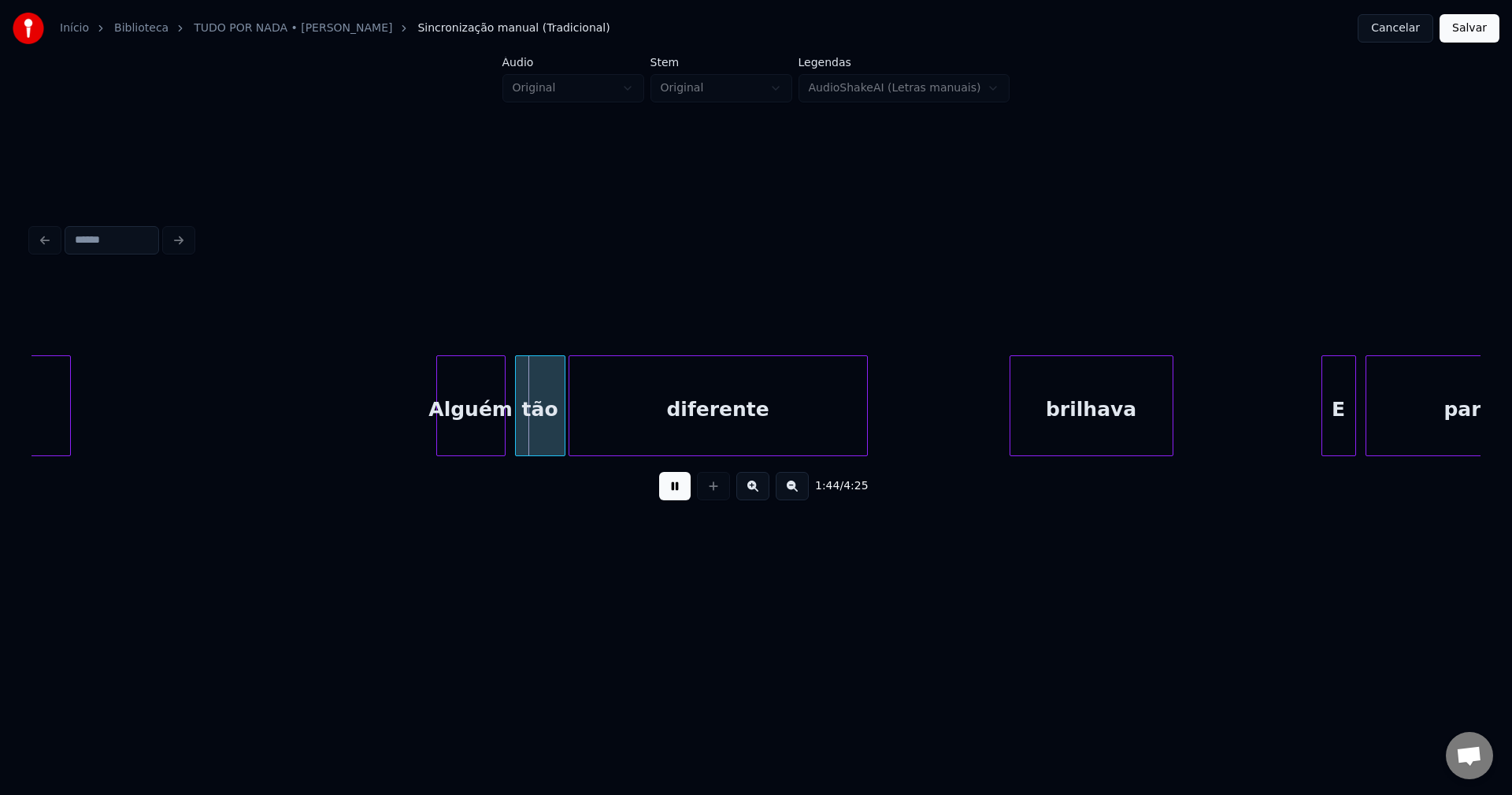
click at [468, 443] on div "Alguém" at bounding box center [471, 410] width 68 height 107
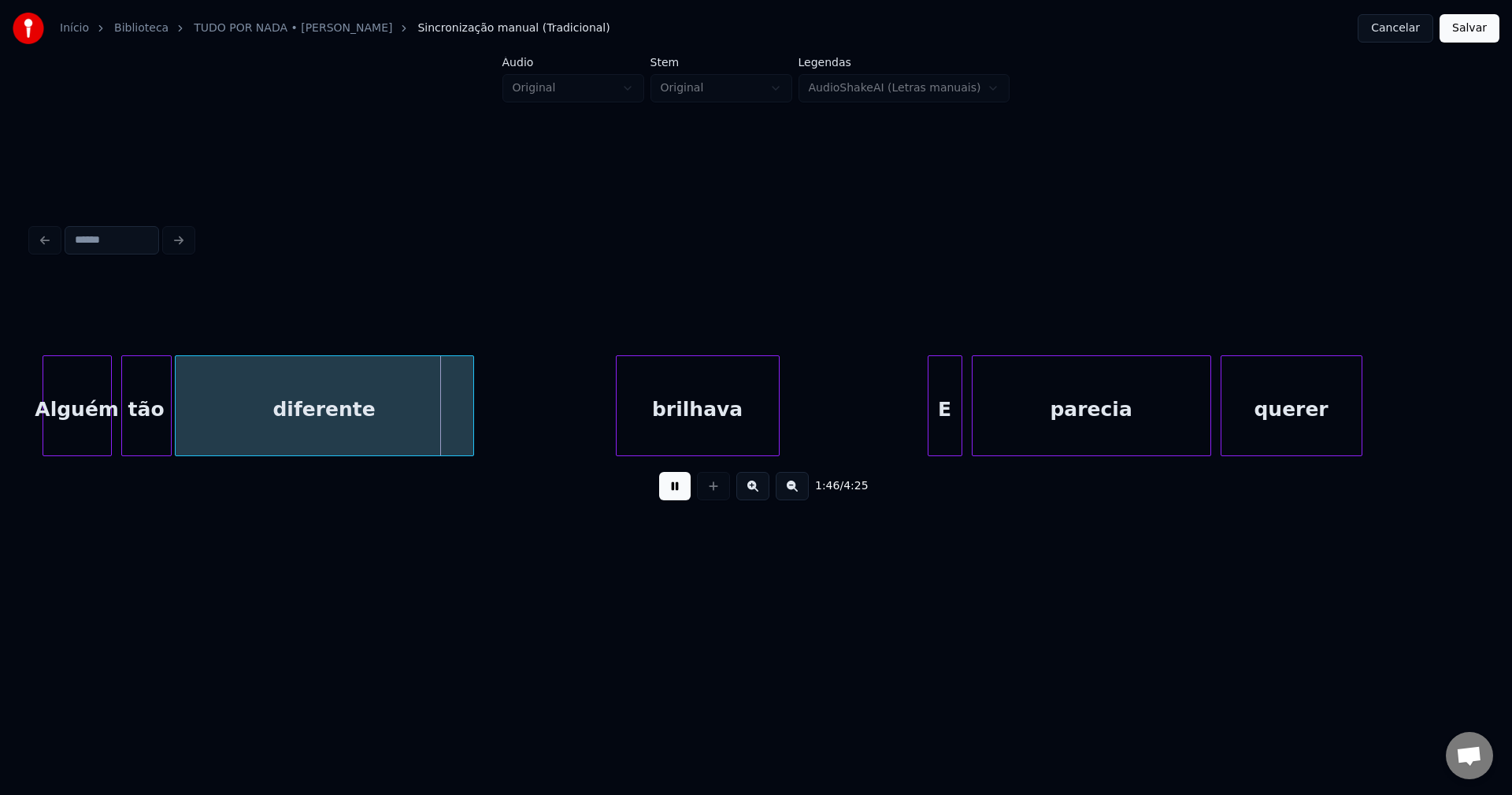
scroll to position [0, 16479]
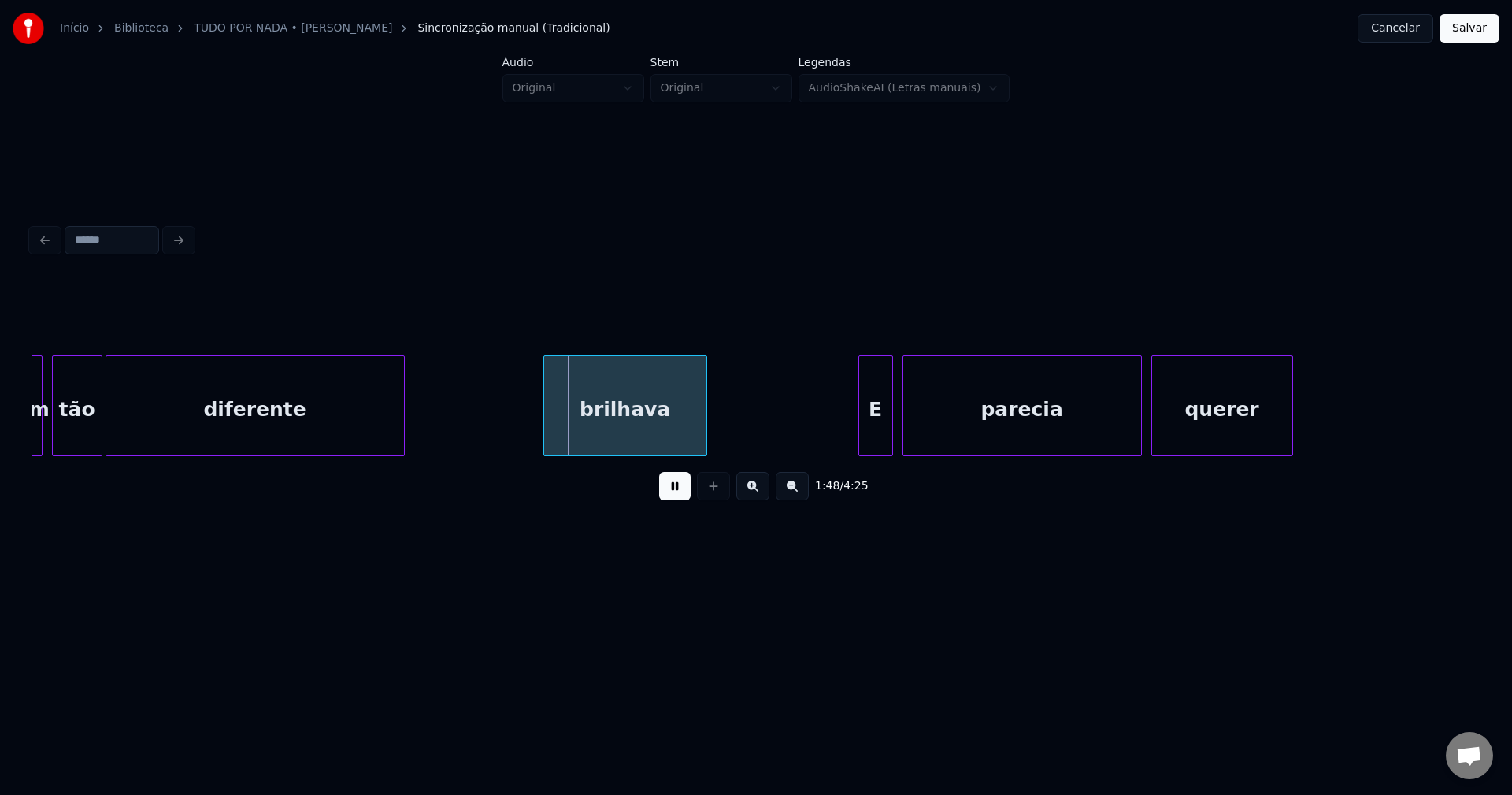
click at [573, 428] on div "brilhava" at bounding box center [625, 410] width 162 height 107
click at [571, 428] on div "brilhava" at bounding box center [625, 410] width 162 height 107
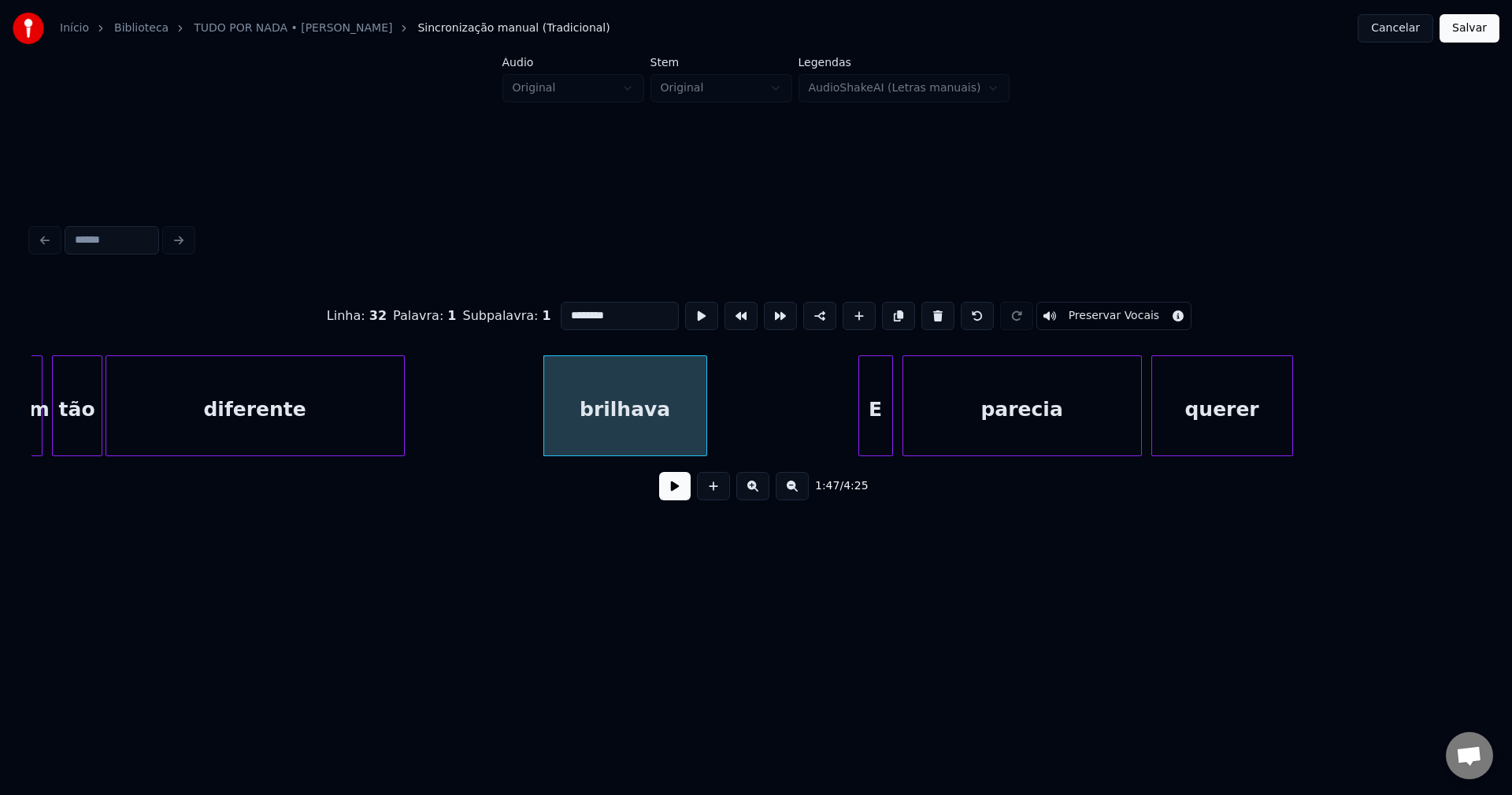
click at [564, 308] on input "********" at bounding box center [620, 316] width 118 height 28
type input "********"
click at [679, 494] on button at bounding box center [675, 486] width 32 height 28
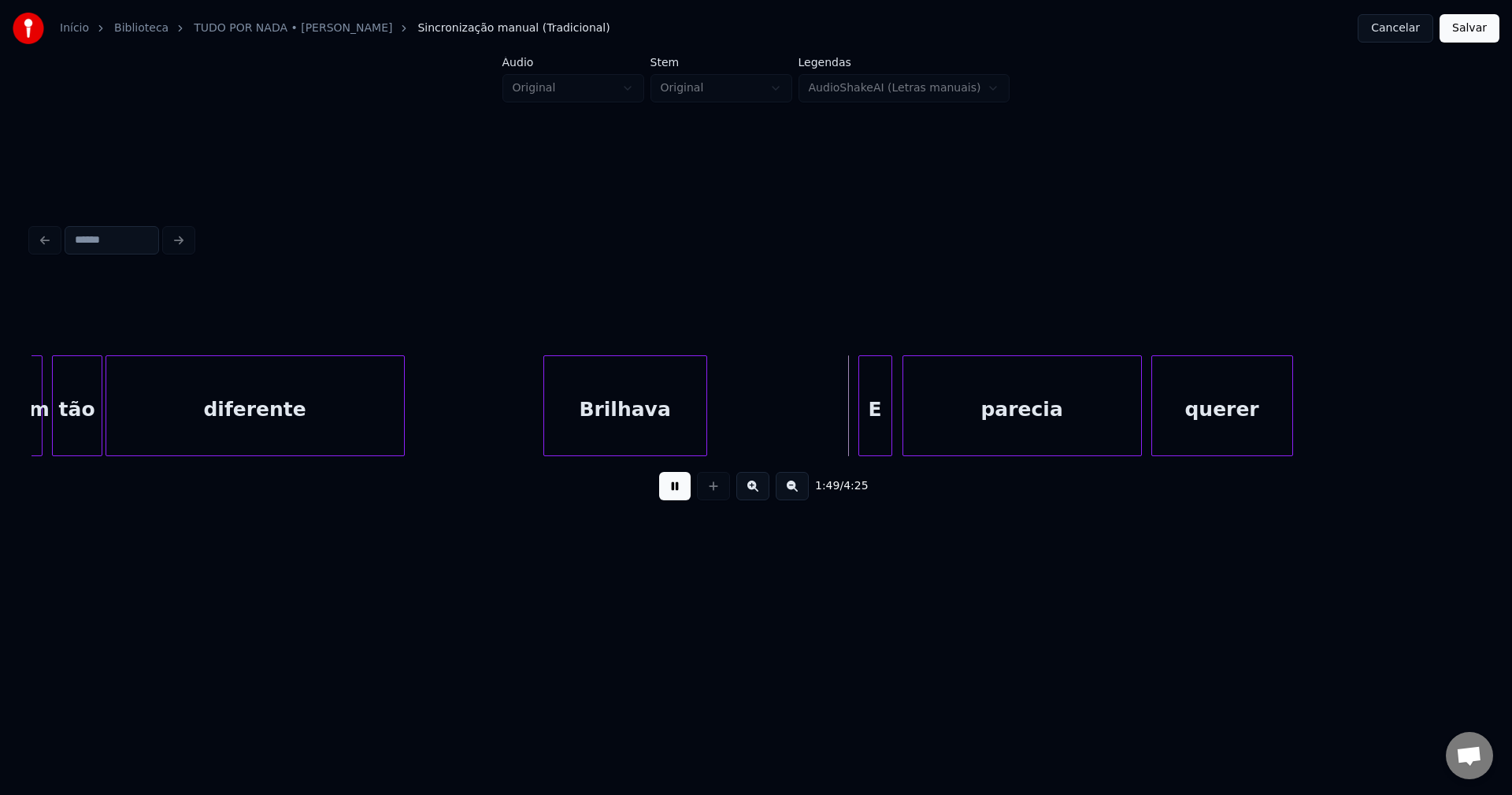
click at [887, 439] on div at bounding box center [889, 406] width 5 height 99
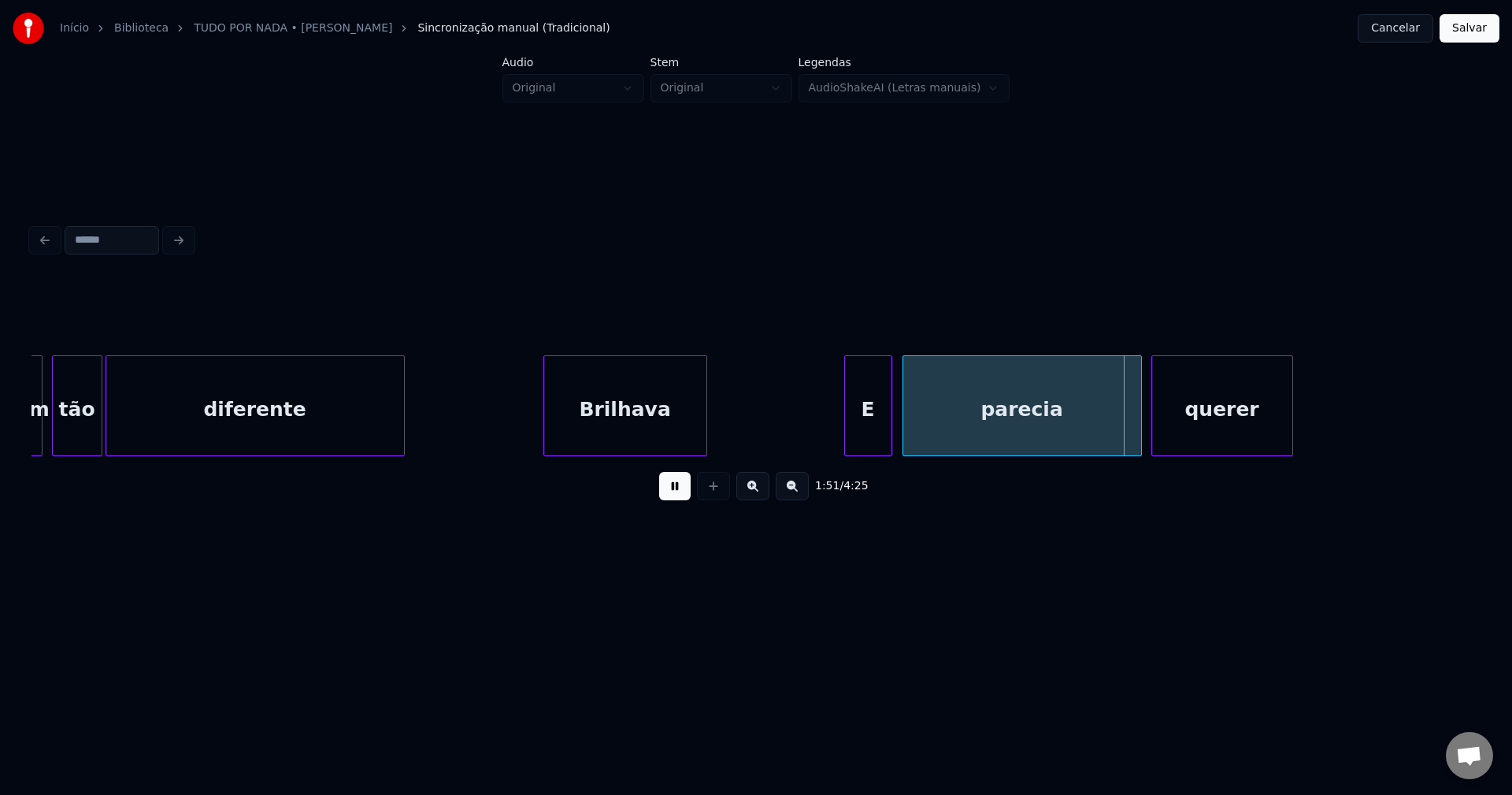
click at [847, 449] on div at bounding box center [847, 406] width 5 height 99
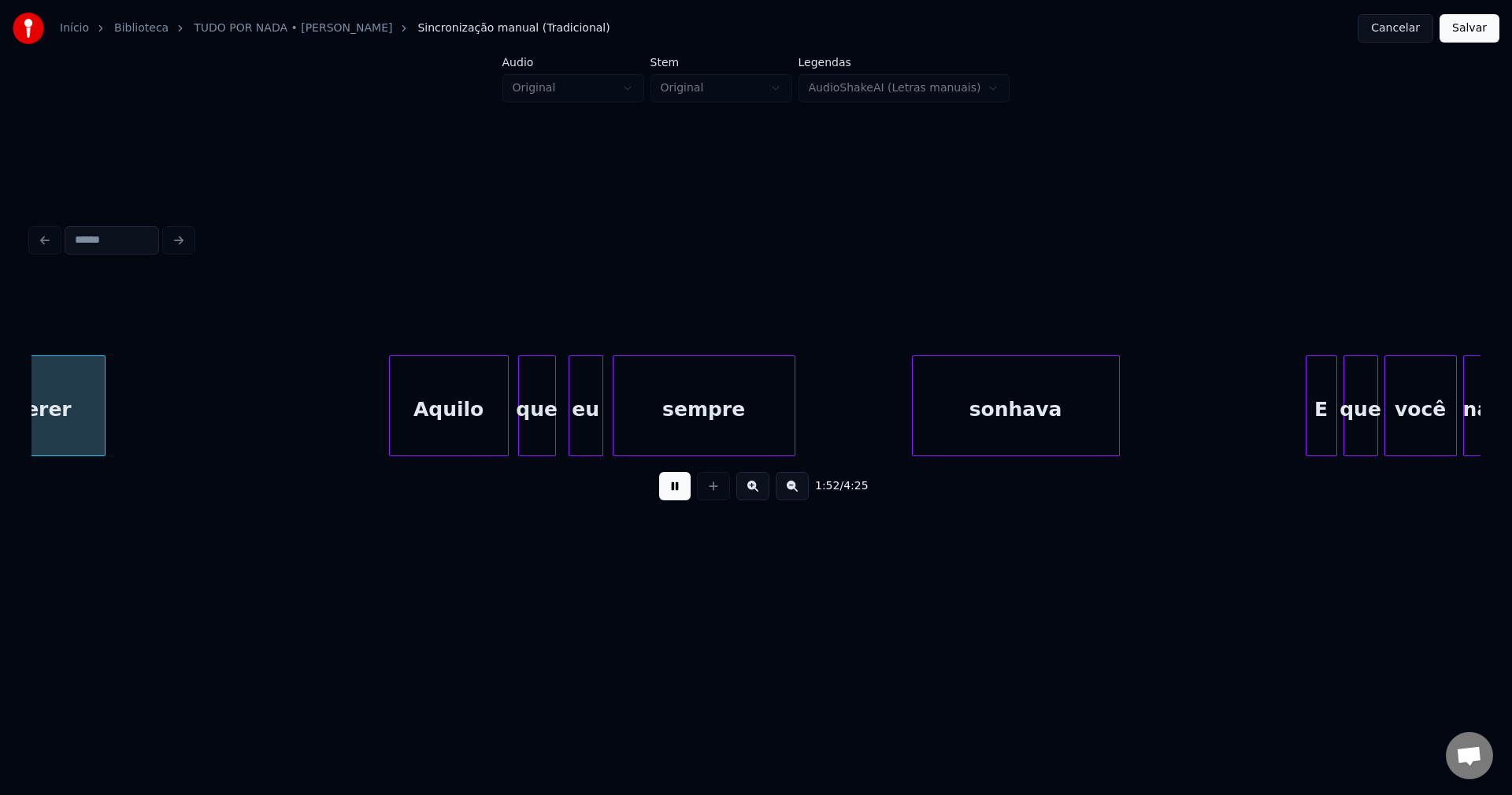
scroll to position [0, 17688]
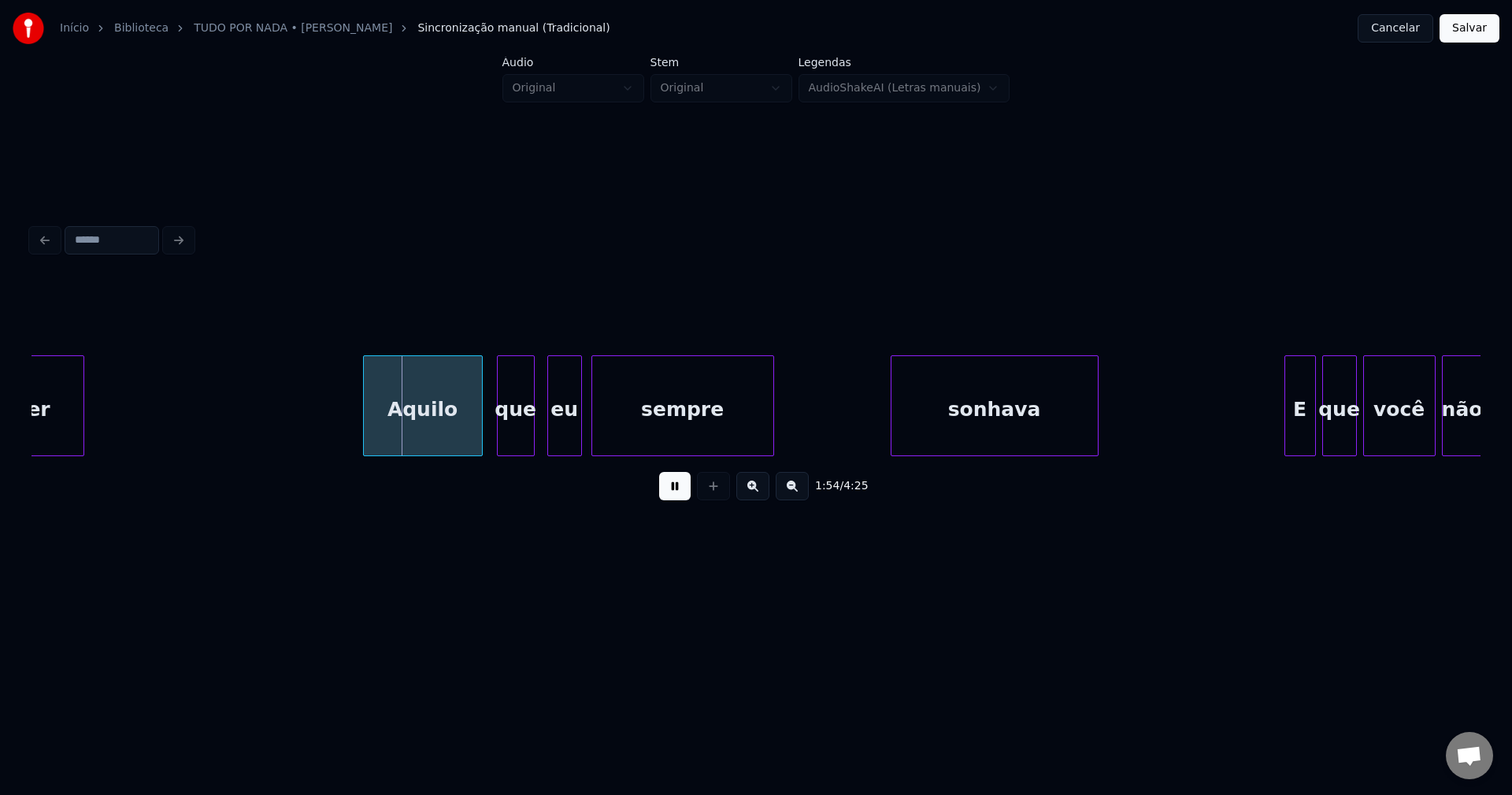
click at [439, 428] on div "Aquilo" at bounding box center [423, 410] width 118 height 107
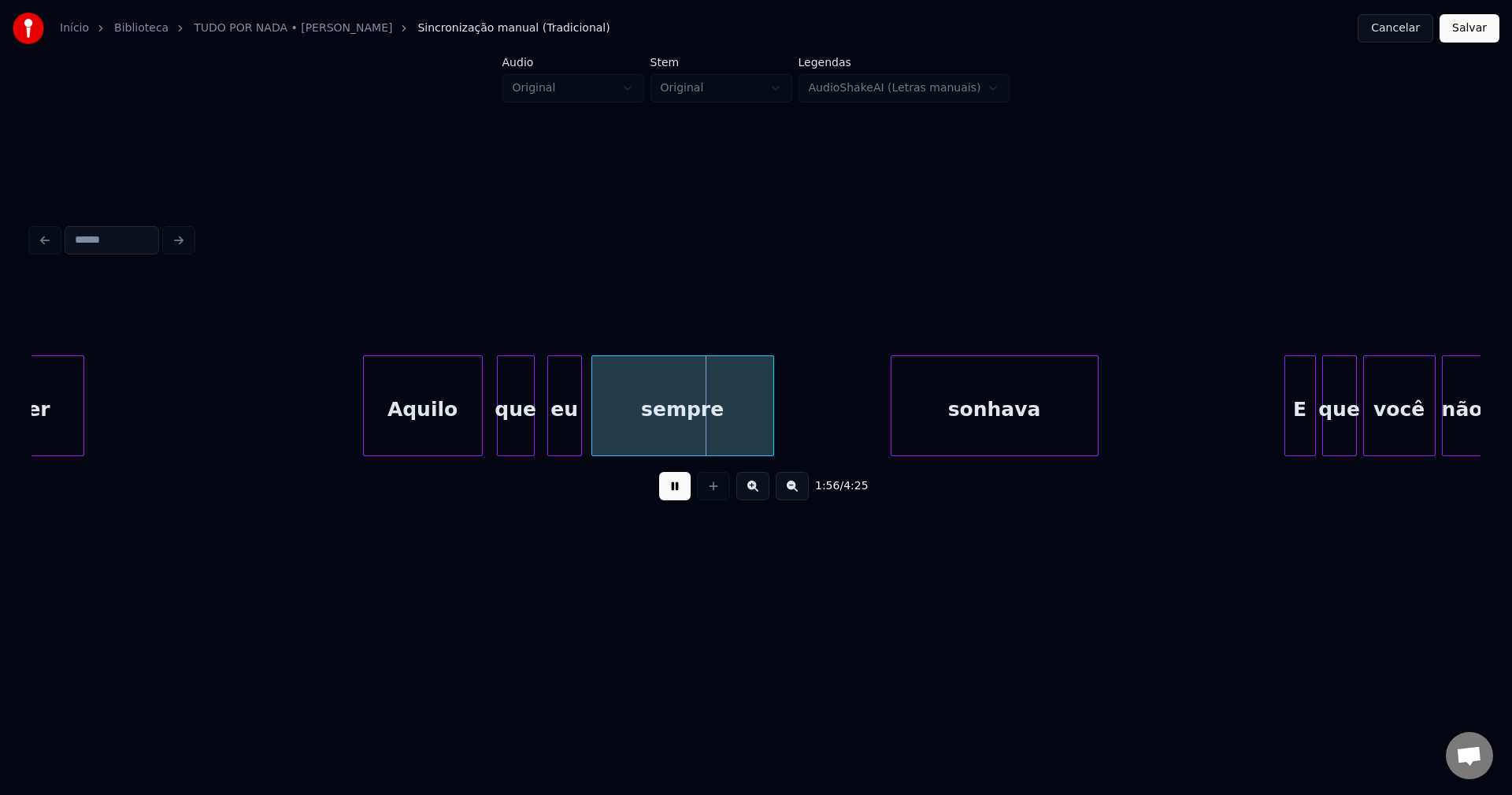
scroll to position [0, 18264]
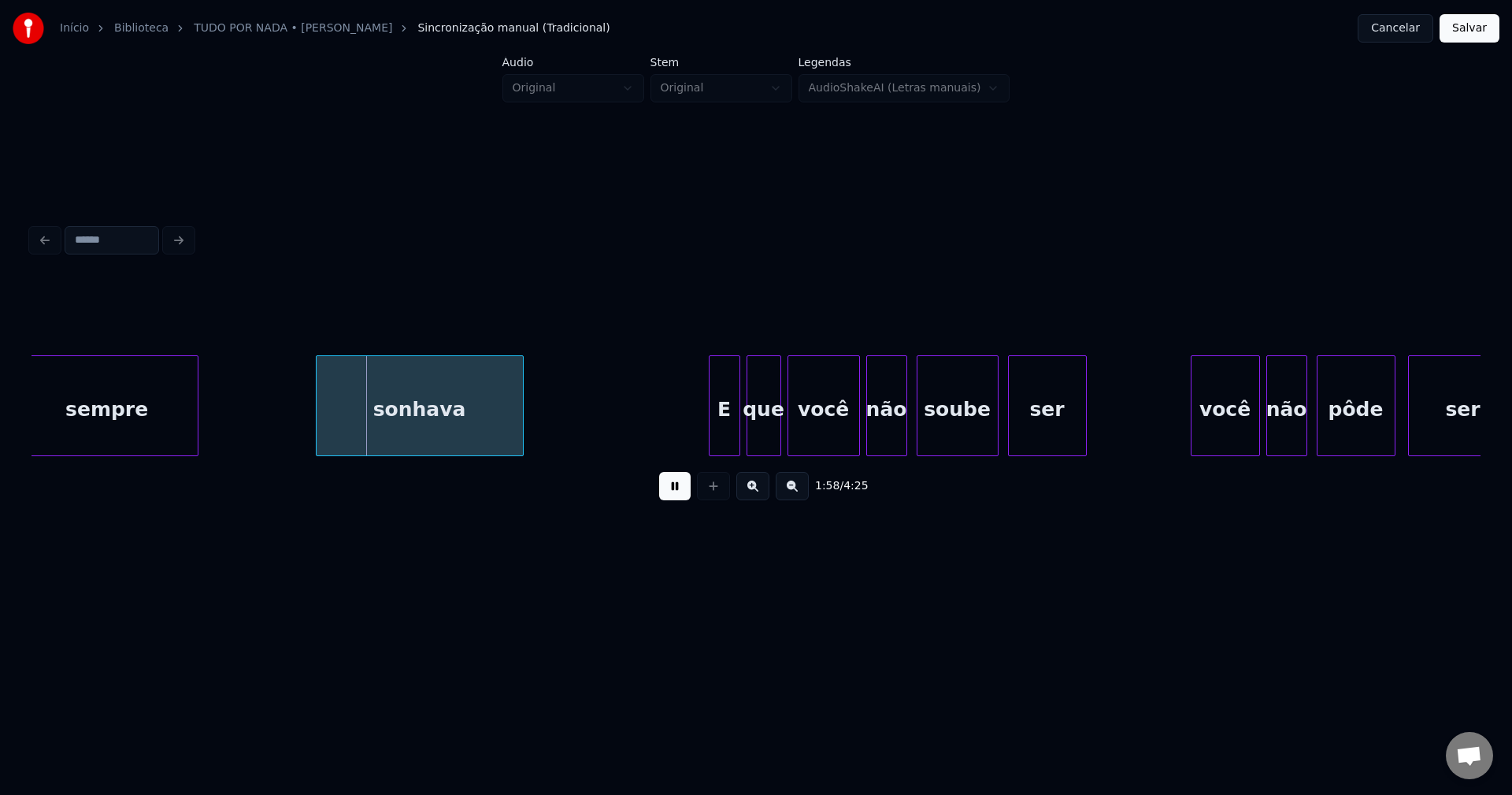
click at [430, 438] on div "sonhava" at bounding box center [419, 410] width 206 height 107
click at [376, 434] on div "sonhava" at bounding box center [419, 410] width 206 height 107
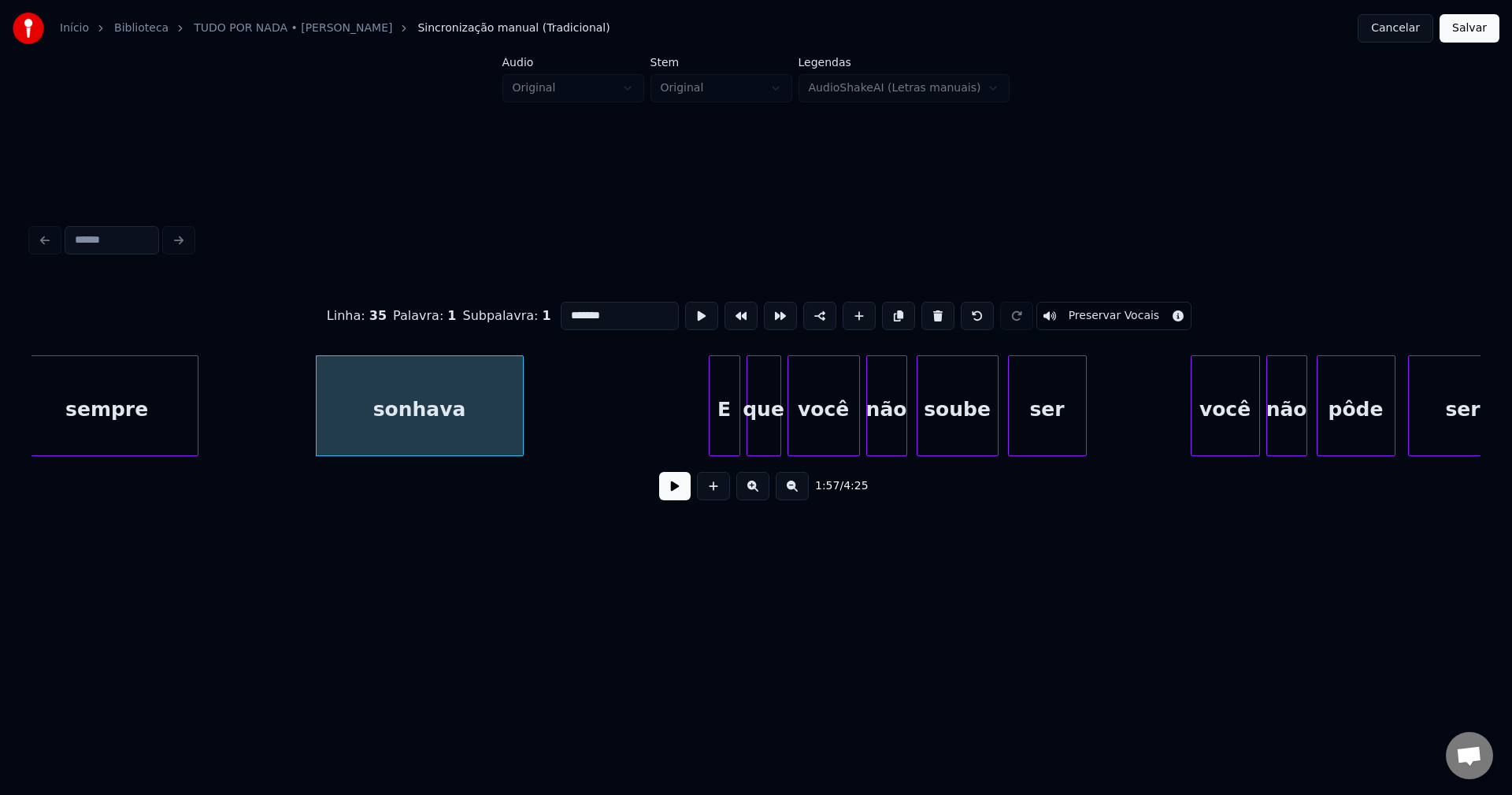
click at [561, 312] on input "*******" at bounding box center [620, 316] width 118 height 28
type input "*******"
click at [677, 491] on button at bounding box center [675, 486] width 32 height 28
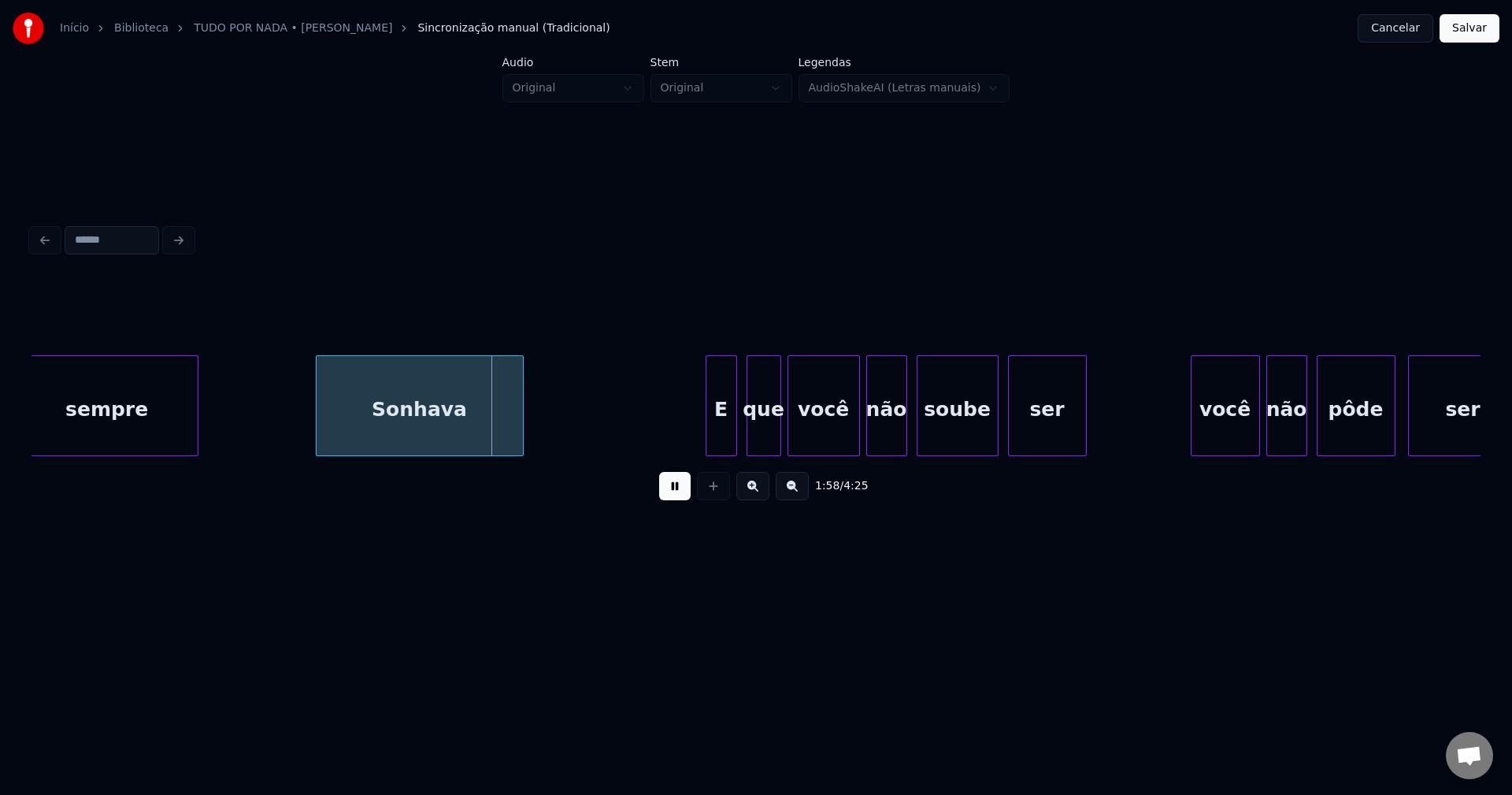
click at [724, 434] on div "E" at bounding box center [721, 410] width 30 height 107
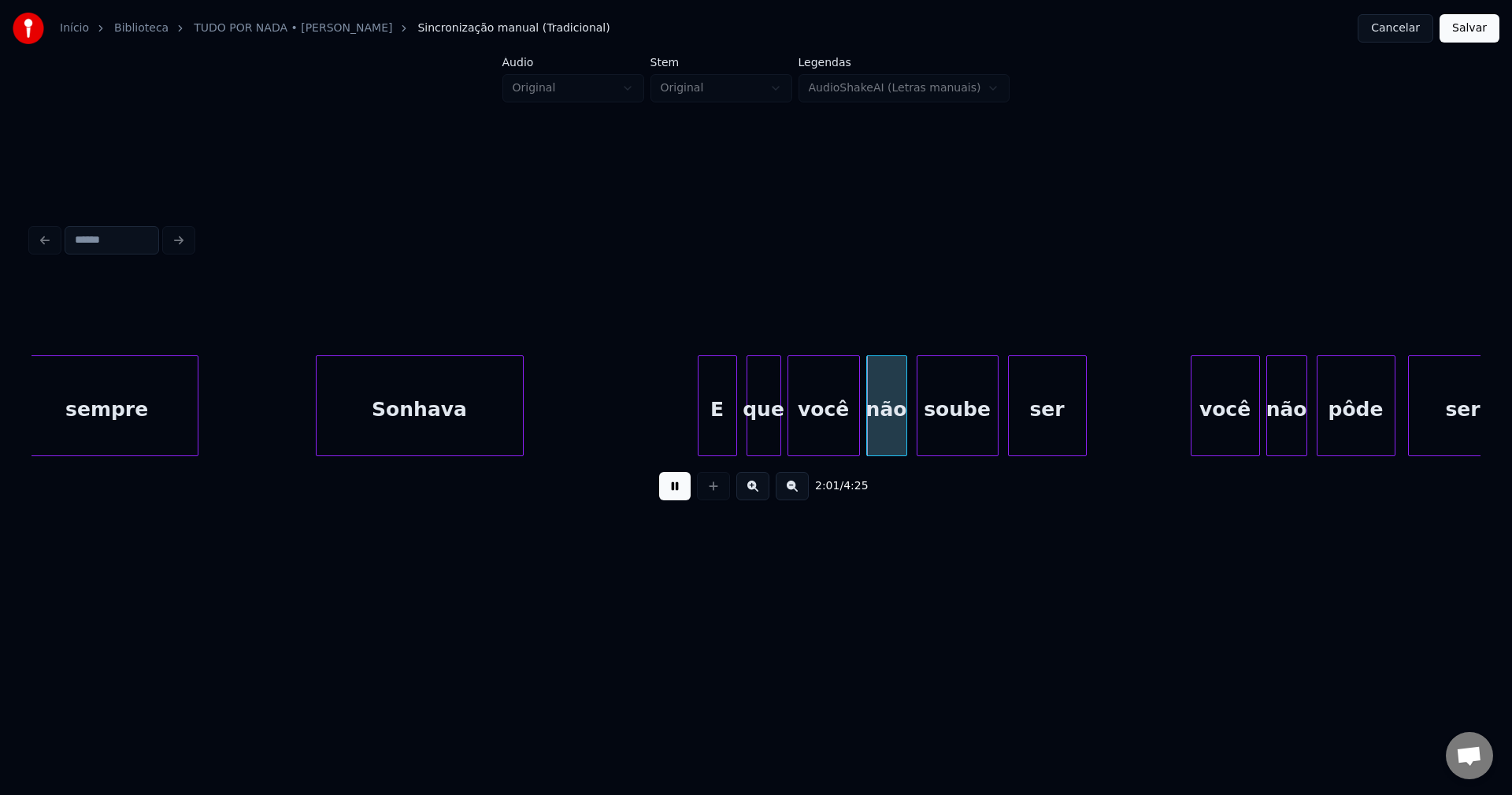
click at [700, 440] on div at bounding box center [701, 406] width 5 height 99
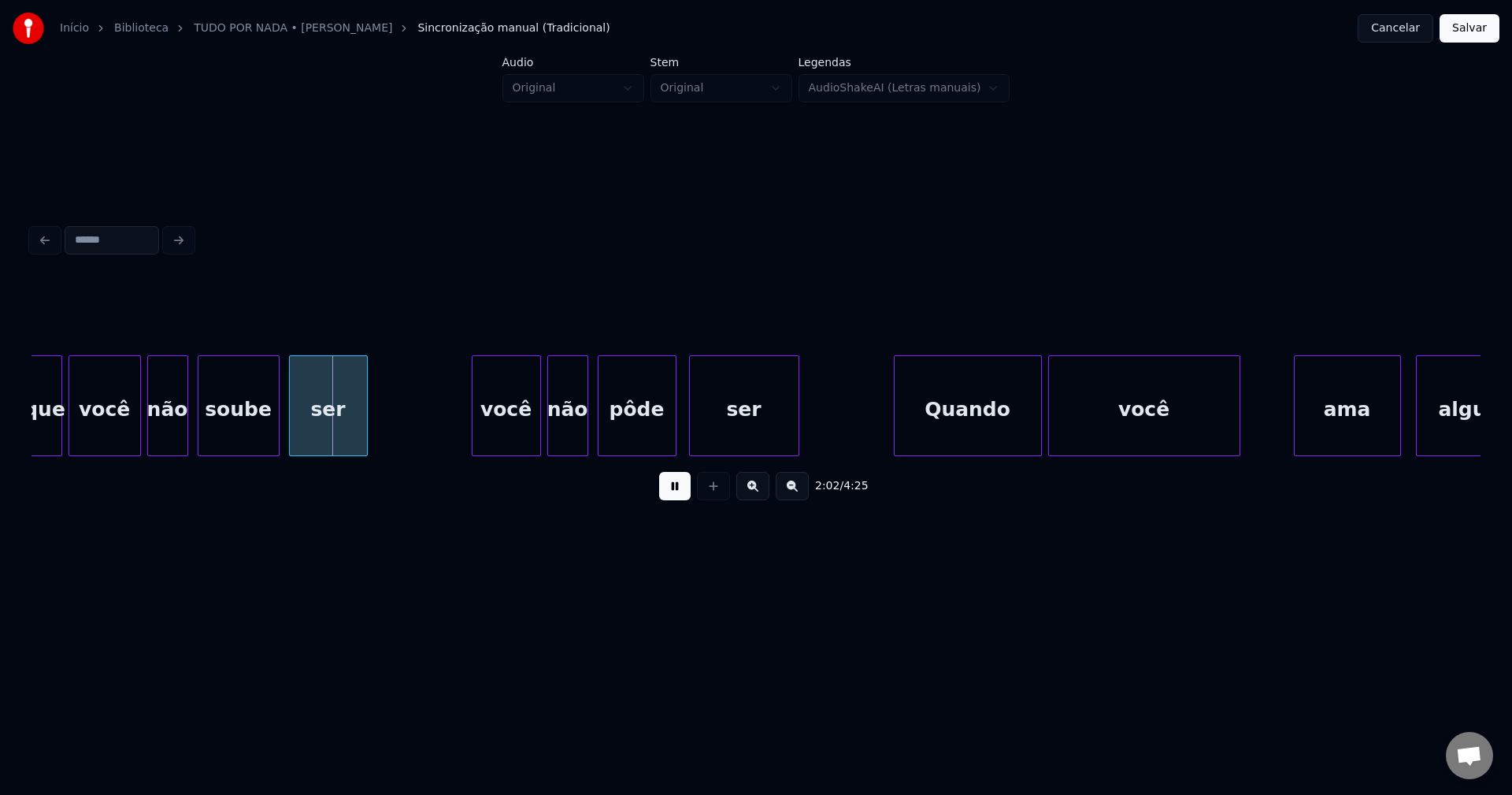
scroll to position [0, 19006]
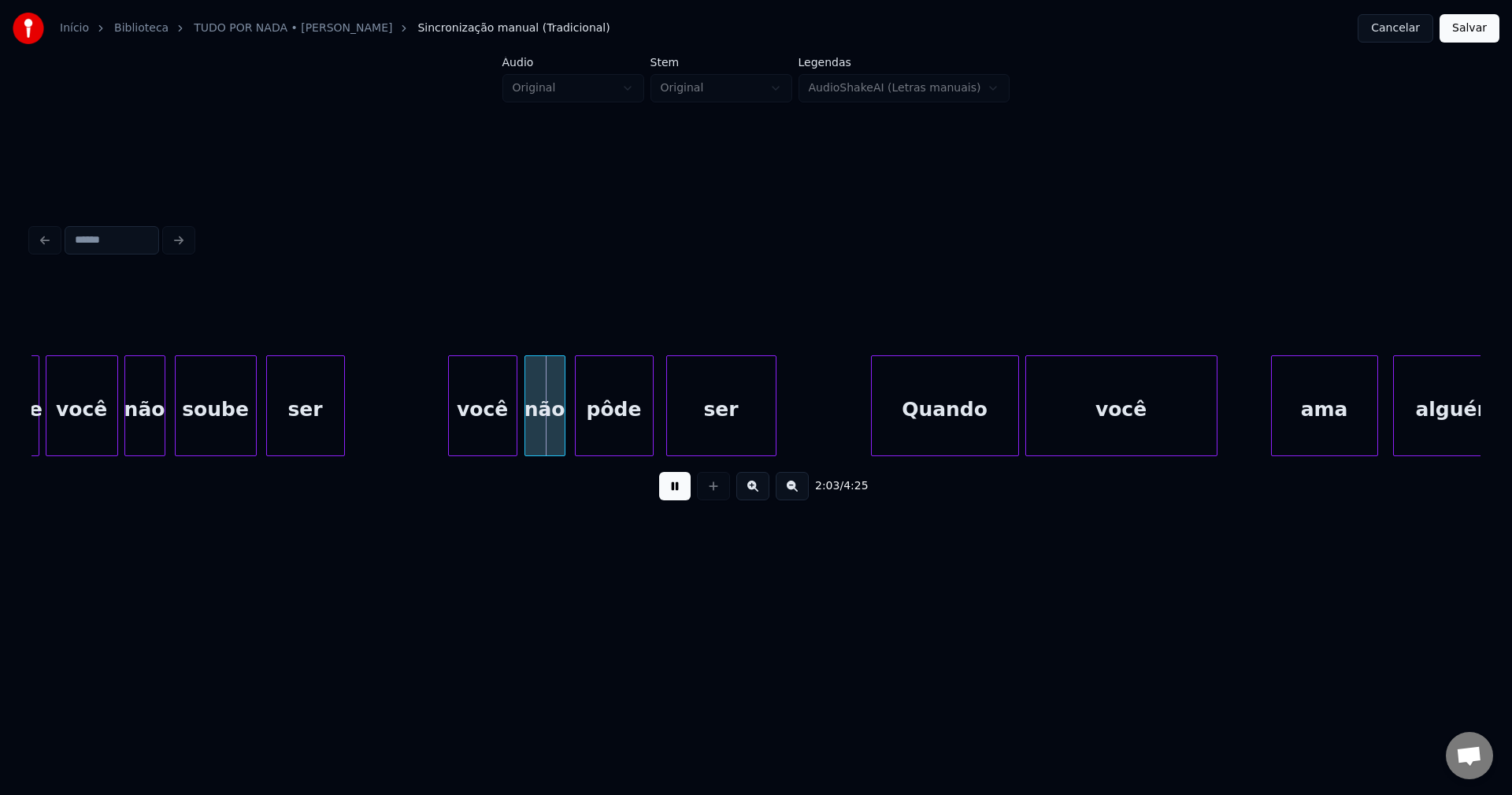
click at [501, 440] on div "você" at bounding box center [483, 410] width 68 height 107
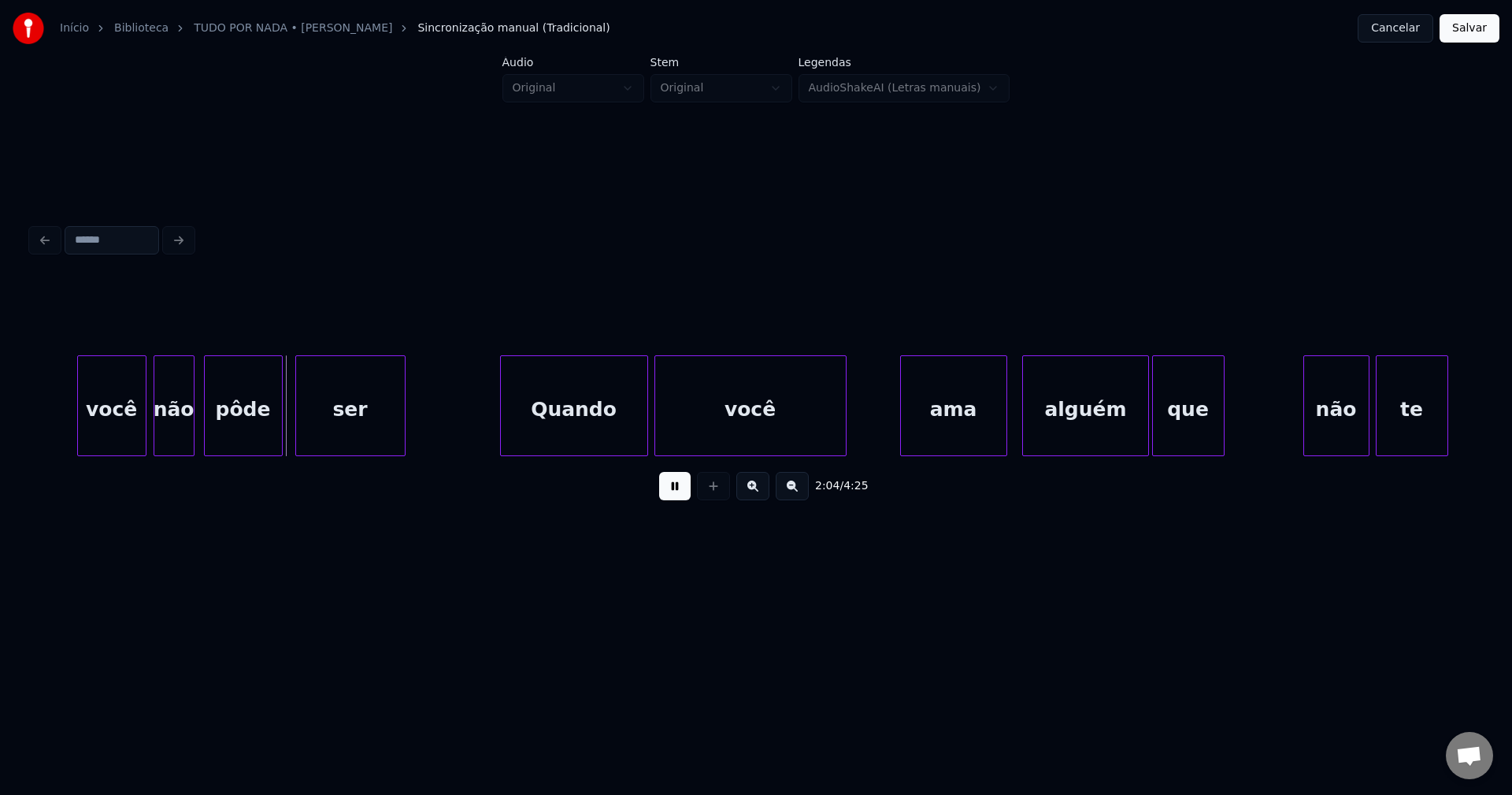
scroll to position [0, 19399]
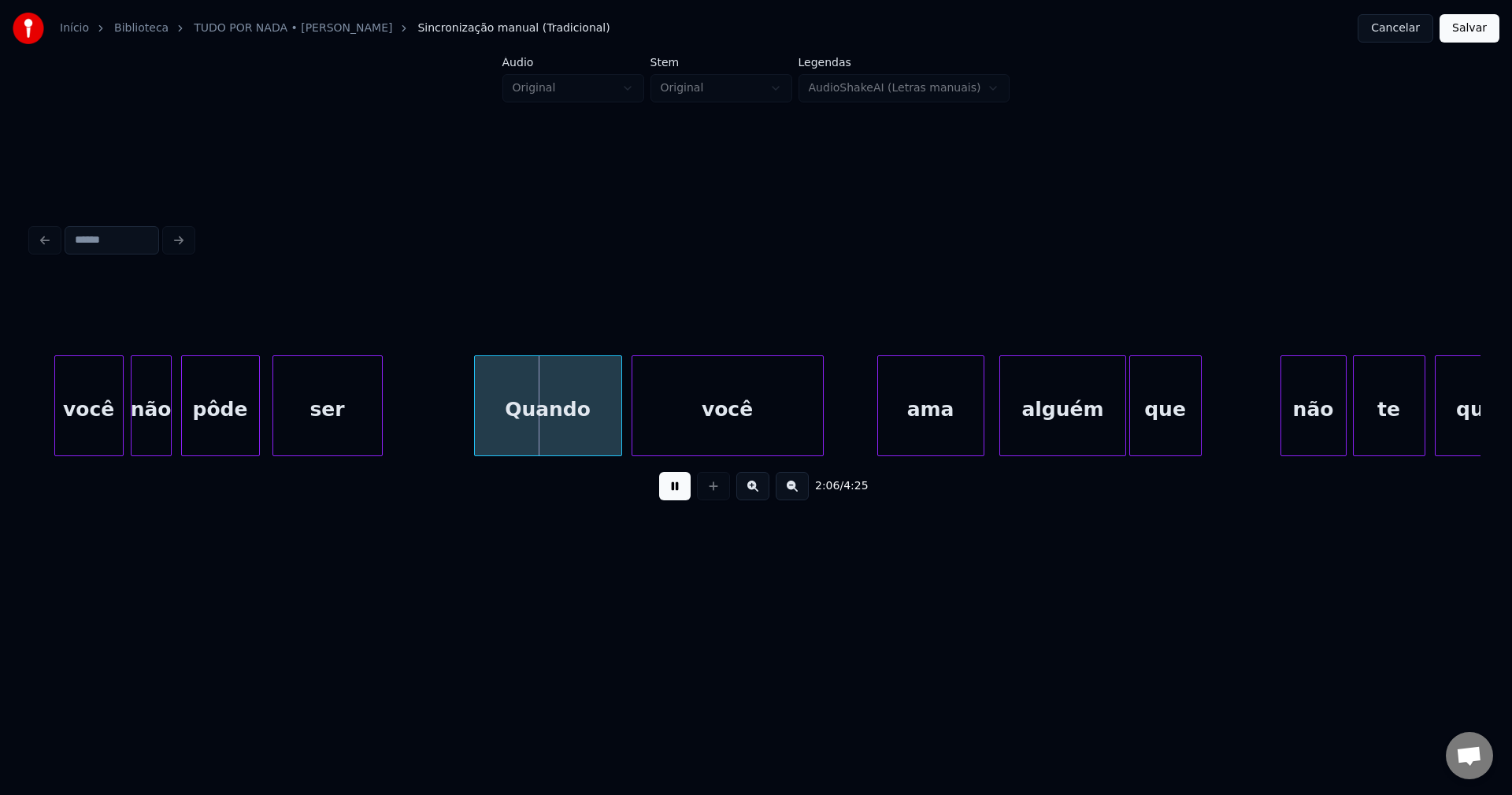
click at [598, 444] on div "Quando" at bounding box center [548, 410] width 147 height 107
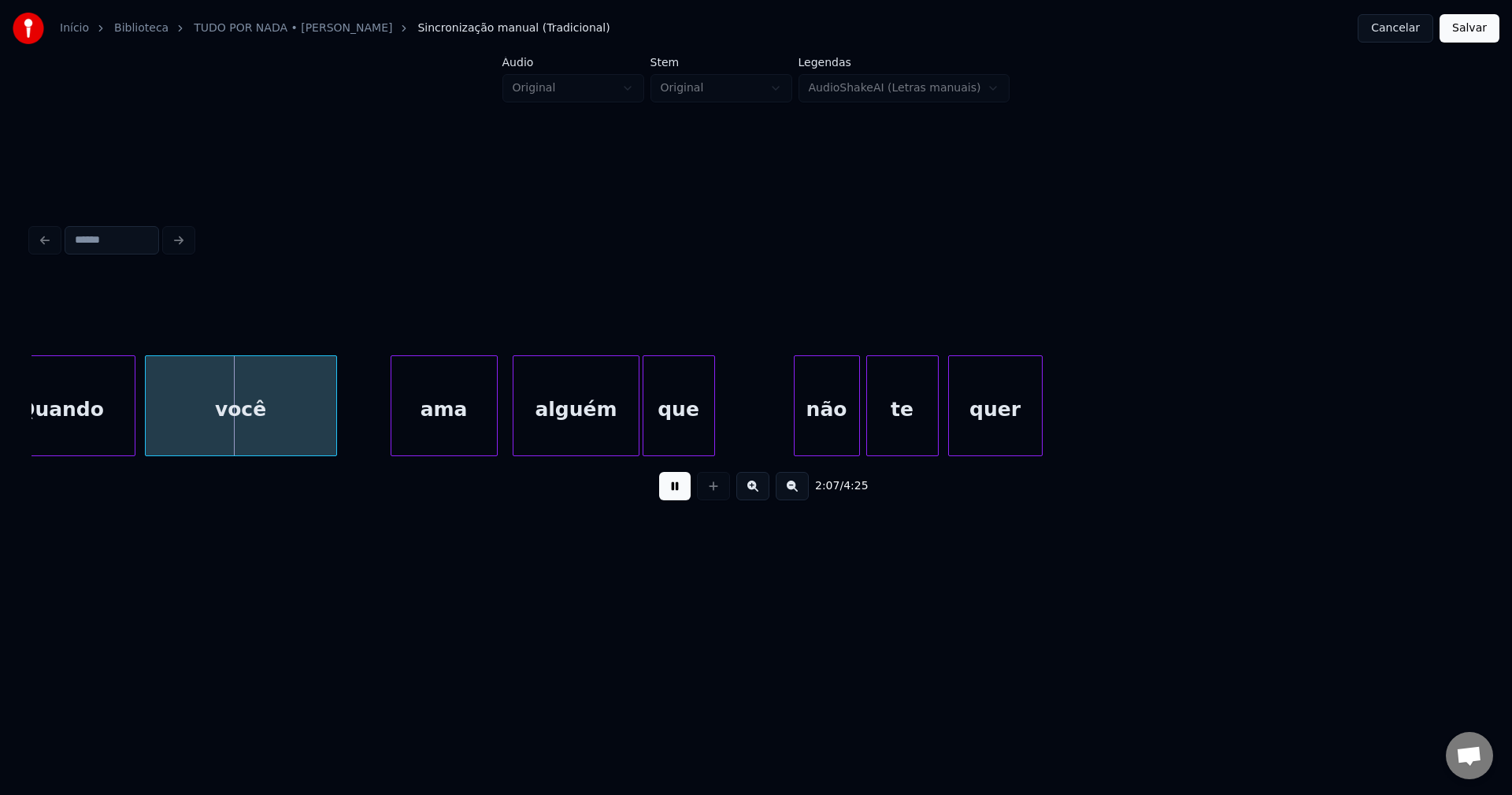
scroll to position [0, 19956]
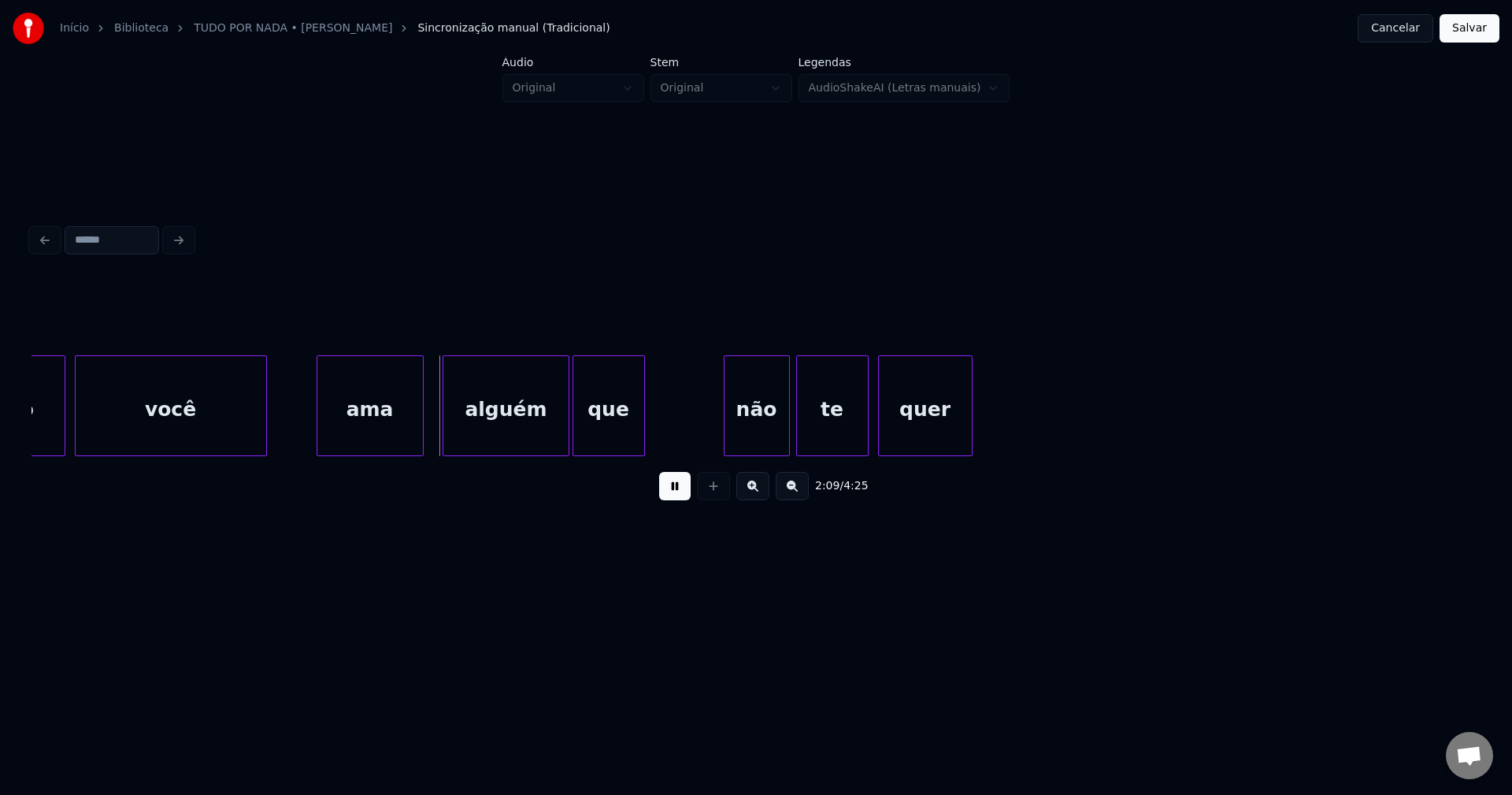
click at [383, 440] on div "ama" at bounding box center [370, 410] width 105 height 107
click at [527, 433] on div "alguém" at bounding box center [503, 410] width 124 height 107
click at [741, 442] on div "não" at bounding box center [735, 410] width 65 height 107
click at [784, 415] on div at bounding box center [786, 406] width 5 height 99
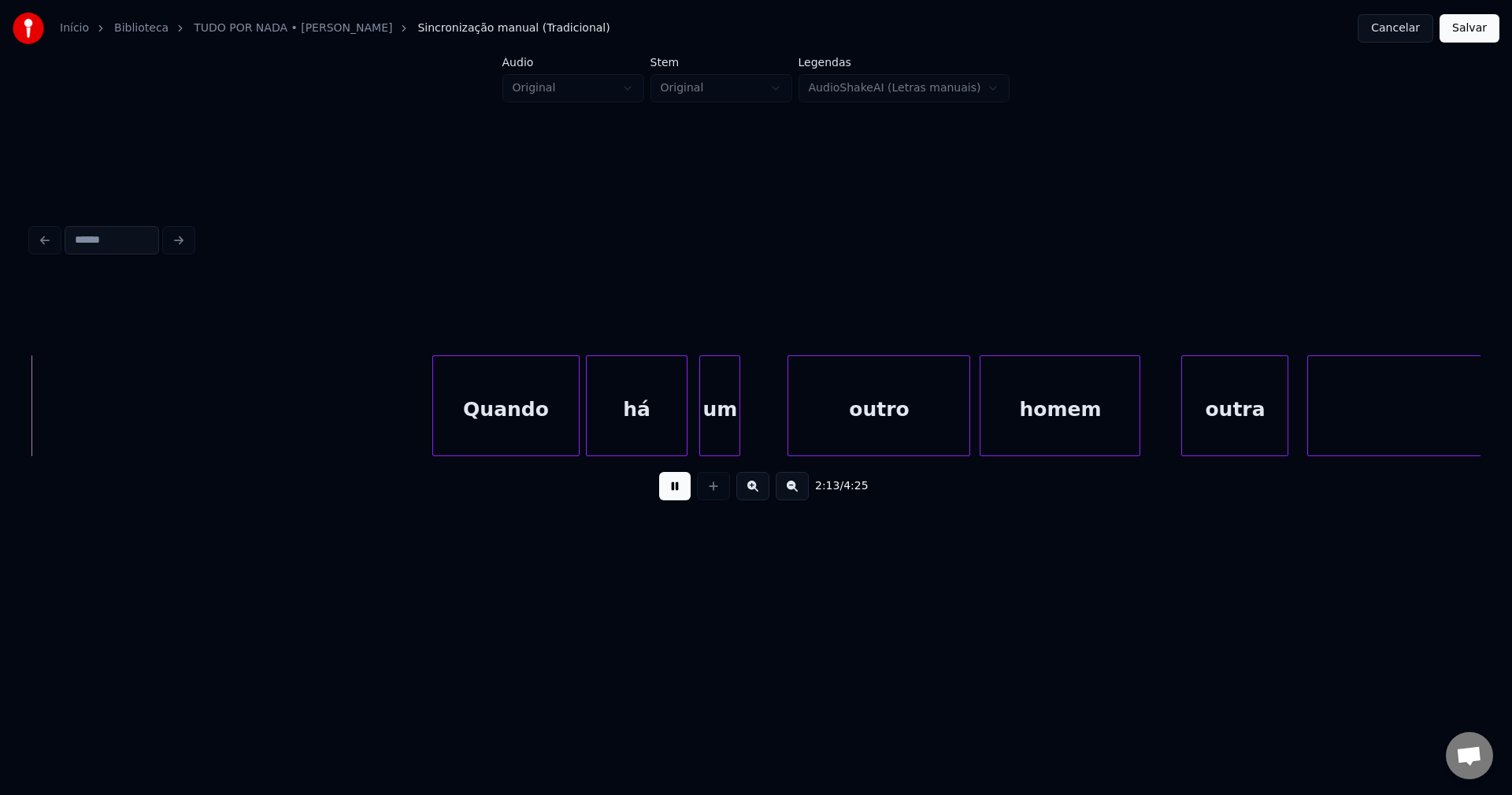
scroll to position [0, 21065]
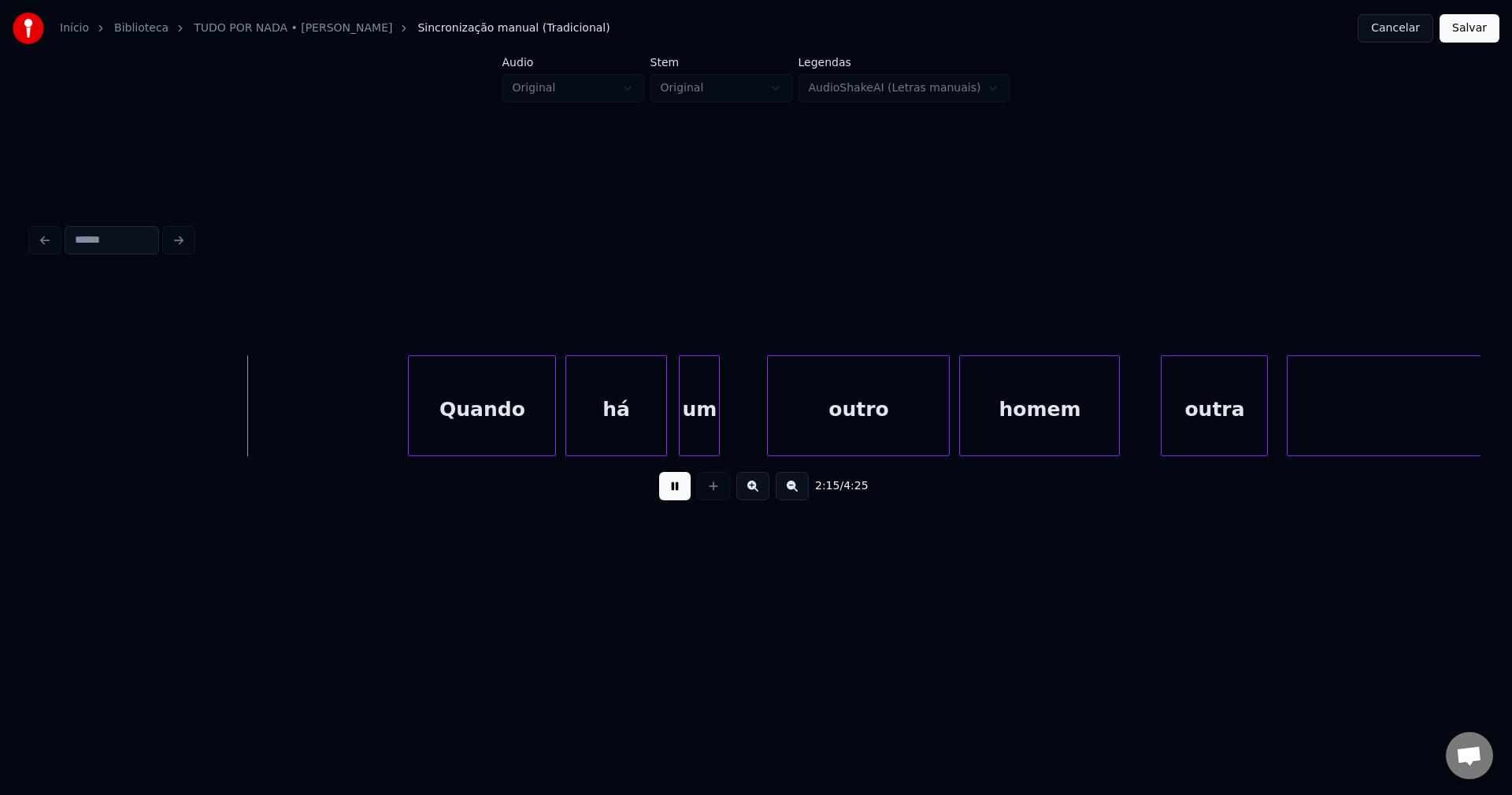
click at [511, 432] on div "Quando" at bounding box center [482, 410] width 147 height 107
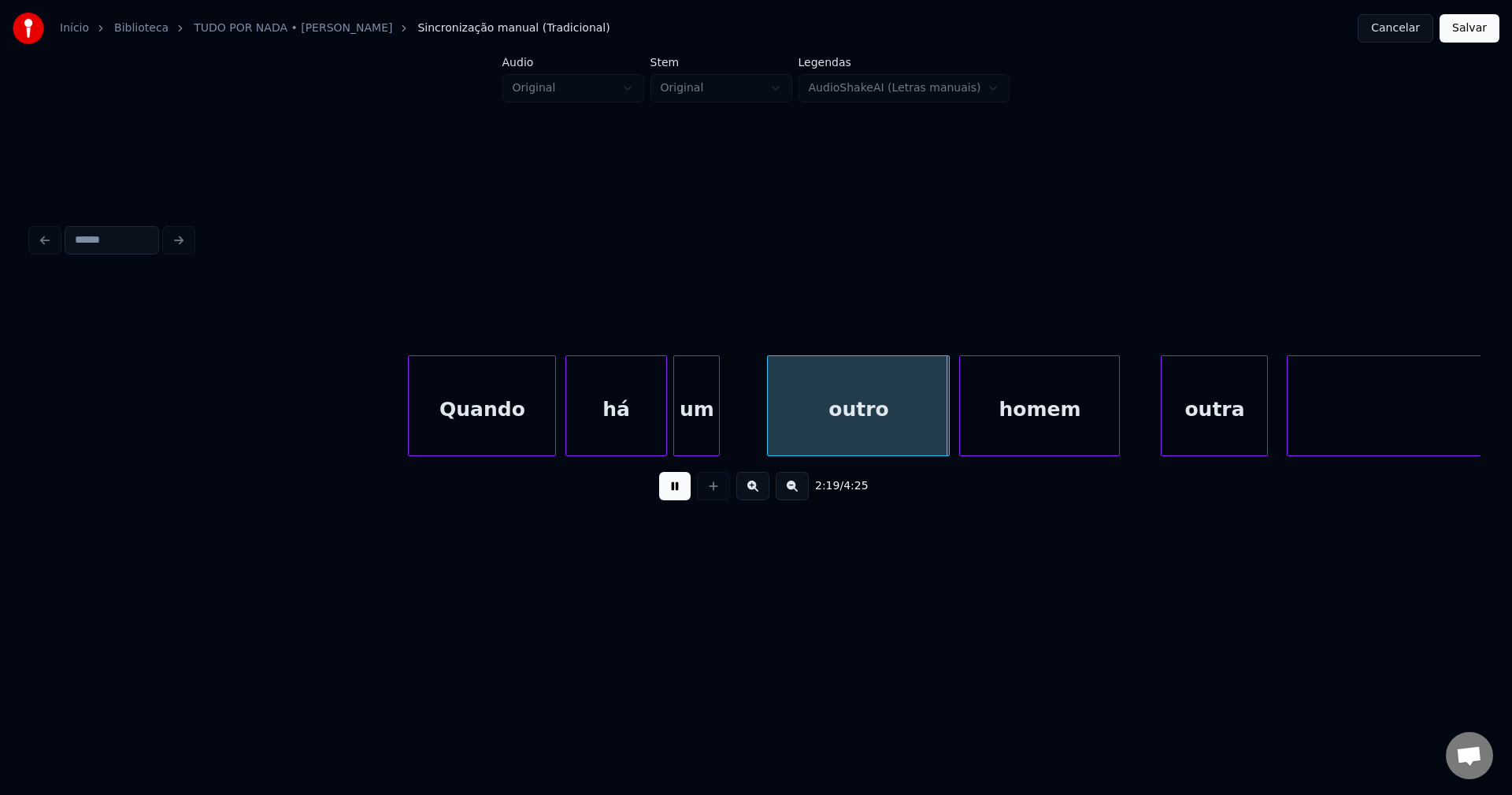
click at [678, 449] on div at bounding box center [676, 406] width 5 height 99
click at [790, 443] on div "outro" at bounding box center [848, 410] width 181 height 107
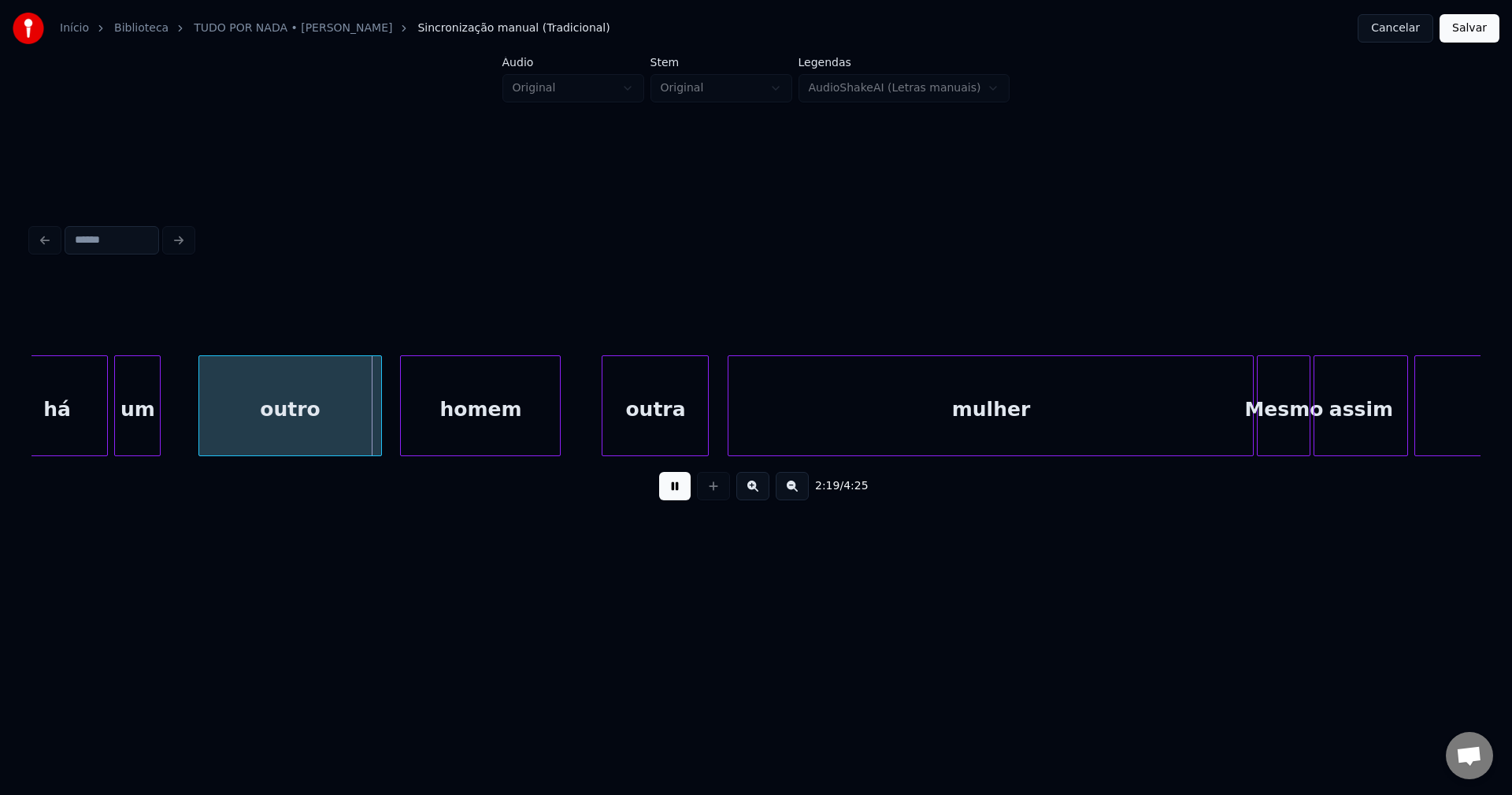
scroll to position [0, 21694]
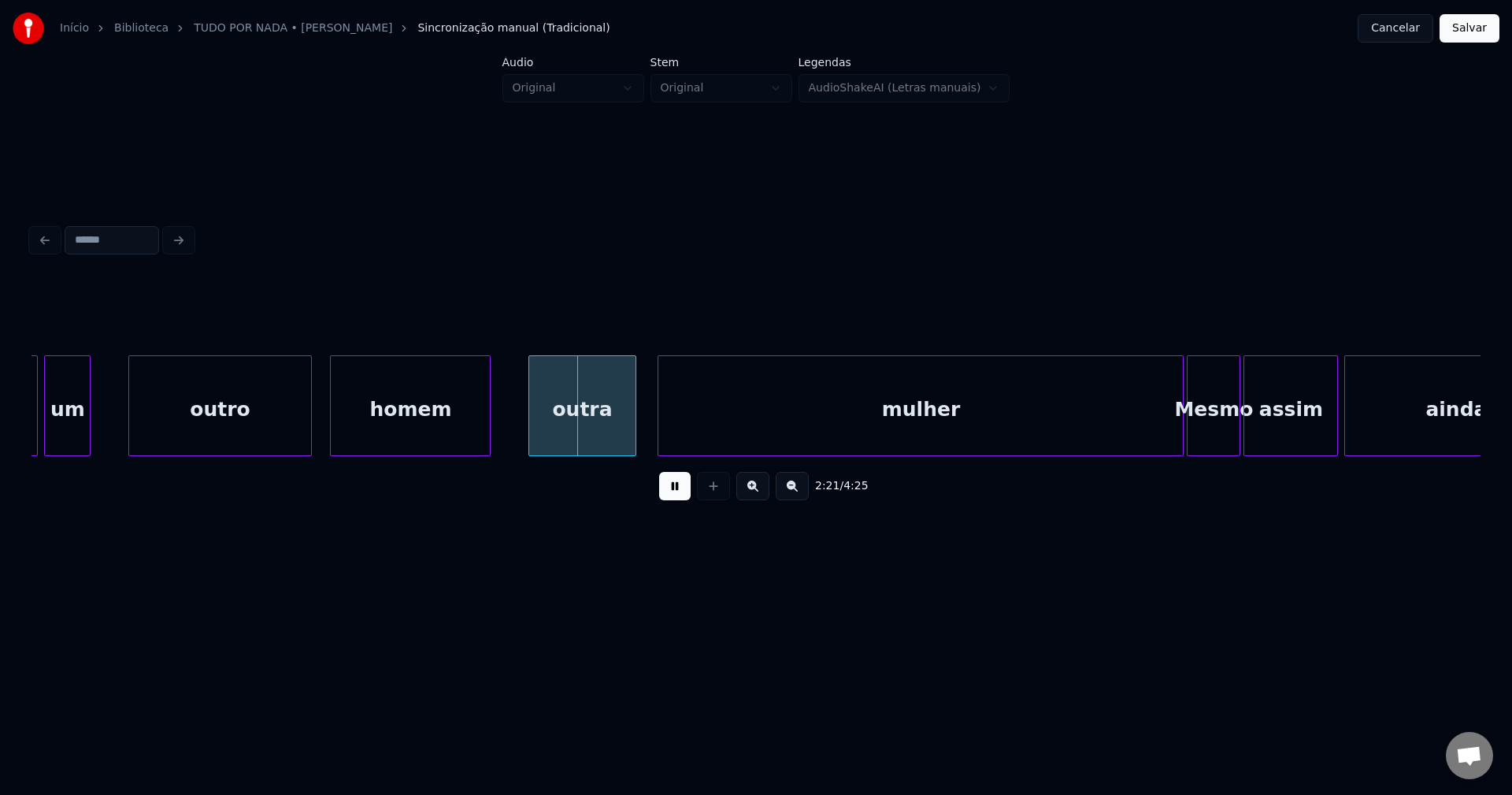
click at [570, 439] on div "outra" at bounding box center [582, 410] width 105 height 107
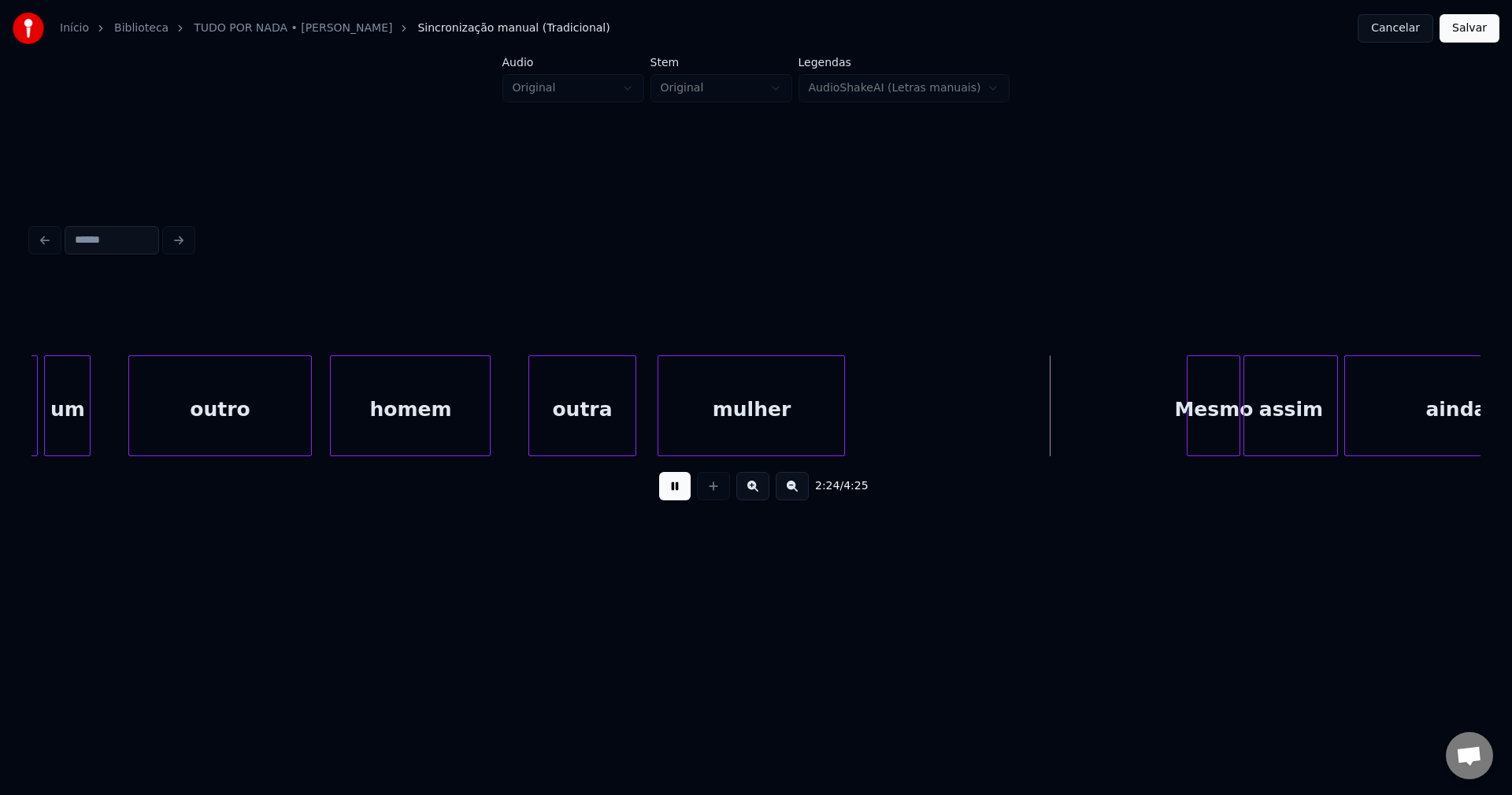
click at [839, 482] on div "2:24 / 4:25" at bounding box center [756, 396] width 1449 height 239
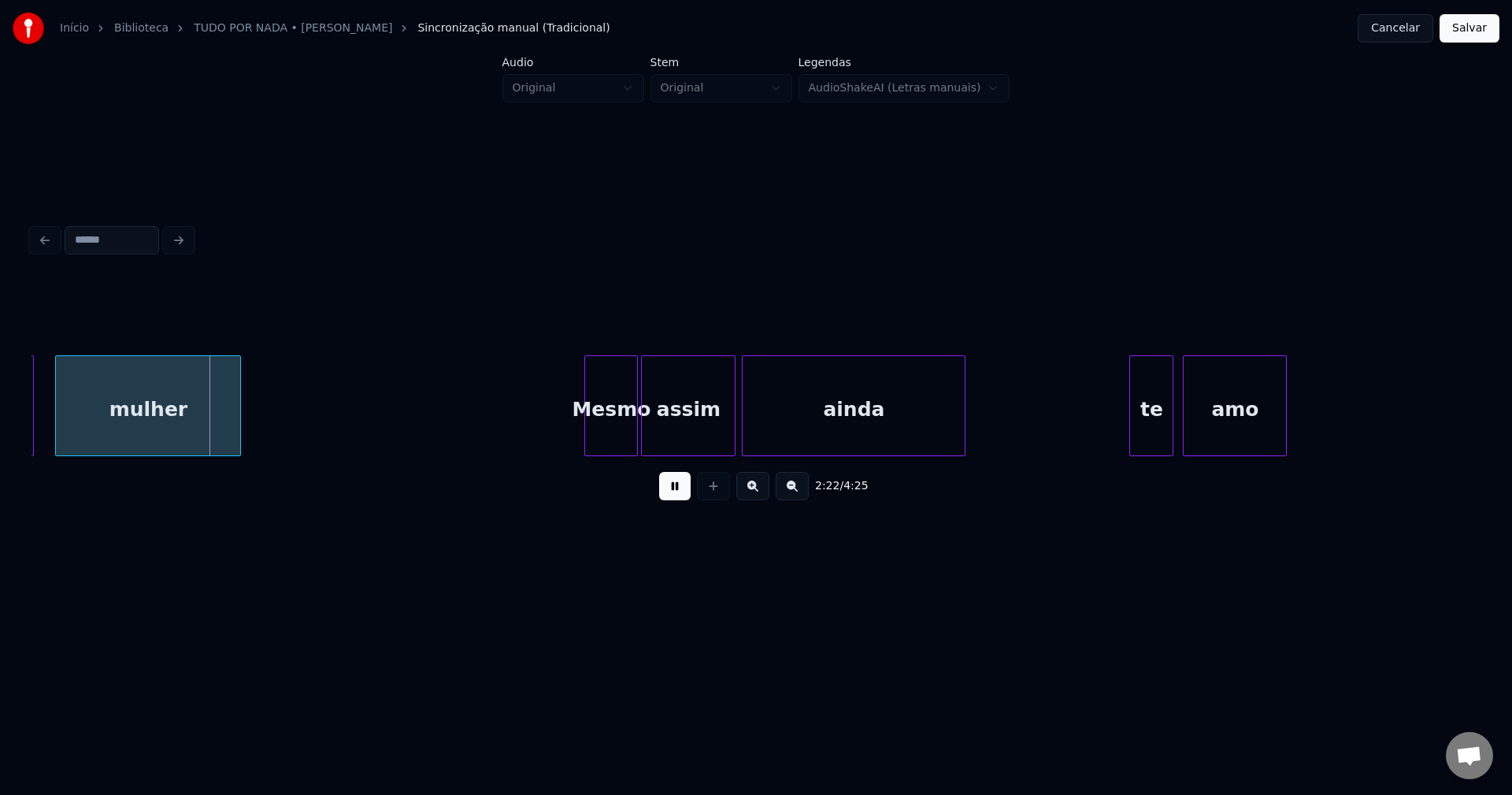
scroll to position [0, 22482]
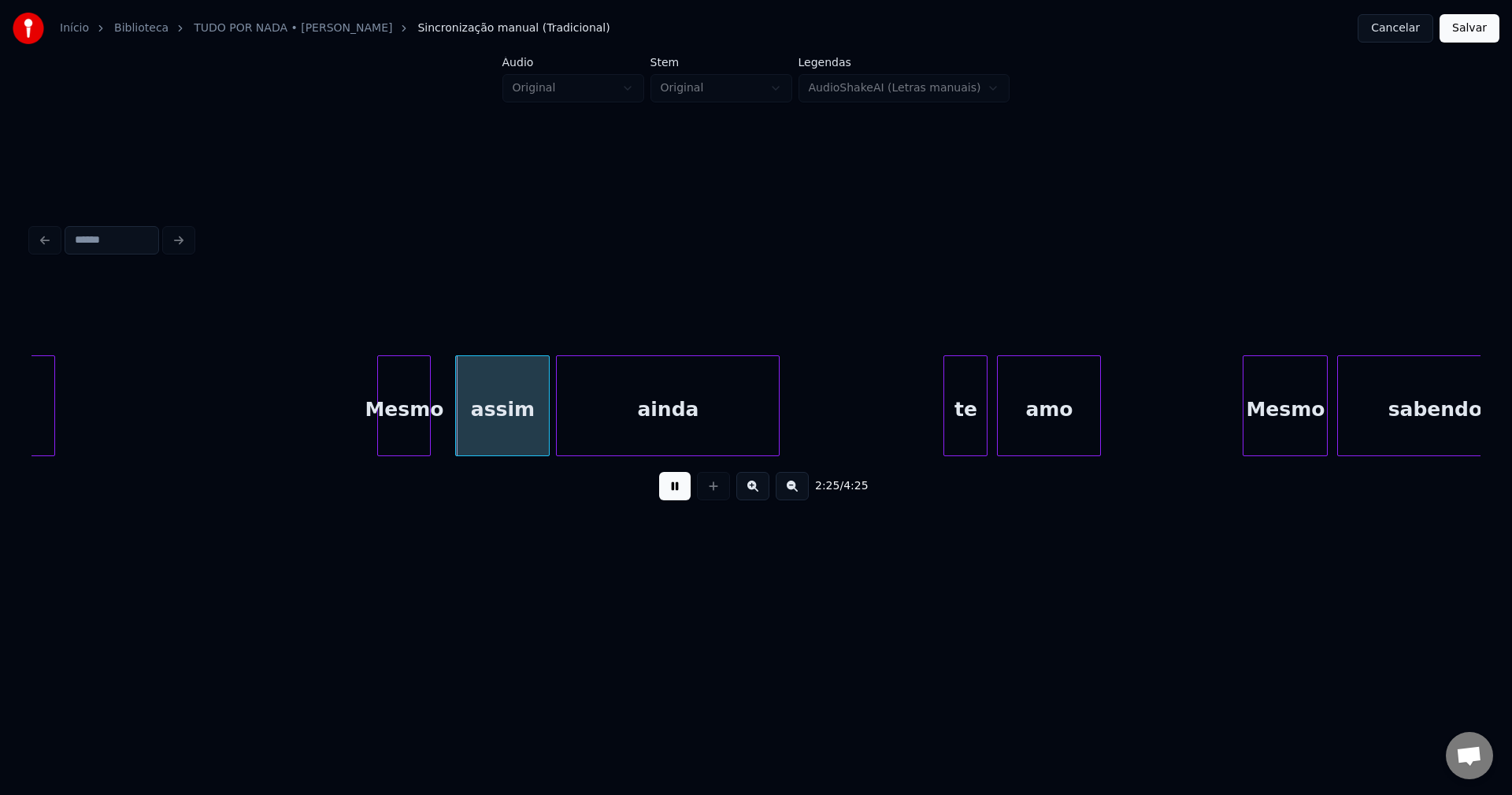
click at [413, 440] on div "Mesmo" at bounding box center [404, 410] width 52 height 107
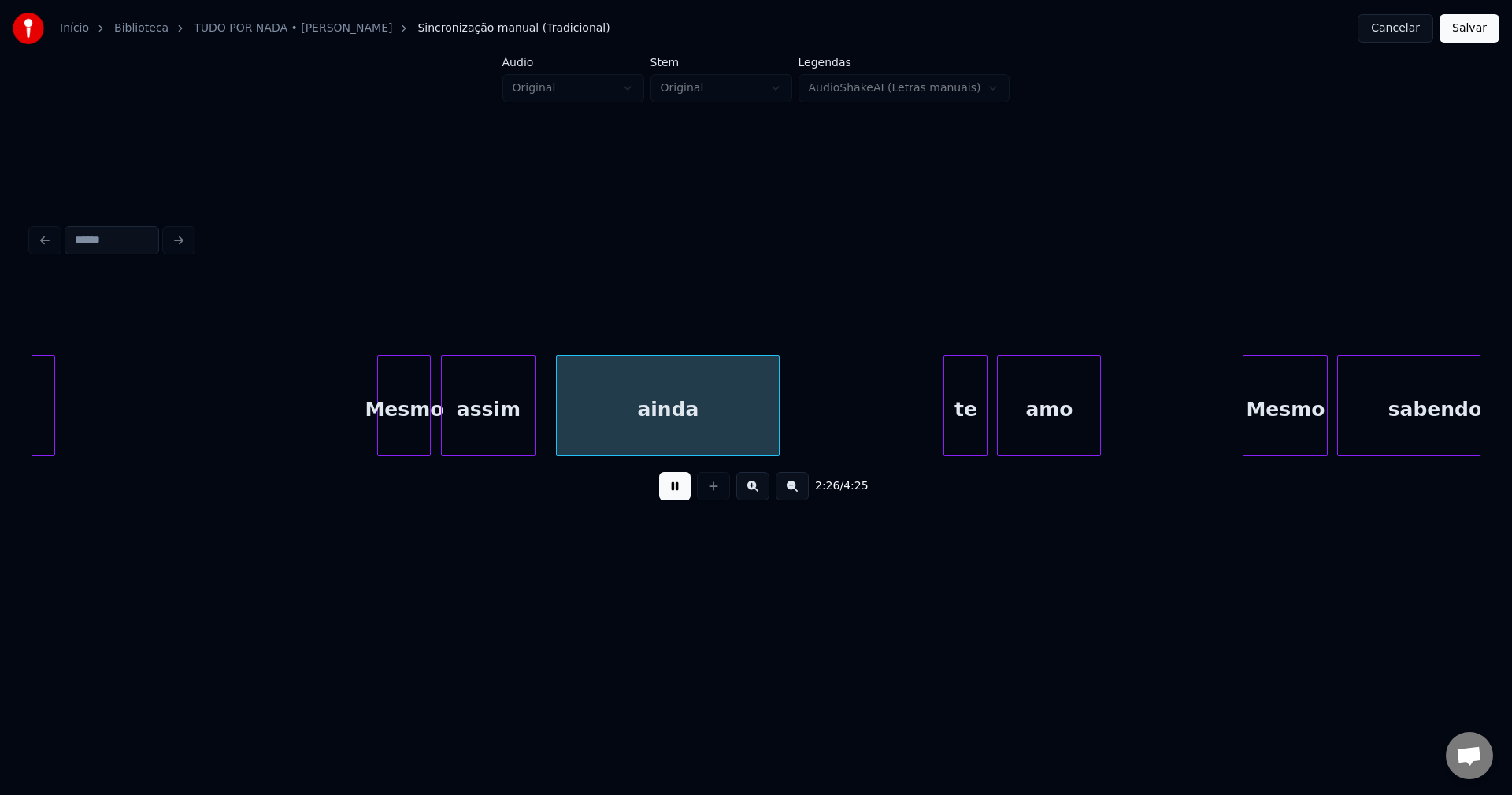
click at [488, 434] on div "assim" at bounding box center [488, 410] width 93 height 107
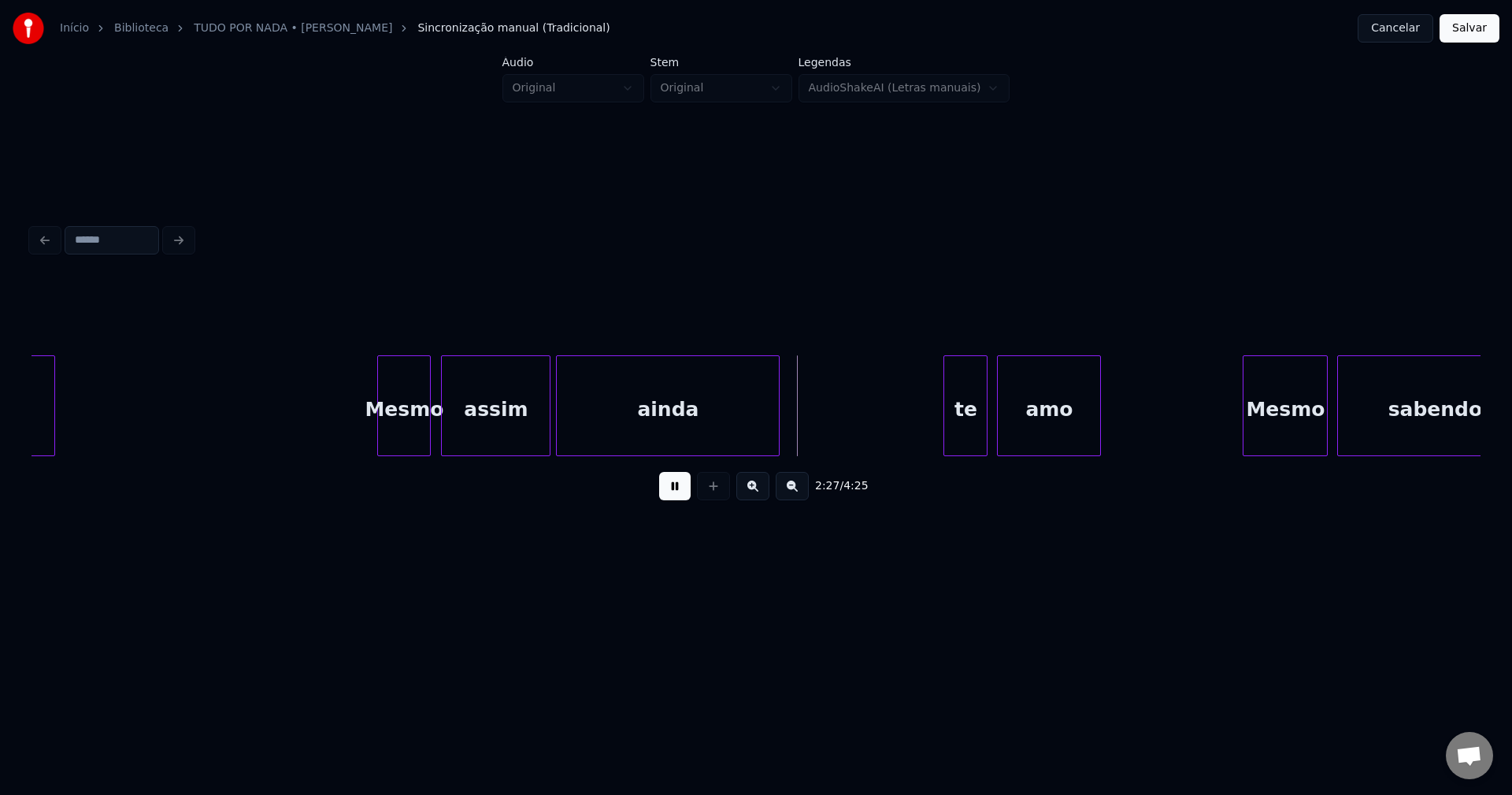
click at [548, 426] on div at bounding box center [547, 406] width 5 height 99
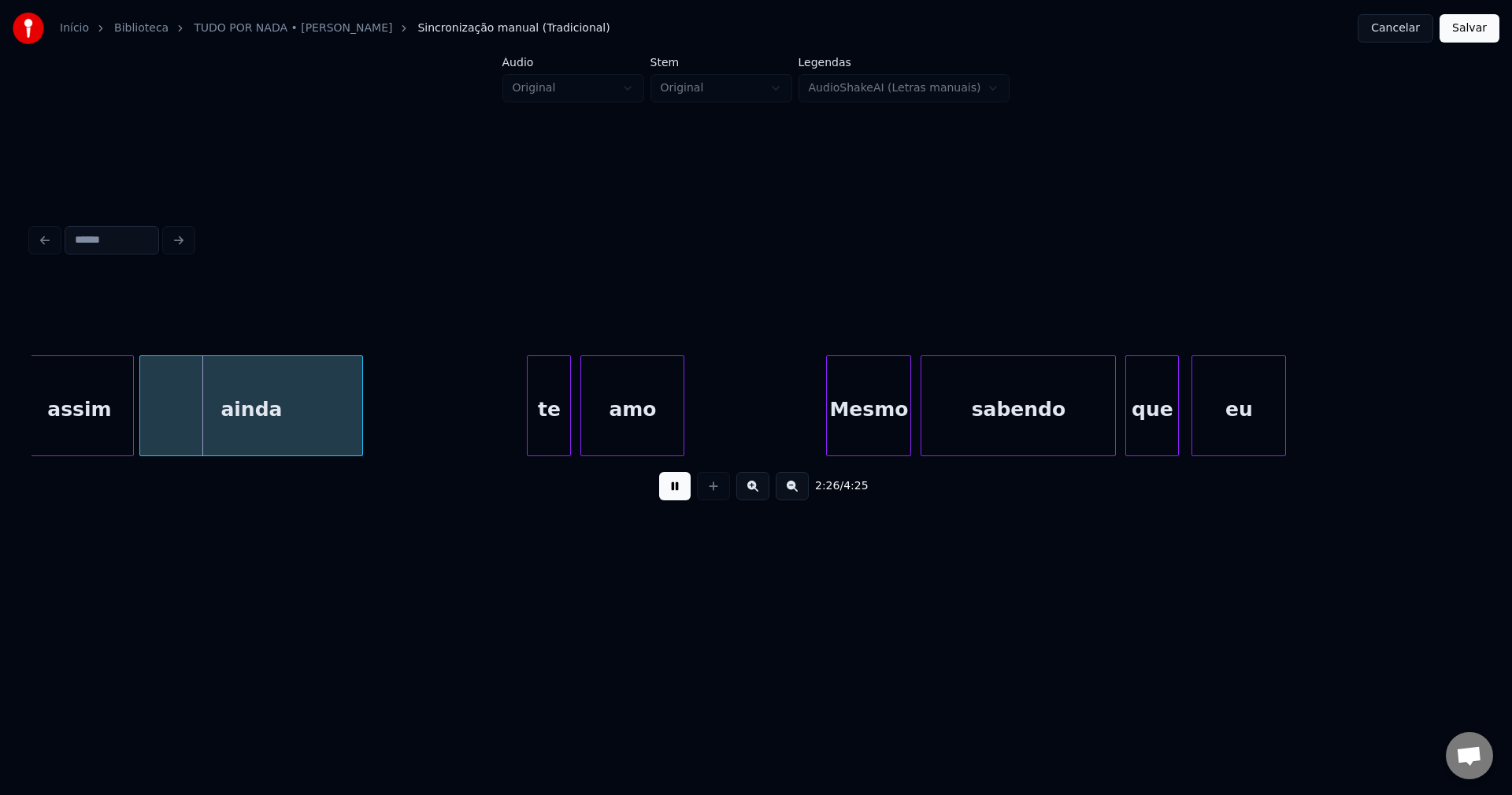
scroll to position [0, 22991]
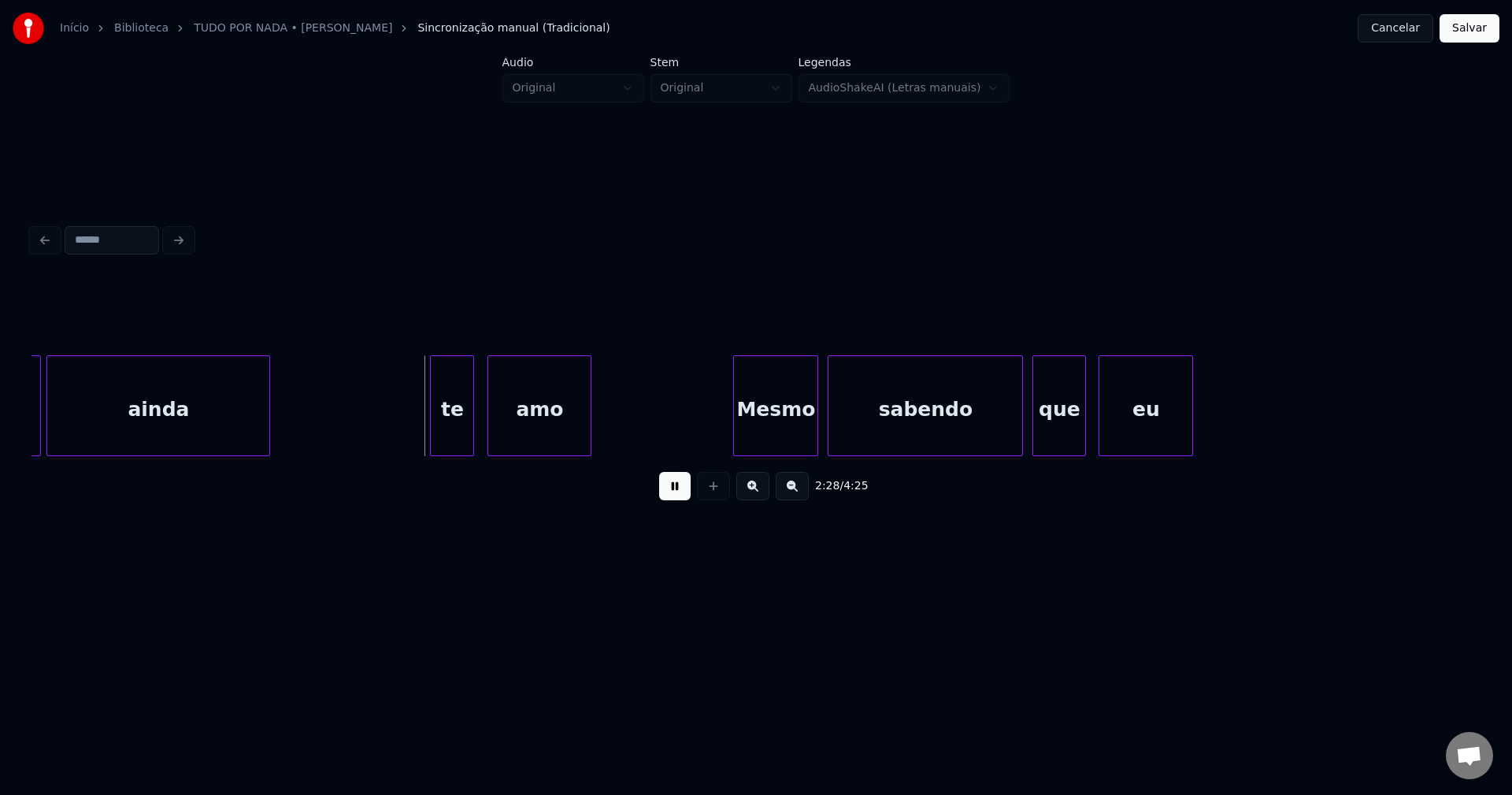
click at [460, 435] on div "te" at bounding box center [452, 410] width 42 height 107
click at [486, 433] on div at bounding box center [486, 406] width 5 height 99
click at [457, 434] on div "te" at bounding box center [452, 410] width 42 height 107
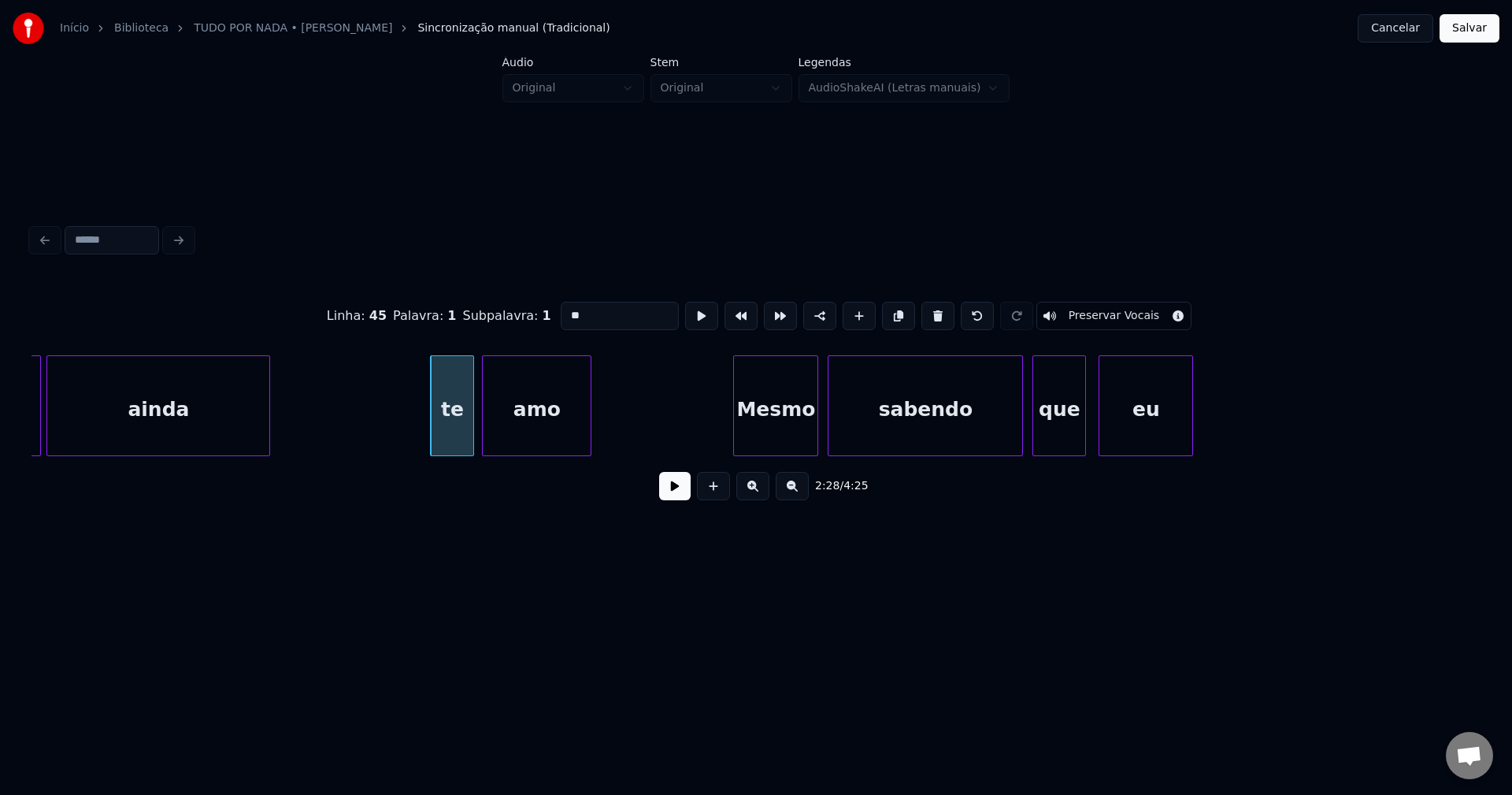
drag, startPoint x: 563, startPoint y: 306, endPoint x: 531, endPoint y: 320, distance: 34.9
click at [531, 320] on div "Linha : 45 Palavra : 1 Subpalavra : 1 ** Preservar Vocais" at bounding box center [756, 316] width 1449 height 79
type input "**"
click at [674, 490] on button at bounding box center [675, 486] width 32 height 28
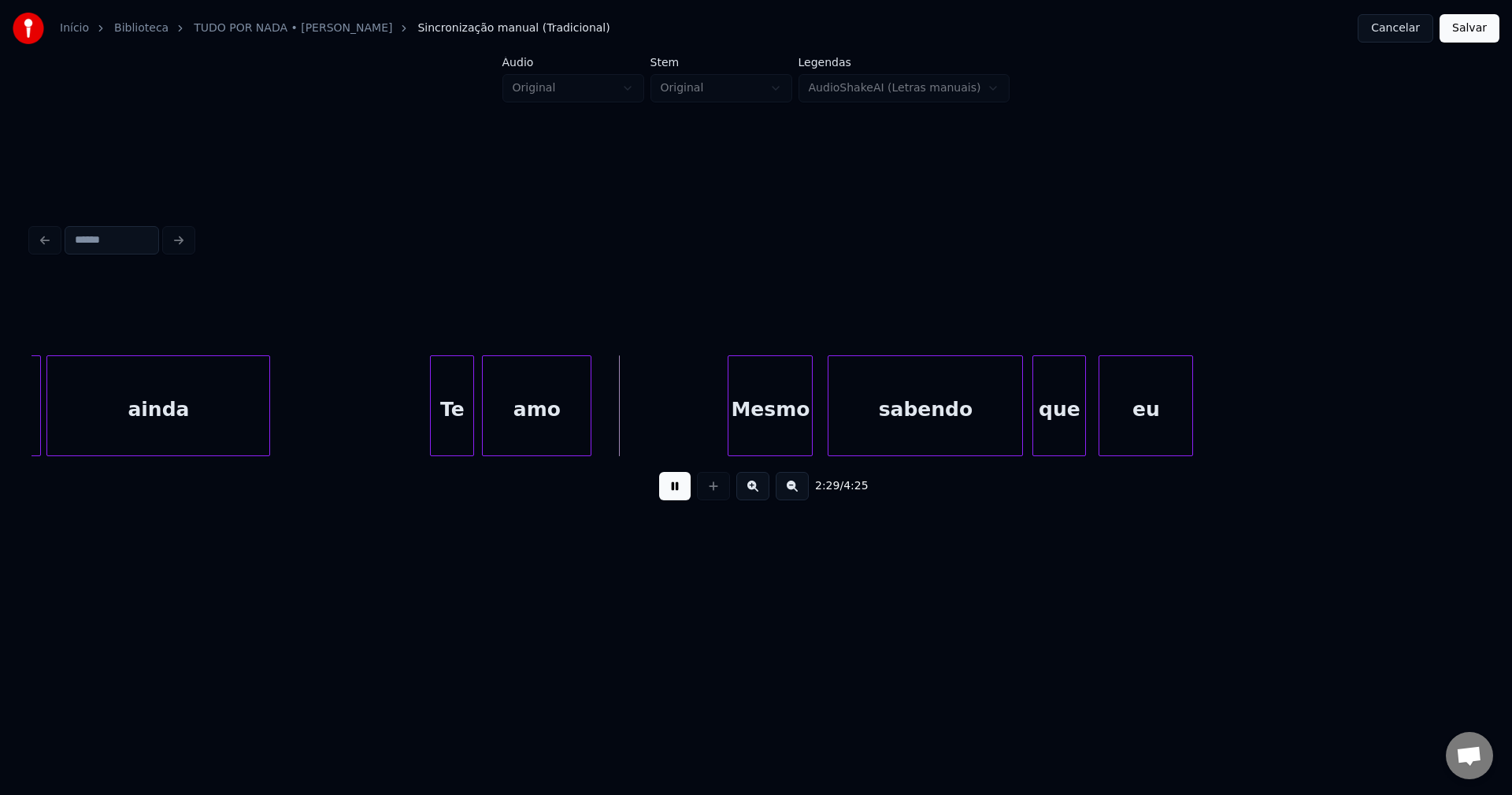
click at [788, 419] on div "Mesmo" at bounding box center [769, 410] width 84 height 107
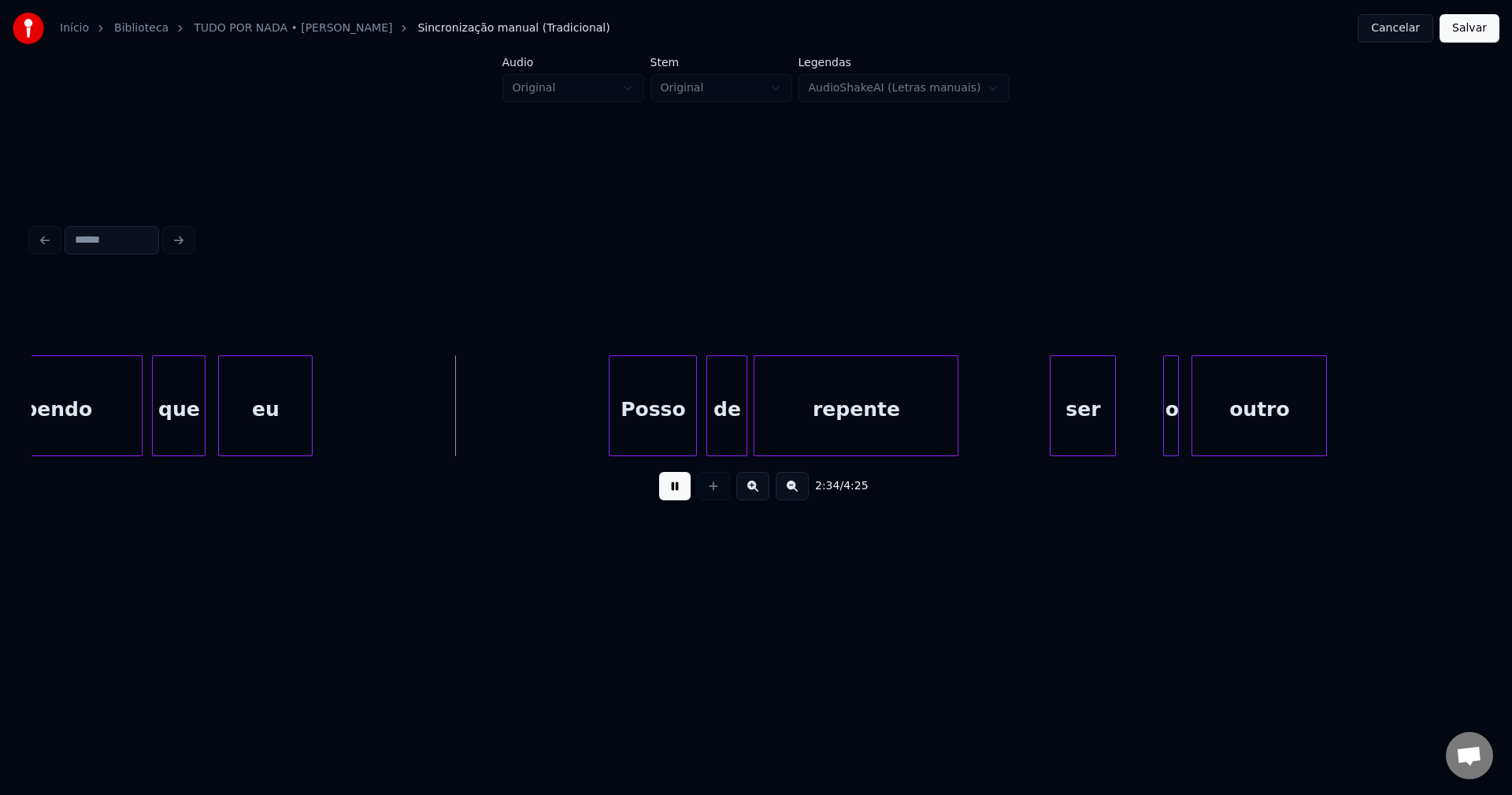
scroll to position [0, 24173]
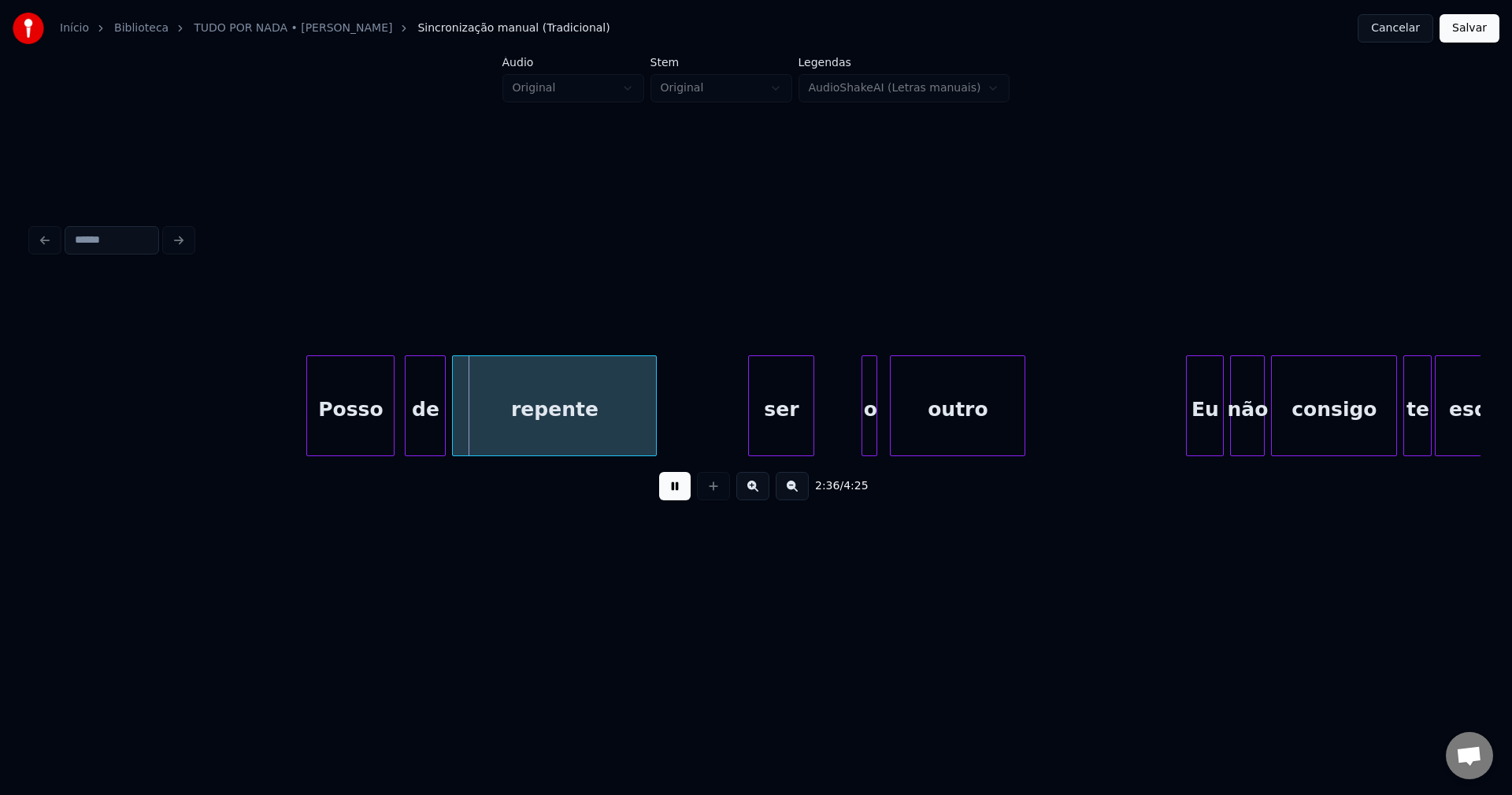
click at [366, 415] on div "Posso" at bounding box center [350, 410] width 87 height 107
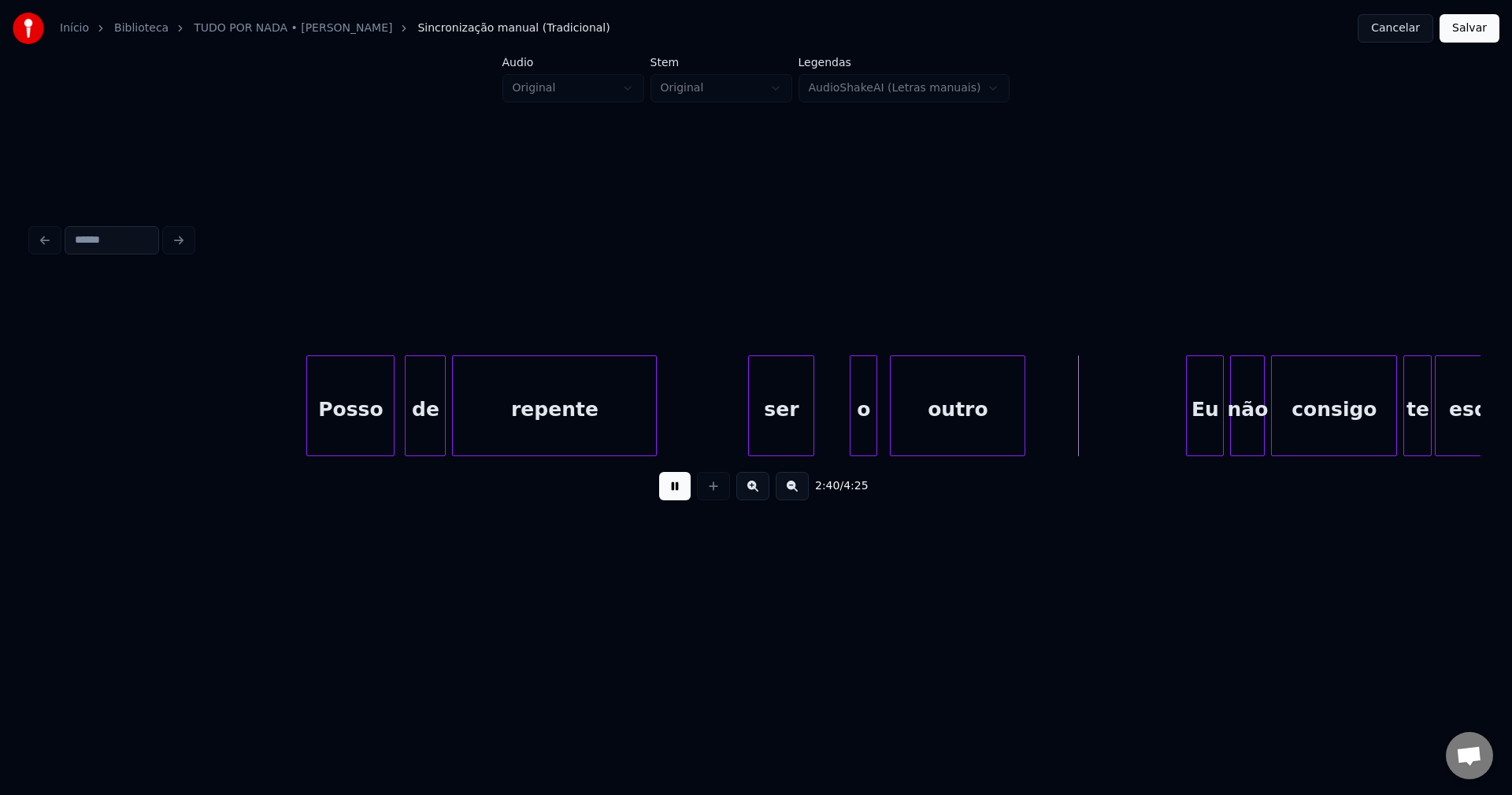
click at [850, 426] on div at bounding box center [853, 406] width 5 height 99
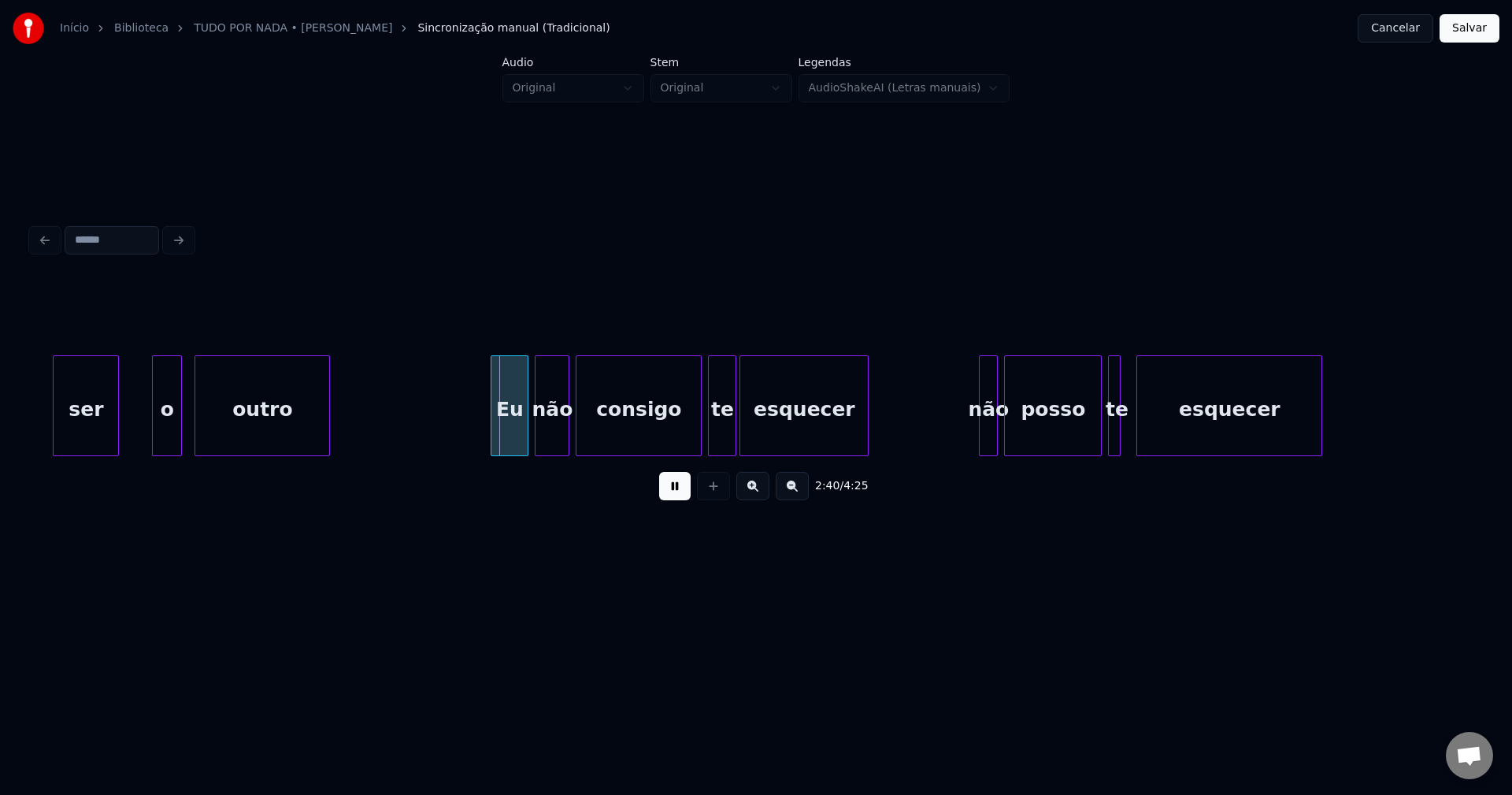
scroll to position [0, 24892]
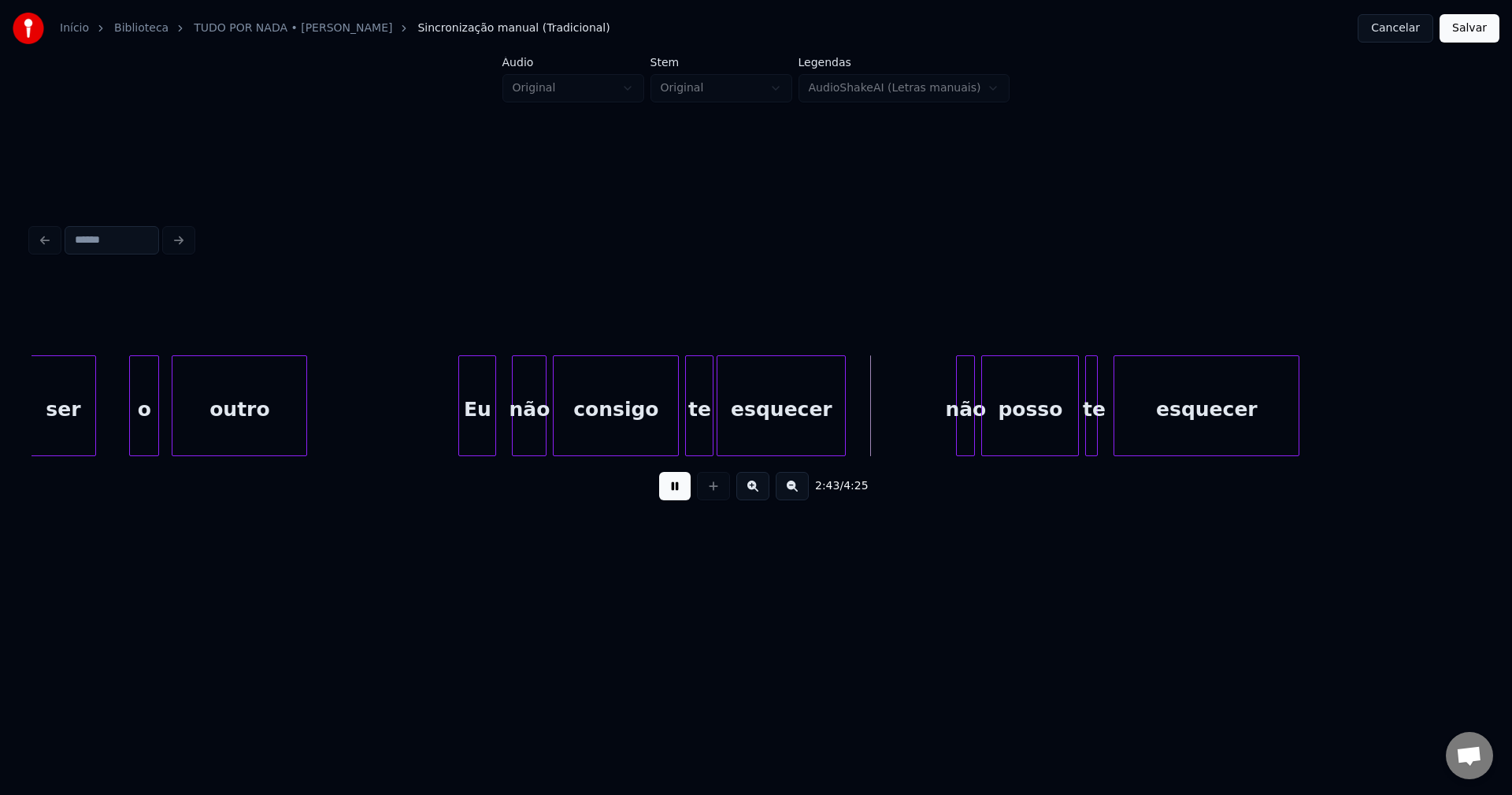
click at [484, 432] on div "Eu" at bounding box center [477, 410] width 36 height 107
click at [525, 431] on div "não" at bounding box center [525, 410] width 33 height 107
click at [503, 437] on div at bounding box center [505, 406] width 5 height 99
click at [735, 429] on div at bounding box center [736, 406] width 5 height 99
click at [722, 423] on div at bounding box center [724, 406] width 5 height 99
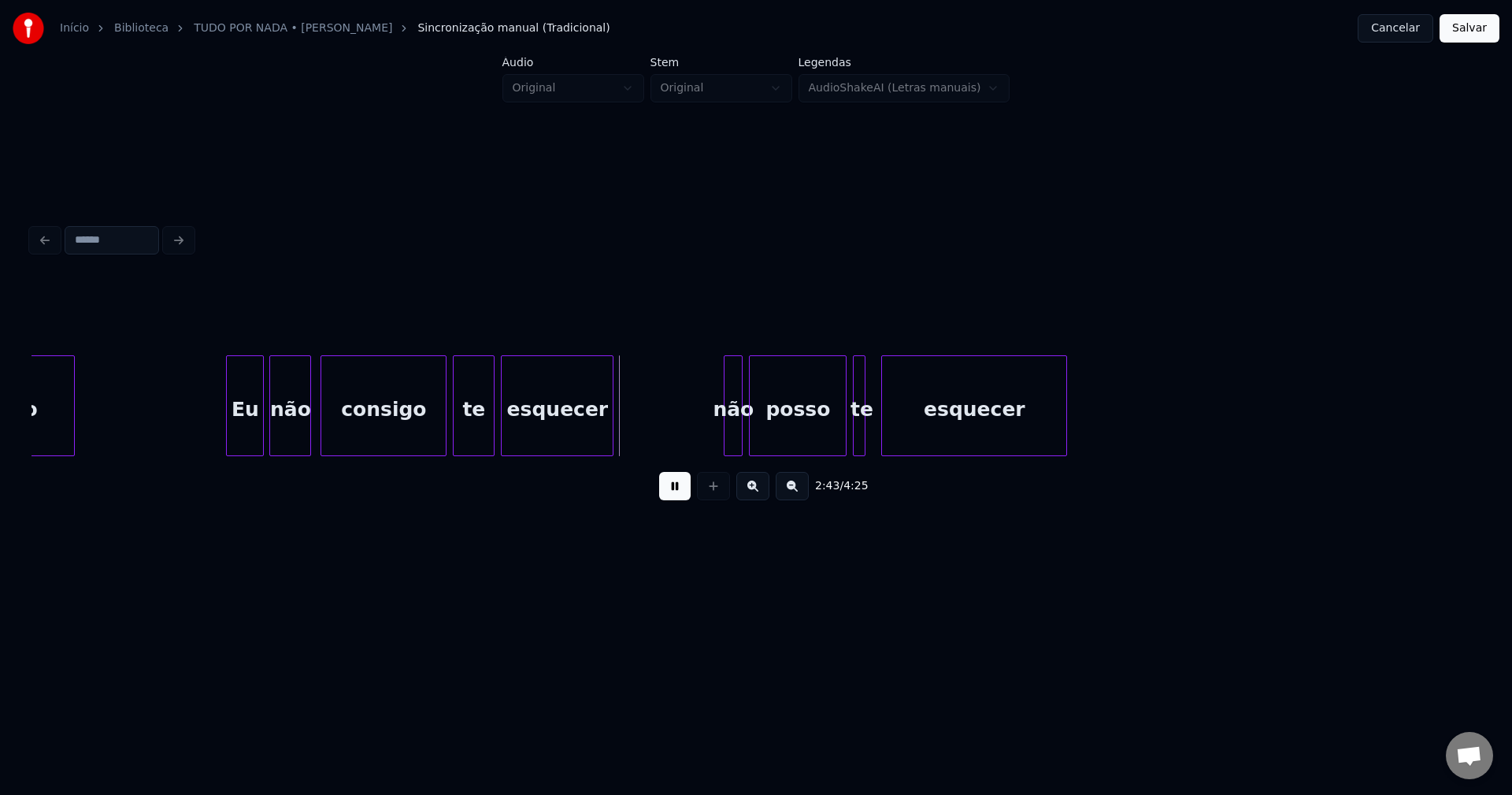
scroll to position [0, 25240]
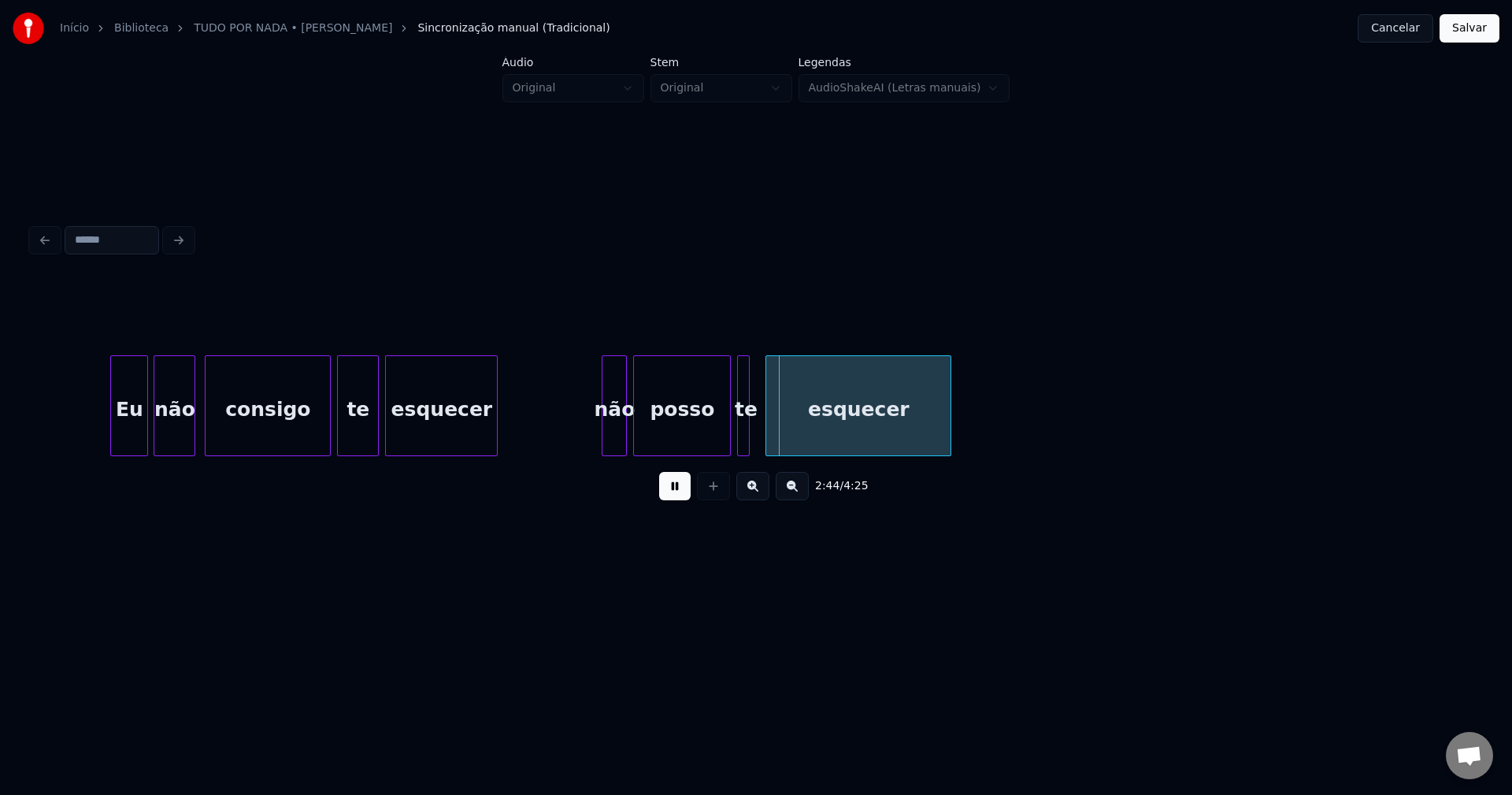
click at [604, 431] on div at bounding box center [605, 406] width 5 height 99
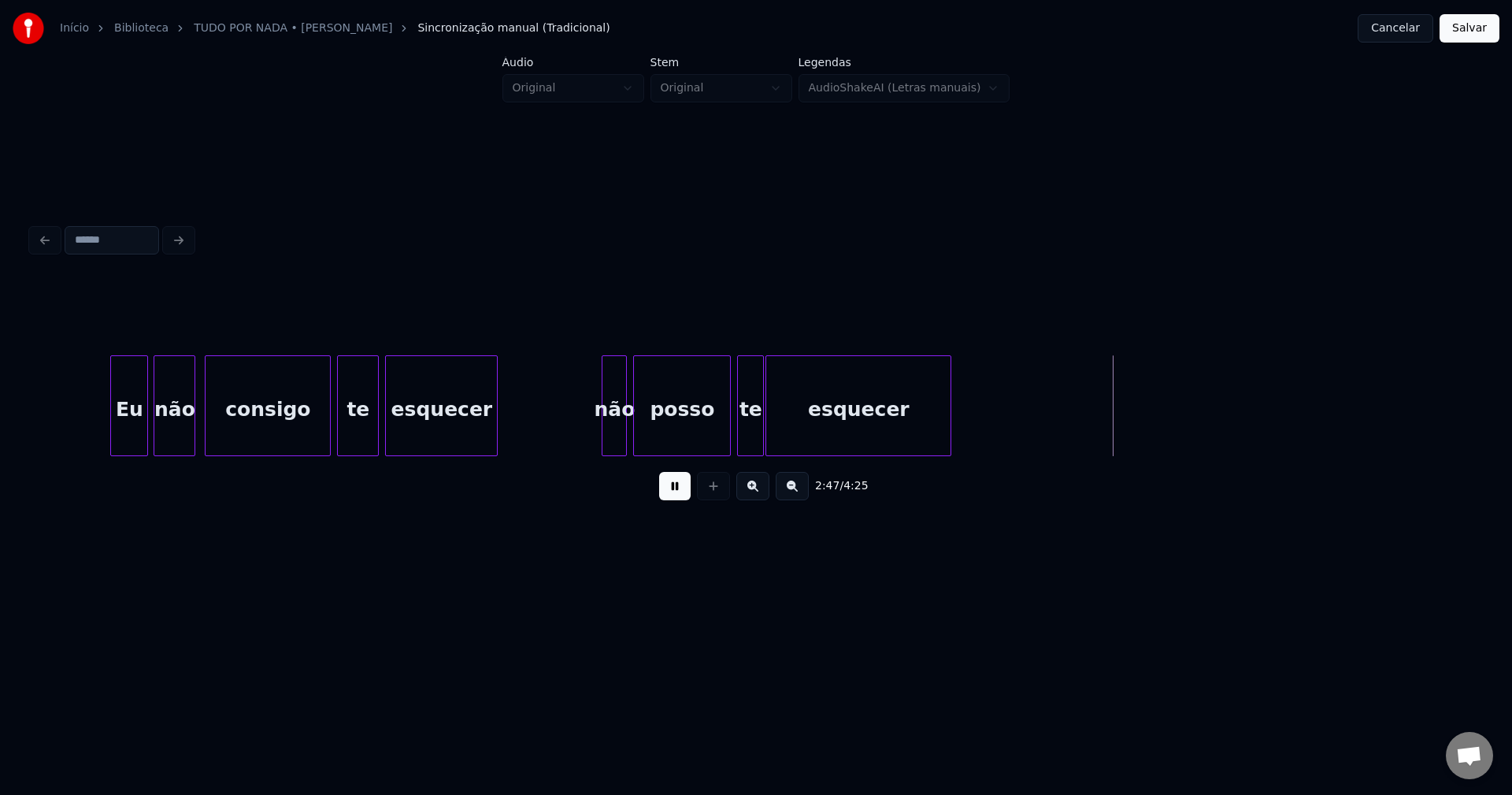
click at [760, 423] on div at bounding box center [760, 406] width 5 height 99
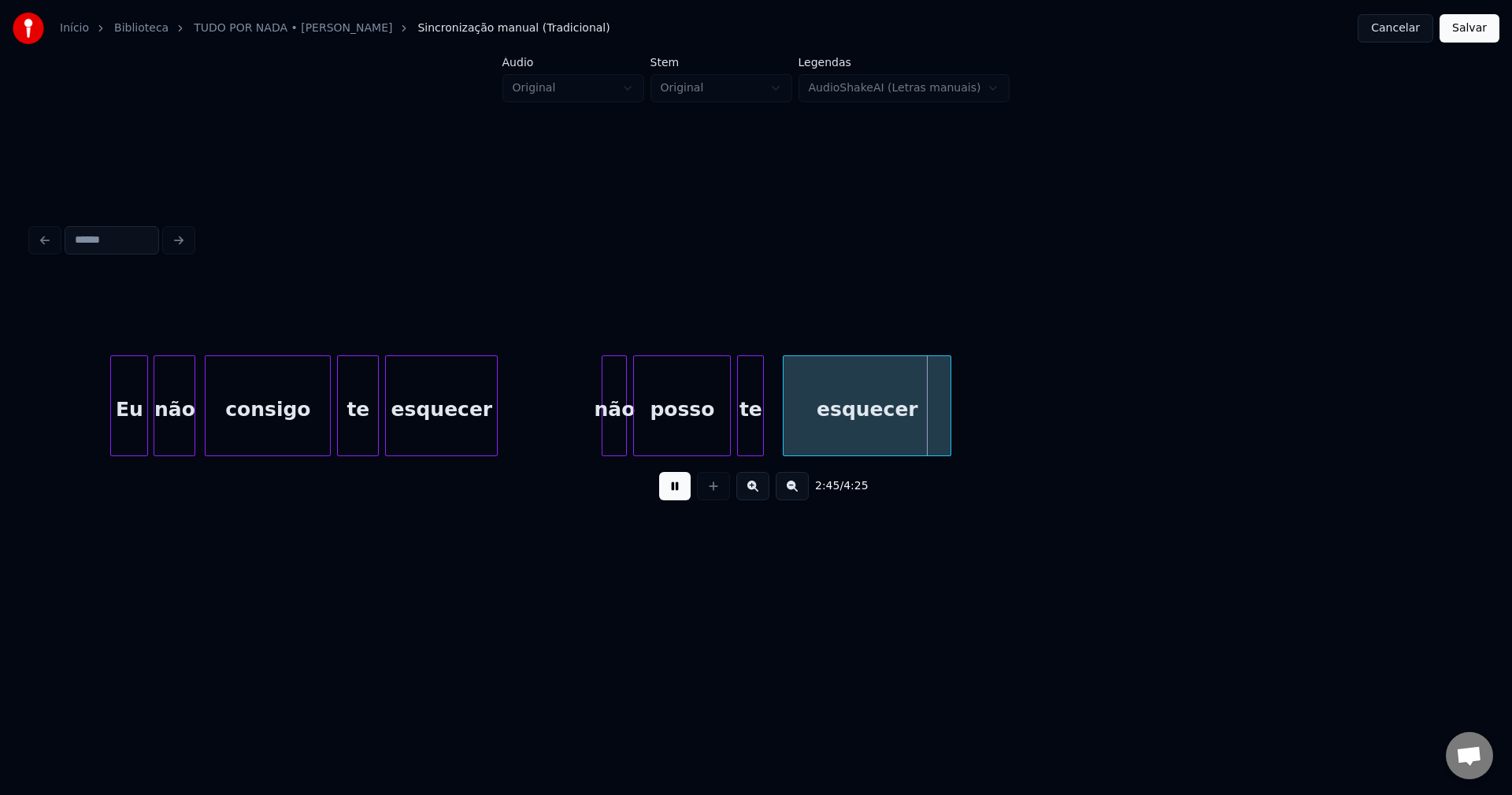
click at [787, 418] on div at bounding box center [786, 406] width 5 height 99
click at [772, 421] on div at bounding box center [773, 406] width 5 height 99
click at [613, 436] on div "não" at bounding box center [614, 410] width 24 height 107
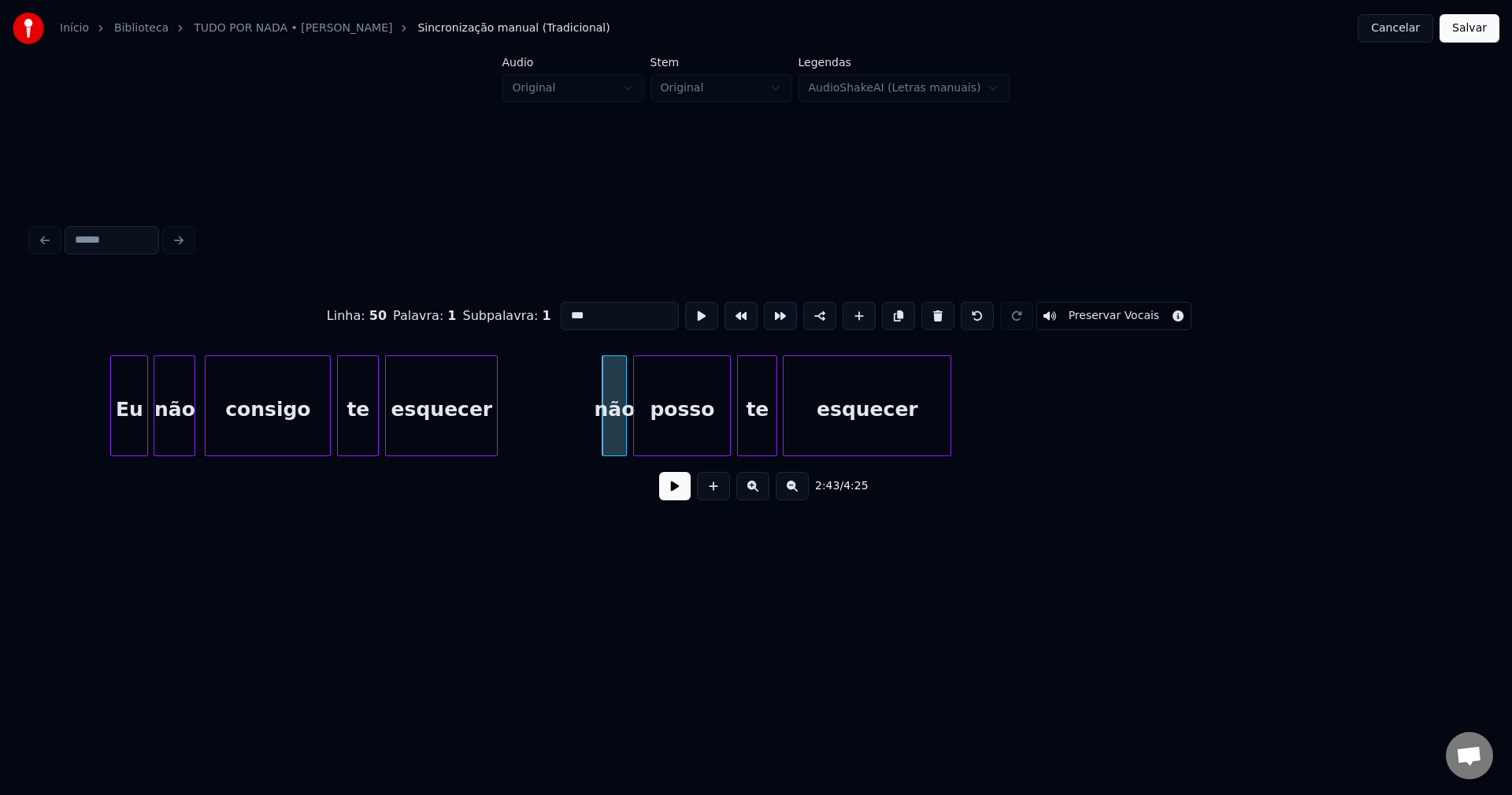
drag, startPoint x: 565, startPoint y: 307, endPoint x: 535, endPoint y: 315, distance: 31.0
click at [535, 315] on div "Linha : 50 Palavra : 1 Subpalavra : 1 *** Preservar Vocais" at bounding box center [756, 316] width 1449 height 79
type input "***"
click at [675, 492] on button at bounding box center [675, 486] width 32 height 28
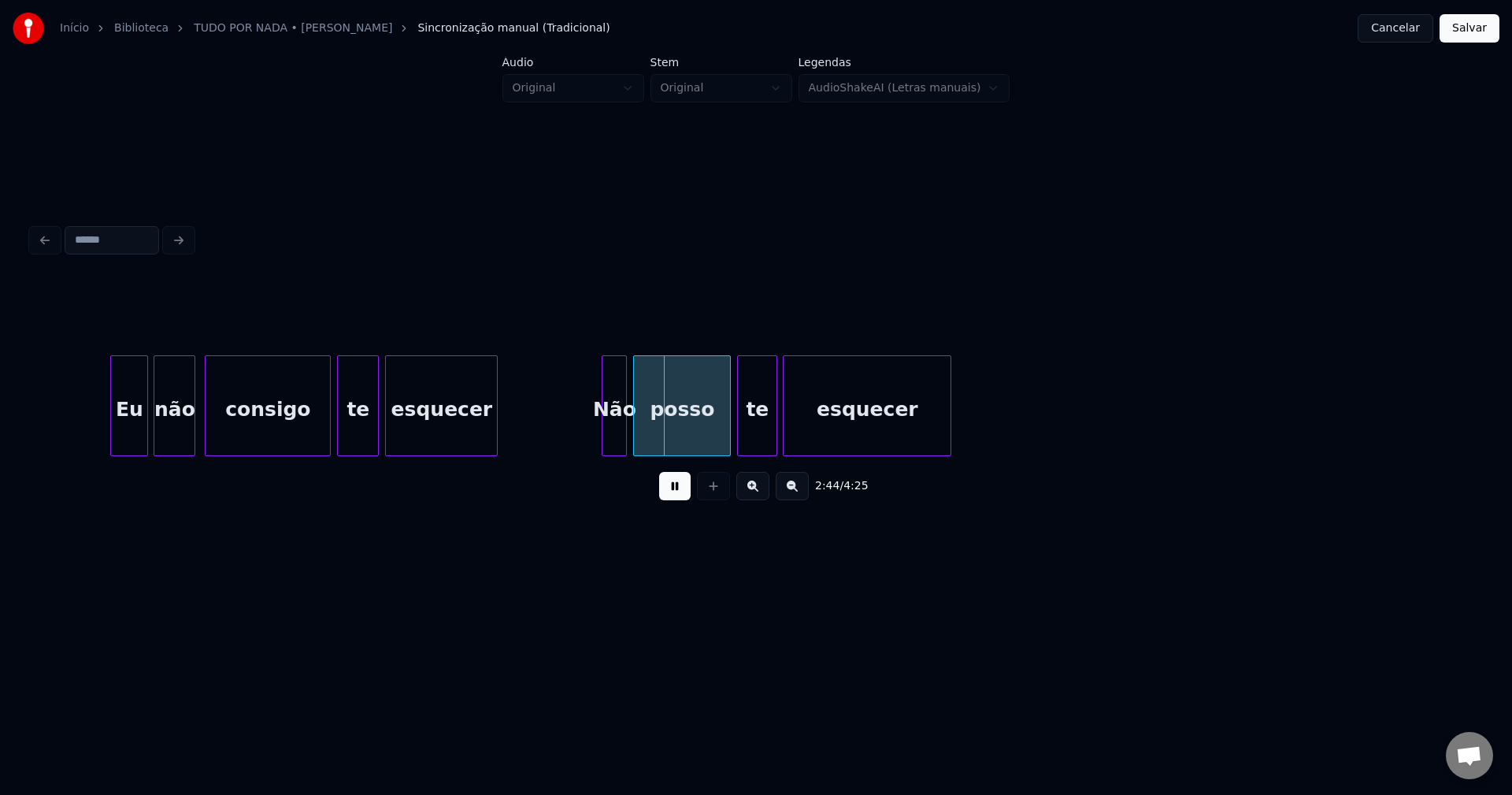
click at [671, 492] on button at bounding box center [675, 486] width 32 height 28
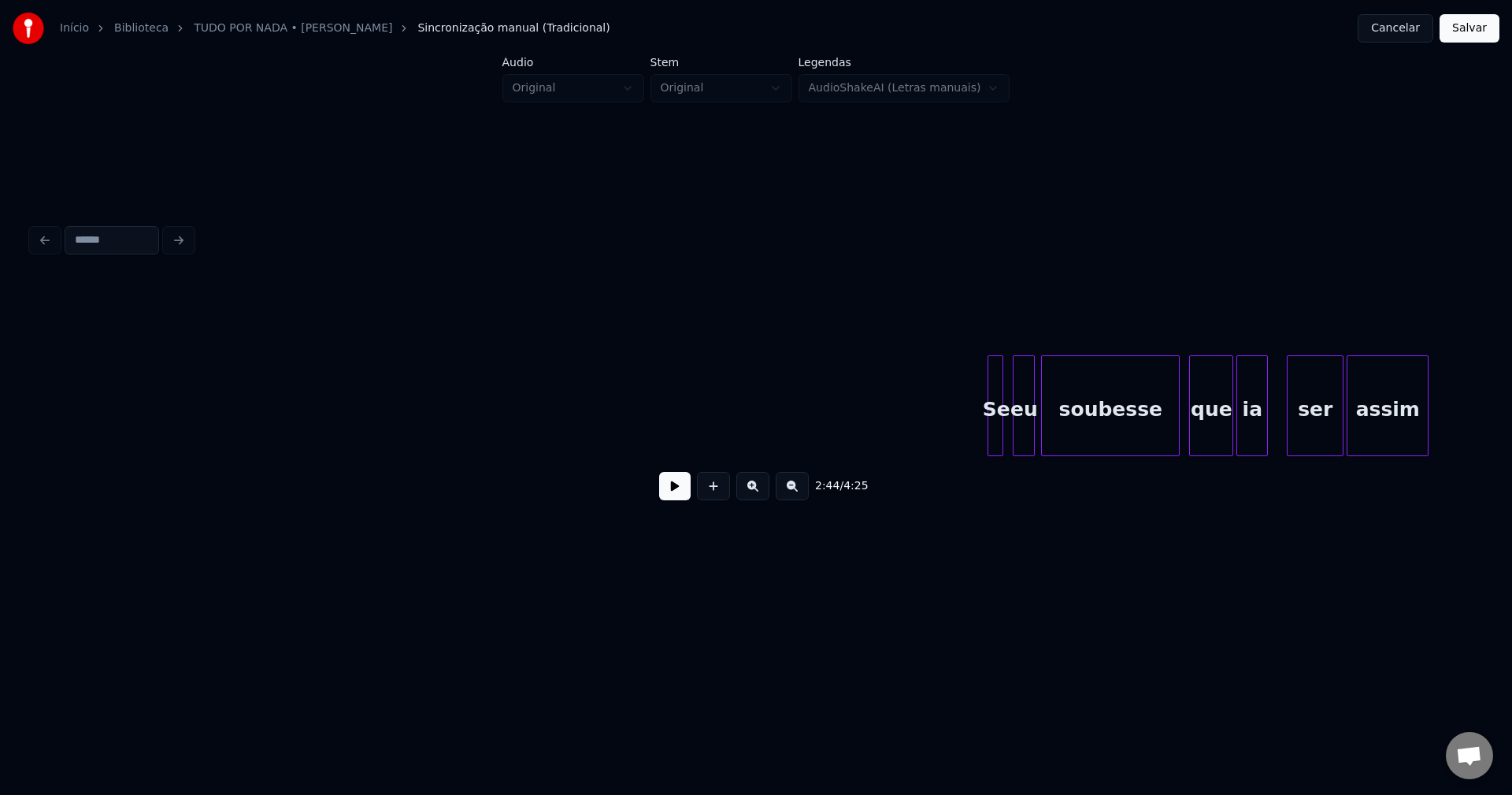
scroll to position [0, 29157]
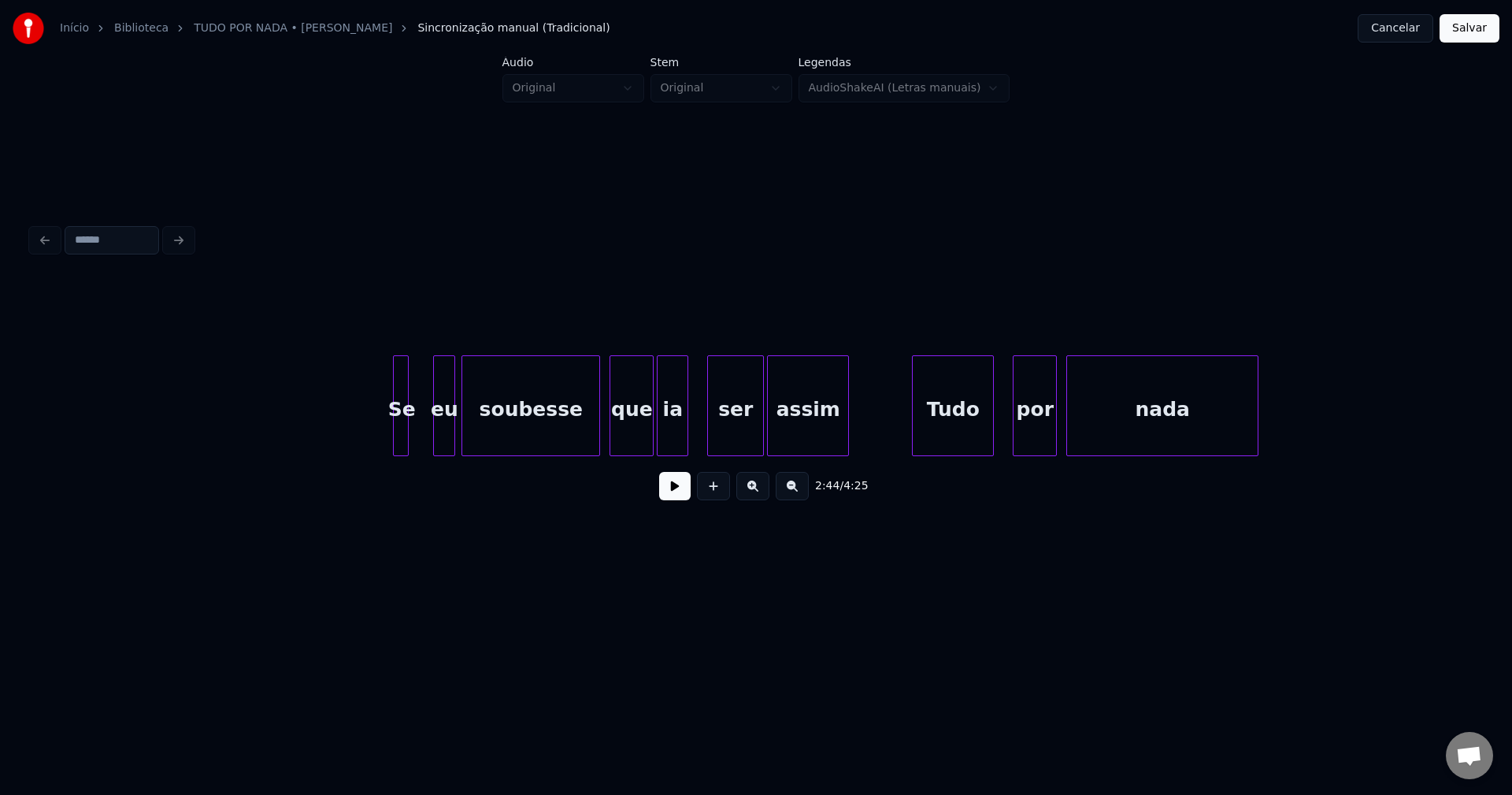
click at [401, 440] on div "Se" at bounding box center [401, 410] width 15 height 107
click at [412, 435] on div at bounding box center [410, 406] width 5 height 99
click at [430, 429] on div at bounding box center [430, 406] width 5 height 99
click at [430, 437] on div "eu" at bounding box center [430, 410] width 27 height 107
drag, startPoint x: 687, startPoint y: 492, endPoint x: 635, endPoint y: 475, distance: 54.7
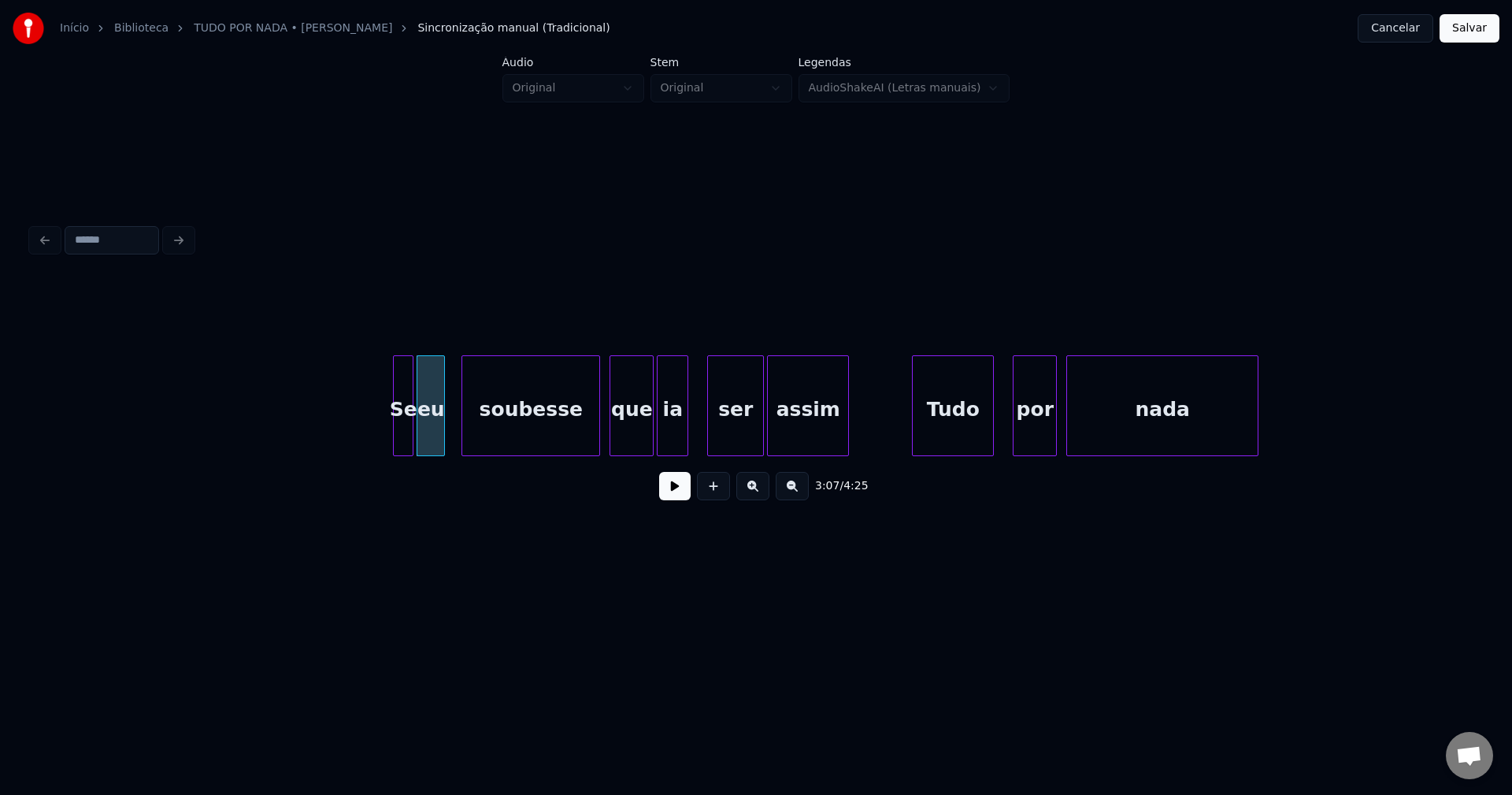
click at [687, 491] on button at bounding box center [675, 486] width 32 height 28
click at [584, 445] on div at bounding box center [584, 406] width 5 height 99
click at [626, 438] on div "que" at bounding box center [628, 410] width 42 height 107
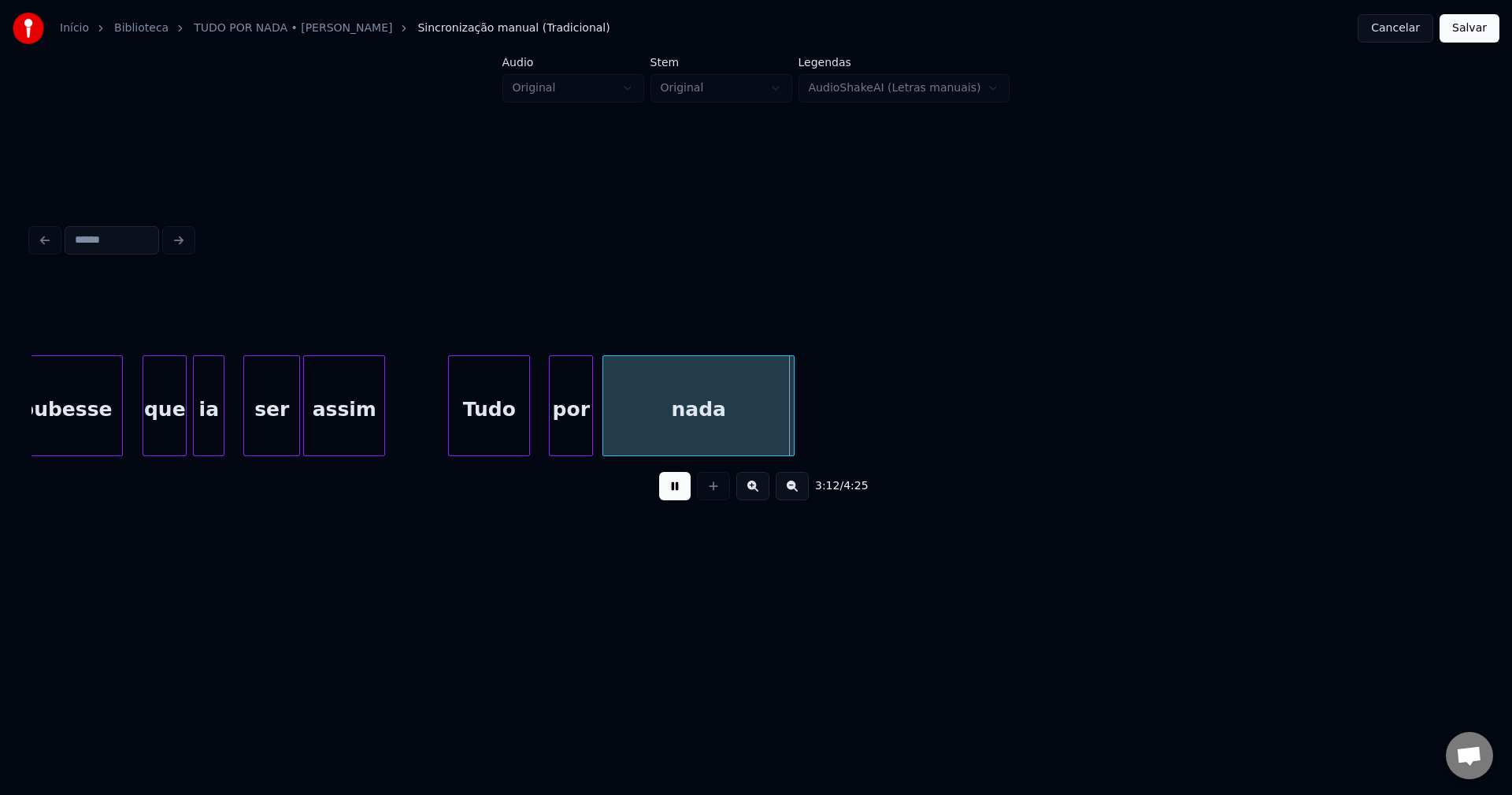
scroll to position [0, 29667]
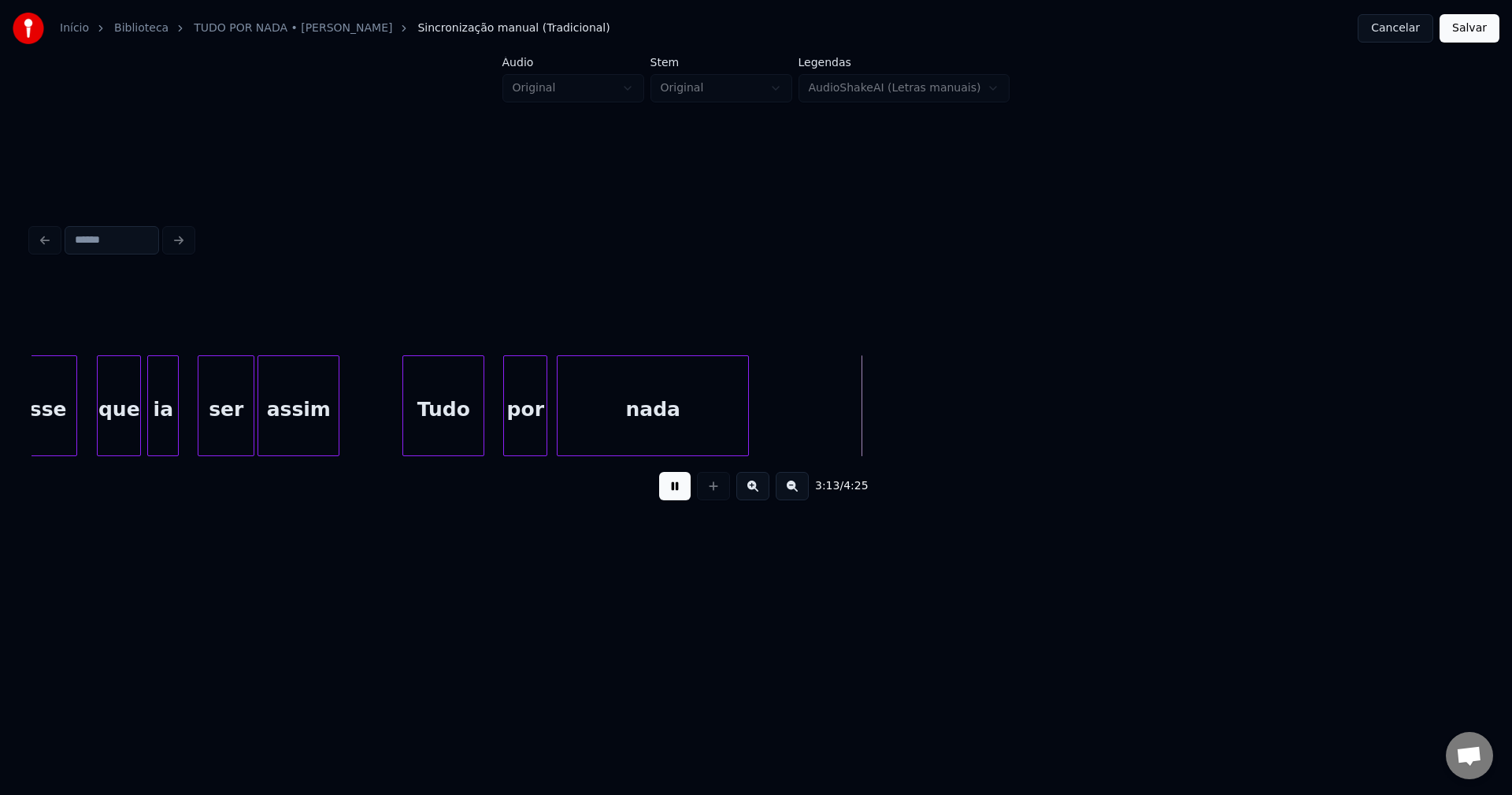
drag, startPoint x: 396, startPoint y: 428, endPoint x: 475, endPoint y: 428, distance: 79.0
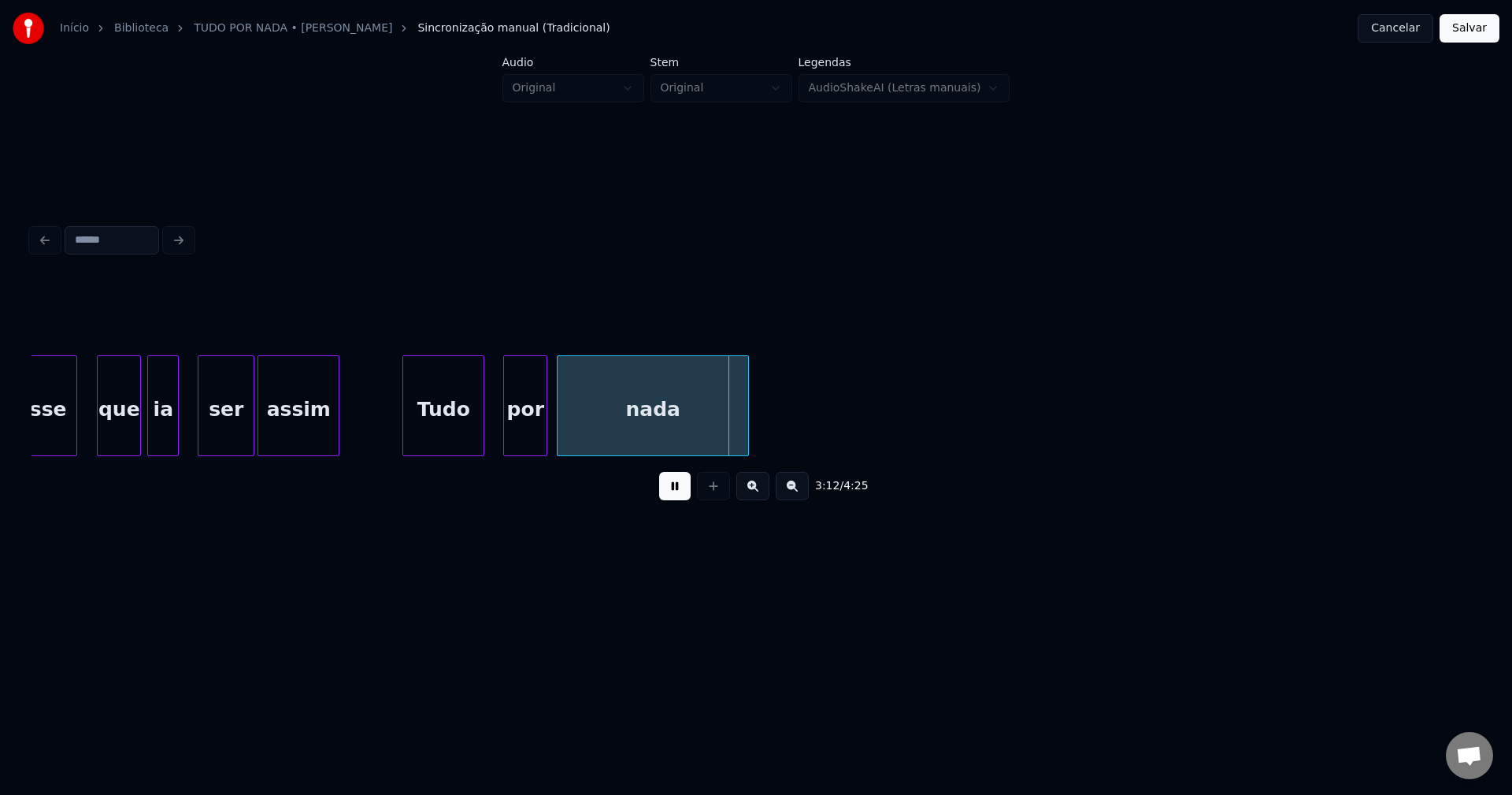
click at [546, 431] on div at bounding box center [544, 406] width 5 height 99
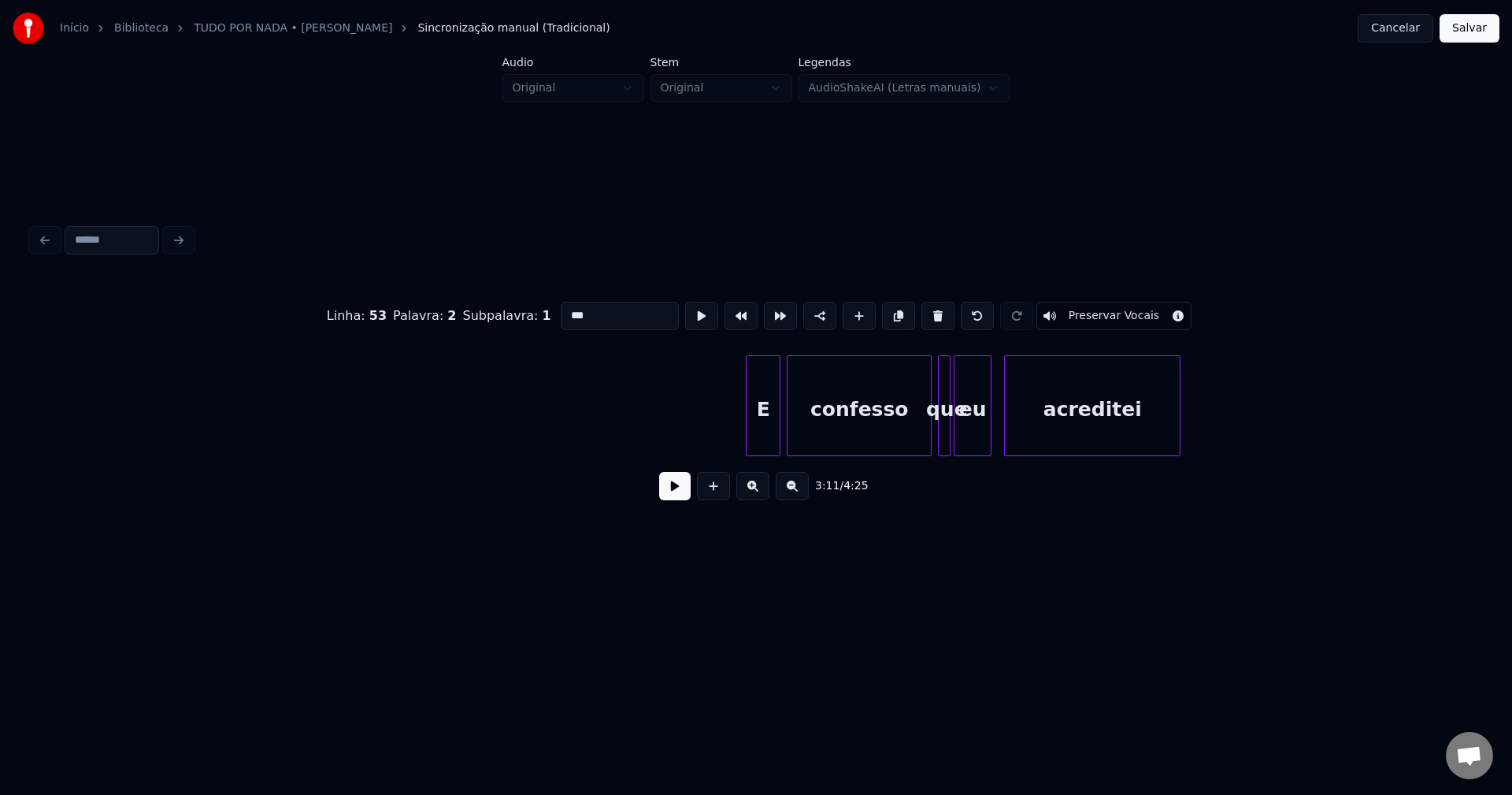
scroll to position [0, 30478]
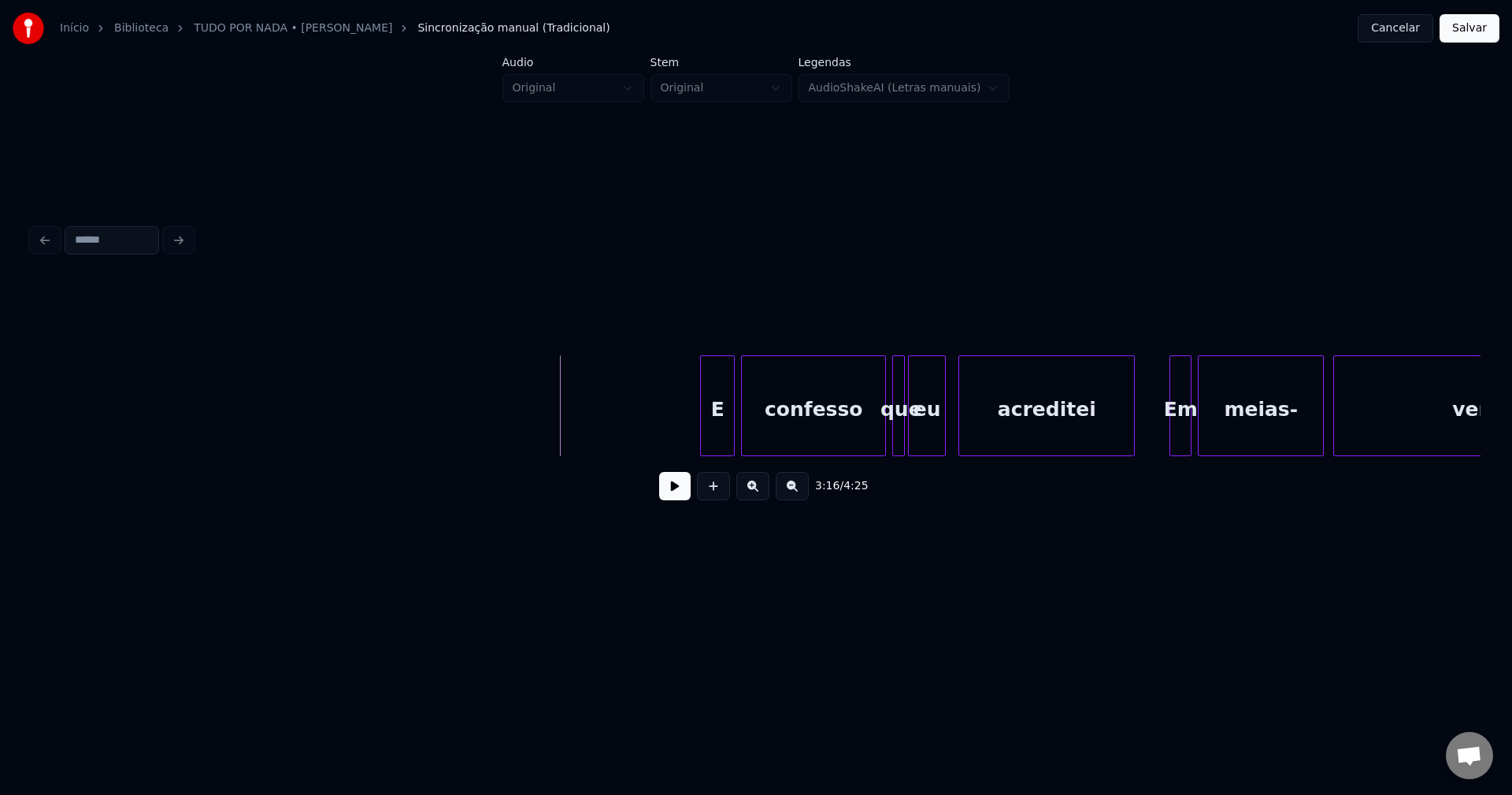
drag, startPoint x: 674, startPoint y: 501, endPoint x: 704, endPoint y: 458, distance: 52.4
click at [675, 499] on button at bounding box center [675, 486] width 32 height 28
click at [705, 437] on div "E" at bounding box center [709, 410] width 33 height 107
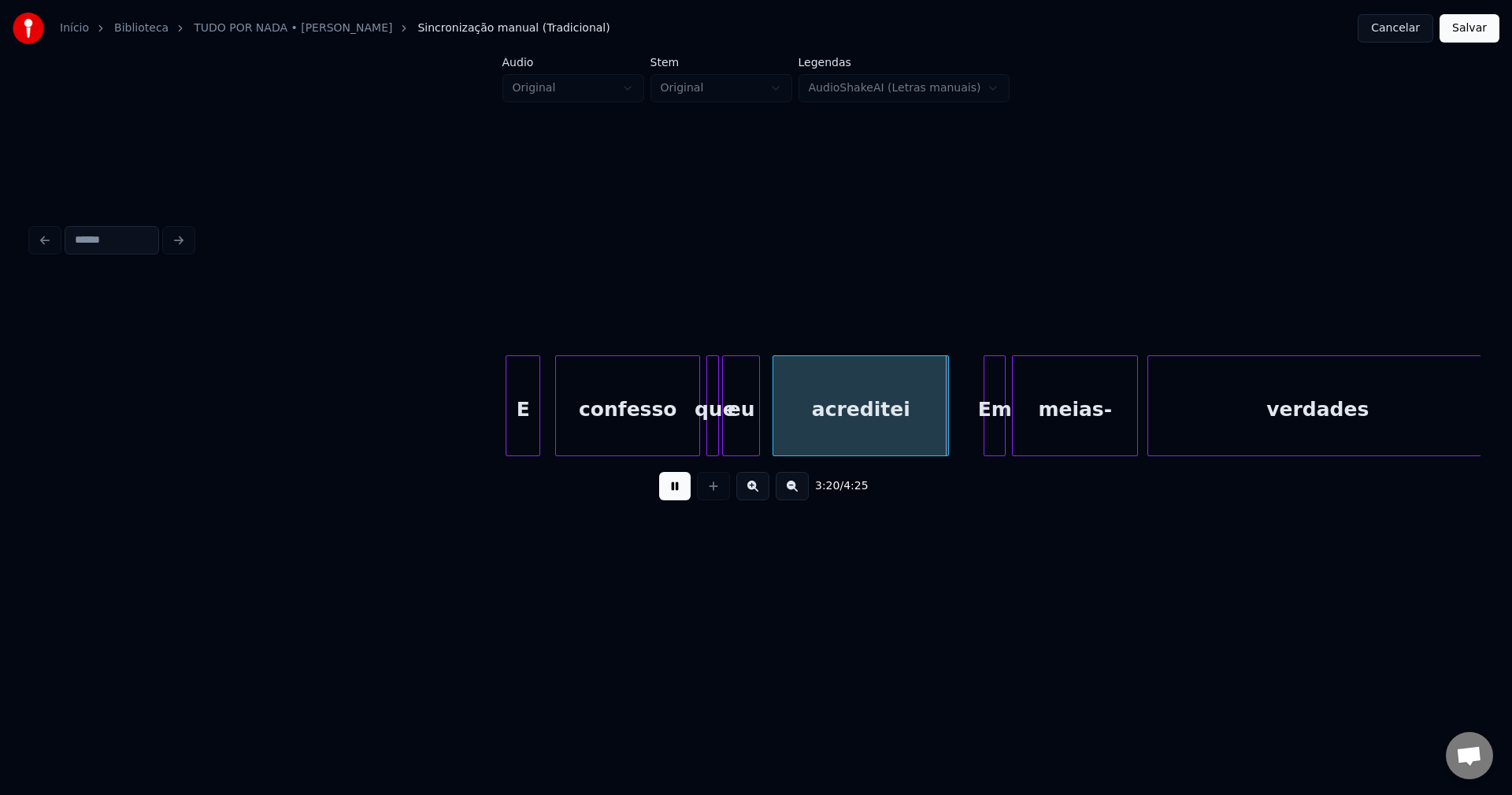
scroll to position [0, 30687]
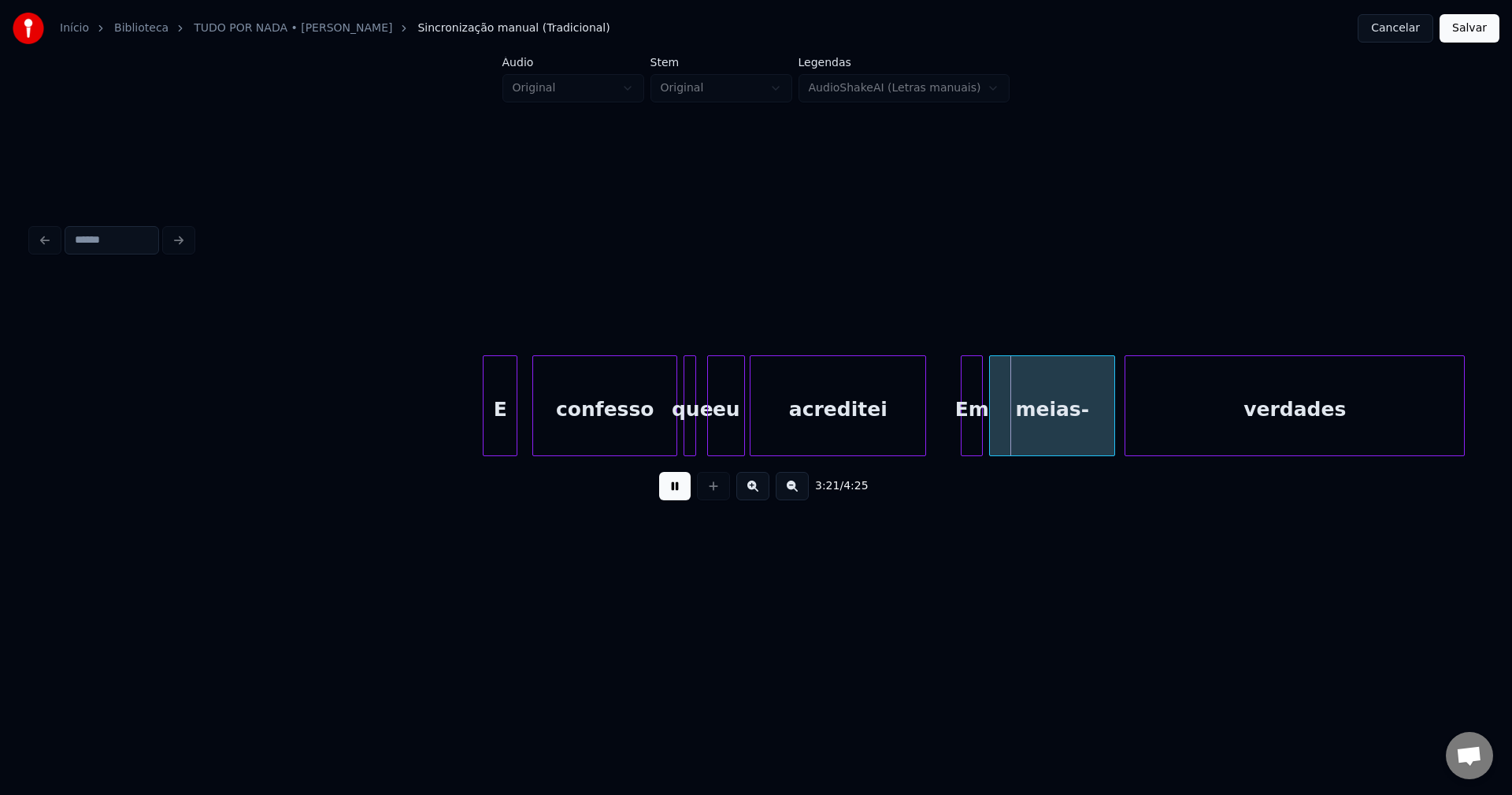
click at [728, 436] on div "eu" at bounding box center [726, 410] width 36 height 107
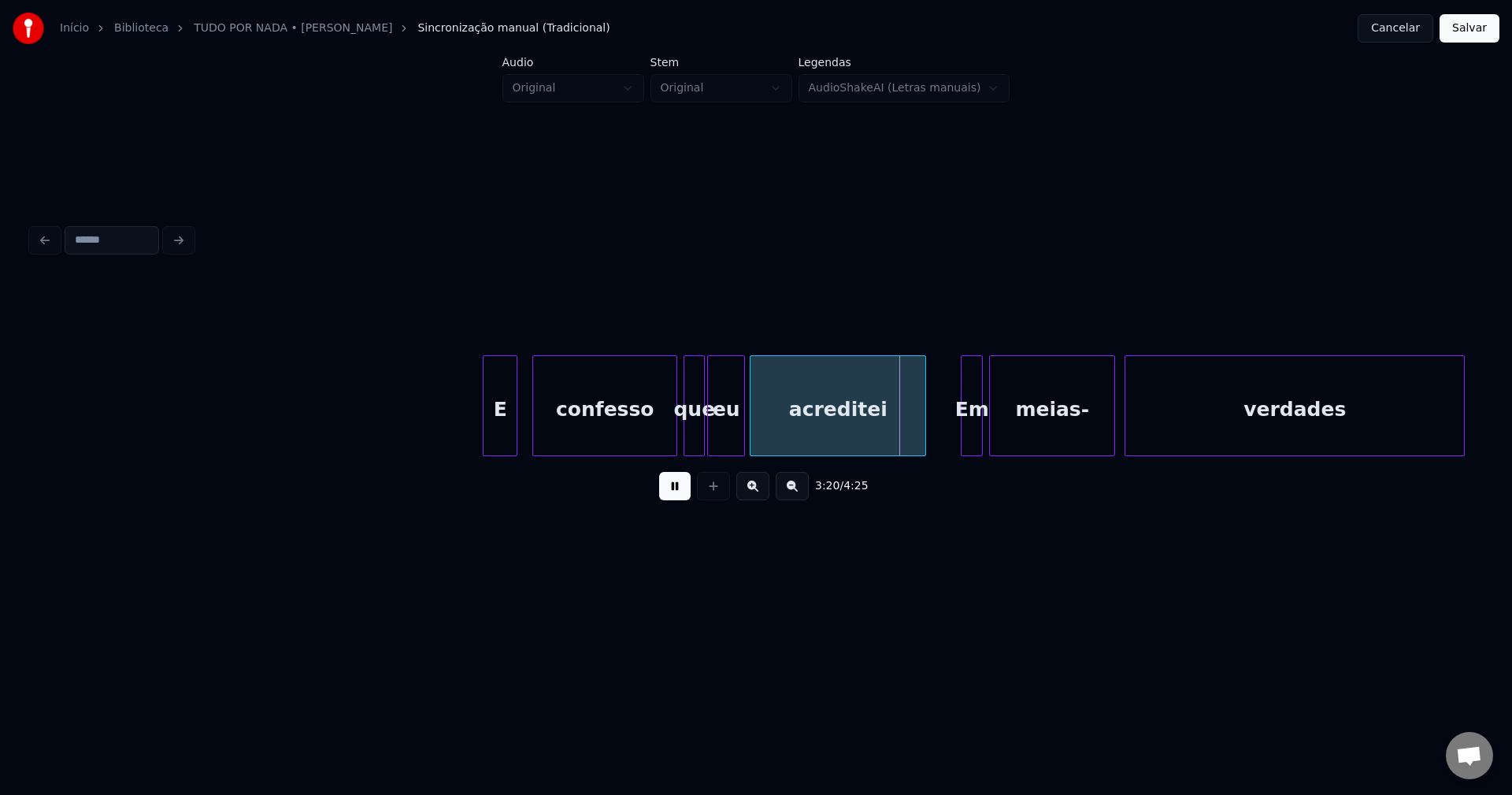
click at [703, 440] on div at bounding box center [702, 406] width 5 height 99
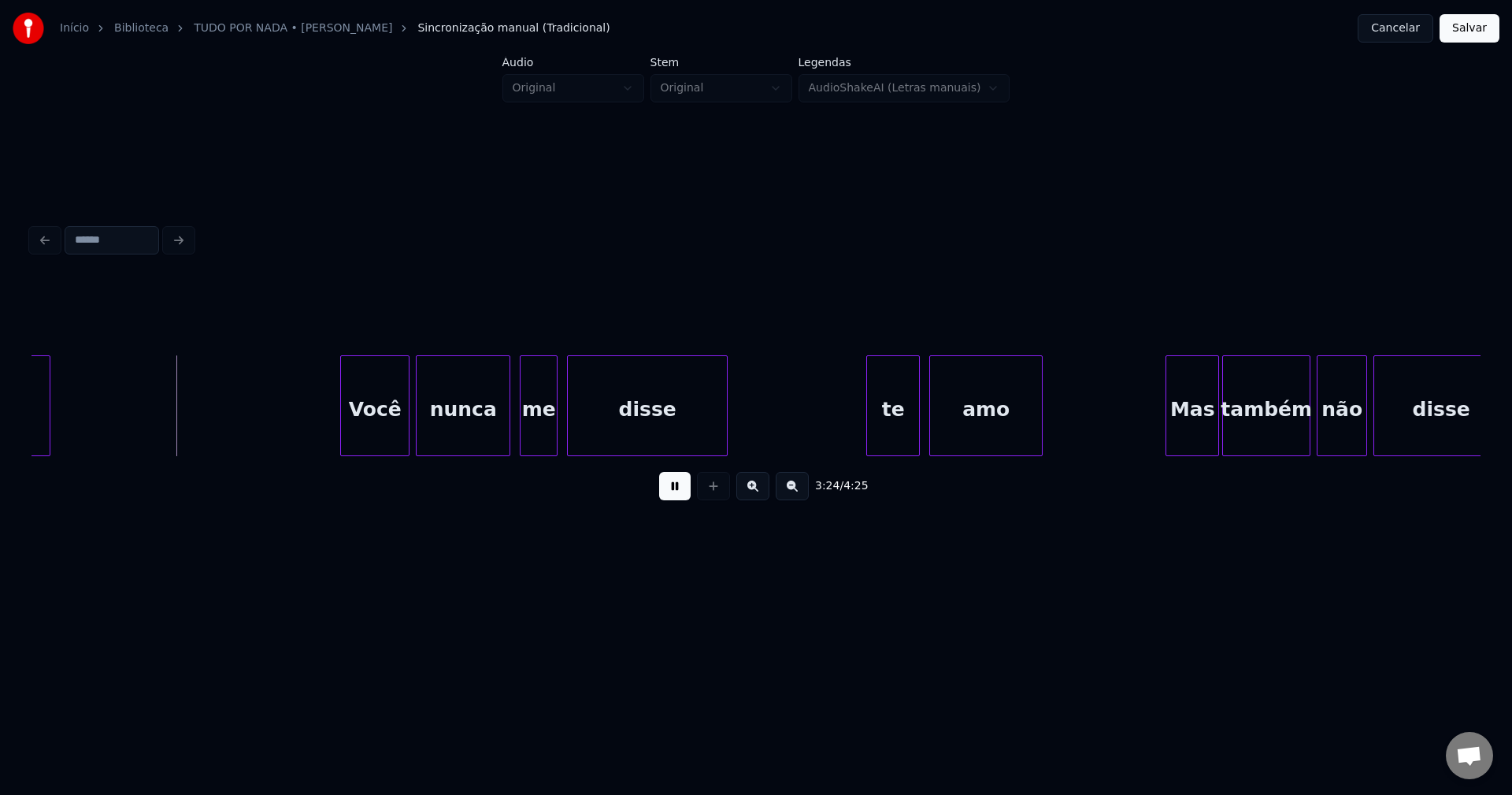
scroll to position [0, 32123]
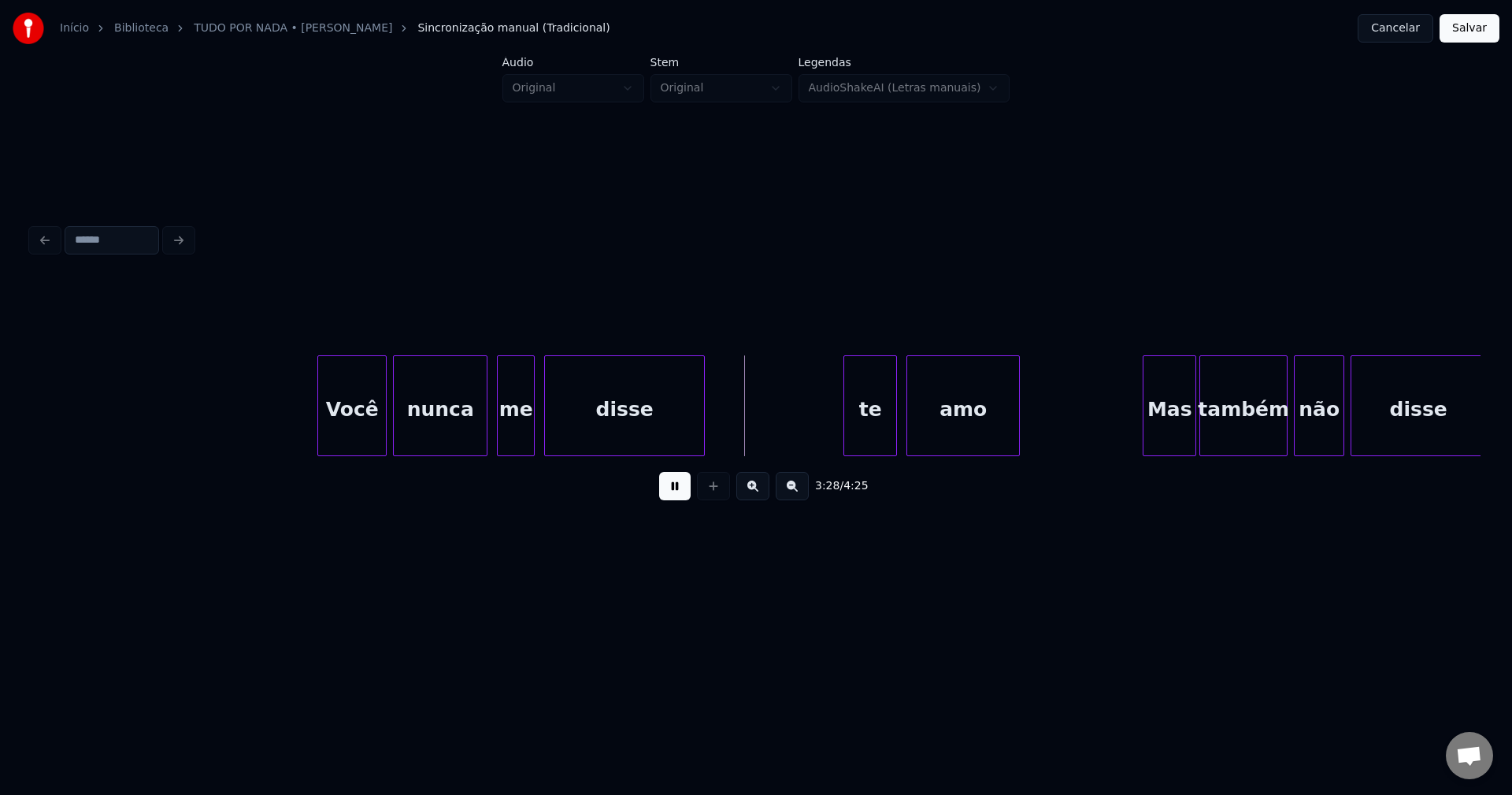
click at [868, 436] on div "te" at bounding box center [870, 410] width 52 height 107
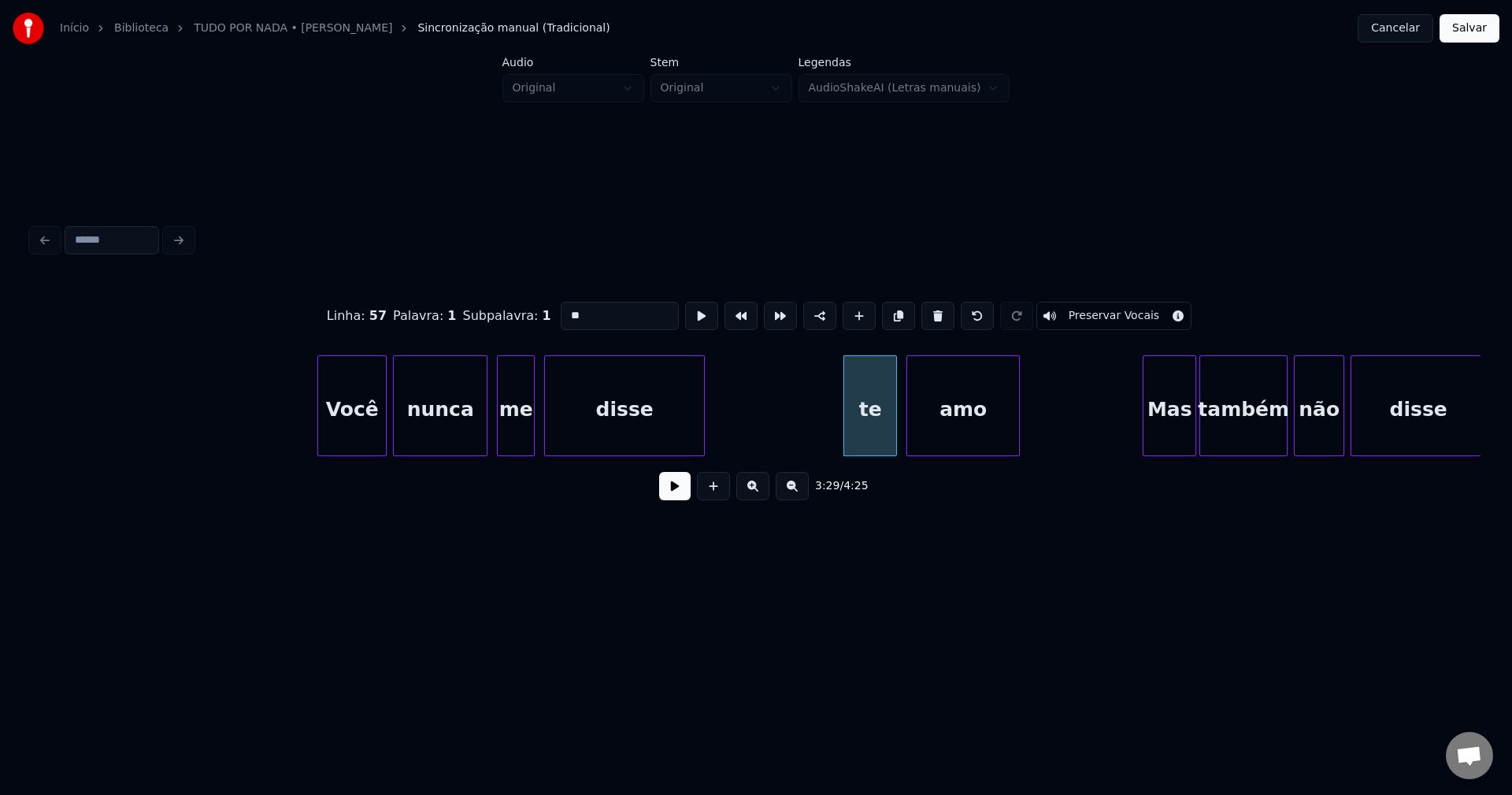
drag, startPoint x: 562, startPoint y: 308, endPoint x: 541, endPoint y: 316, distance: 22.5
click at [541, 316] on div "Linha : 57 Palavra : 1 Subpalavra : 1 ** Preservar Vocais" at bounding box center [756, 316] width 1449 height 79
type input "**"
click at [687, 492] on button at bounding box center [675, 486] width 32 height 28
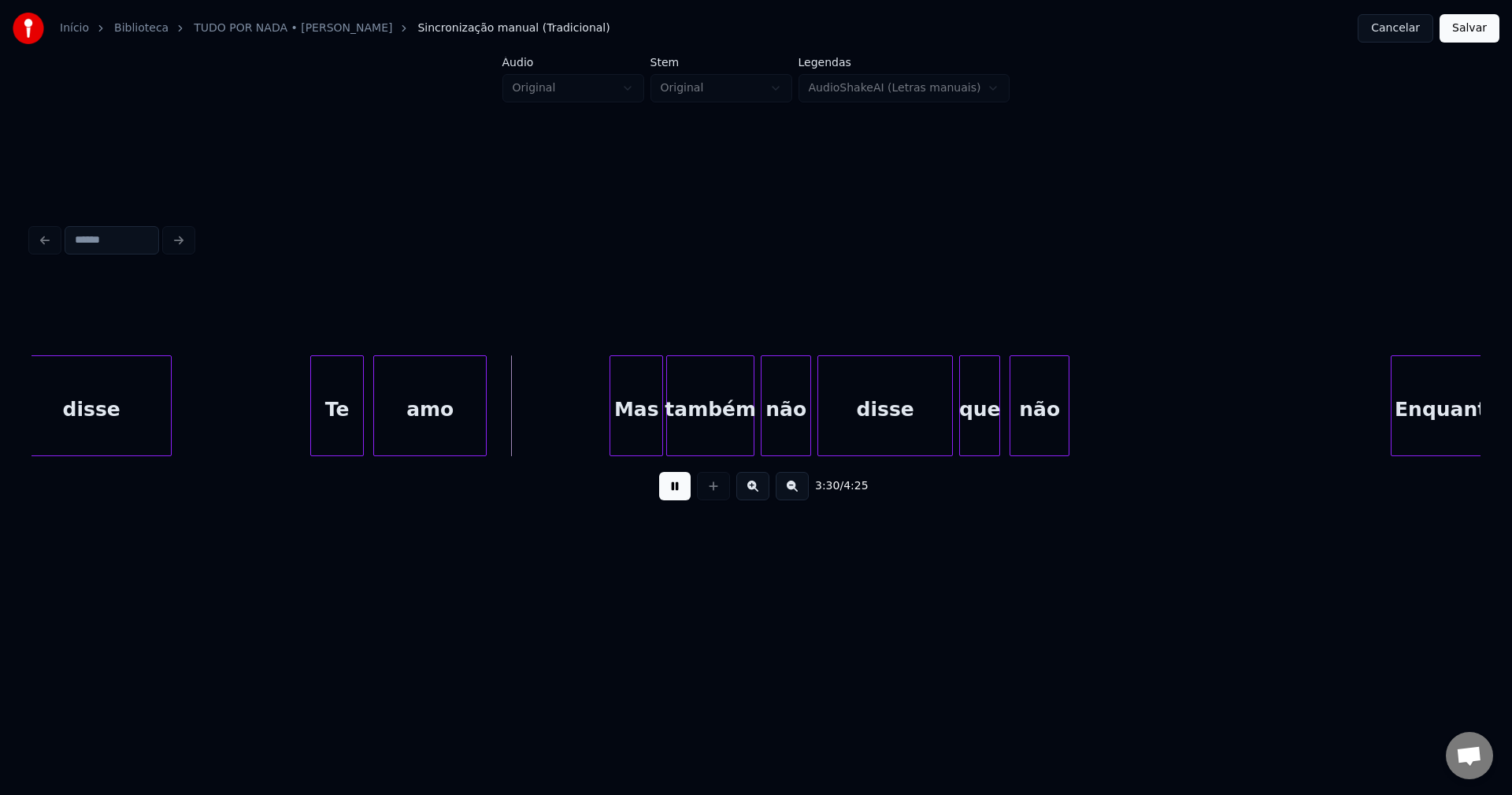
scroll to position [0, 32679]
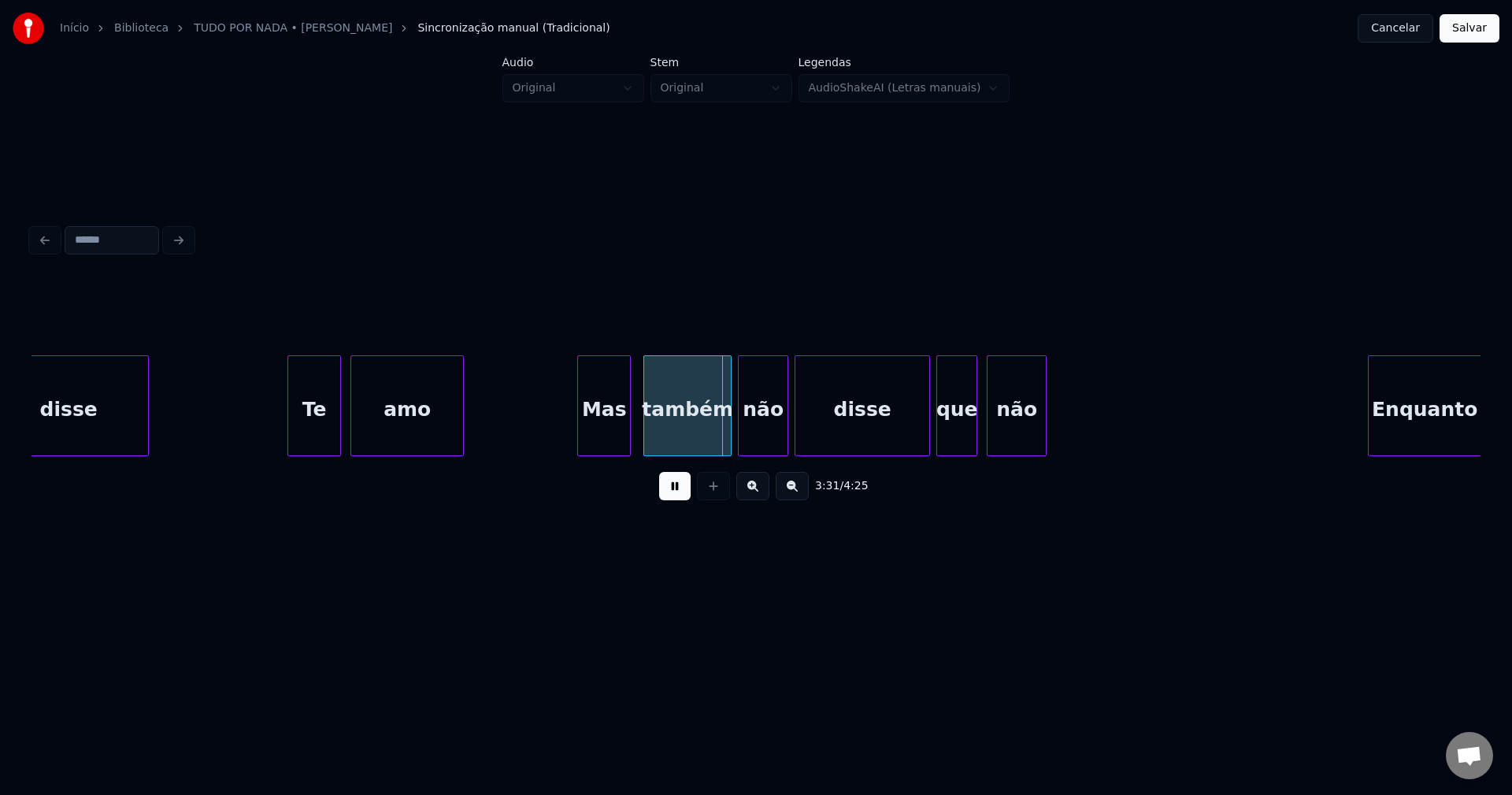
click at [619, 439] on div "Mas" at bounding box center [604, 410] width 52 height 107
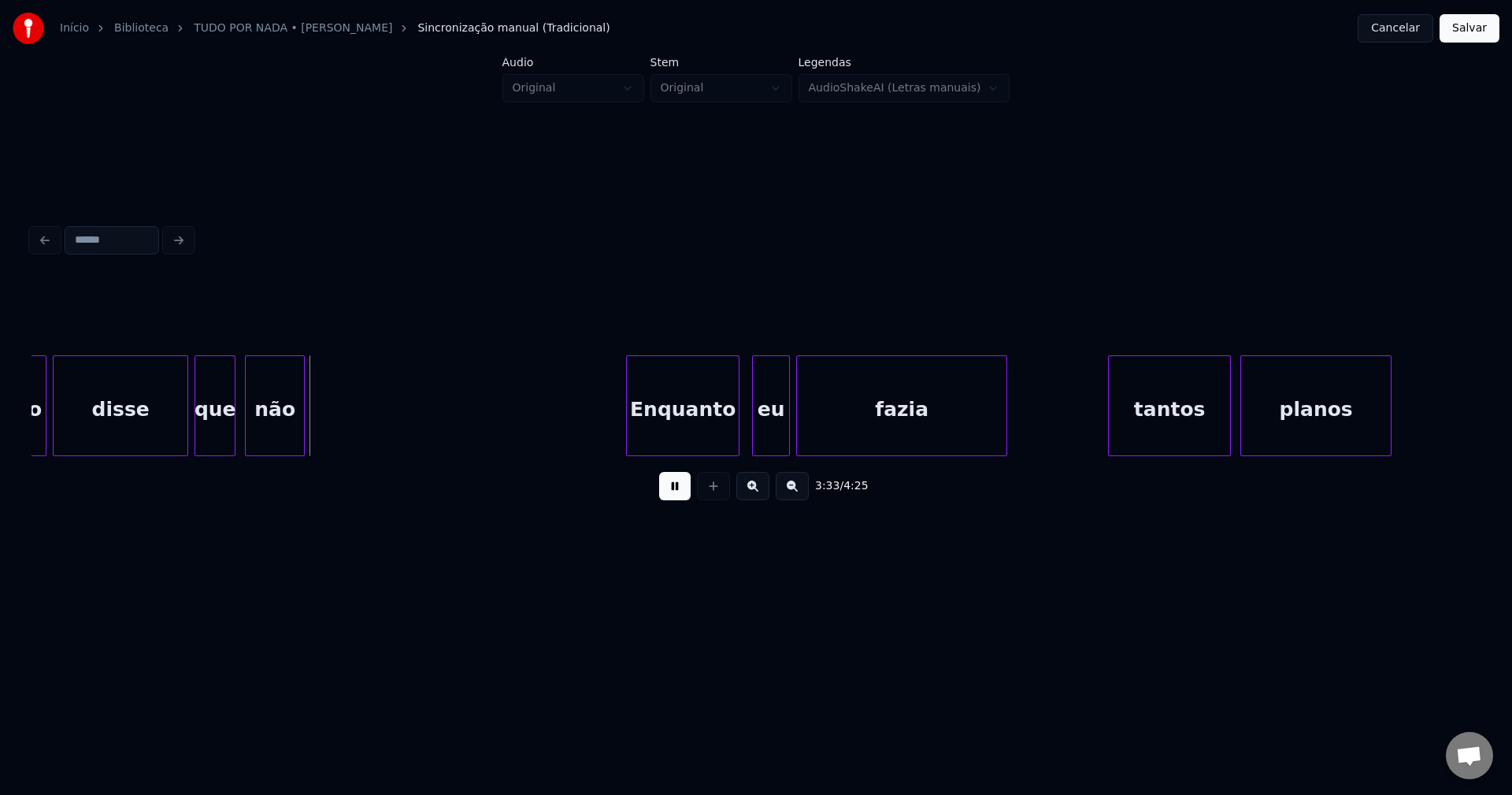
scroll to position [0, 33630]
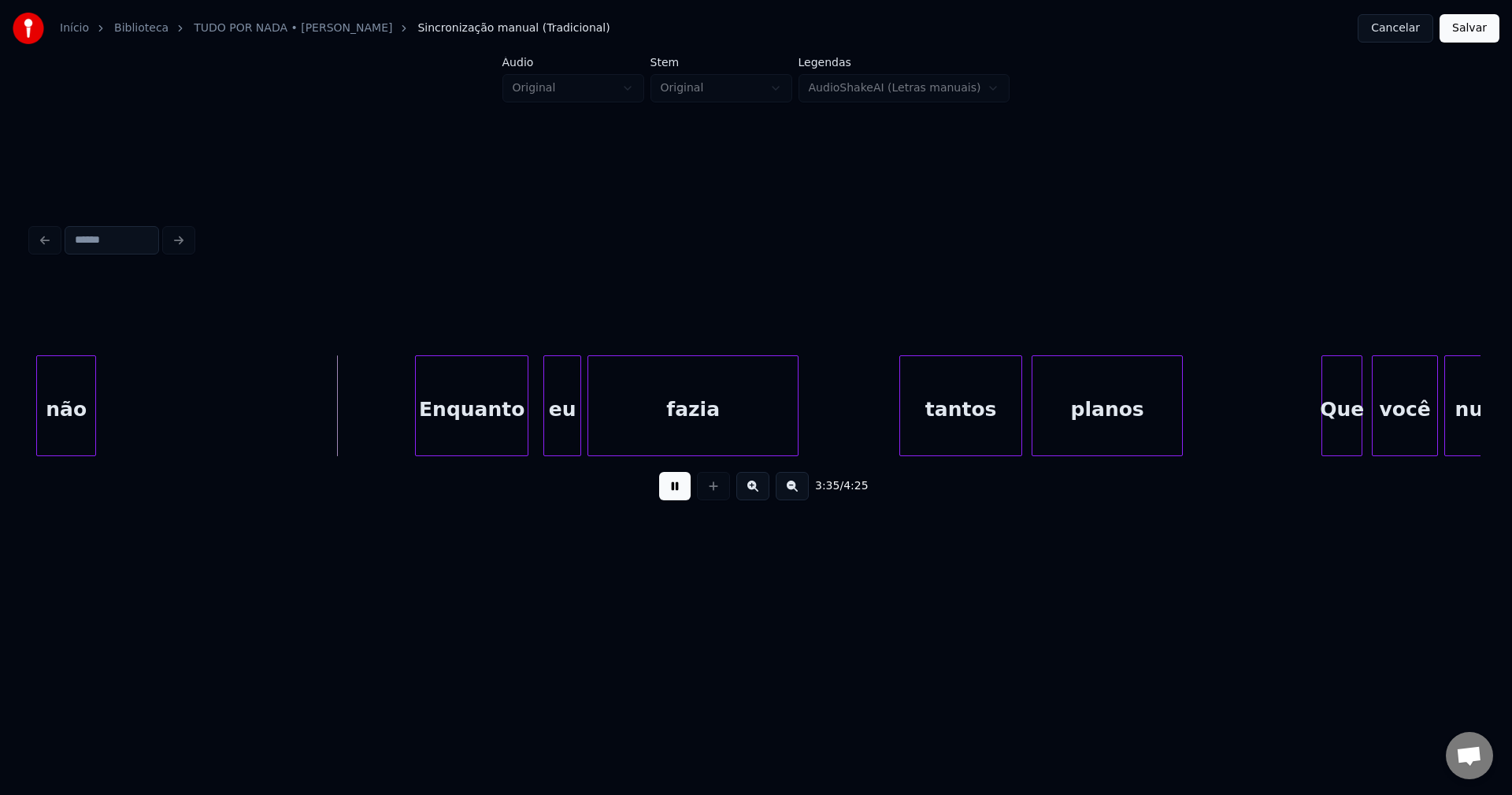
click at [497, 432] on div "Enquanto" at bounding box center [472, 410] width 112 height 107
click at [555, 432] on div "eu" at bounding box center [554, 410] width 36 height 107
click at [952, 443] on div "tantos" at bounding box center [957, 410] width 122 height 107
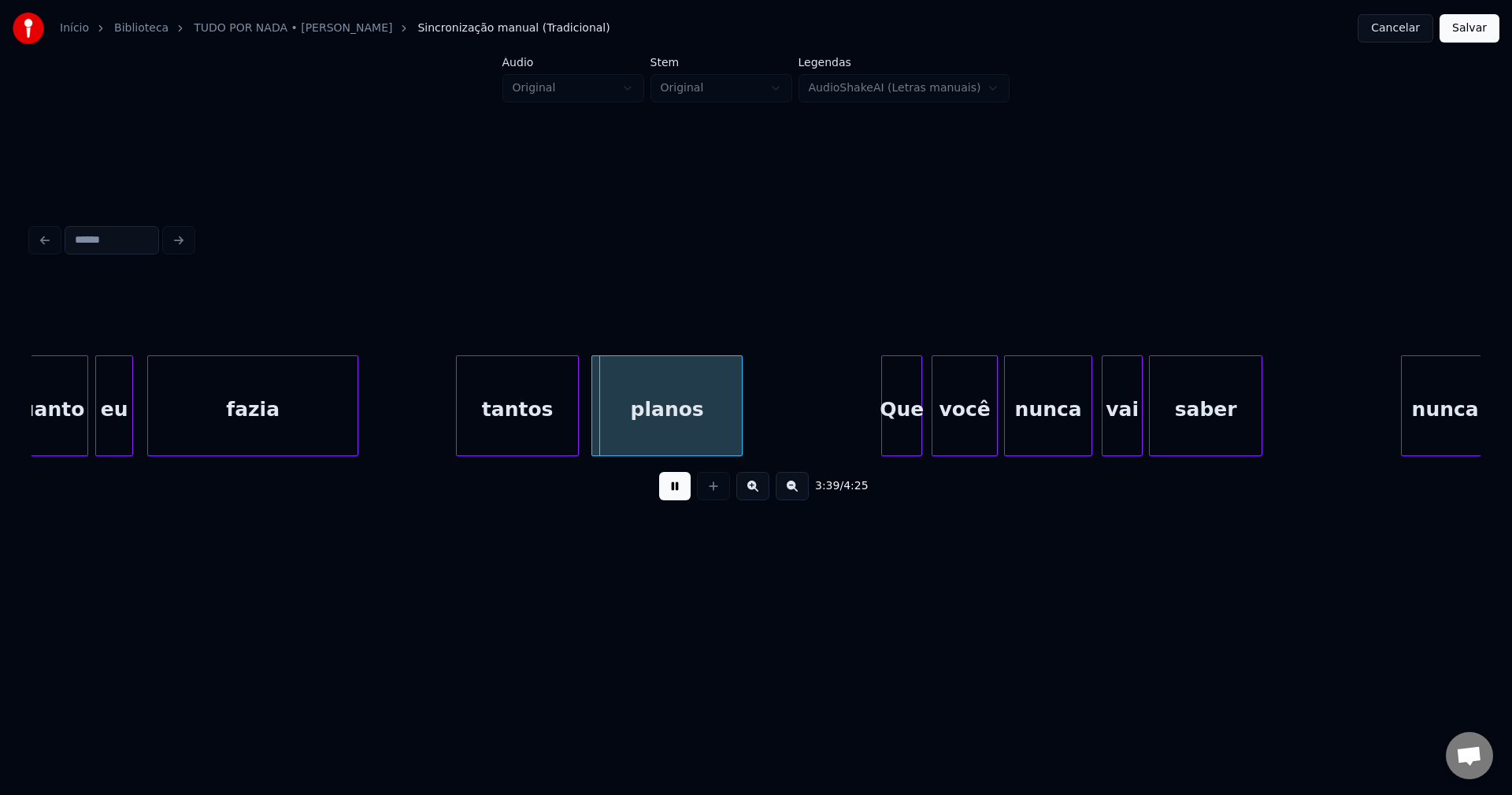
scroll to position [0, 34117]
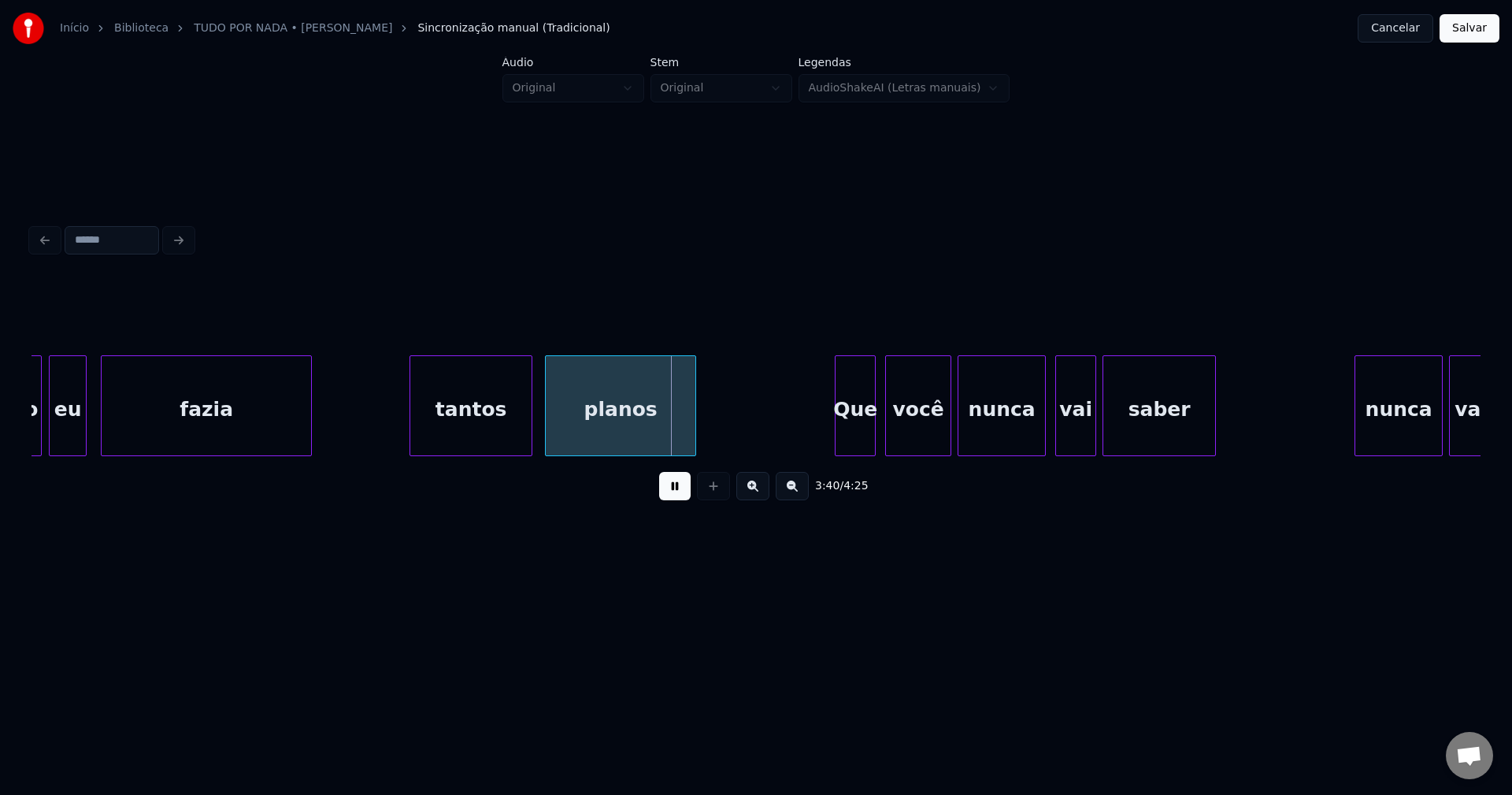
click at [465, 429] on div "tantos" at bounding box center [471, 410] width 122 height 107
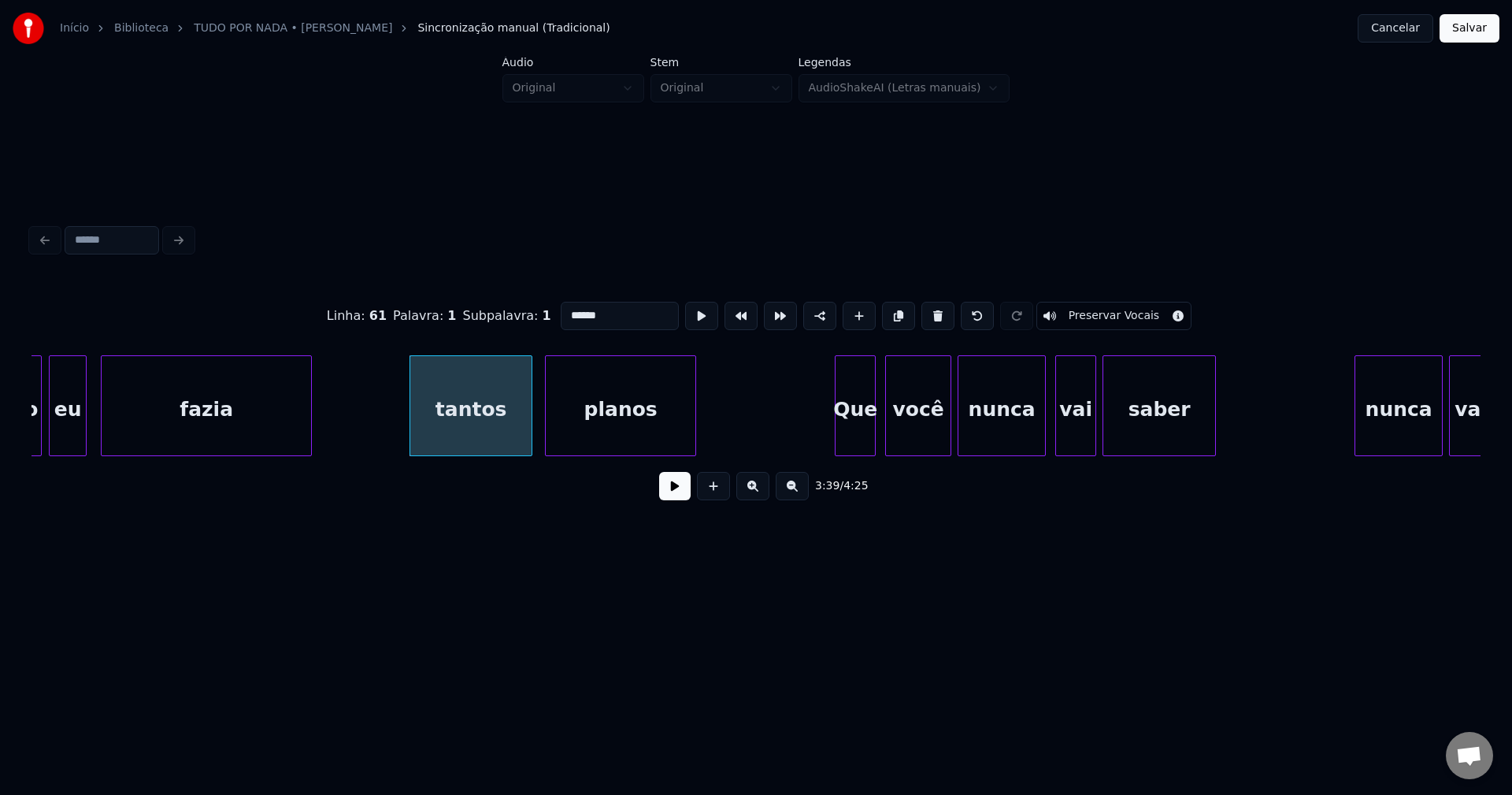
click at [562, 307] on input "******" at bounding box center [620, 316] width 118 height 28
click at [563, 307] on input "*******" at bounding box center [620, 316] width 118 height 28
type input "******"
click at [669, 489] on button at bounding box center [675, 486] width 32 height 28
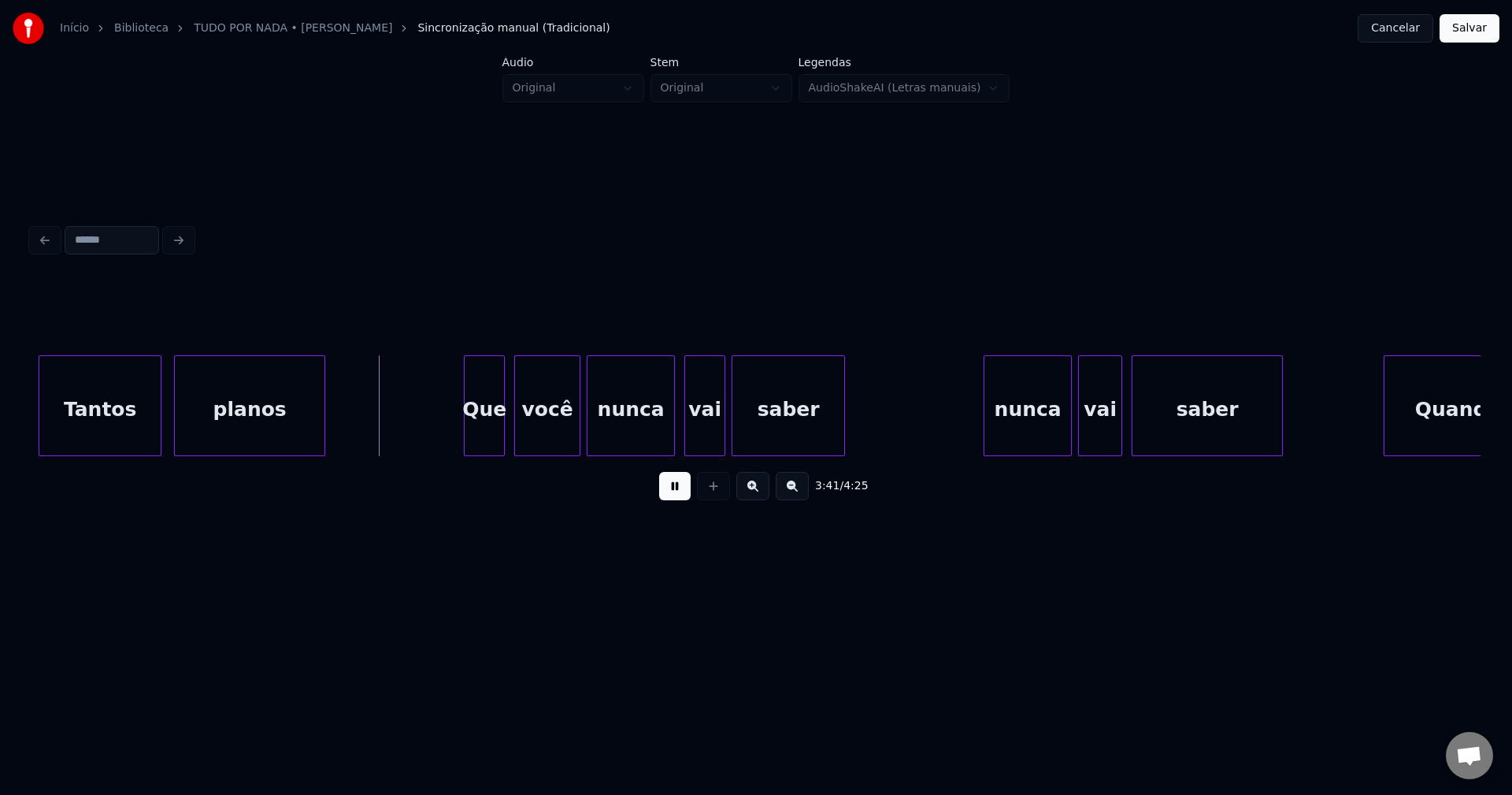
scroll to position [0, 34511]
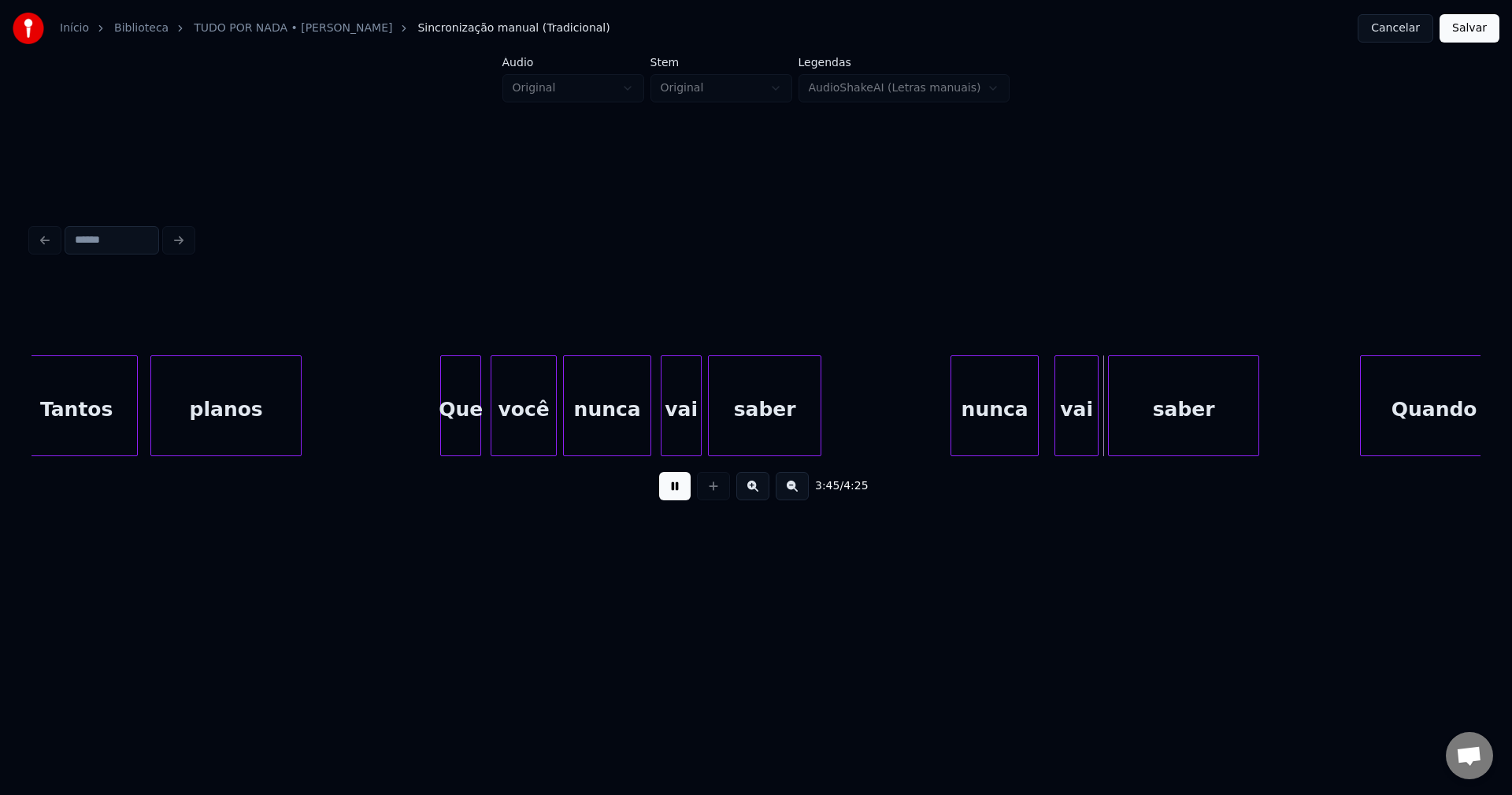
click at [1017, 436] on div "nunca" at bounding box center [994, 410] width 87 height 107
click at [949, 439] on div at bounding box center [946, 406] width 5 height 99
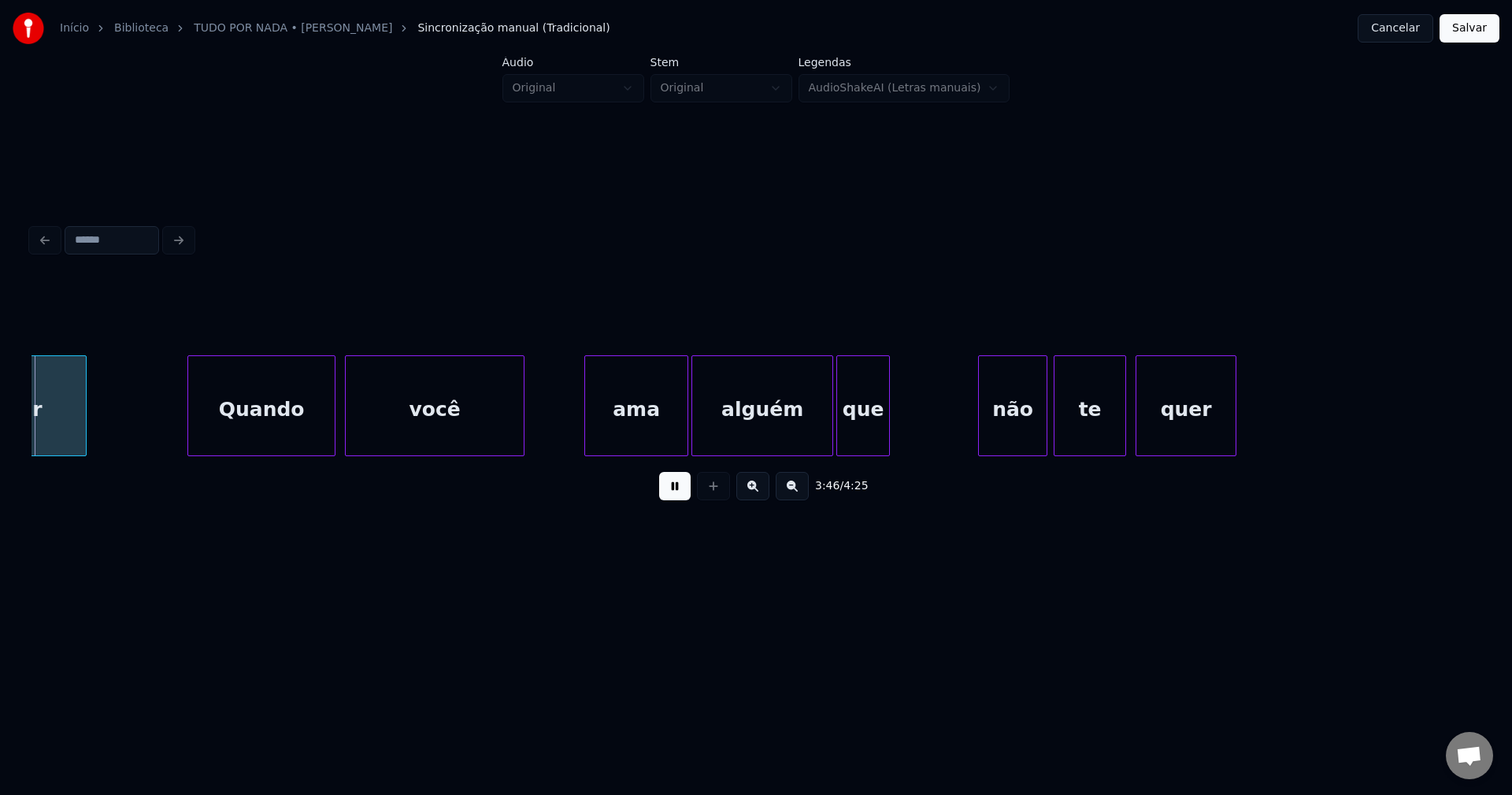
scroll to position [0, 35700]
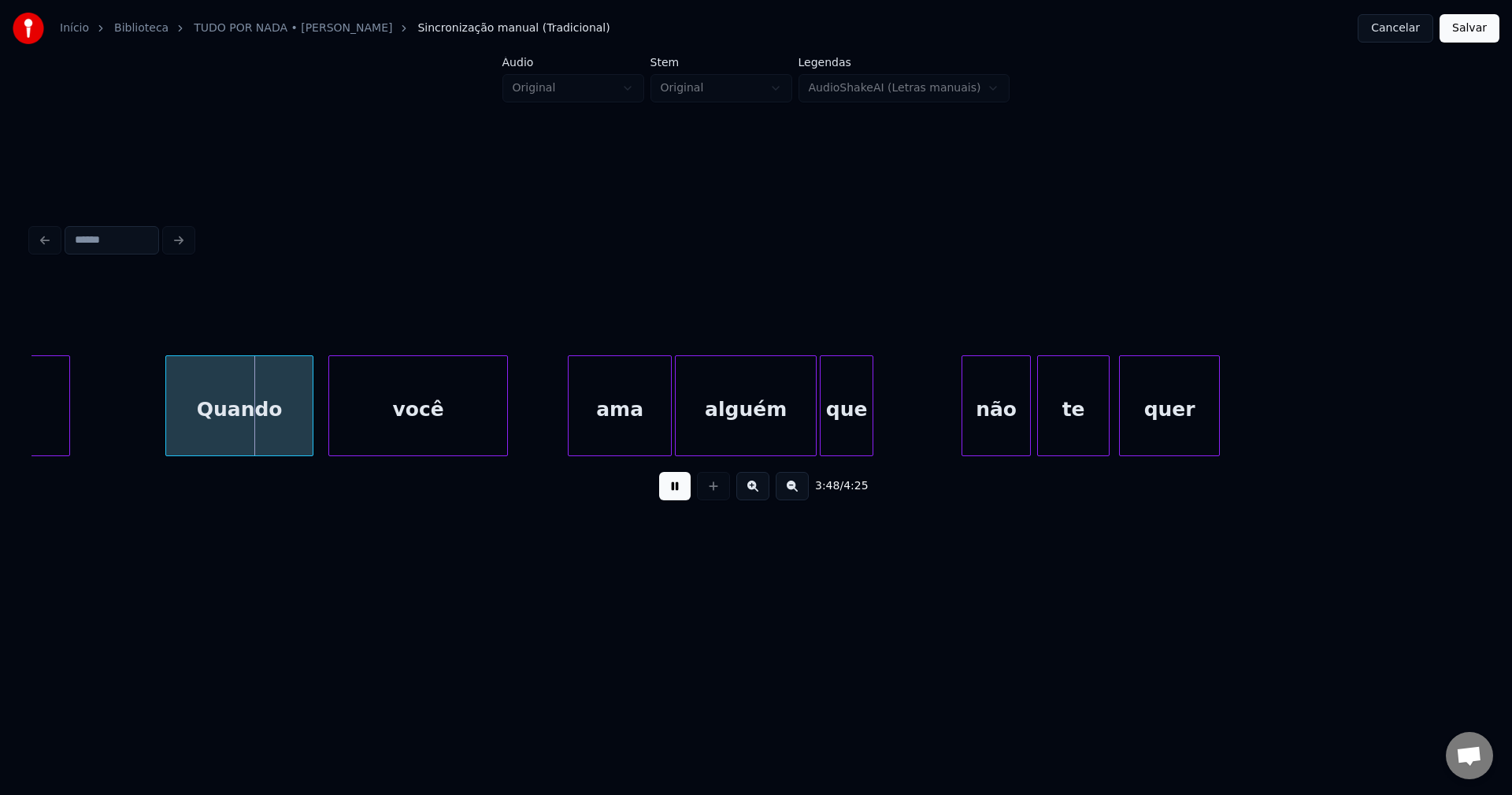
click at [251, 434] on div "Quando" at bounding box center [239, 410] width 147 height 107
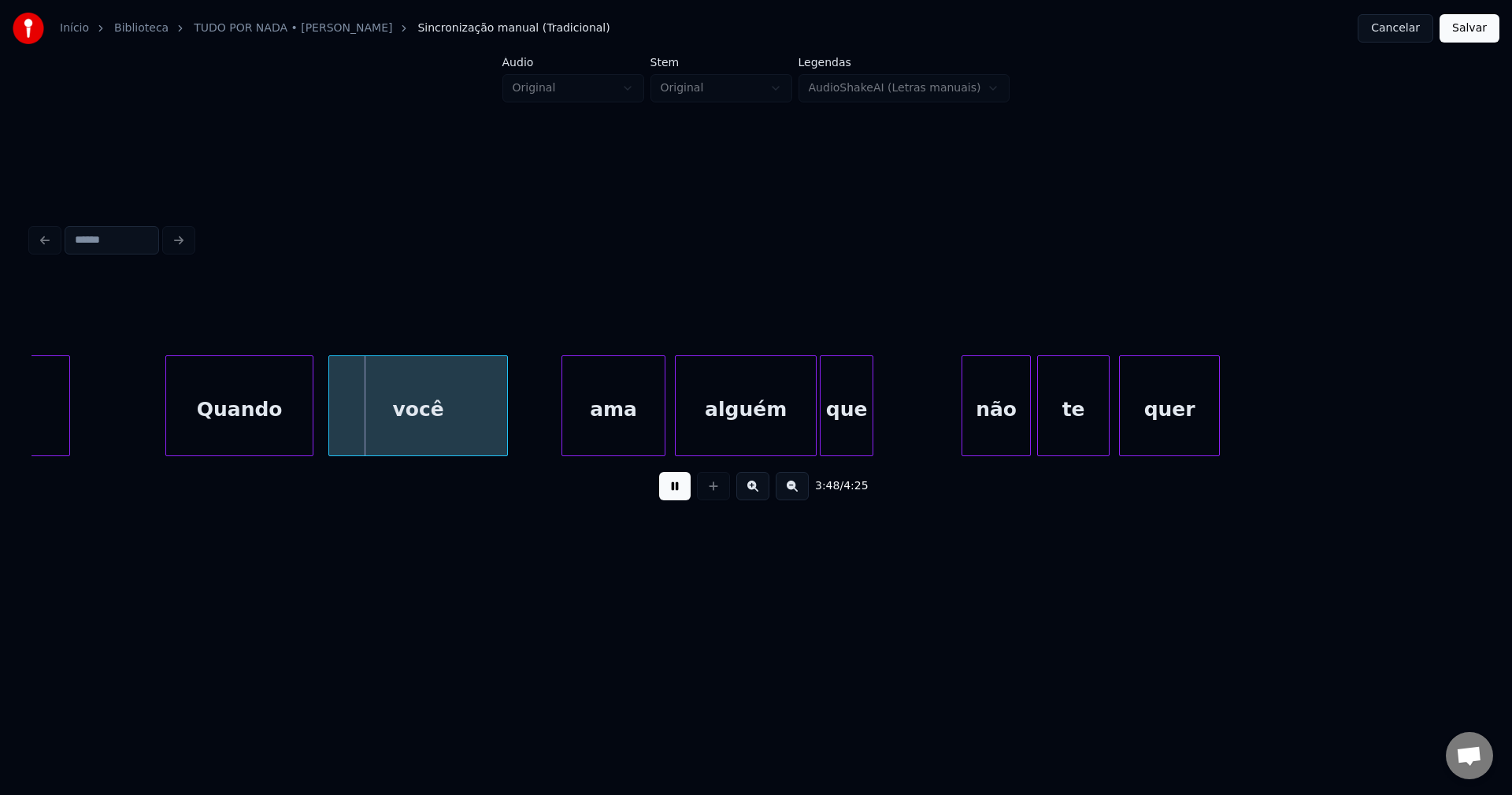
click at [618, 428] on div "ama" at bounding box center [614, 410] width 102 height 107
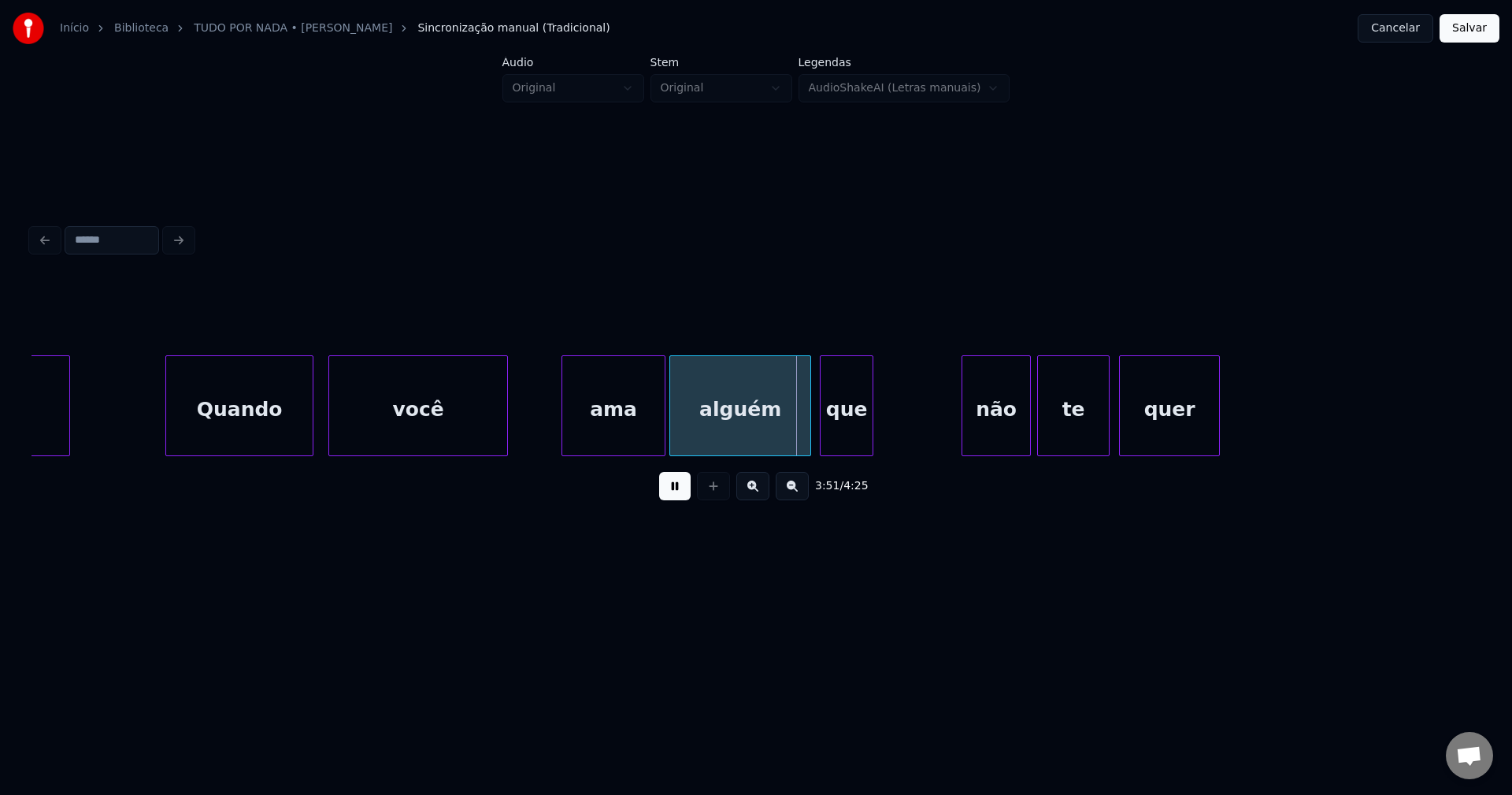
click at [745, 435] on div "alguém" at bounding box center [740, 410] width 140 height 107
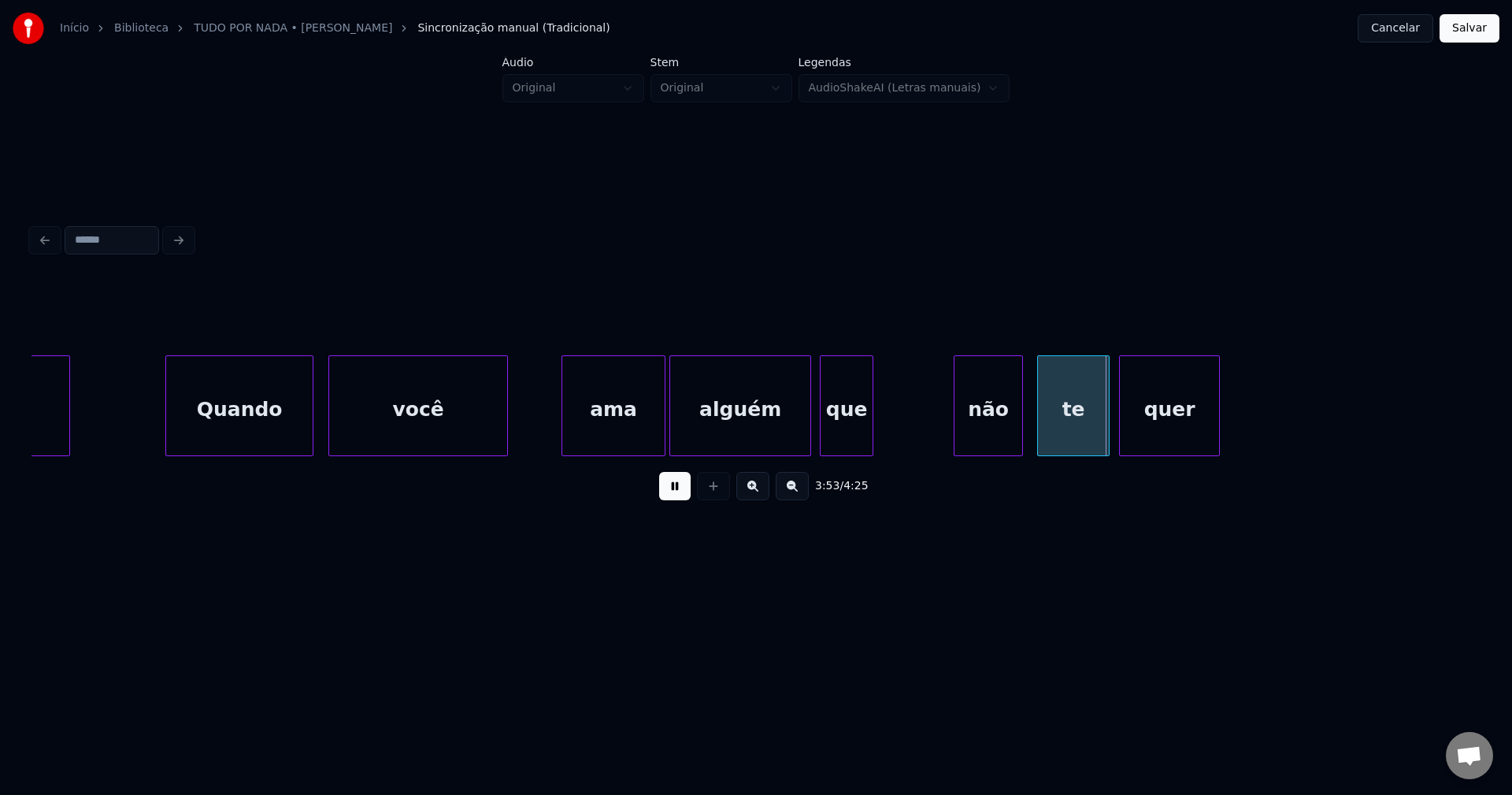
click at [983, 440] on div "não" at bounding box center [988, 410] width 68 height 107
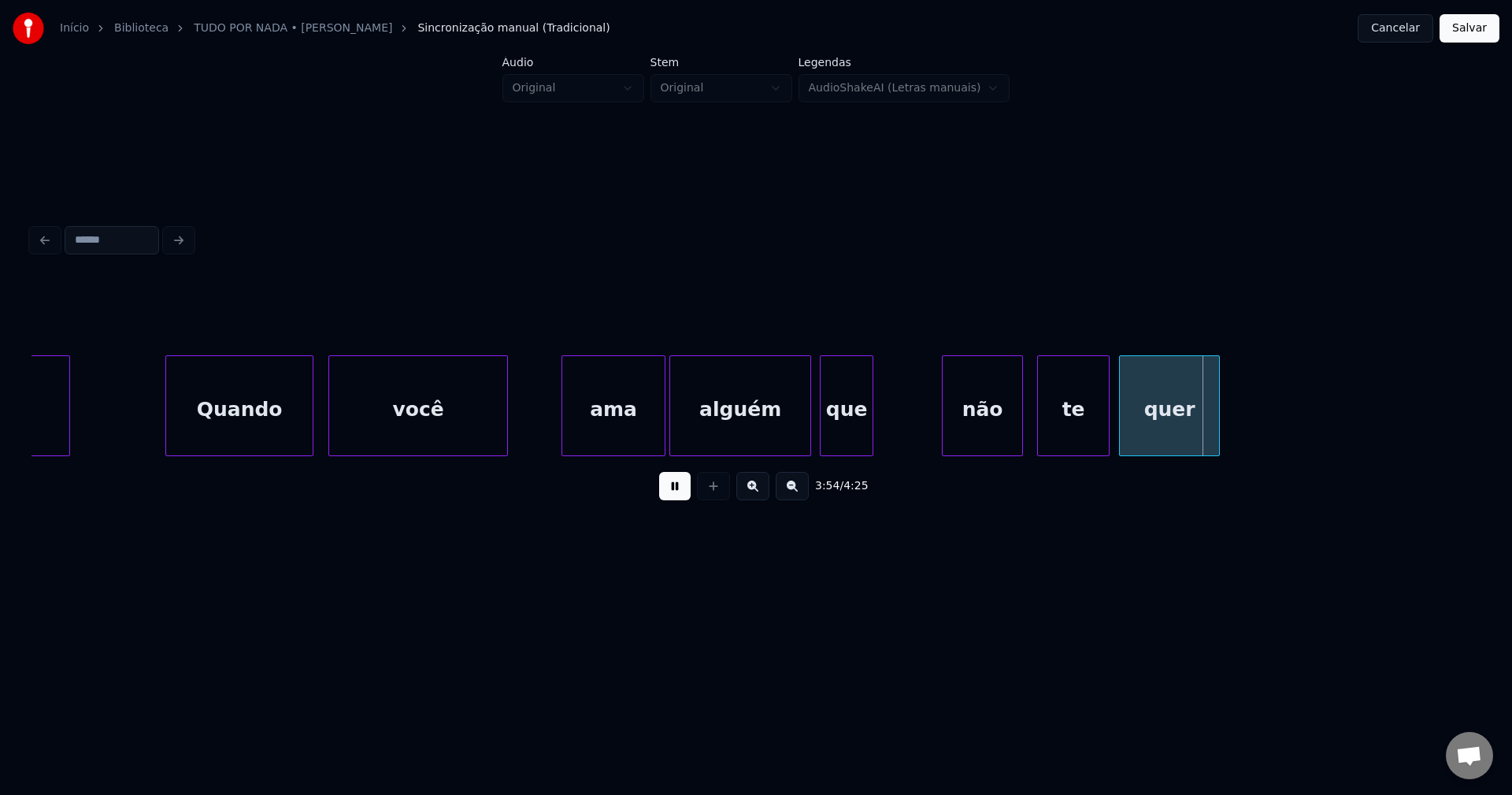
click at [944, 447] on div at bounding box center [945, 406] width 5 height 99
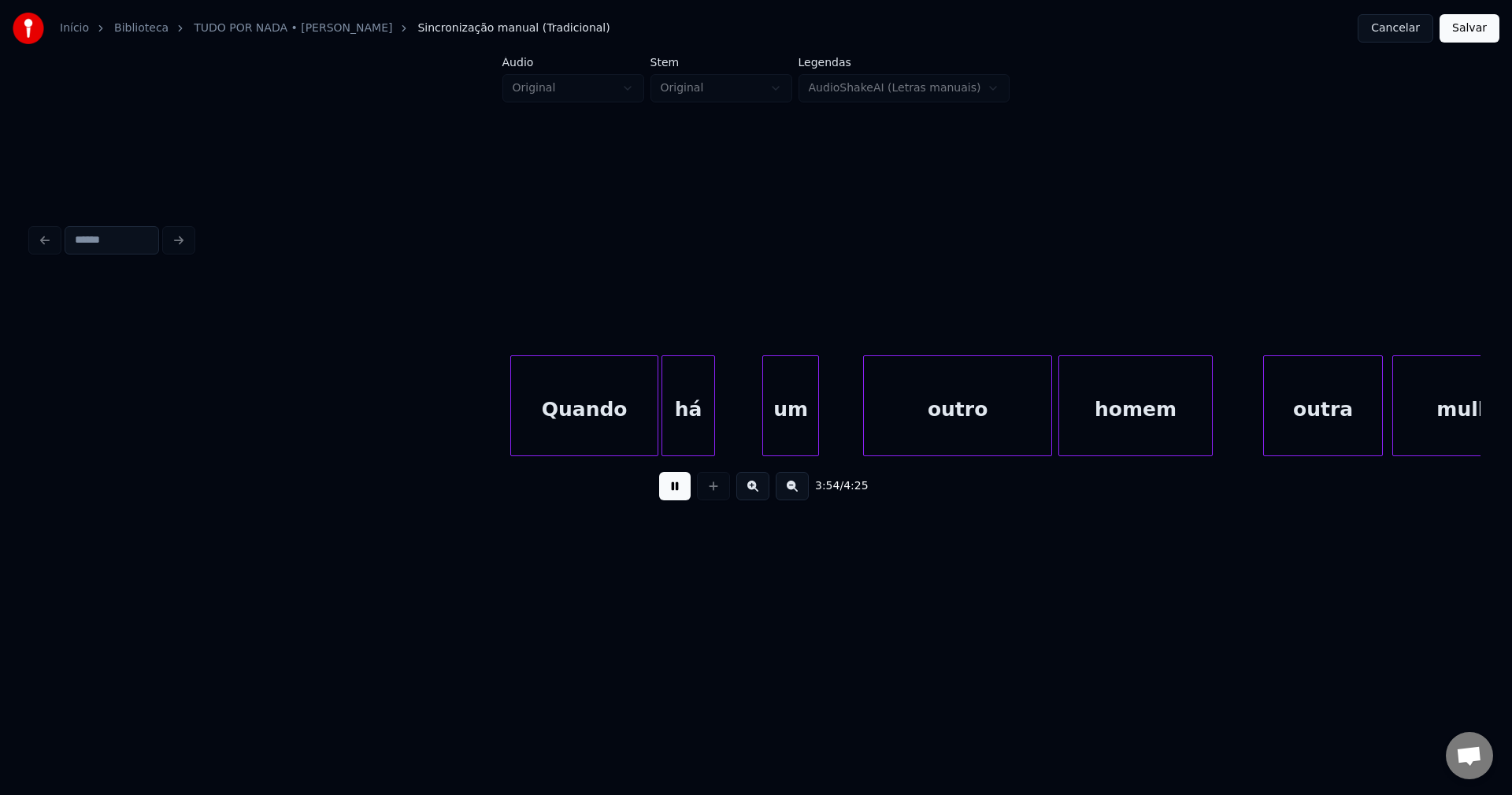
scroll to position [0, 36971]
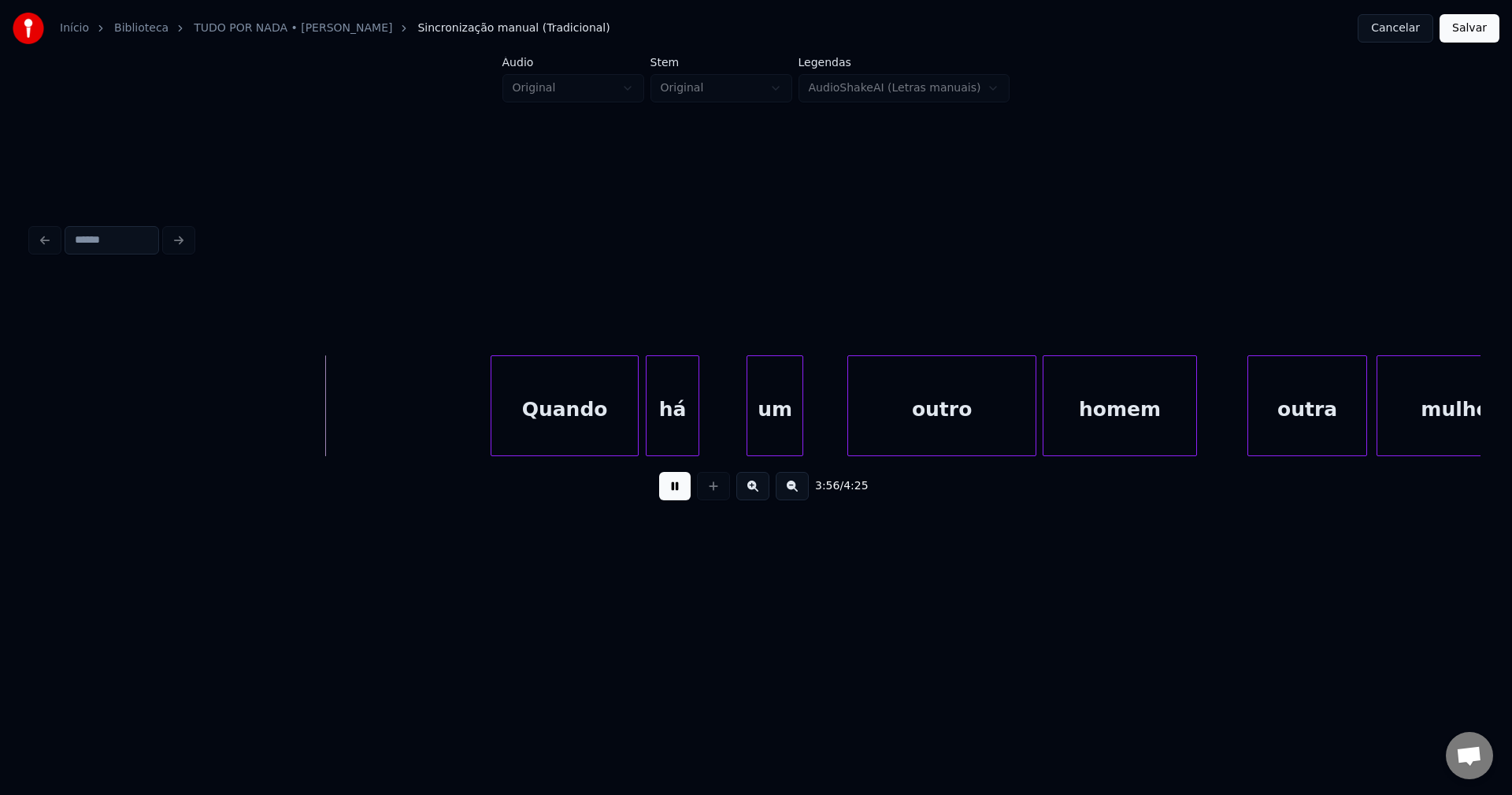
click at [581, 429] on div "Quando" at bounding box center [564, 410] width 147 height 107
click at [746, 440] on div at bounding box center [744, 406] width 5 height 99
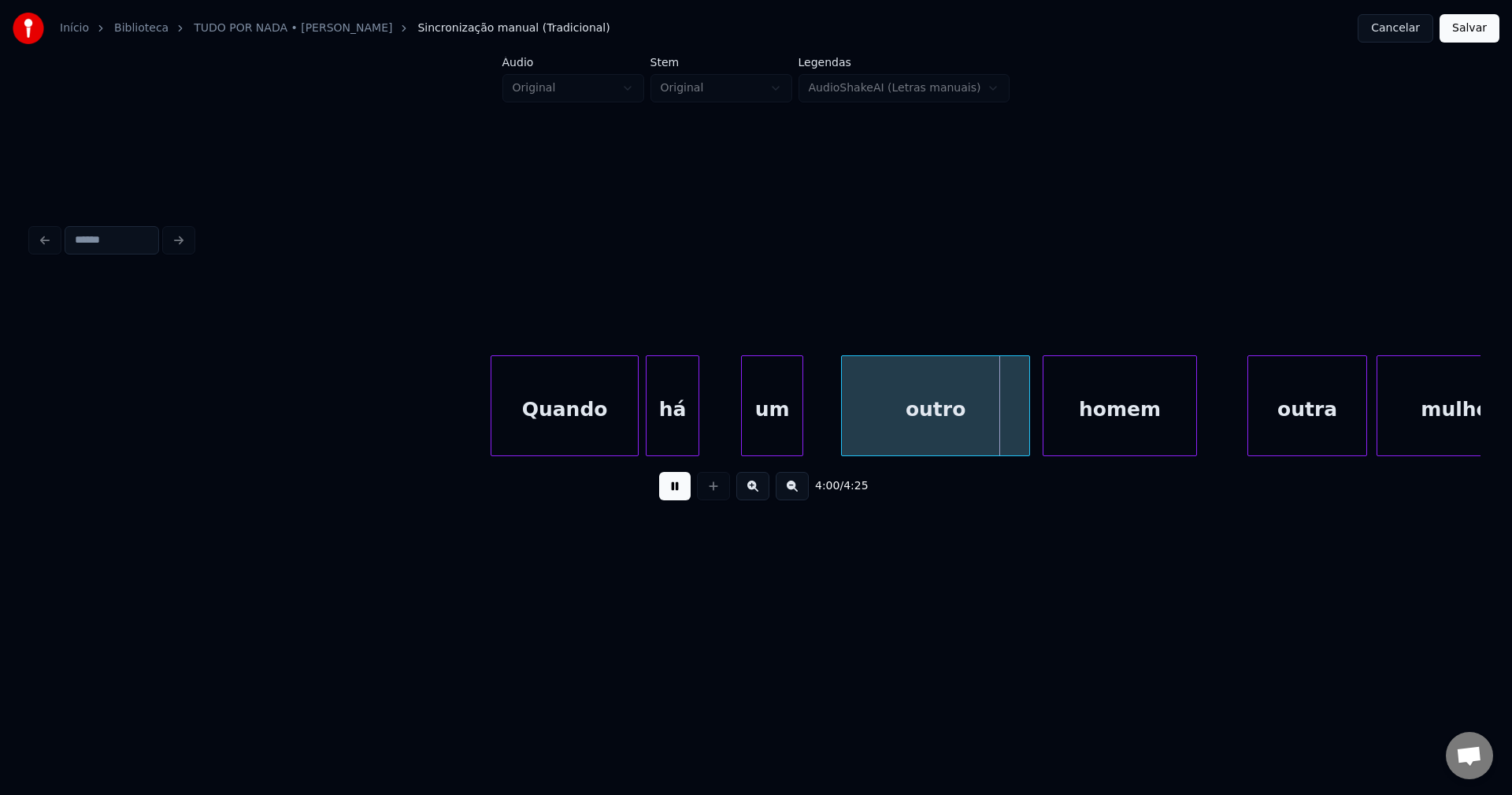
click at [892, 438] on div "outro" at bounding box center [935, 410] width 187 height 107
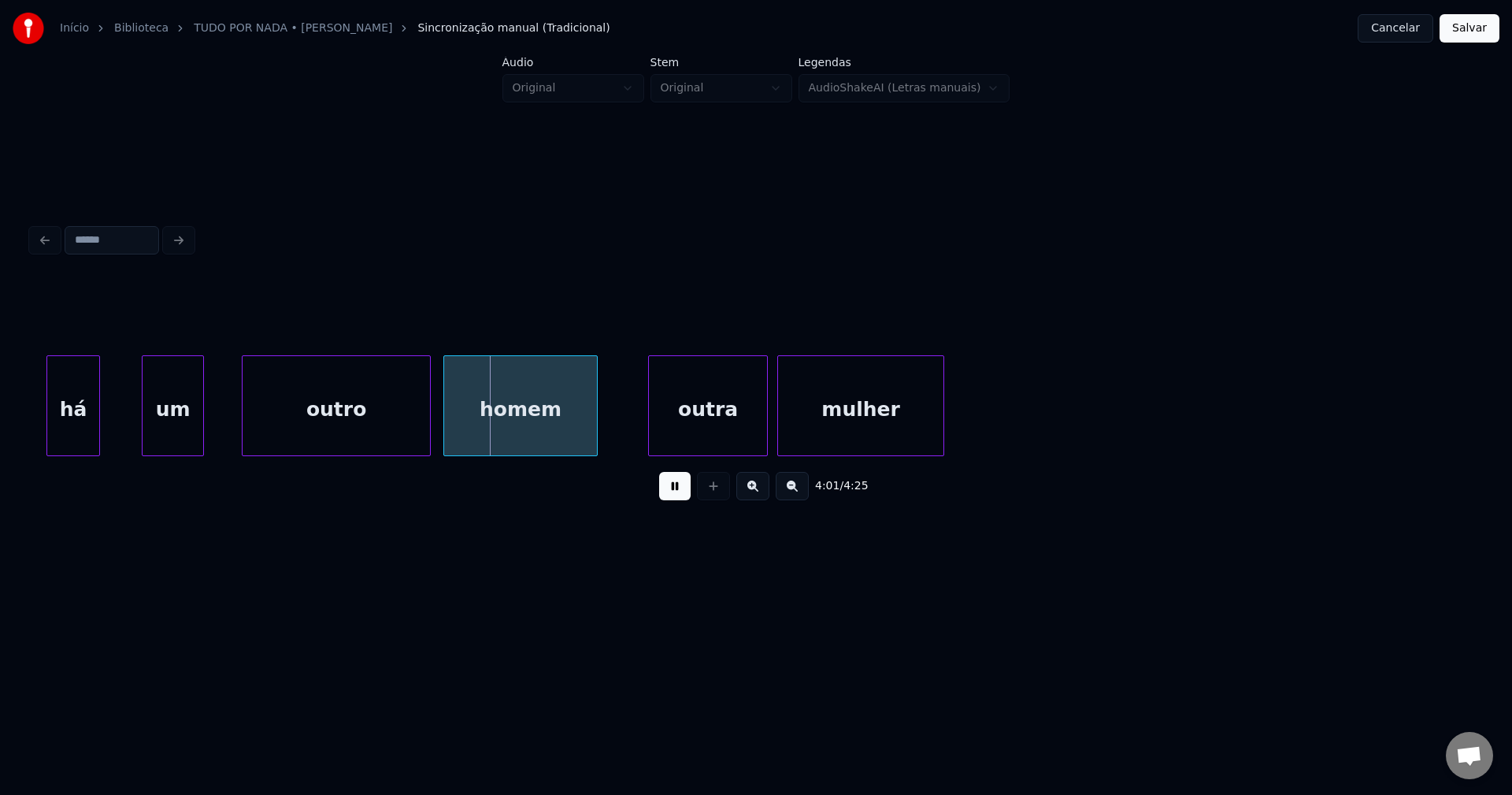
scroll to position [0, 37617]
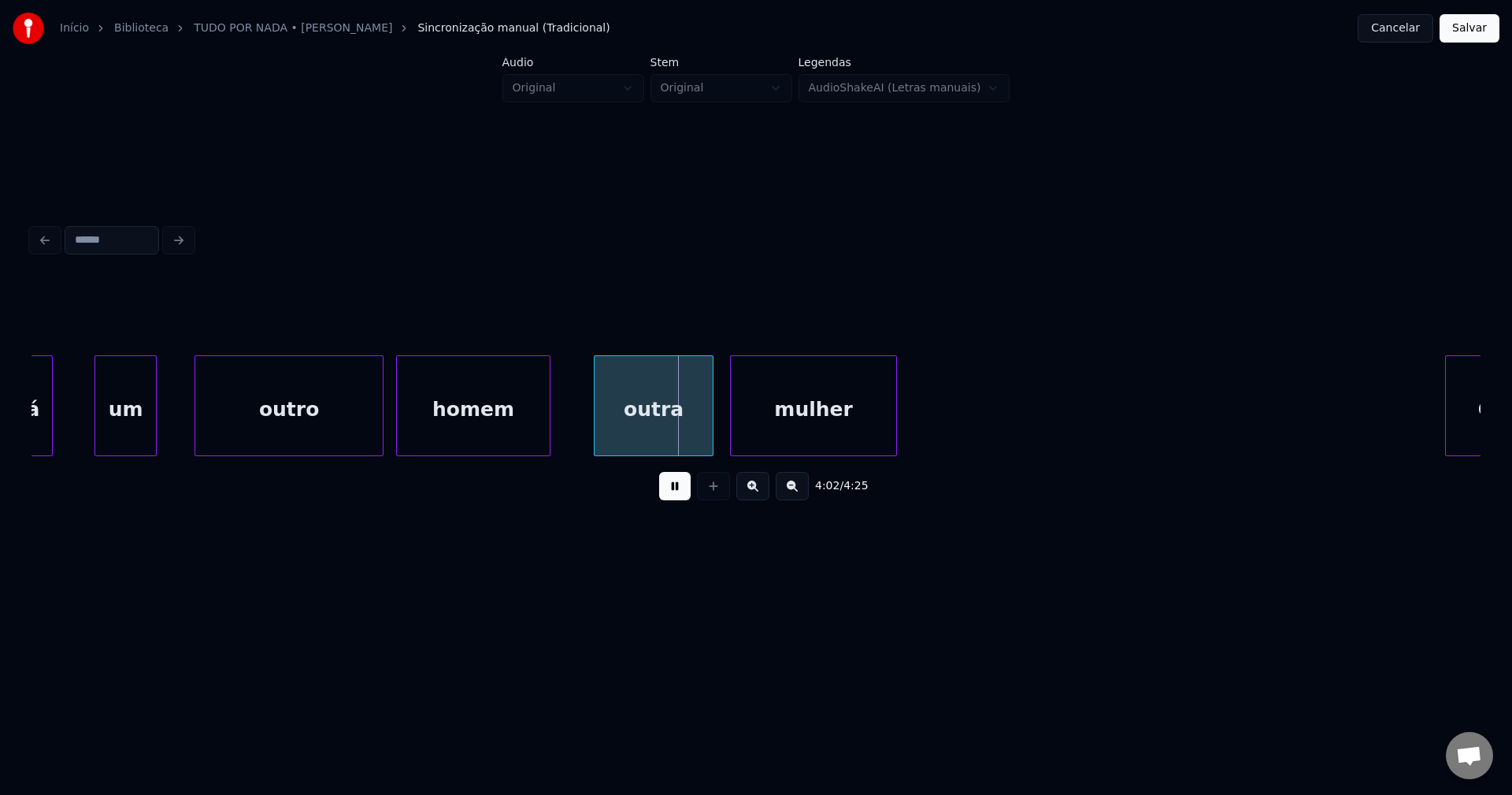
click at [662, 440] on div "outra" at bounding box center [653, 410] width 118 height 107
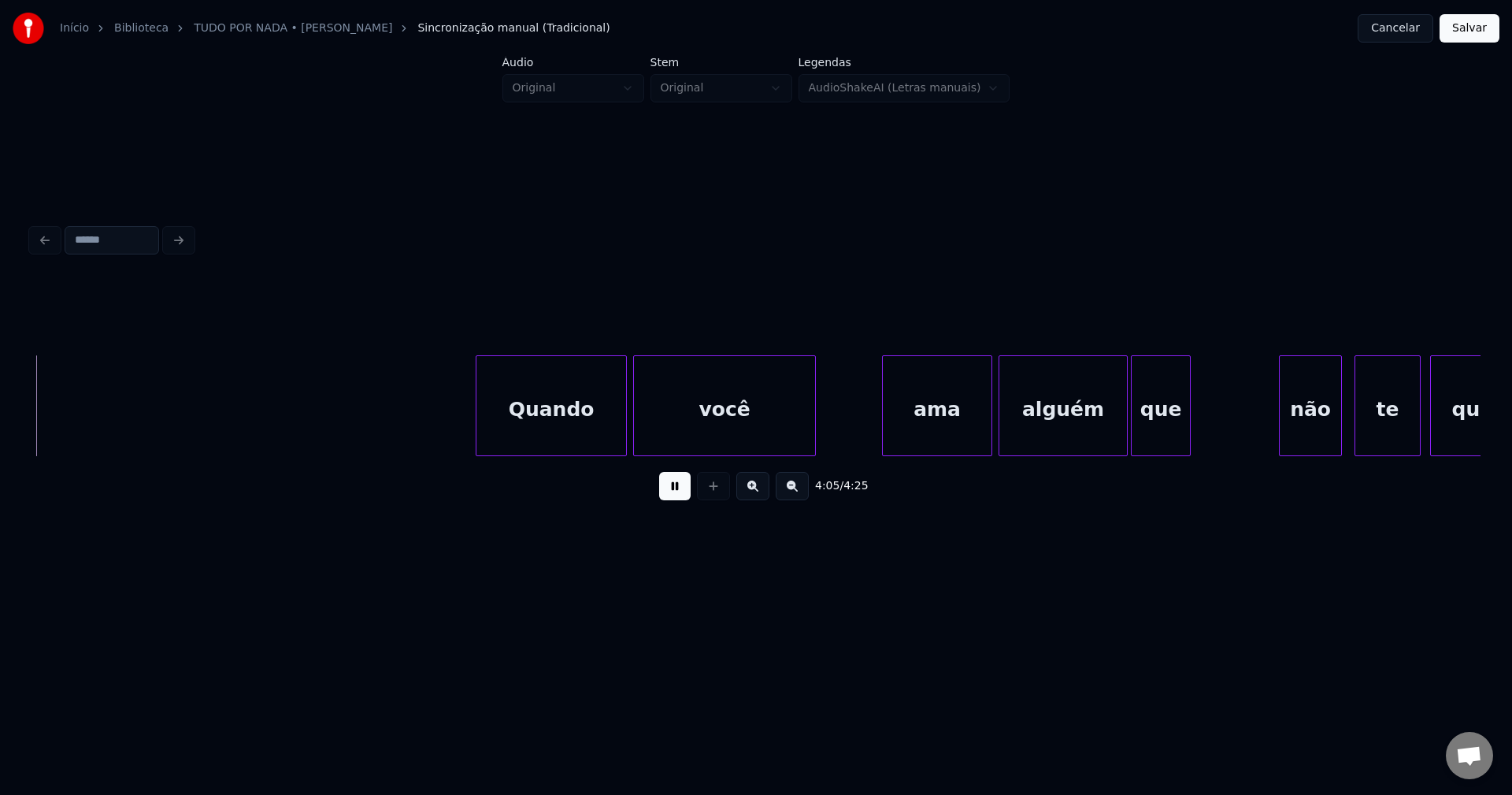
scroll to position [0, 38589]
click at [542, 447] on div "Quando" at bounding box center [546, 410] width 150 height 107
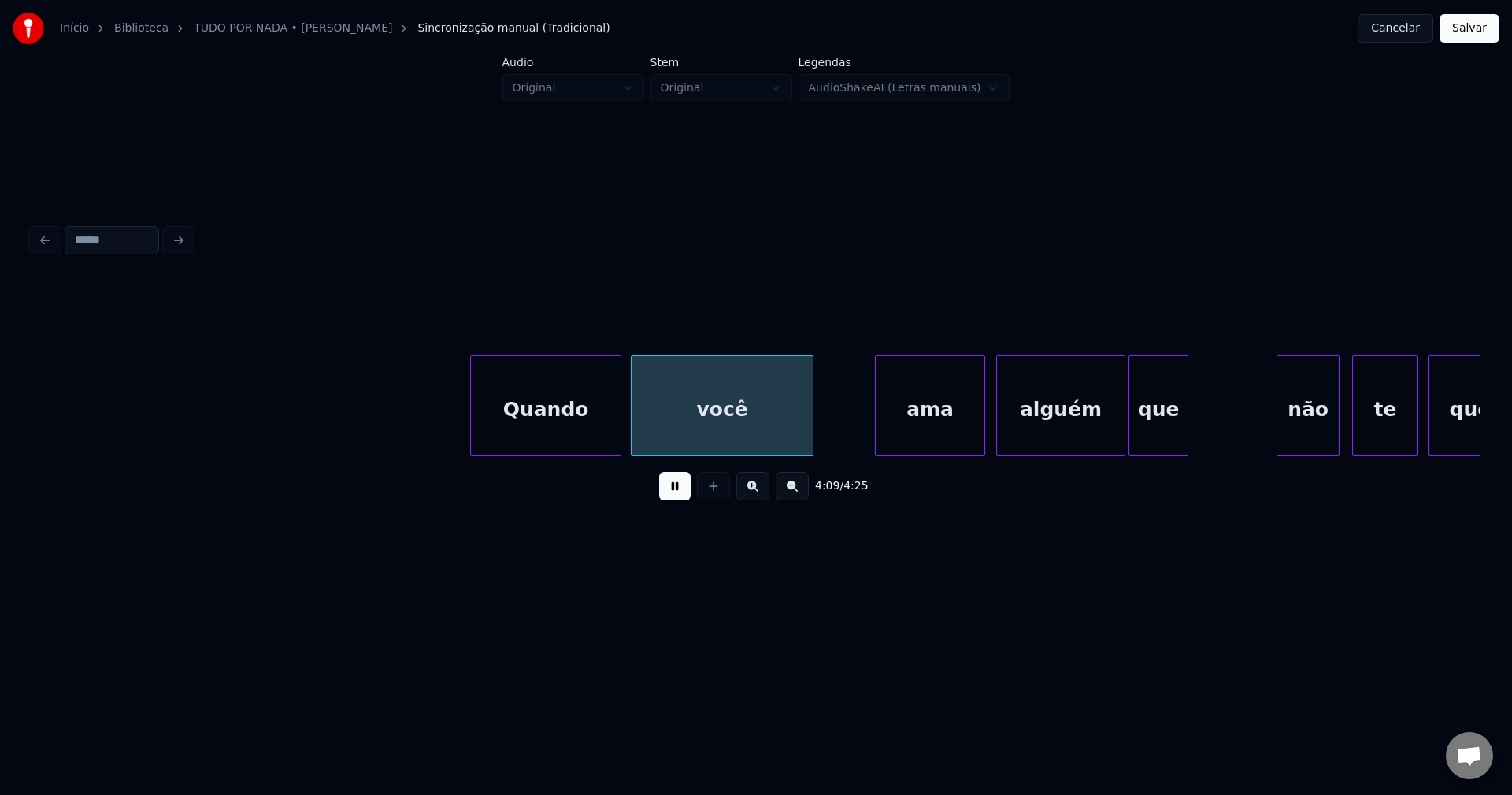
click at [925, 426] on div "ama" at bounding box center [930, 410] width 109 height 107
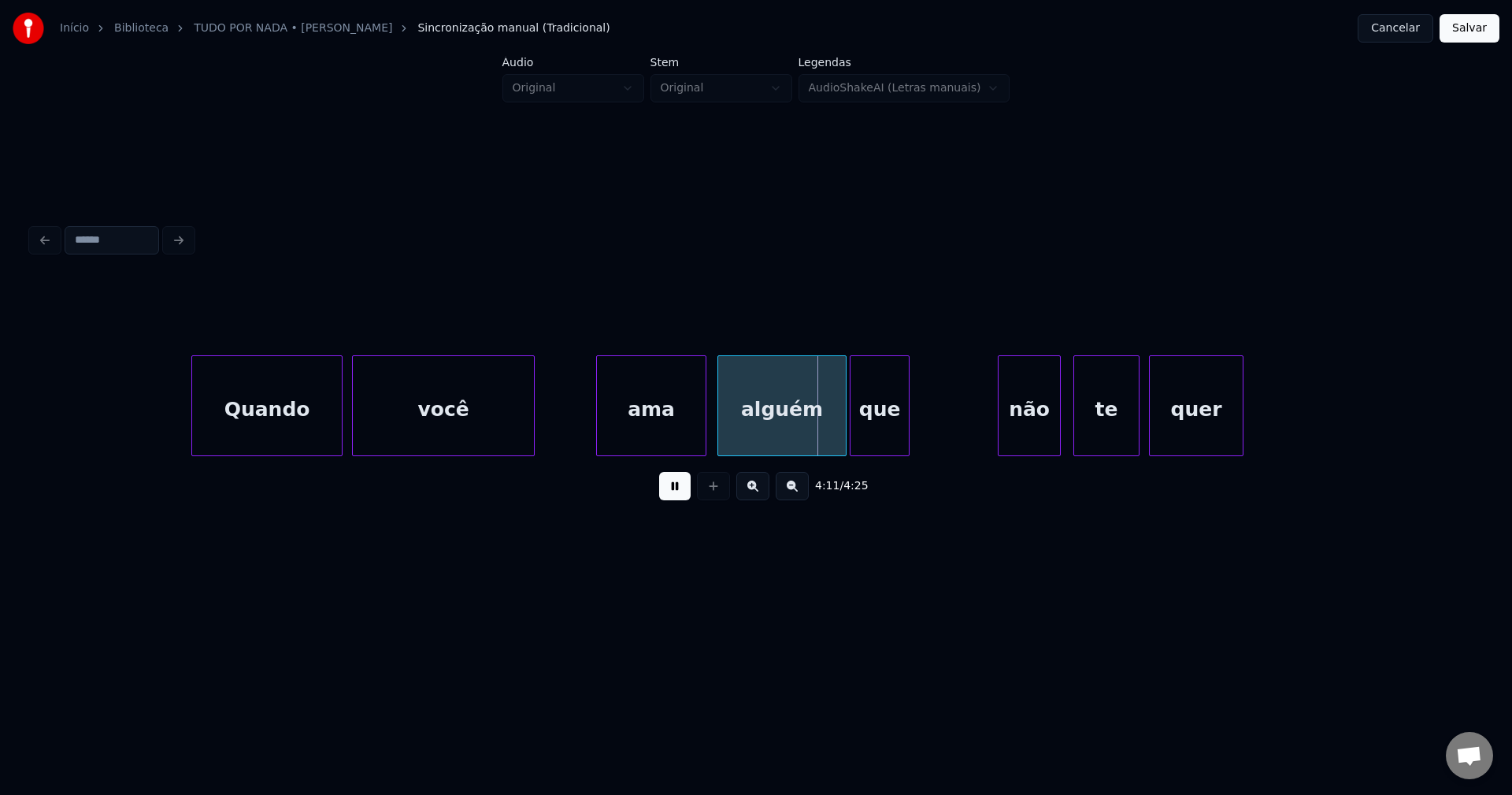
scroll to position [0, 39077]
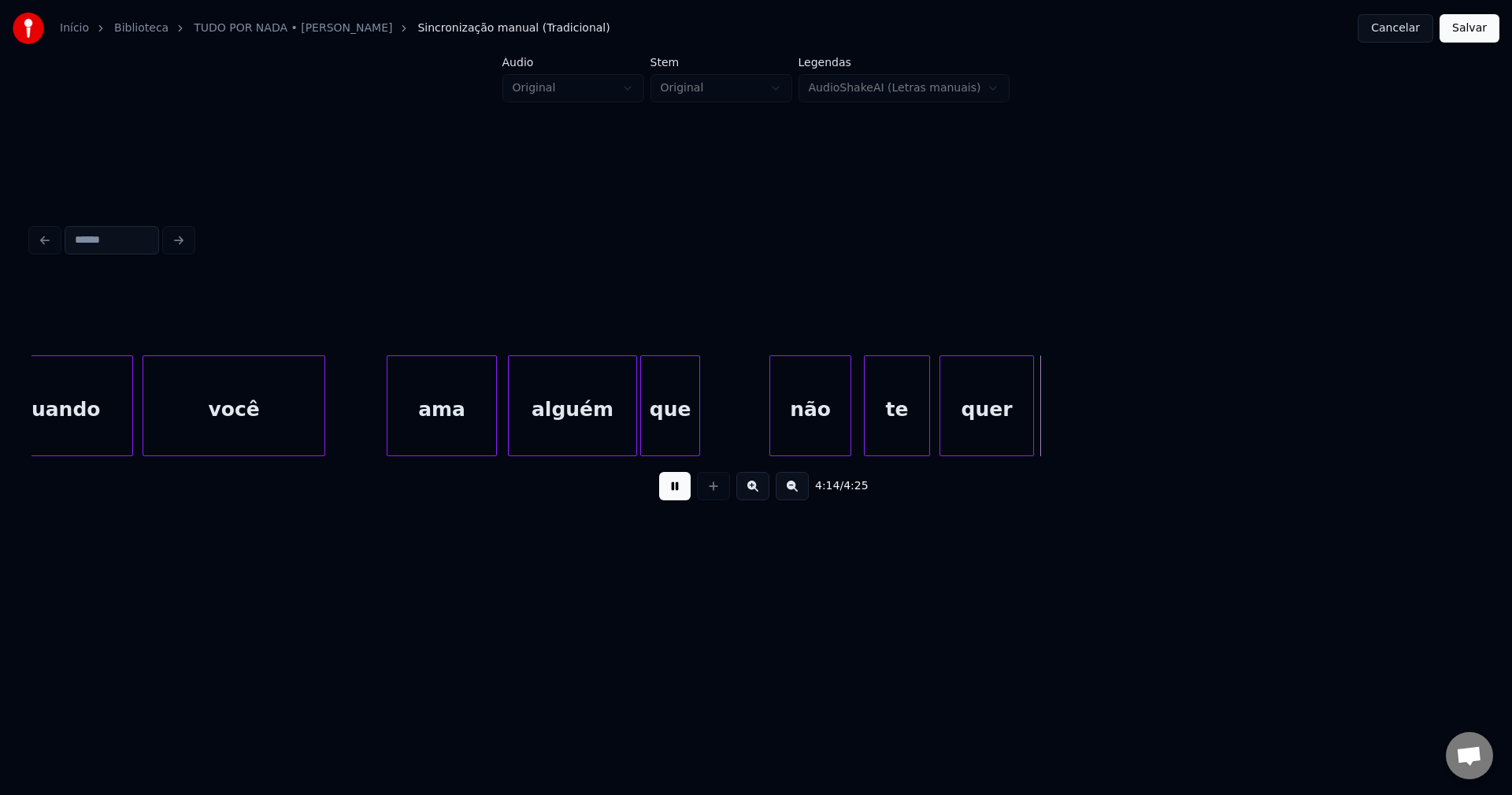
click at [773, 438] on div at bounding box center [773, 406] width 5 height 99
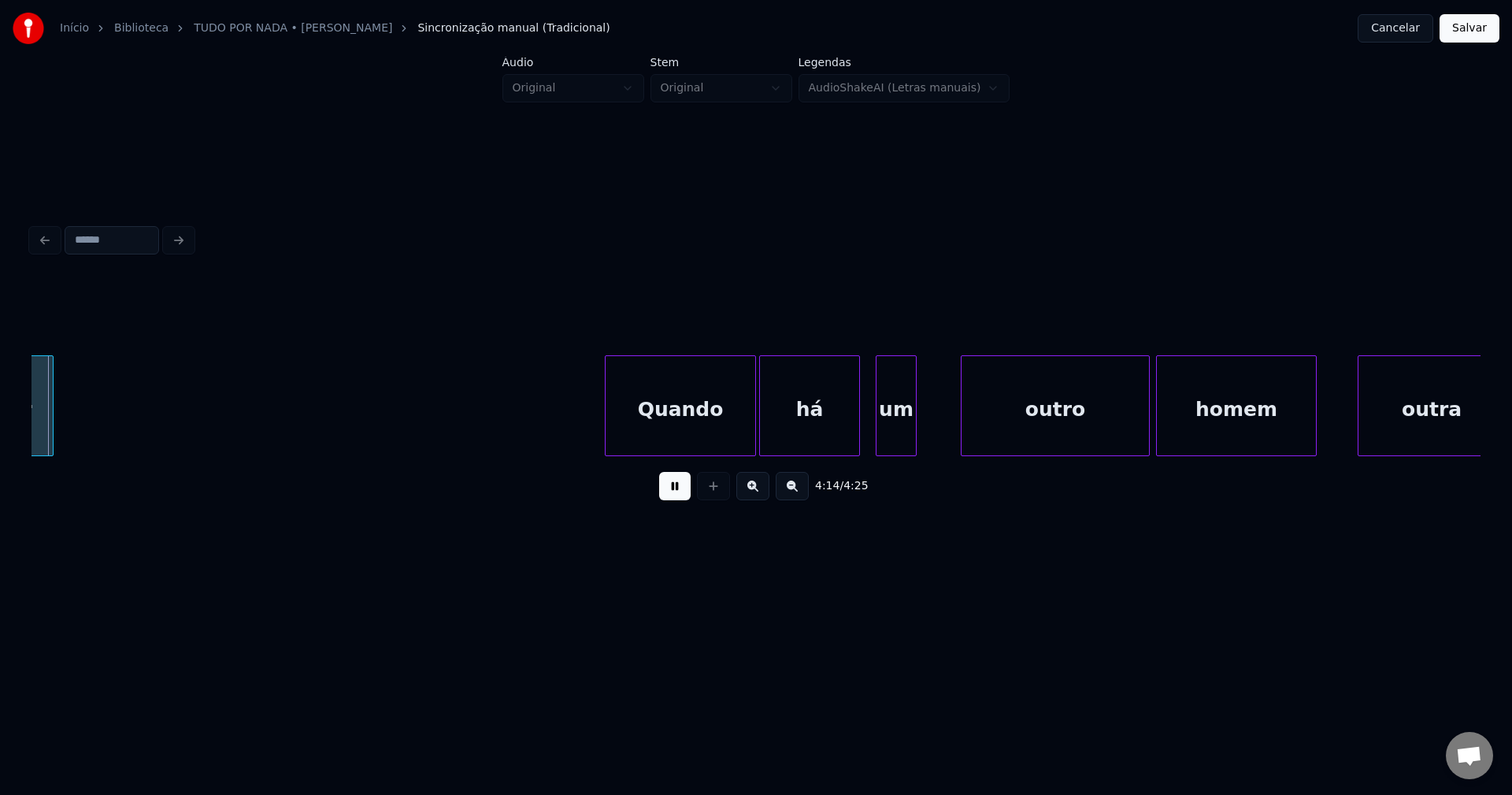
scroll to position [0, 40060]
click at [673, 430] on div "Quando" at bounding box center [677, 410] width 150 height 107
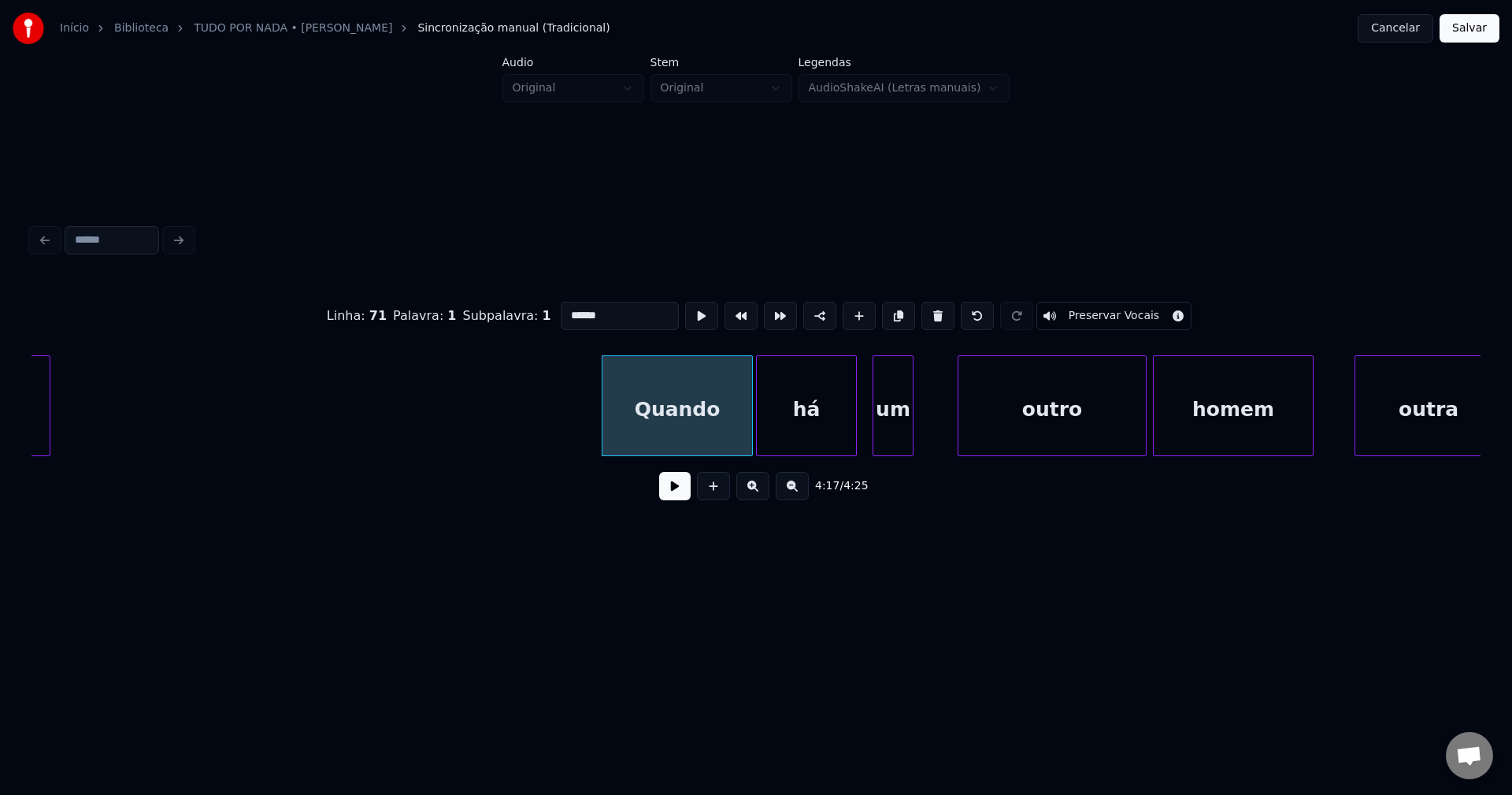
click at [670, 495] on button at bounding box center [675, 486] width 32 height 28
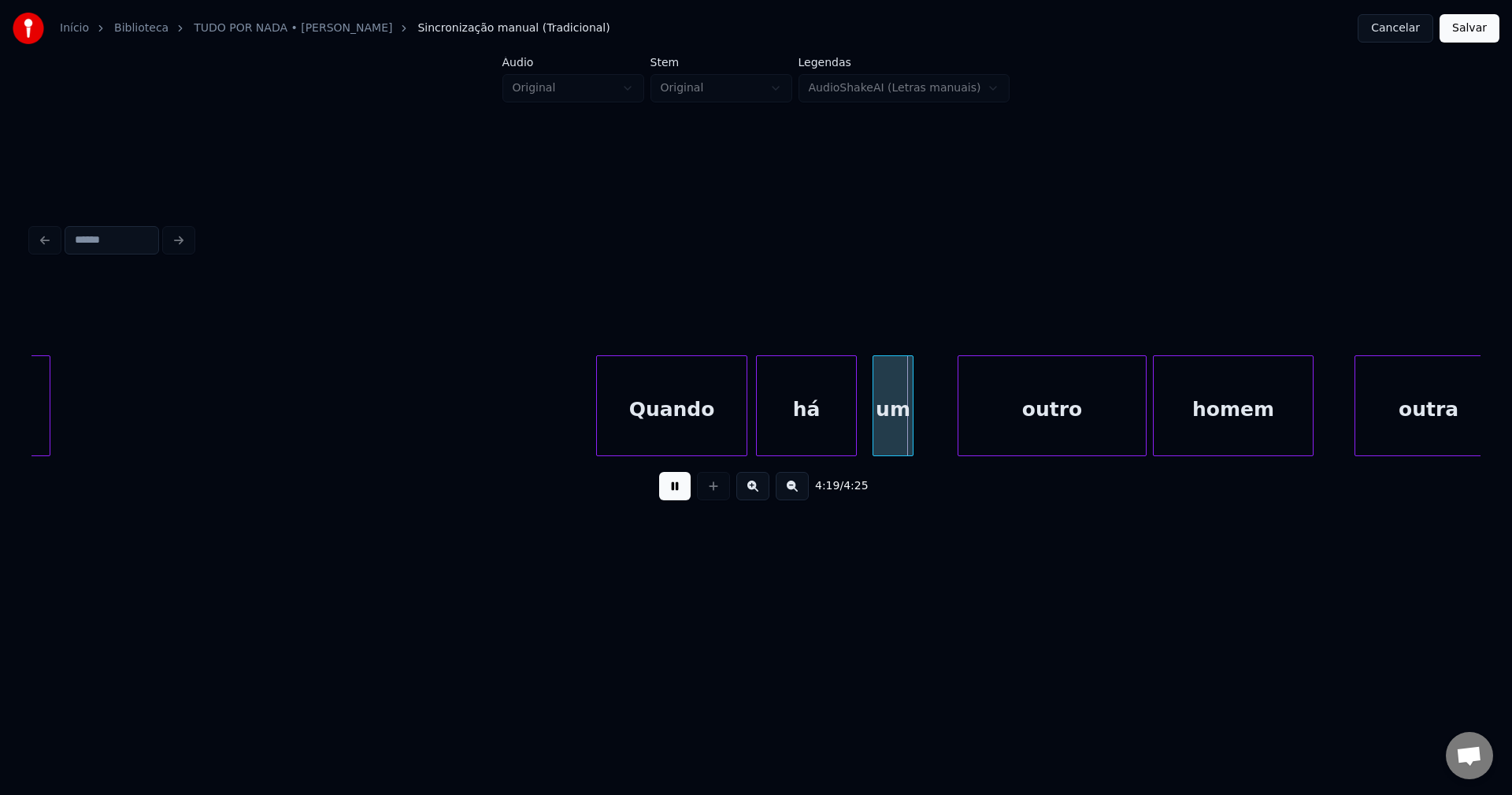
click at [709, 432] on div "Quando" at bounding box center [671, 410] width 150 height 107
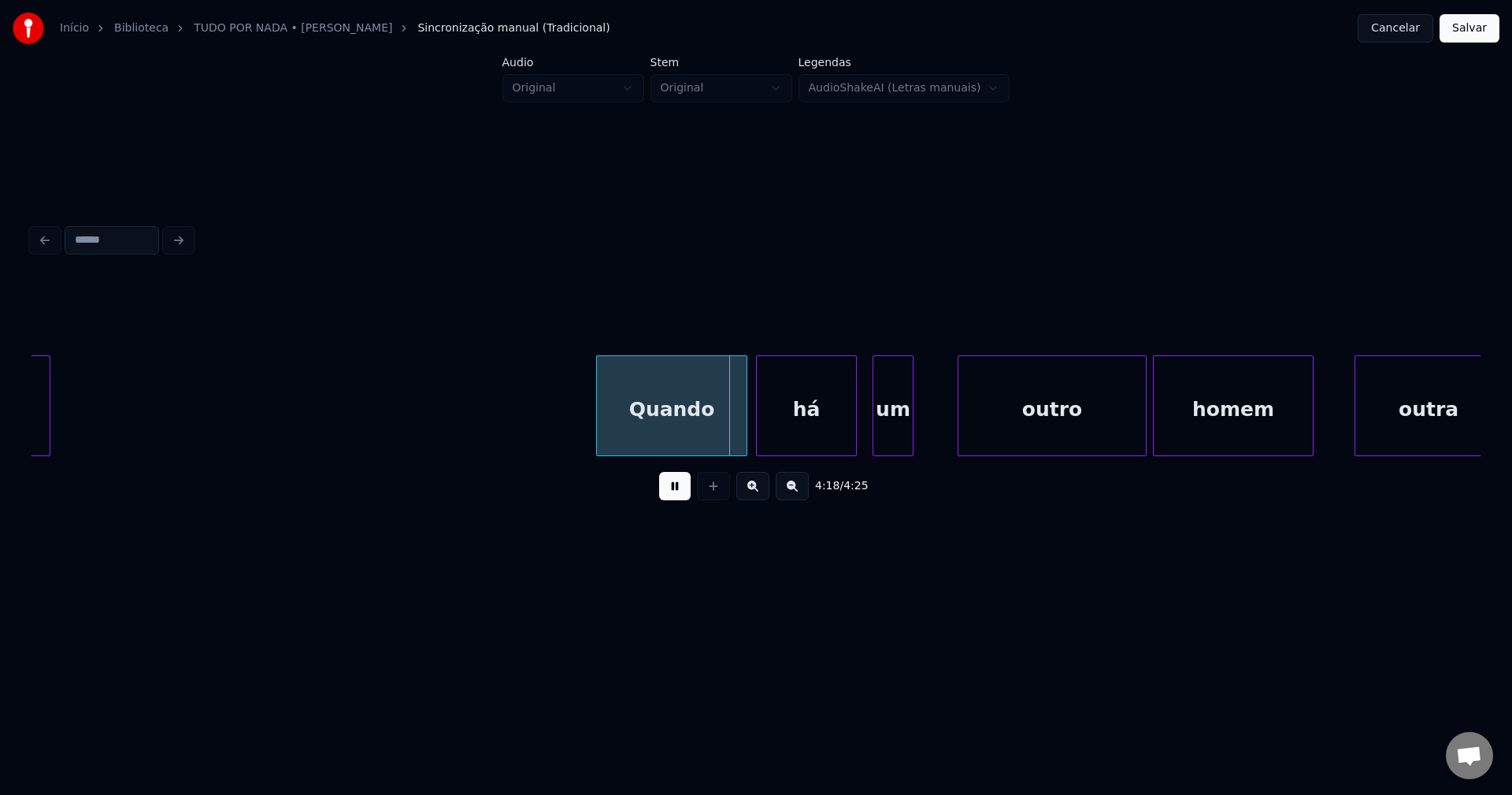
scroll to position [0, 40398]
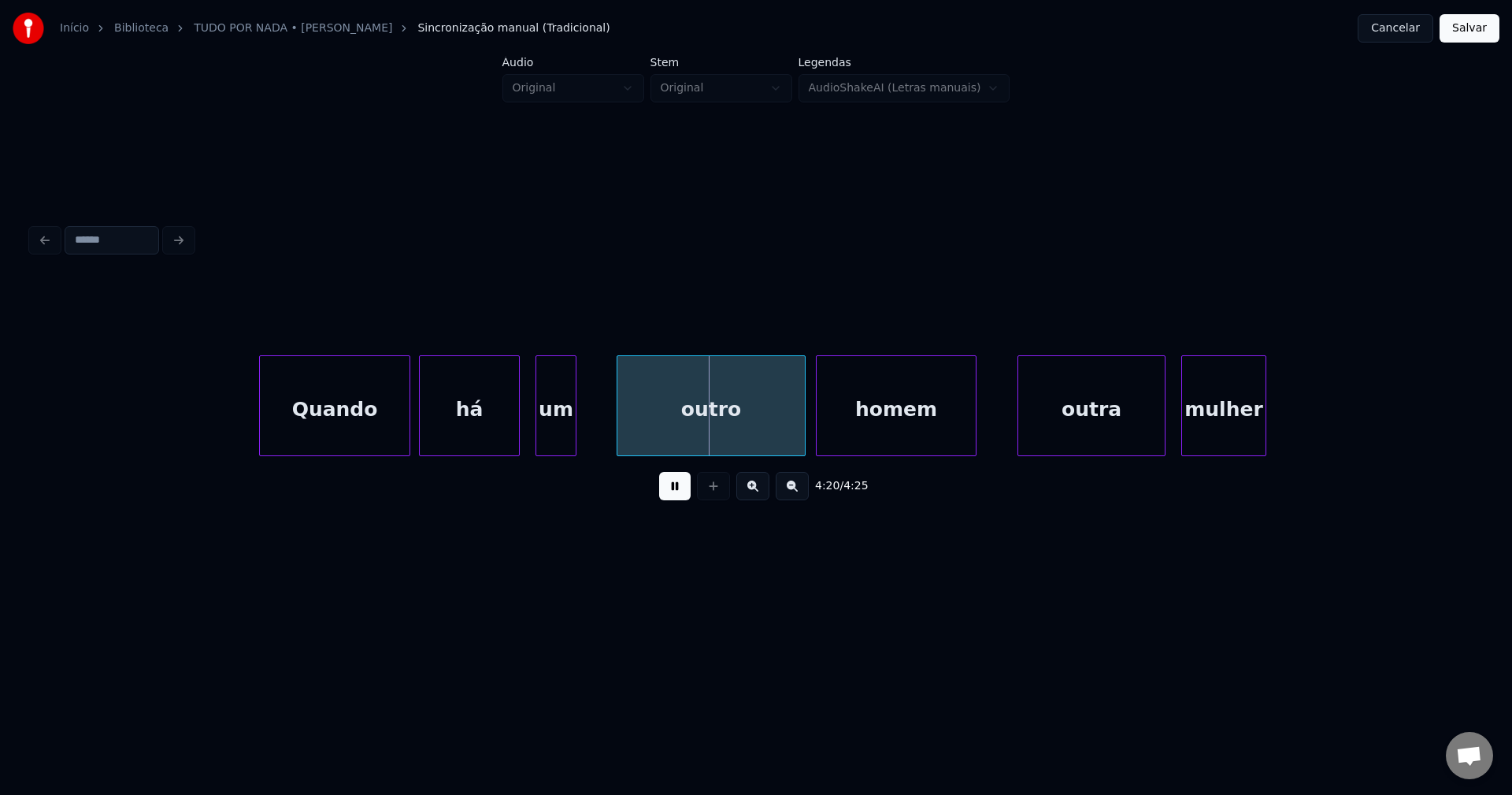
click at [679, 440] on div "outro" at bounding box center [711, 410] width 187 height 107
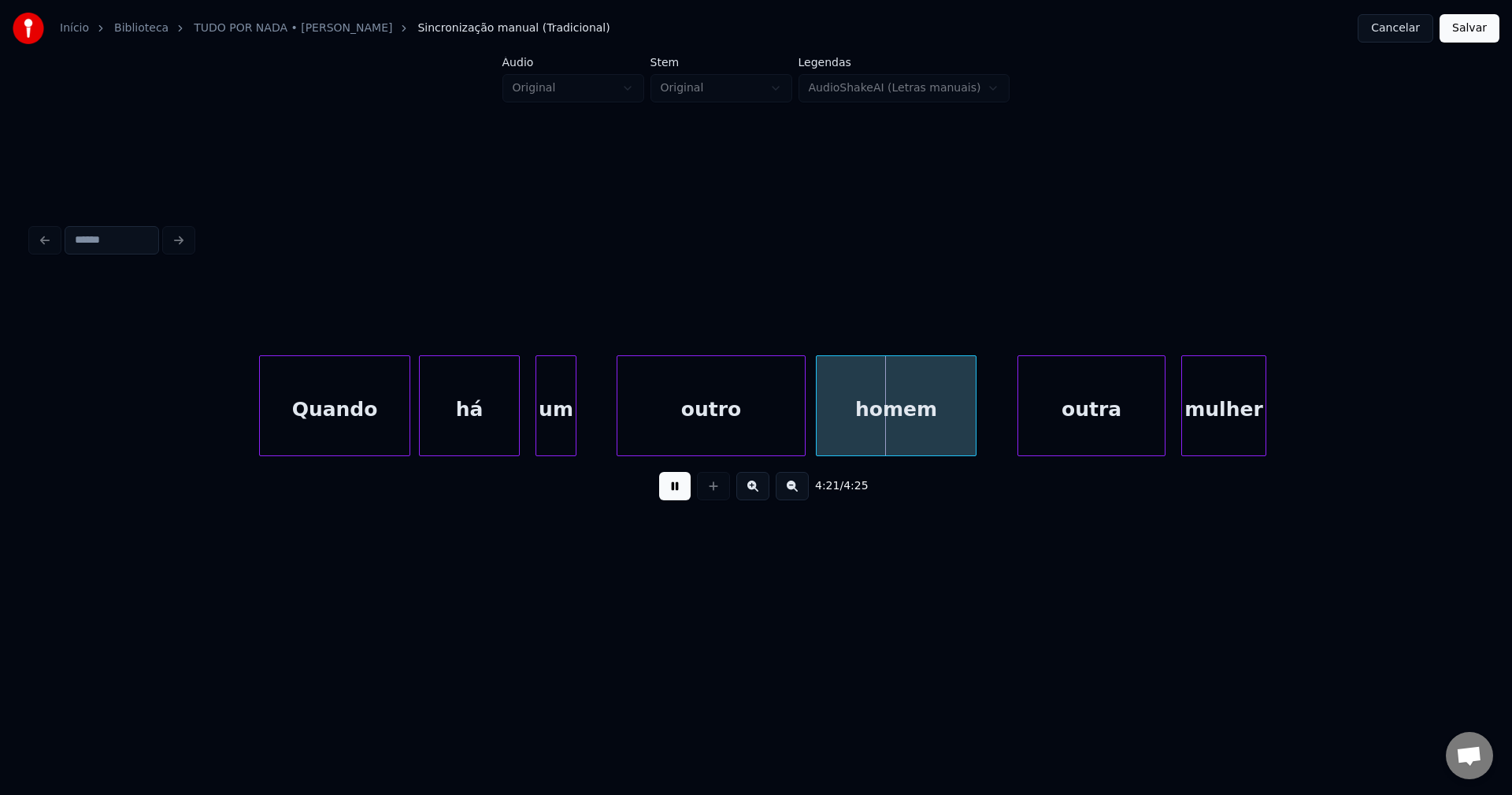
click at [1463, 33] on button "Salvar" at bounding box center [1470, 28] width 60 height 28
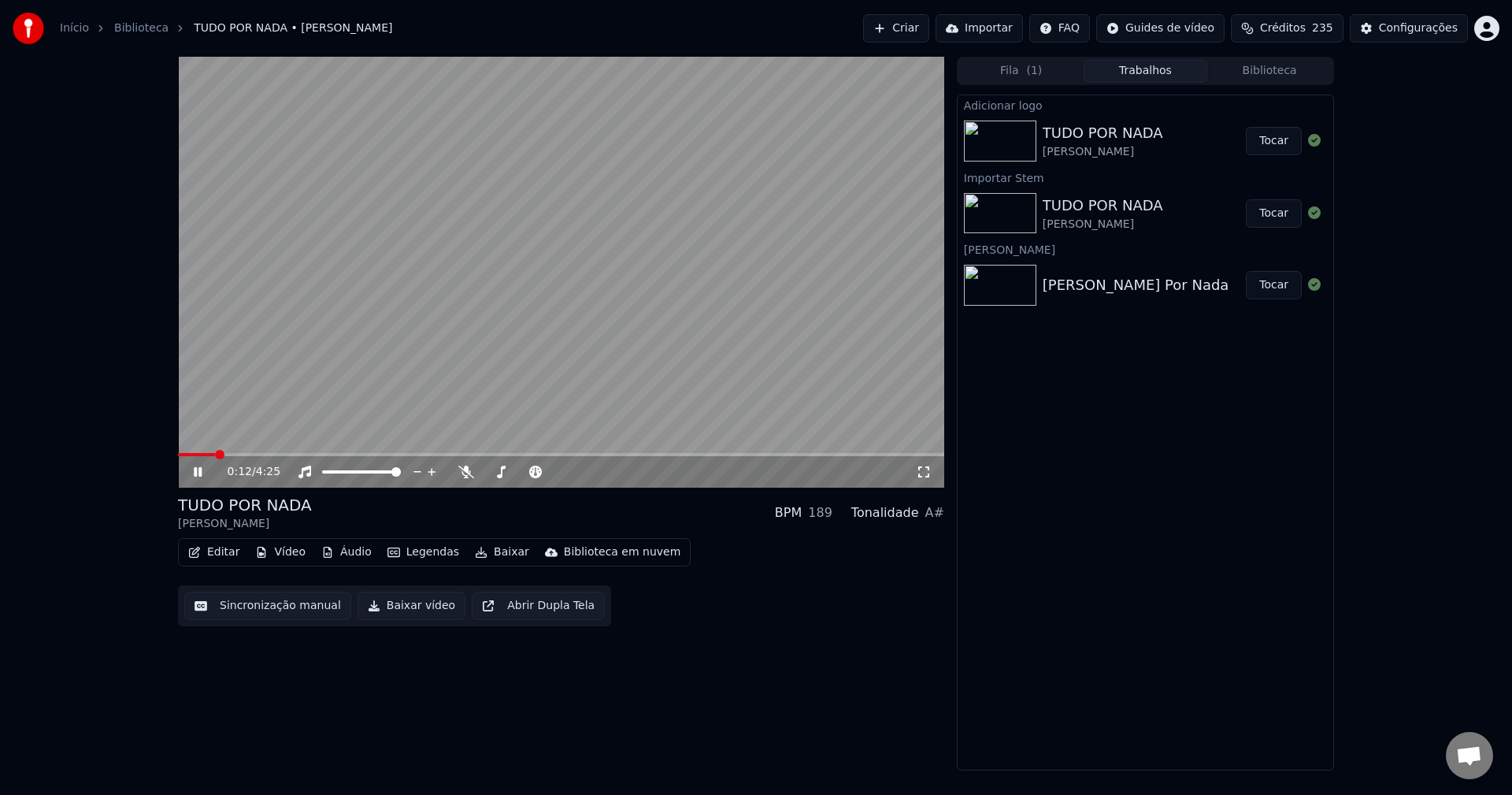
drag, startPoint x: 921, startPoint y: 475, endPoint x: 914, endPoint y: 502, distance: 27.9
click at [922, 475] on icon at bounding box center [923, 472] width 15 height 13
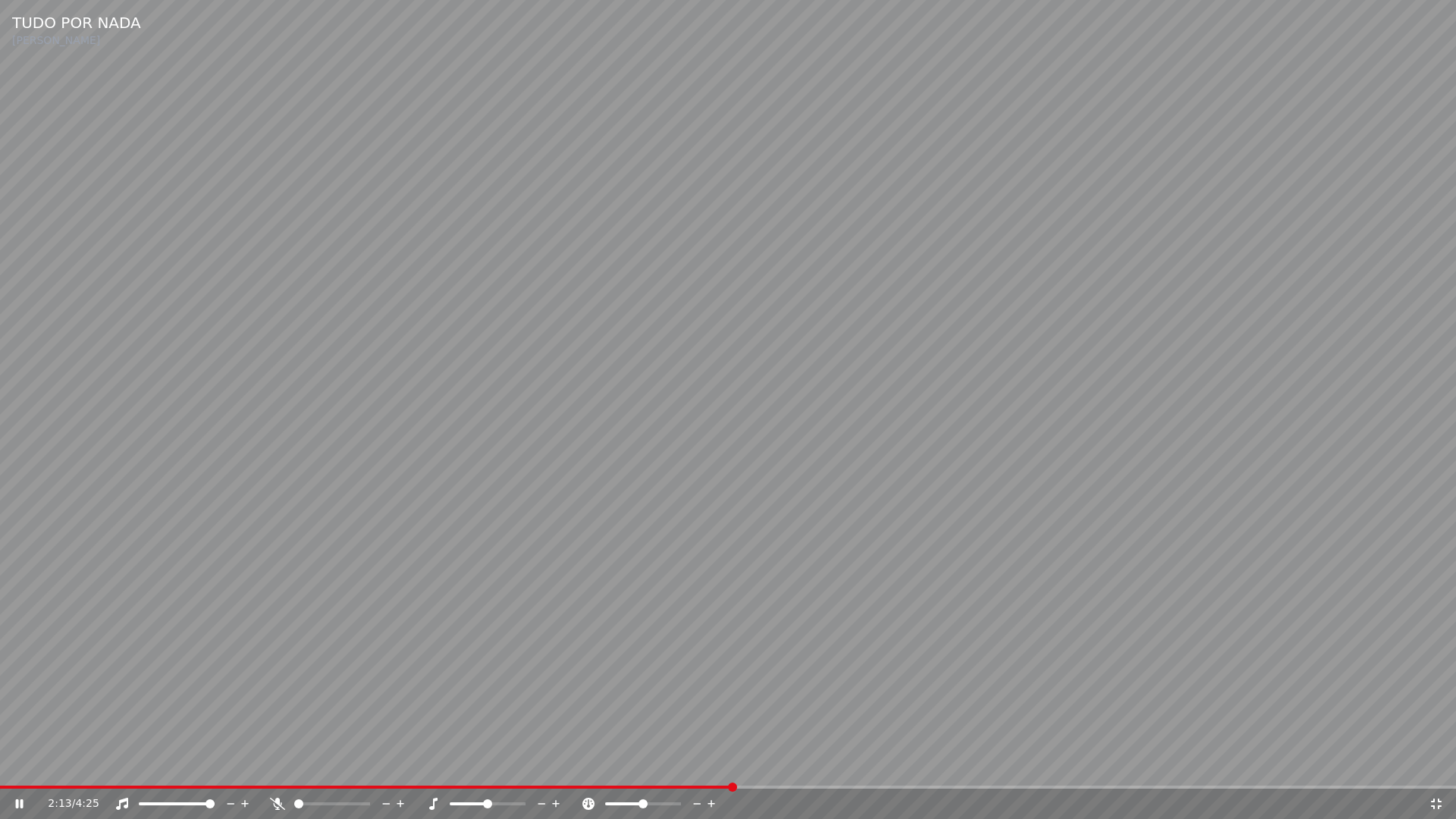
drag, startPoint x: 1435, startPoint y: 807, endPoint x: 1247, endPoint y: 702, distance: 215.3
click at [1435, 764] on icon at bounding box center [1436, 804] width 15 height 12
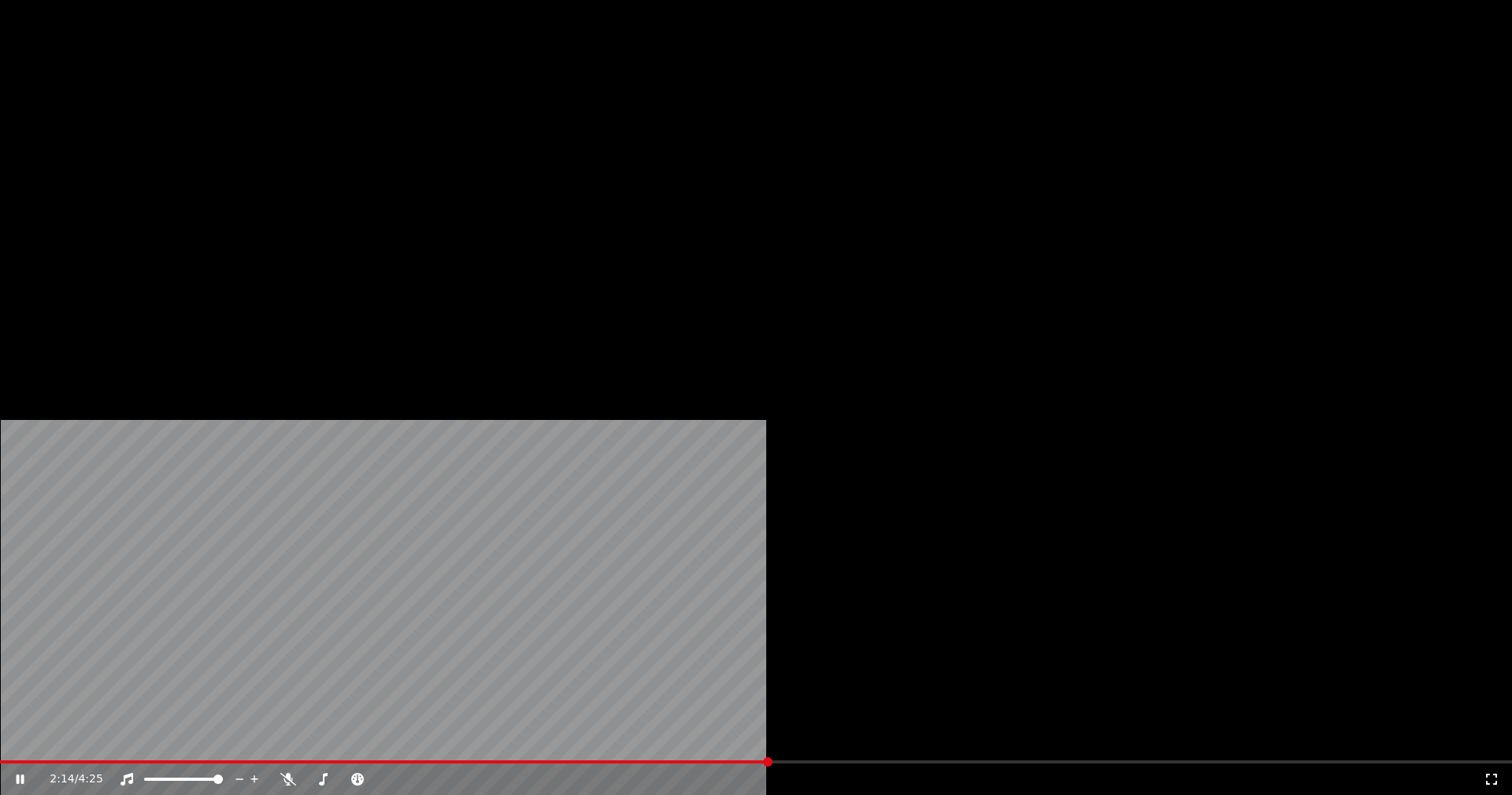
click at [225, 132] on button "Editar" at bounding box center [213, 121] width 64 height 22
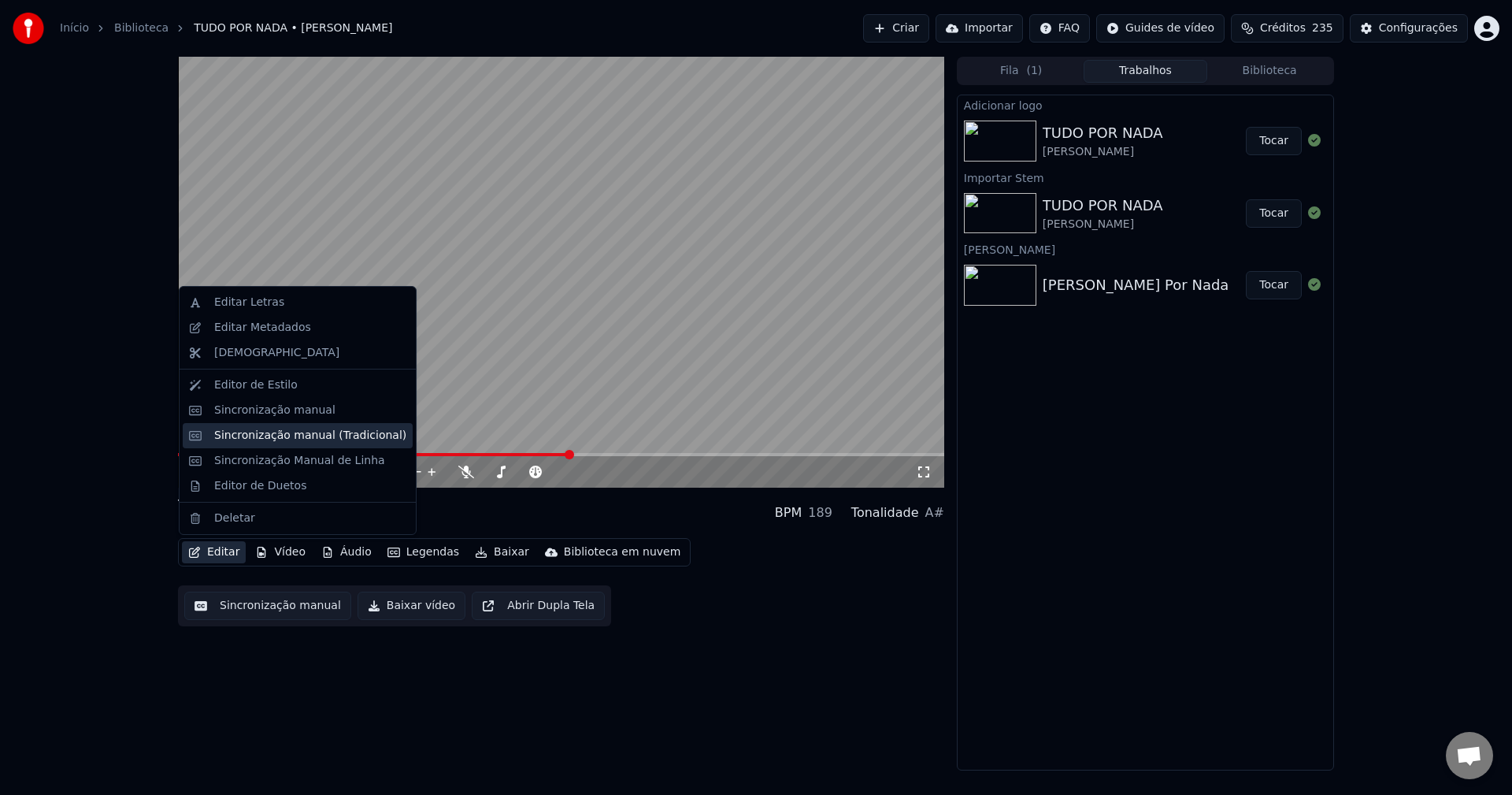
click at [276, 433] on div "Sincronização manual (Tradicional)" at bounding box center [310, 435] width 192 height 15
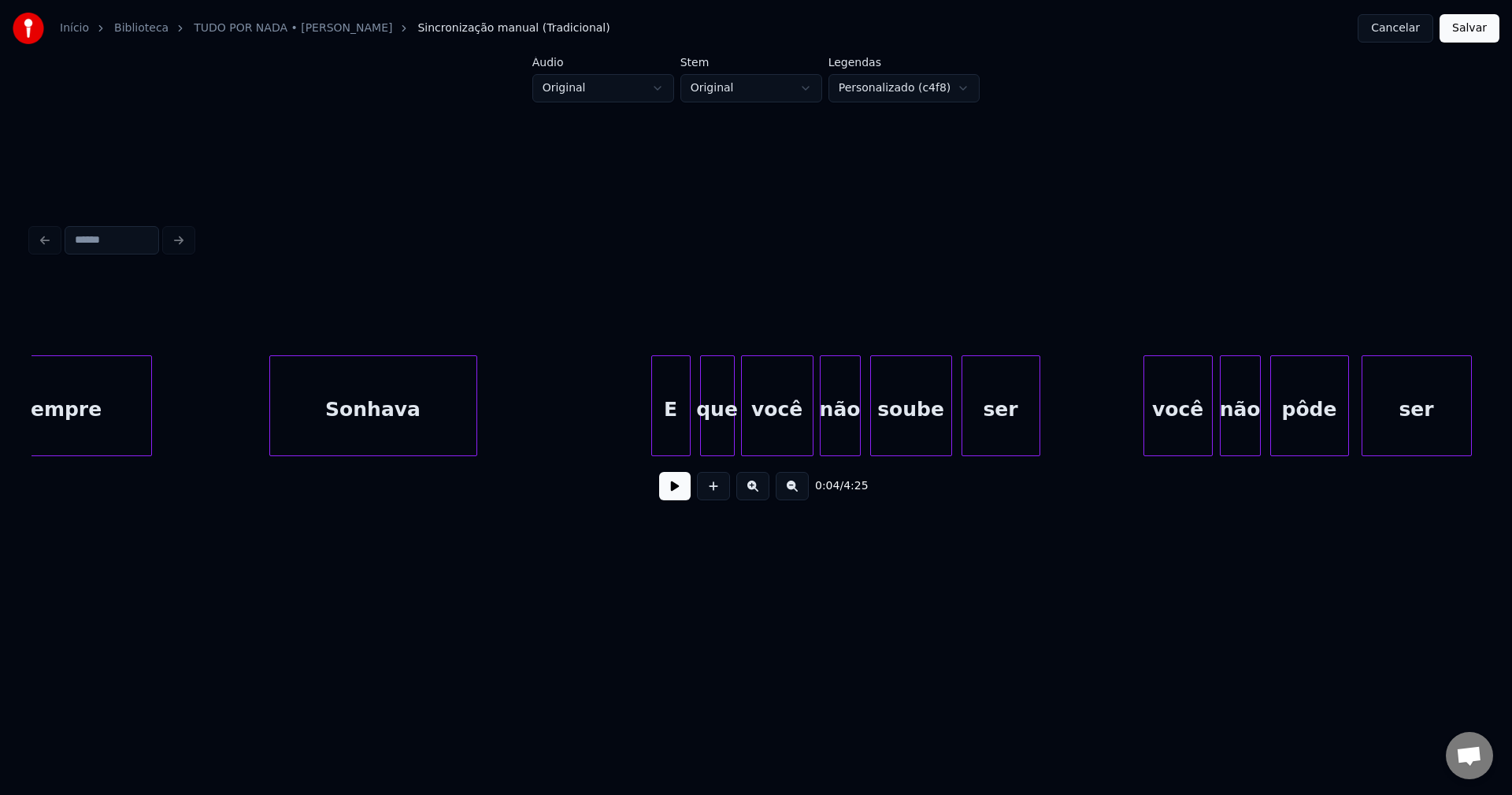
scroll to position [0, 18426]
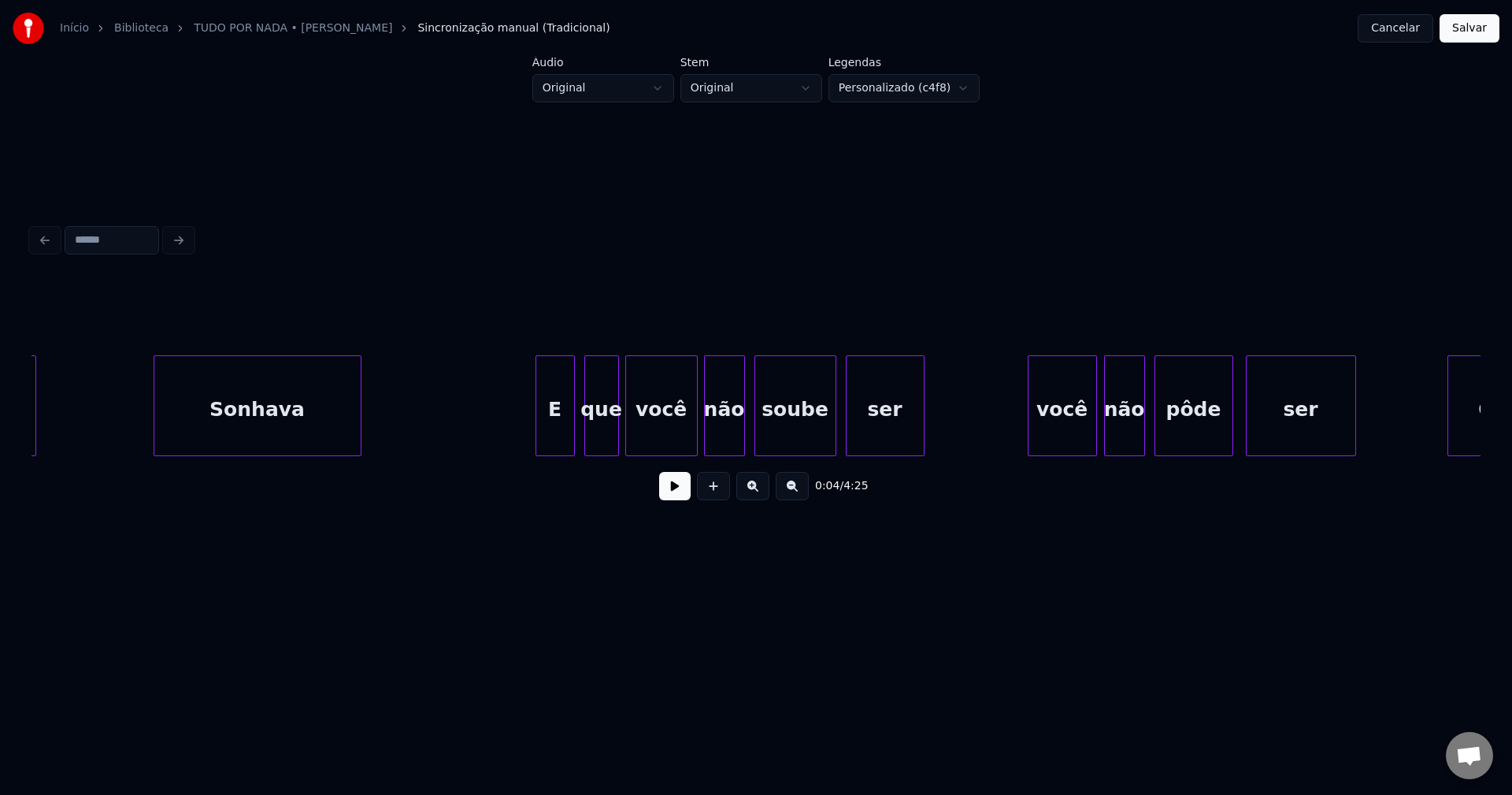
click at [1076, 432] on div "você" at bounding box center [1063, 410] width 68 height 107
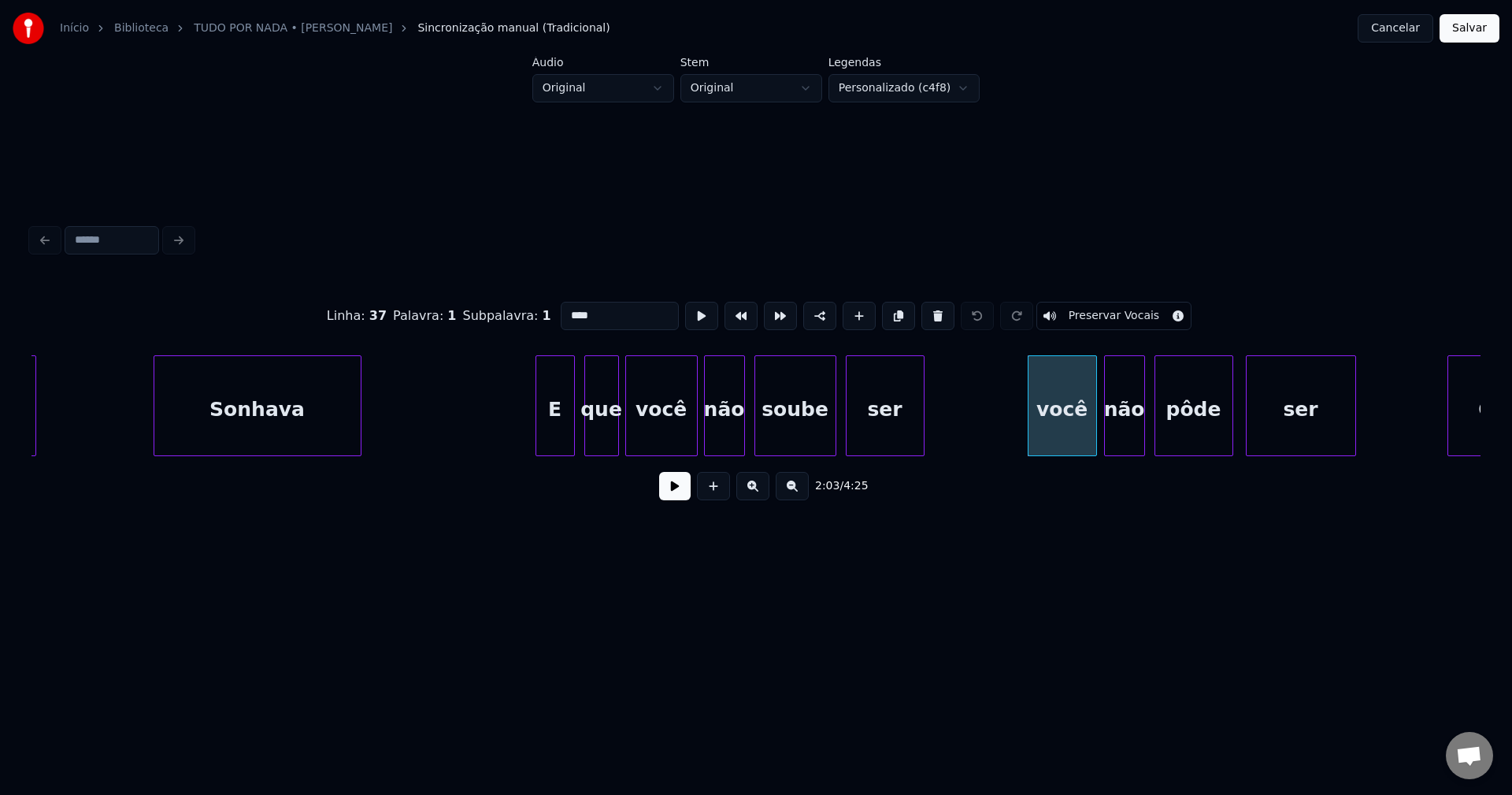
click at [565, 307] on input "****" at bounding box center [620, 316] width 118 height 28
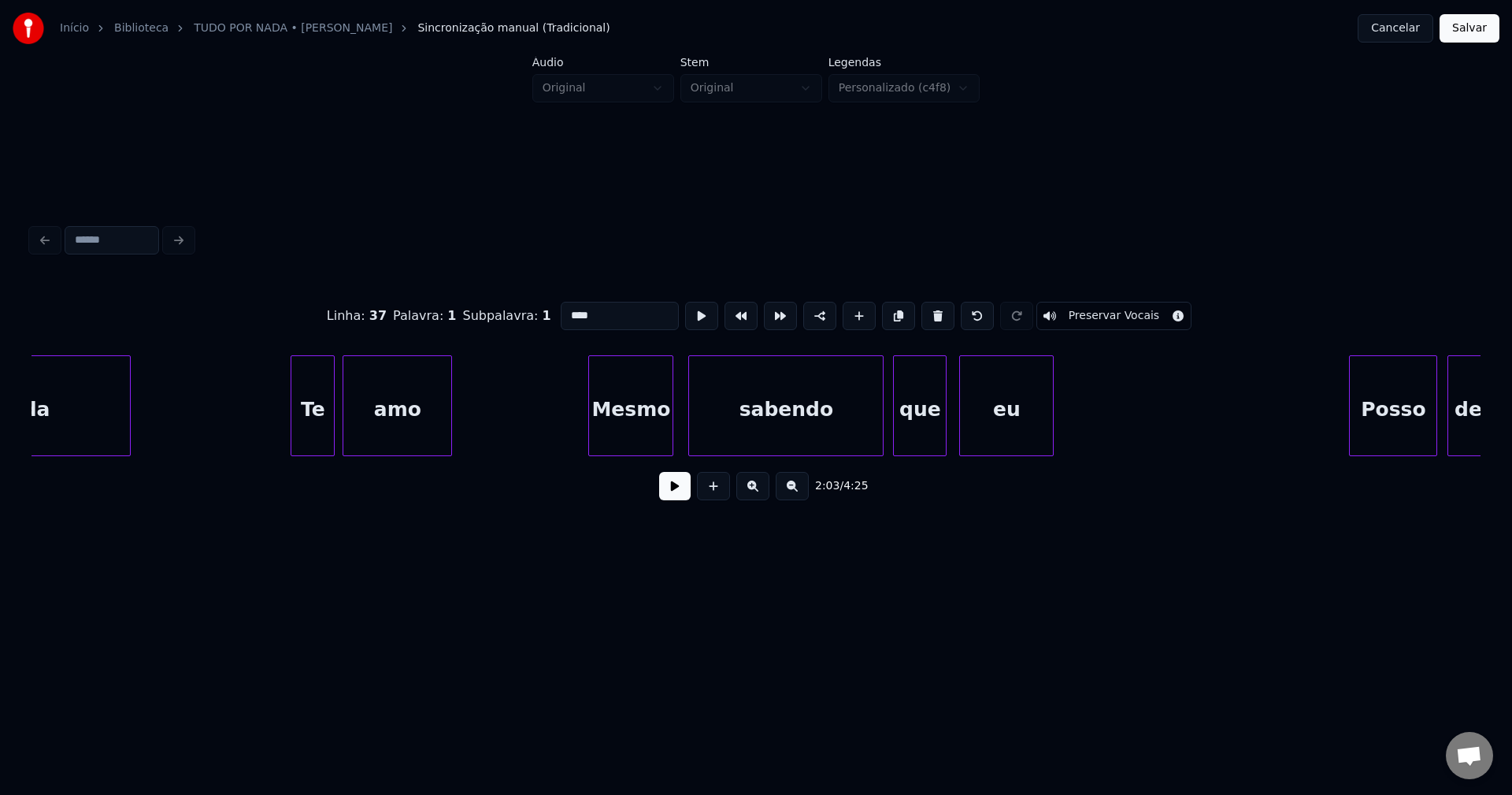
scroll to position [0, 23154]
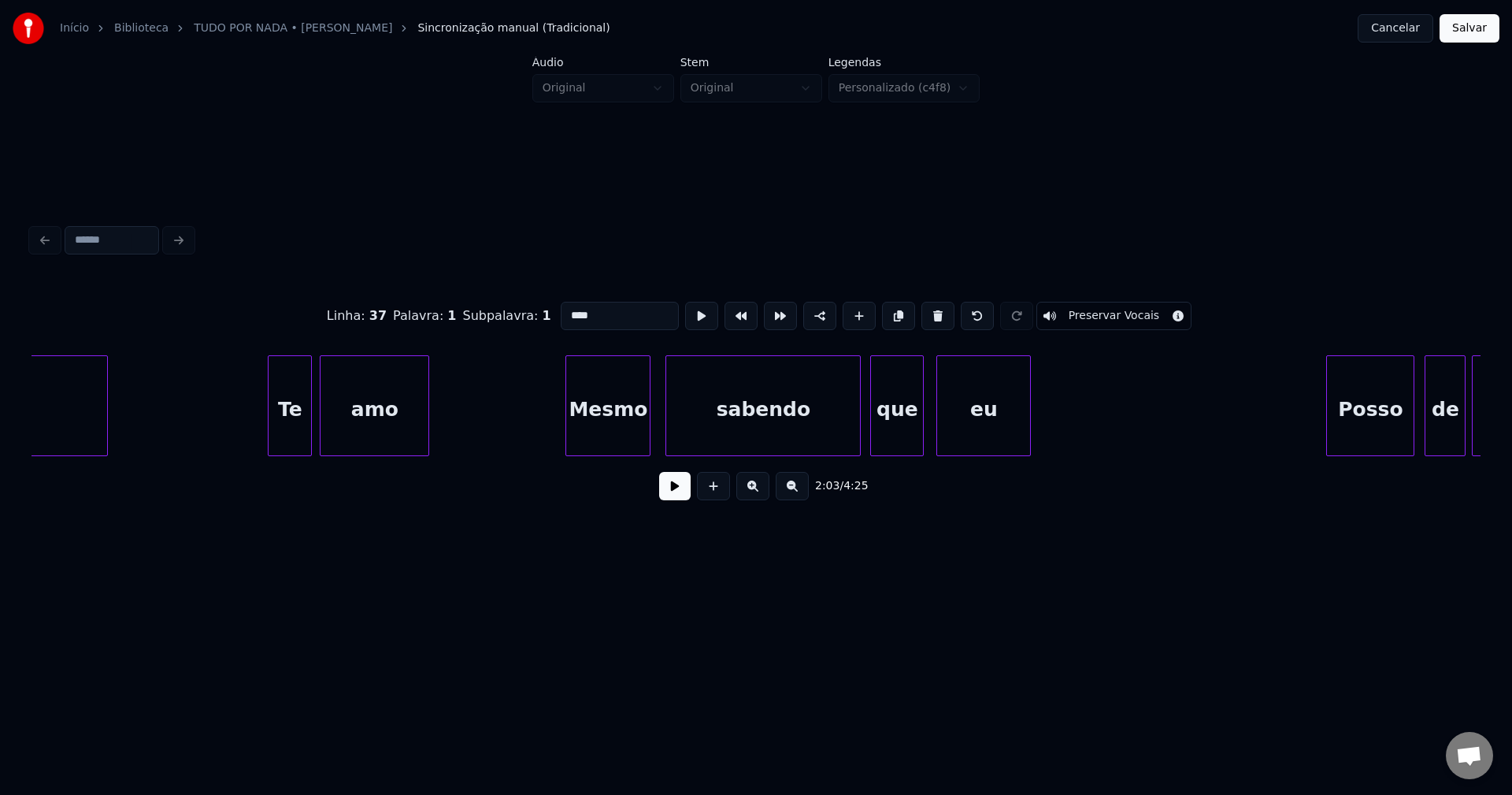
type input "****"
click at [1471, 28] on button "Salvar" at bounding box center [1470, 28] width 60 height 28
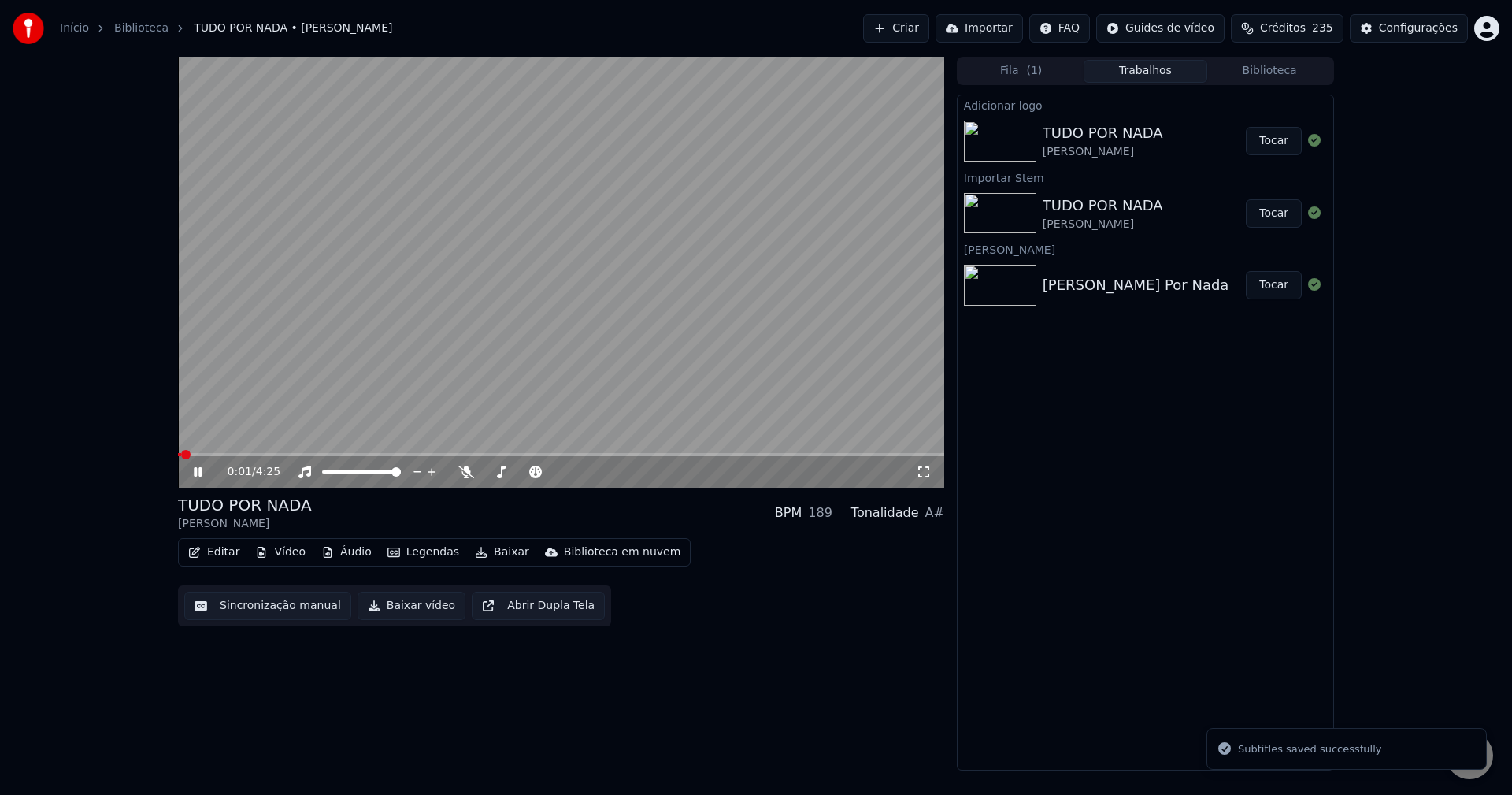
click at [205, 474] on icon at bounding box center [209, 472] width 37 height 13
click at [423, 609] on button "Baixar vídeo" at bounding box center [411, 605] width 108 height 28
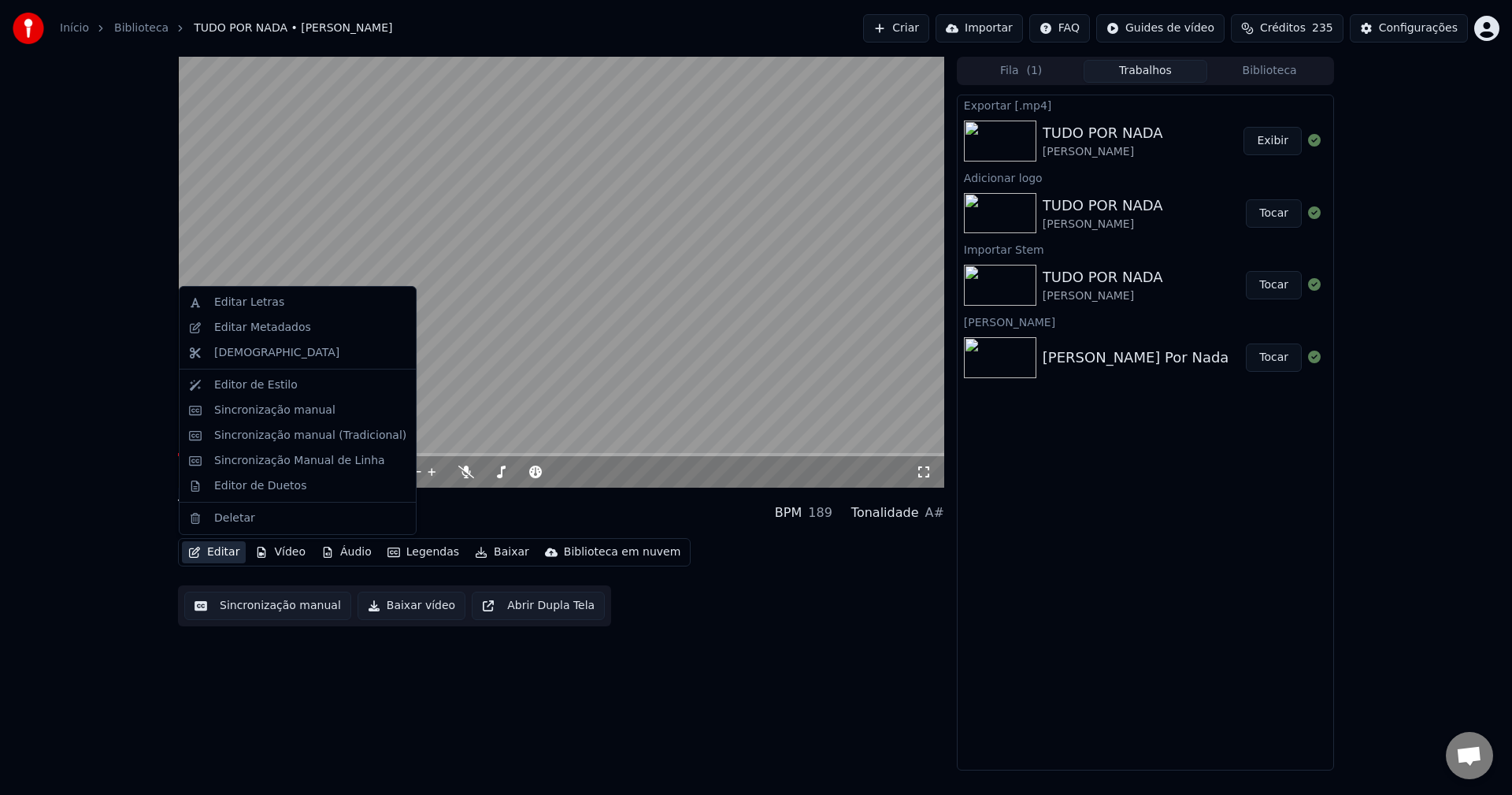
click at [221, 553] on button "Editar" at bounding box center [213, 552] width 64 height 22
click at [288, 325] on div "Editar Metadados" at bounding box center [262, 327] width 96 height 15
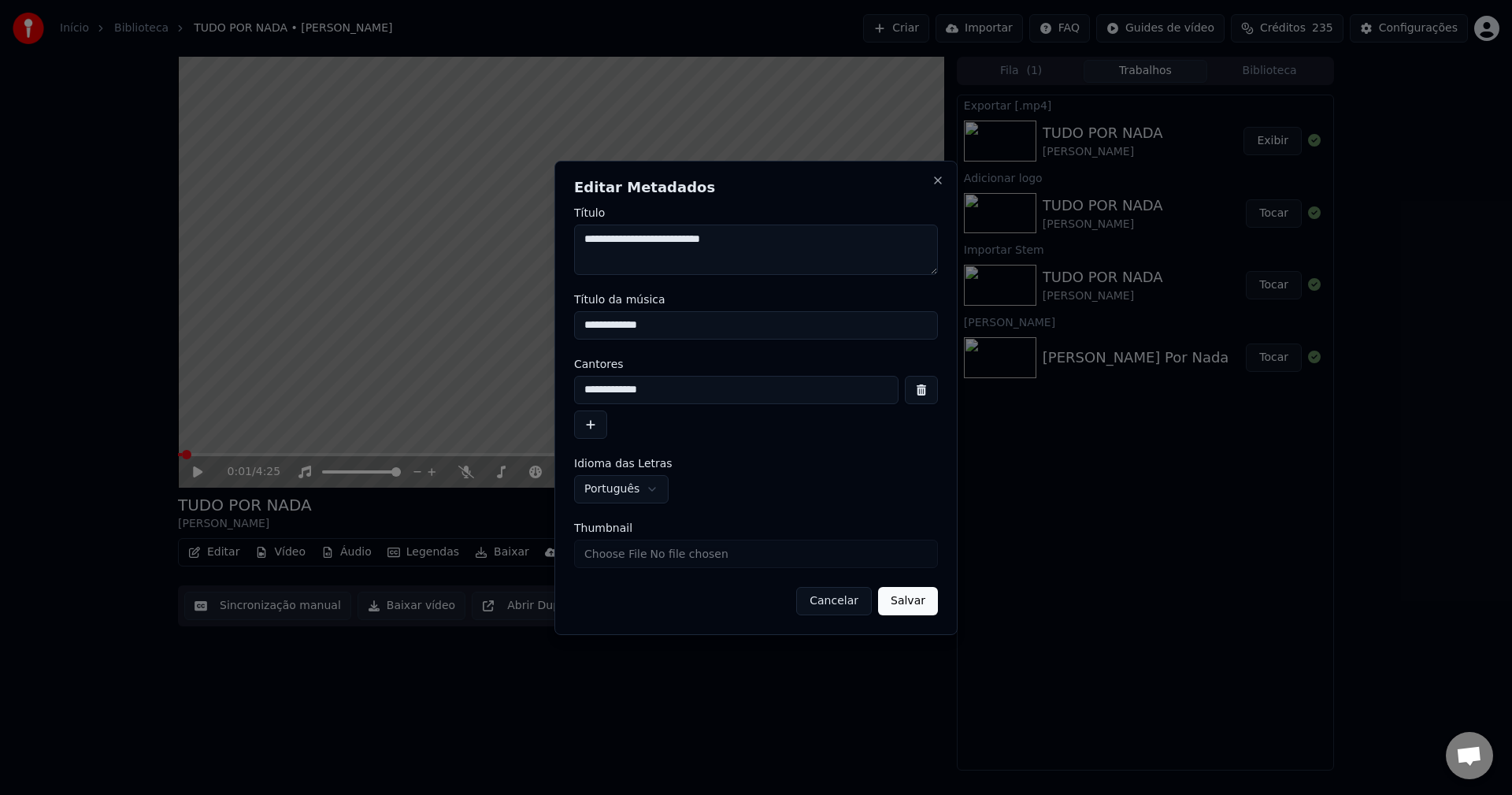
click at [617, 554] on input "Thumbnail" at bounding box center [756, 553] width 364 height 28
type input "**********"
click at [909, 602] on button "Salvar" at bounding box center [908, 601] width 60 height 28
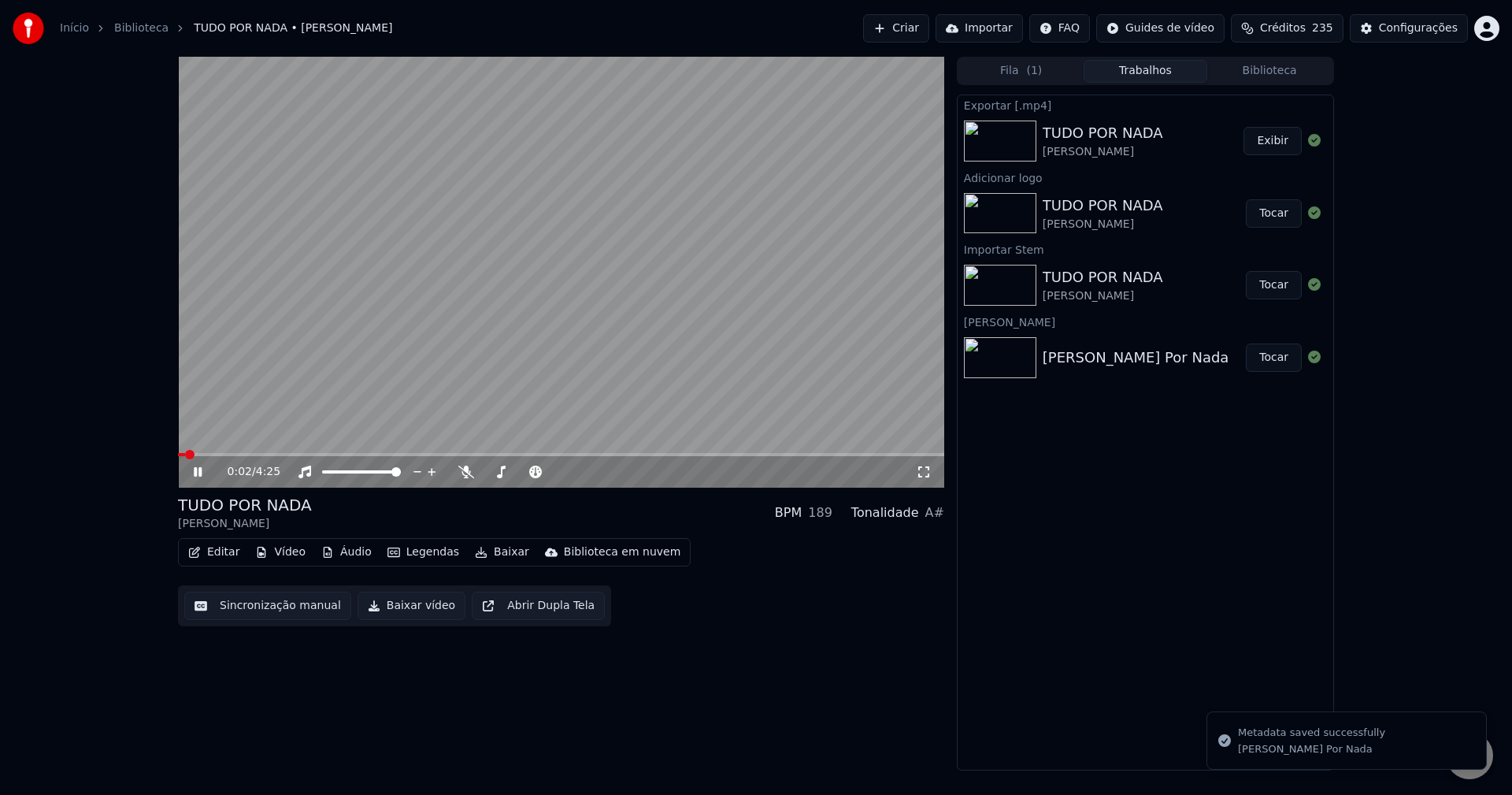
click at [198, 475] on icon at bounding box center [209, 472] width 37 height 13
click at [196, 478] on icon at bounding box center [209, 472] width 37 height 13
click at [195, 478] on icon at bounding box center [209, 472] width 37 height 13
click at [286, 555] on button "Vídeo" at bounding box center [281, 552] width 63 height 22
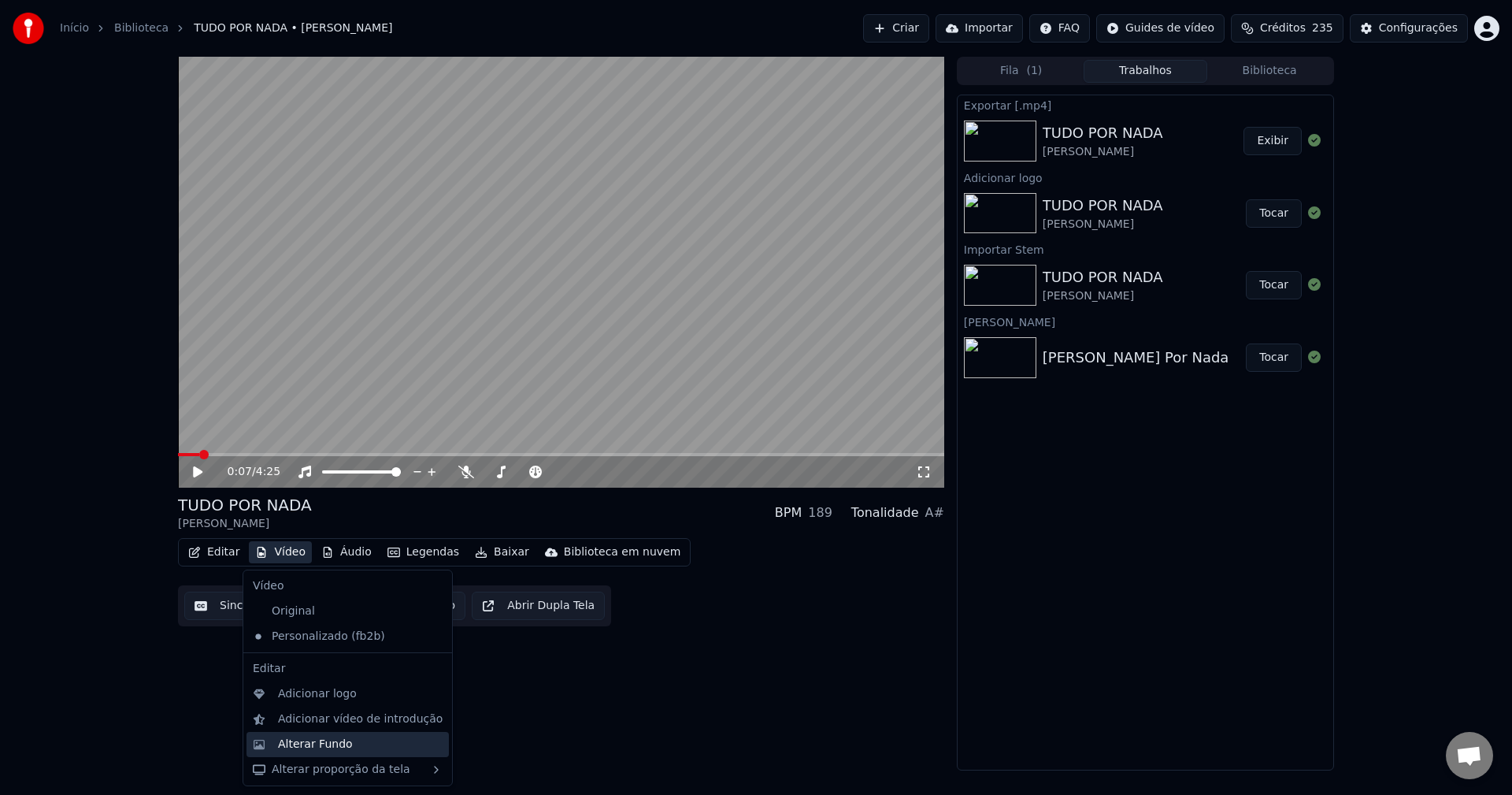
click at [327, 745] on div "Alterar Fundo" at bounding box center [315, 744] width 75 height 15
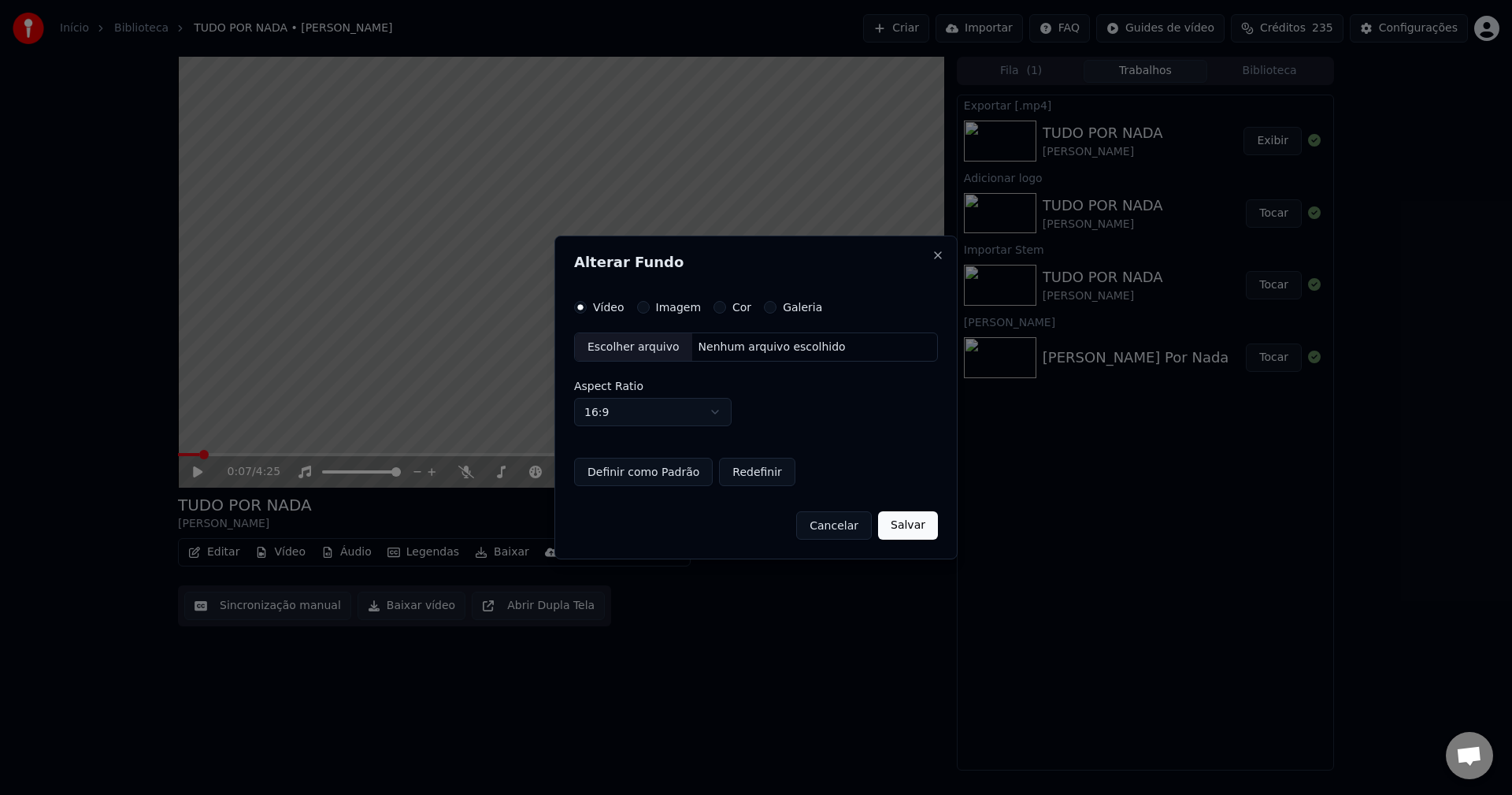
click at [609, 350] on div "Escolher arquivo" at bounding box center [633, 347] width 118 height 28
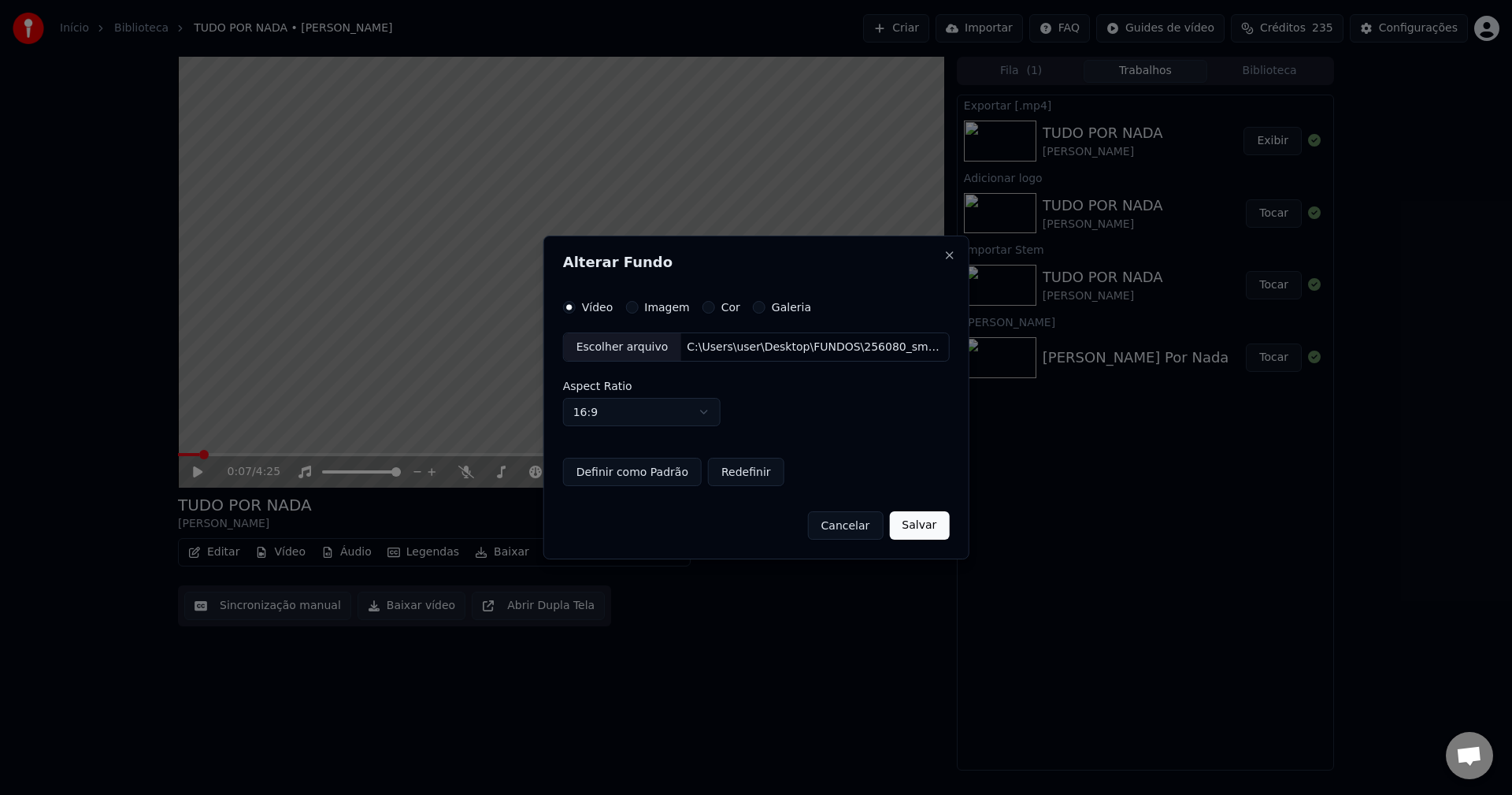
drag, startPoint x: 906, startPoint y: 526, endPoint x: 1184, endPoint y: 298, distance: 359.5
click at [906, 526] on button "Salvar" at bounding box center [919, 525] width 60 height 28
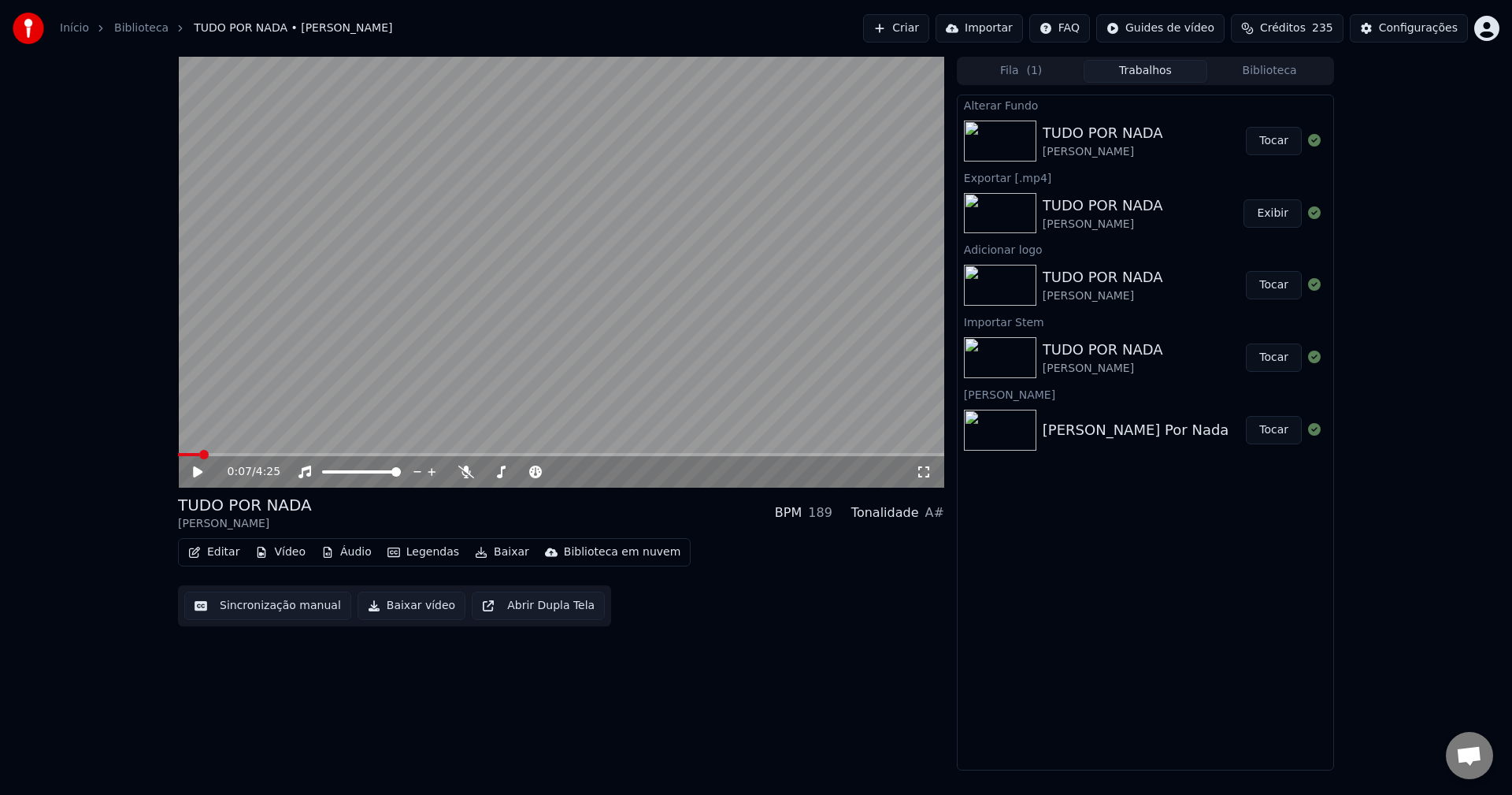
click at [1274, 144] on button "Tocar" at bounding box center [1274, 140] width 56 height 28
click at [201, 473] on icon at bounding box center [198, 472] width 8 height 10
click at [397, 601] on button "Baixar vídeo" at bounding box center [411, 605] width 108 height 28
click at [290, 552] on button "Vídeo" at bounding box center [281, 552] width 63 height 22
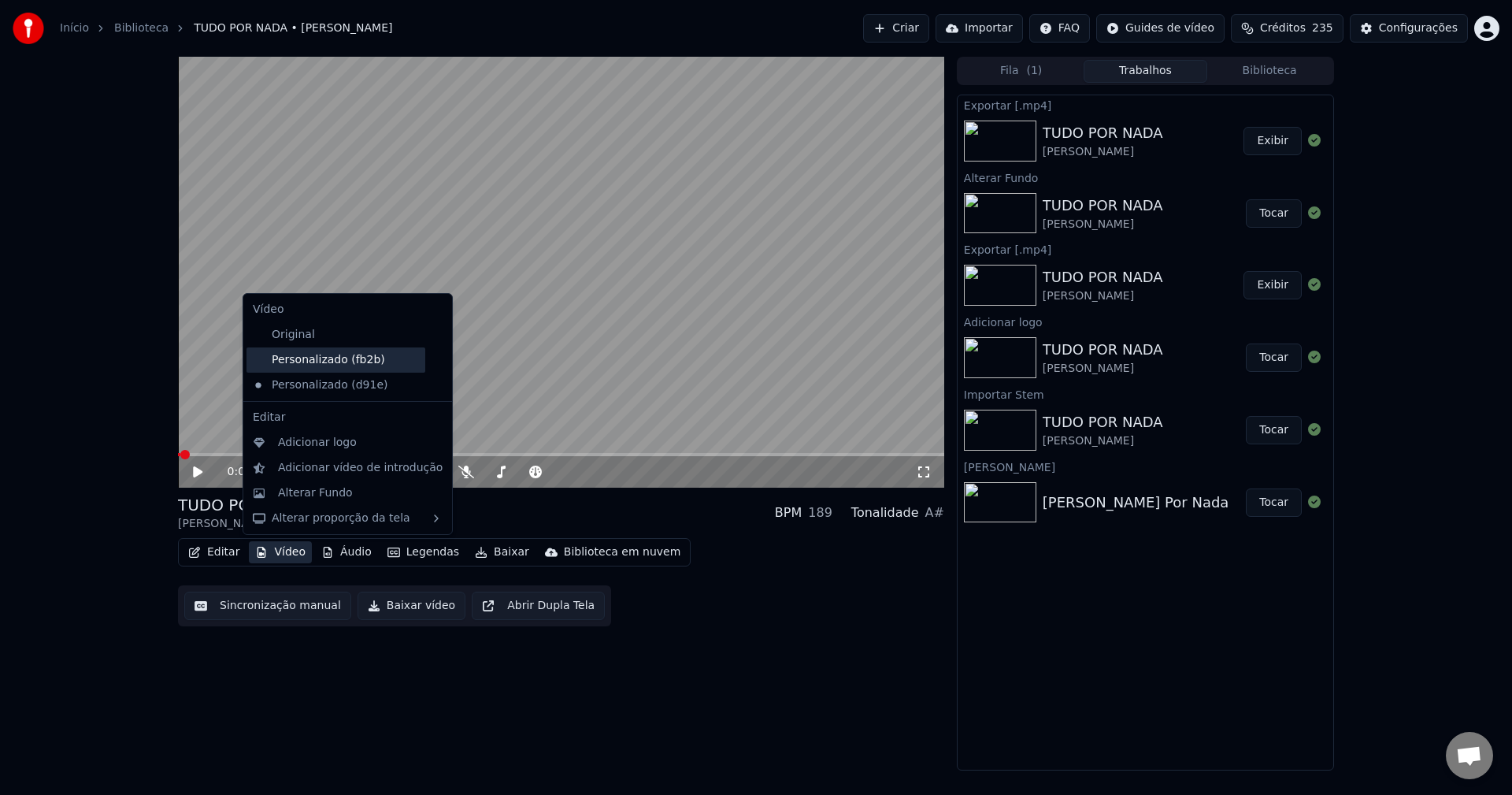
drag, startPoint x: 322, startPoint y: 363, endPoint x: 332, endPoint y: 363, distance: 10.0
click at [322, 363] on div "Personalizado (fb2b)" at bounding box center [336, 359] width 178 height 25
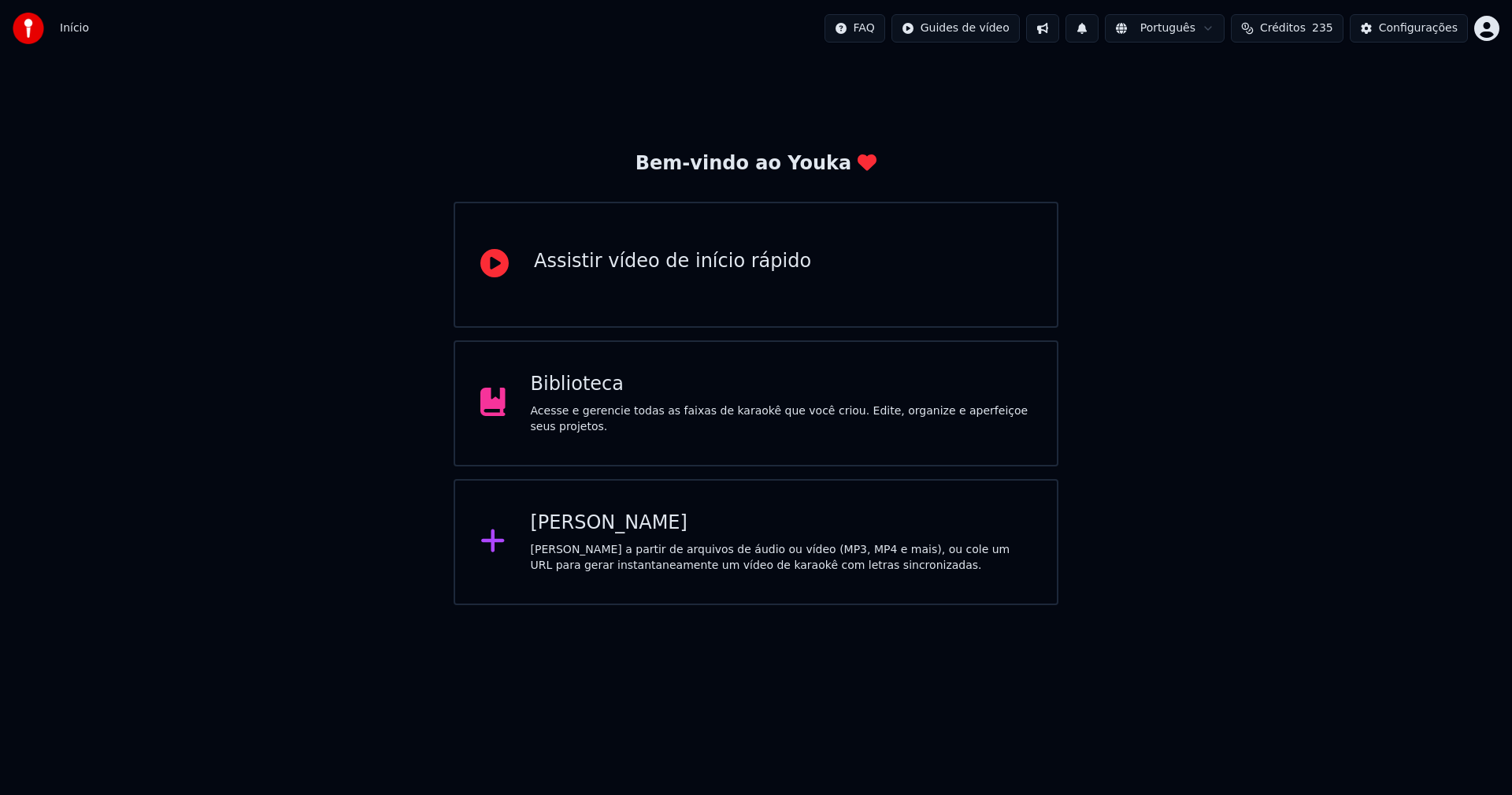
click at [570, 398] on div "Biblioteca" at bounding box center [782, 384] width 502 height 25
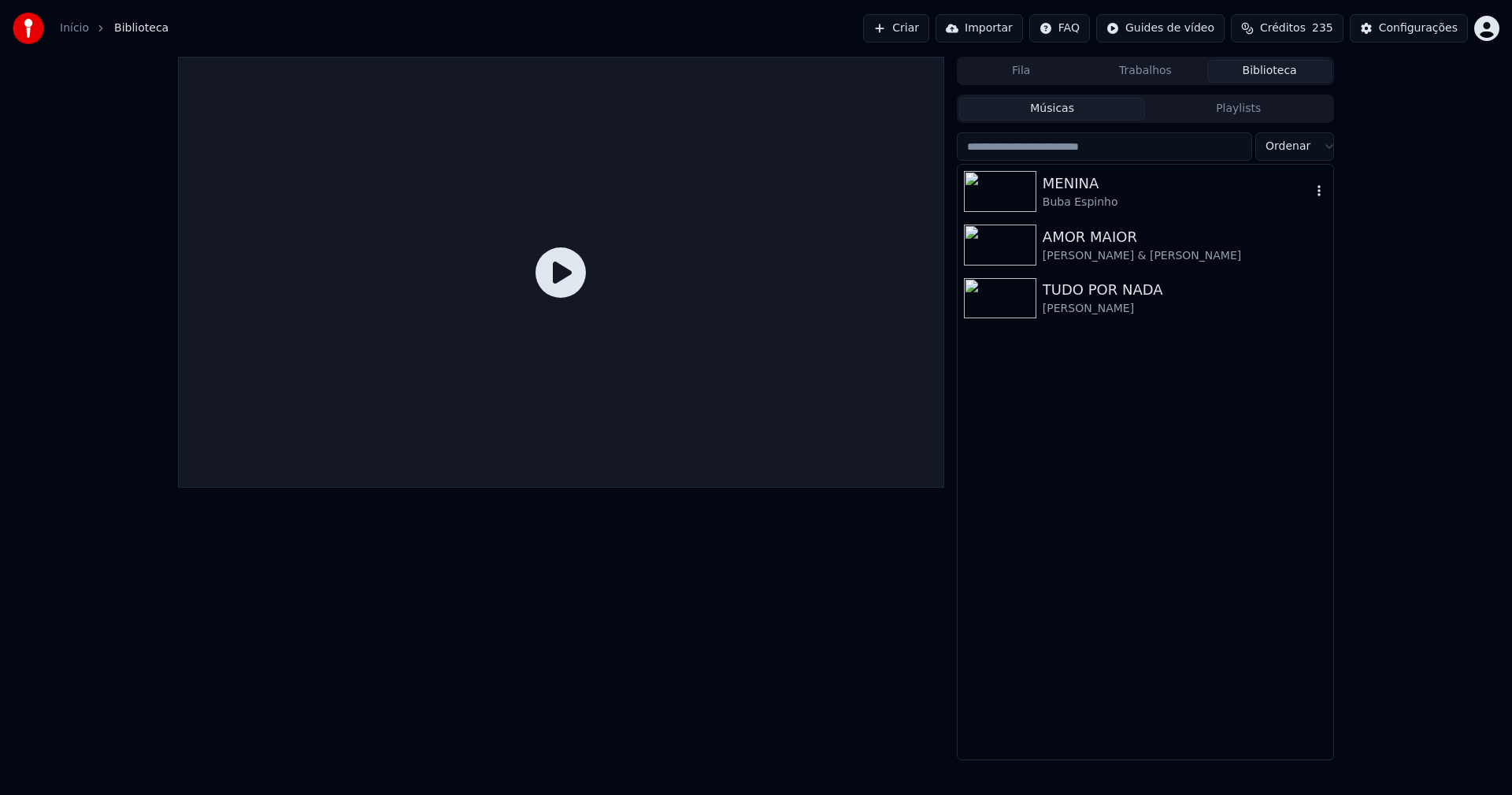
drag, startPoint x: 1071, startPoint y: 191, endPoint x: 992, endPoint y: 221, distance: 84.5
click at [1071, 193] on div "MENINA" at bounding box center [1176, 183] width 268 height 22
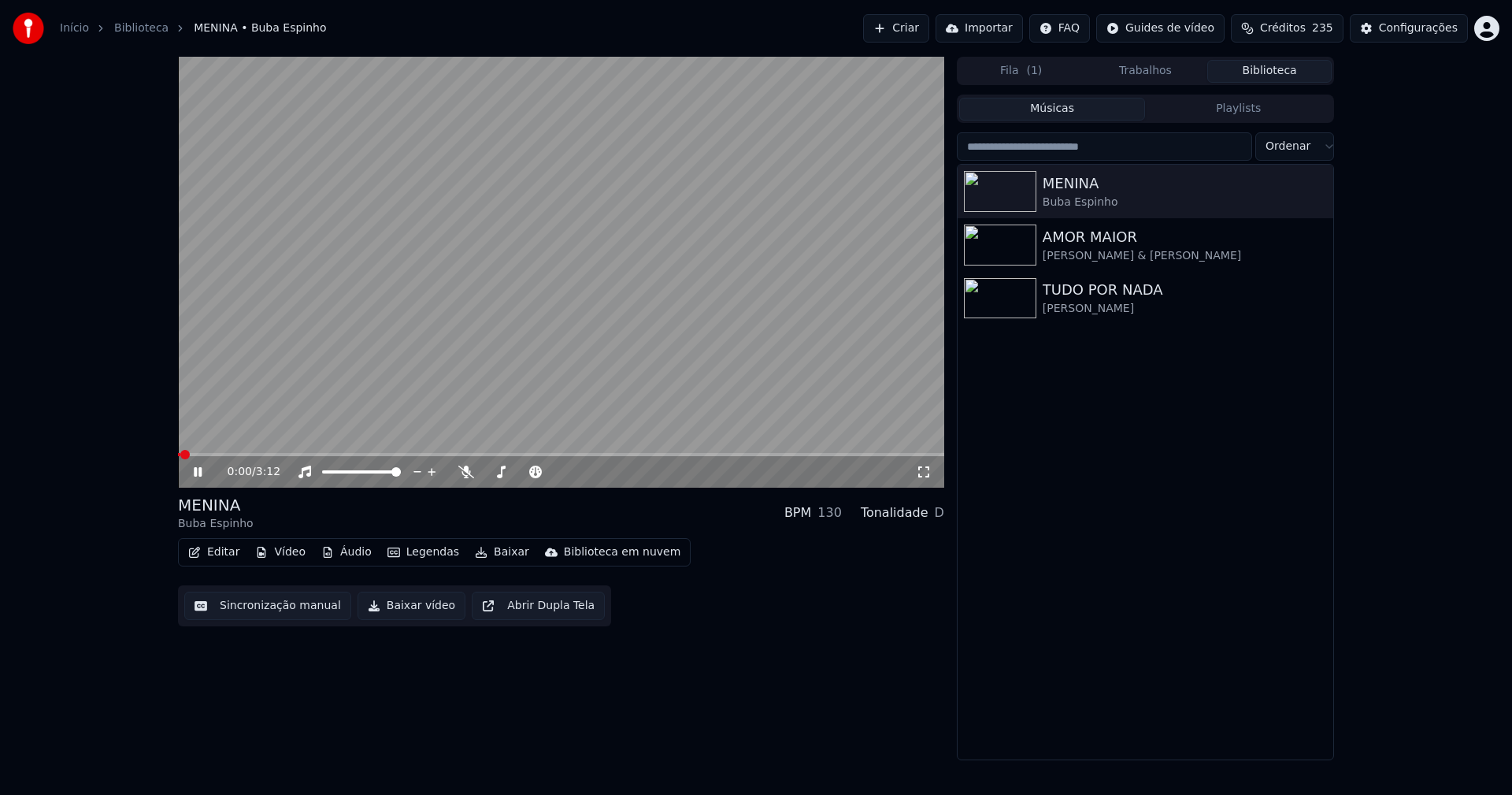
drag, startPoint x: 194, startPoint y: 479, endPoint x: 195, endPoint y: 471, distance: 8.1
click at [195, 471] on icon at bounding box center [209, 472] width 37 height 13
click at [225, 555] on button "Editar" at bounding box center [213, 552] width 64 height 22
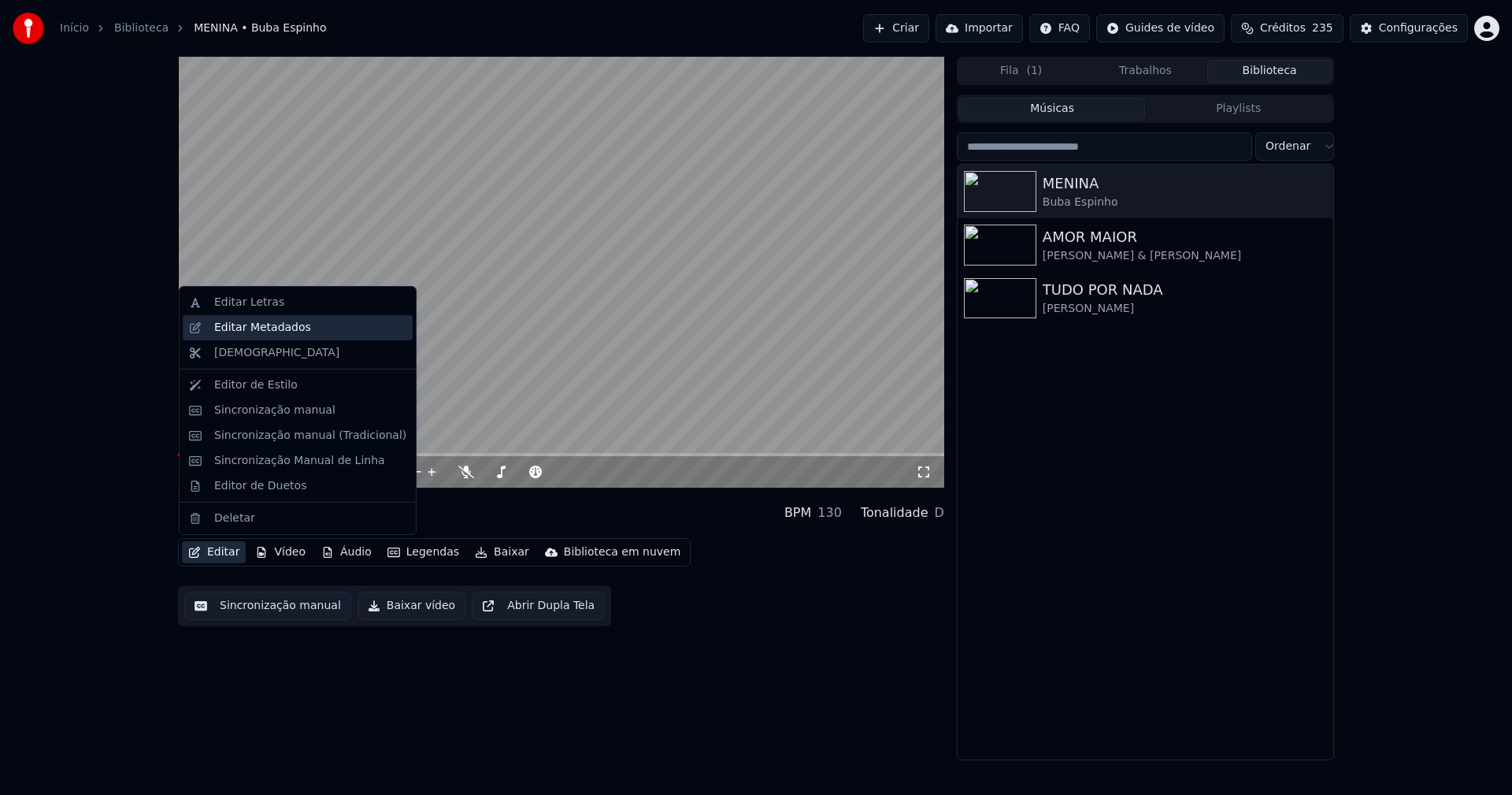
click at [268, 329] on div "Editar Metadados" at bounding box center [262, 327] width 96 height 15
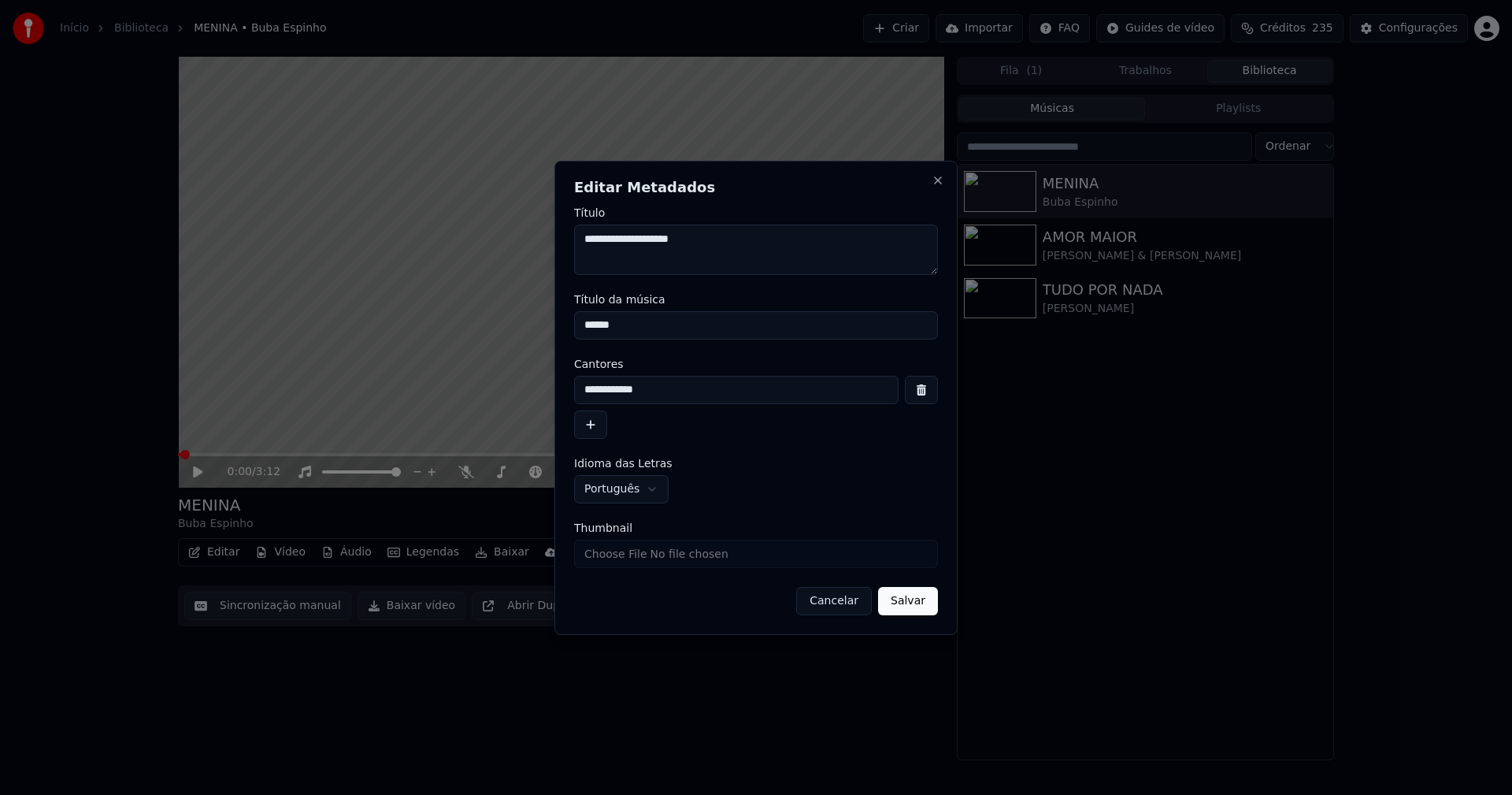
click at [628, 553] on input "Thumbnail" at bounding box center [756, 553] width 364 height 28
type input "**********"
click at [913, 597] on button "Salvar" at bounding box center [908, 601] width 60 height 28
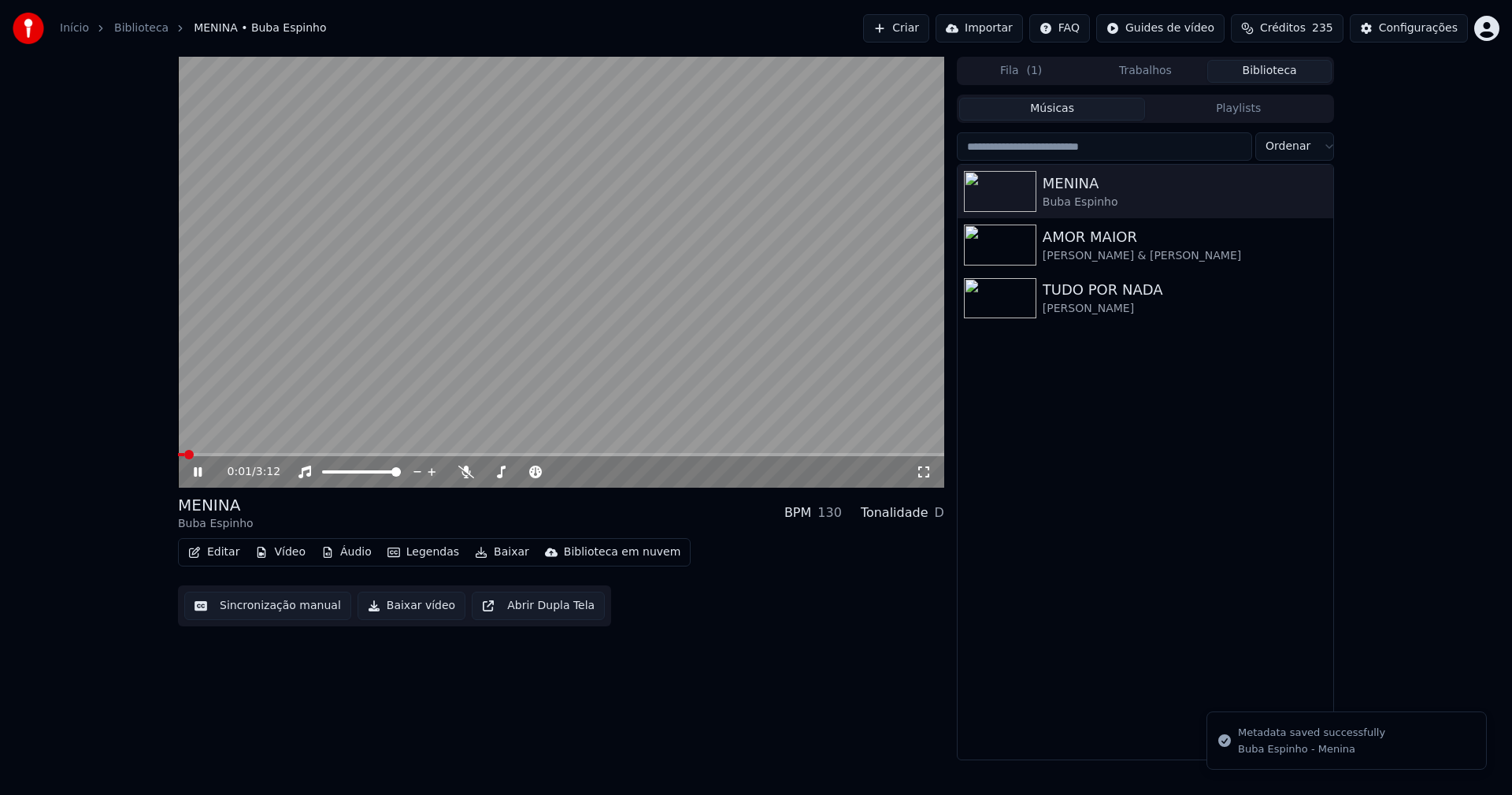
click at [199, 469] on icon at bounding box center [209, 472] width 37 height 13
